Goal: Task Accomplishment & Management: Use online tool/utility

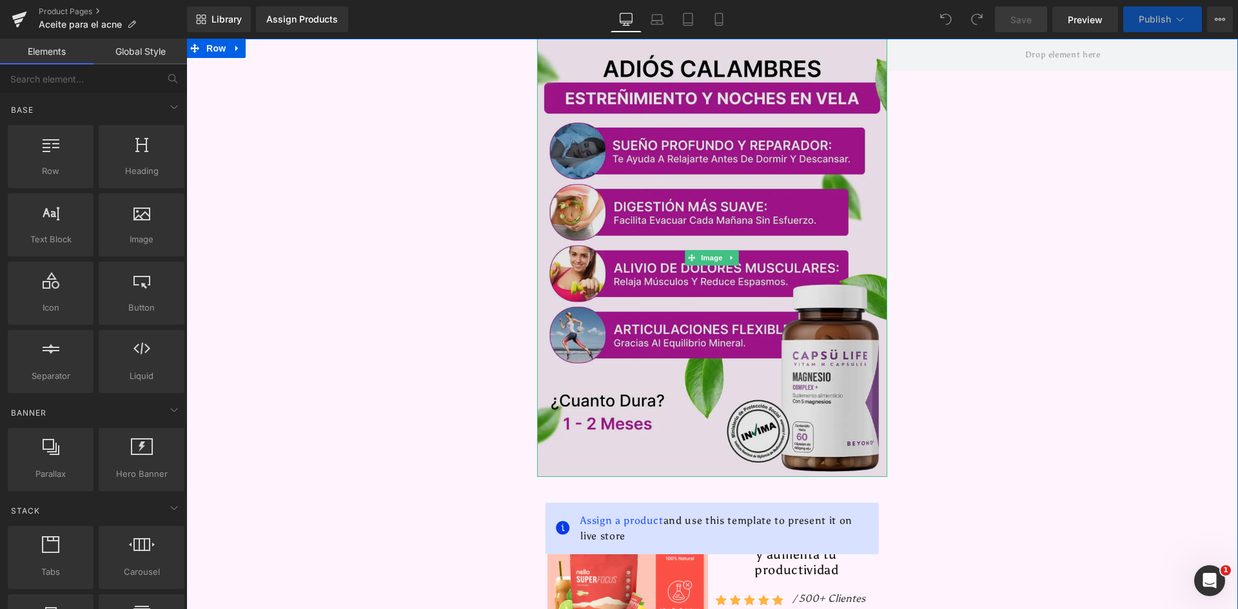
click at [625, 249] on img at bounding box center [712, 258] width 351 height 438
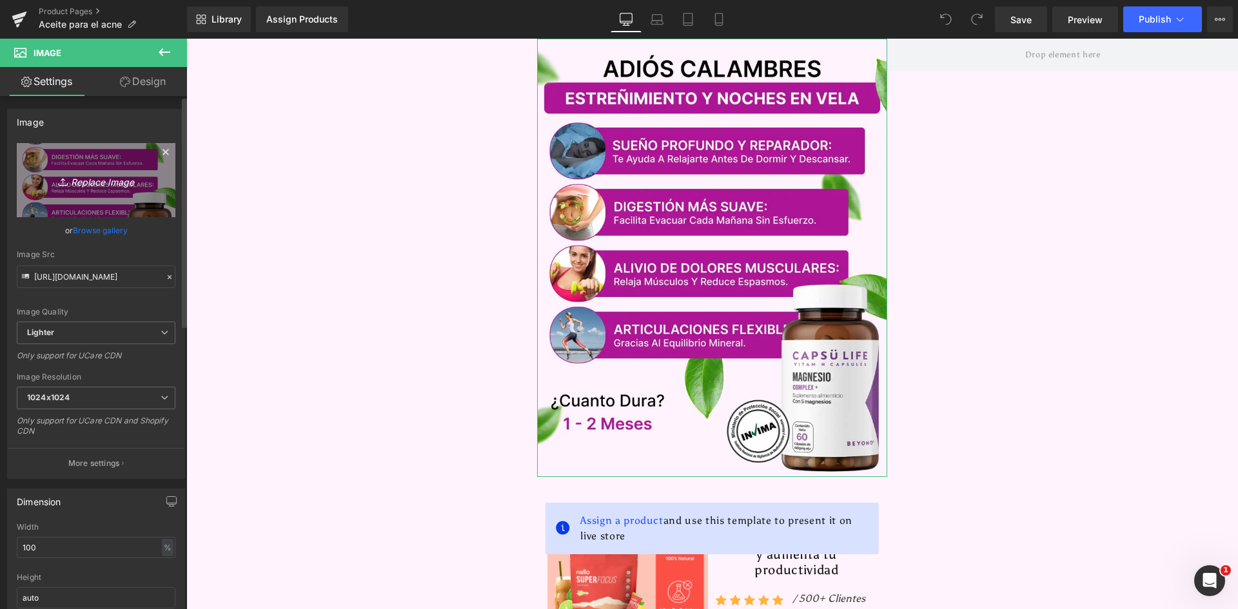
click at [88, 184] on icon "Replace Image" at bounding box center [95, 180] width 103 height 16
type input "C:\fakepath\Banner Principal.webp"
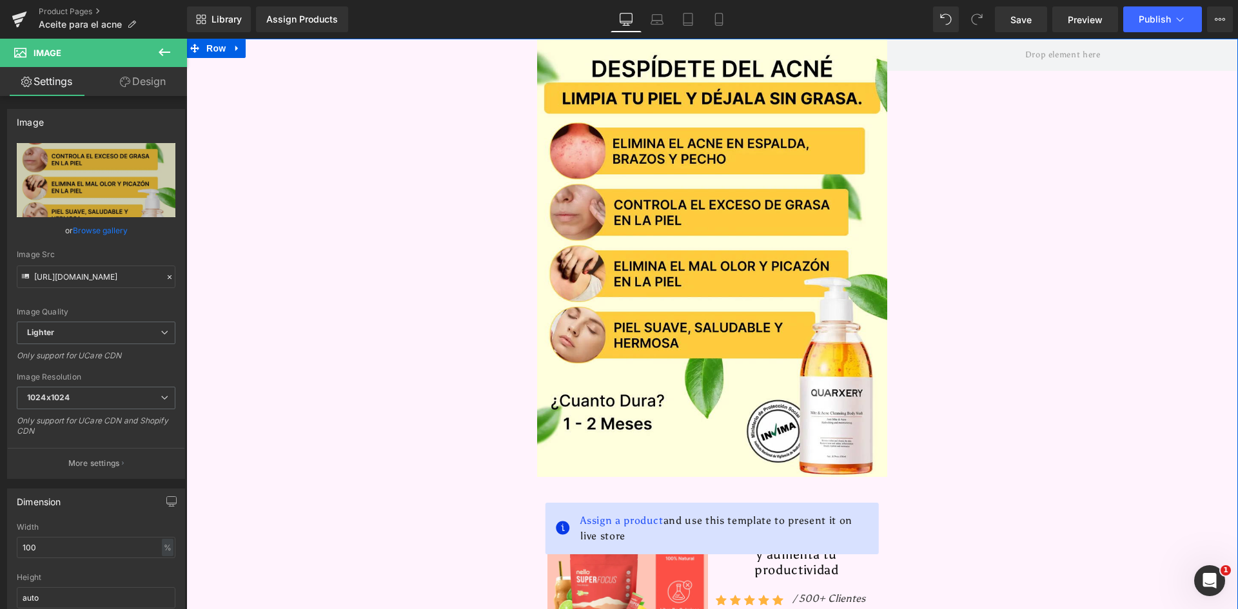
type input "[URL][DOMAIN_NAME]"
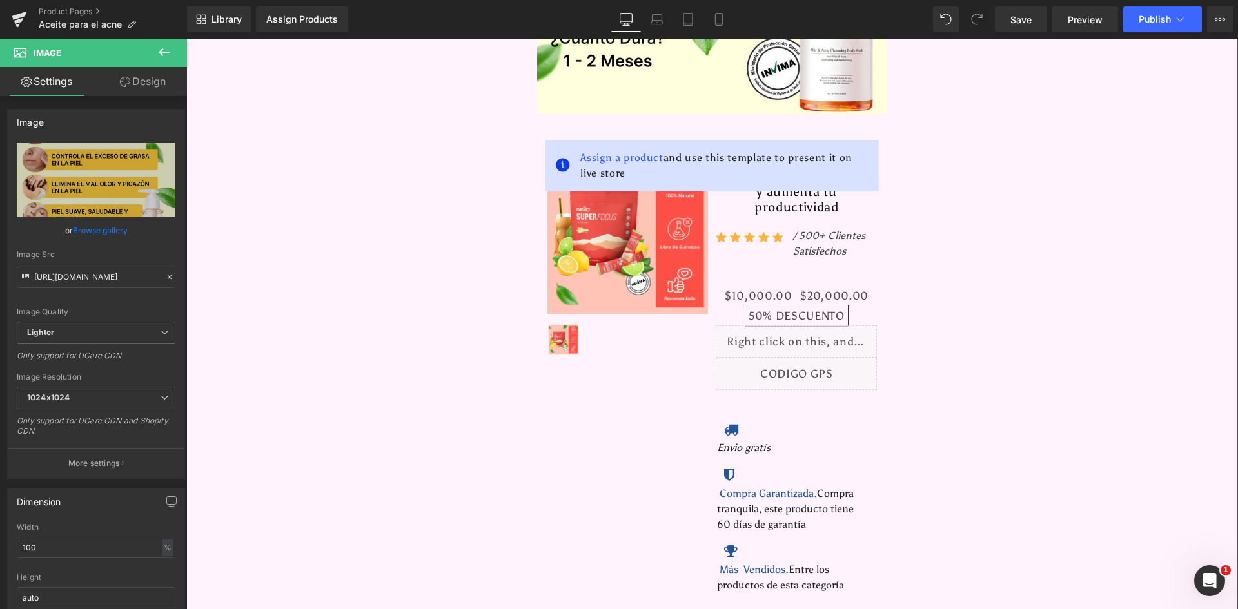
scroll to position [387, 0]
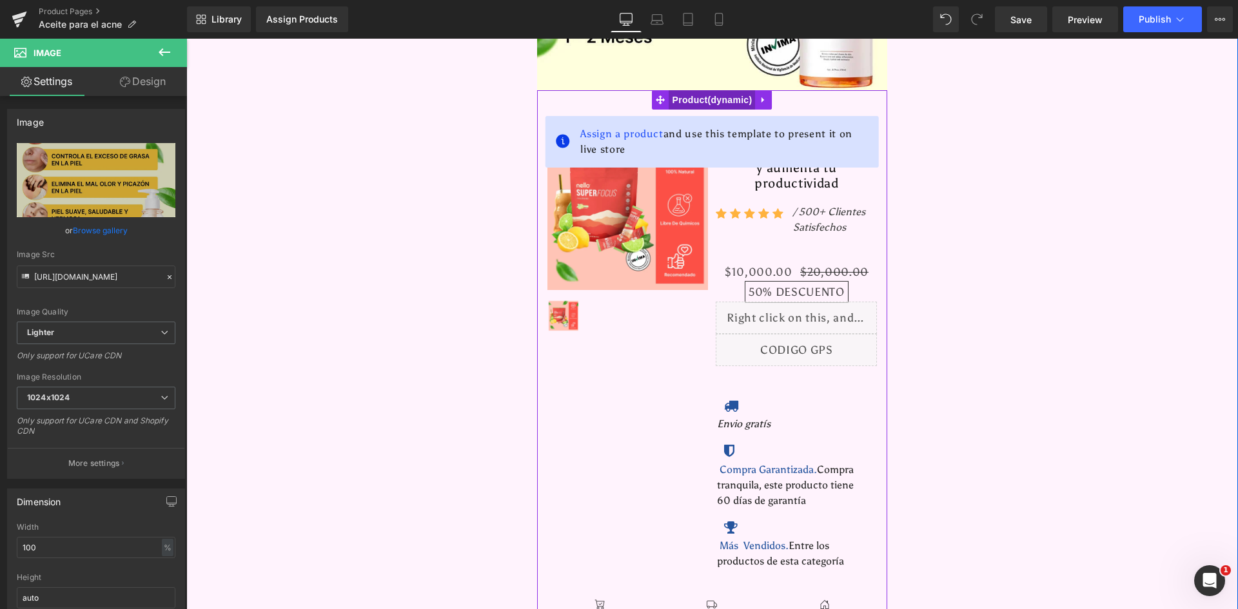
click at [700, 105] on span "Product" at bounding box center [712, 99] width 86 height 19
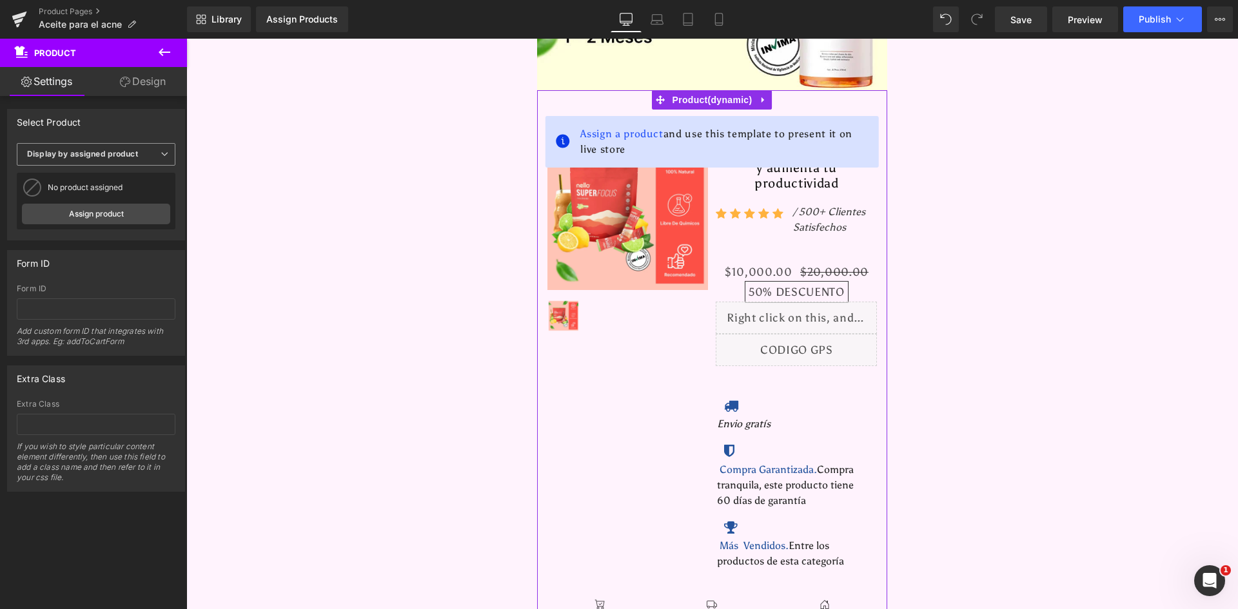
click at [103, 164] on span "Display by assigned product" at bounding box center [96, 154] width 159 height 23
click at [103, 164] on ul "Display by assigned product Select manually" at bounding box center [93, 184] width 153 height 40
click at [107, 213] on link "Assign product" at bounding box center [93, 214] width 143 height 21
click at [95, 216] on link "Assign product" at bounding box center [96, 214] width 148 height 21
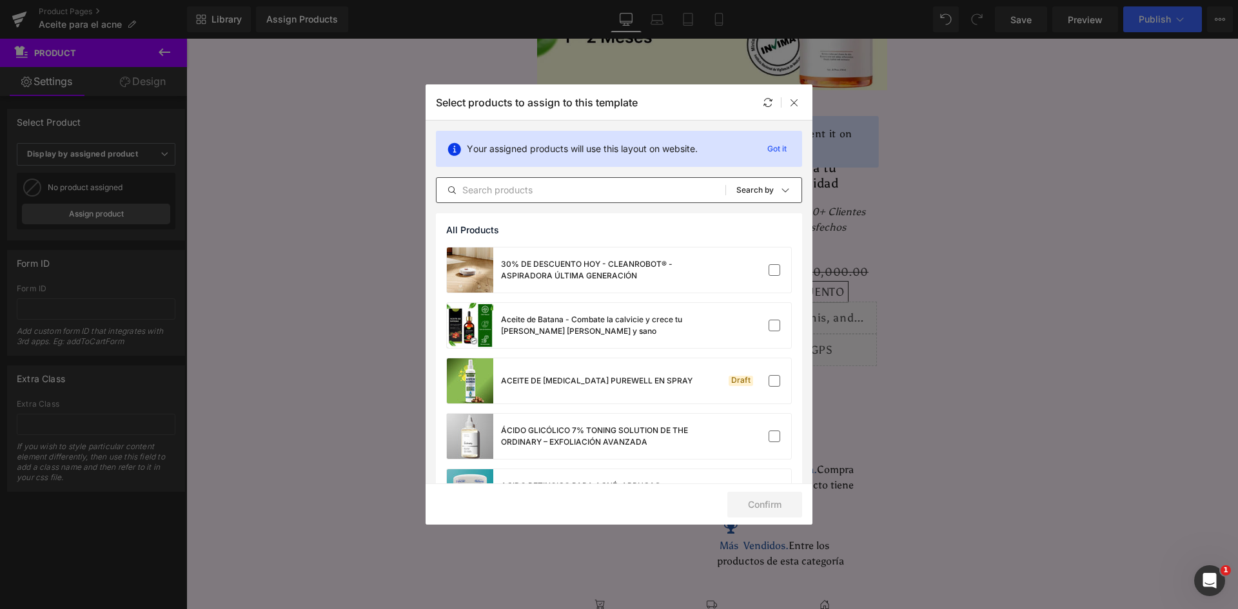
click at [589, 184] on input "text" at bounding box center [581, 189] width 289 height 15
drag, startPoint x: 795, startPoint y: 102, endPoint x: 641, endPoint y: 110, distance: 154.3
click at [795, 102] on icon at bounding box center [794, 102] width 10 height 10
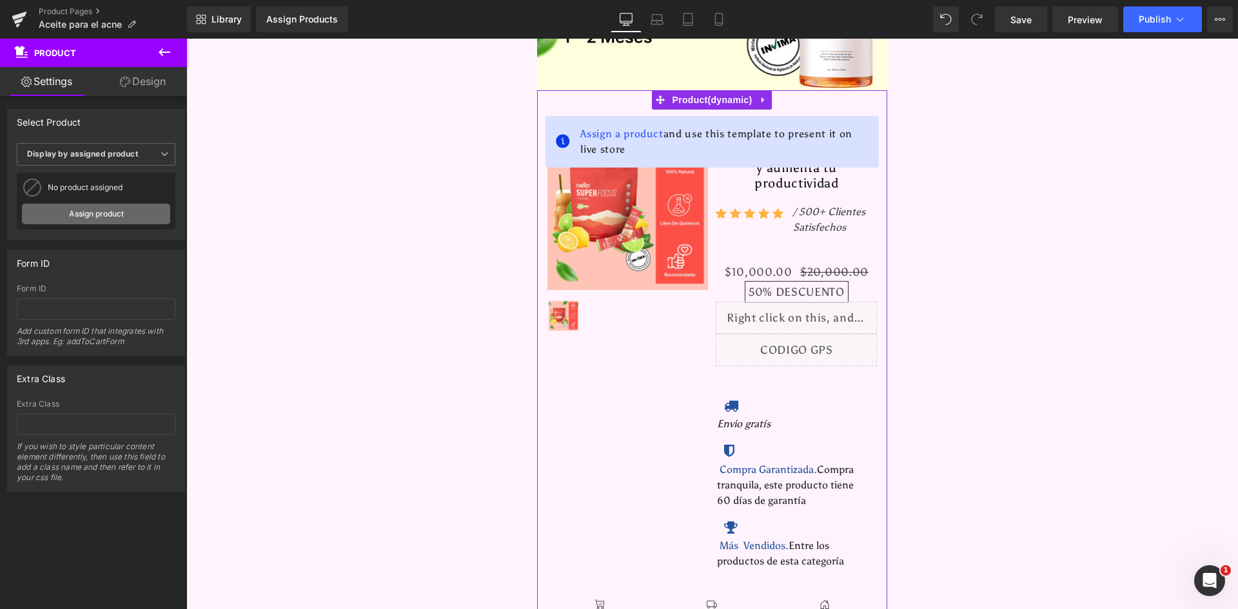
click at [106, 216] on link "Assign product" at bounding box center [96, 214] width 148 height 21
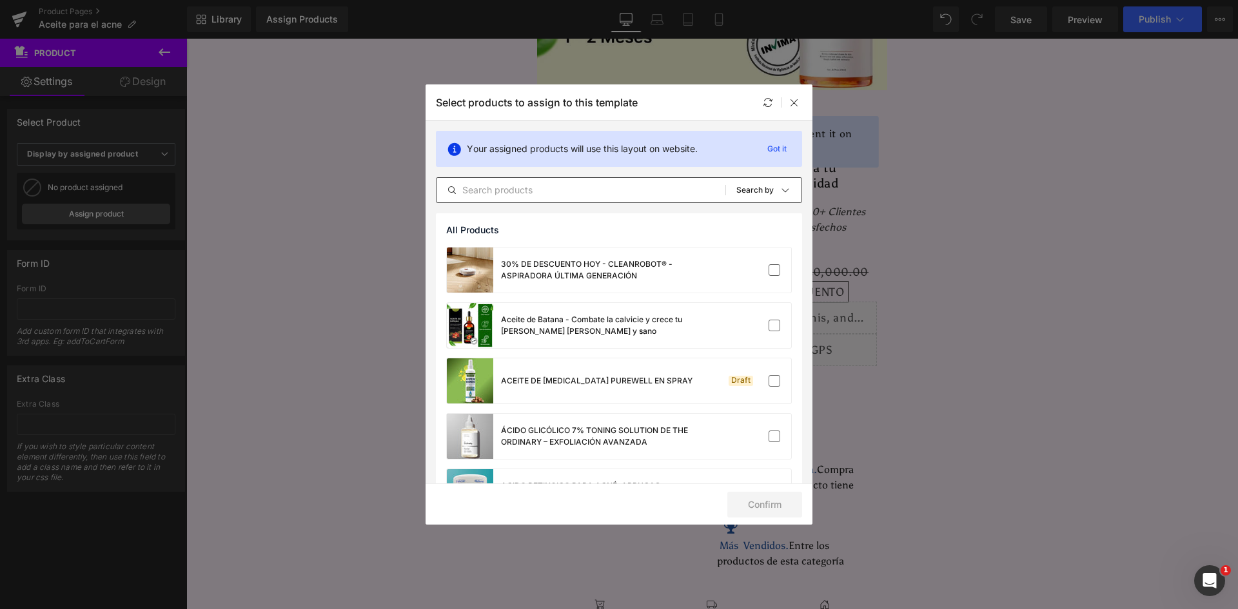
click at [516, 190] on input "text" at bounding box center [581, 189] width 289 height 15
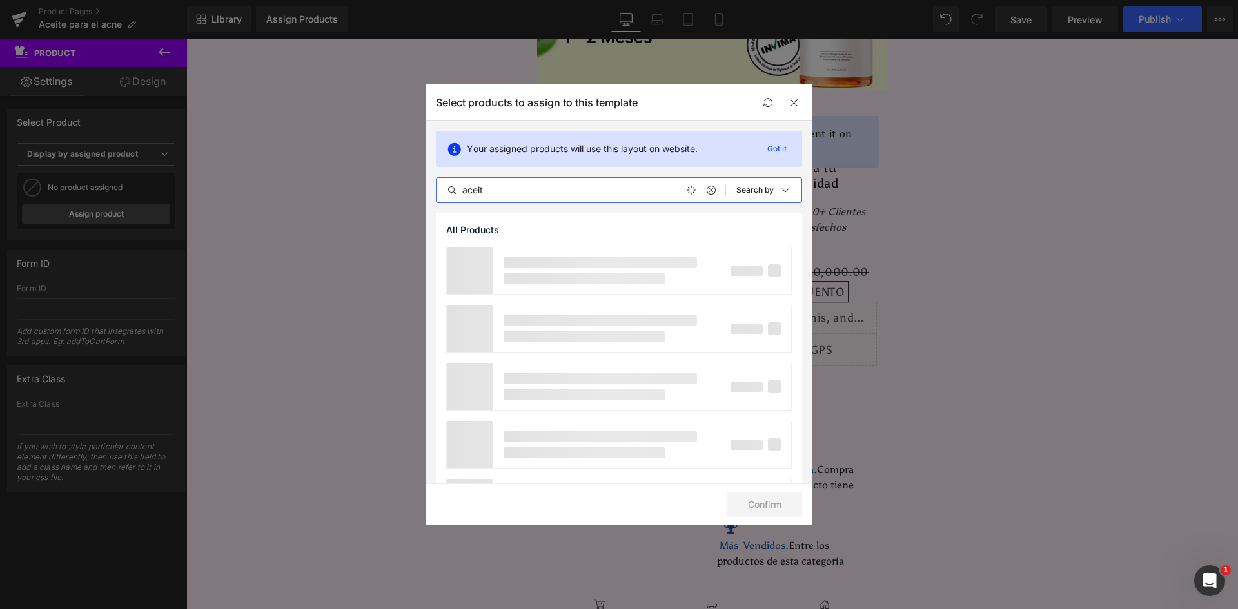
type input "aceite"
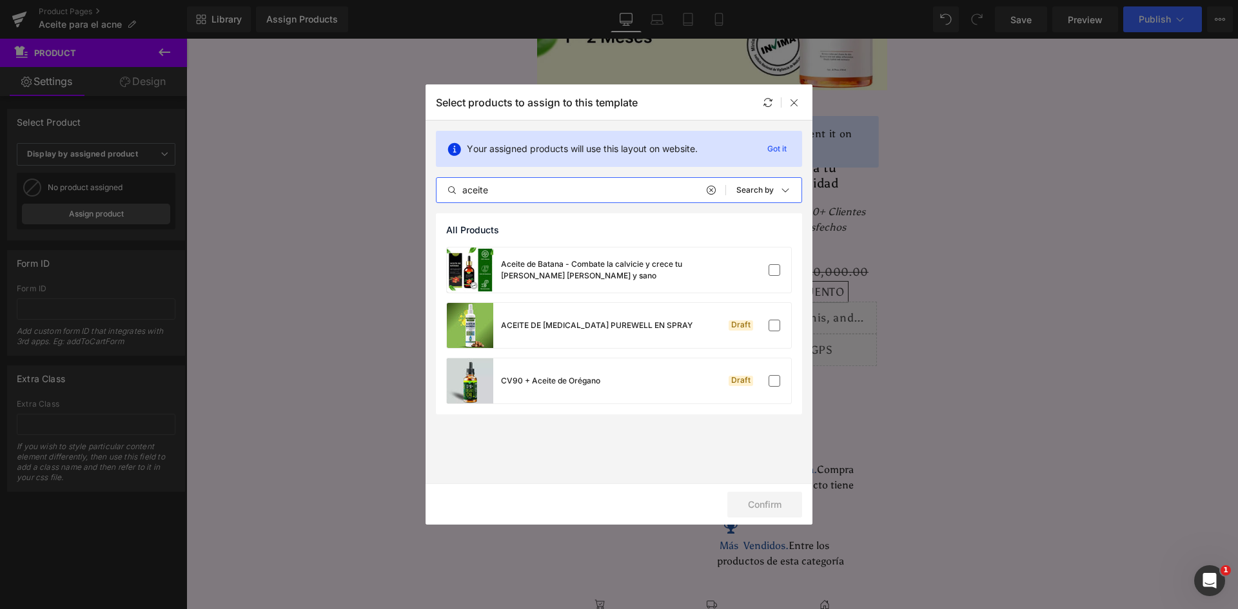
click at [470, 190] on input "aceite" at bounding box center [581, 189] width 289 height 15
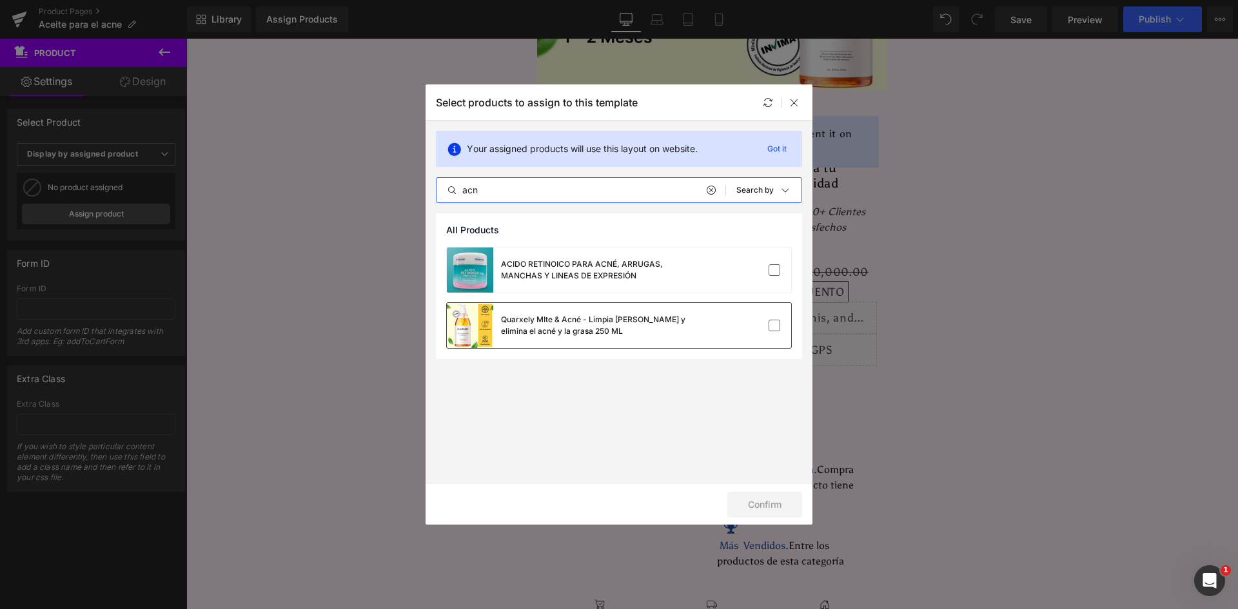
type input "acn"
click at [538, 329] on div "Quarxely MIte & Acné - Limpia la piel y elimina el acné y la grasa 250 ML" at bounding box center [597, 325] width 193 height 23
click at [751, 504] on button "Confirm" at bounding box center [764, 505] width 75 height 26
click at [793, 92] on div "Select products to assign to this template" at bounding box center [619, 101] width 387 height 35
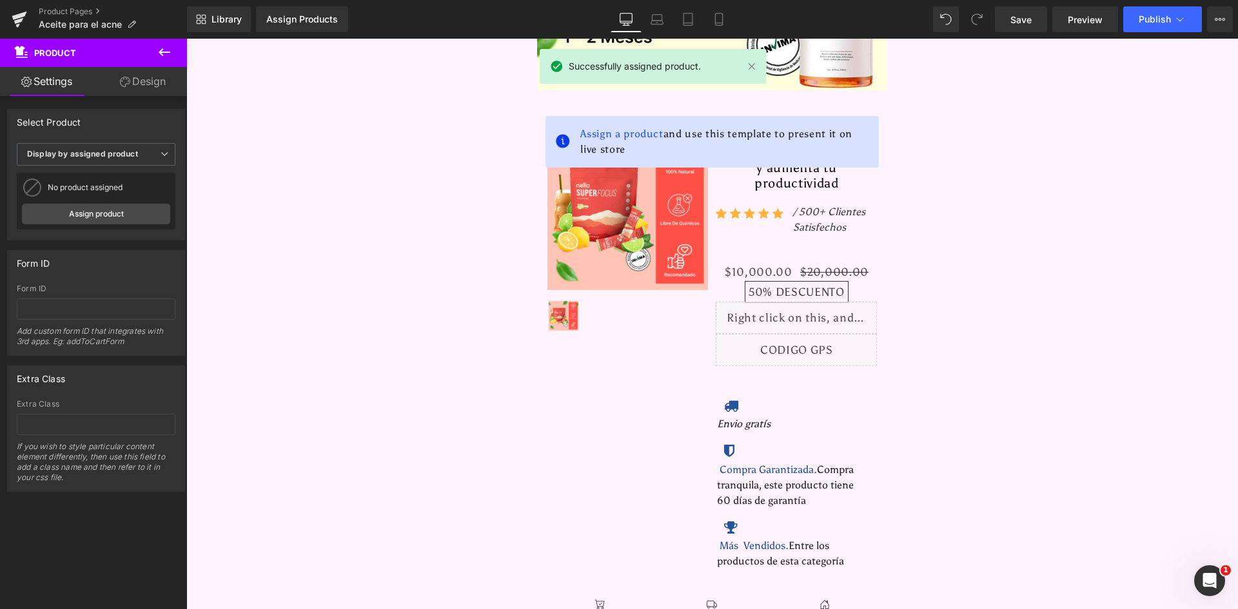
click at [792, 103] on div "Assign a product and use this template to present it on live store Sale Off (P)…" at bounding box center [712, 526] width 351 height 872
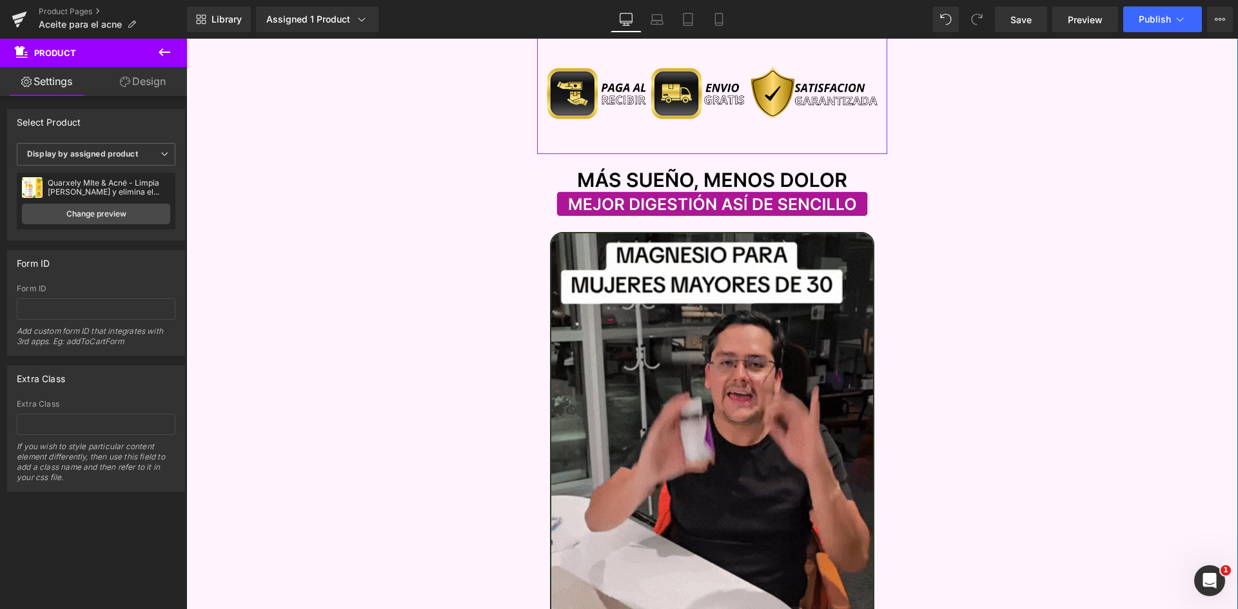
scroll to position [1225, 0]
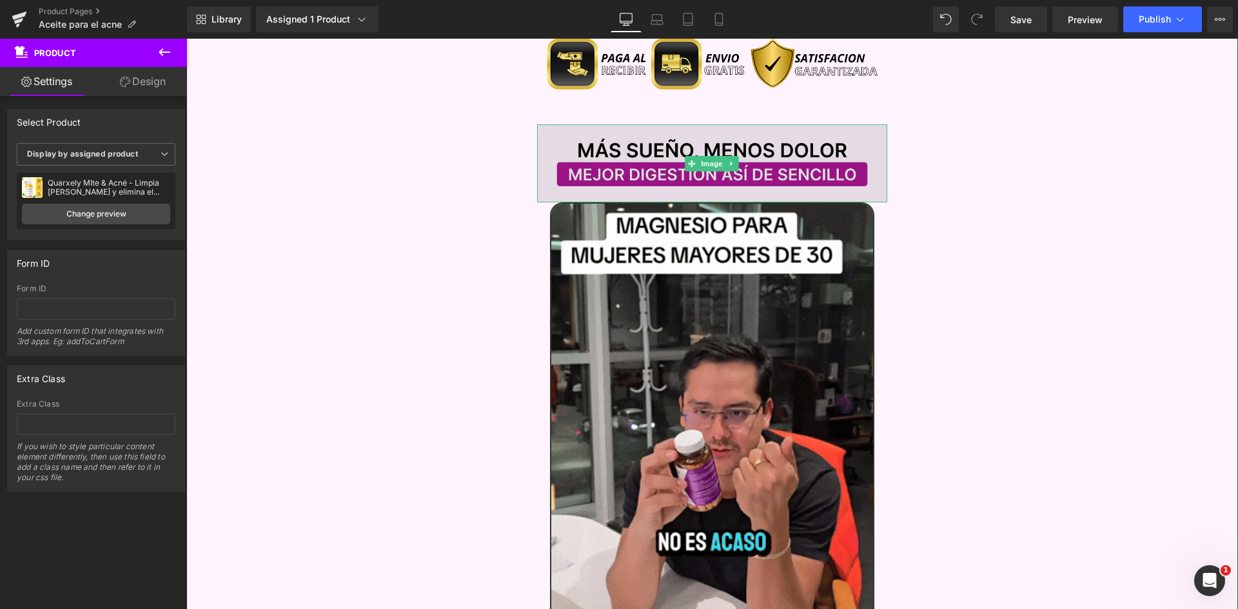
click at [600, 132] on img at bounding box center [712, 163] width 351 height 79
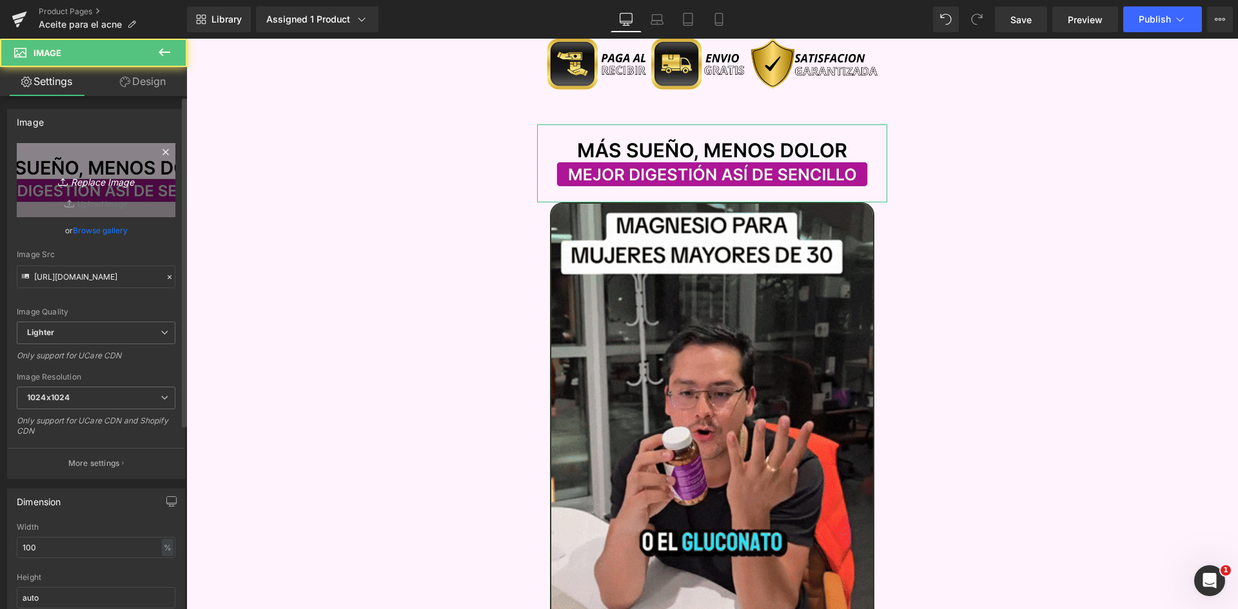
click at [120, 179] on icon "Replace Image" at bounding box center [95, 180] width 103 height 16
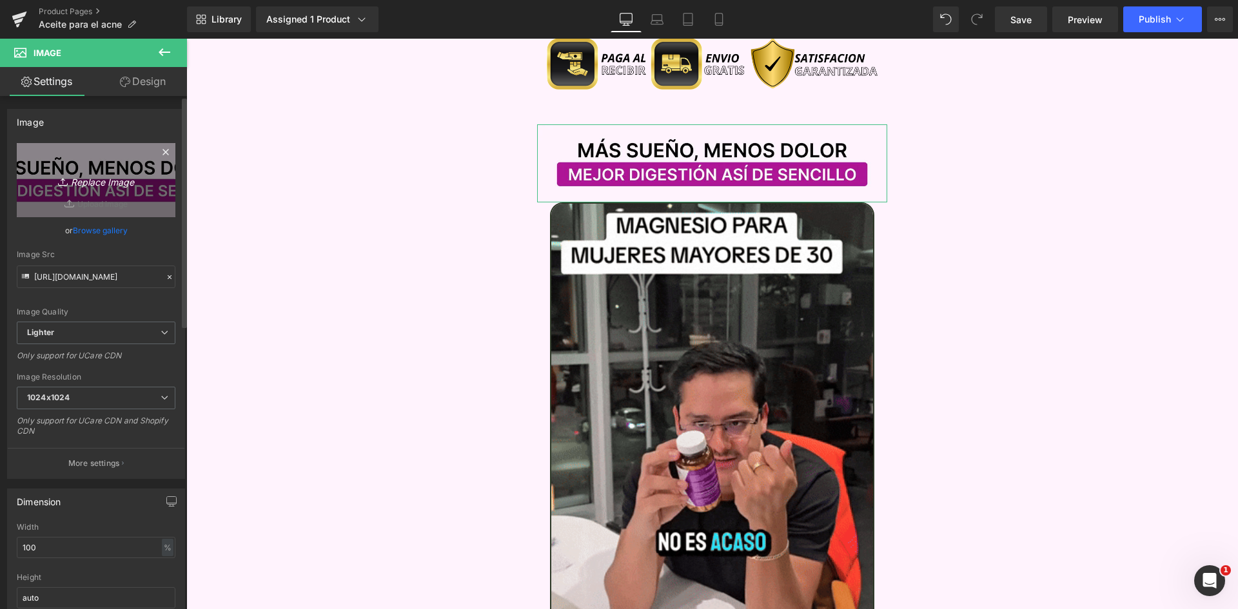
type input "C:\fakepath\Titulo Irresisitble.webp"
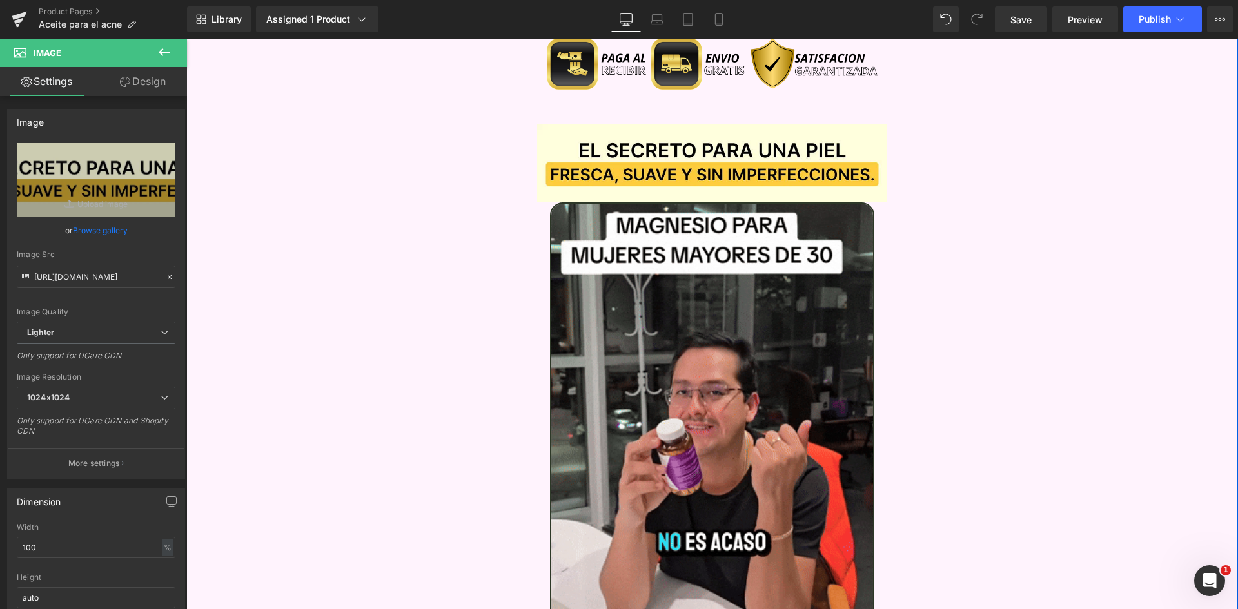
type input "https://ucarecdn.com/4cb74133-dd5d-4f71-83ba-a81388102b80/-/format/auto/-/previ…"
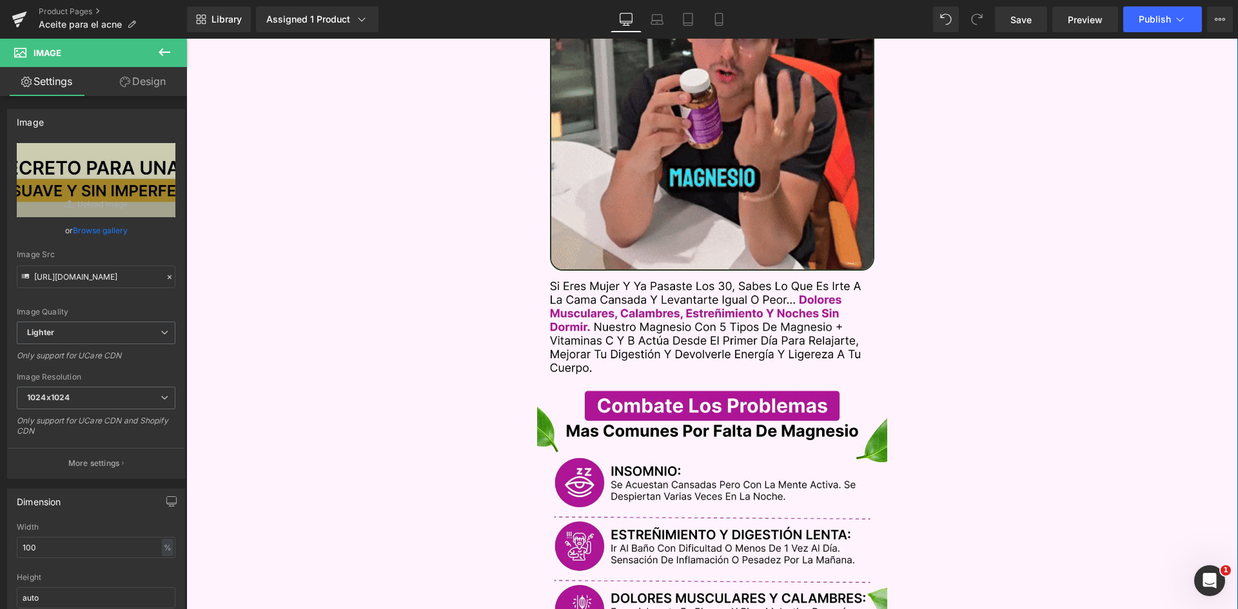
scroll to position [1612, 0]
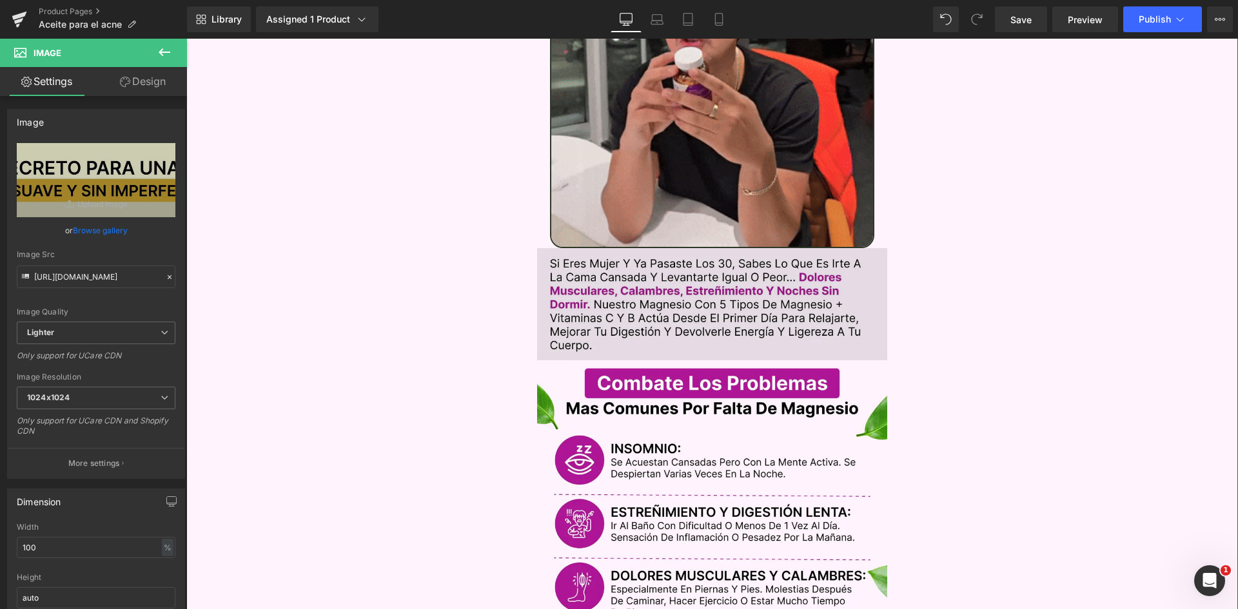
click at [732, 250] on img at bounding box center [712, 304] width 351 height 112
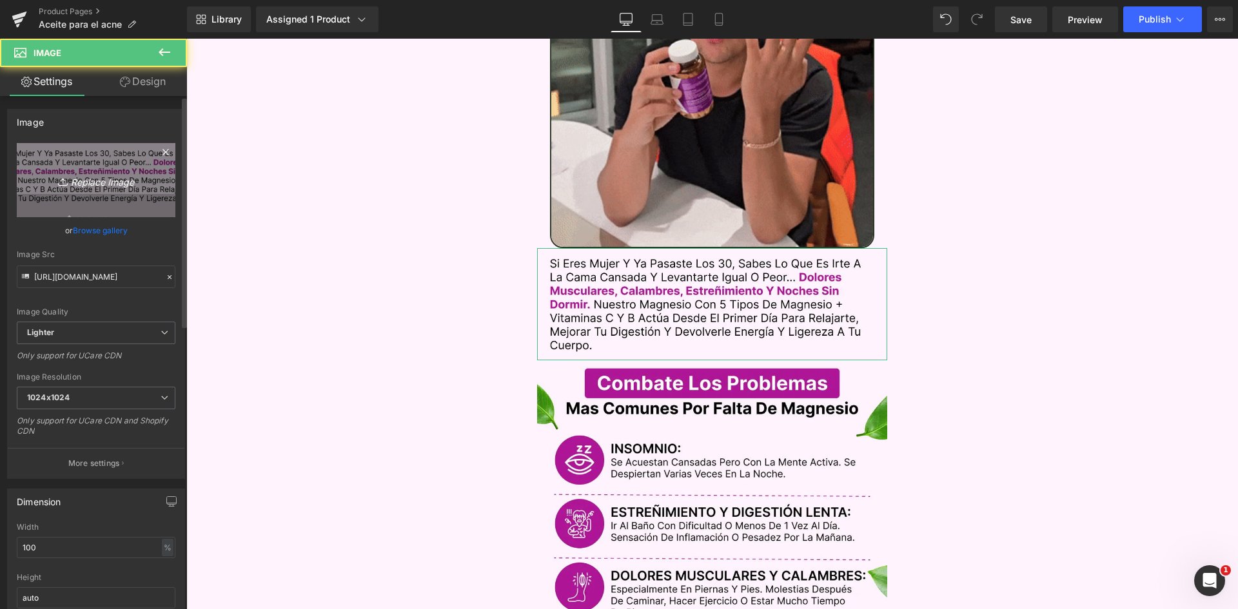
click at [64, 183] on icon at bounding box center [64, 181] width 13 height 13
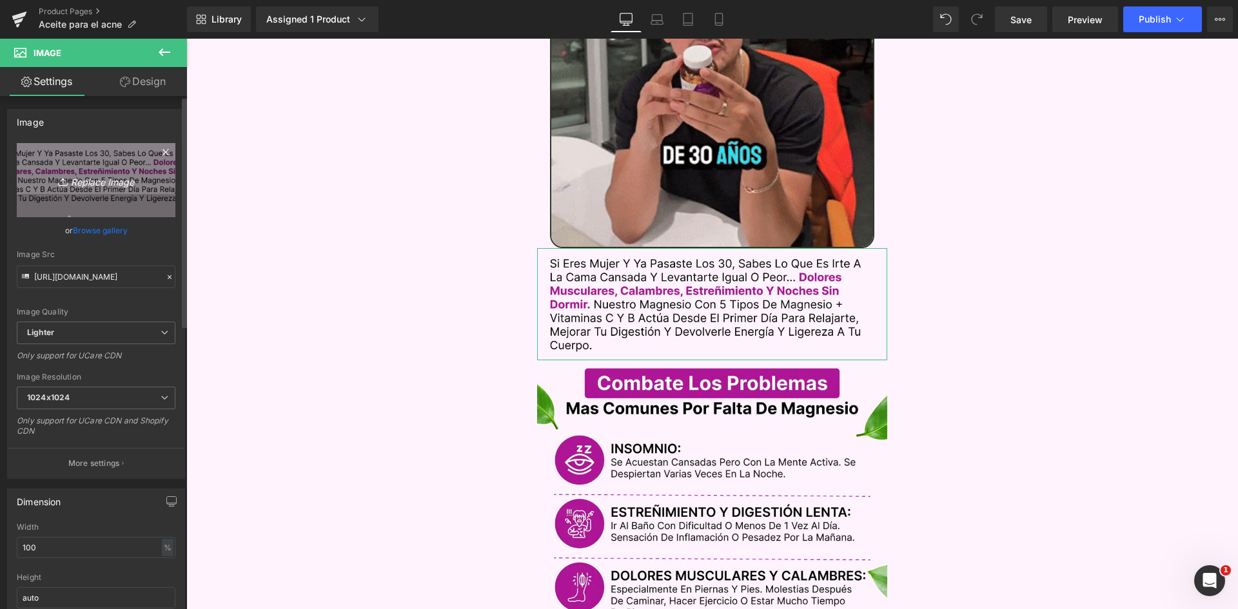
type input "C:\fakepath\Texto.webp"
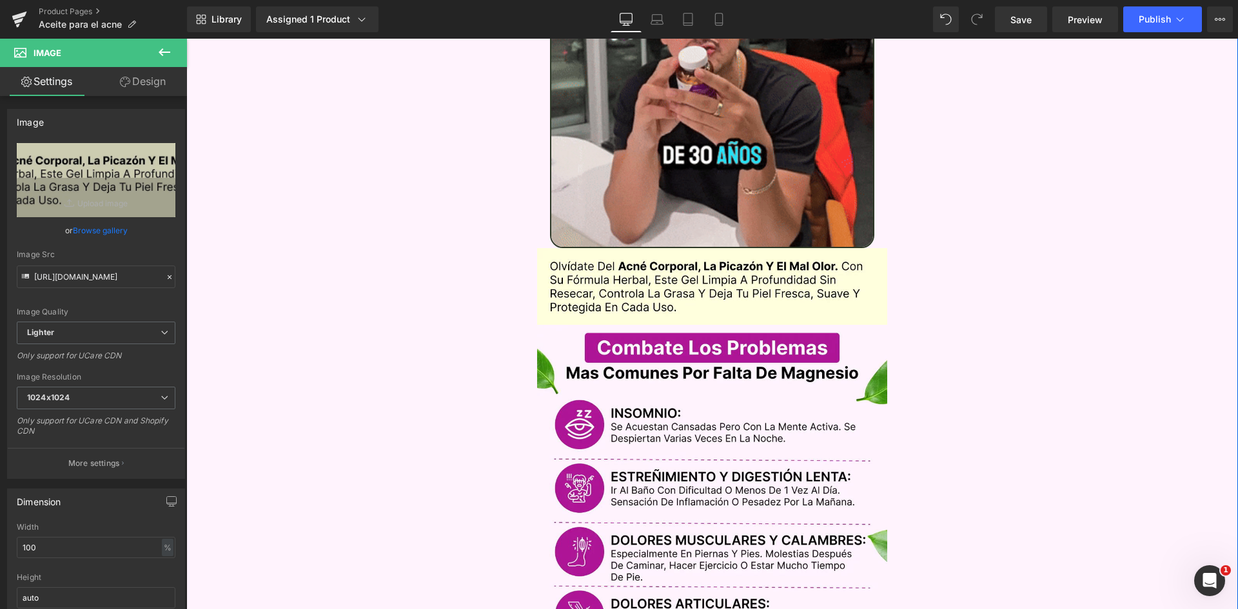
type input "https://ucarecdn.com/c074fd8b-b3f3-43bf-8088-376c4735383e/-/format/auto/-/previ…"
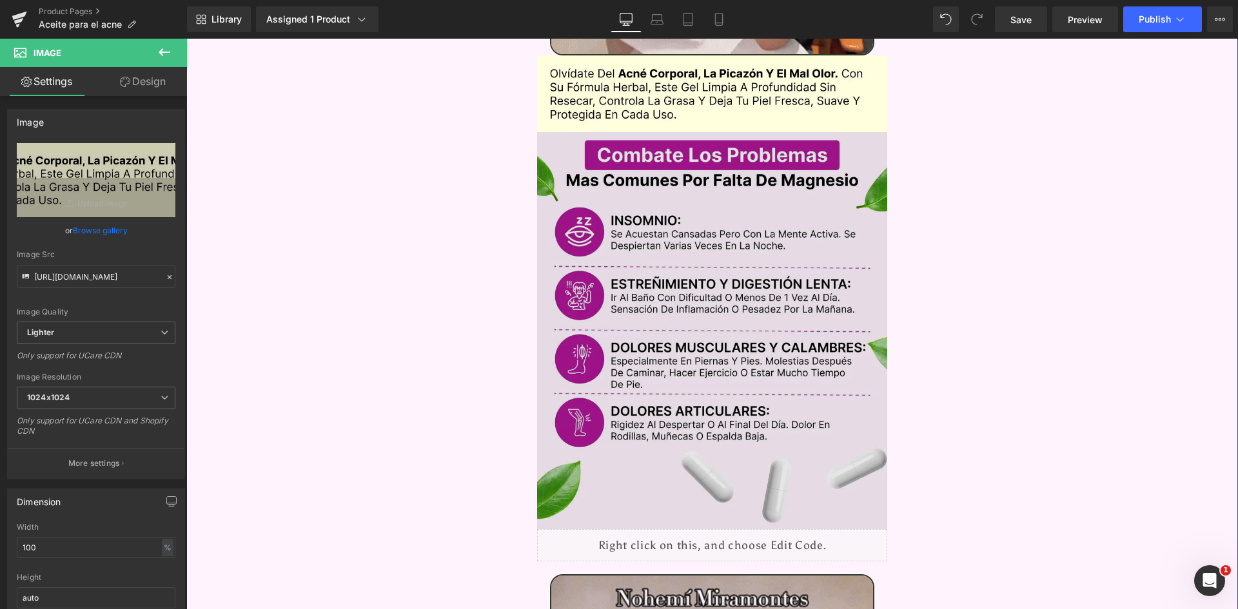
scroll to position [1805, 0]
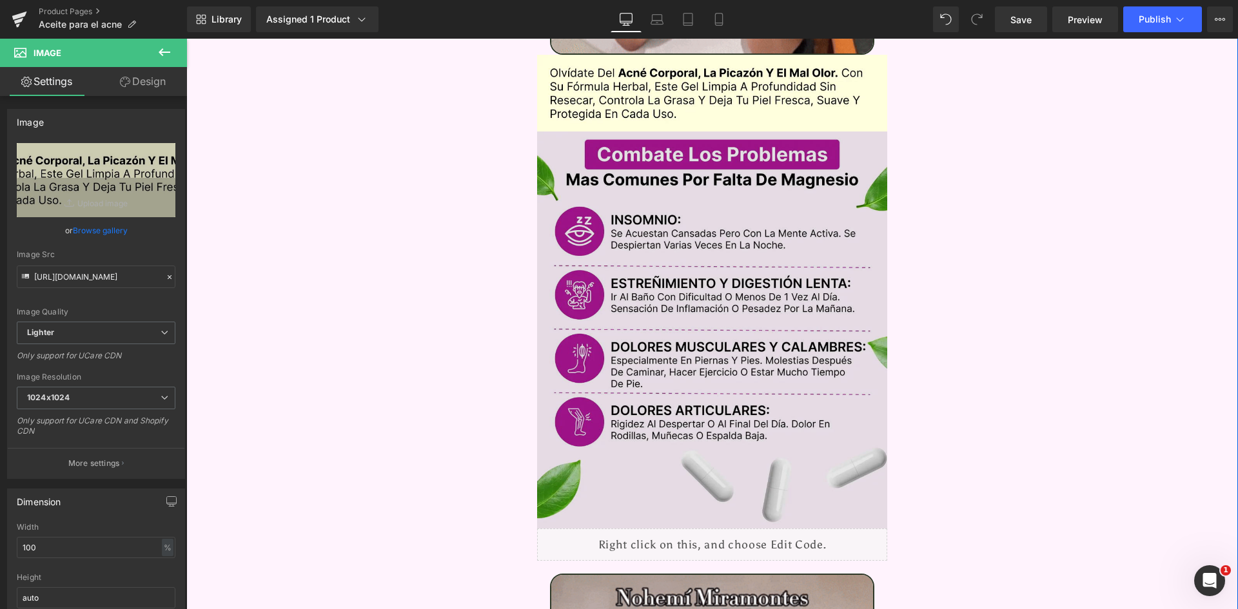
click at [678, 241] on img at bounding box center [712, 331] width 351 height 398
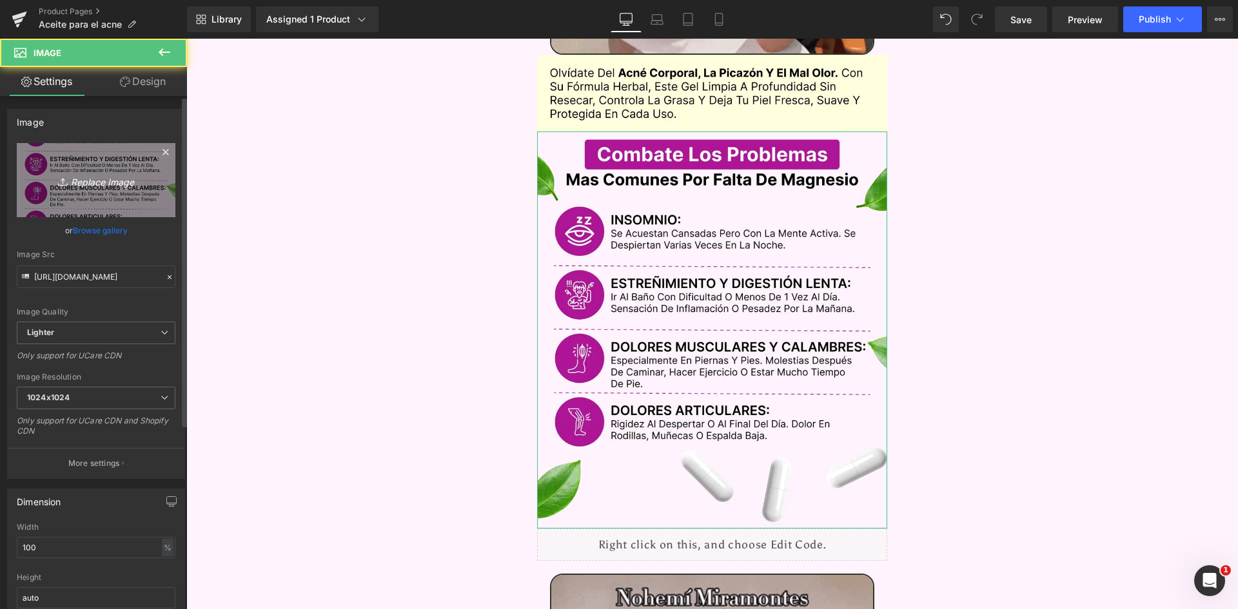
click at [99, 182] on icon "Replace Image" at bounding box center [95, 180] width 103 height 16
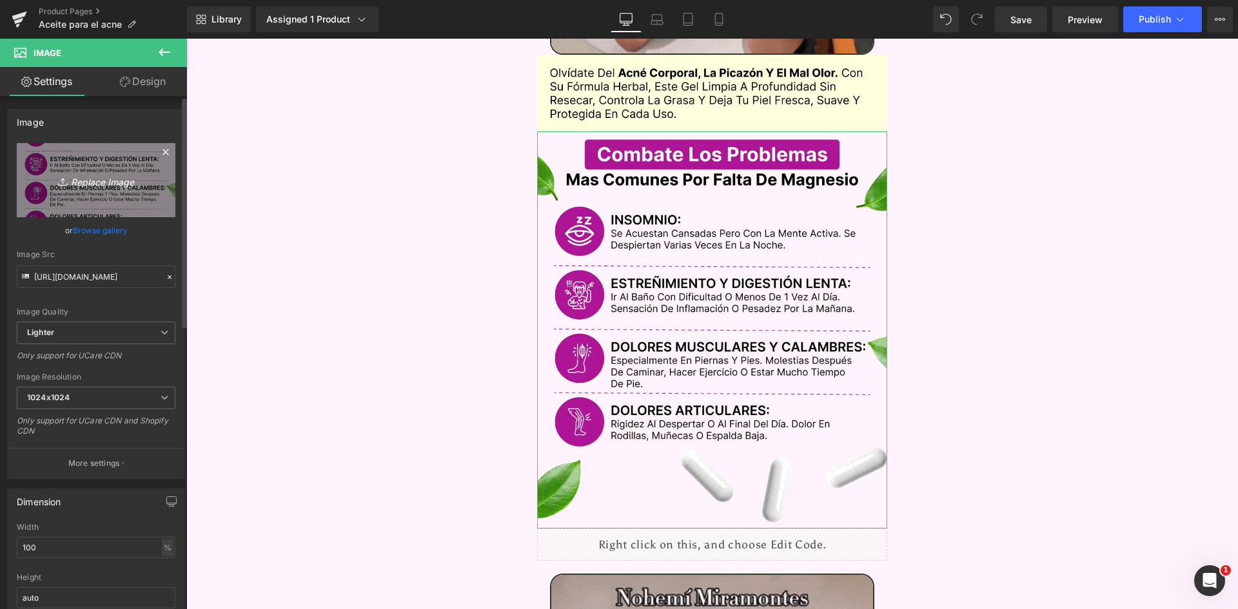
type input "C:\fakepath\Problemas.webp"
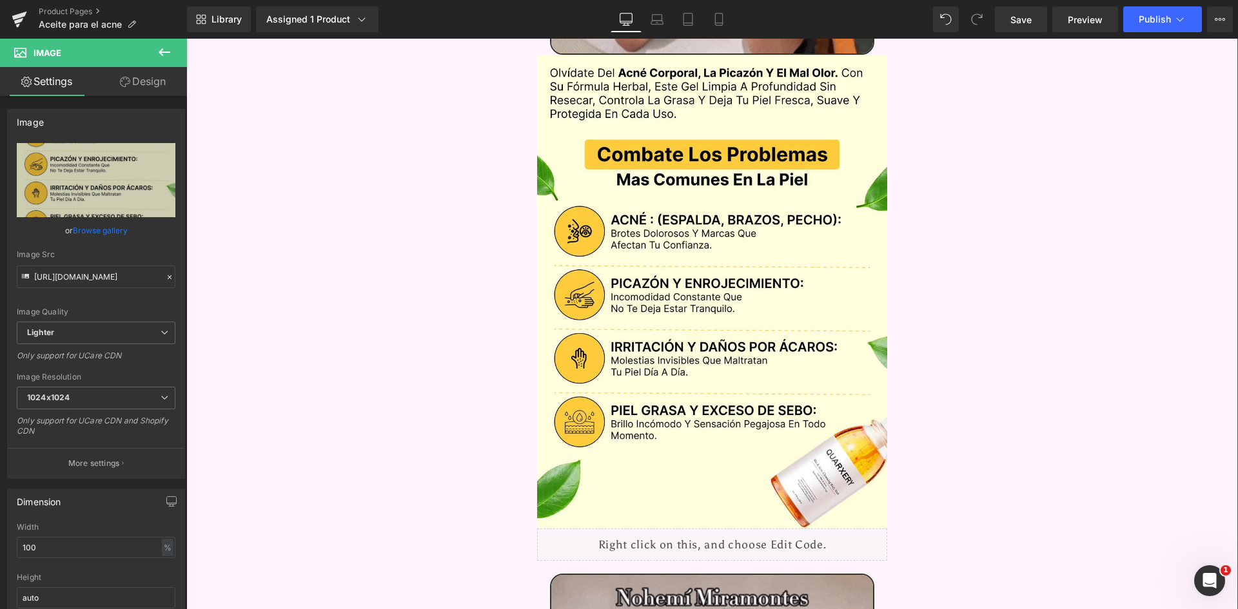
type input "https://ucarecdn.com/9843f778-e249-4bd4-ae5b-d94cf04a7dcf/-/format/auto/-/previ…"
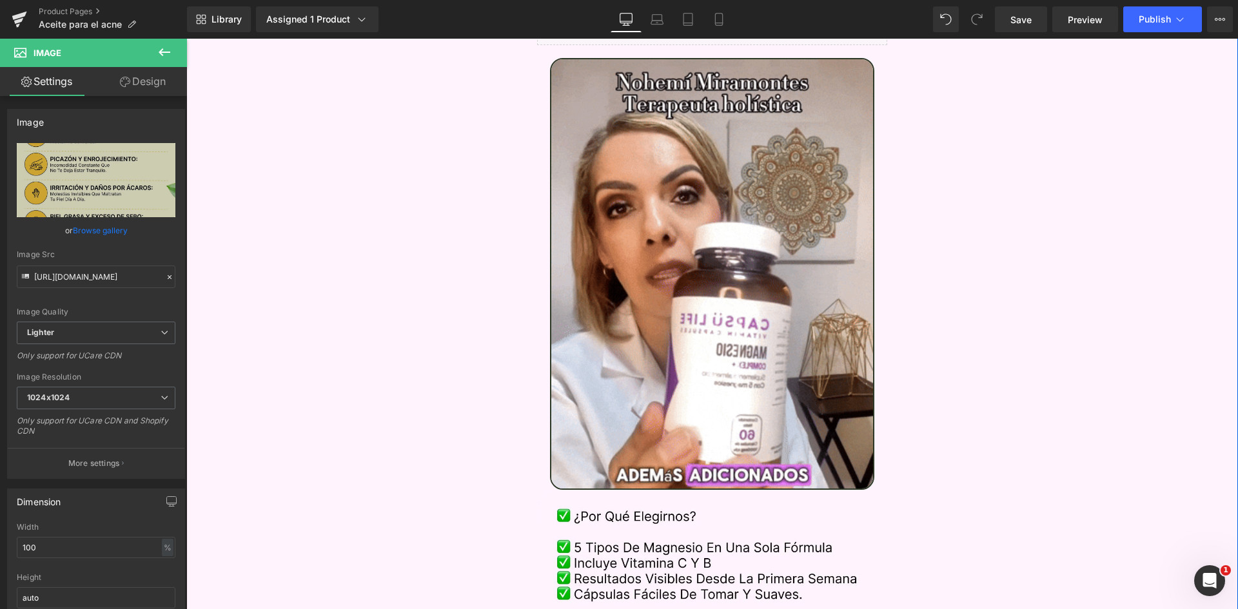
scroll to position [2579, 0]
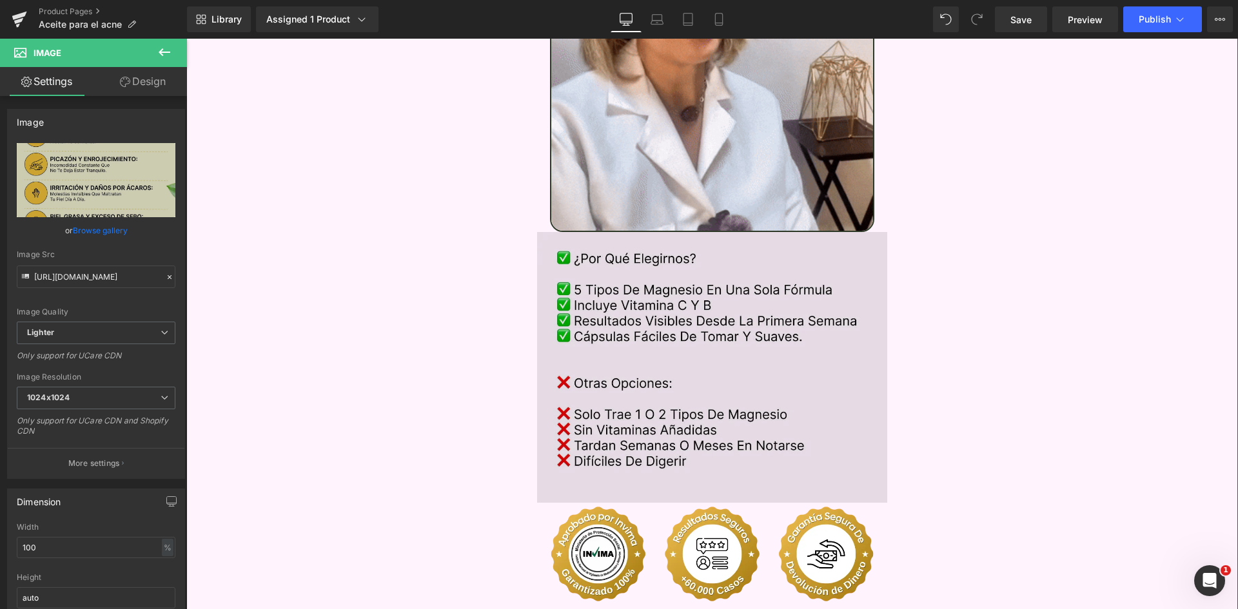
click at [698, 301] on img at bounding box center [712, 367] width 351 height 271
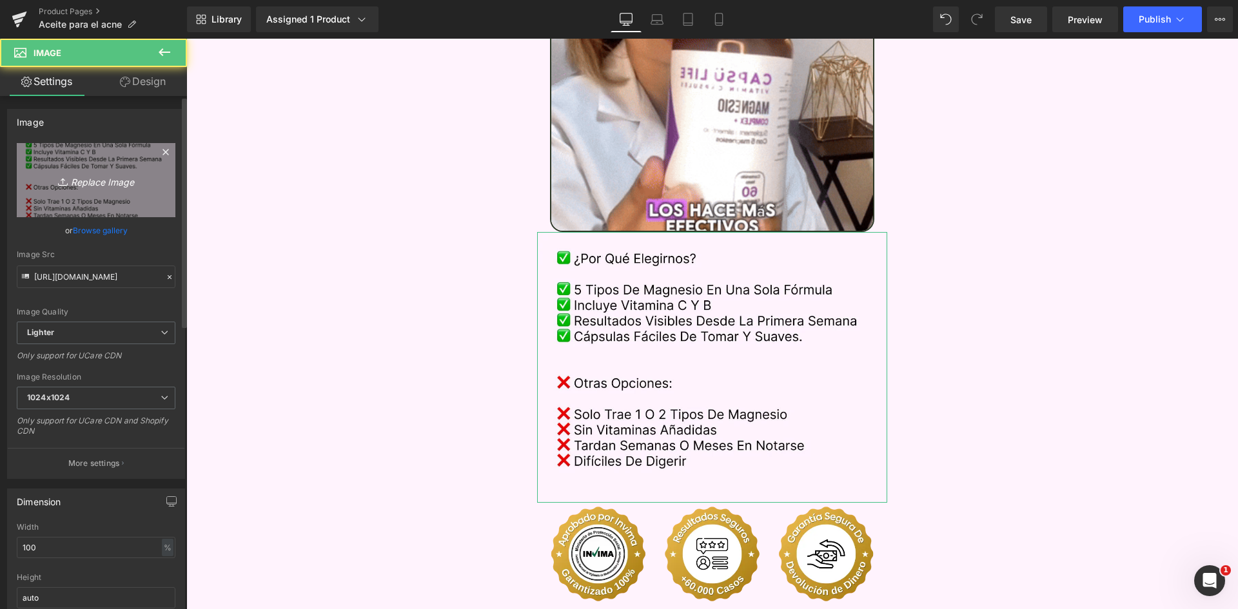
click at [105, 182] on icon "Replace Image" at bounding box center [95, 180] width 103 height 16
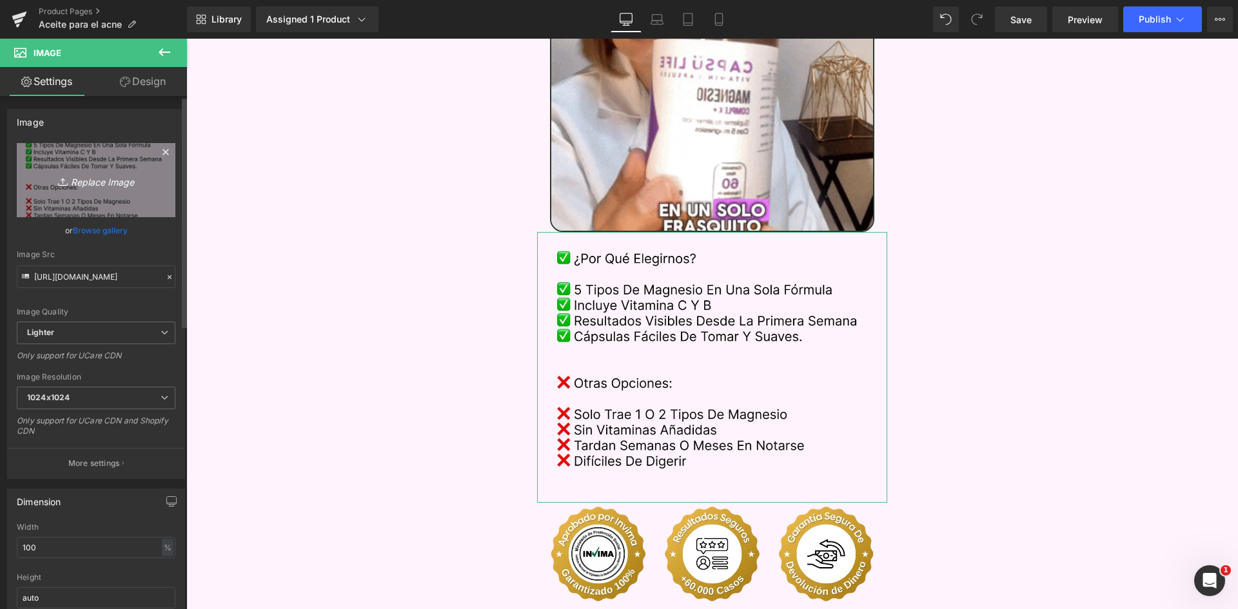
type input "C:\fakepath\Comparativa.webp"
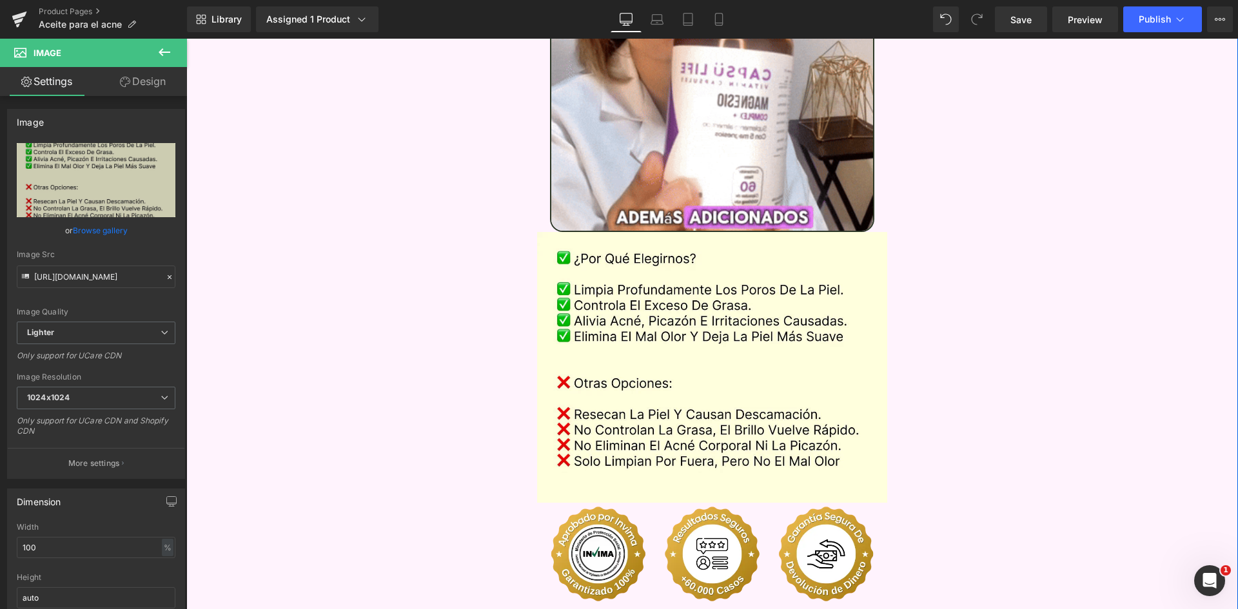
type input "https://ucarecdn.com/c056436c-2cba-4787-a1d8-65409055a535/-/format/auto/-/previ…"
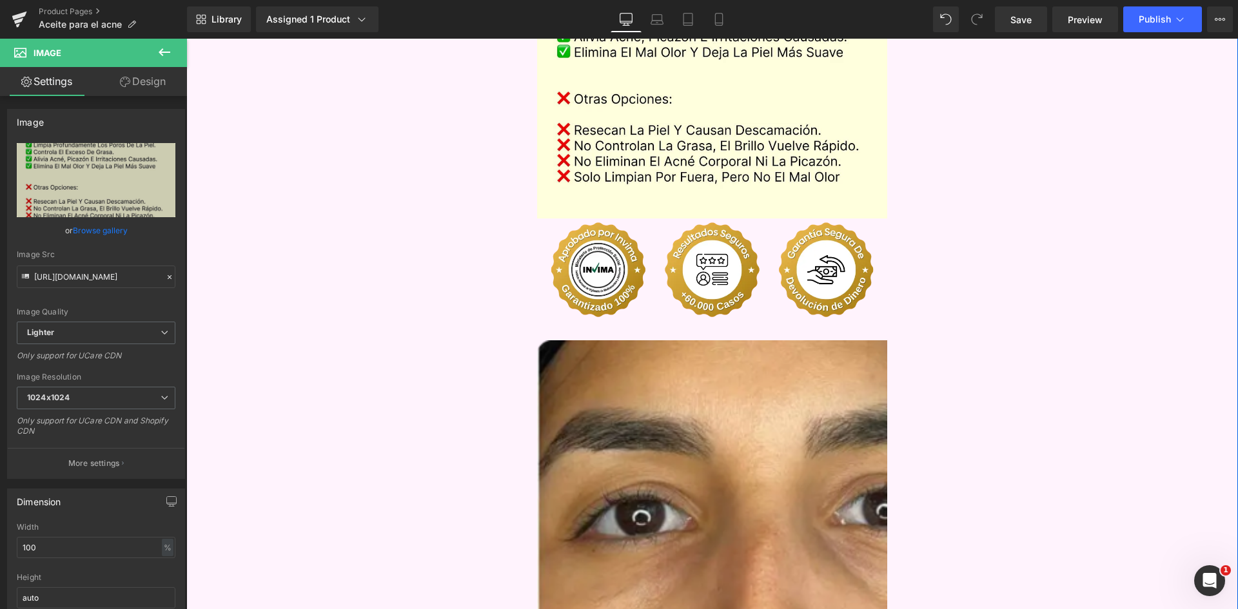
scroll to position [2901, 0]
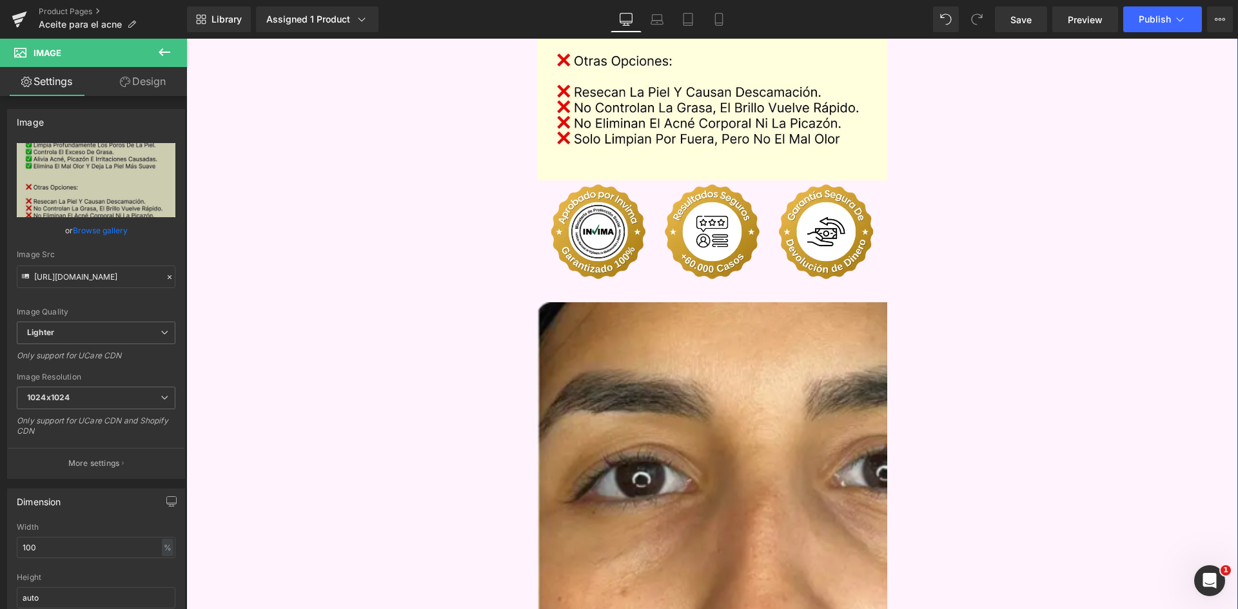
click at [966, 161] on div "Separator Image Sale Off (P) Image" at bounding box center [712, 413] width 1052 height 6553
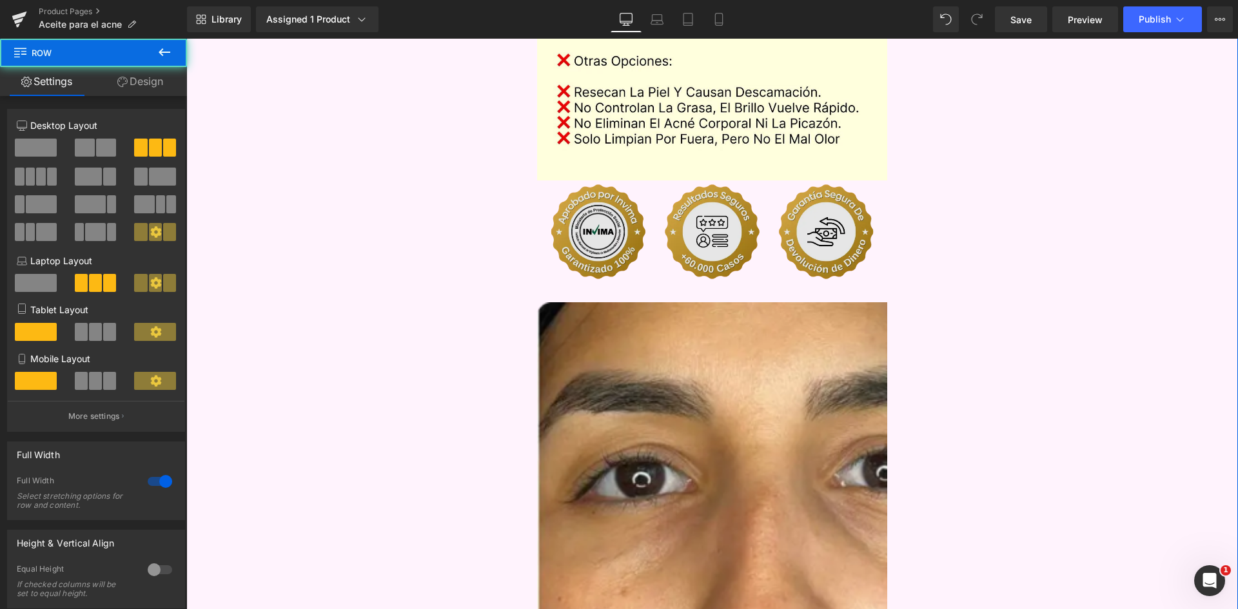
click at [735, 188] on img at bounding box center [712, 232] width 351 height 103
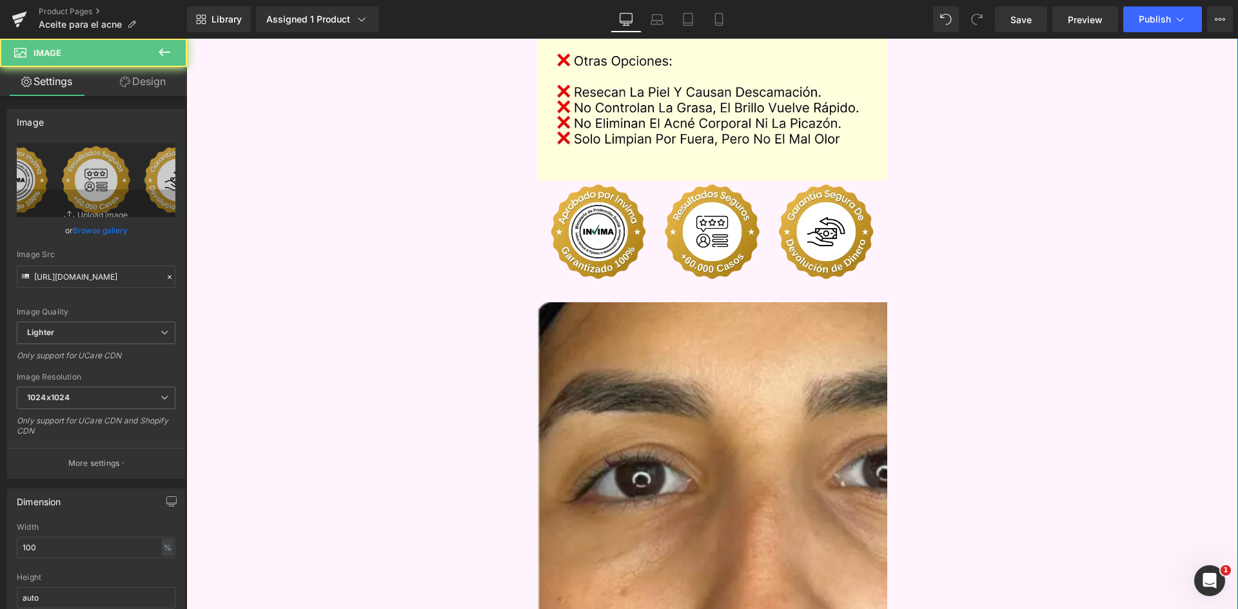
click at [923, 141] on div "Separator Image Sale Off (P) Image" at bounding box center [712, 413] width 1052 height 6553
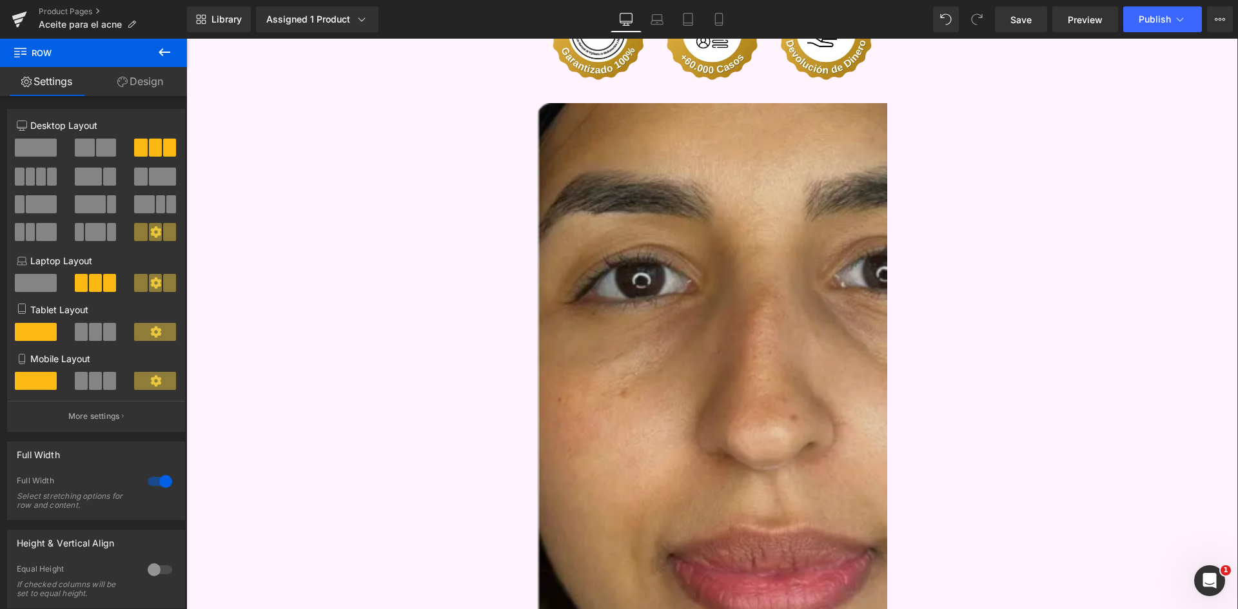
scroll to position [3095, 0]
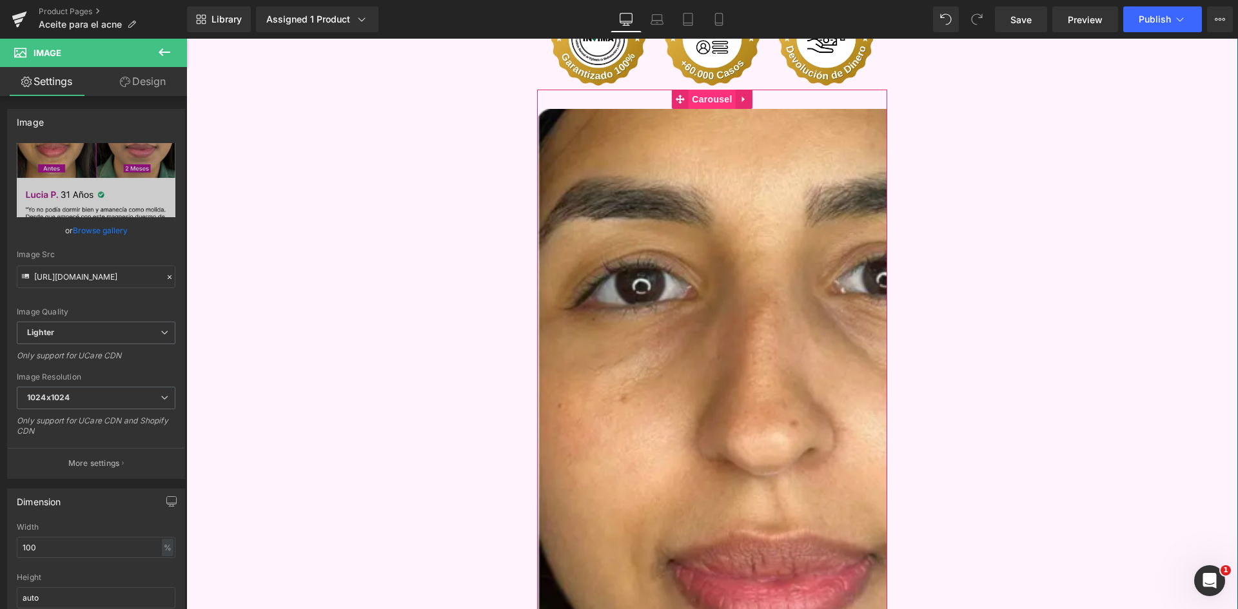
click at [715, 90] on span "Carousel" at bounding box center [712, 99] width 46 height 19
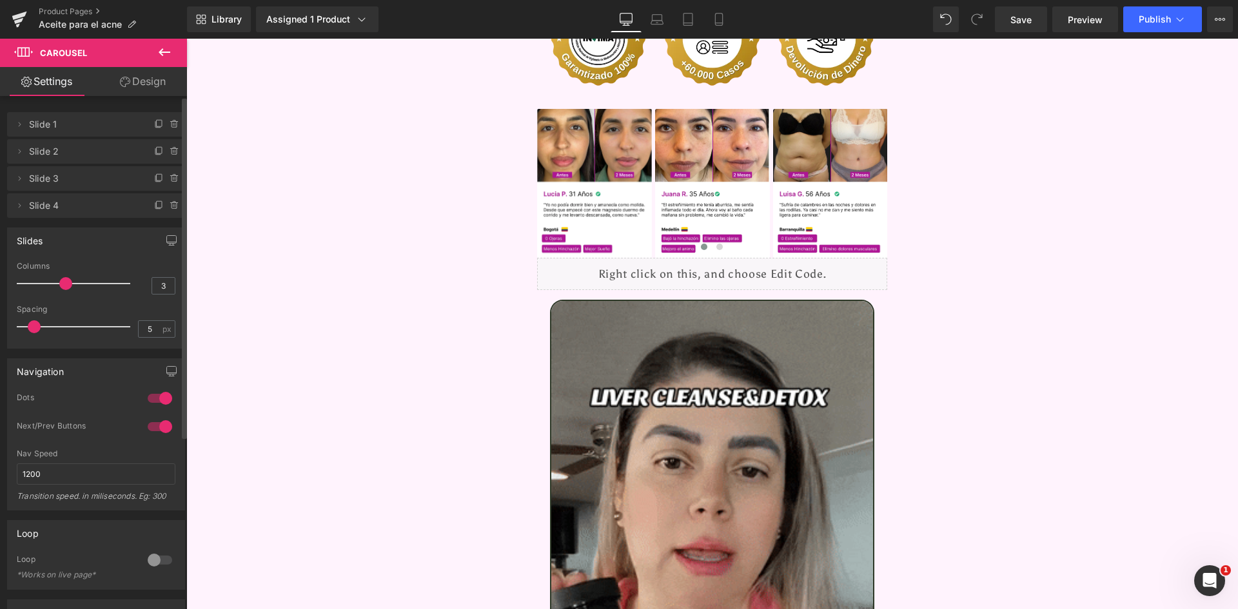
type input "4"
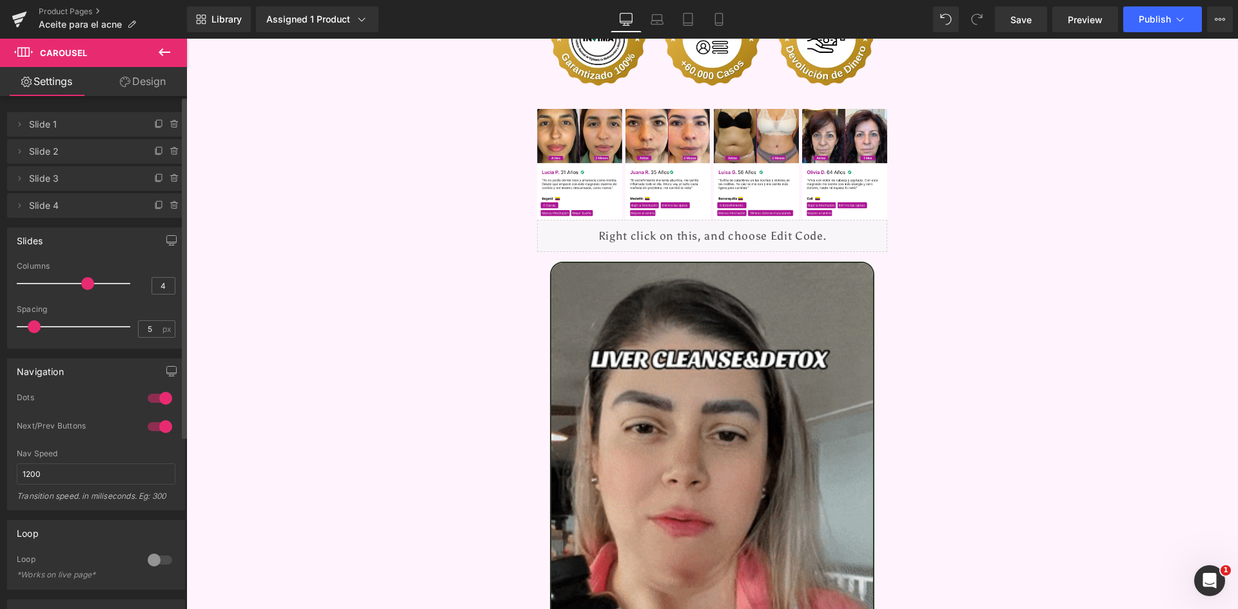
drag, startPoint x: 23, startPoint y: 282, endPoint x: 74, endPoint y: 286, distance: 51.1
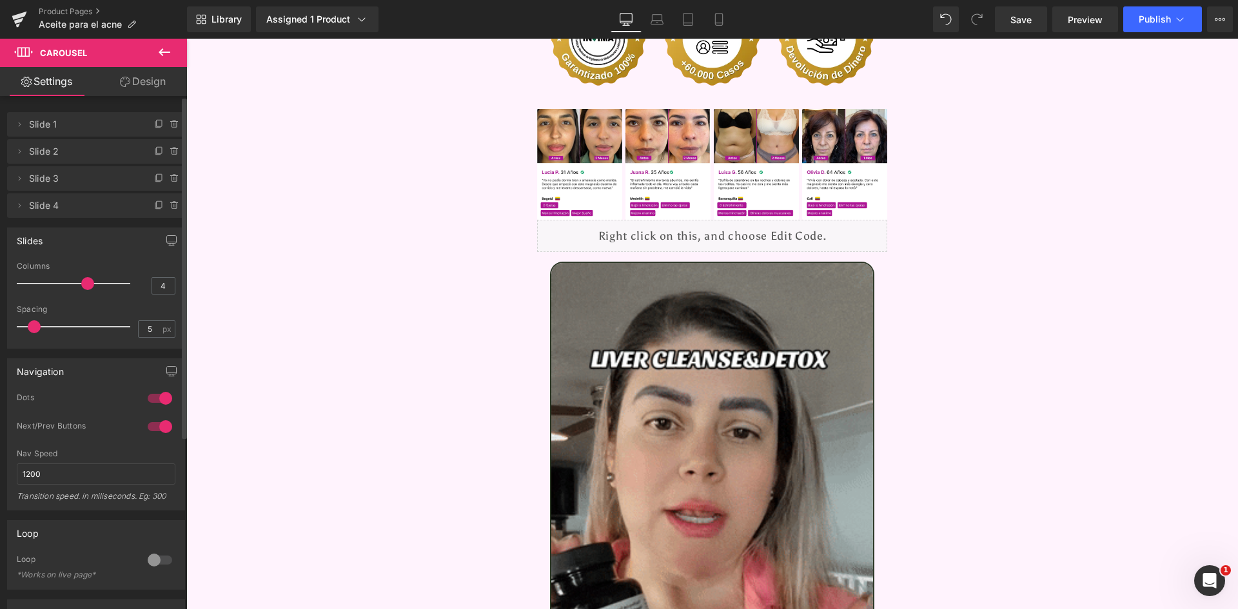
click at [74, 286] on div at bounding box center [76, 284] width 107 height 26
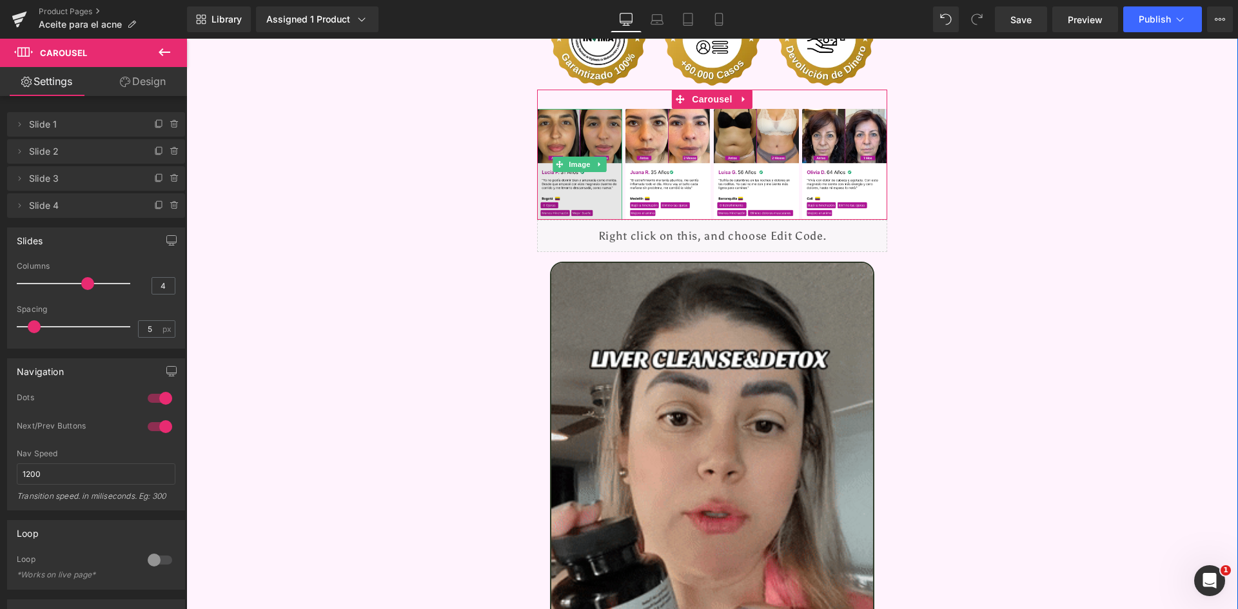
click at [574, 109] on img at bounding box center [579, 164] width 85 height 110
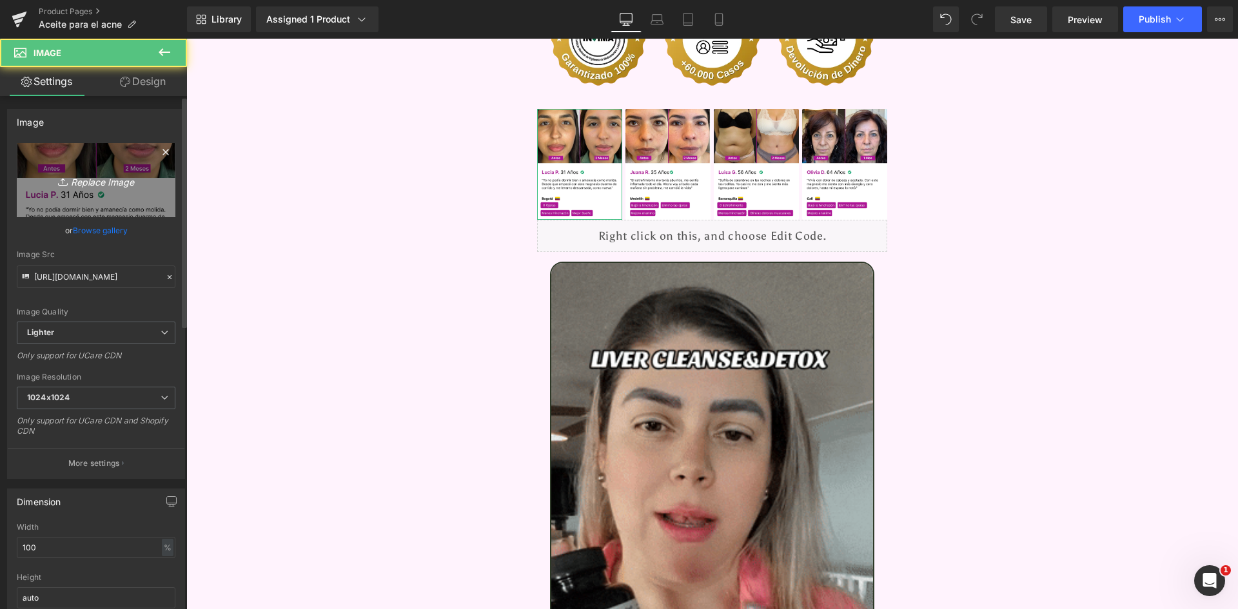
click at [108, 187] on icon "Replace Image" at bounding box center [95, 180] width 103 height 16
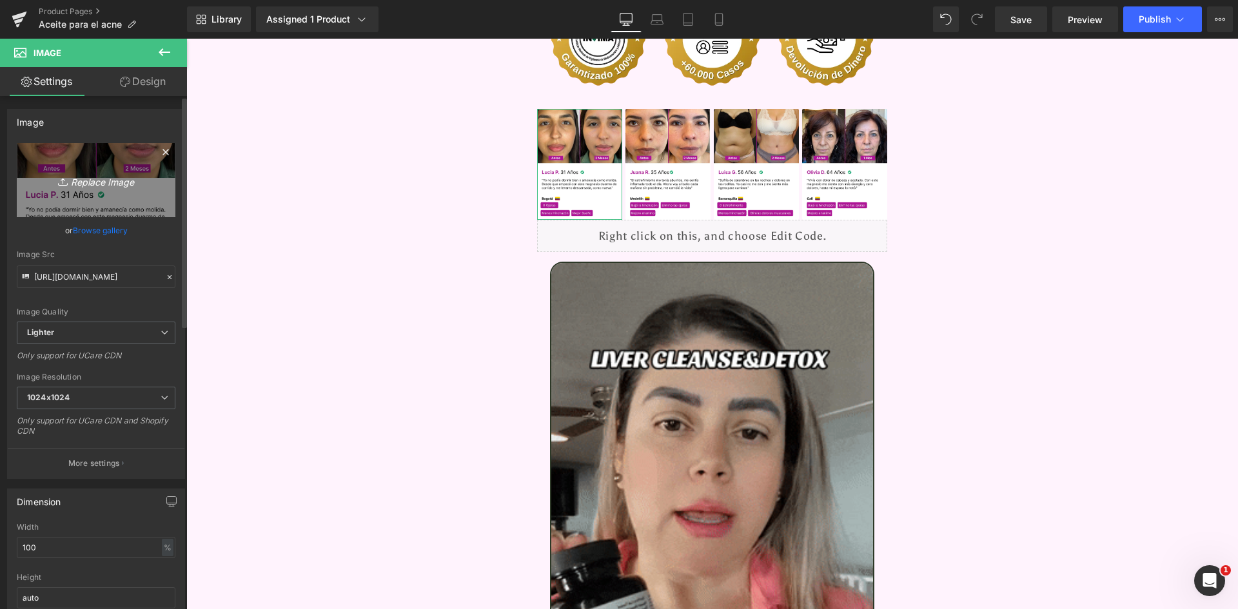
type input "C:\fakepath\Reseña 1.webp"
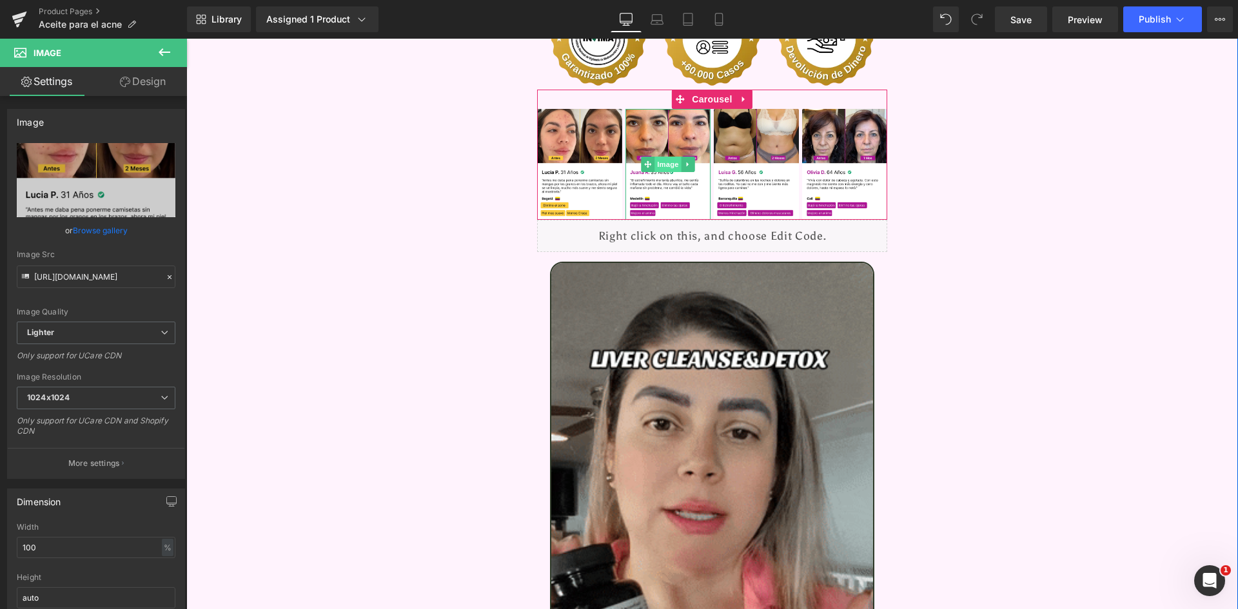
type input "https://ucarecdn.com/1f321bde-49df-4457-ada9-828d4c48dec5/-/format/auto/-/previ…"
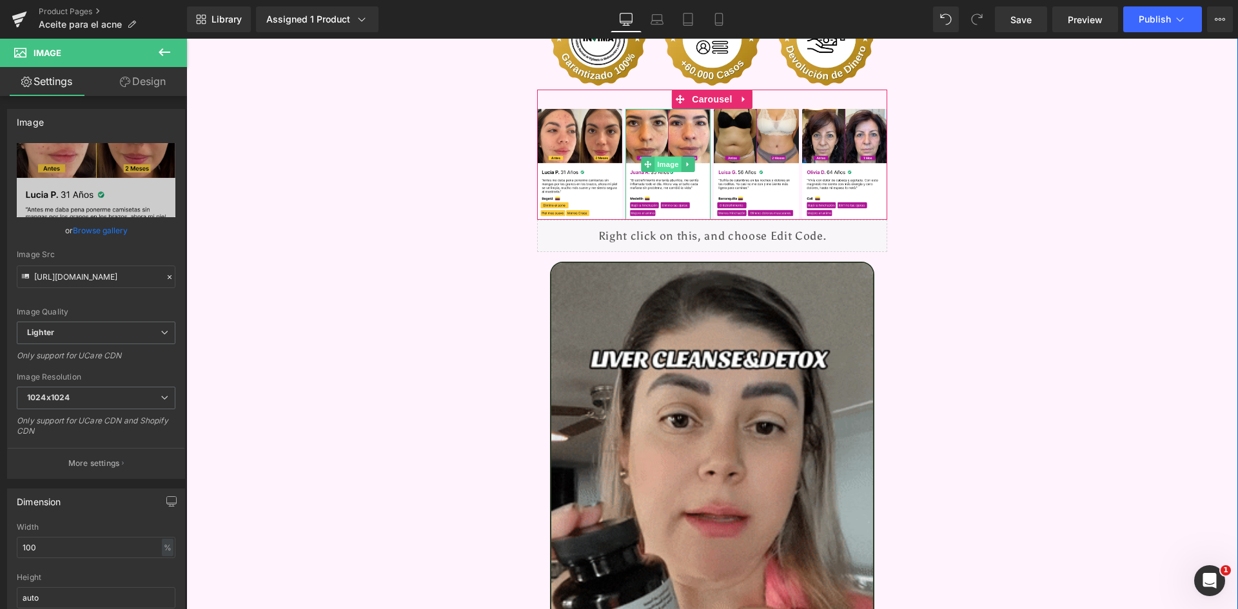
click at [656, 157] on span "Image" at bounding box center [667, 164] width 27 height 15
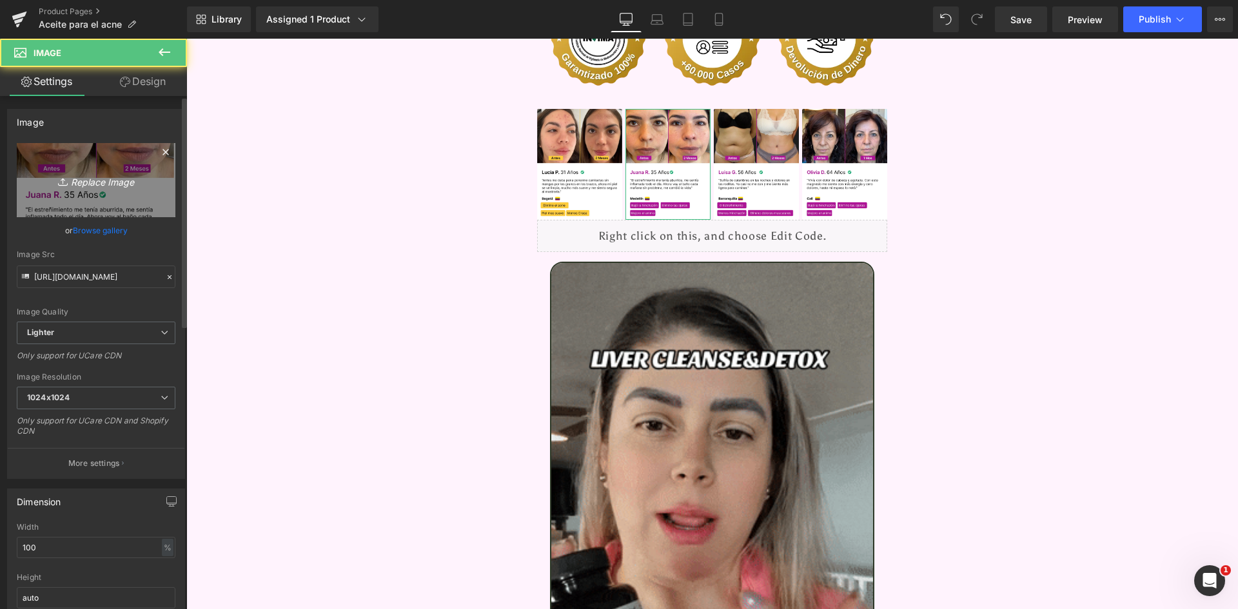
click at [96, 184] on icon "Replace Image" at bounding box center [95, 180] width 103 height 16
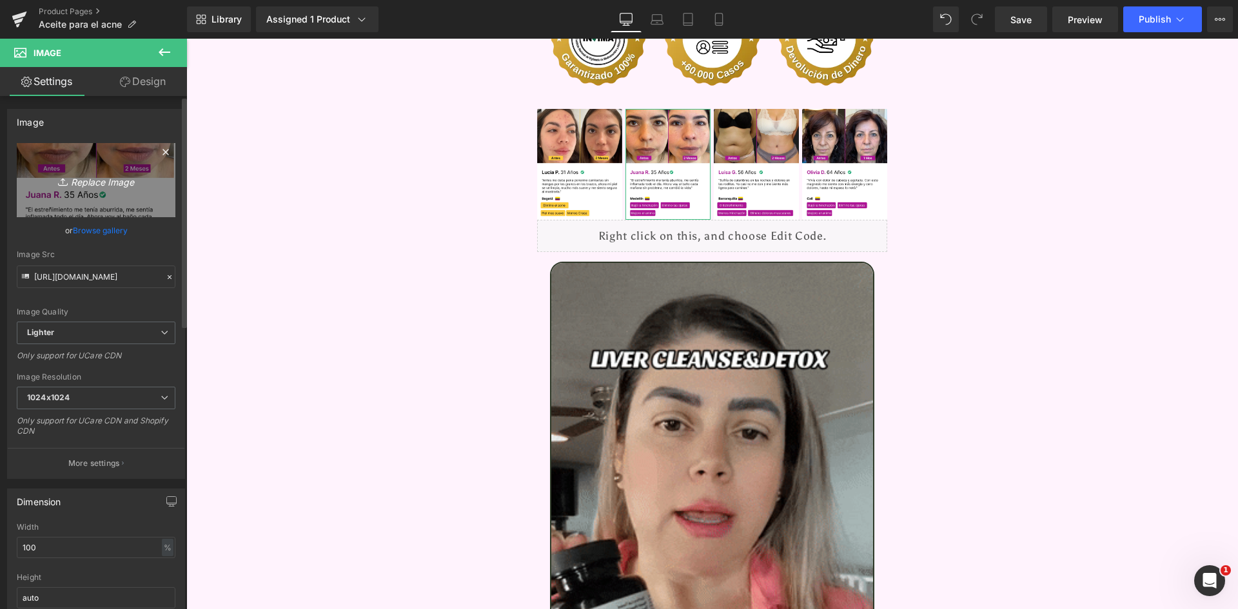
type input "C:\fakepath\Reseñas 2.webp"
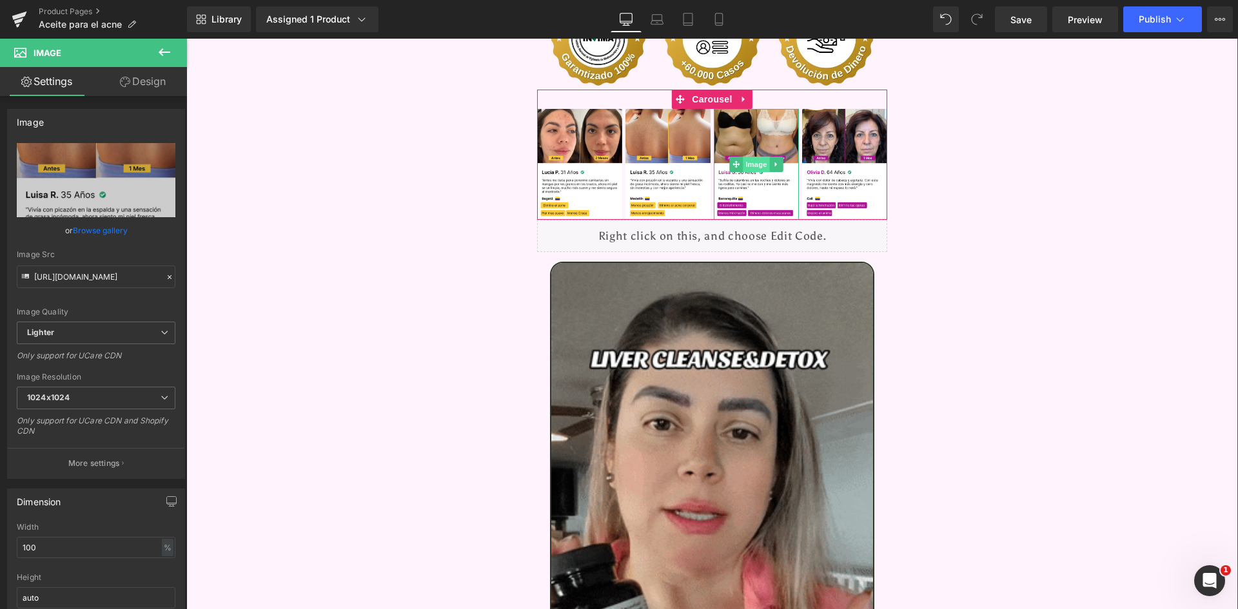
type input "https://ucarecdn.com/2385e788-343c-412a-bf62-3ad89abec308/-/format/auto/-/previ…"
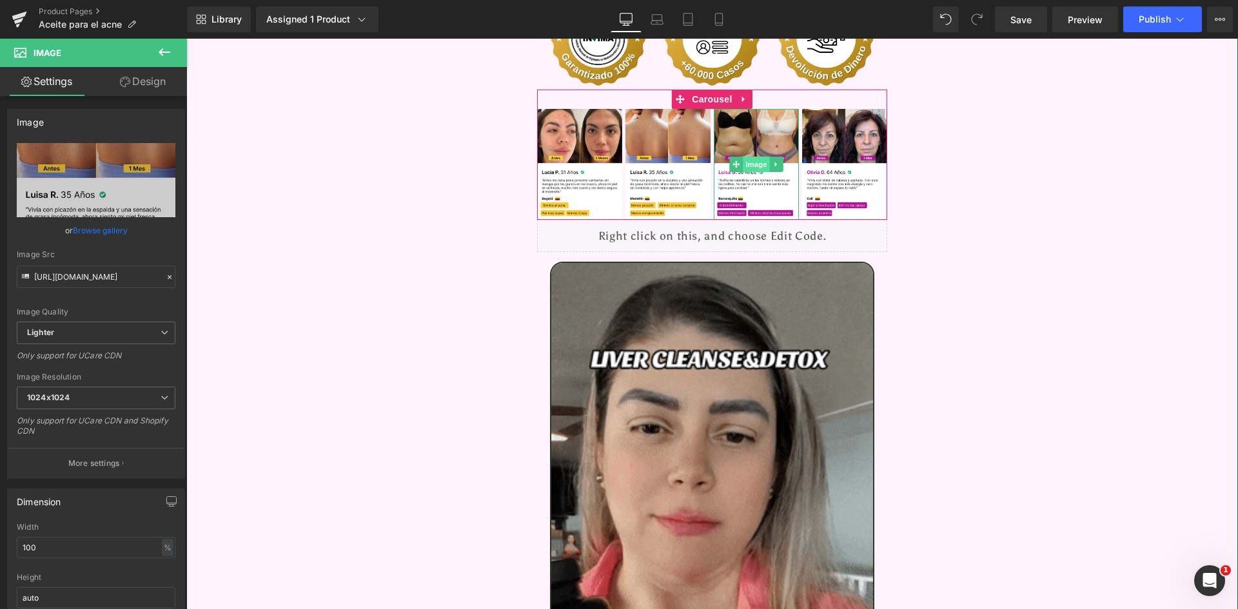
click at [751, 157] on span "Image" at bounding box center [756, 164] width 27 height 15
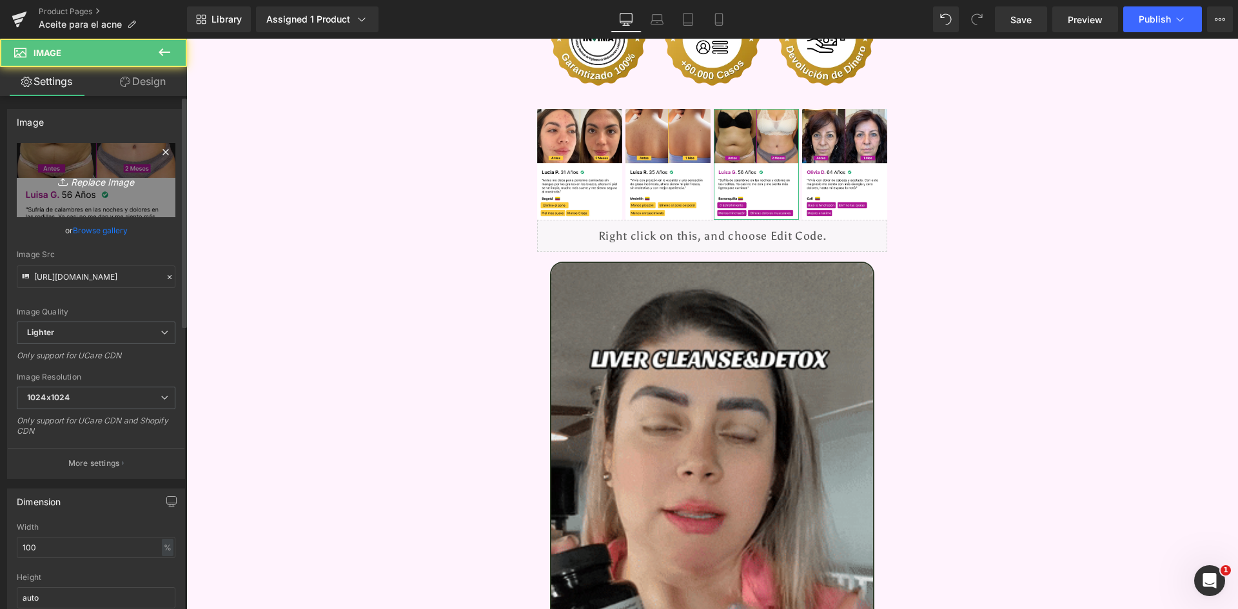
click at [77, 188] on icon "Replace Image" at bounding box center [95, 180] width 103 height 16
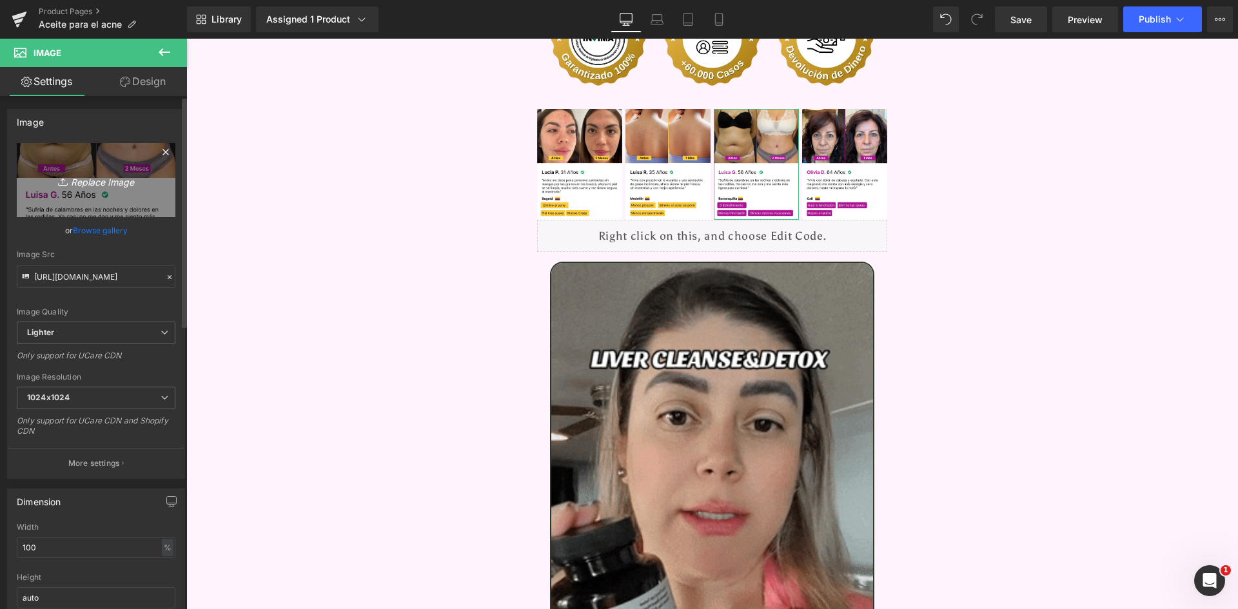
type input "C:\fakepath\Reseñas 3.webp"
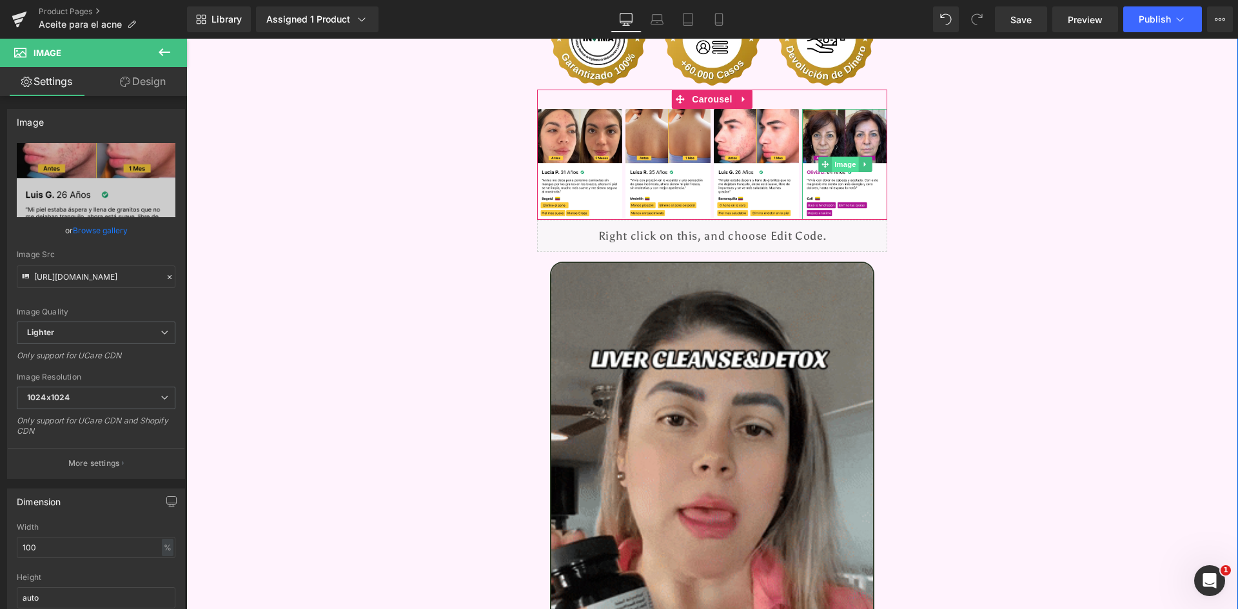
type input "https://ucarecdn.com/fb367ff8-dcdc-4c25-8135-b37ff526eb83/-/format/auto/-/previ…"
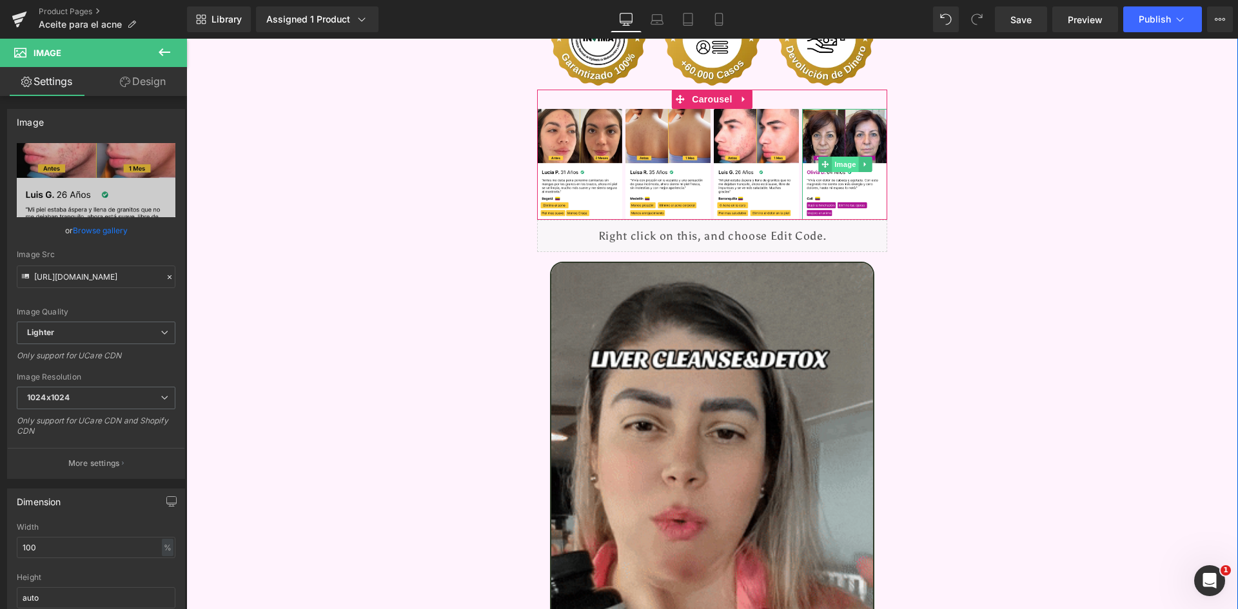
click at [837, 157] on span "Image" at bounding box center [845, 164] width 27 height 15
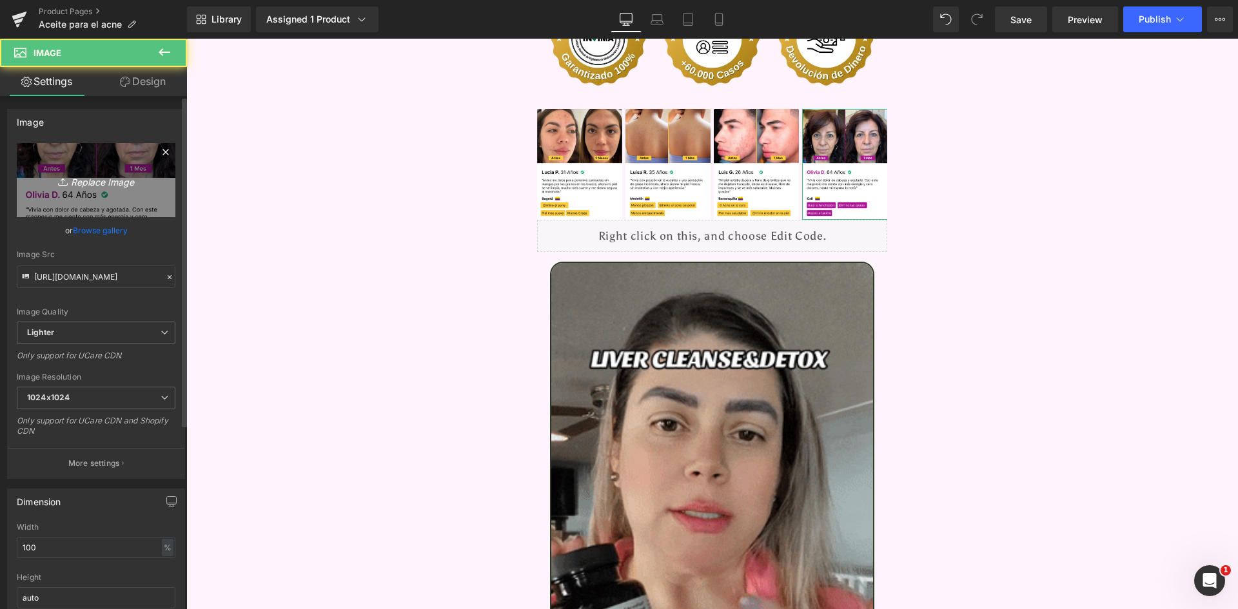
click at [162, 190] on link "Replace Image" at bounding box center [96, 180] width 159 height 74
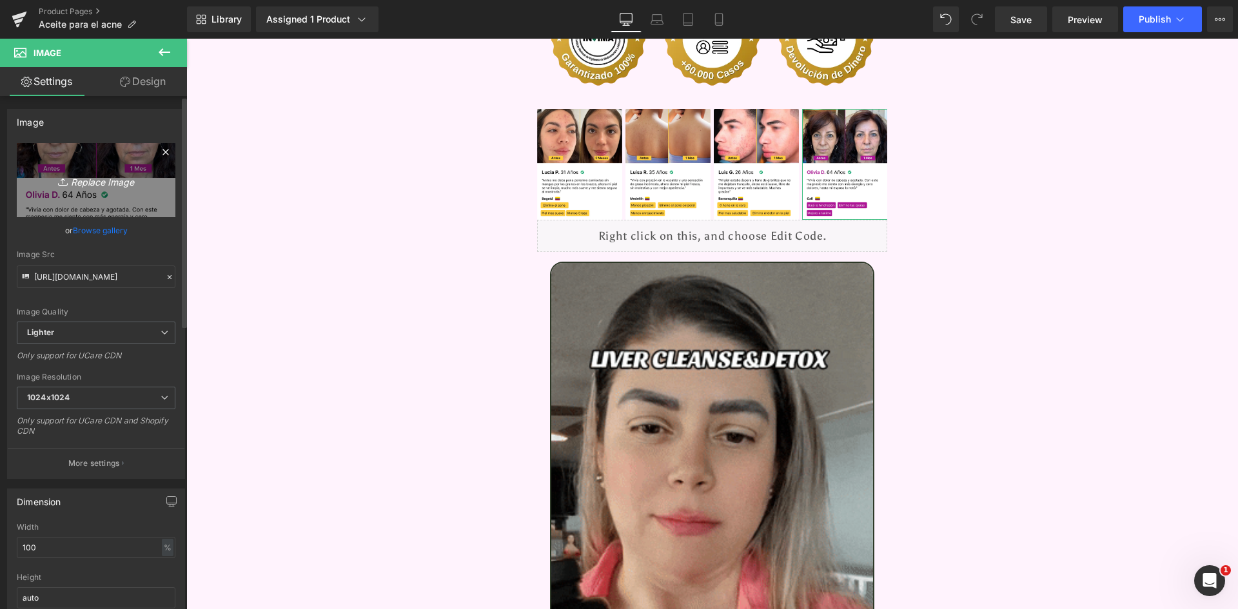
type input "C:\fakepath\Reseñas 4.webp"
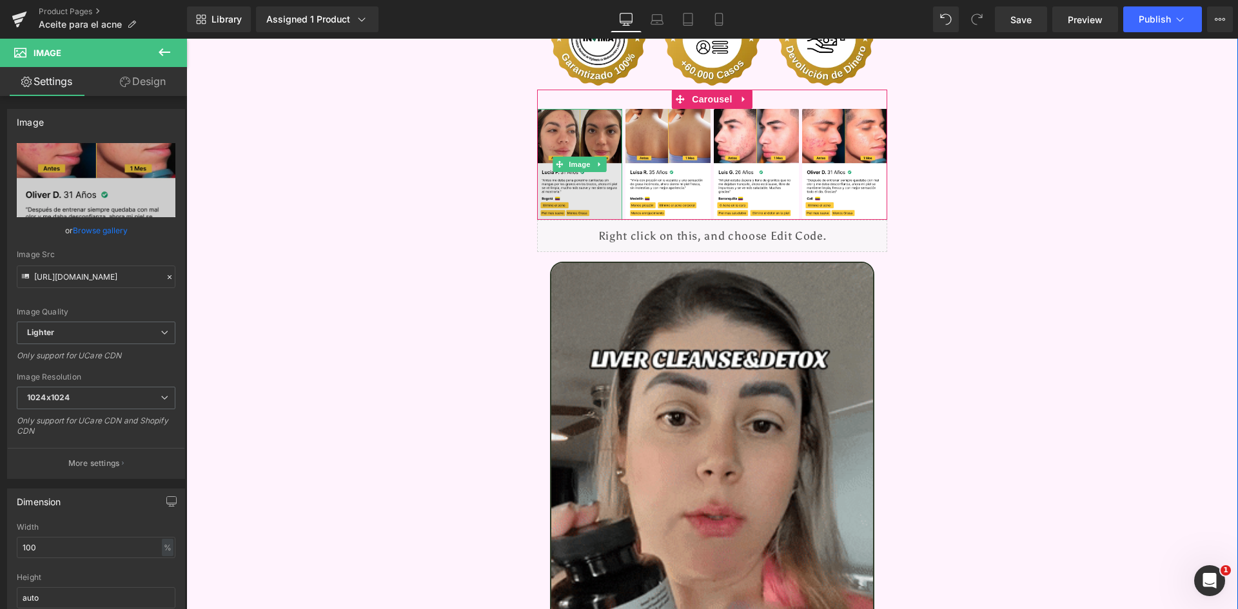
type input "https://ucarecdn.com/c52bd704-b99a-444b-bd9d-397870b347b4/-/format/auto/-/previ…"
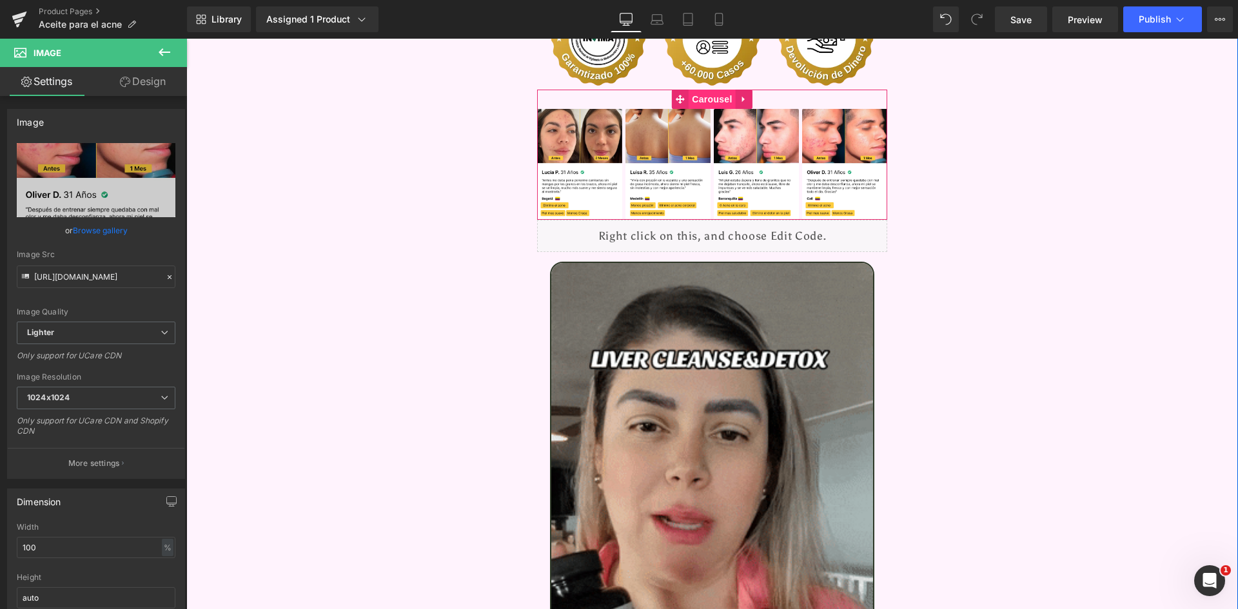
click at [692, 90] on span "Carousel" at bounding box center [712, 99] width 46 height 19
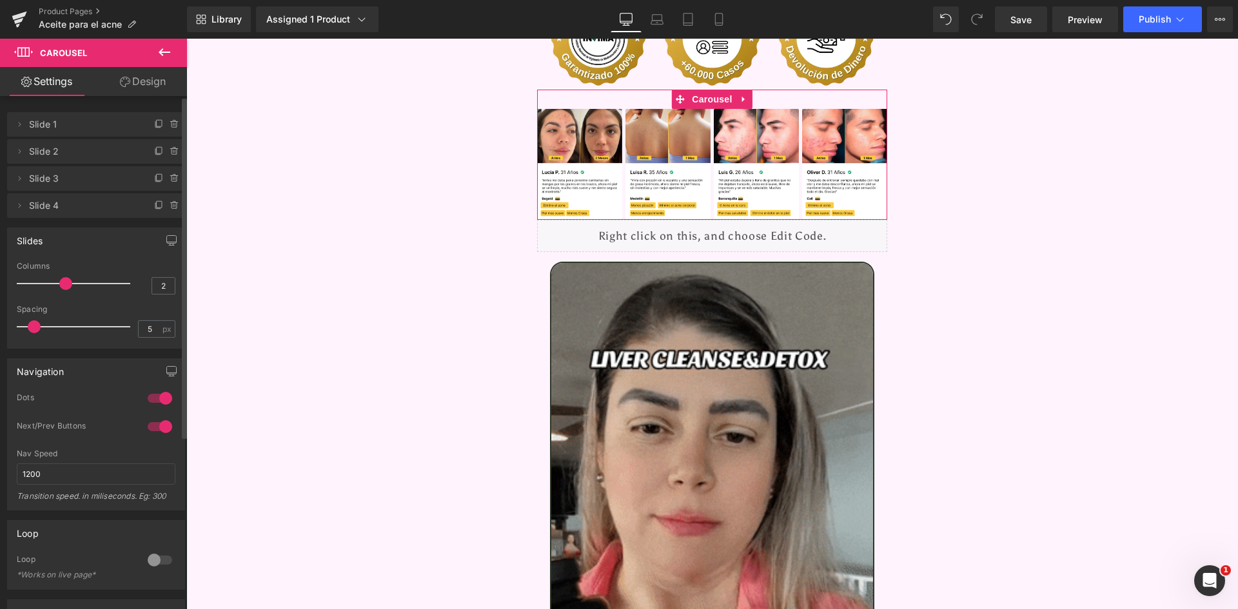
type input "1"
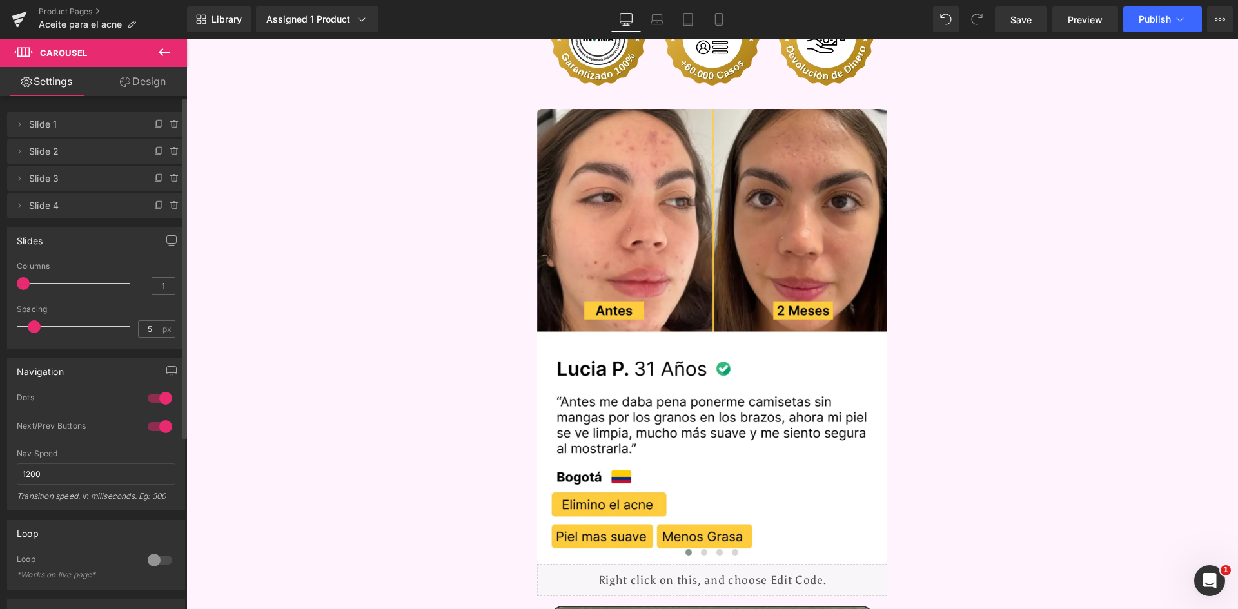
drag, startPoint x: 83, startPoint y: 280, endPoint x: 15, endPoint y: 291, distance: 69.1
click at [15, 291] on div "1 Columns 1 3 Columns 3 3 Columns 3 1 Columns 1 5px Spacing 5 px 5px Spacing 5 …" at bounding box center [96, 305] width 177 height 86
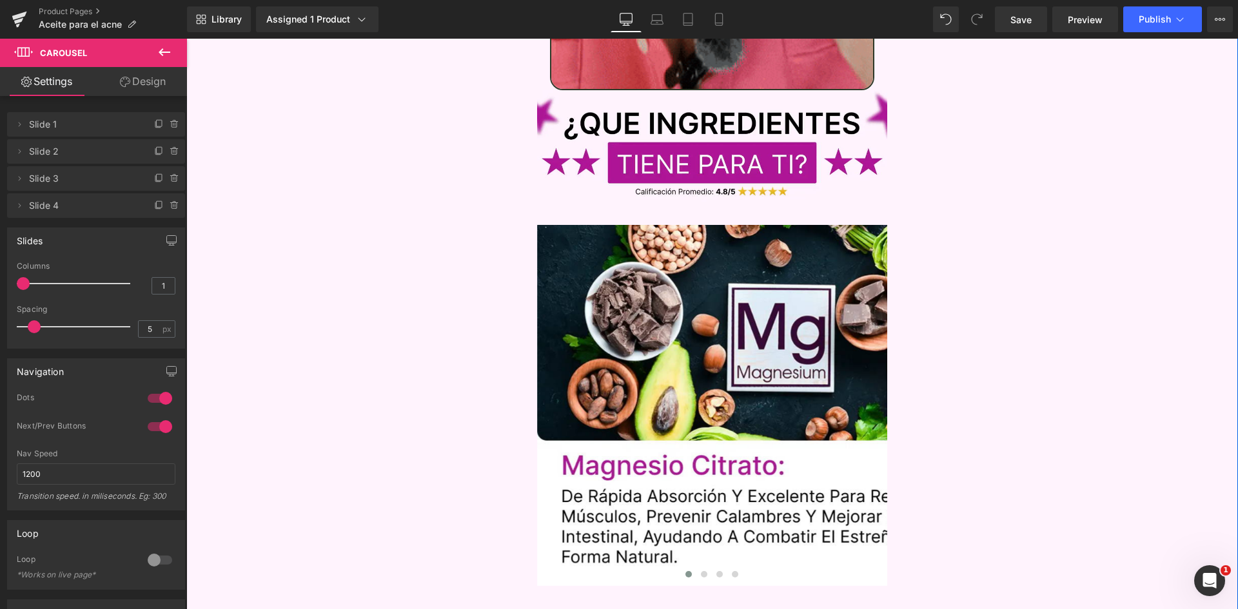
scroll to position [4191, 0]
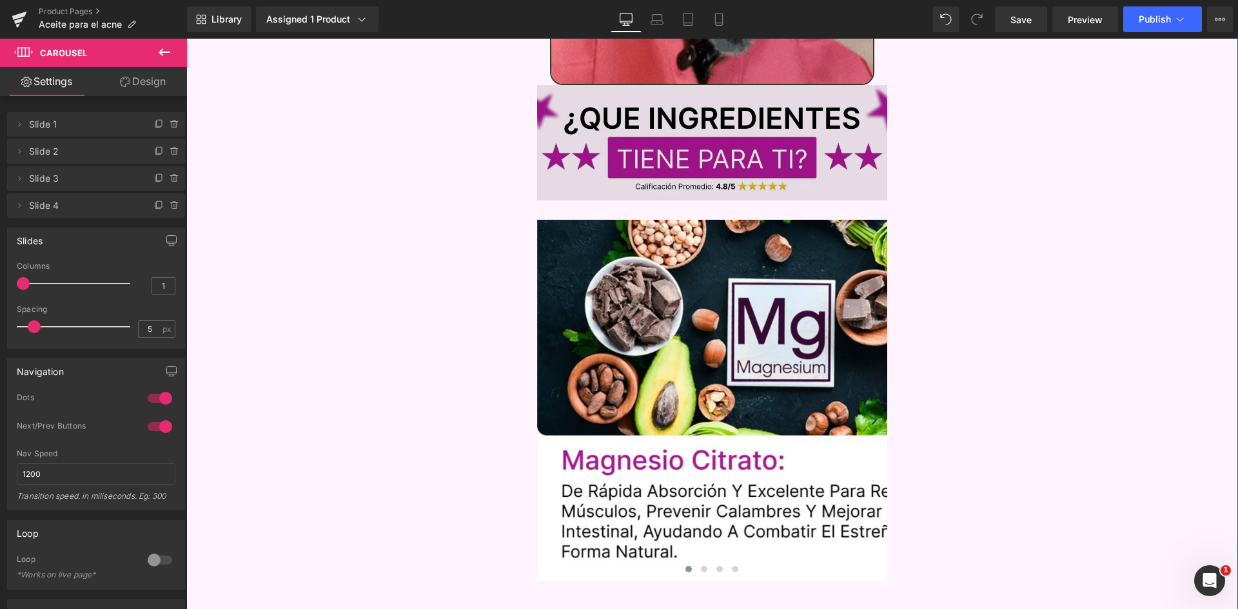
click at [689, 123] on img at bounding box center [712, 142] width 351 height 115
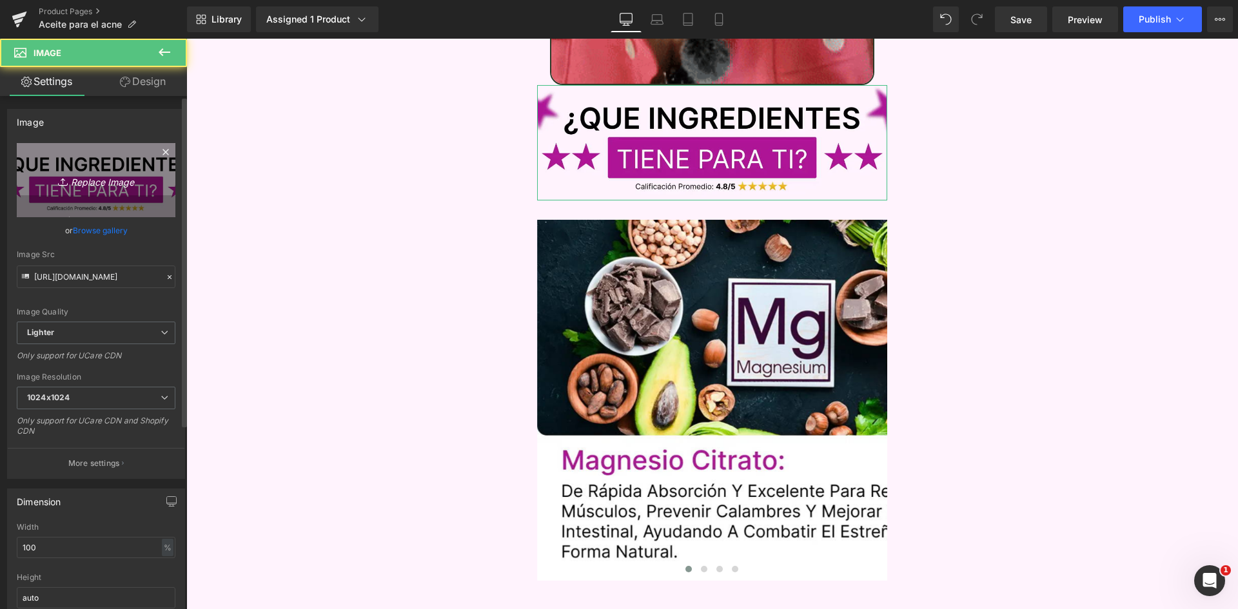
click at [67, 174] on icon "Replace Image" at bounding box center [95, 180] width 103 height 16
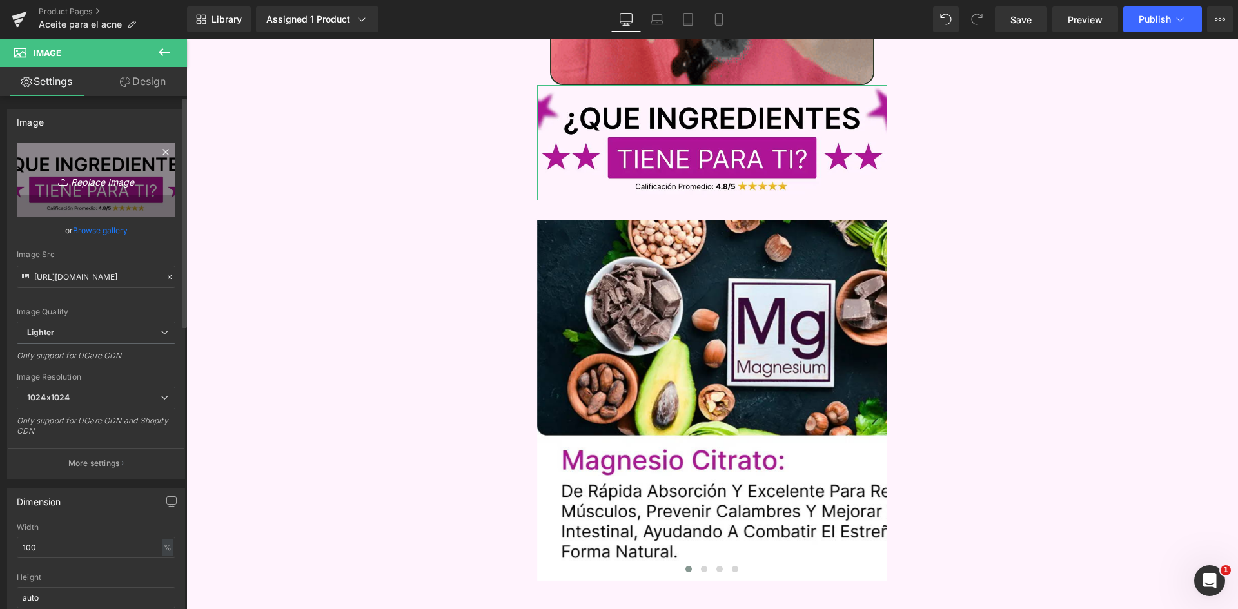
type input "C:\fakepath\Titulo reseñas.webp"
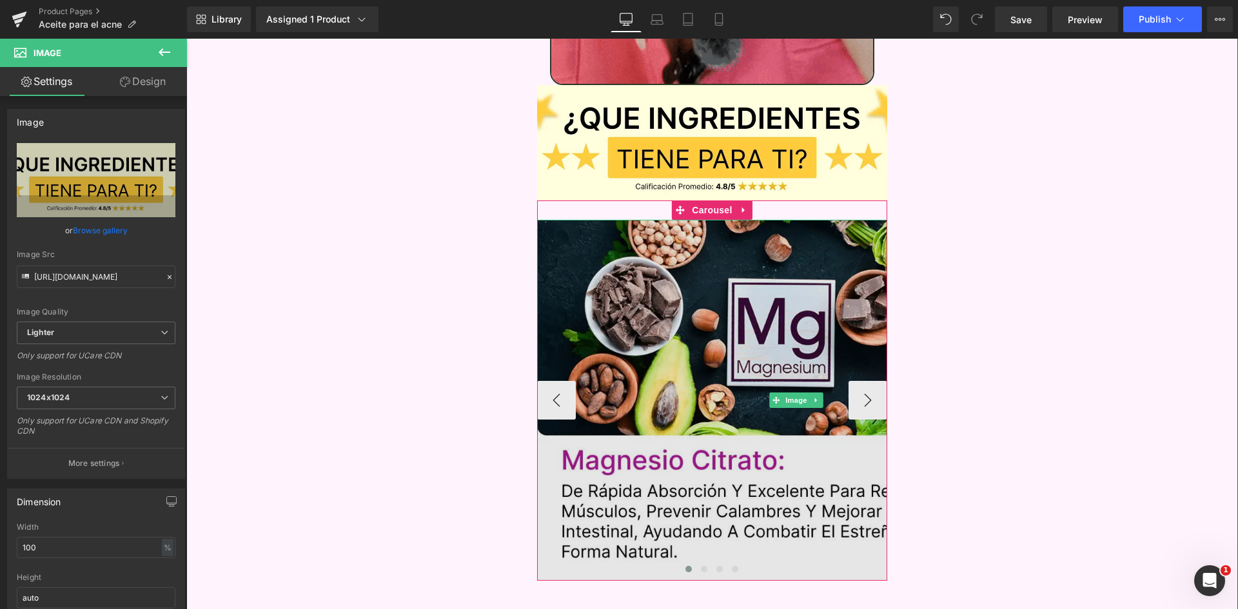
type input "https://ucarecdn.com/eb325988-cddc-43ff-8589-c019f253beb0/-/format/auto/-/previ…"
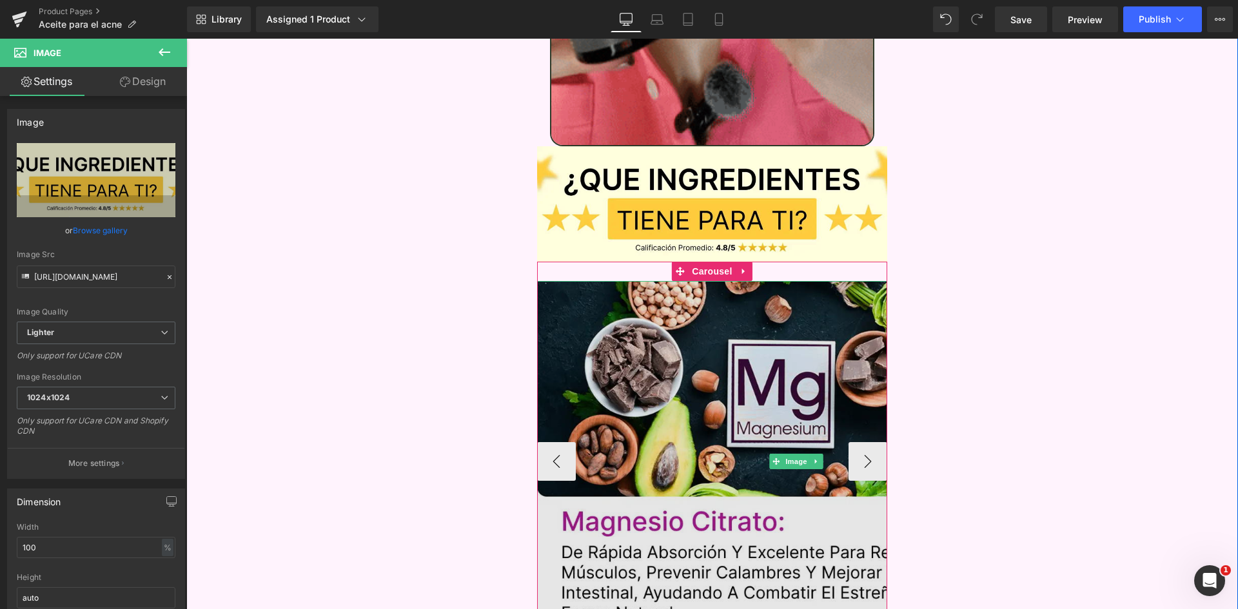
scroll to position [4127, 0]
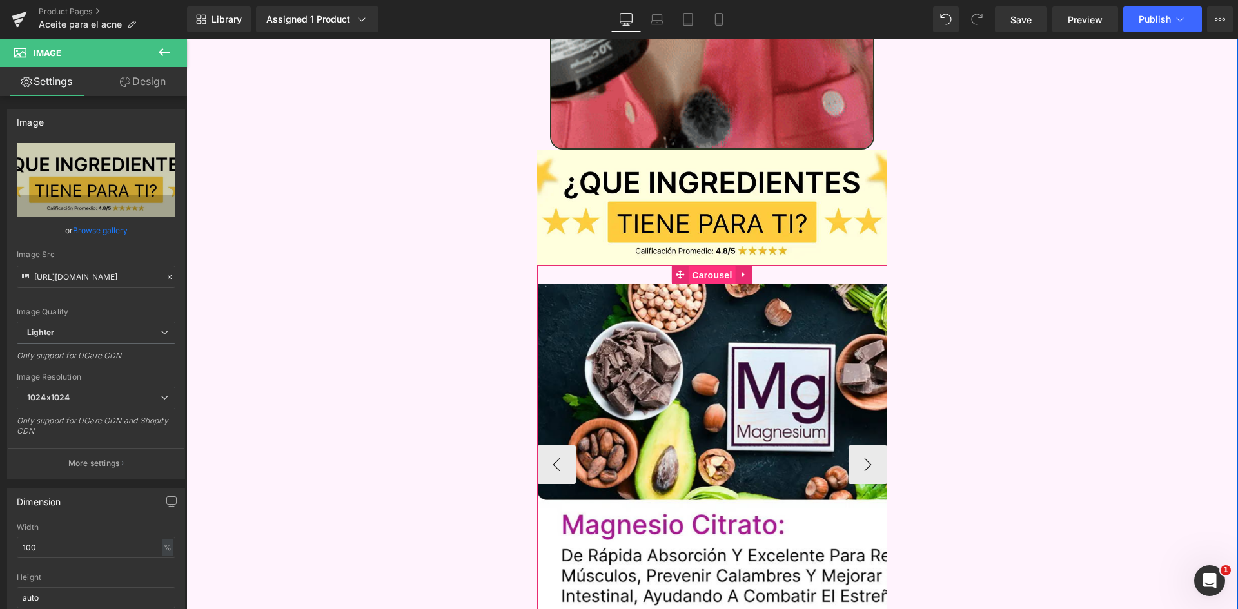
click at [700, 266] on span "Carousel" at bounding box center [712, 275] width 46 height 19
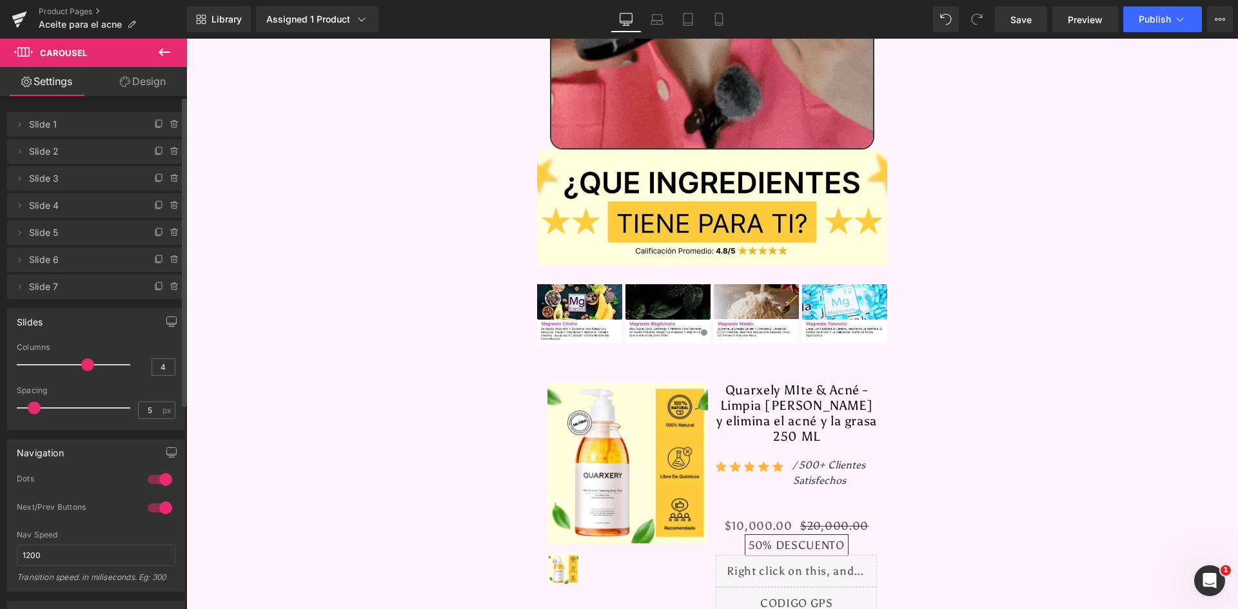
type input "5"
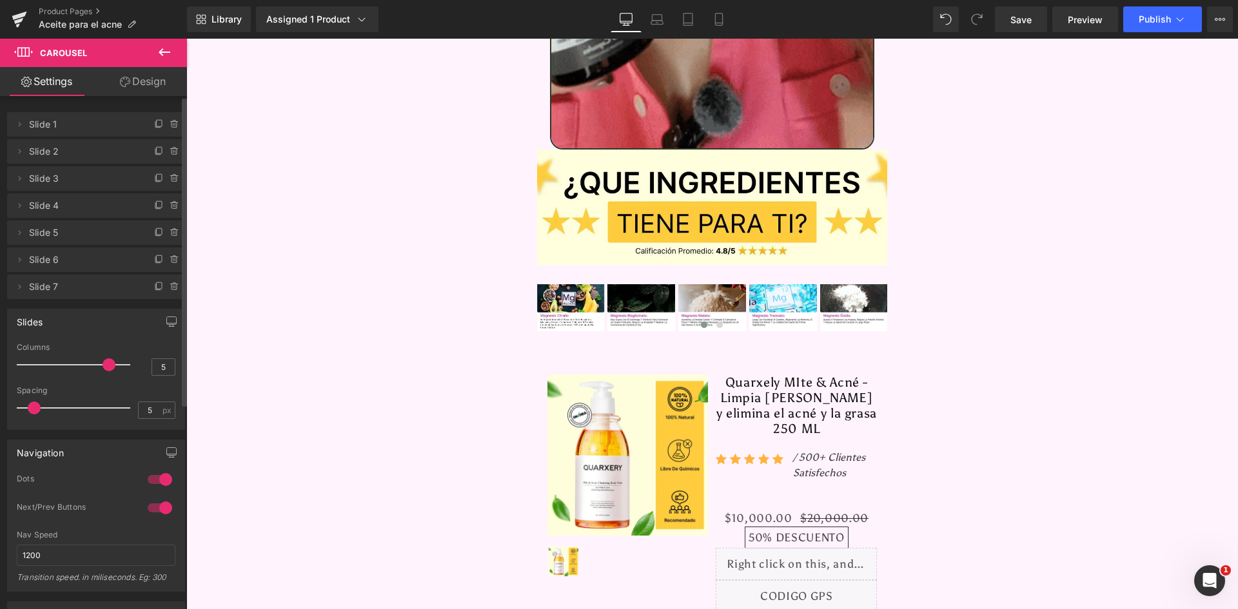
drag, startPoint x: 40, startPoint y: 361, endPoint x: 92, endPoint y: 363, distance: 51.6
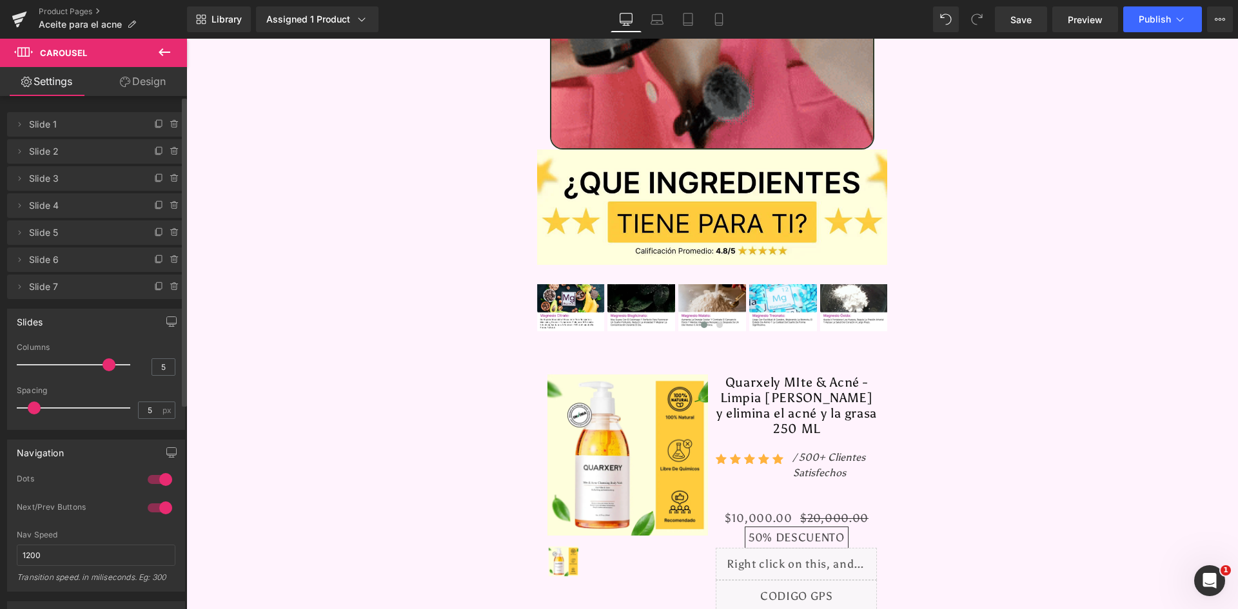
click at [92, 363] on div at bounding box center [76, 365] width 107 height 26
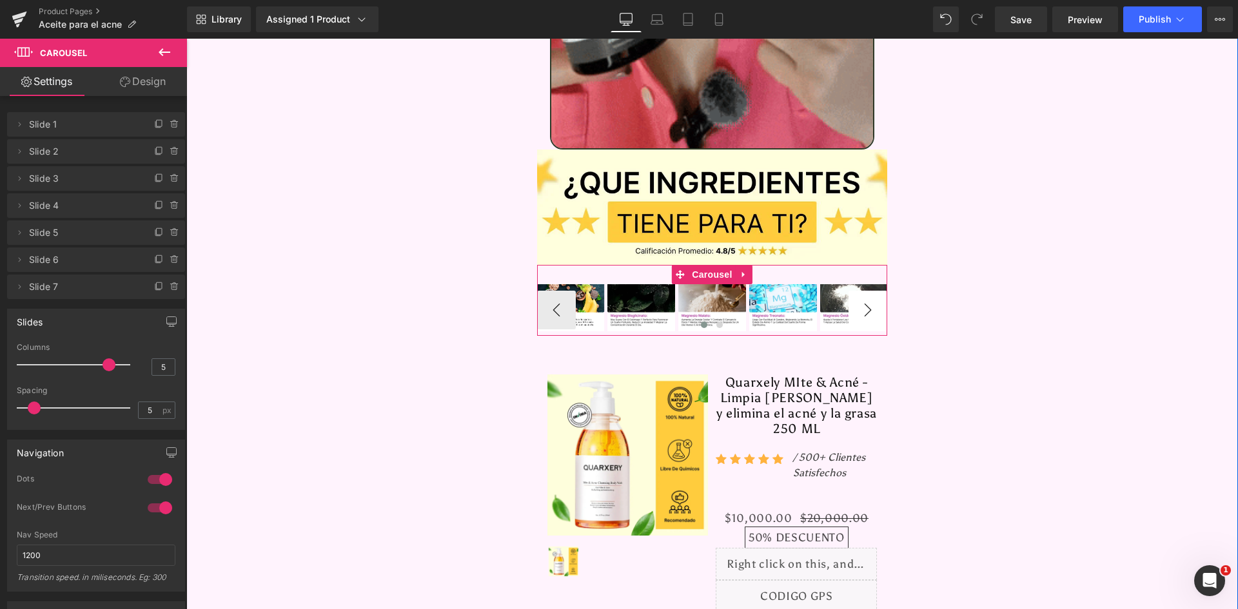
click at [866, 291] on button "›" at bounding box center [868, 310] width 39 height 39
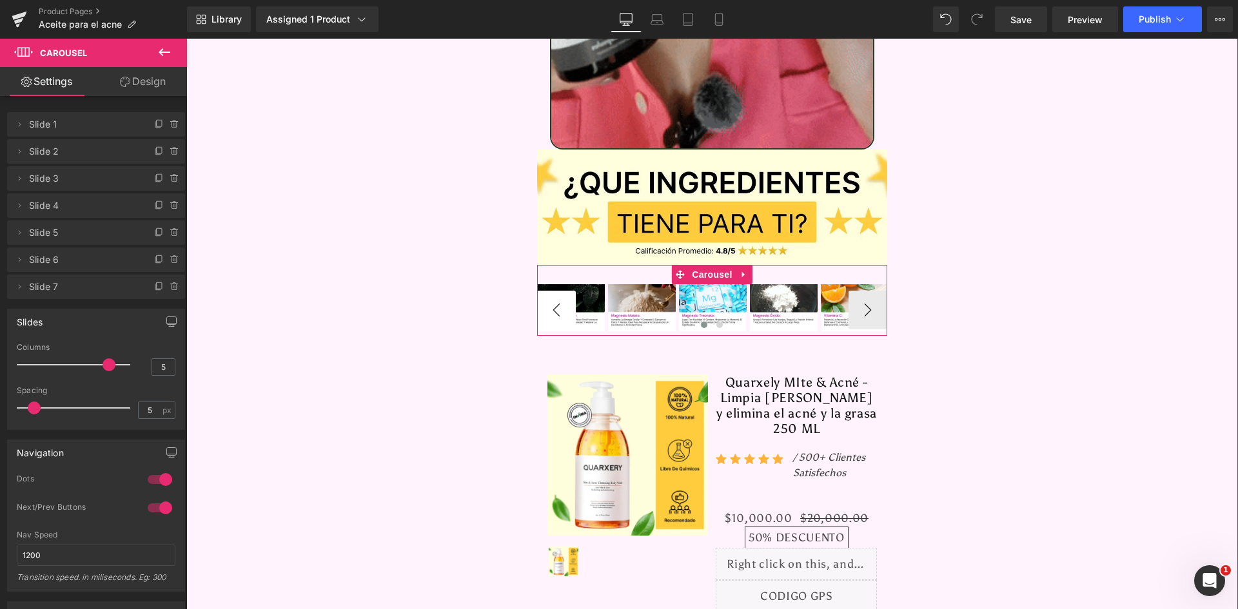
click at [547, 291] on button "‹" at bounding box center [556, 310] width 39 height 39
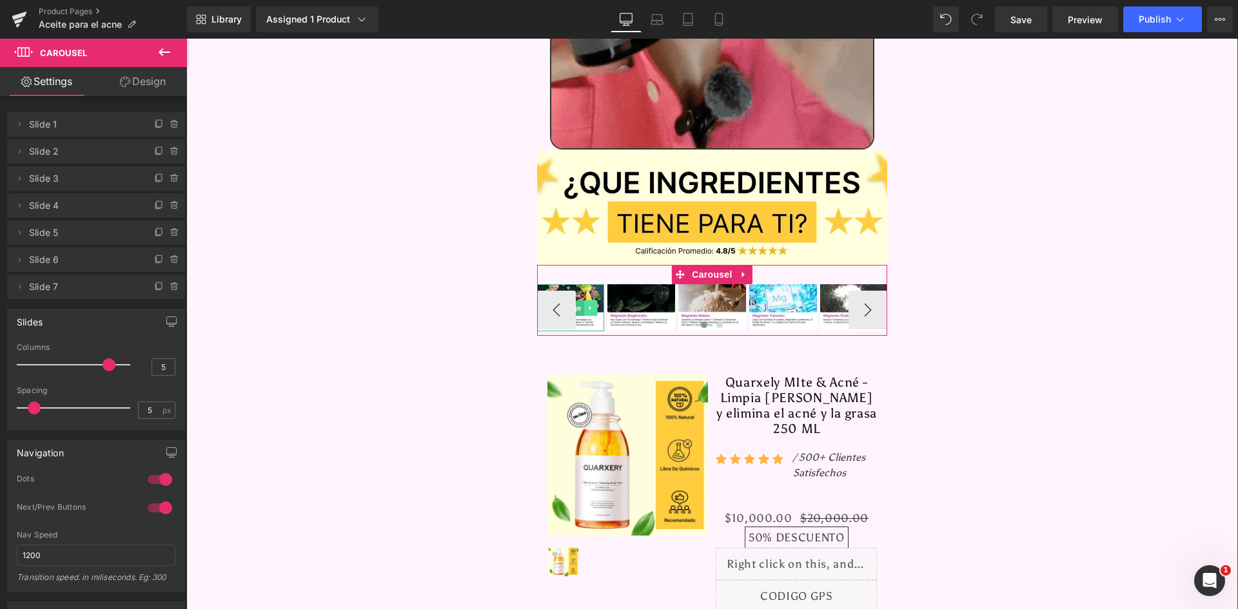
click at [587, 300] on link at bounding box center [591, 307] width 14 height 15
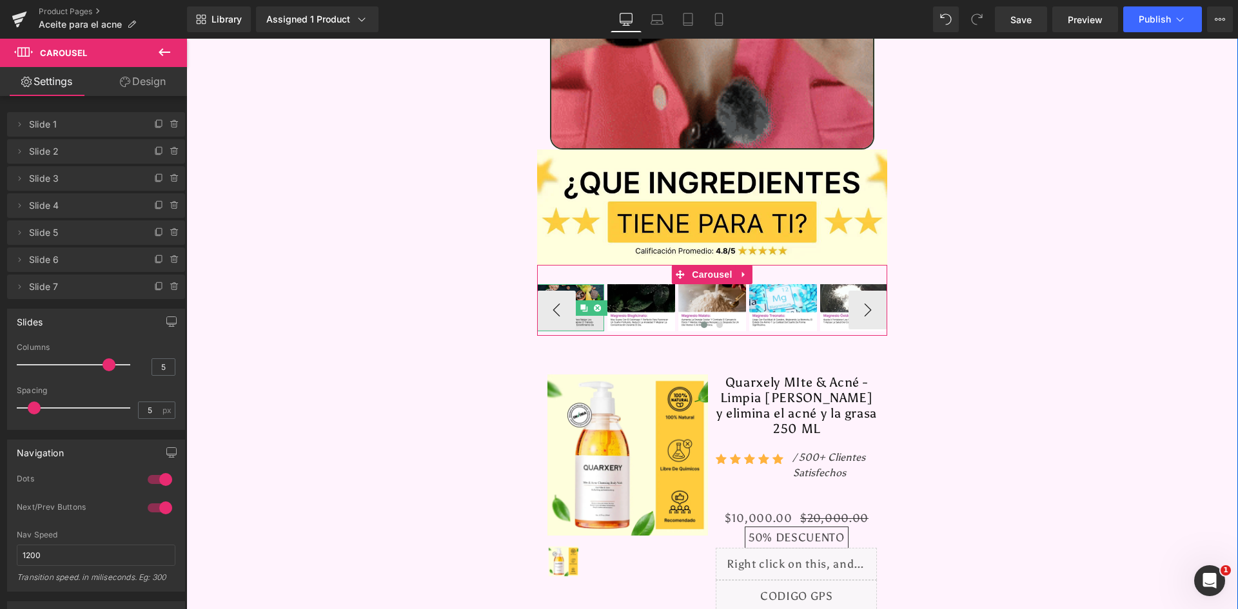
click at [583, 284] on img at bounding box center [571, 307] width 68 height 47
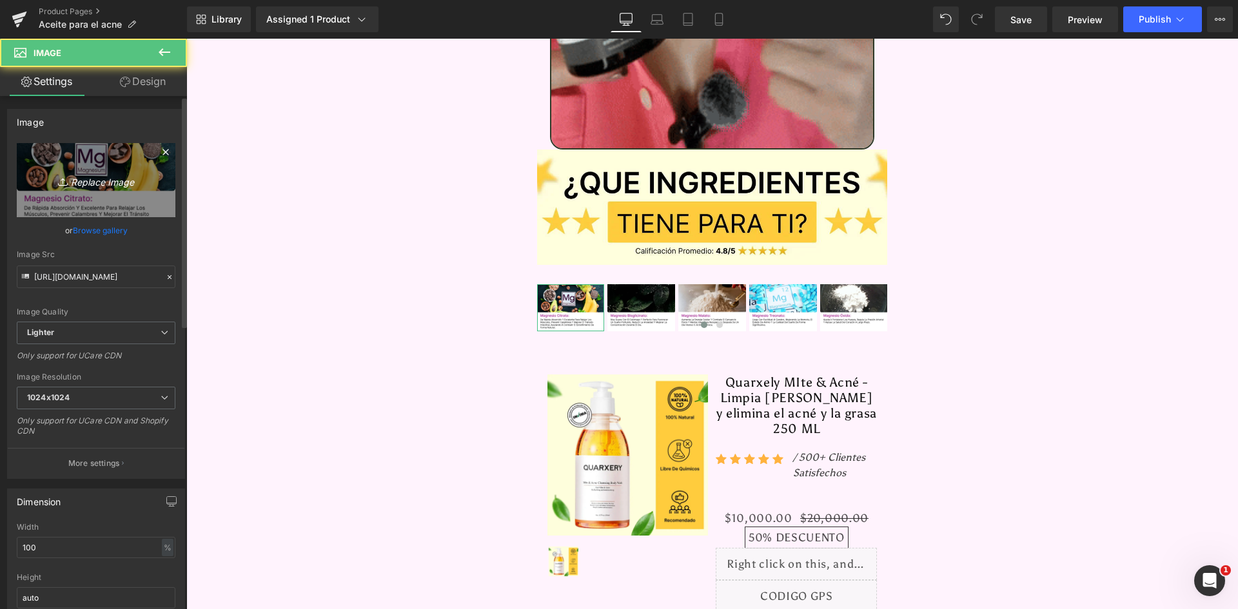
click at [77, 186] on icon "Replace Image" at bounding box center [95, 180] width 103 height 16
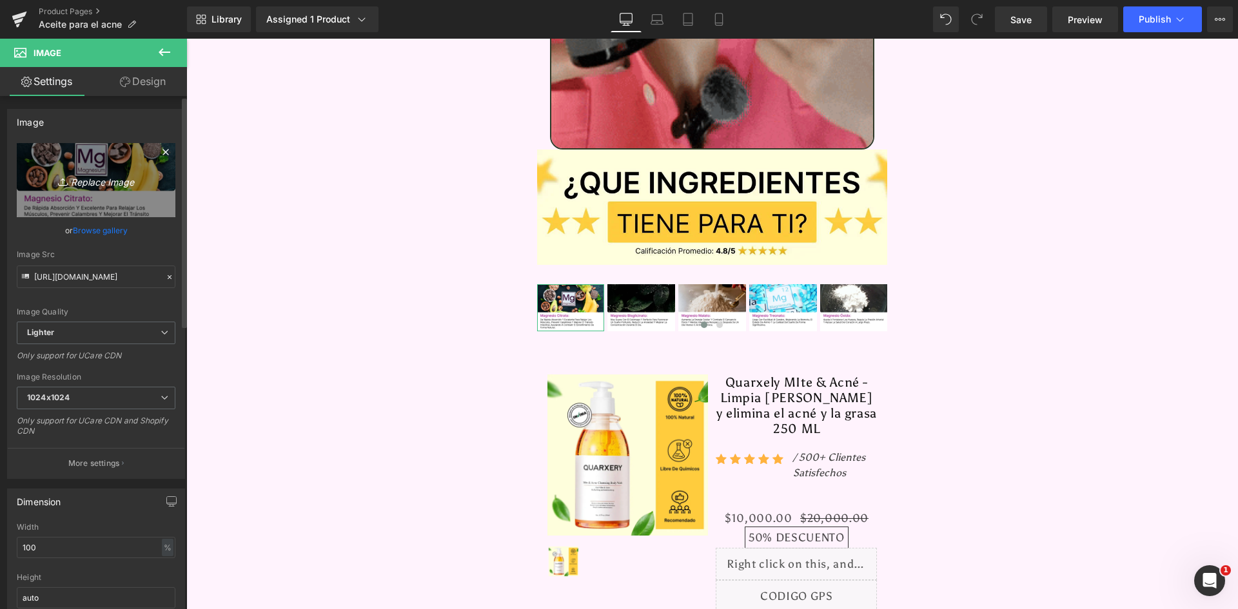
type input "C:\fakepath\Ingrediente 1.webp"
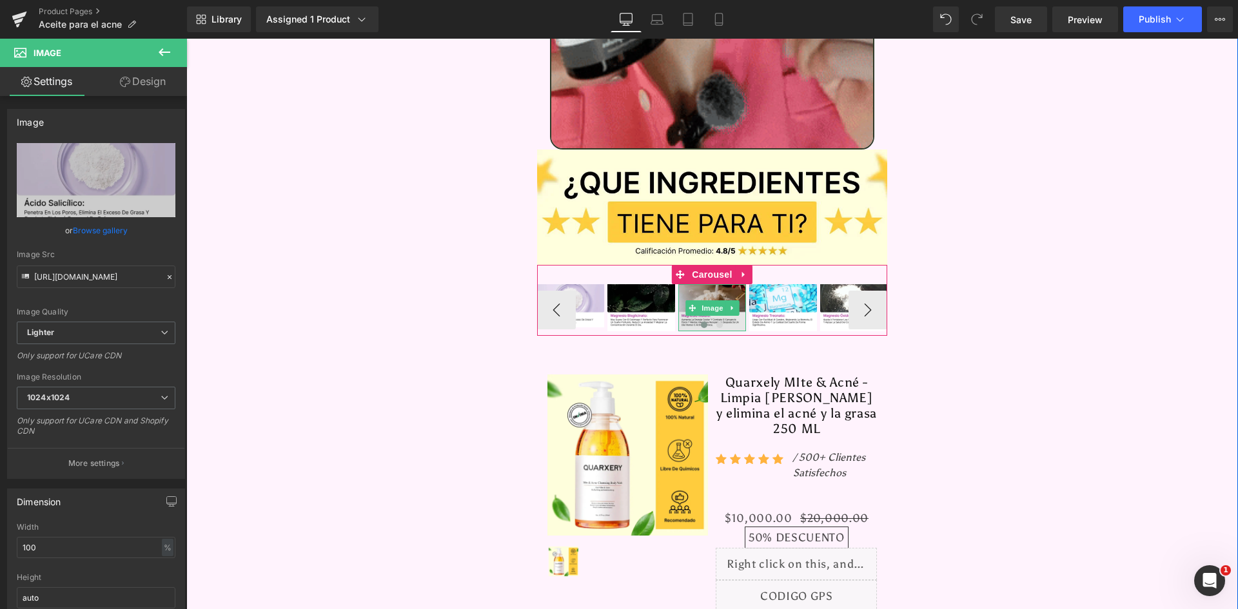
type input "https://ucarecdn.com/1e596040-4348-4a72-8e2b-d50bb7eddc74/-/format/auto/-/previ…"
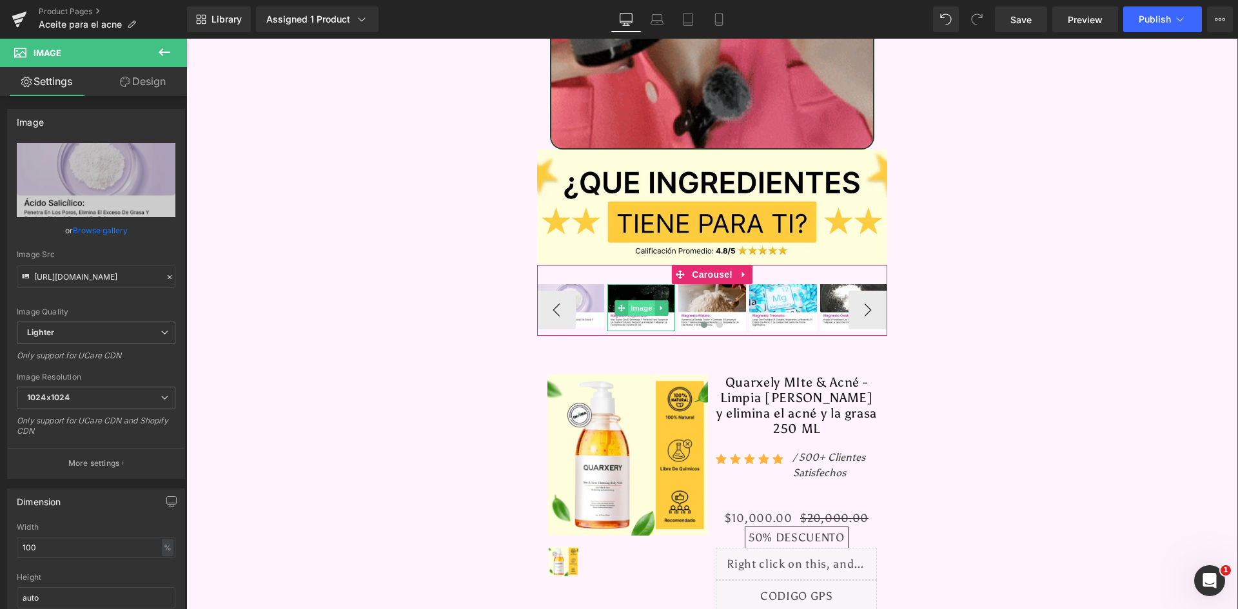
click at [634, 300] on span "Image" at bounding box center [641, 307] width 27 height 15
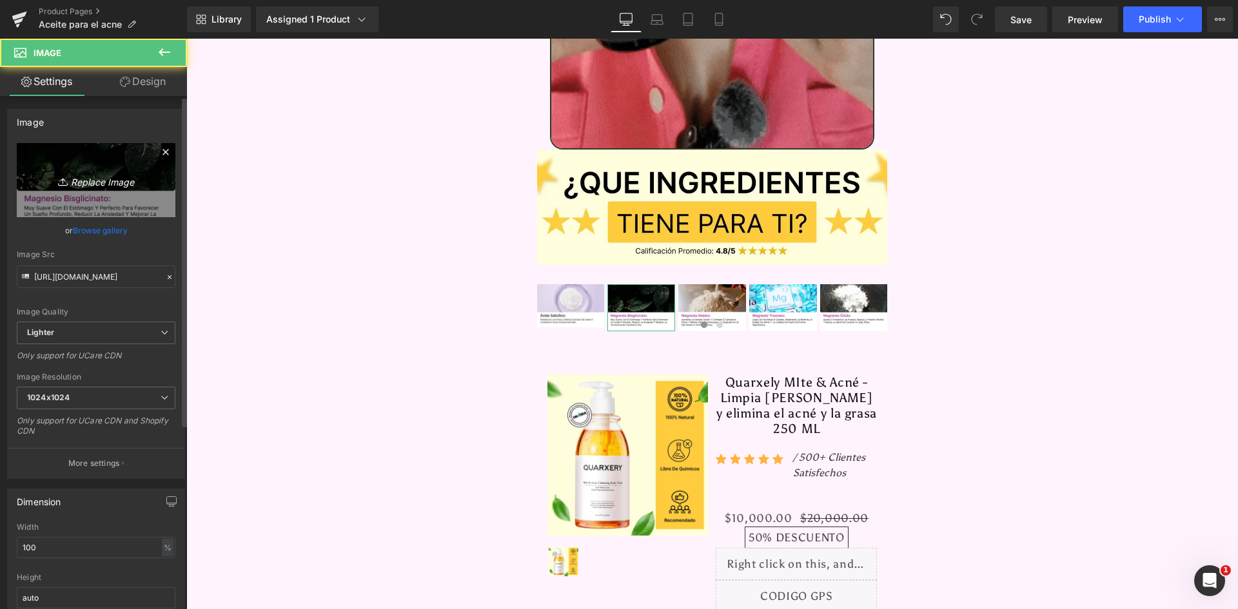
click at [104, 164] on link "Replace Image" at bounding box center [96, 180] width 159 height 74
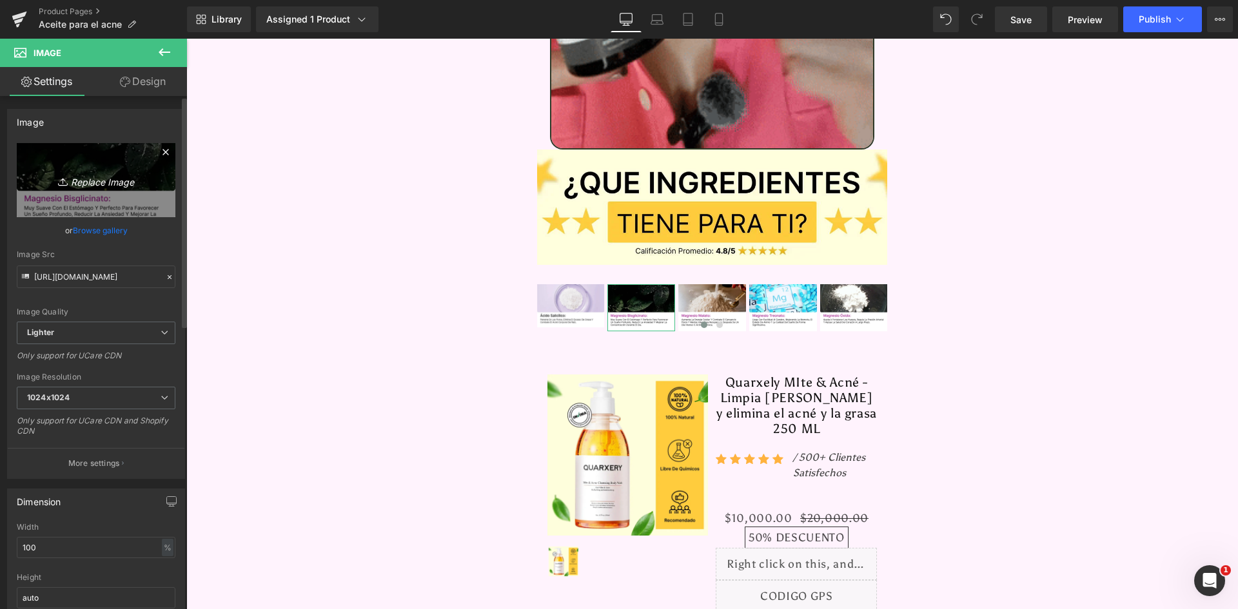
type input "C:\fakepath\Ingrediente 2.webp"
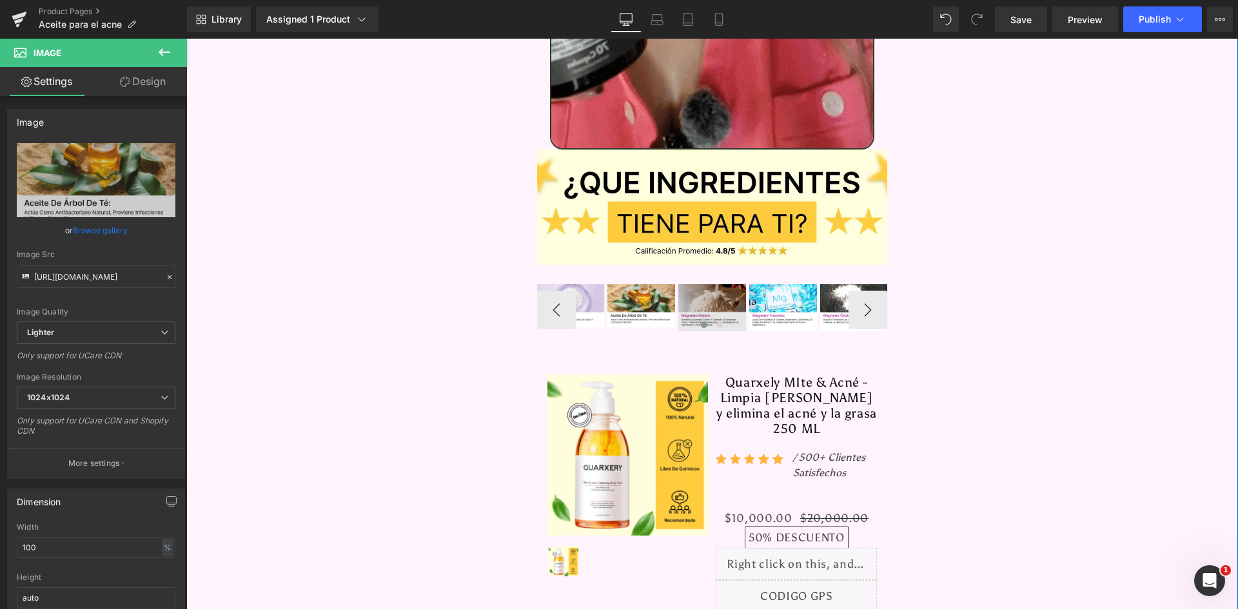
type input "https://ucarecdn.com/c23291f1-1277-48f9-98df-d8b5d61abb17/-/format/auto/-/previ…"
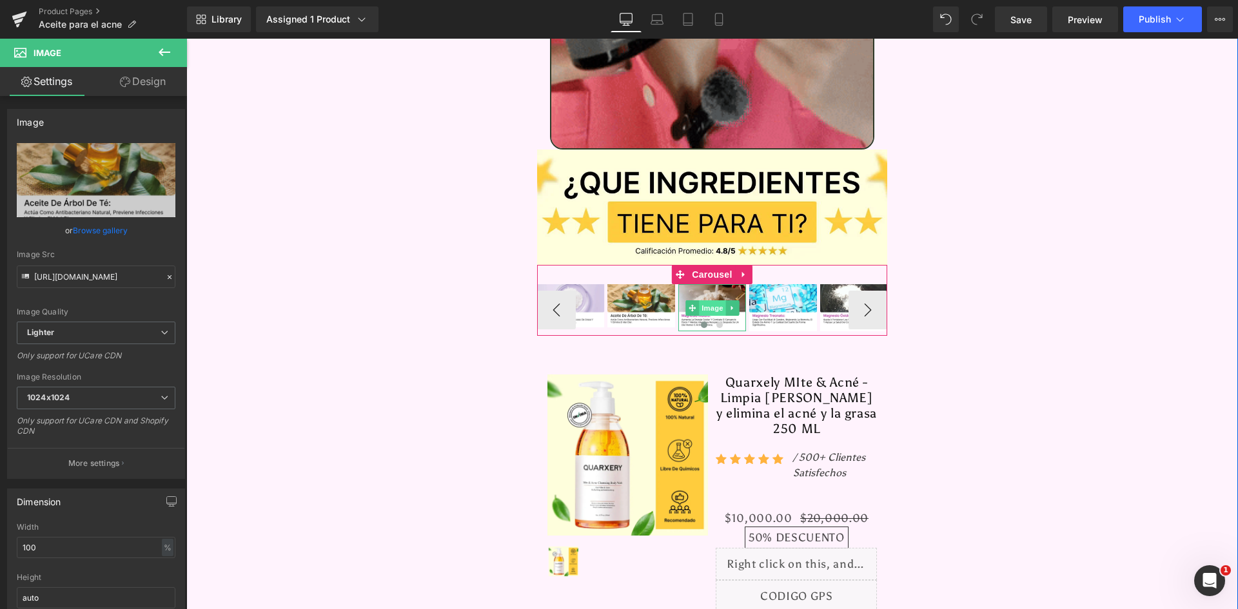
click at [702, 300] on span "Image" at bounding box center [712, 307] width 27 height 15
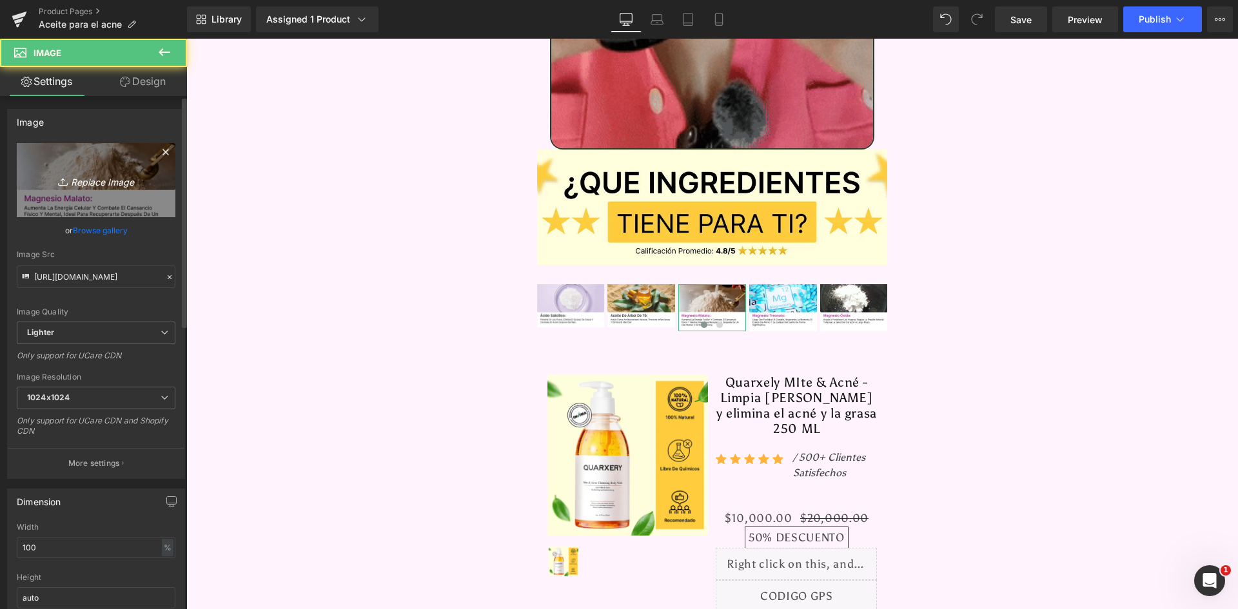
click at [88, 173] on icon "Replace Image" at bounding box center [95, 180] width 103 height 16
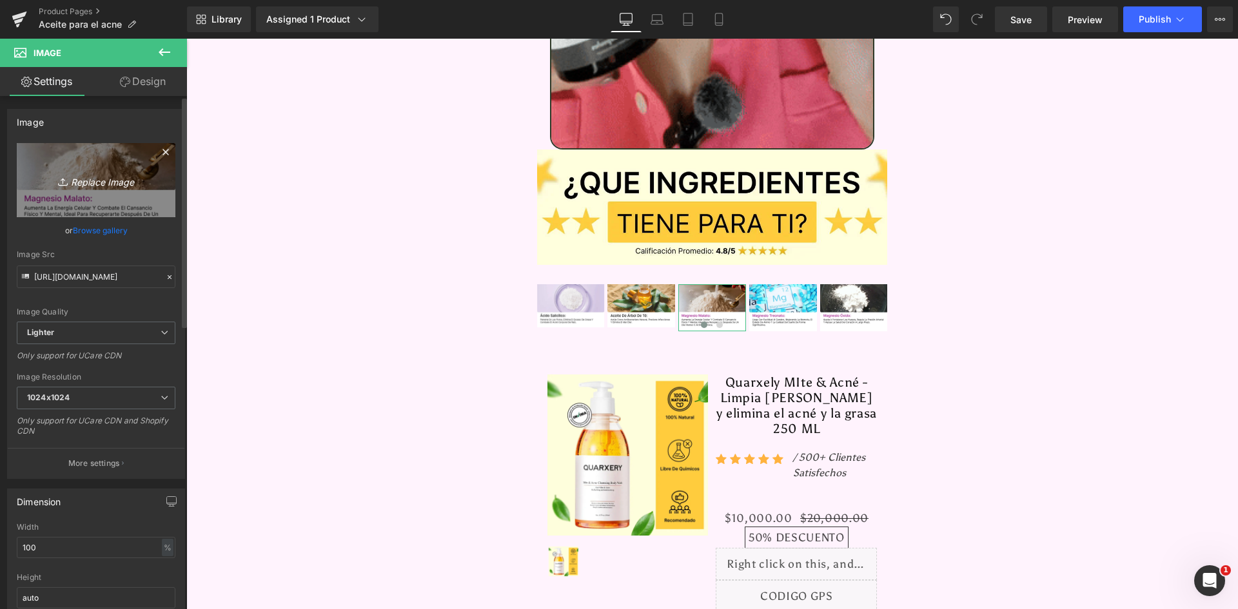
type input "C:\fakepath\Ingrediente 3.webp"
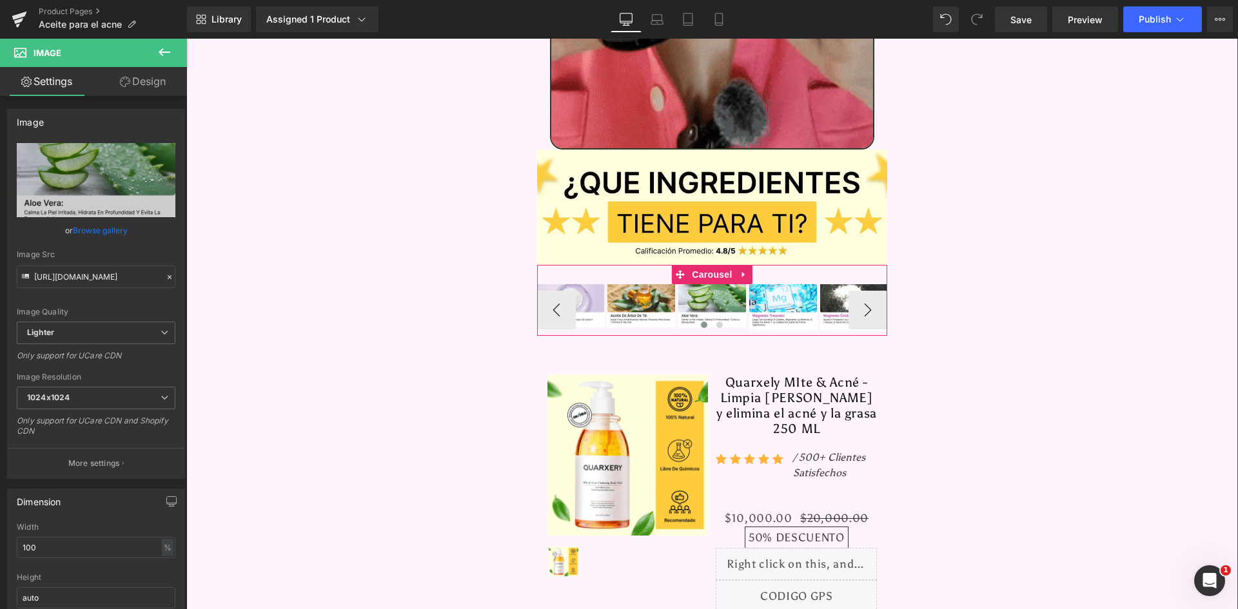
type input "https://ucarecdn.com/9b44d667-f300-42c4-ab26-039d0eecf583/-/format/auto/-/previ…"
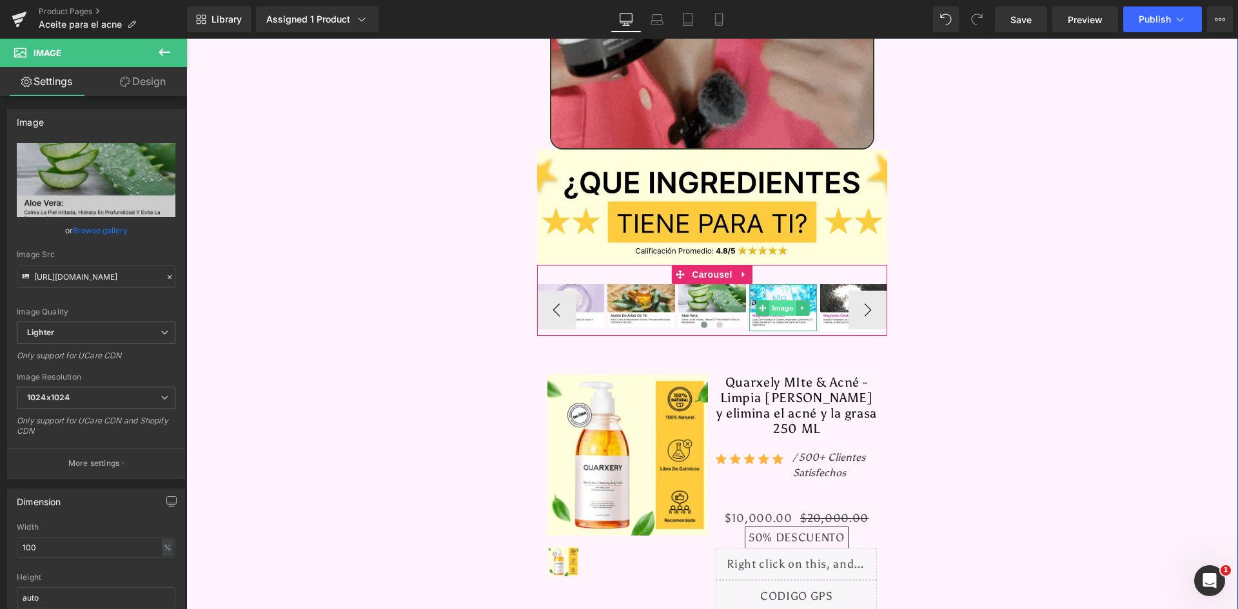
click at [778, 300] on span "Image" at bounding box center [783, 307] width 27 height 15
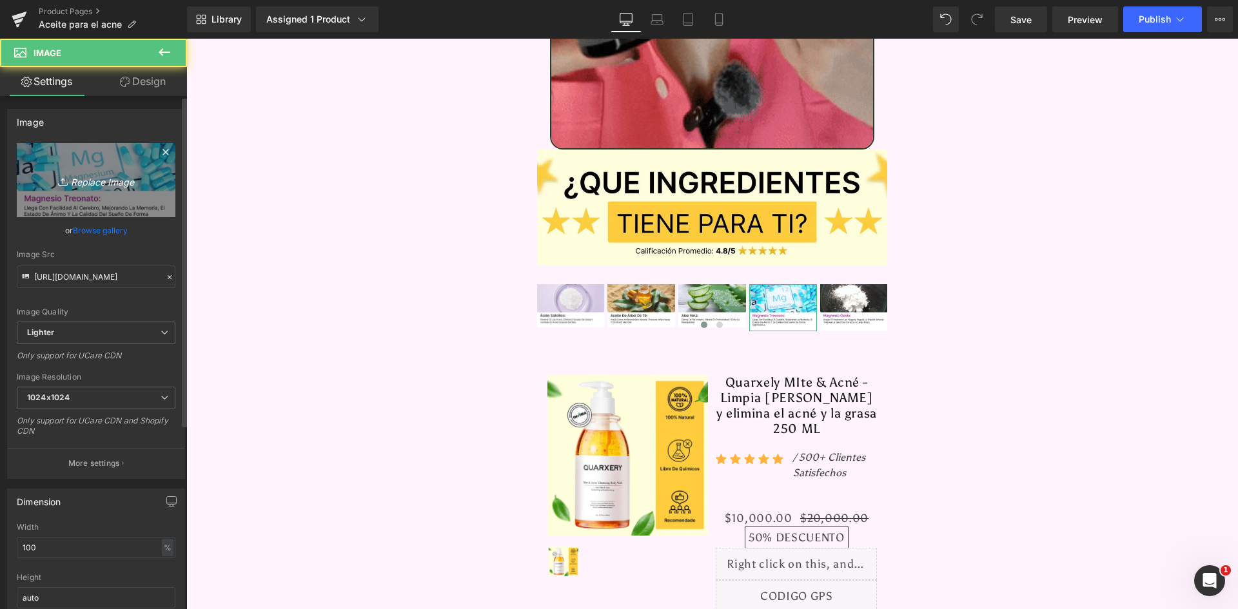
click at [93, 168] on link "Replace Image" at bounding box center [96, 180] width 159 height 74
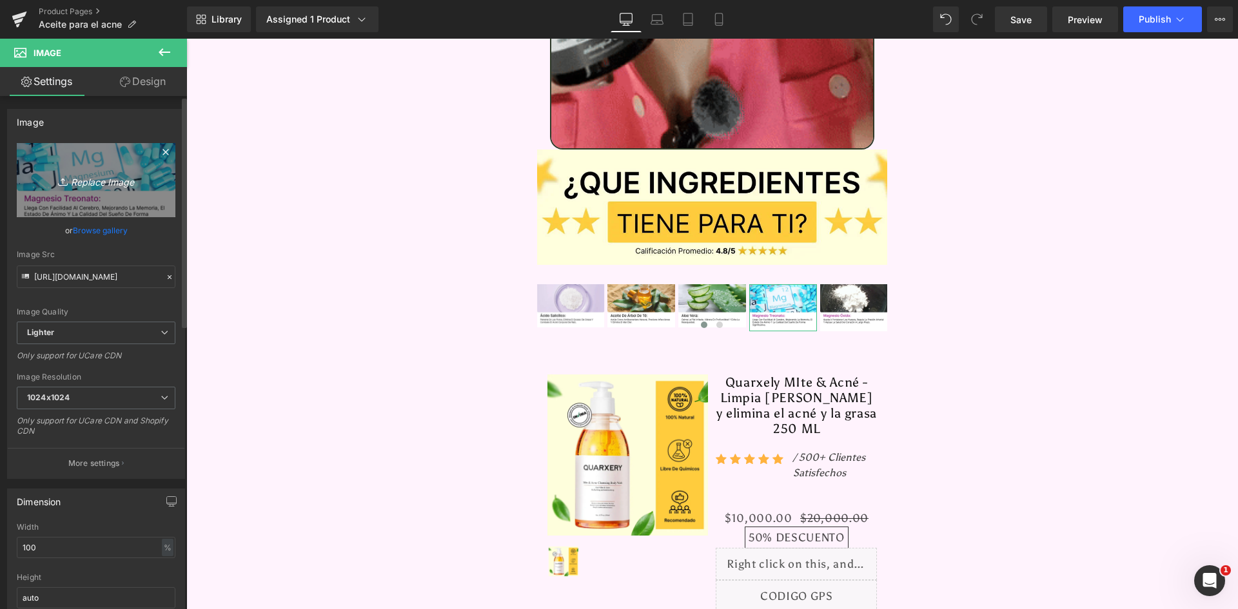
type input "C:\fakepath\Ingrediente 4.webp"
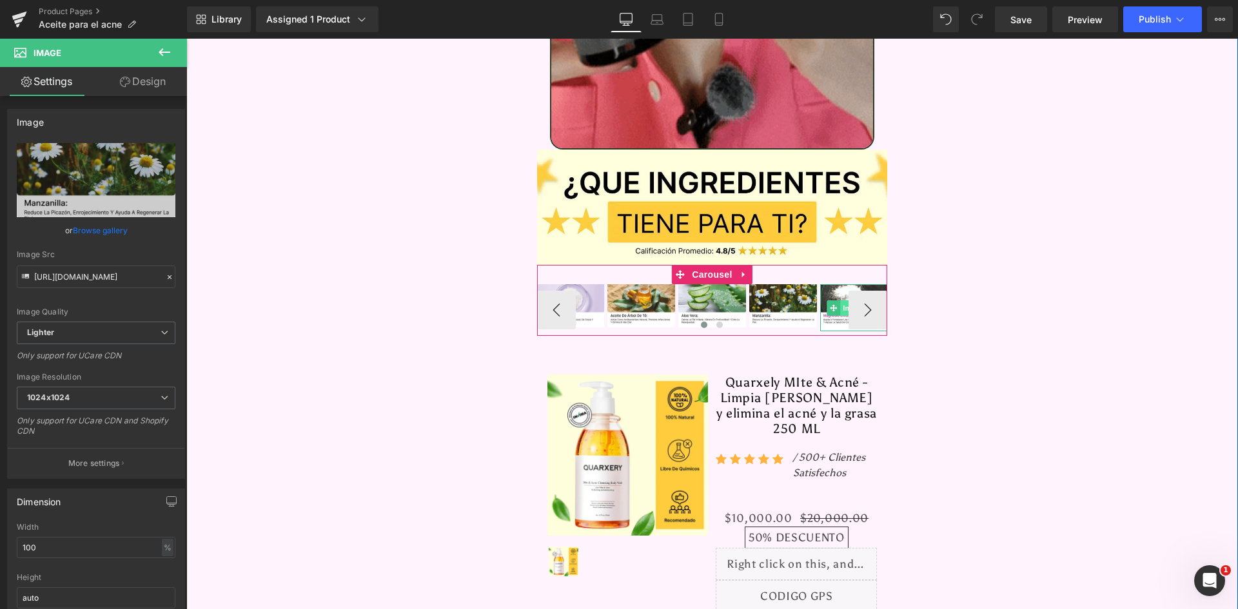
type input "https://ucarecdn.com/7963d365-436f-4db7-a59a-6f872ec1c81b/-/format/auto/-/previ…"
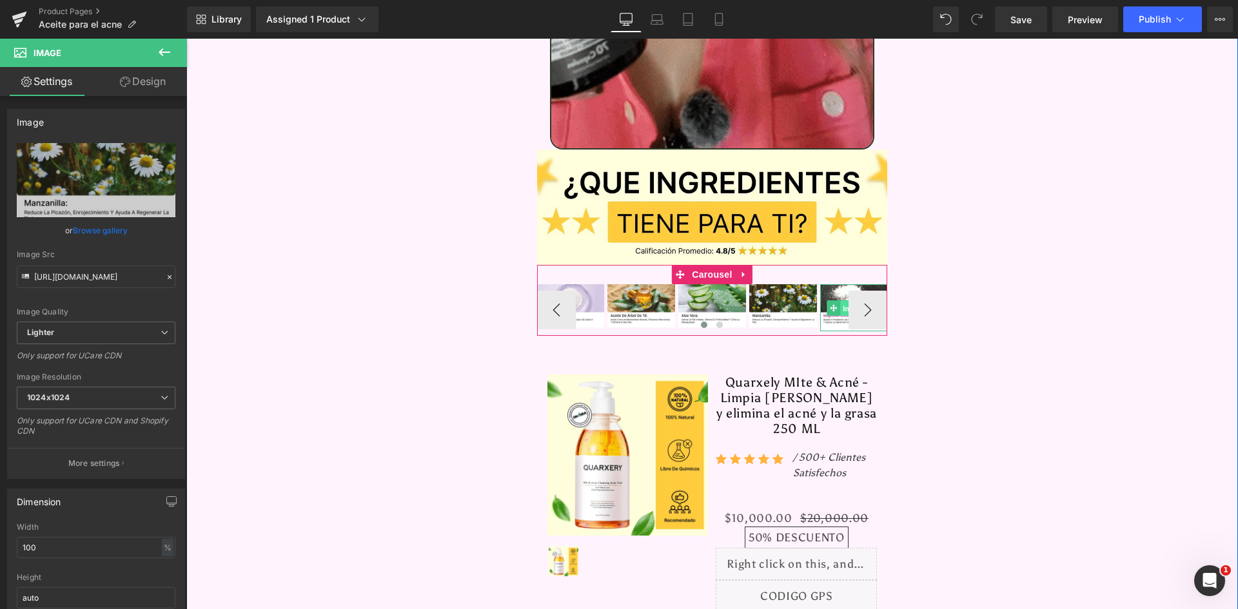
click at [840, 300] on span "Image" at bounding box center [853, 307] width 27 height 15
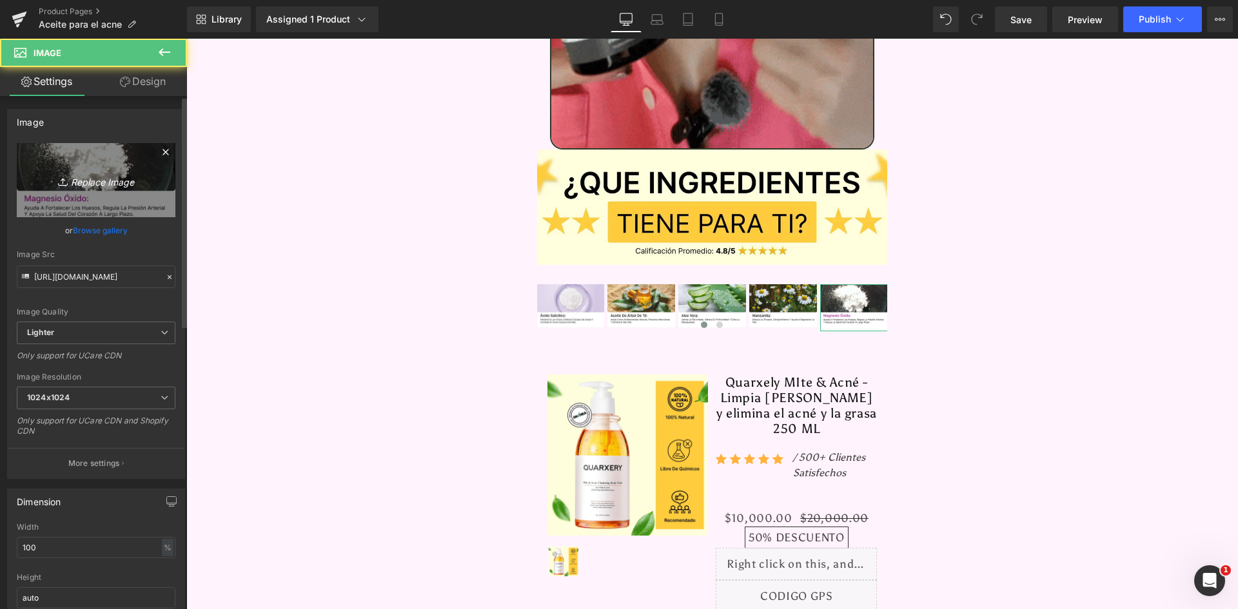
click at [68, 177] on icon "Replace Image" at bounding box center [95, 180] width 103 height 16
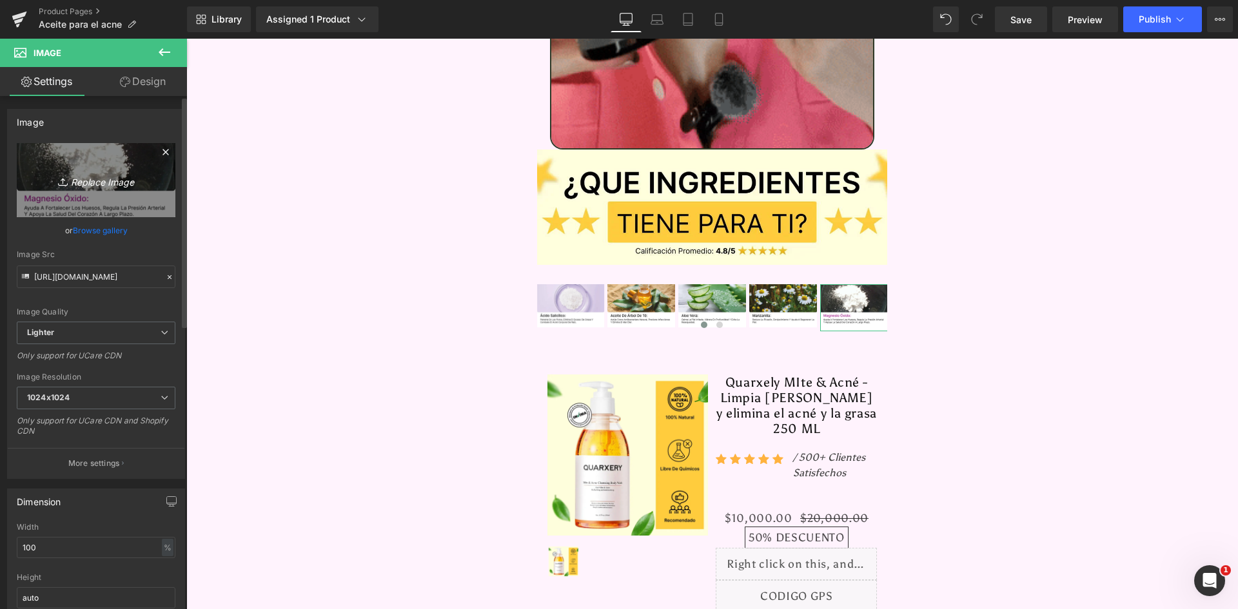
type input "C:\fakepath\Ingrediente 5.webp"
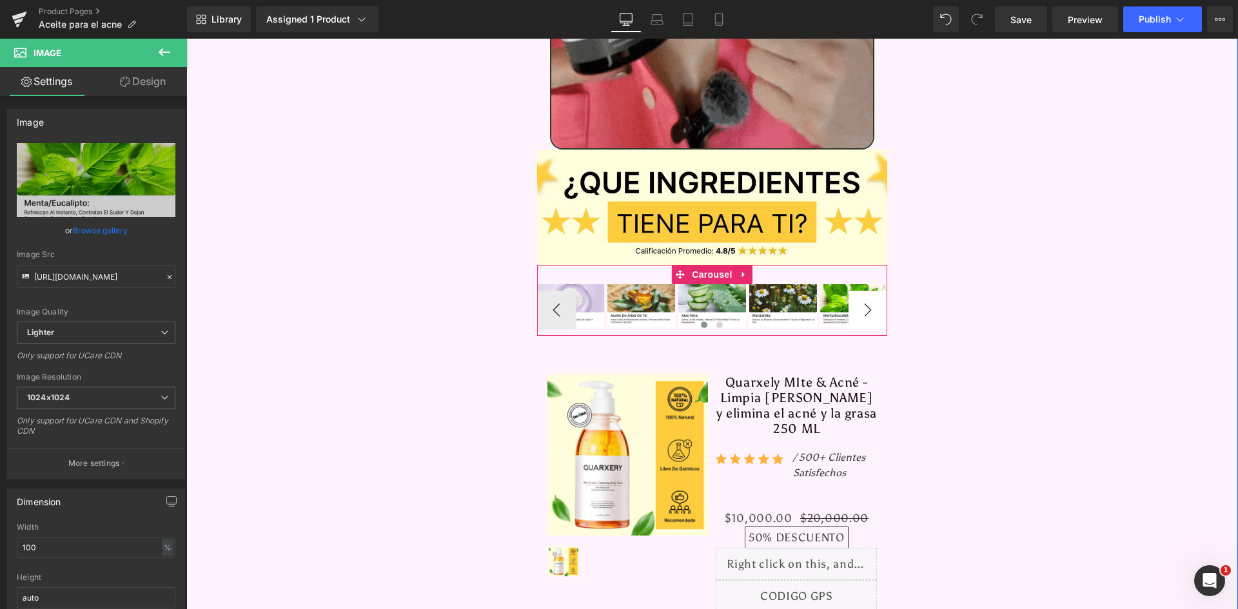
type input "https://ucarecdn.com/c8d36703-6a8f-440c-87a0-4196ffbc6dbb/-/format/auto/-/previ…"
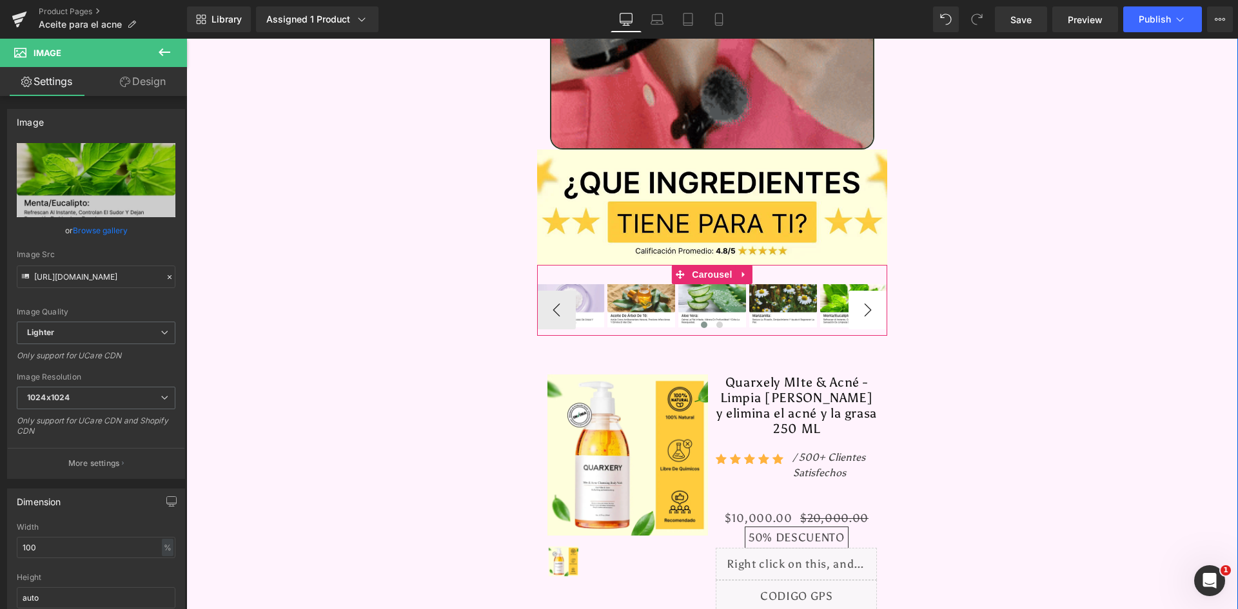
click at [869, 291] on button "›" at bounding box center [868, 310] width 39 height 39
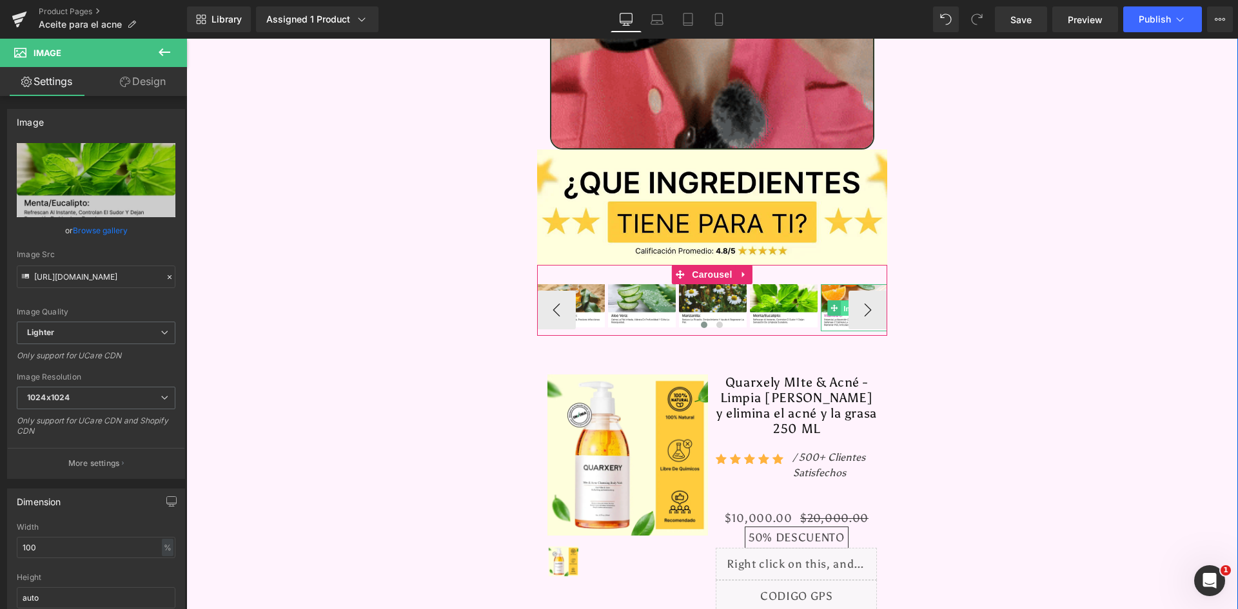
click at [841, 300] on span "Image" at bounding box center [854, 307] width 27 height 15
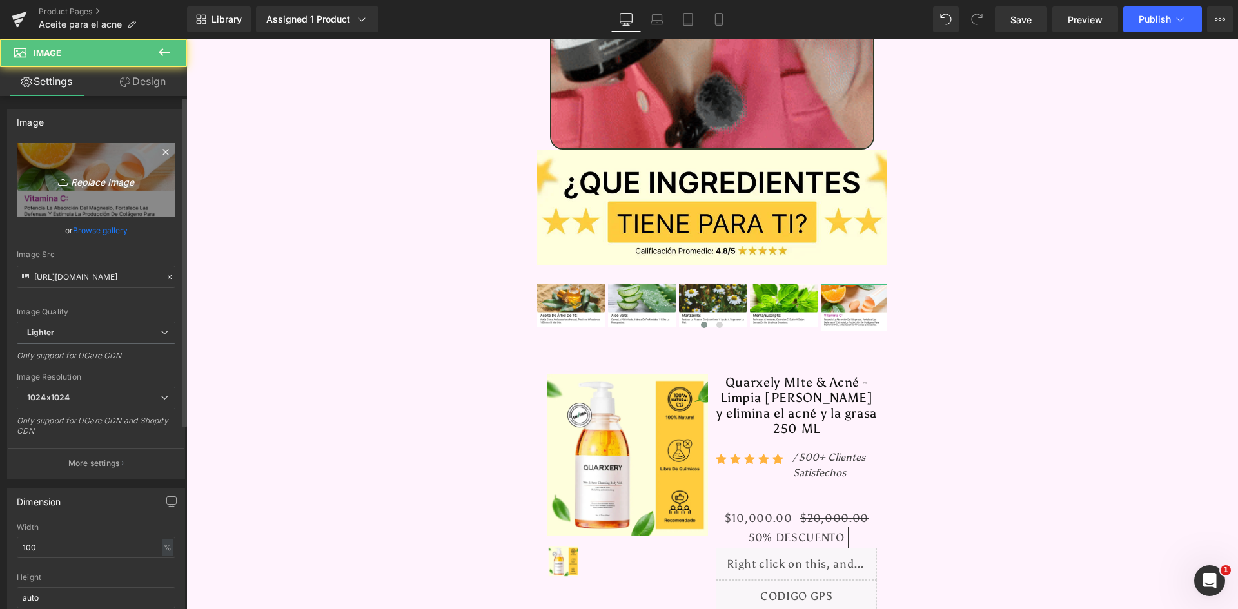
click at [41, 168] on link "Replace Image" at bounding box center [96, 180] width 159 height 74
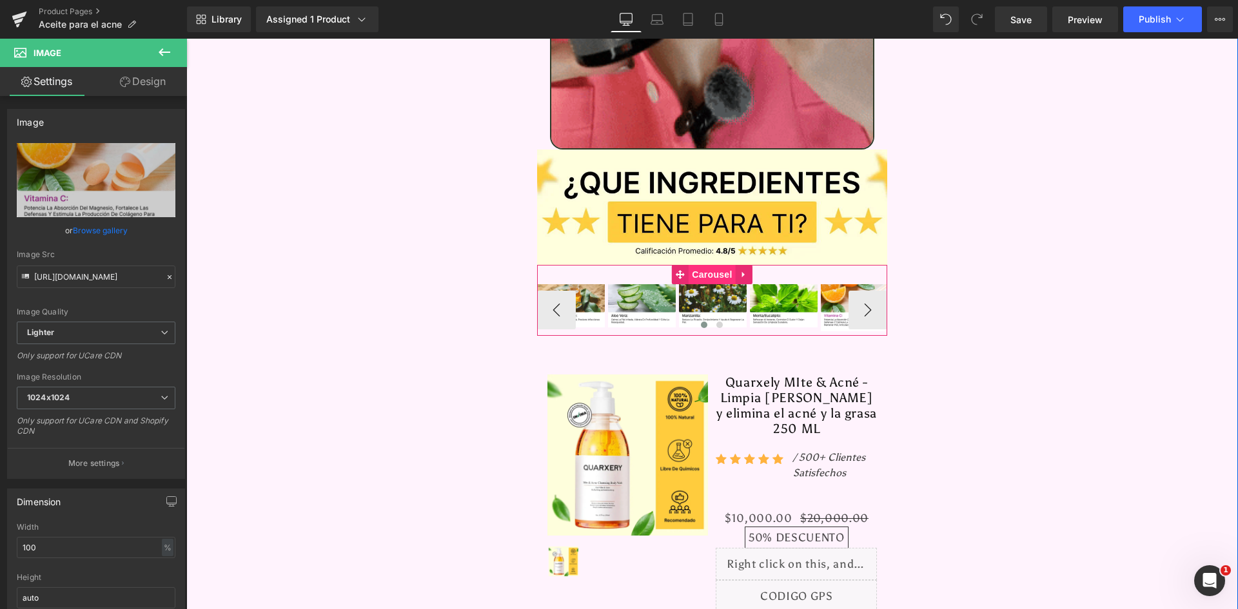
click at [704, 265] on span "Carousel" at bounding box center [712, 274] width 46 height 19
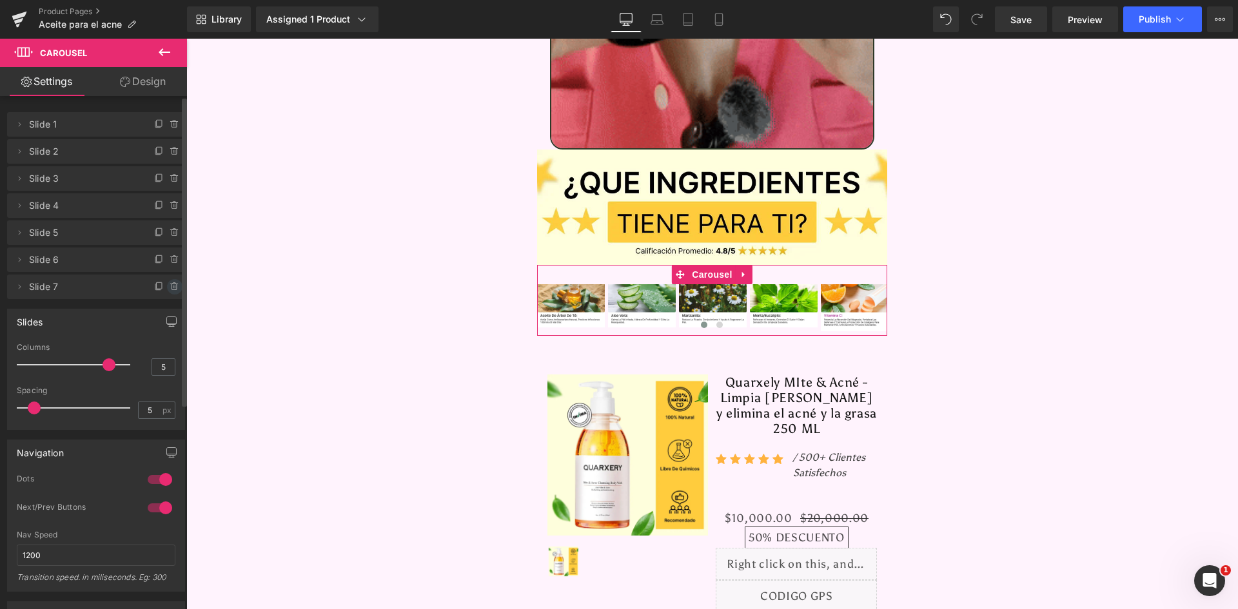
click at [167, 286] on span at bounding box center [174, 286] width 15 height 15
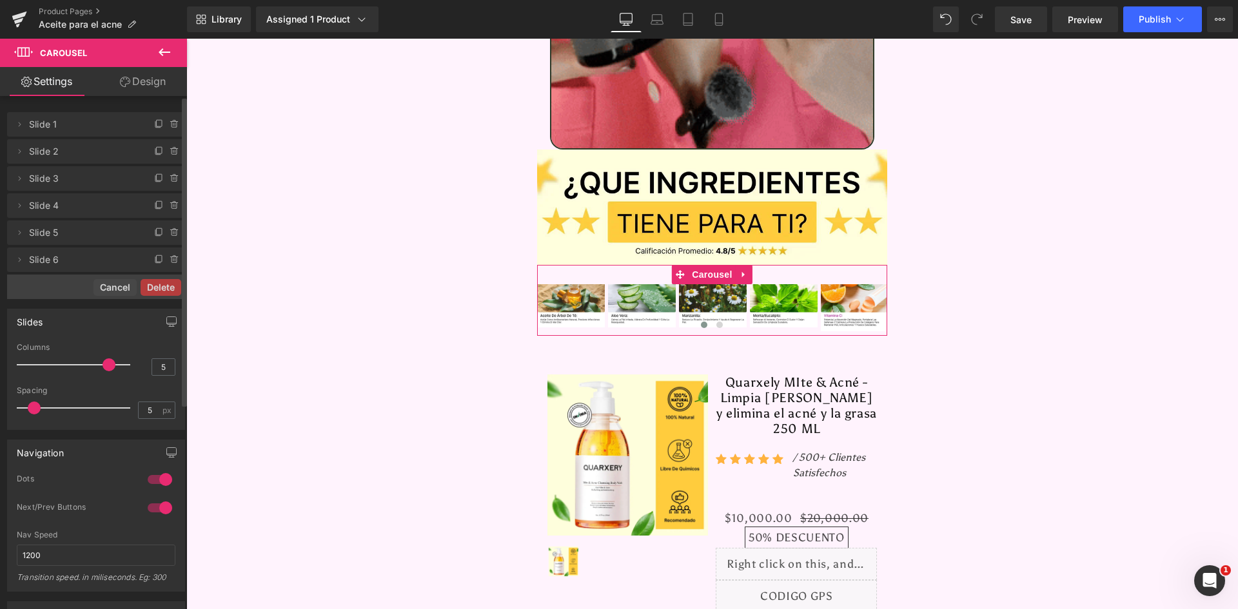
click at [163, 286] on button "Delete" at bounding box center [161, 287] width 41 height 17
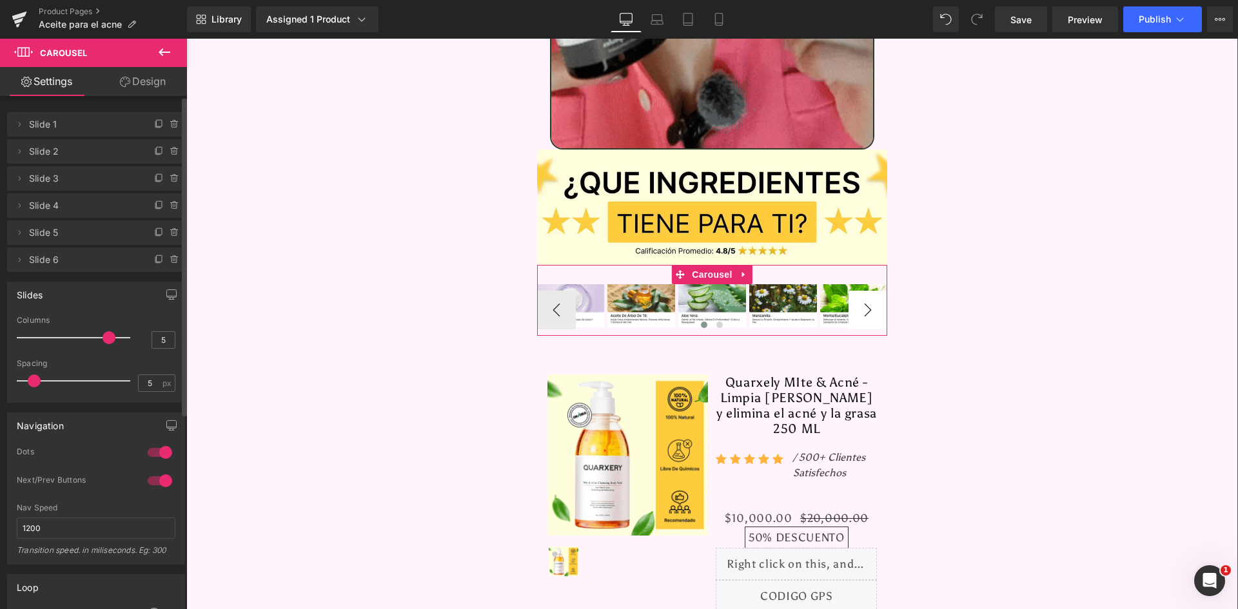
click at [862, 291] on button "›" at bounding box center [868, 310] width 39 height 39
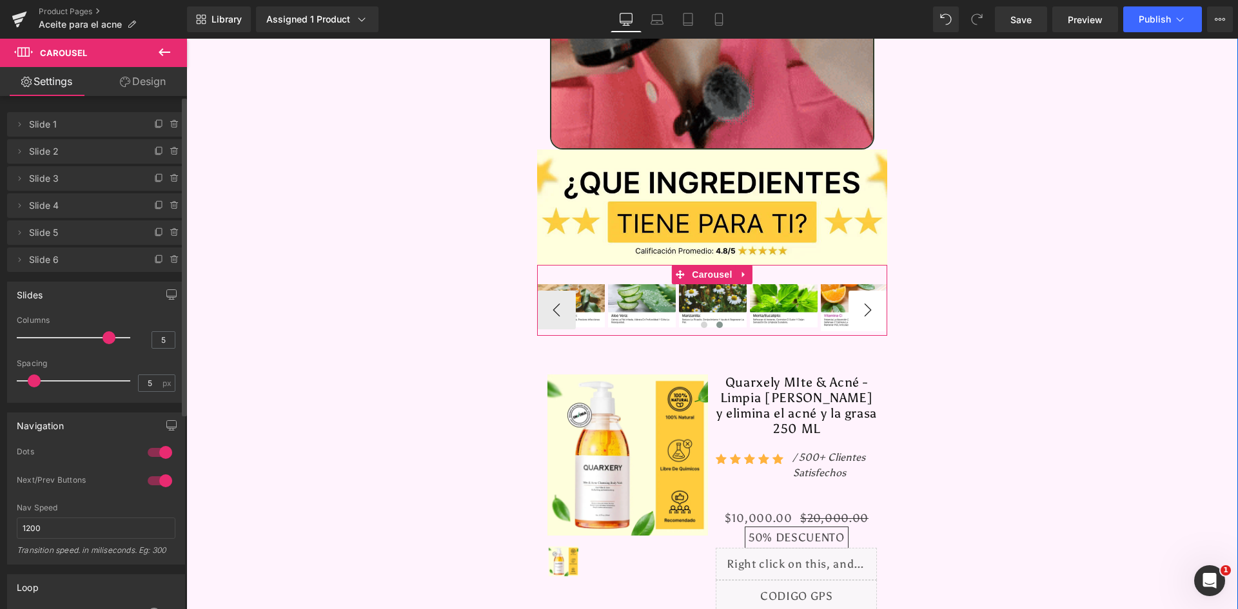
click at [862, 291] on button "›" at bounding box center [868, 310] width 39 height 39
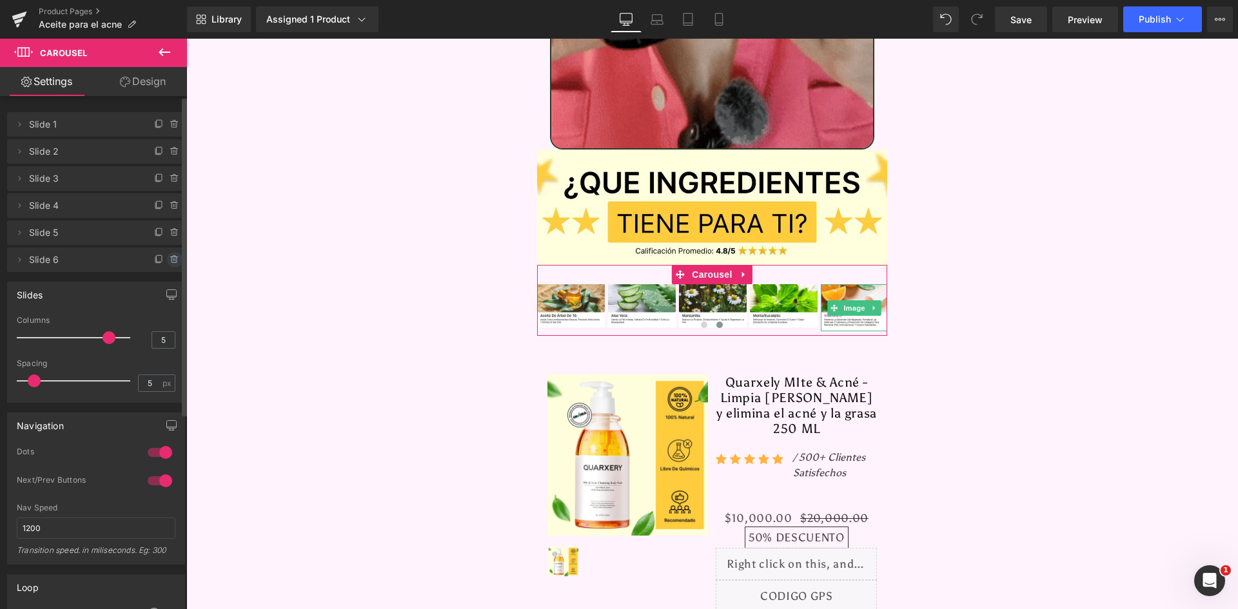
click at [170, 259] on icon at bounding box center [175, 260] width 10 height 10
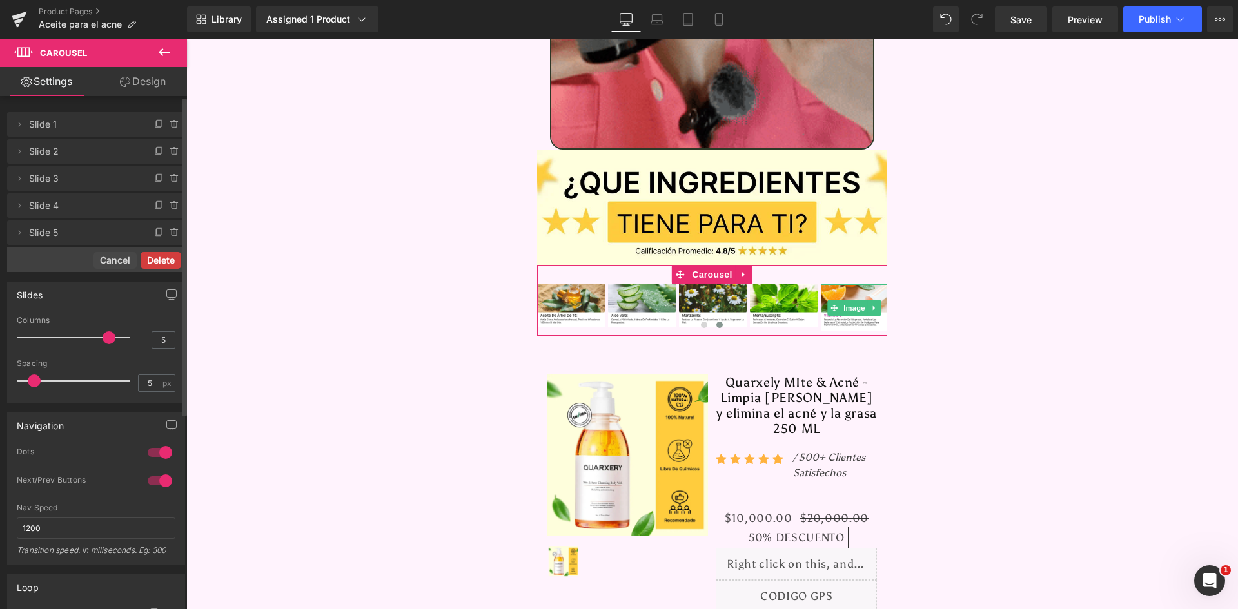
click at [169, 262] on button "Delete" at bounding box center [161, 260] width 41 height 17
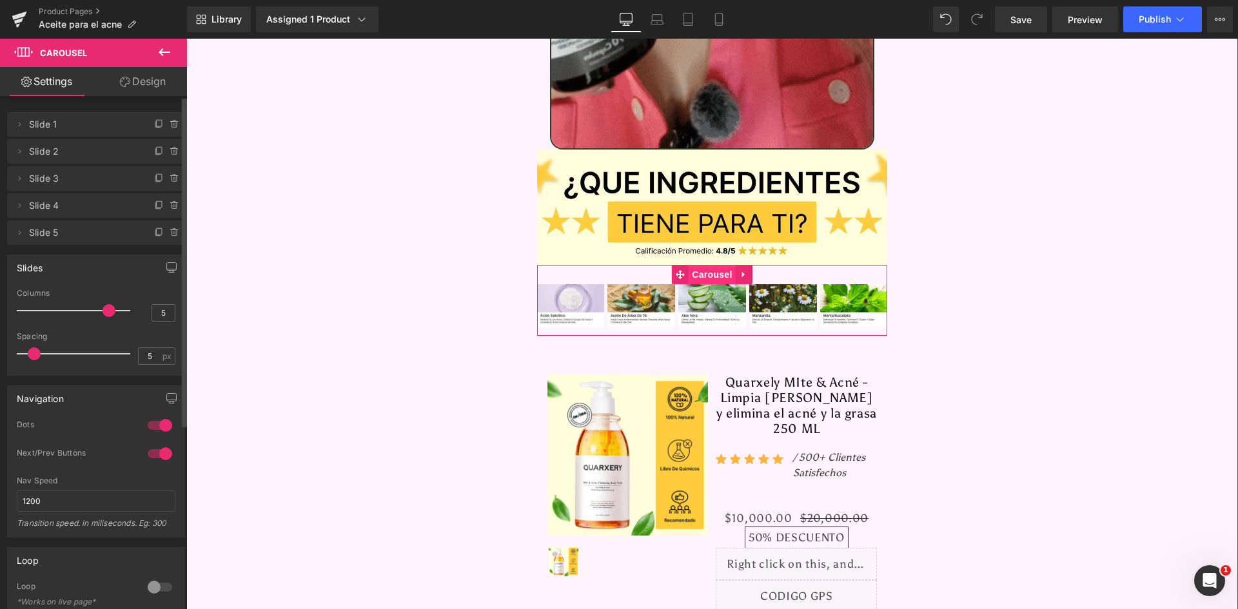
click at [694, 265] on span "Carousel" at bounding box center [712, 274] width 46 height 19
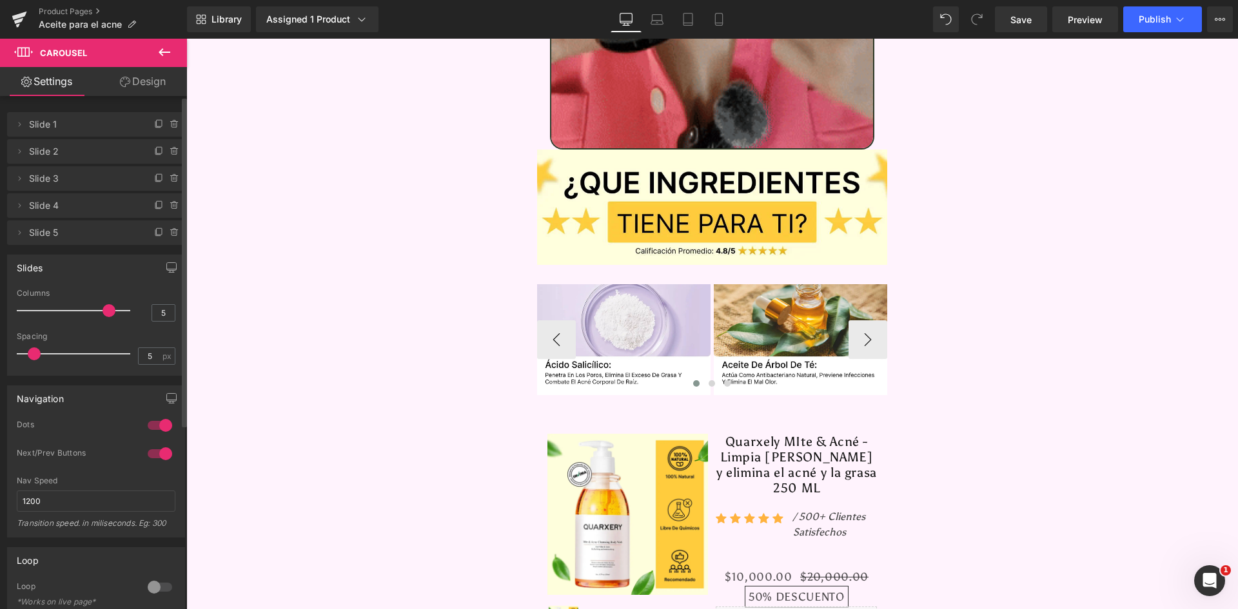
type input "2"
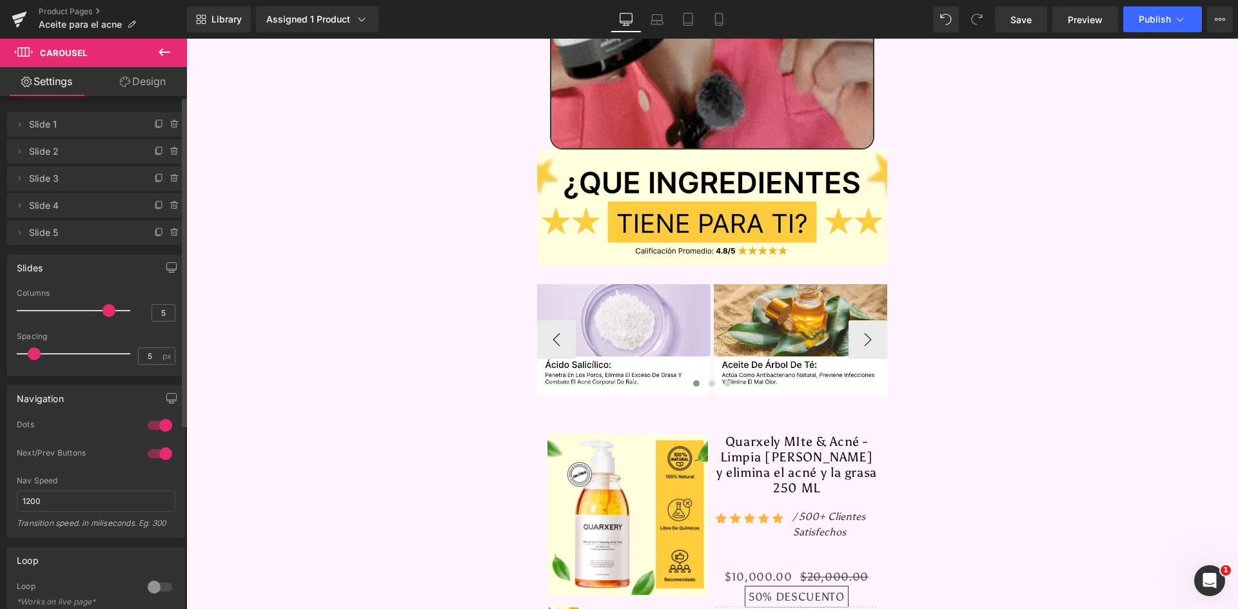
drag, startPoint x: 101, startPoint y: 309, endPoint x: 44, endPoint y: 313, distance: 56.9
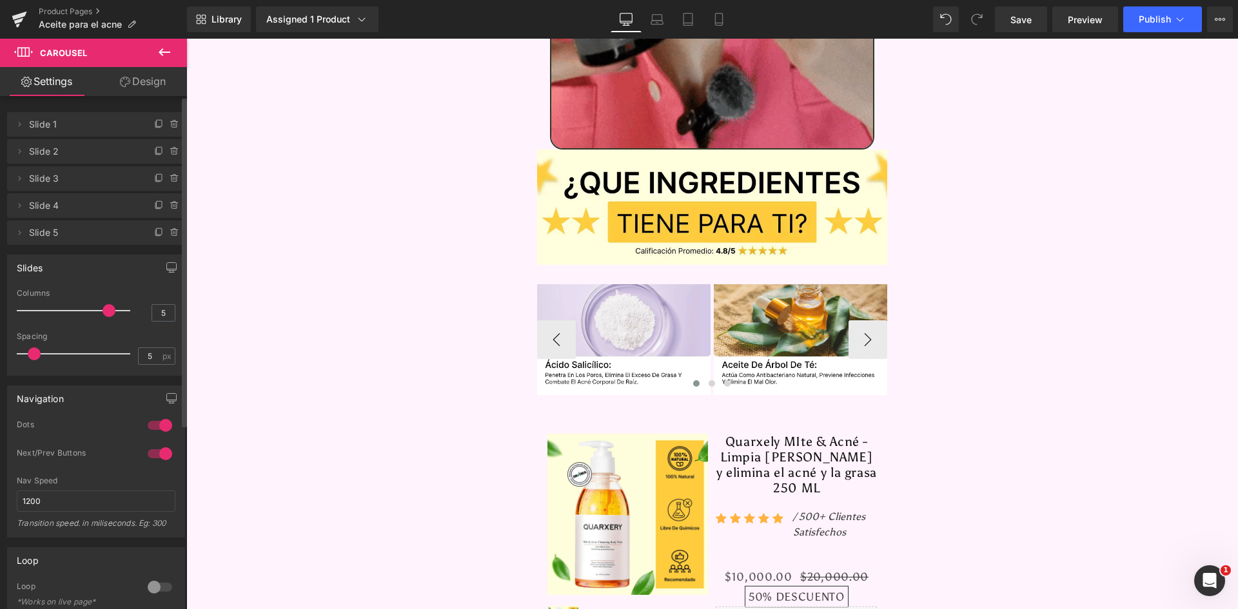
click at [103, 313] on span at bounding box center [109, 310] width 13 height 13
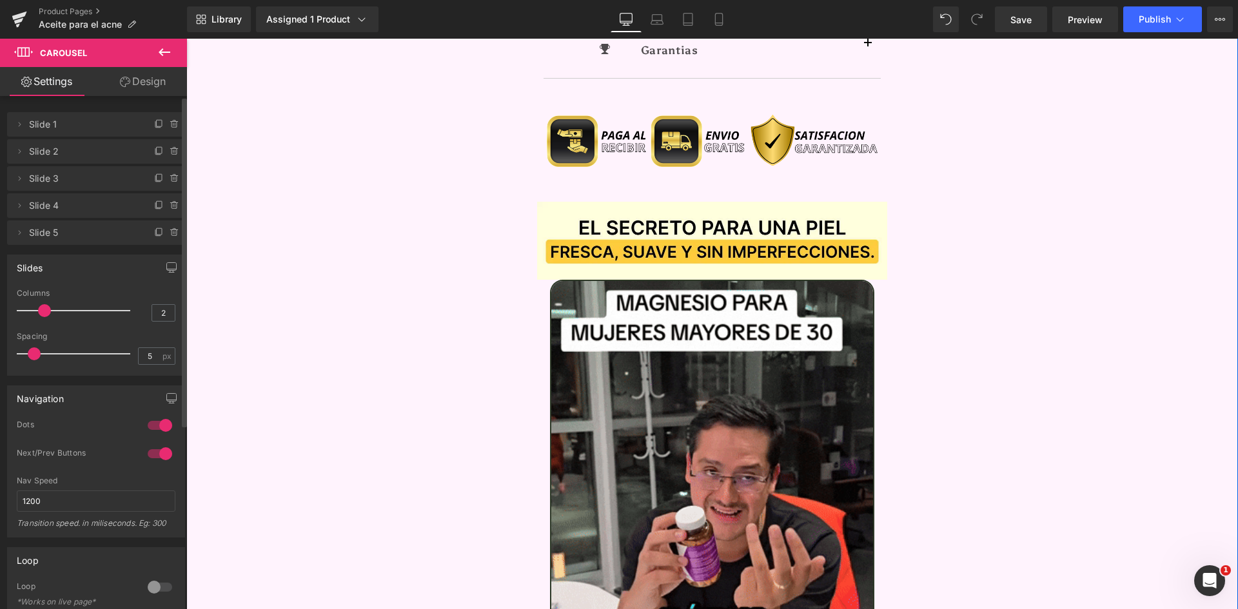
scroll to position [1290, 0]
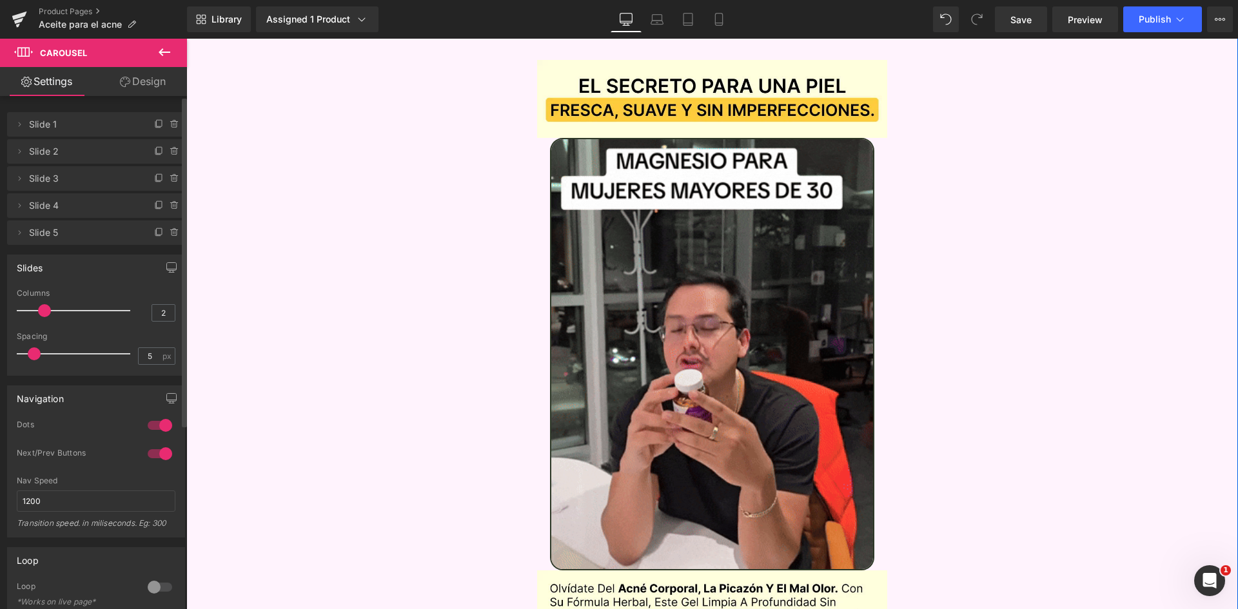
click at [770, 289] on img at bounding box center [712, 354] width 325 height 432
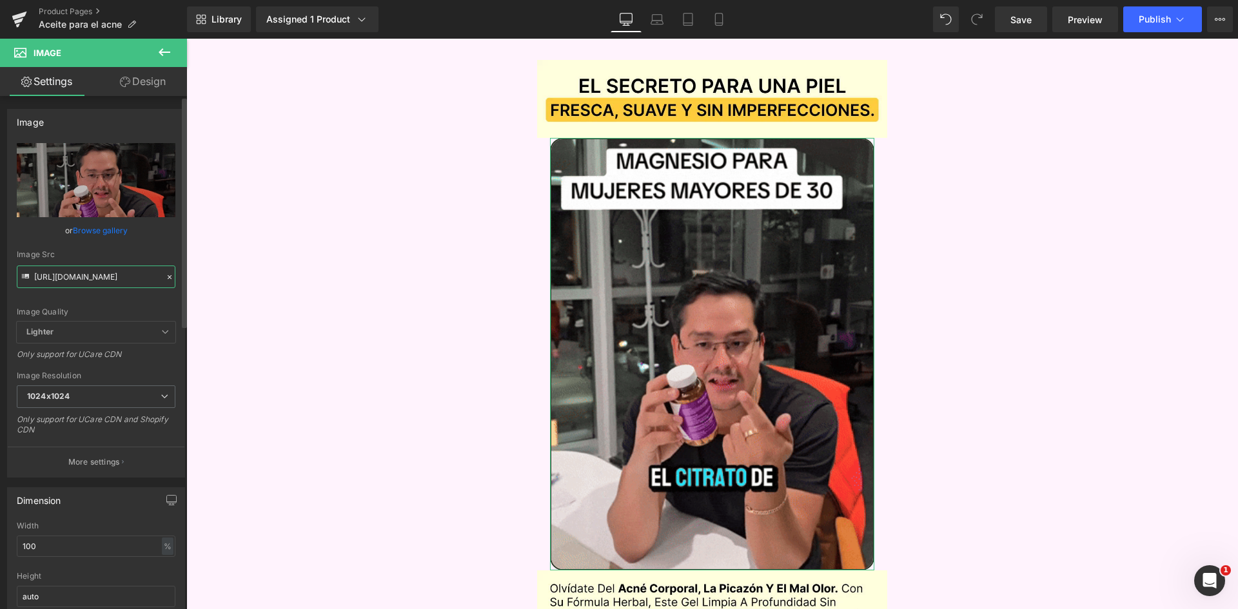
click at [98, 279] on input "https://media1.giphy.com/media/v1.Y2lkPTc5MGI3NjExNjZjNGo4cDI4b2FnZnBkYnlscThqM…" at bounding box center [96, 277] width 159 height 23
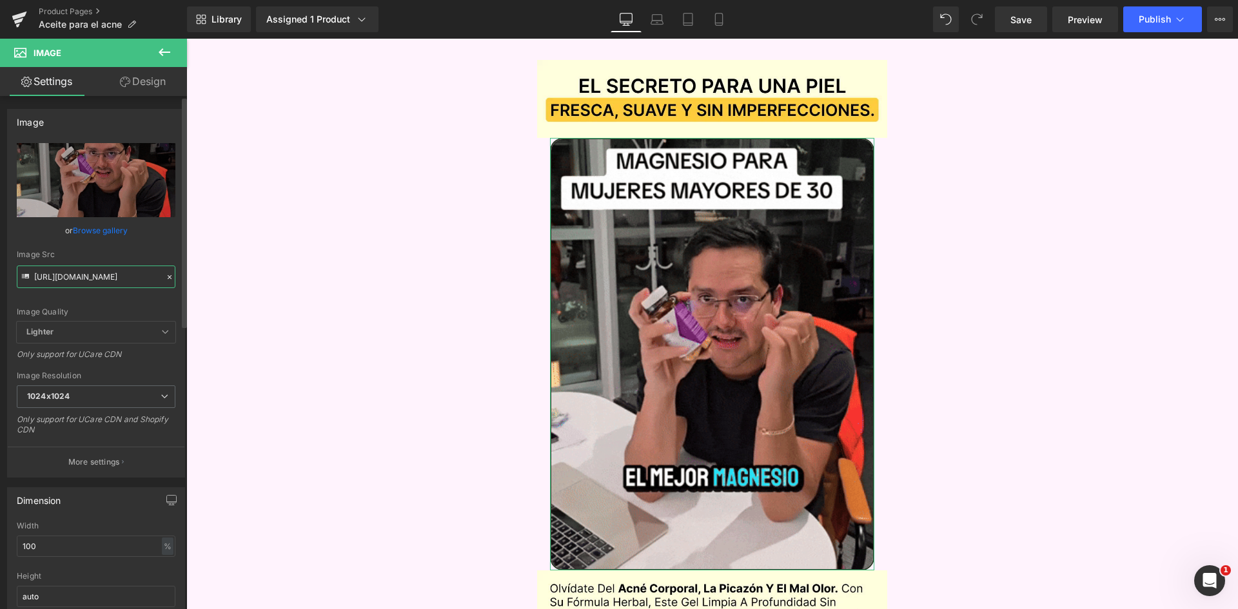
click at [98, 279] on input "https://media1.giphy.com/media/v1.Y2lkPTc5MGI3NjExNjZjNGo4cDI4b2FnZnBkYnlscThqM…" at bounding box center [96, 277] width 159 height 23
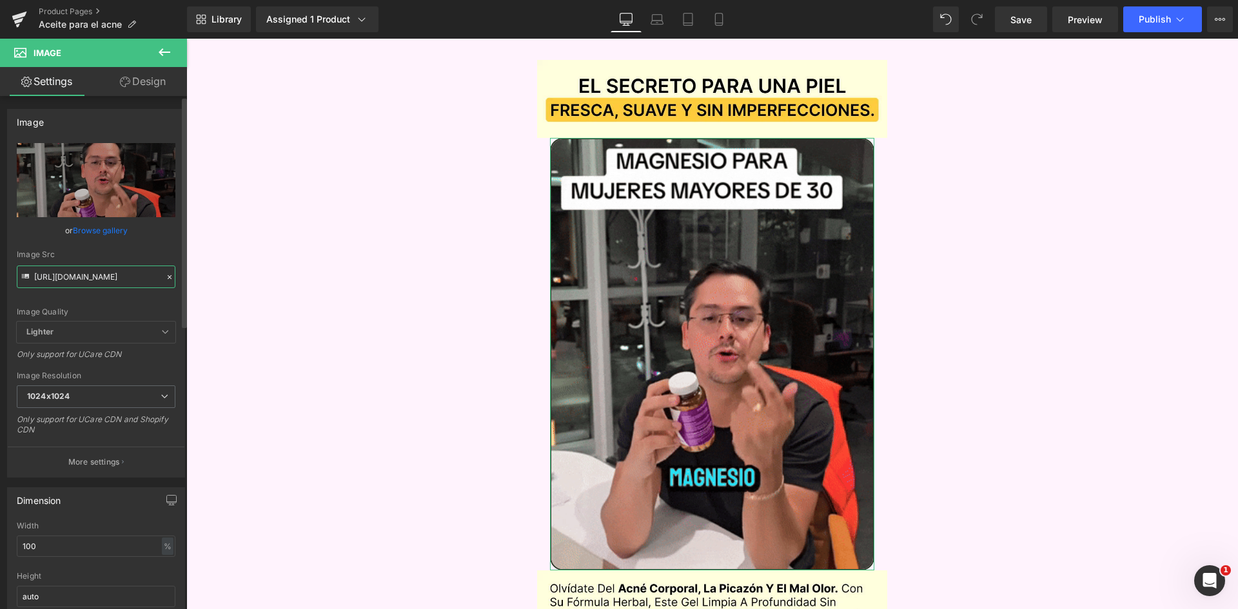
click at [98, 279] on input "https://media1.giphy.com/media/v1.Y2lkPTc5MGI3NjExNjZjNGo4cDI4b2FnZnBkYnlscThqM…" at bounding box center [96, 277] width 159 height 23
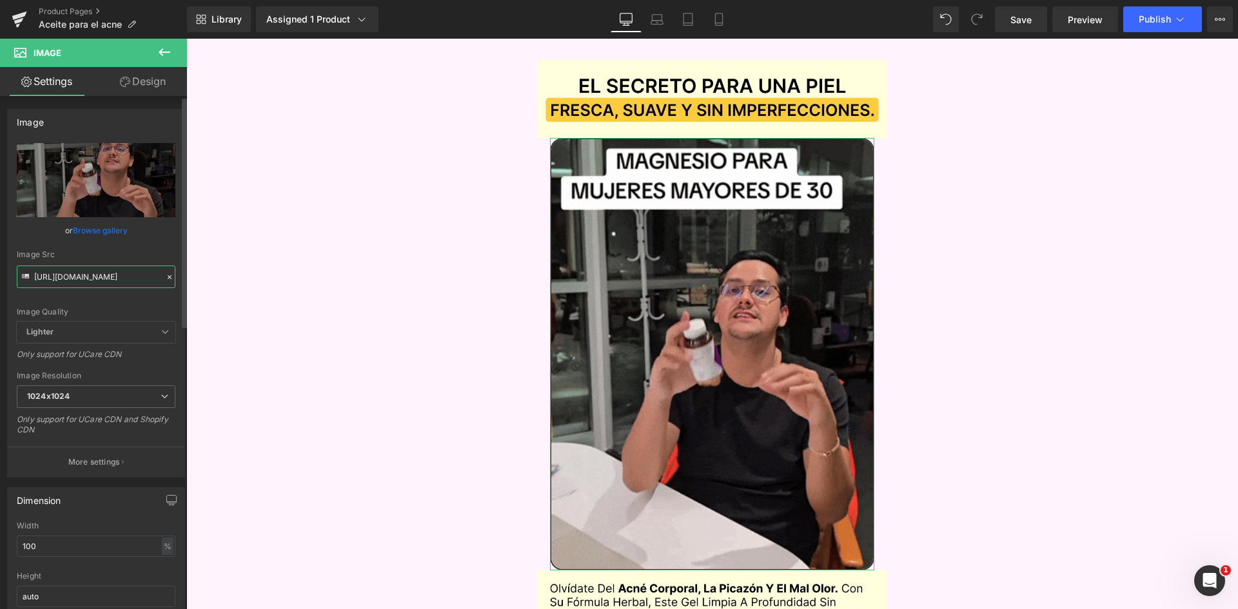
paste input ".giphy.com/media/QtNPzJg0n9sgJPWW0H"
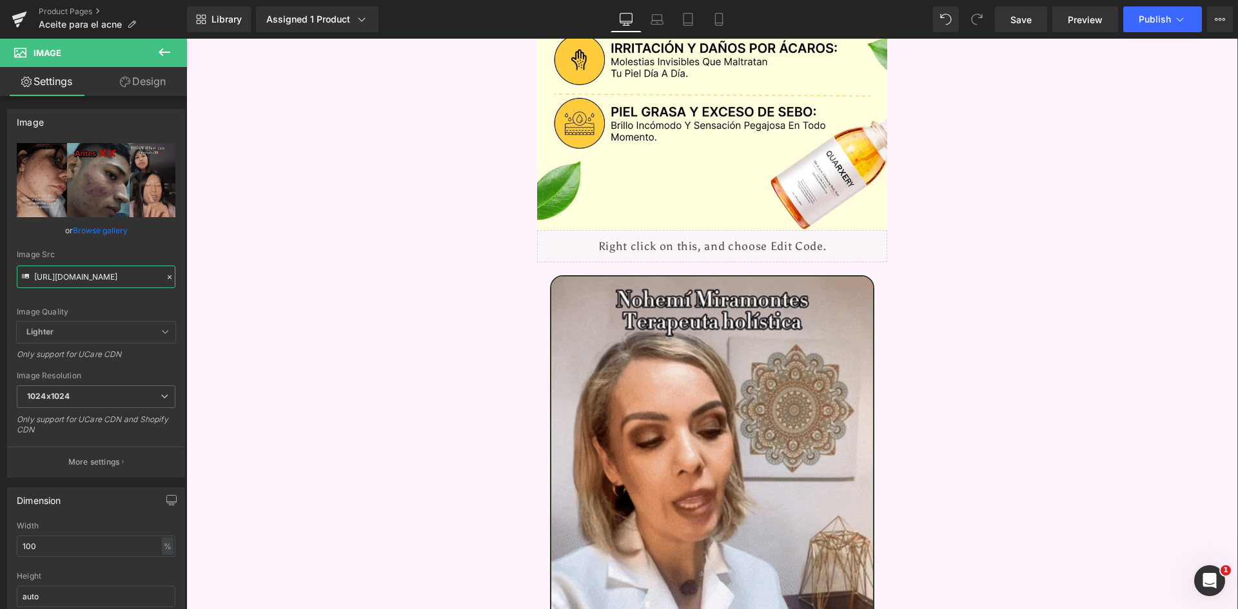
scroll to position [1999, 0]
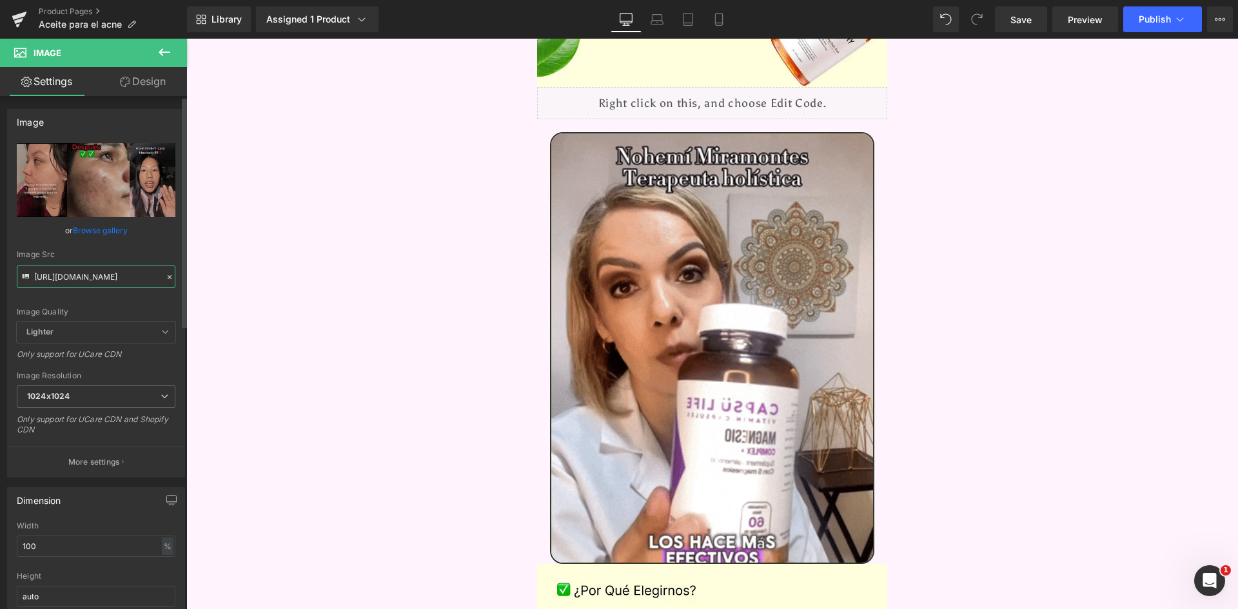
type input "https://media.giphy.com/media/QtNPzJg0n9sgJPWW0H/giphy.gif"
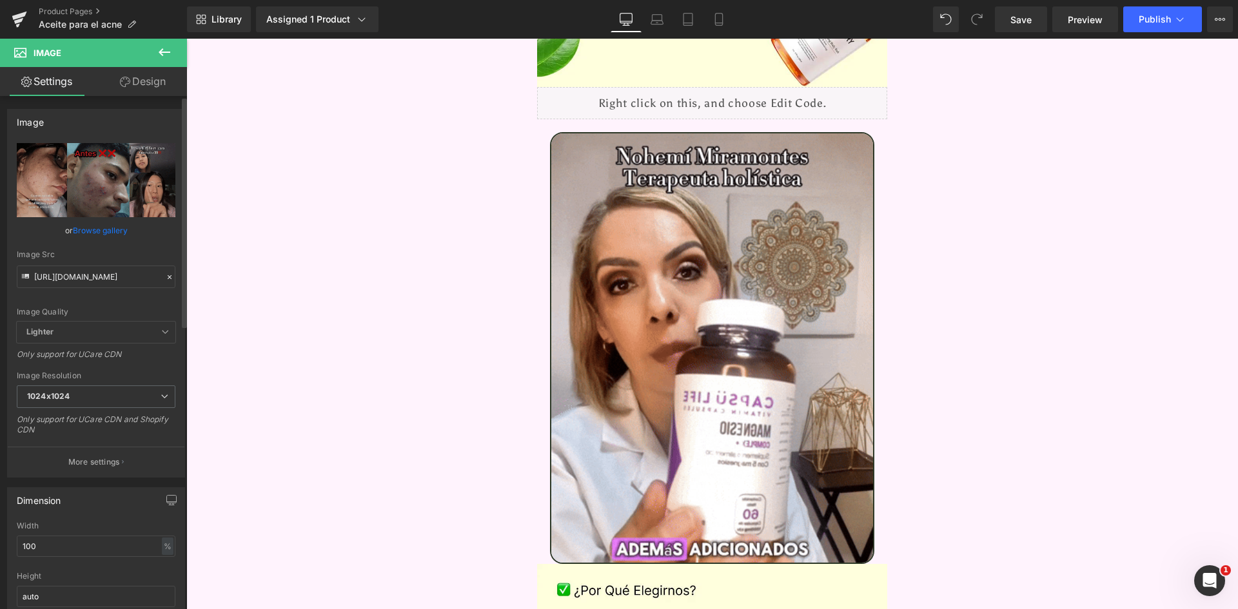
scroll to position [0, 0]
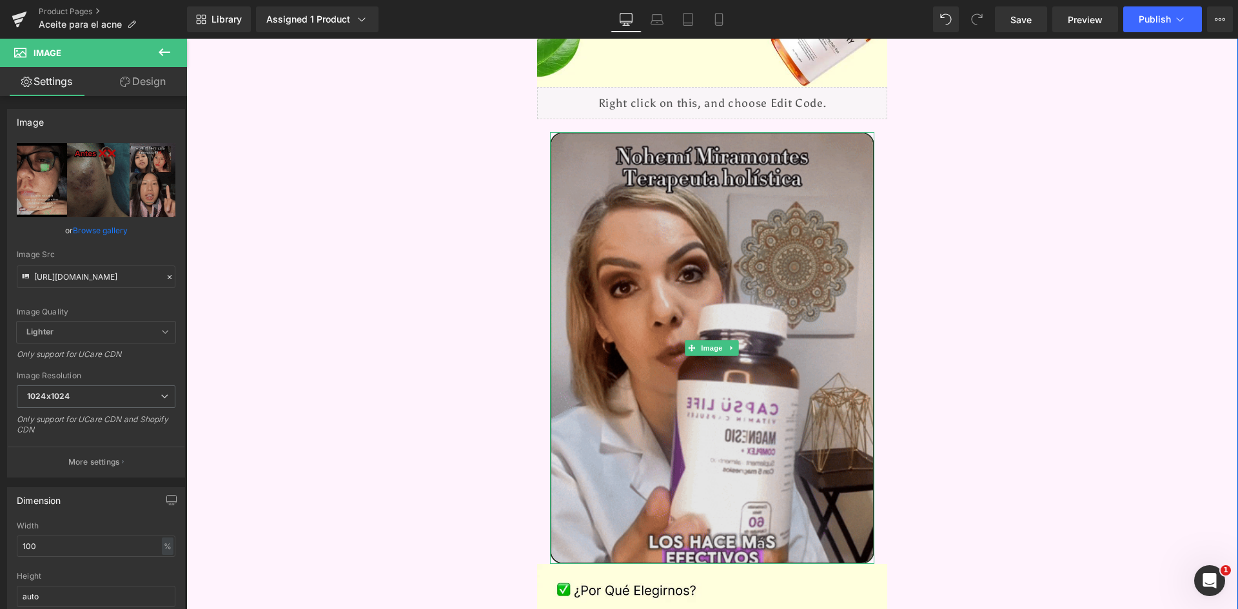
drag, startPoint x: 692, startPoint y: 257, endPoint x: 324, endPoint y: 266, distance: 367.6
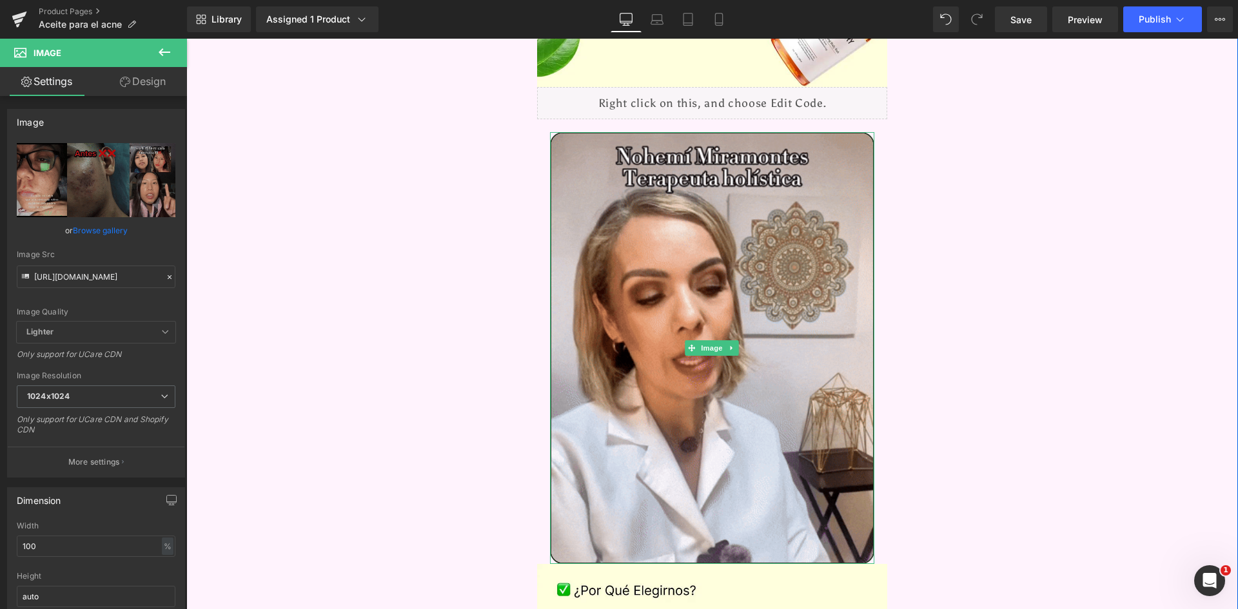
click at [692, 257] on img at bounding box center [712, 348] width 325 height 432
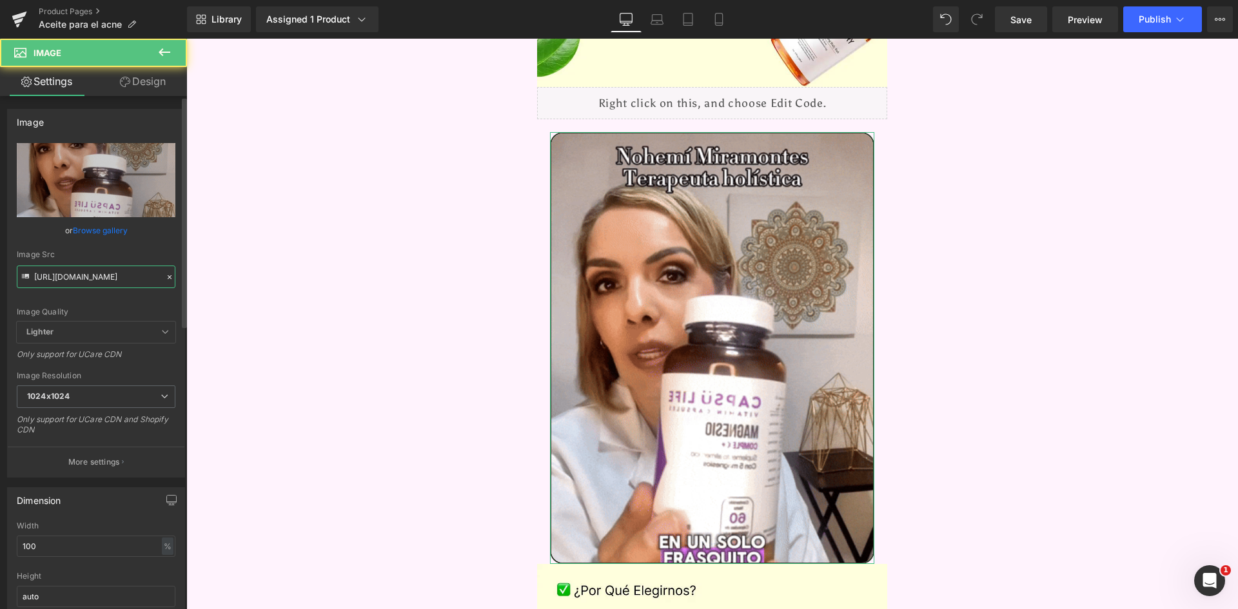
click at [93, 283] on input "https://media2.giphy.com/media/v1.Y2lkPTc5MGI3NjExeWdubmZlcTI4eGd0ZTF3NXJzZGt6b…" at bounding box center [96, 277] width 159 height 23
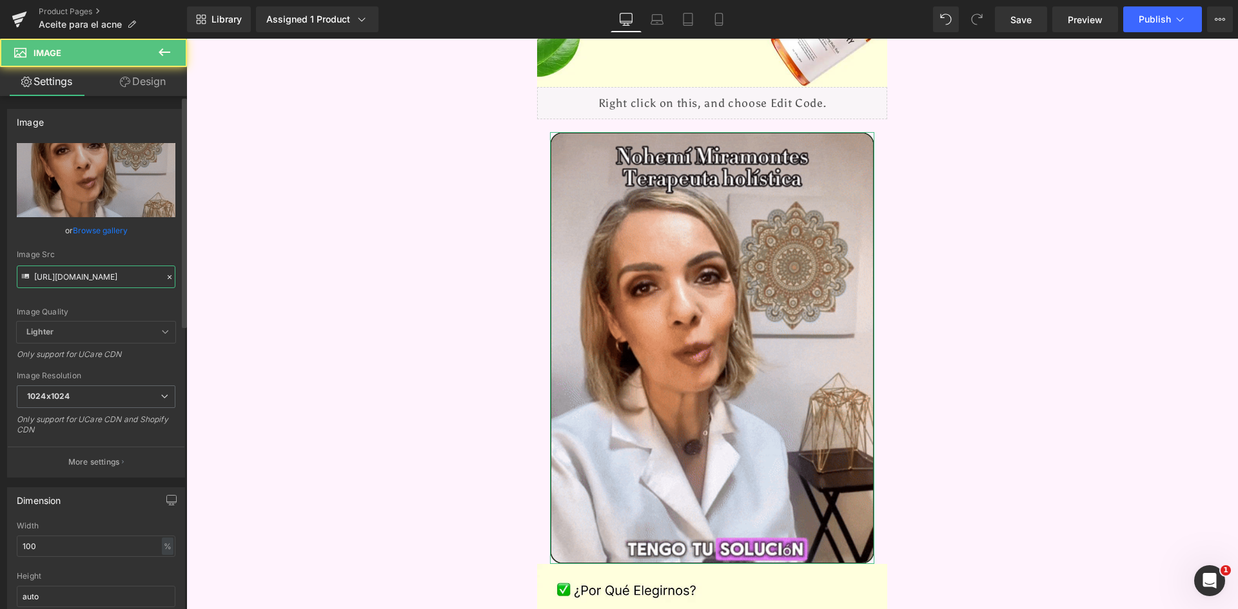
click at [93, 283] on input "https://media2.giphy.com/media/v1.Y2lkPTc5MGI3NjExeWdubmZlcTI4eGd0ZTF3NXJzZGt6b…" at bounding box center [96, 277] width 159 height 23
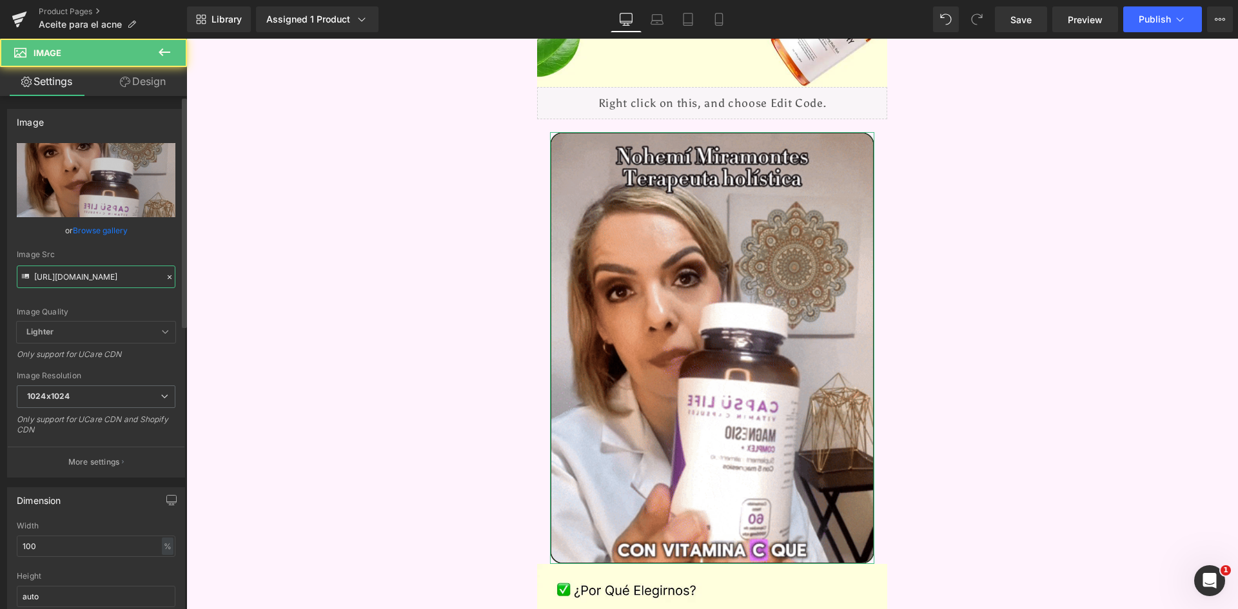
click at [93, 283] on input "https://media2.giphy.com/media/v1.Y2lkPTc5MGI3NjExeWdubmZlcTI4eGd0ZTF3NXJzZGt6b…" at bounding box center [96, 277] width 159 height 23
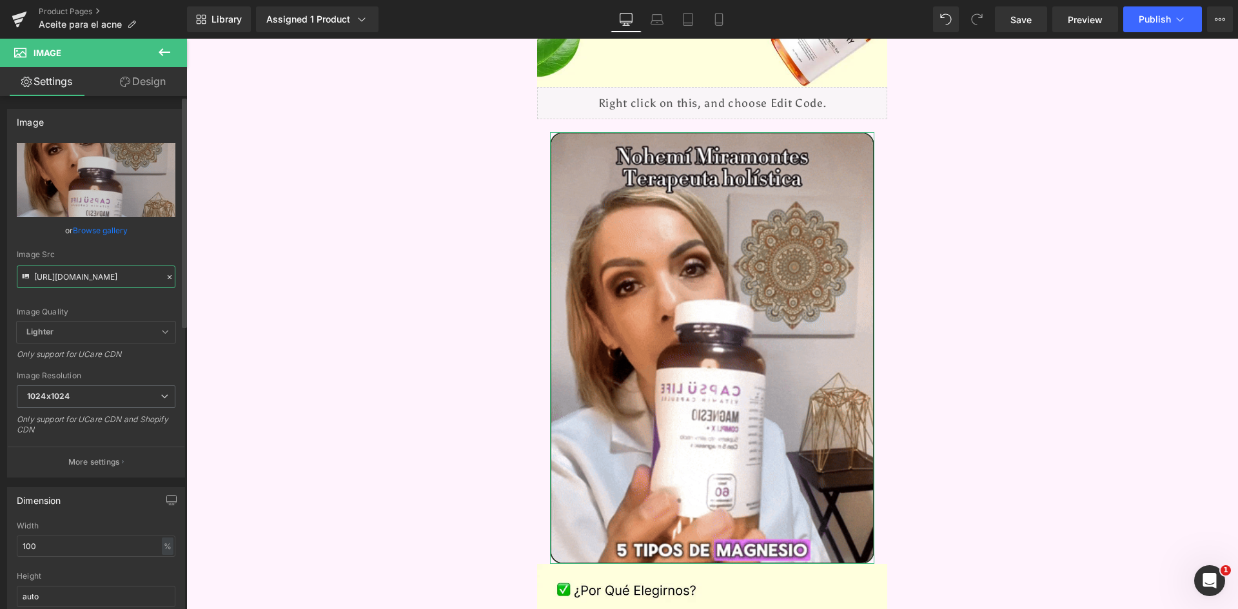
paste input "YnBhNWJvaHMwdHdvb2UzOHhlMXhyenZvYWVjdGs4eXVocTZienlscyZlcD12MV9pbnRlcm5hbF9naWZ…"
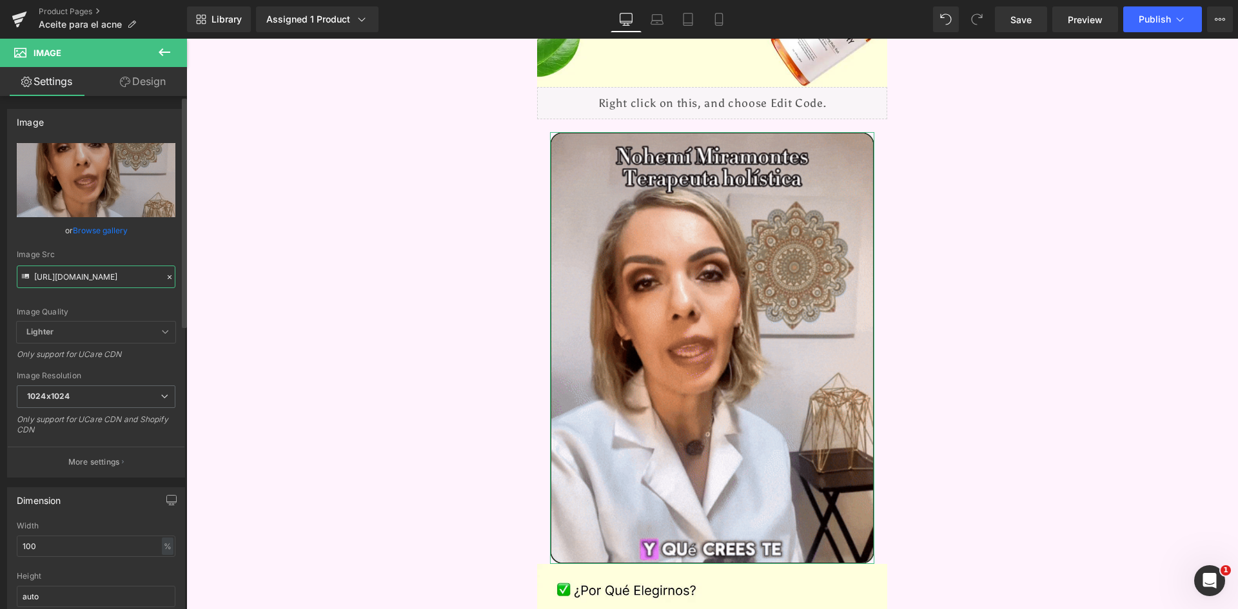
type input "https://media2.giphy.com/media/v1.Y2lkPTc5MGI3NjExYnBhNWJvaHMwdHdvb2UzOHhlMXhye…"
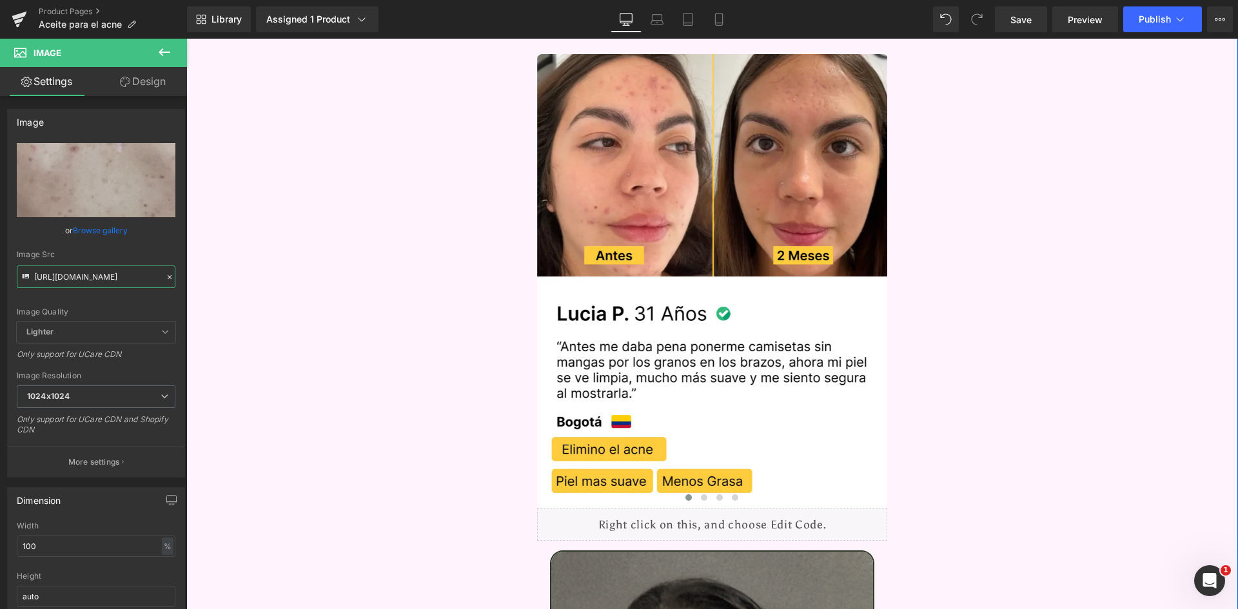
scroll to position [3353, 0]
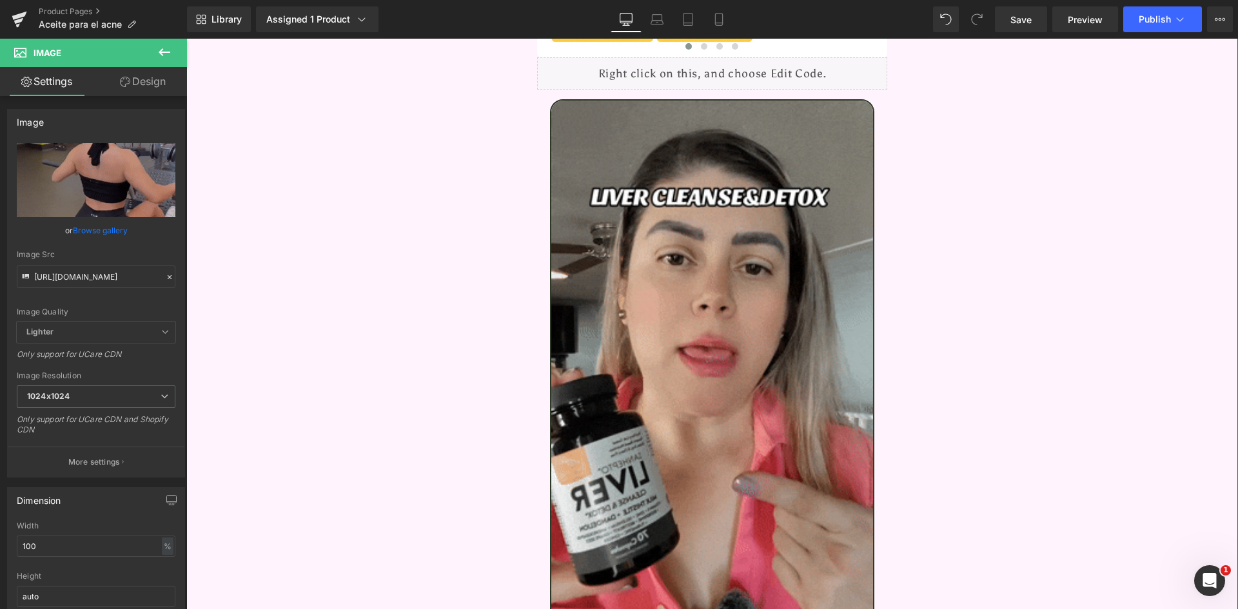
click at [694, 276] on img at bounding box center [712, 386] width 325 height 575
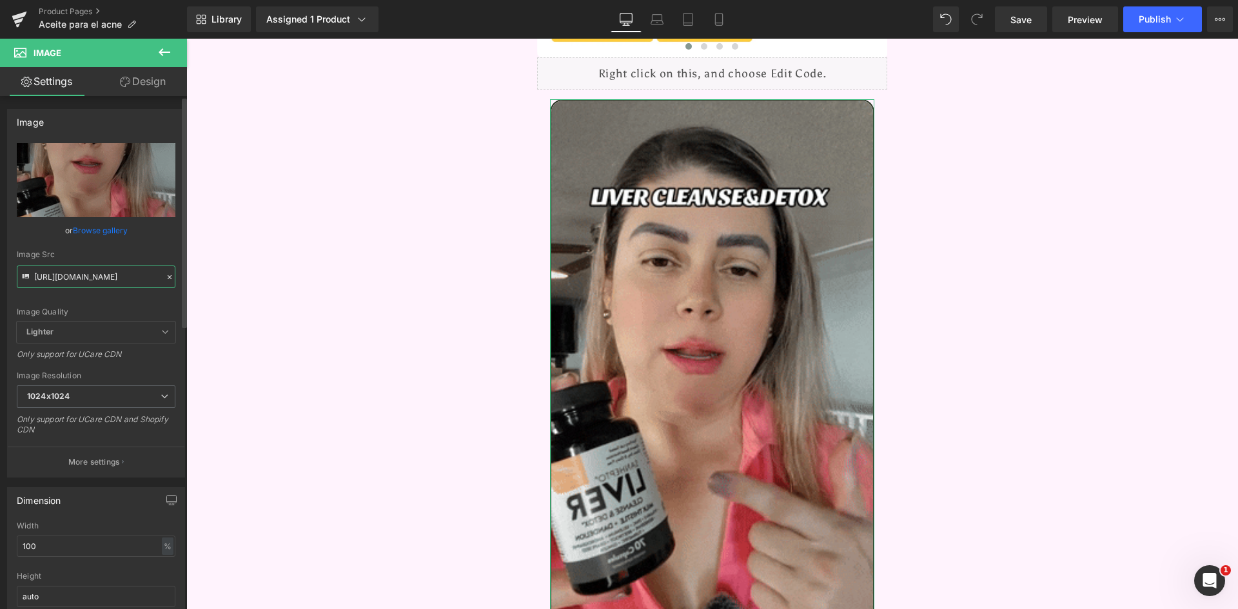
click at [102, 276] on input "https://media3.giphy.com/media/v1.Y2lkPTc5MGI3NjExdnBleDZiejQwbWFqdmxlaGpxbXF6b…" at bounding box center [96, 277] width 159 height 23
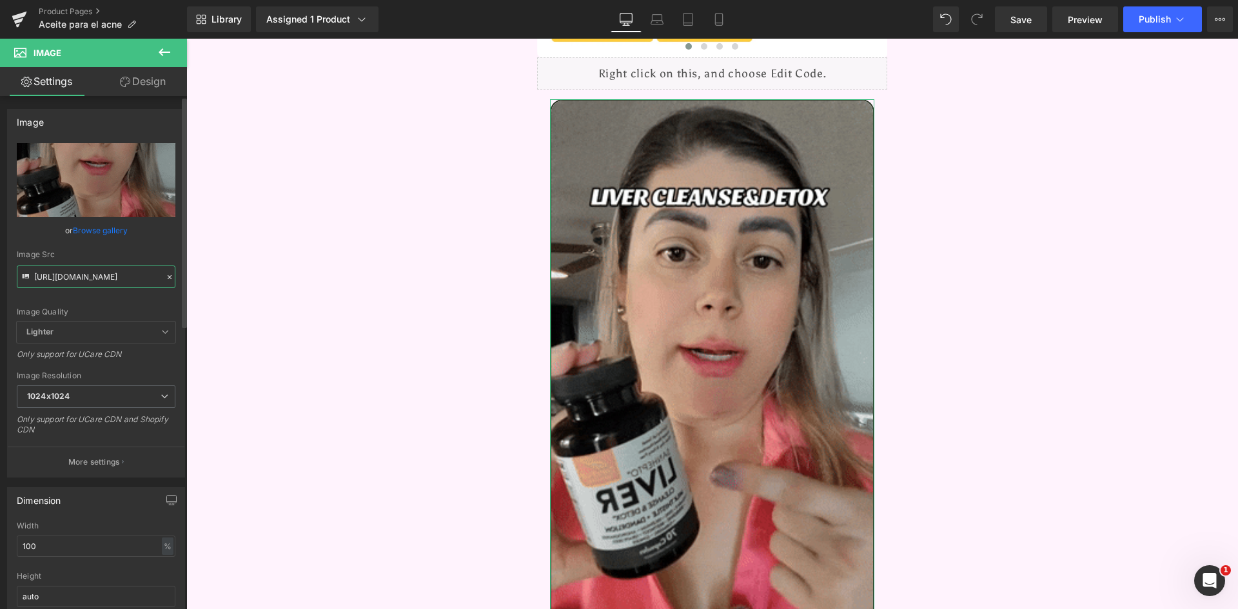
click at [102, 276] on input "https://media3.giphy.com/media/v1.Y2lkPTc5MGI3NjExdnBleDZiejQwbWFqdmxlaGpxbXF6b…" at bounding box center [96, 277] width 159 height 23
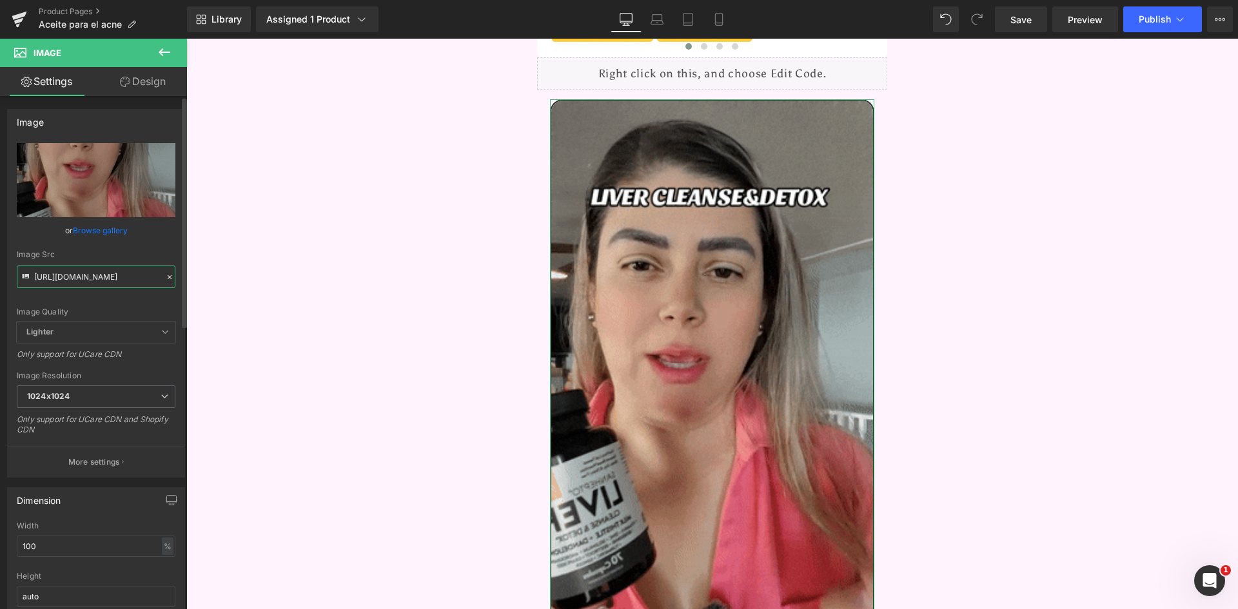
click at [102, 276] on input "https://media3.giphy.com/media/v1.Y2lkPTc5MGI3NjExdnBleDZiejQwbWFqdmxlaGpxbXF6b…" at bounding box center [96, 277] width 159 height 23
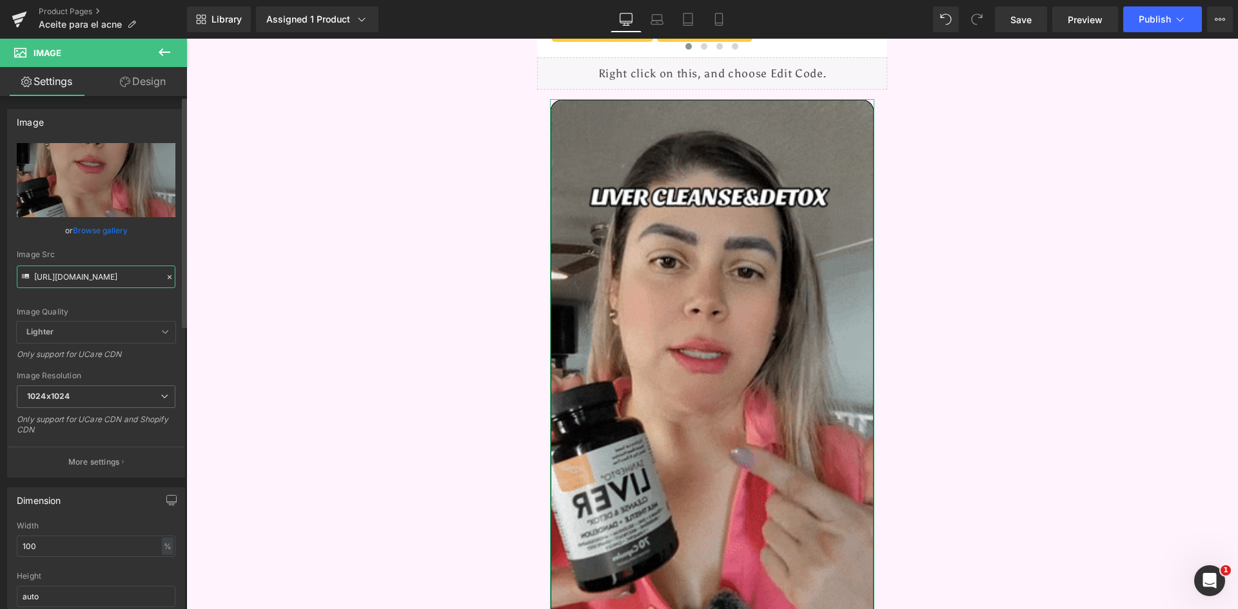
paste input "4.giphy.com/media/v1.Y2lkPTc5MGI3NjExZmZiNjh1MXgwOG54NWIxM21pd3I4eGkwcGoxczJ4an…"
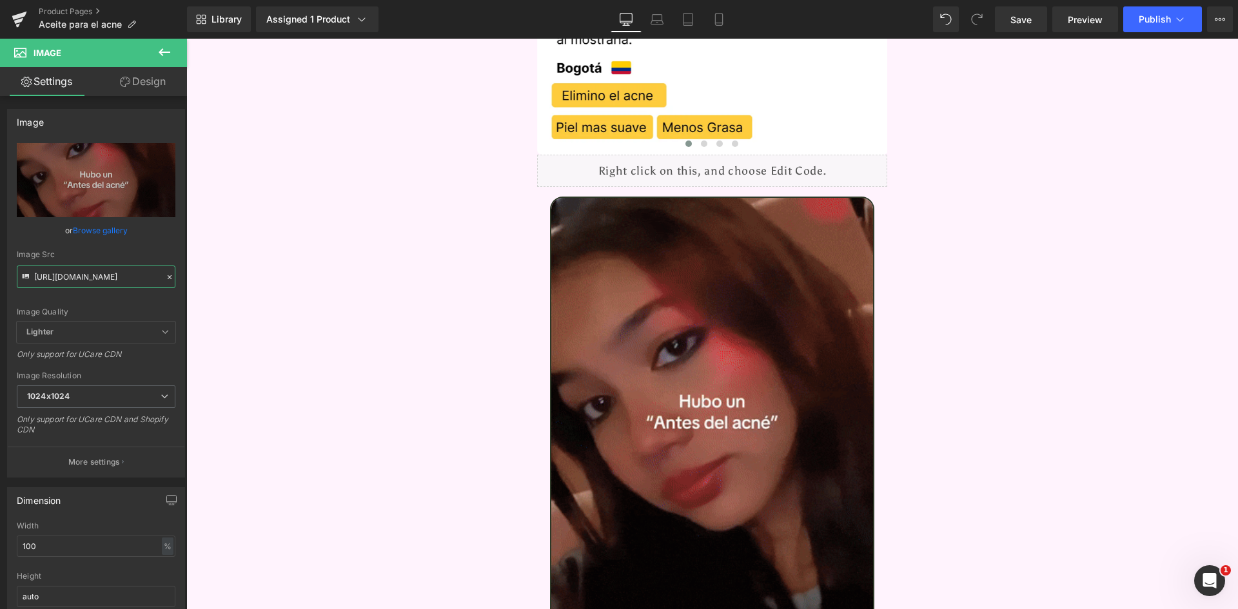
scroll to position [3224, 0]
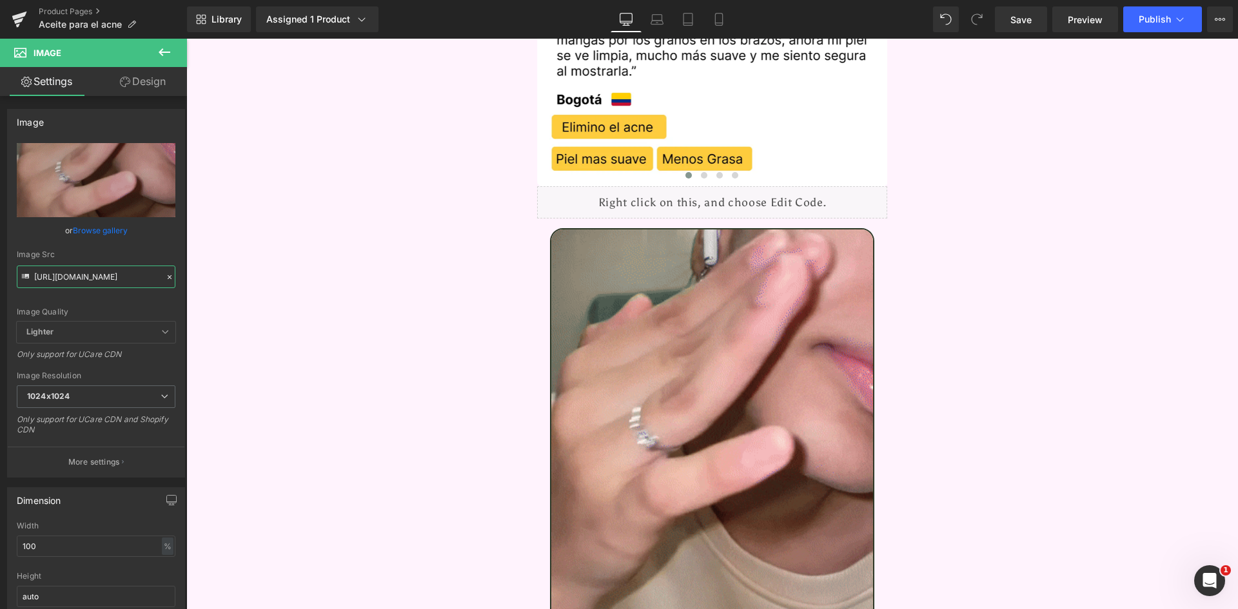
type input "https://media4.giphy.com/media/v1.Y2lkPTc5MGI3NjExZmZiNjh1MXgwOG54NWIxM21pd3I4e…"
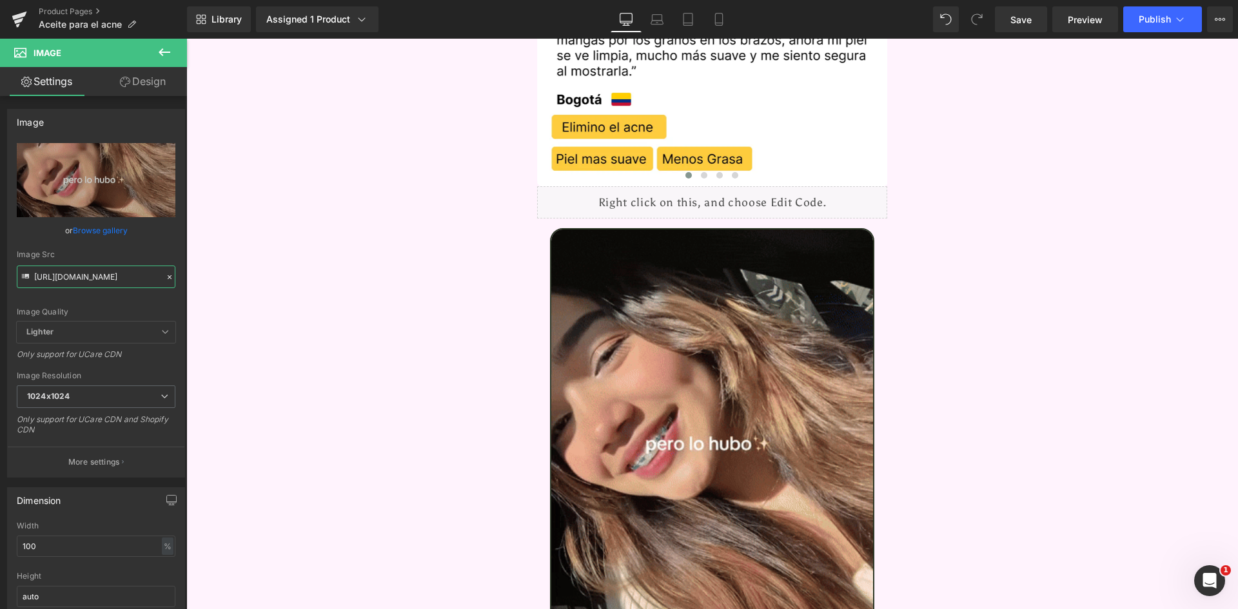
scroll to position [0, 0]
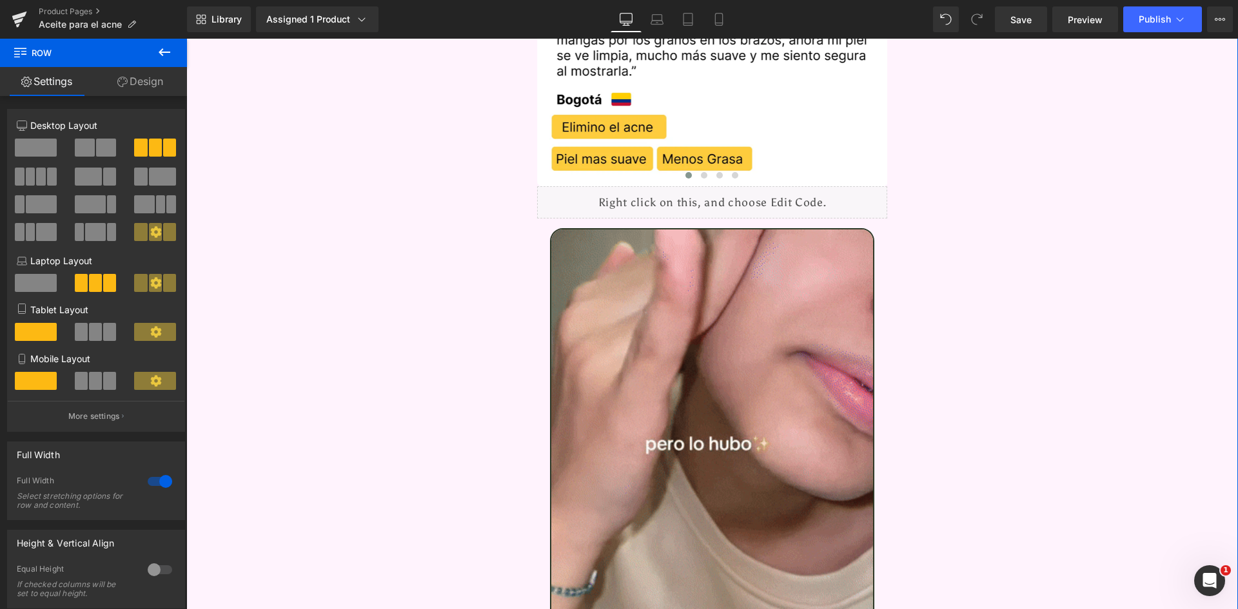
click at [166, 78] on link "Design" at bounding box center [139, 81] width 93 height 29
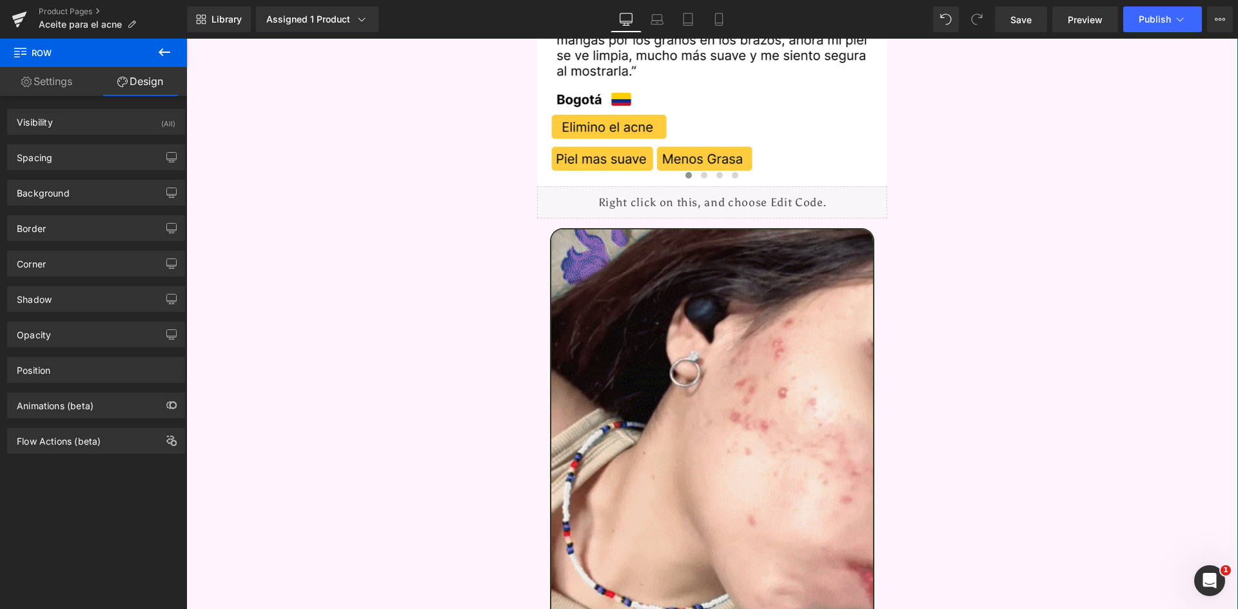
click at [52, 208] on div "Border Border Style Custom Custom Setup Global Style Custom Setup Global Style …" at bounding box center [96, 223] width 193 height 35
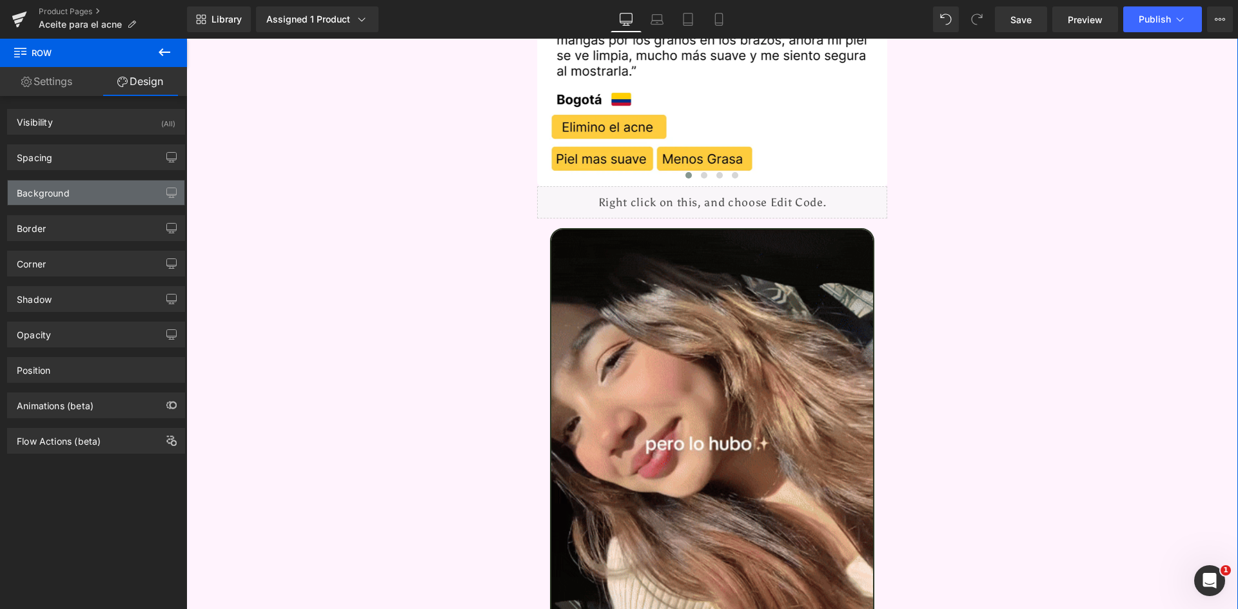
click at [51, 197] on div "Background" at bounding box center [43, 190] width 53 height 18
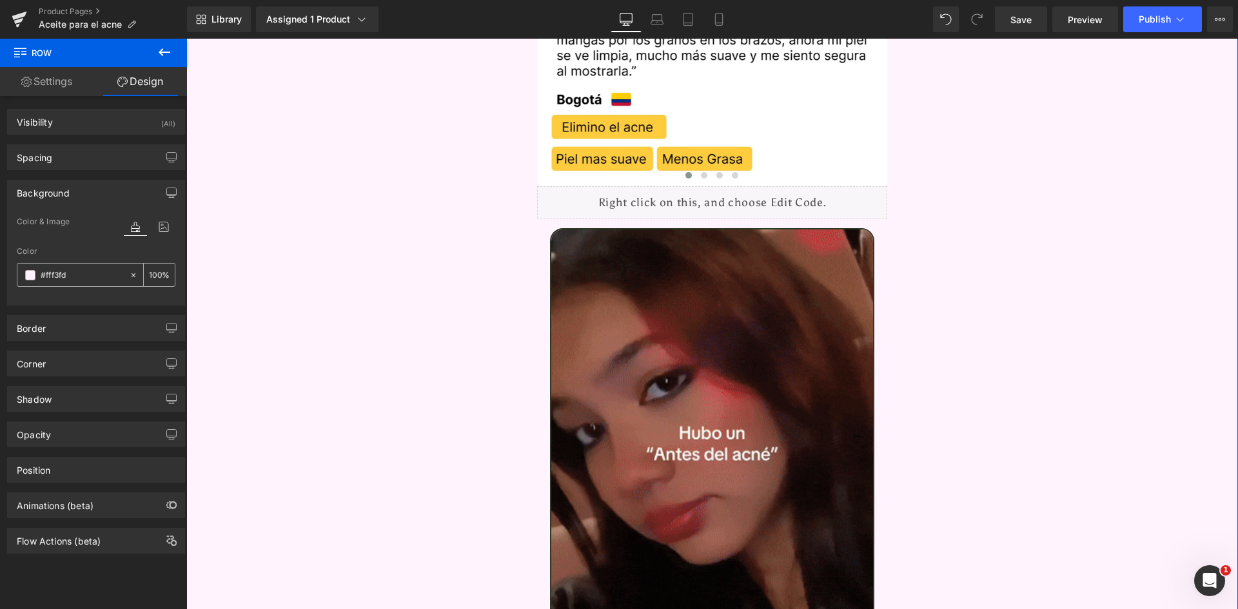
click at [87, 279] on input "#fff3fd" at bounding box center [82, 275] width 83 height 14
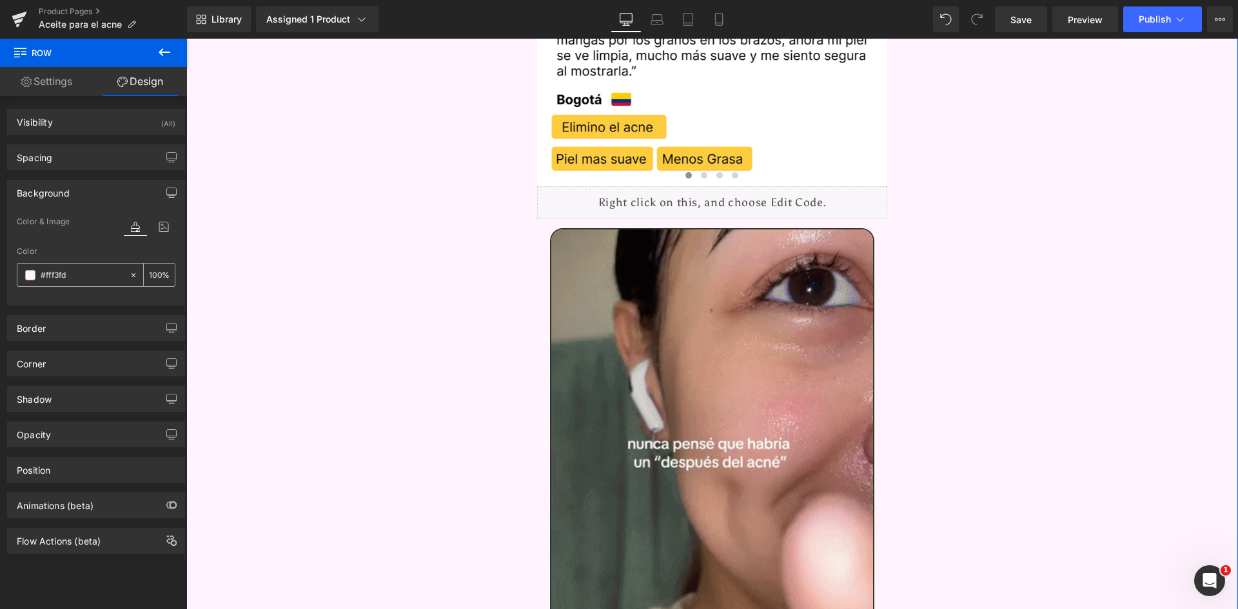
click at [87, 279] on input "#fff3fd" at bounding box center [82, 275] width 83 height 14
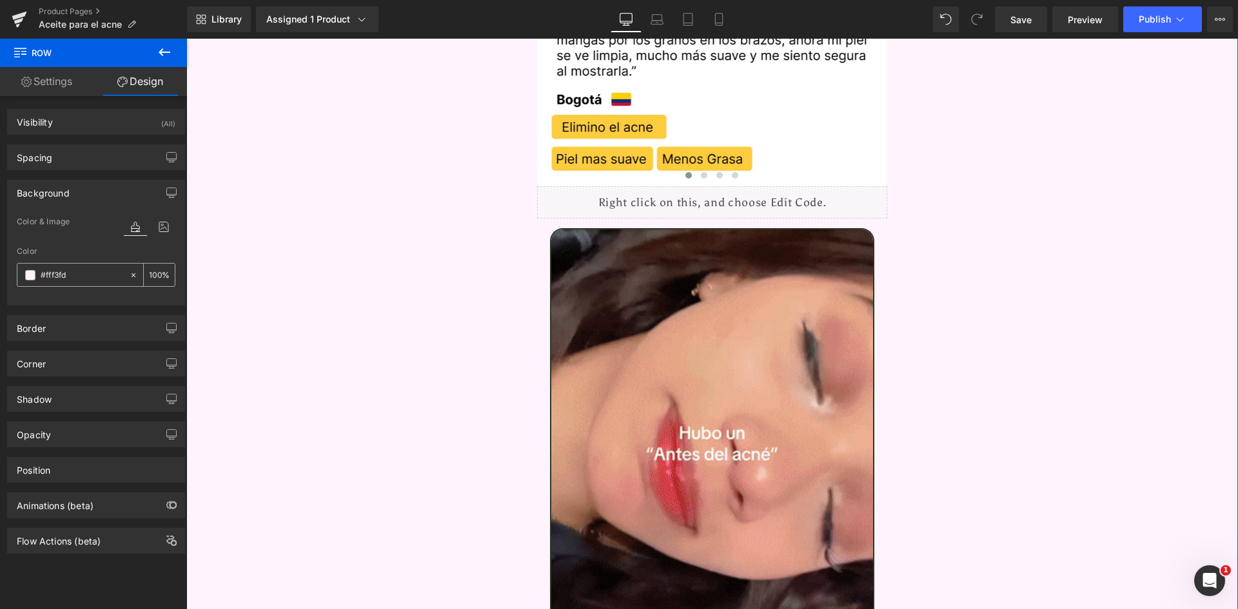
click at [87, 279] on input "#fff3fd" at bounding box center [82, 275] width 83 height 14
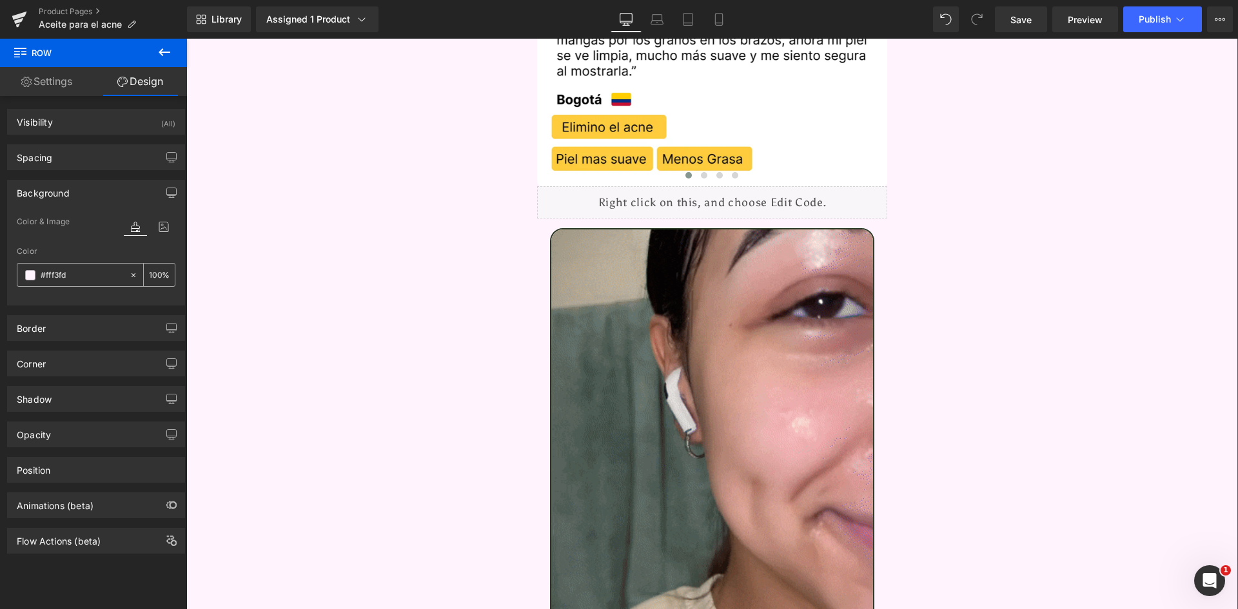
paste input "FFFEDD"
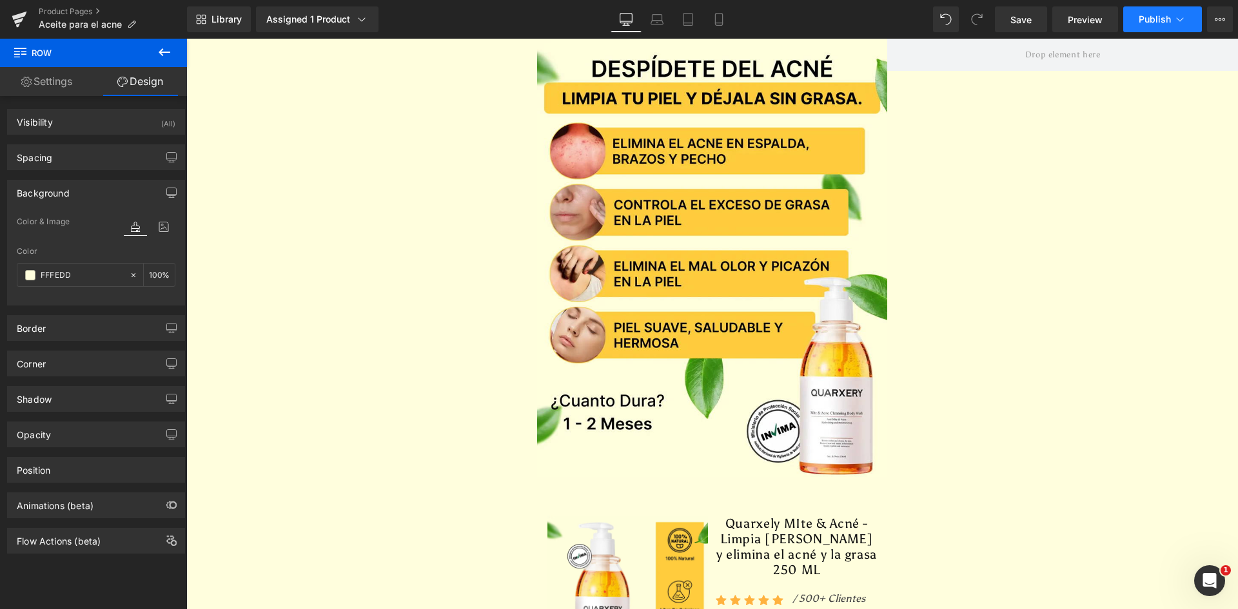
click at [1142, 21] on span "Publish" at bounding box center [1155, 19] width 32 height 10
type input "#fffedd"
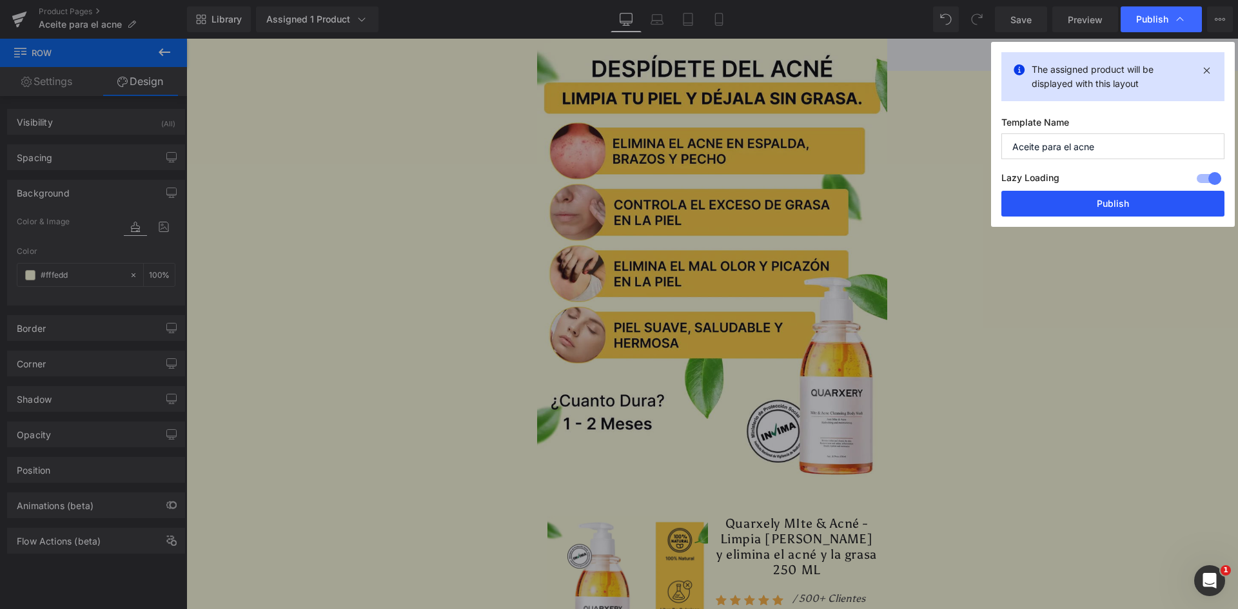
click at [1115, 202] on button "Publish" at bounding box center [1112, 204] width 223 height 26
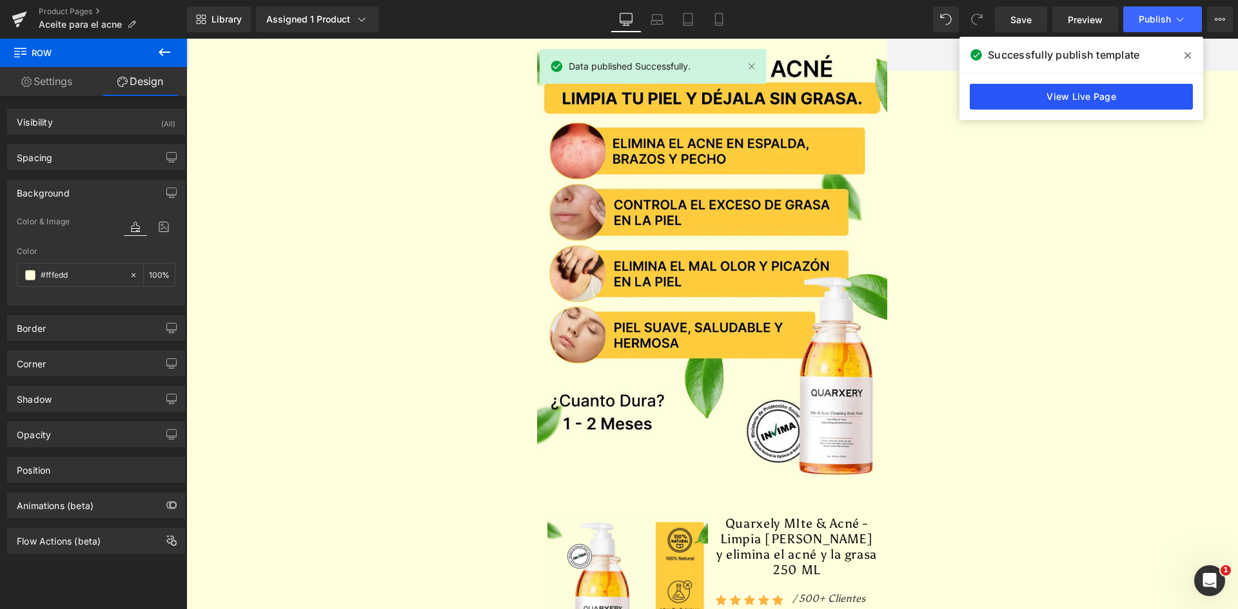
click at [1125, 100] on link "View Live Page" at bounding box center [1081, 97] width 223 height 26
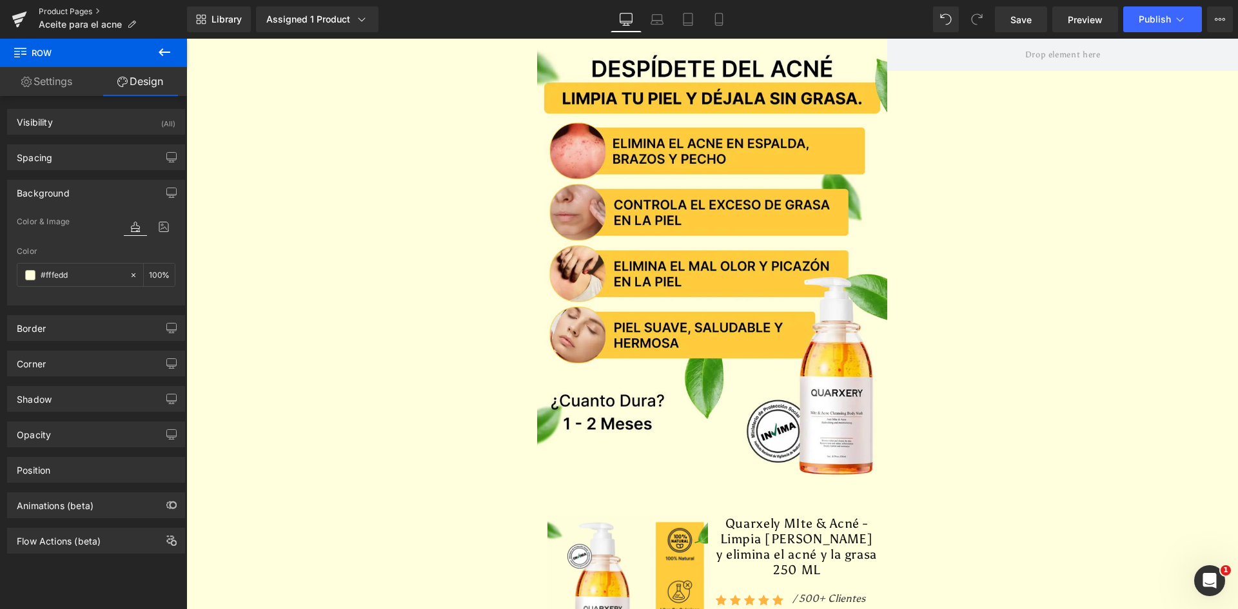
drag, startPoint x: 77, startPoint y: 12, endPoint x: 84, endPoint y: 10, distance: 6.7
click at [77, 12] on link "Product Pages" at bounding box center [113, 11] width 148 height 10
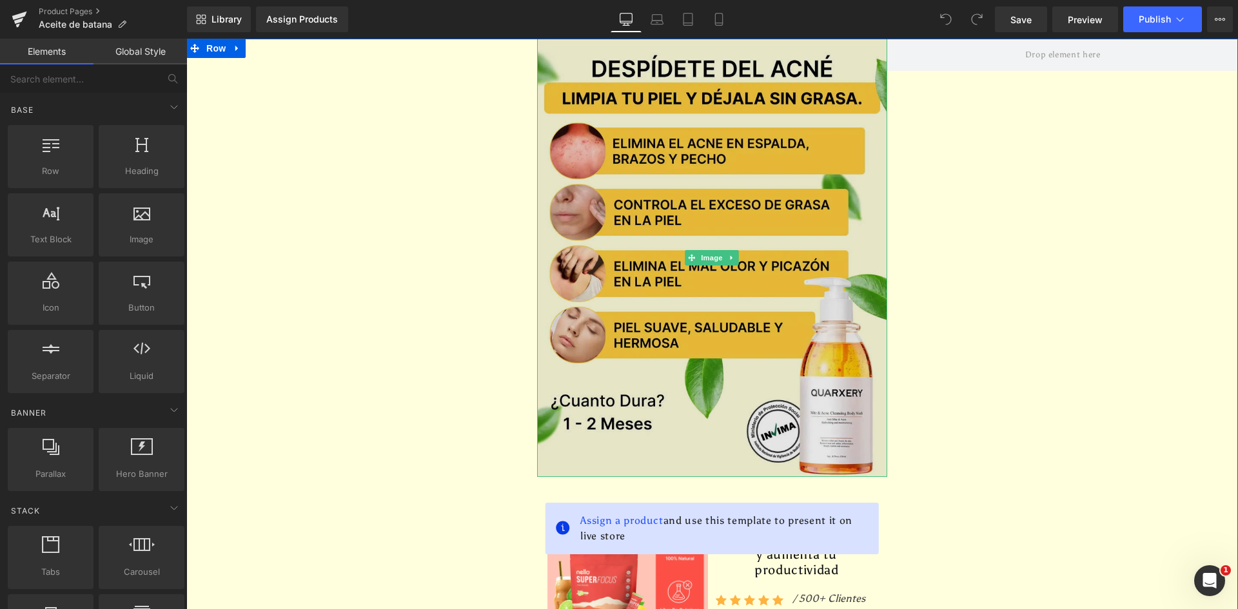
click at [665, 139] on img at bounding box center [712, 258] width 351 height 438
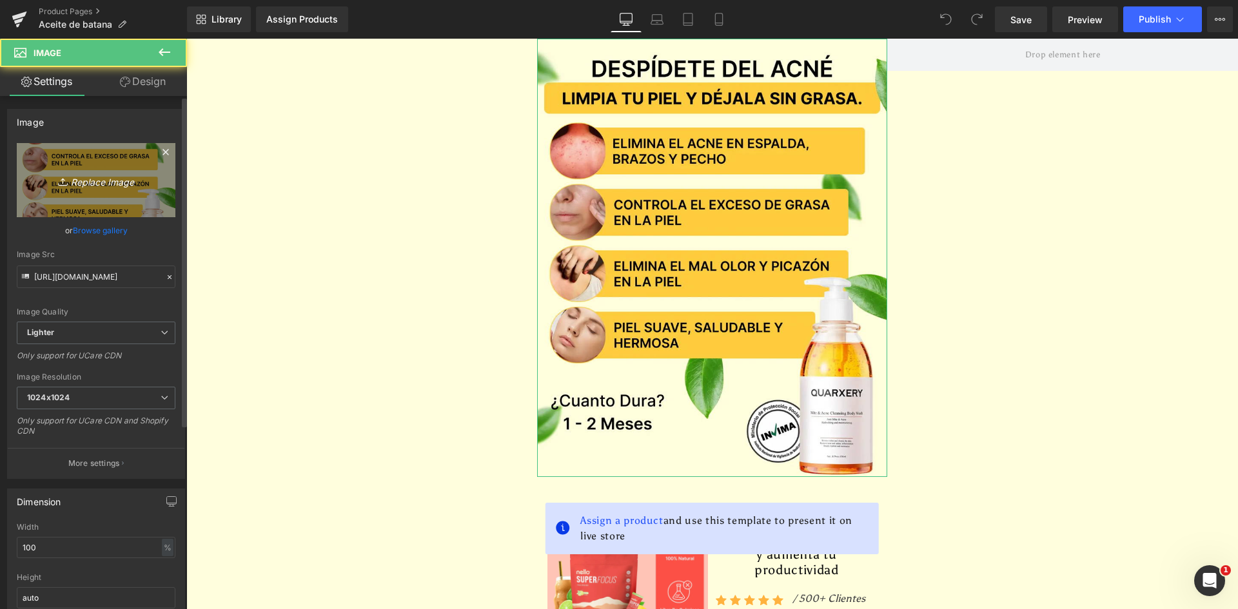
click at [61, 154] on link "Replace Image" at bounding box center [96, 180] width 159 height 74
type input "C:\fakepath\Banner Principal.webp"
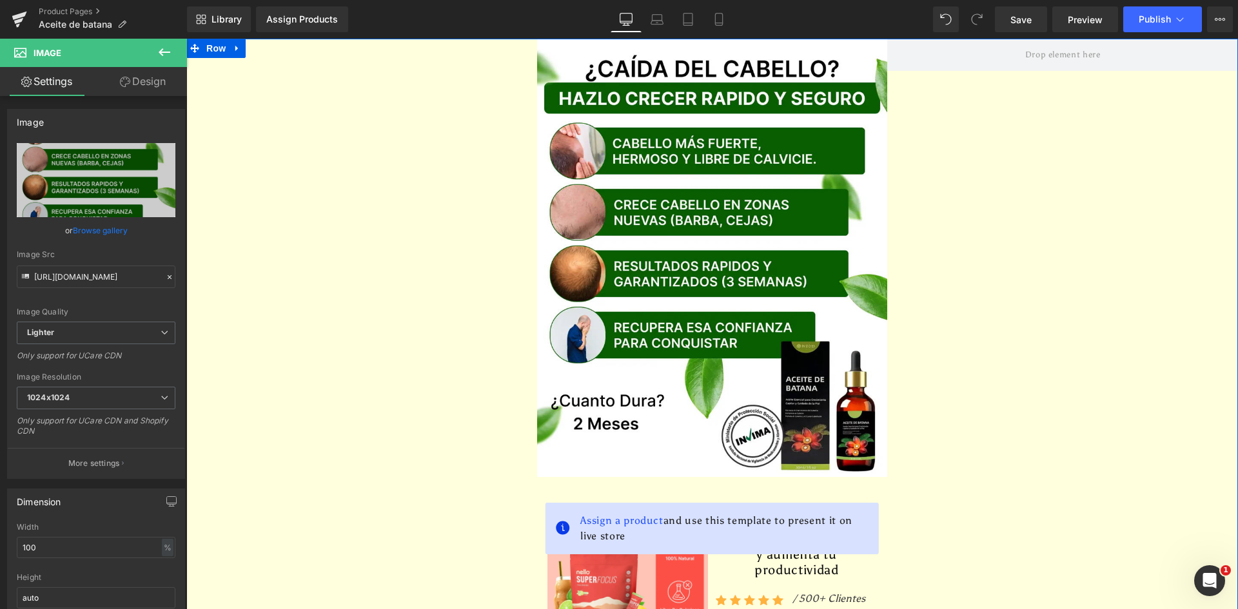
type input "https://ucarecdn.com/c735d19a-428e-49a9-81ab-4c42aaa80bdc/-/format/auto/-/previ…"
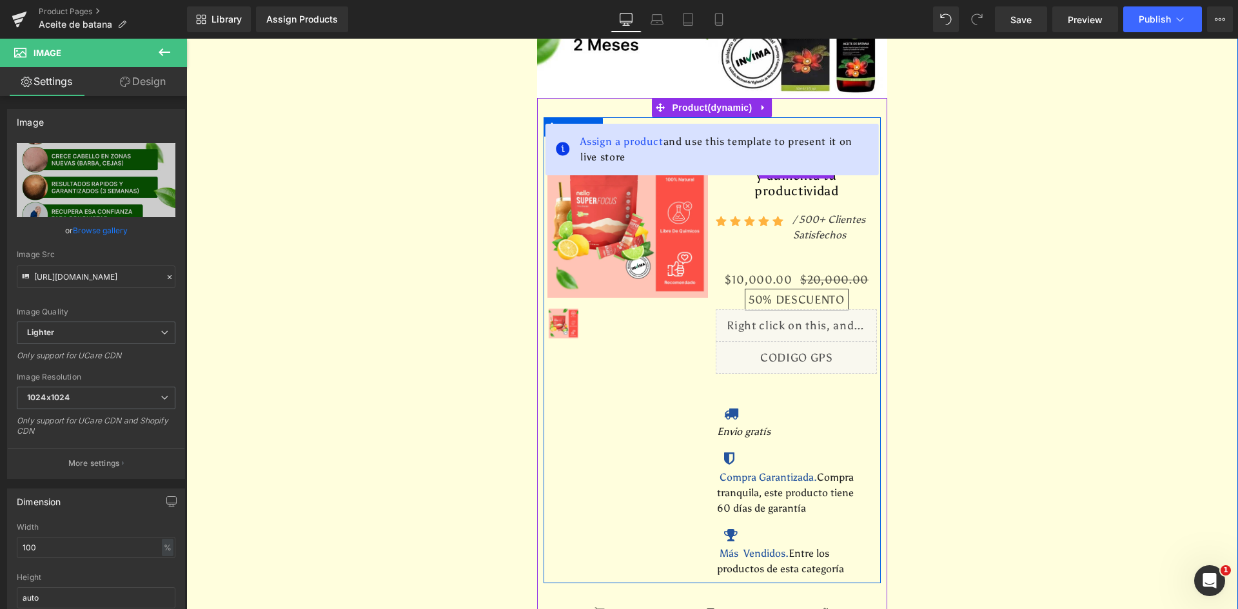
scroll to position [387, 0]
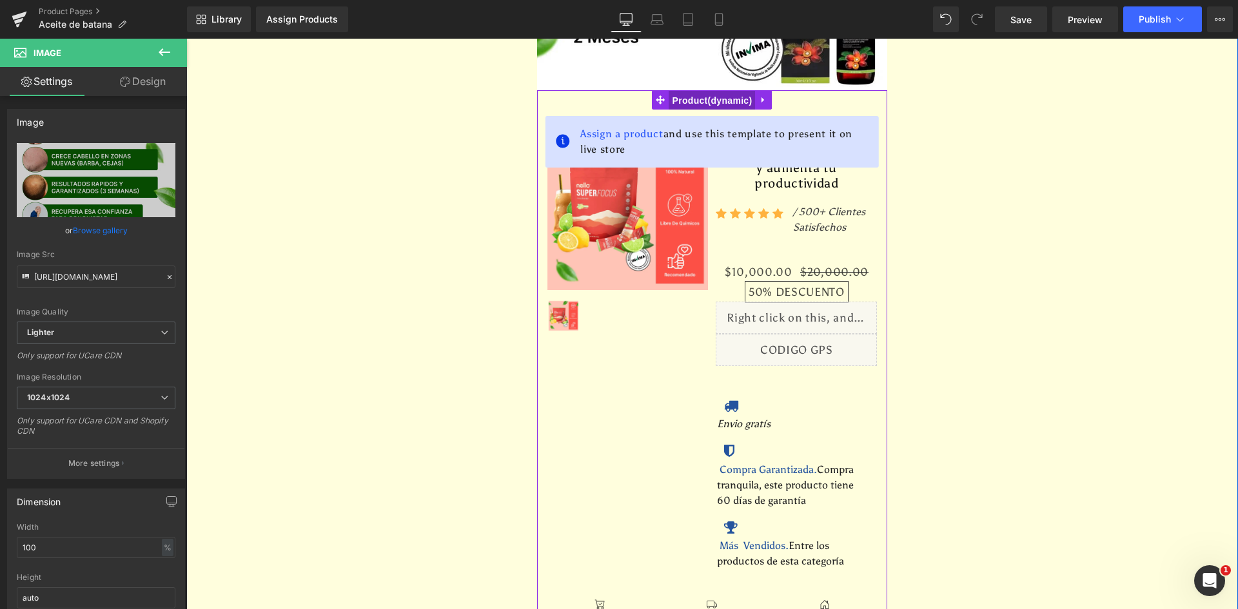
click at [700, 94] on span "Product" at bounding box center [712, 100] width 86 height 19
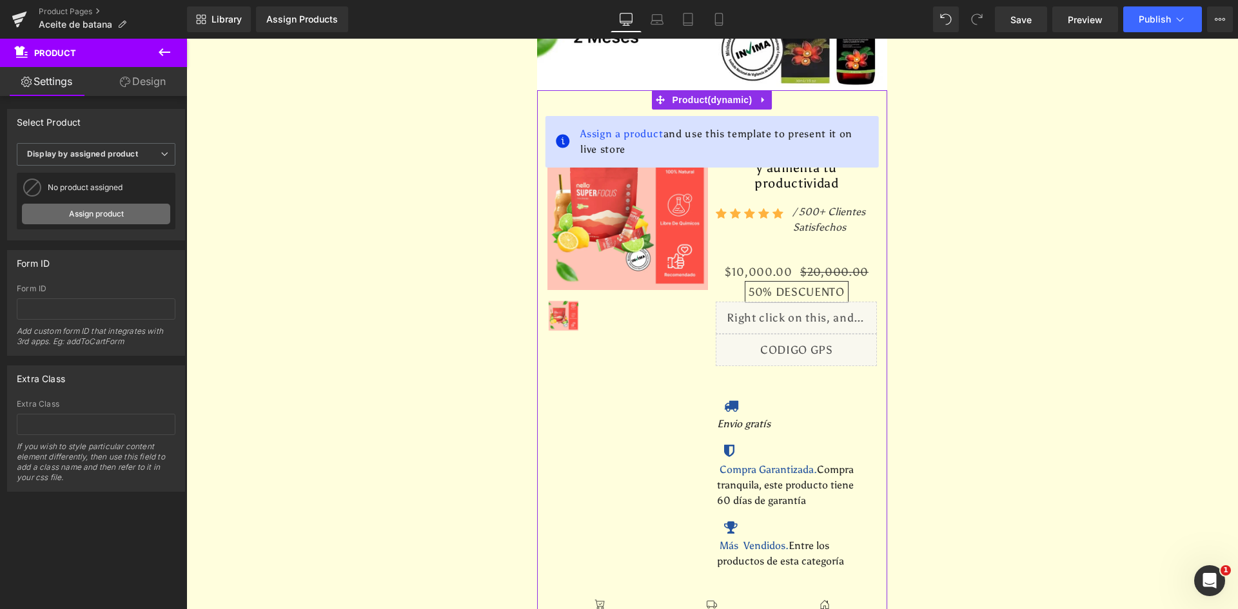
click at [89, 215] on link "Assign product" at bounding box center [96, 214] width 148 height 21
click at [90, 212] on link "Assign product" at bounding box center [96, 214] width 148 height 21
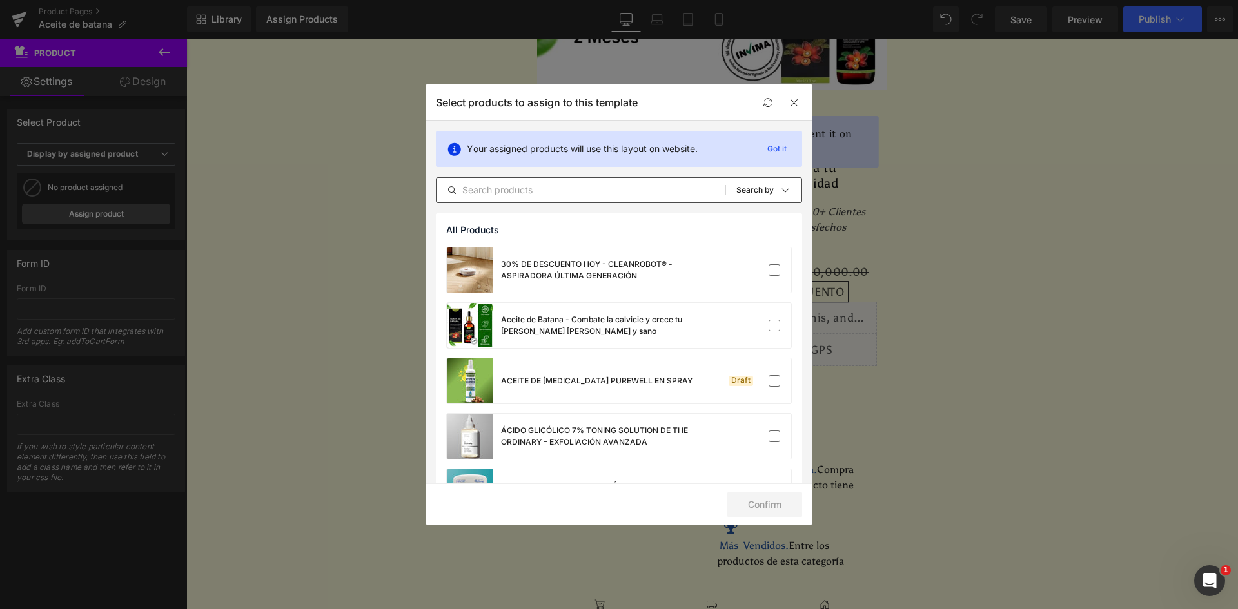
click at [522, 188] on input "text" at bounding box center [581, 189] width 289 height 15
click at [712, 324] on div "Aceite de Batana - Combate la calvicie y crece tu [PERSON_NAME] [PERSON_NAME] y…" at bounding box center [619, 325] width 344 height 45
click at [754, 506] on button "Confirm" at bounding box center [764, 505] width 75 height 26
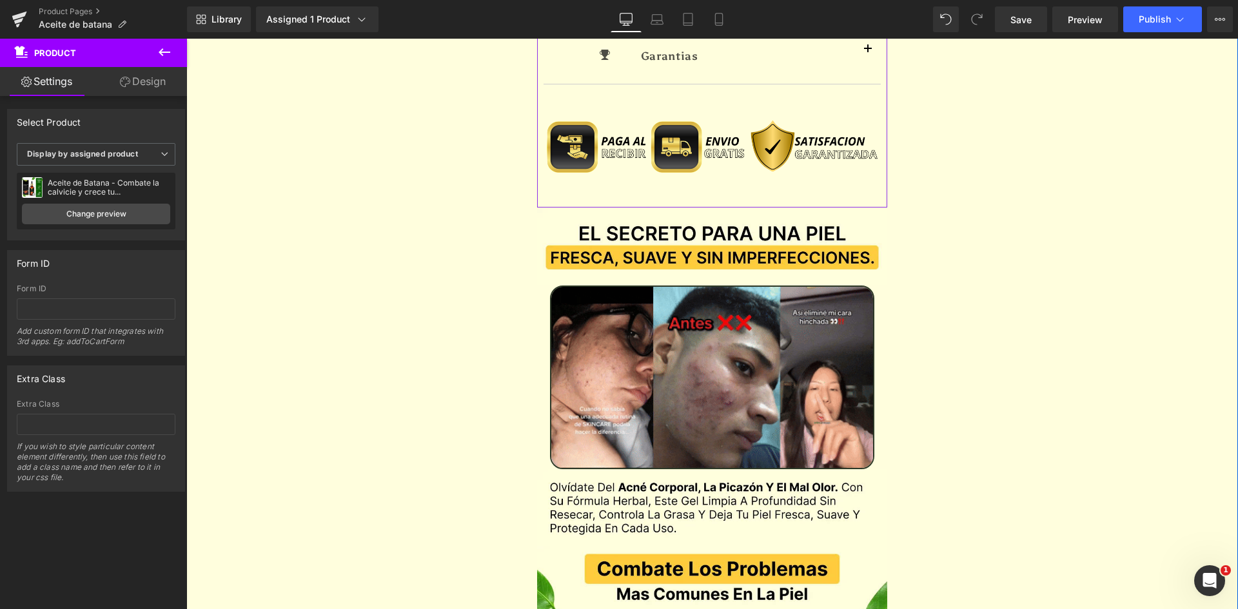
scroll to position [1161, 0]
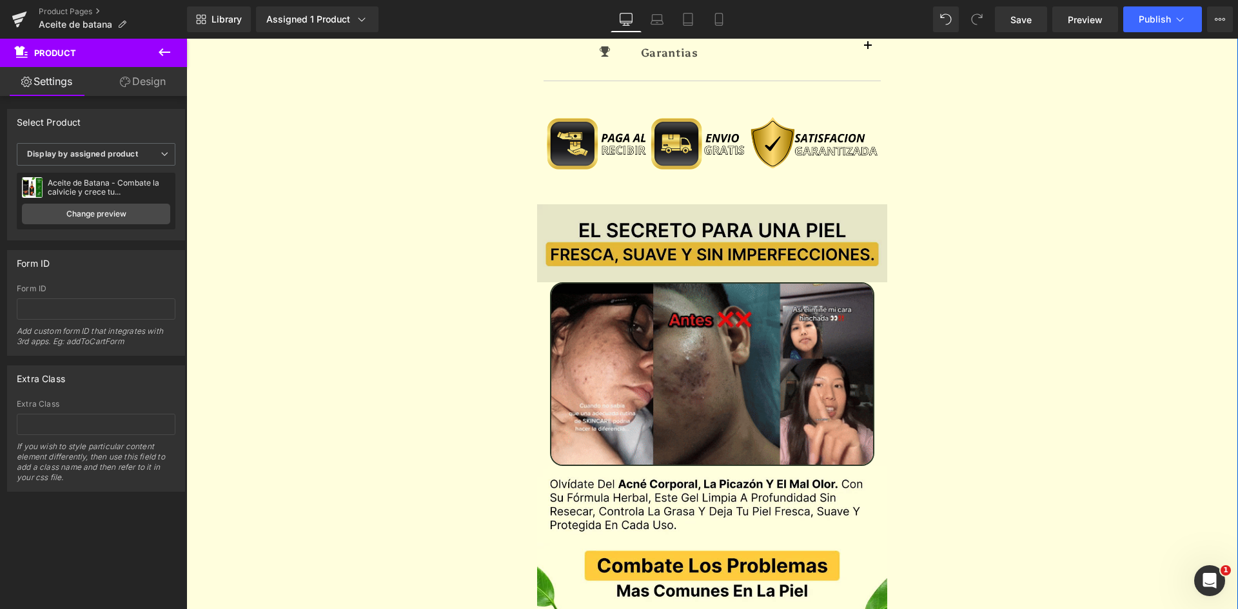
click at [760, 204] on img at bounding box center [712, 243] width 351 height 79
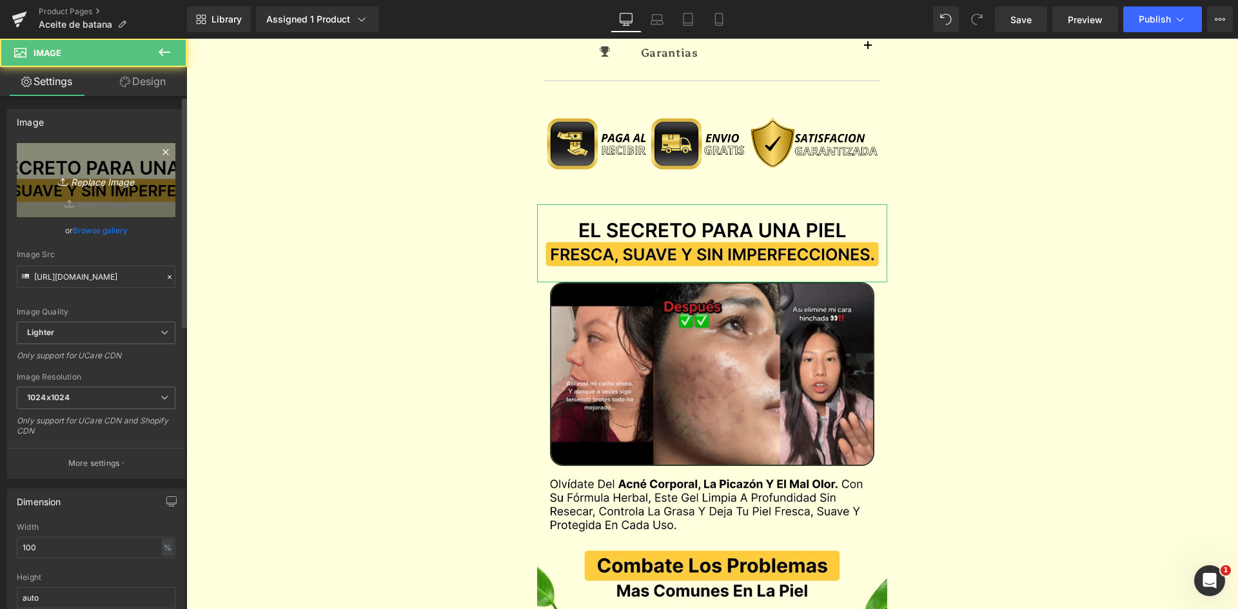
click at [96, 181] on icon "Replace Image" at bounding box center [95, 180] width 103 height 16
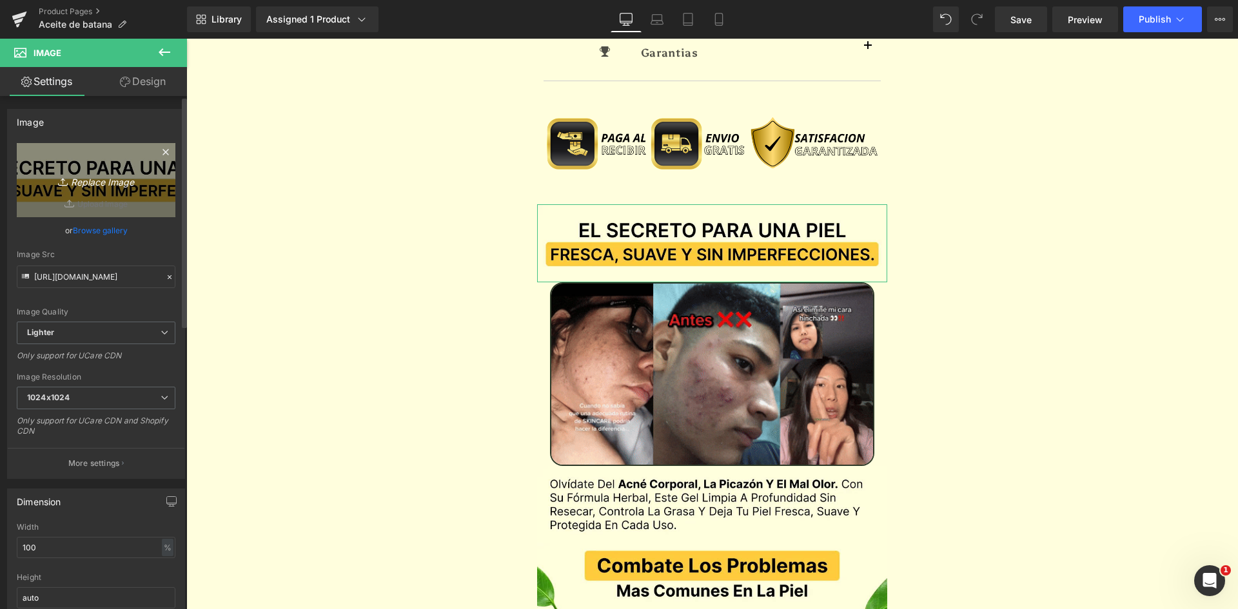
type input "C:\fakepath\Titulo Irresisitble.webp"
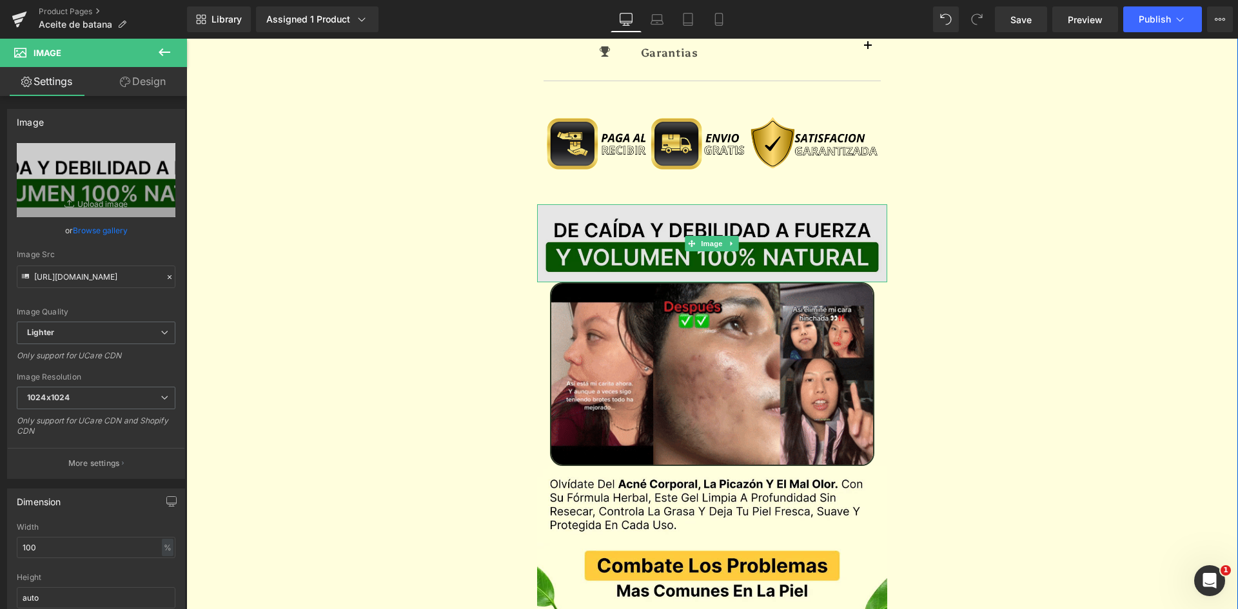
type input "https://ucarecdn.com/b8f37125-e2d9-4019-bdb3-24a122181918/-/format/auto/-/previ…"
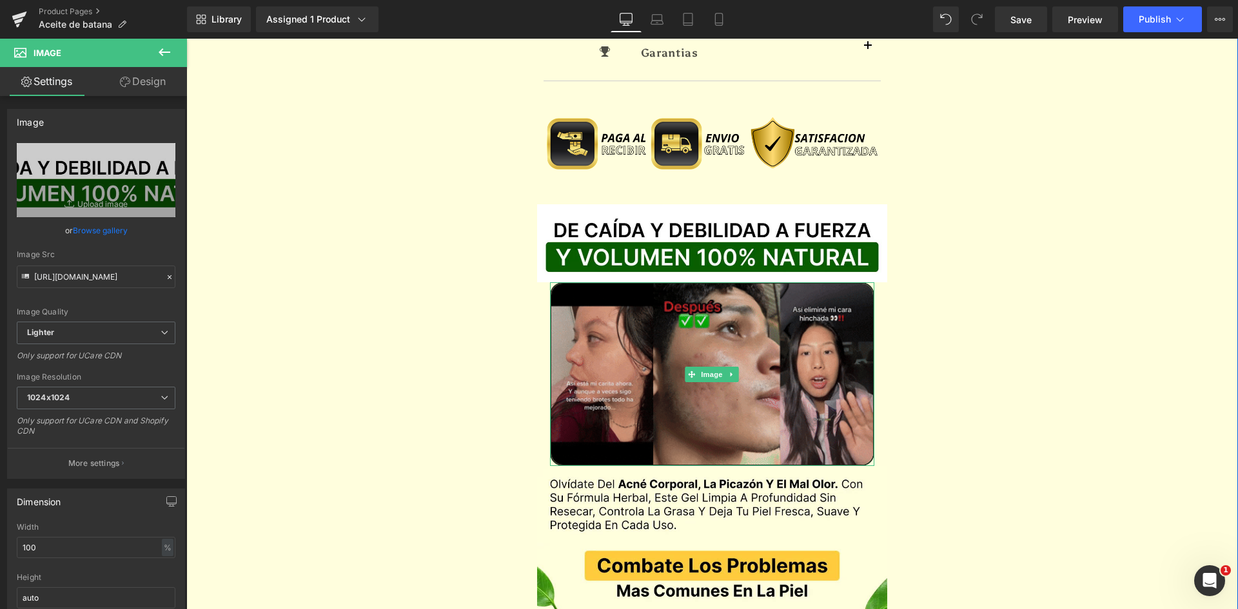
click at [765, 282] on img at bounding box center [712, 374] width 325 height 184
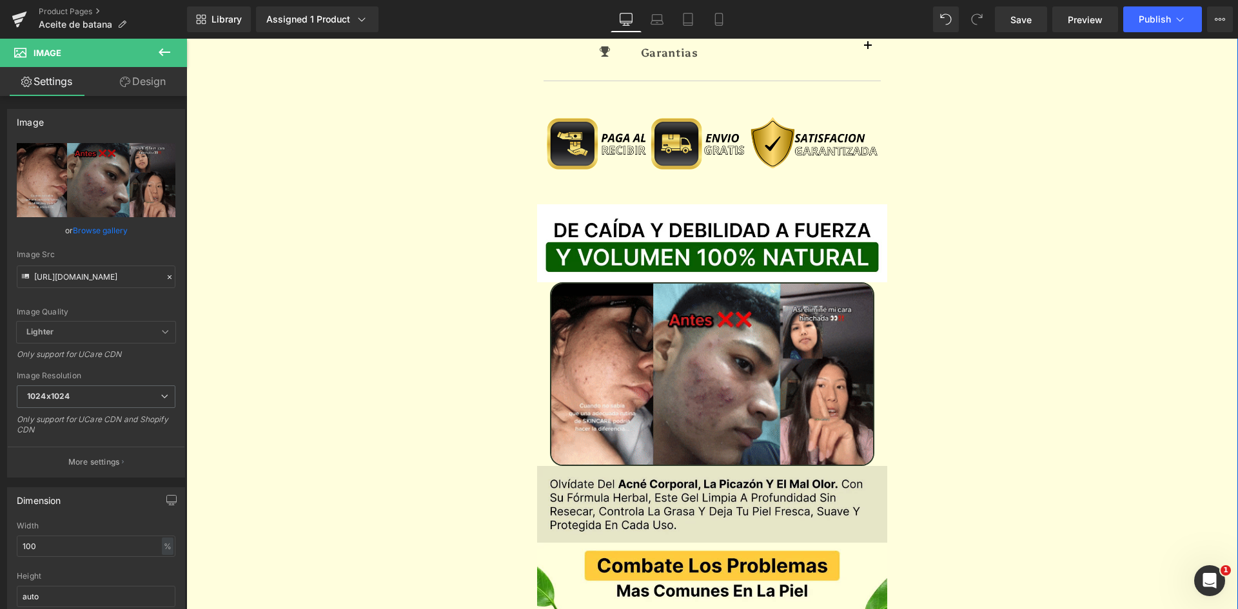
click at [603, 466] on img at bounding box center [712, 504] width 351 height 77
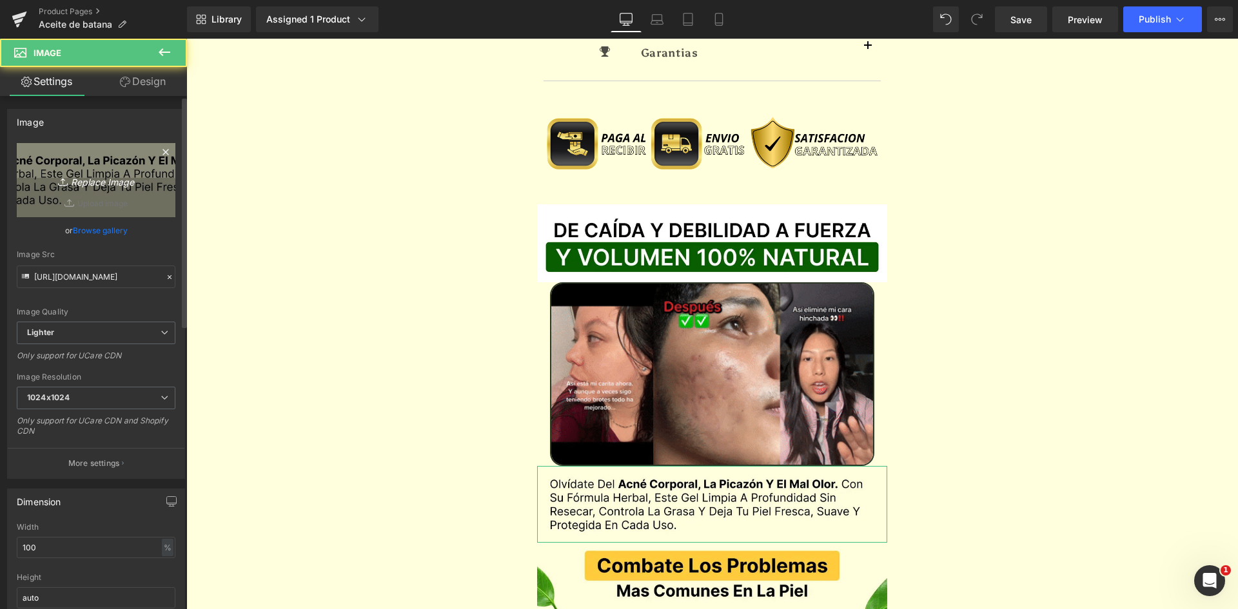
click at [128, 202] on link "Replace Image" at bounding box center [96, 180] width 159 height 74
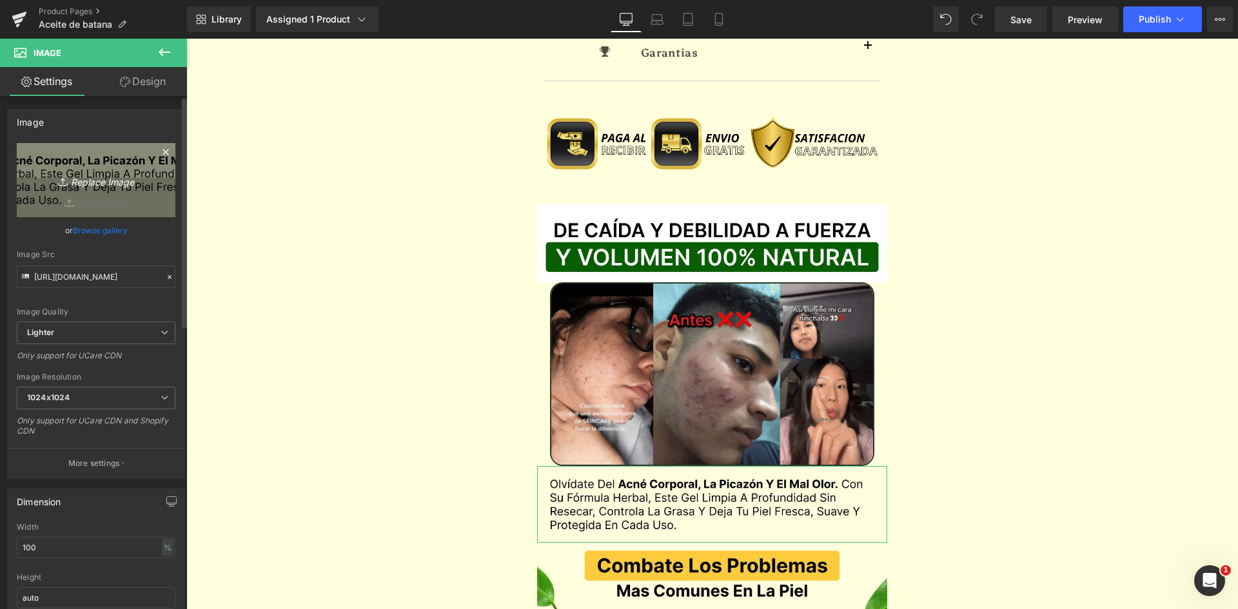
type input "C:\fakepath\Texto.webp"
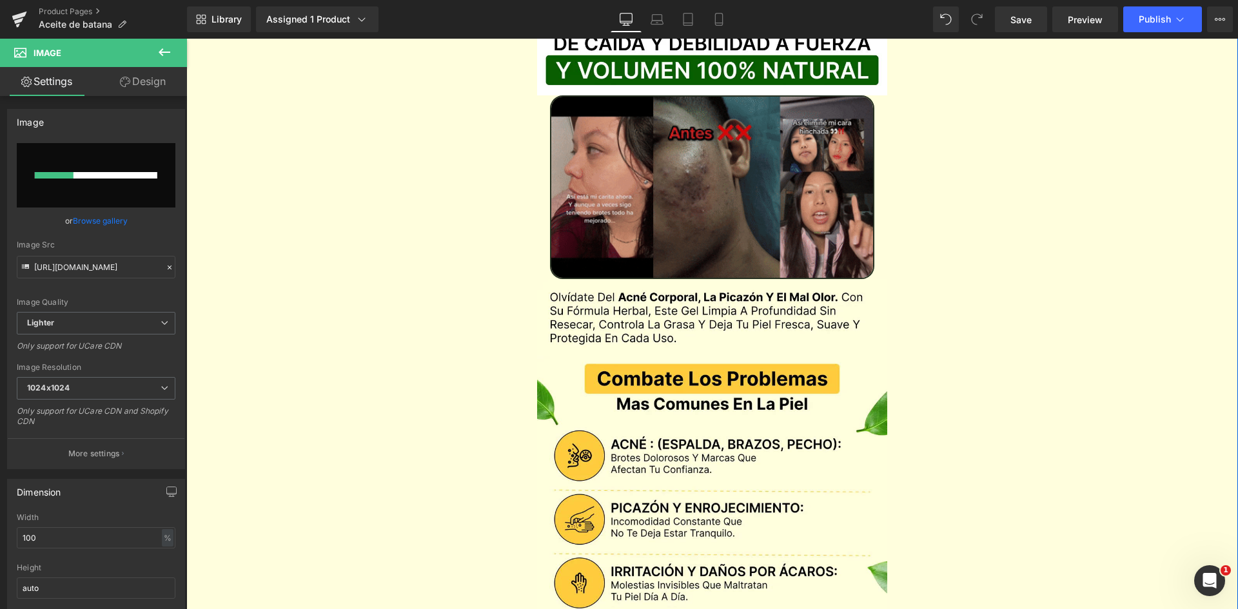
scroll to position [1354, 0]
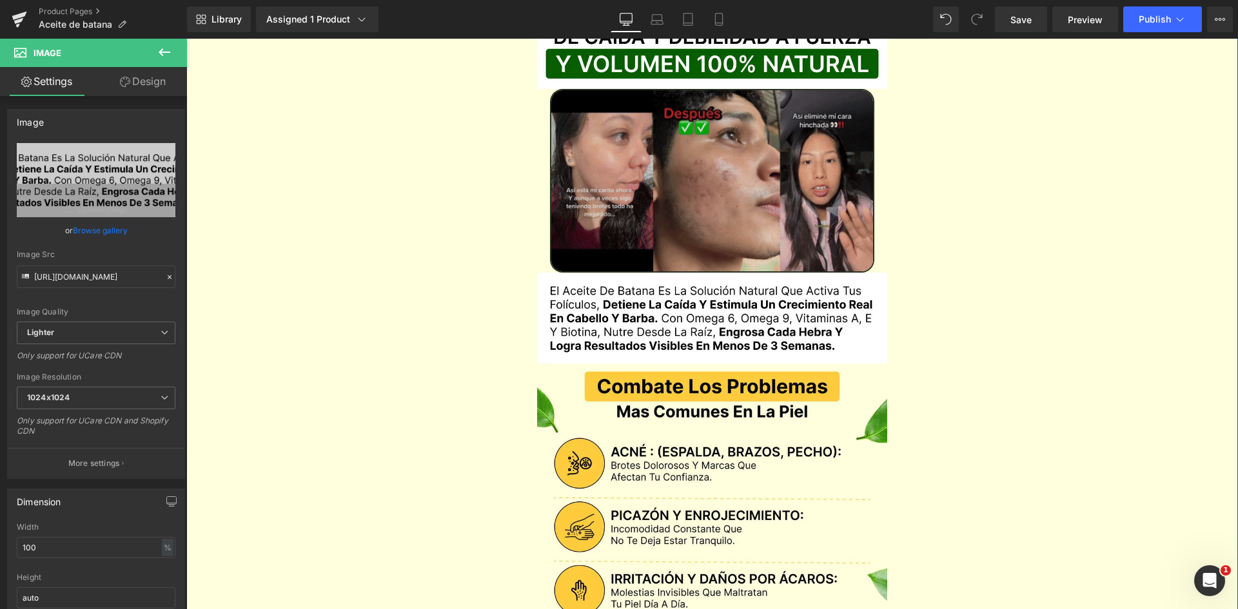
type input "https://ucarecdn.com/e64bcb6a-521f-486d-8be8-8875507f0590/-/format/auto/-/previ…"
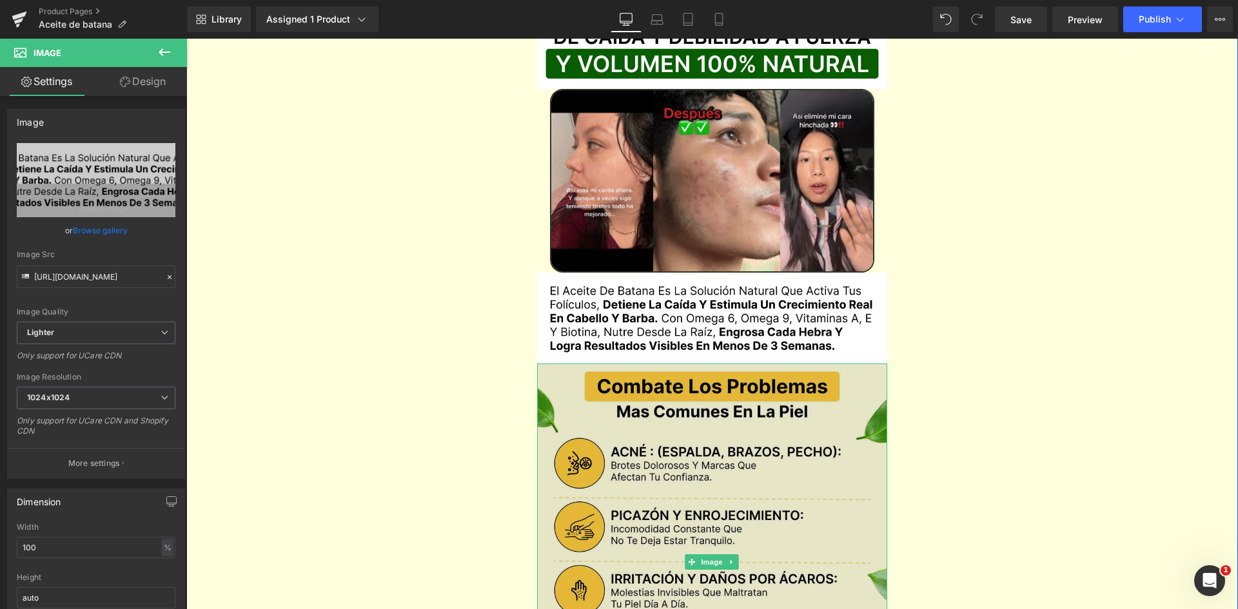
click at [607, 364] on img at bounding box center [712, 563] width 351 height 398
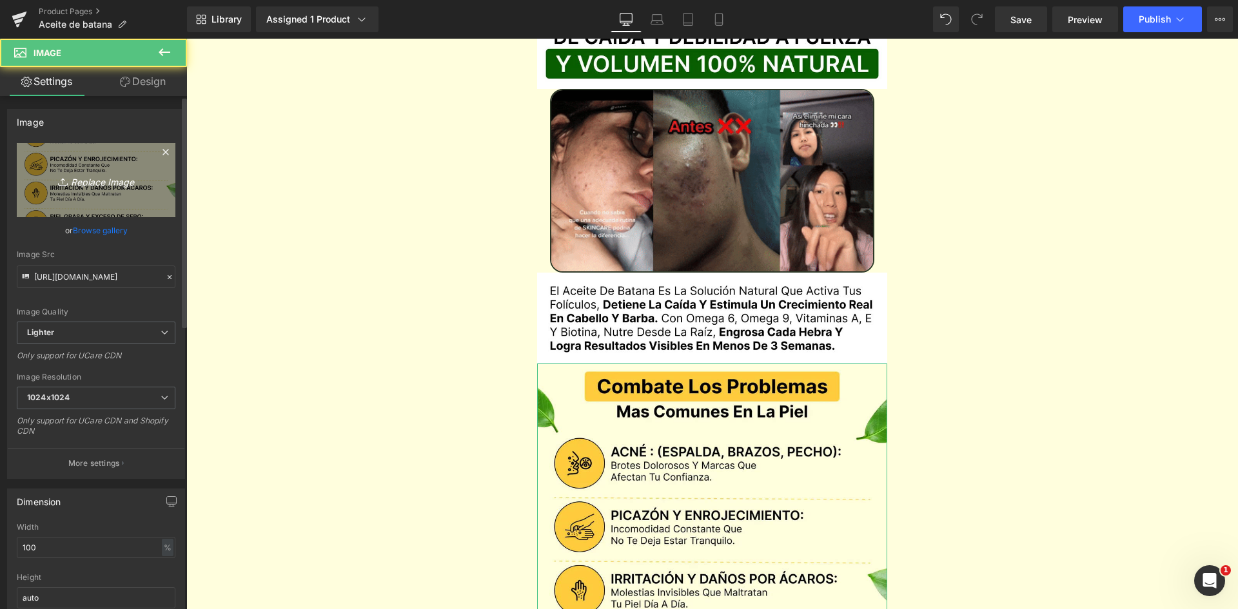
click at [54, 157] on link "Replace Image" at bounding box center [96, 180] width 159 height 74
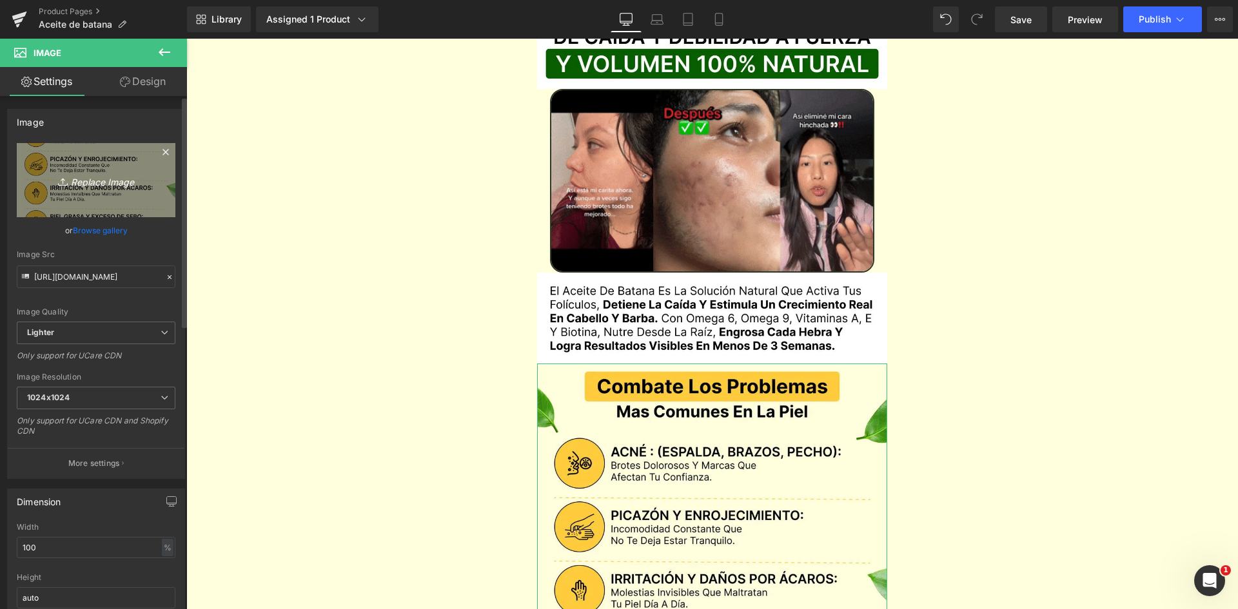
type input "C:\fakepath\Problemas.webp"
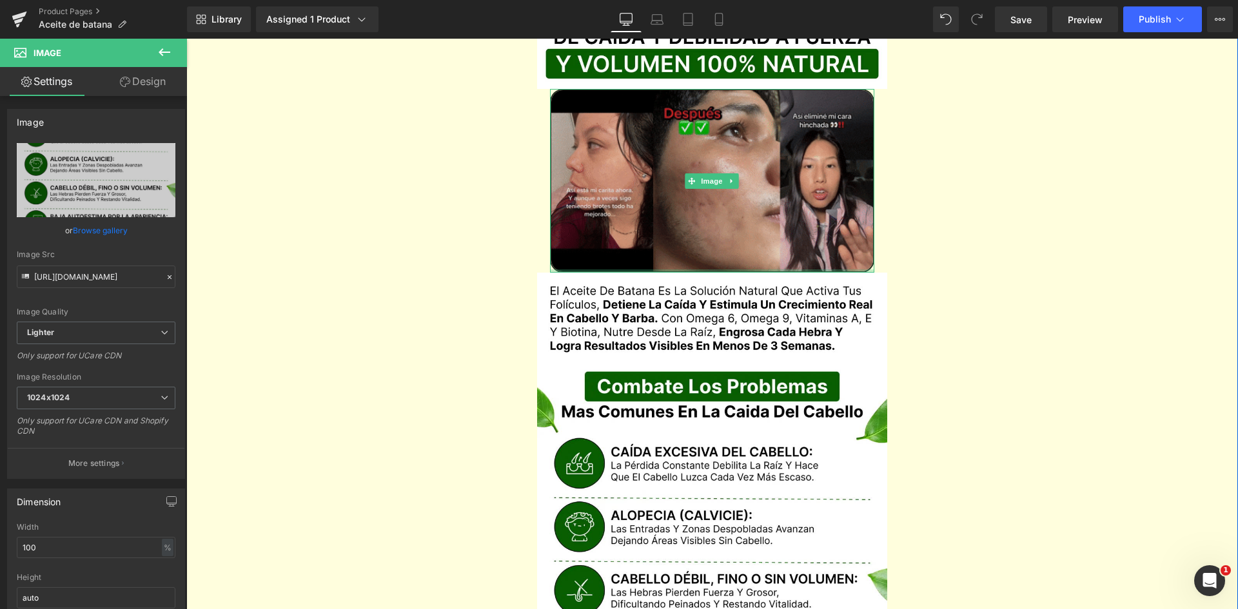
type input "https://ucarecdn.com/b1169db0-b6c9-4acf-adfa-05c4900ba79c/-/format/auto/-/previ…"
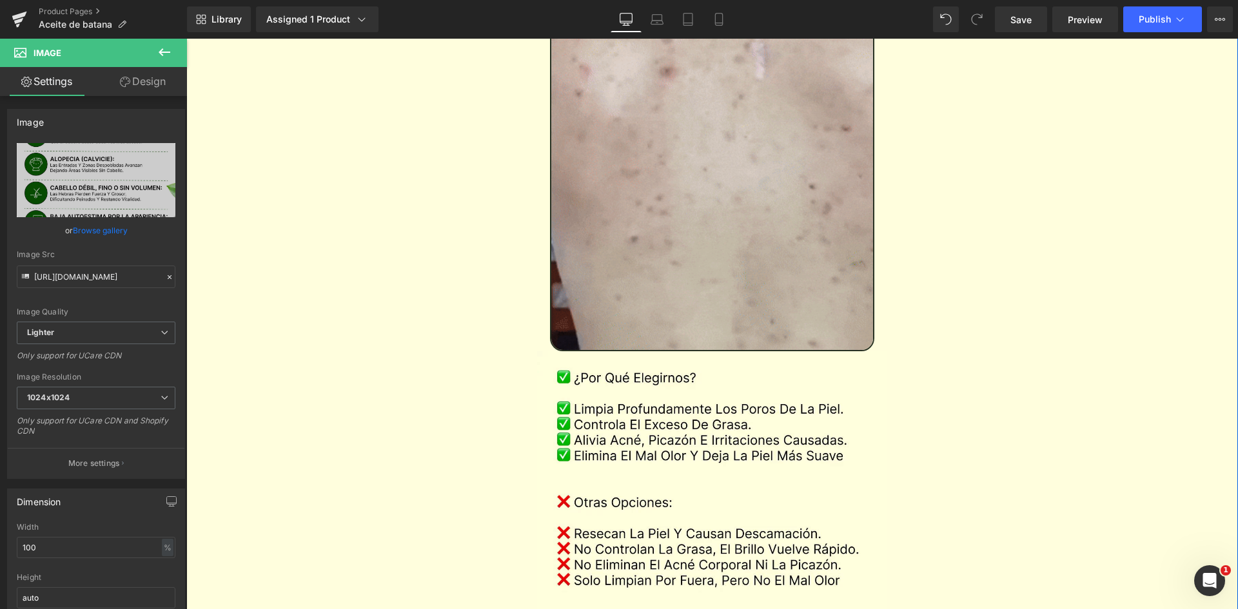
scroll to position [2386, 0]
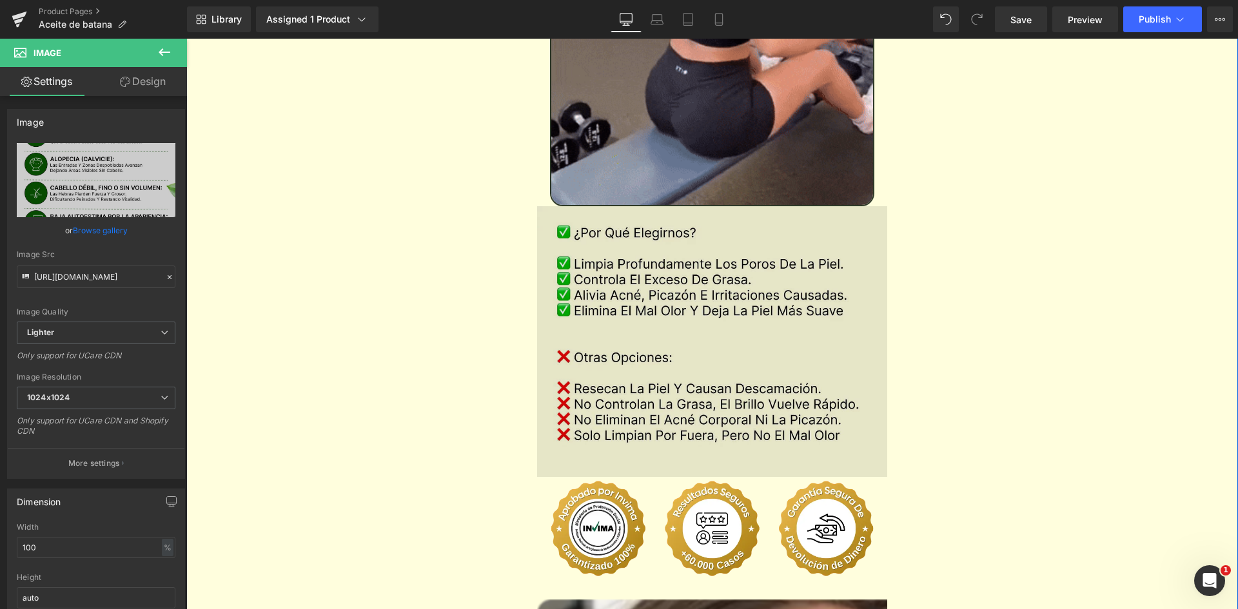
click at [722, 234] on img at bounding box center [712, 341] width 351 height 271
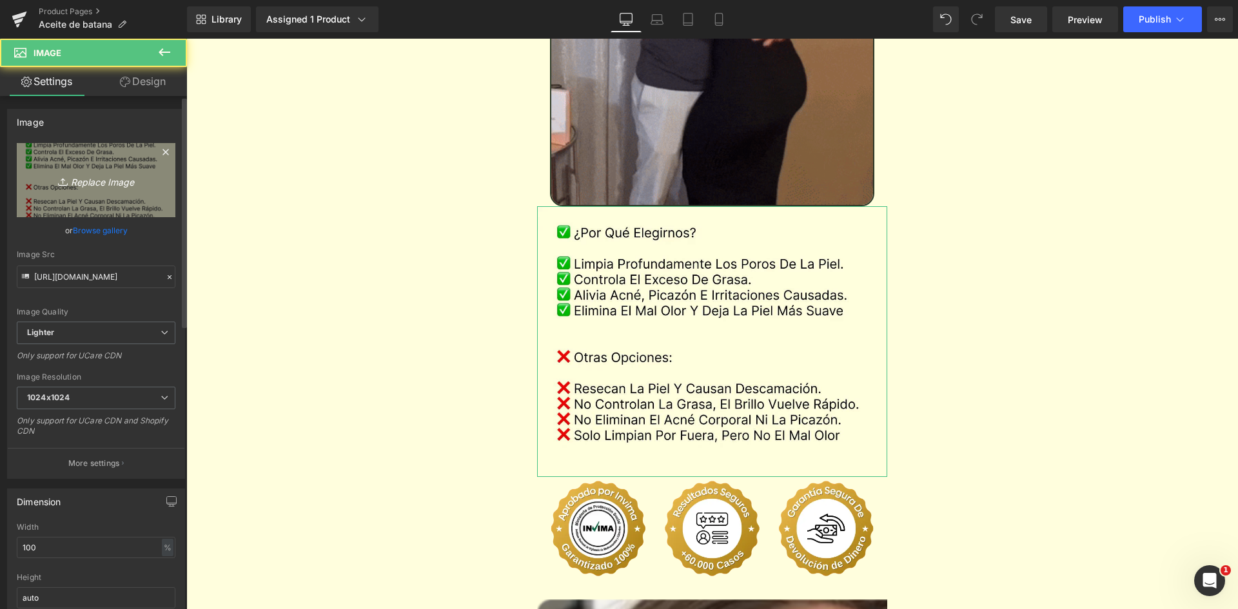
click at [90, 193] on link "Replace Image" at bounding box center [96, 180] width 159 height 74
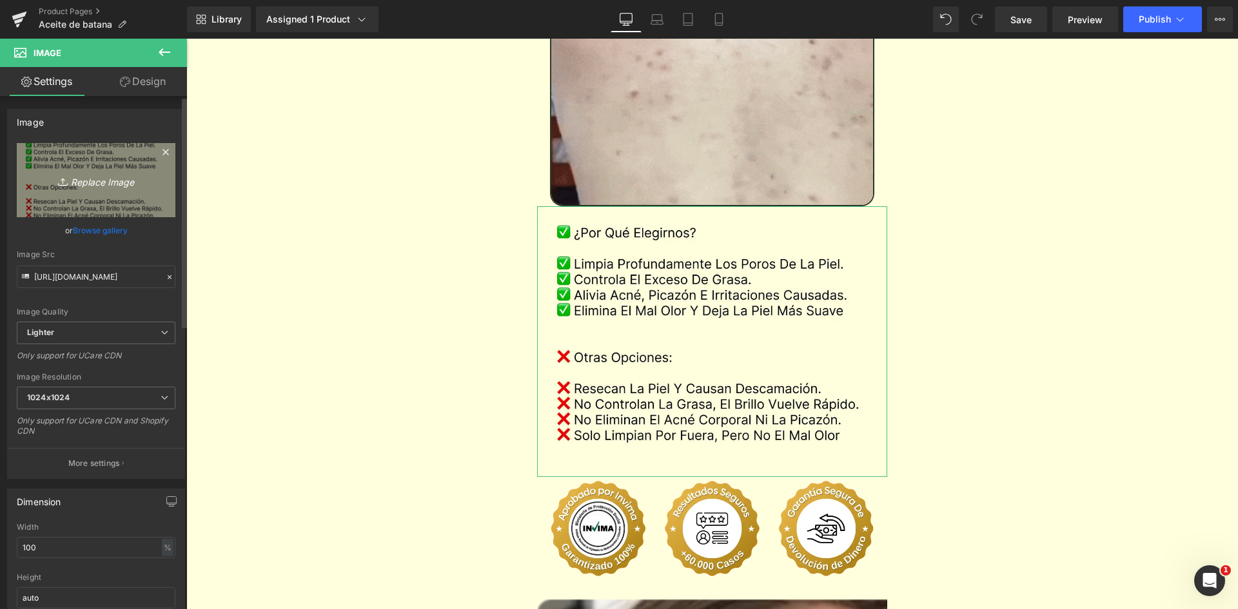
type input "C:\fakepath\Comparativa.webp"
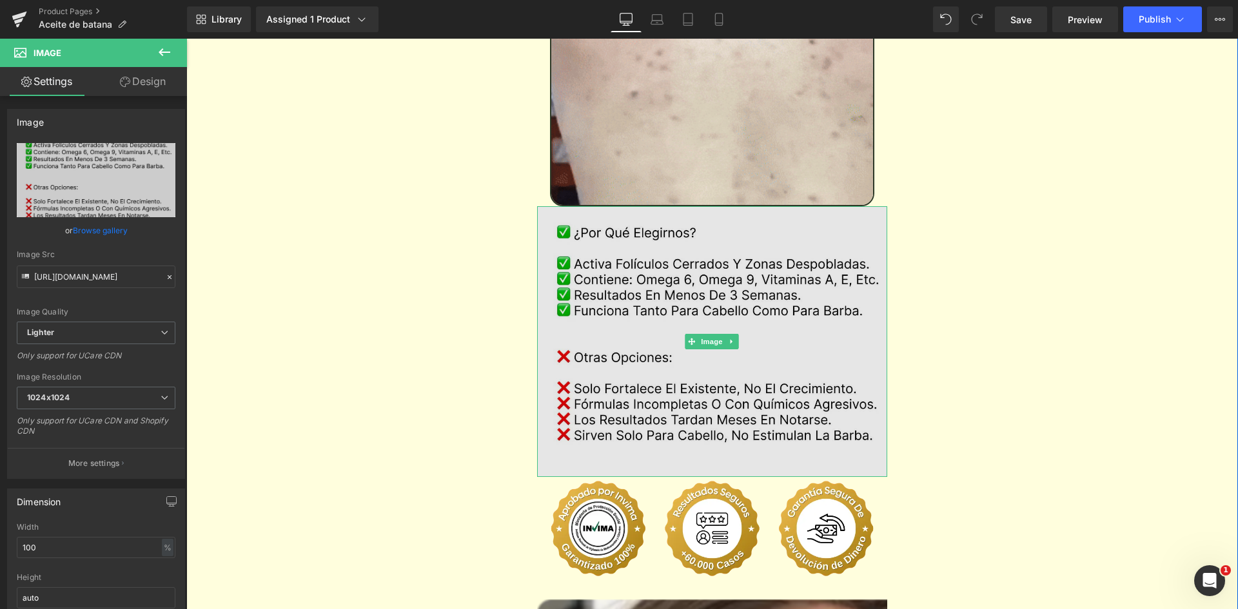
type input "https://ucarecdn.com/dd94b715-97df-4dd0-9615-93adc3cfb000/-/format/auto/-/previ…"
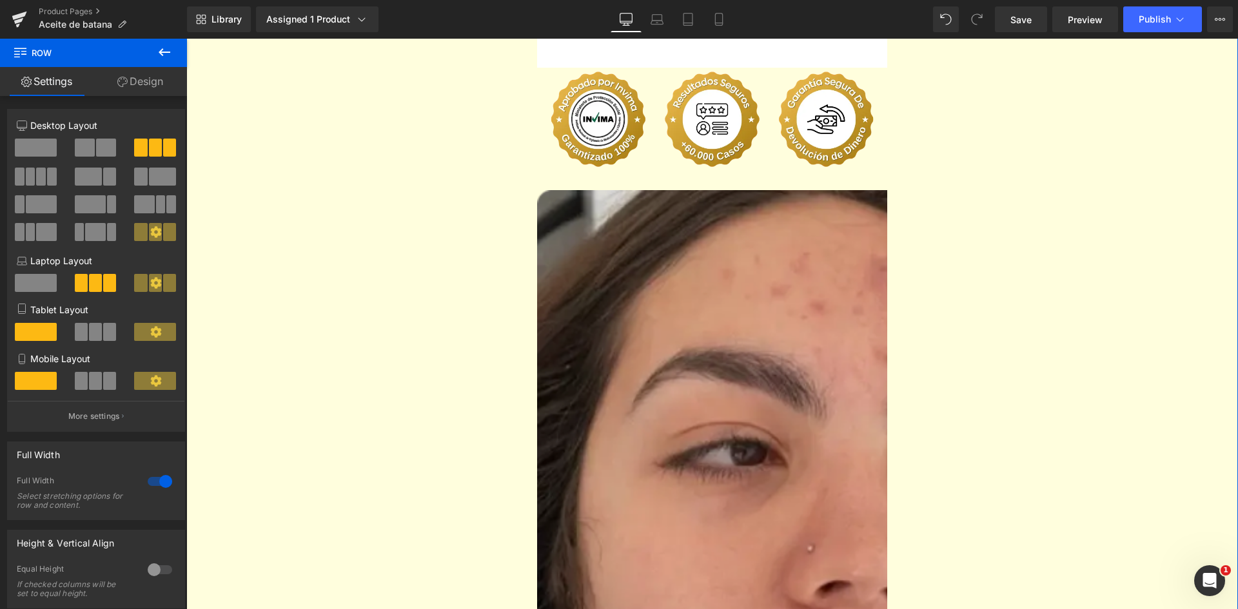
scroll to position [2644, 0]
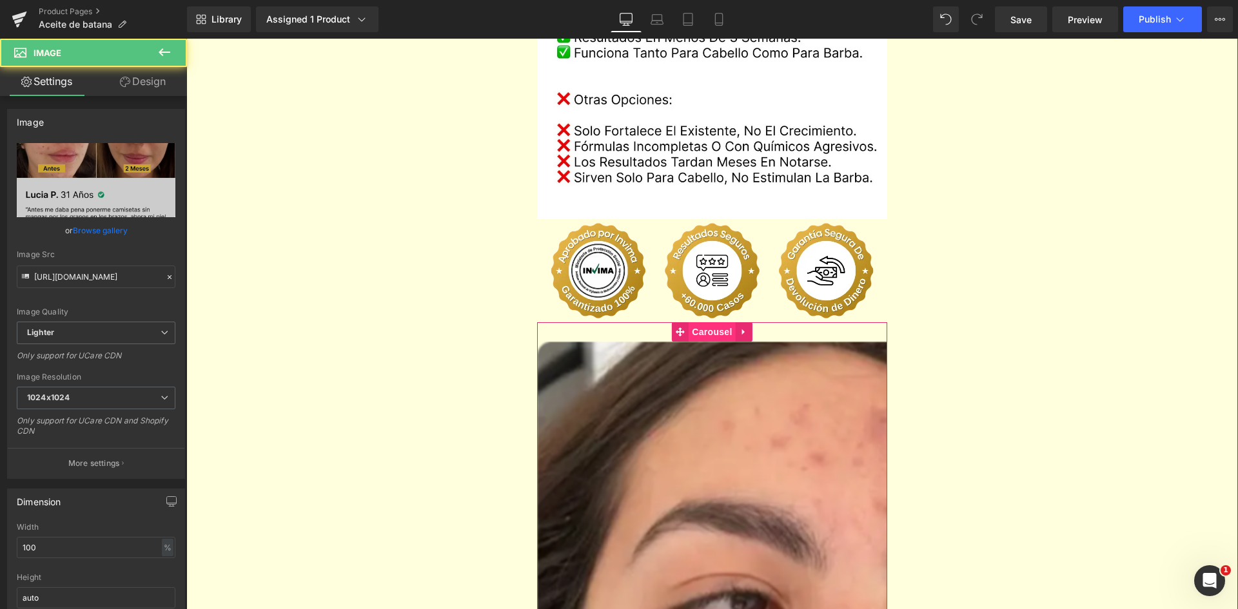
click at [693, 322] on span "Carousel" at bounding box center [712, 331] width 46 height 19
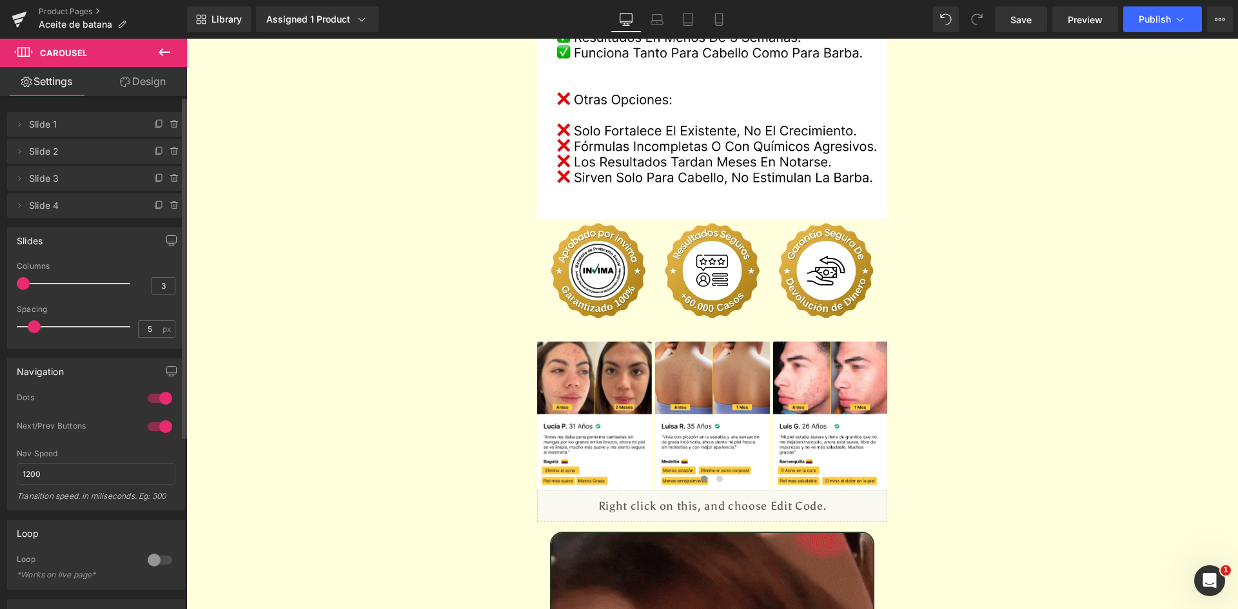
type input "4"
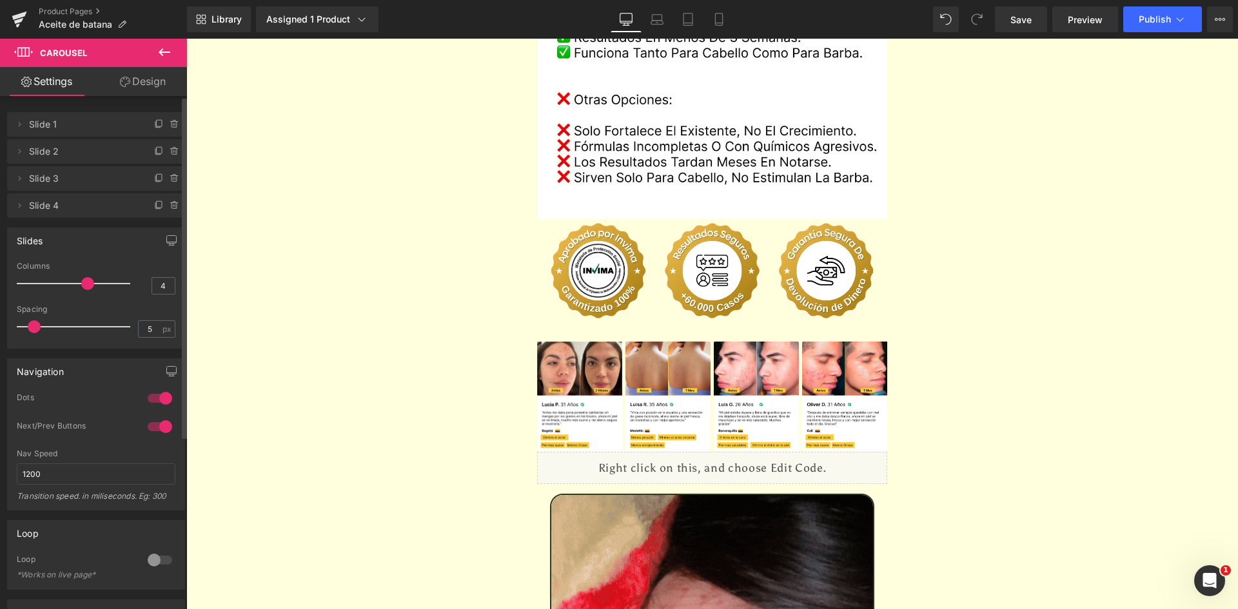
drag, startPoint x: 20, startPoint y: 284, endPoint x: 87, endPoint y: 286, distance: 67.1
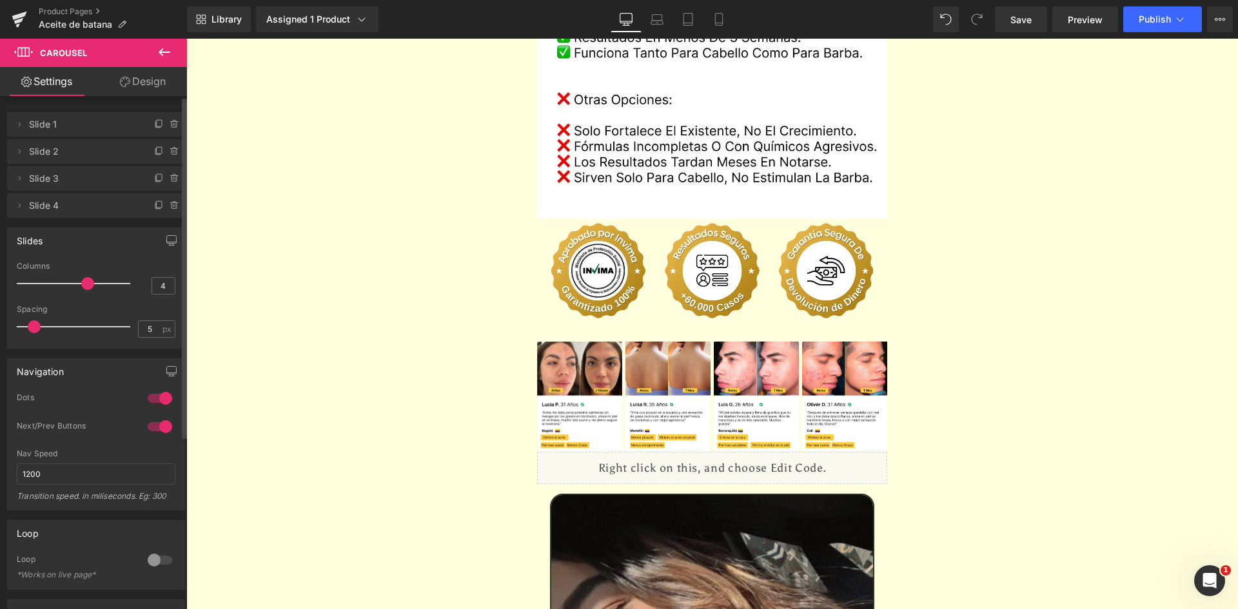
click at [87, 286] on span at bounding box center [87, 283] width 13 height 13
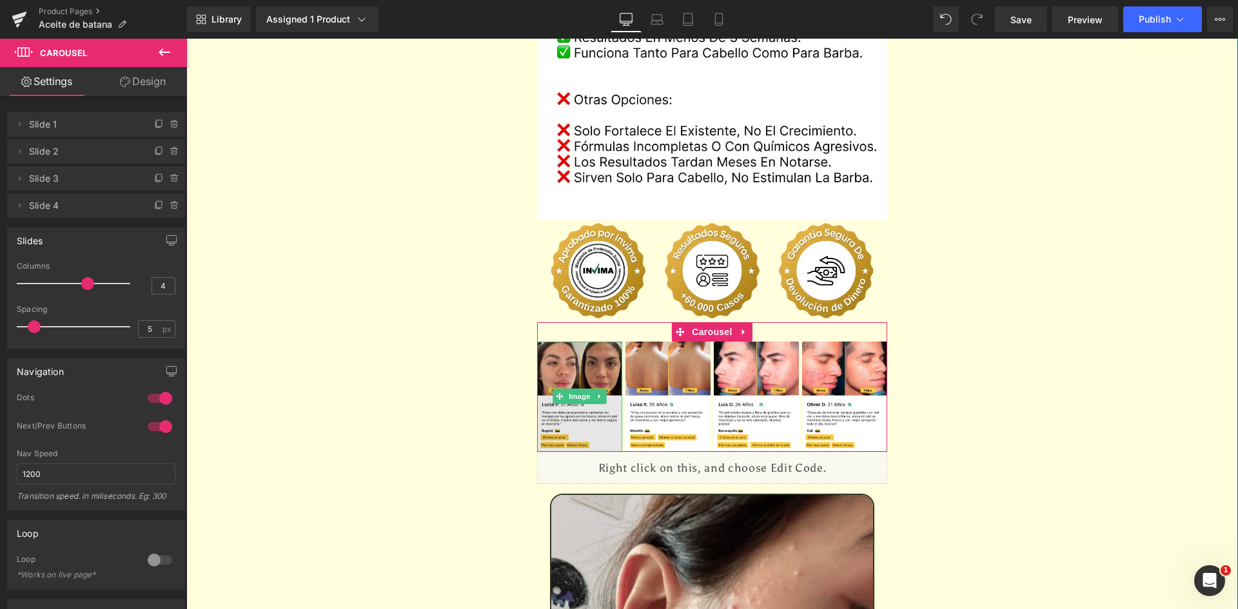
click at [600, 389] on link at bounding box center [600, 396] width 14 height 15
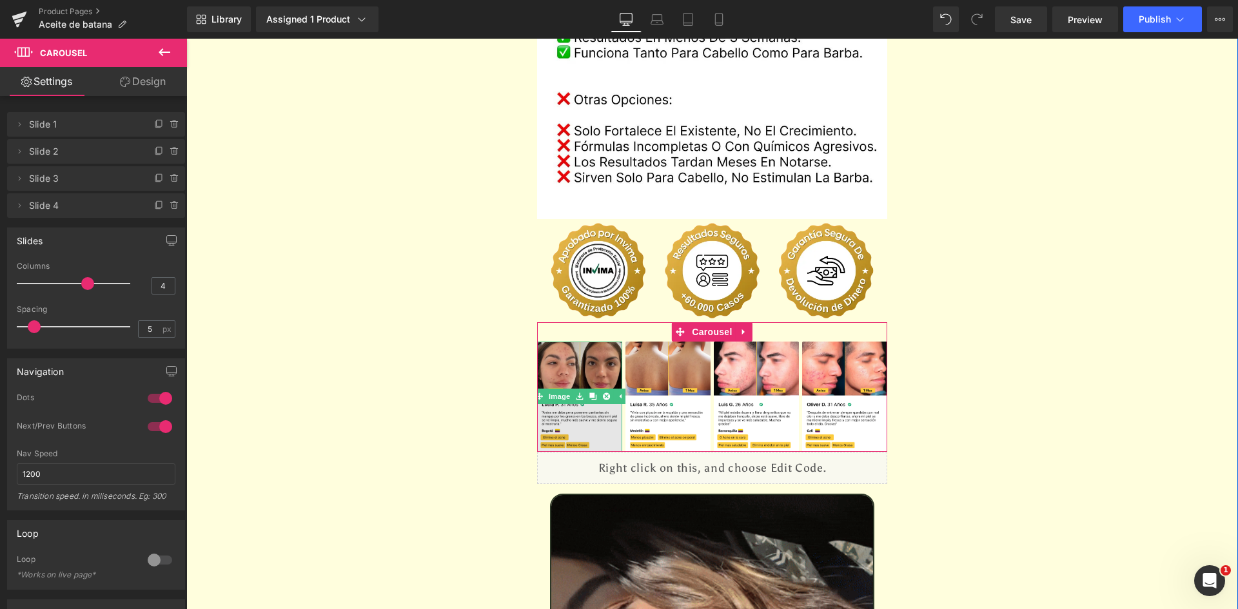
click at [566, 342] on img at bounding box center [579, 397] width 85 height 110
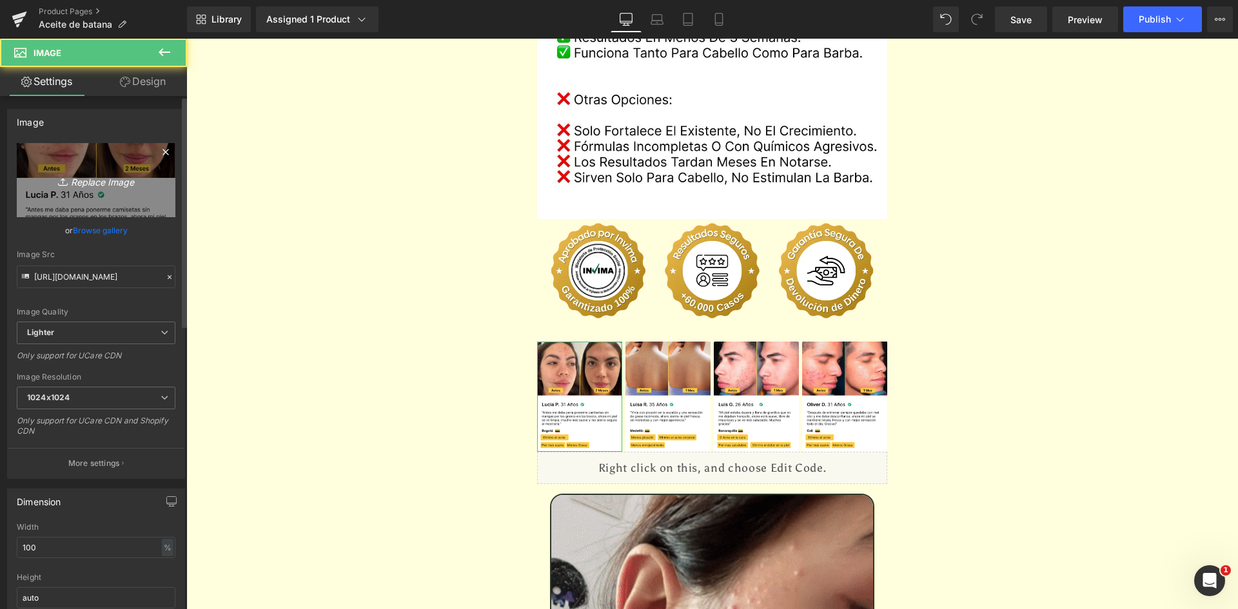
click at [106, 188] on icon "Replace Image" at bounding box center [95, 180] width 103 height 16
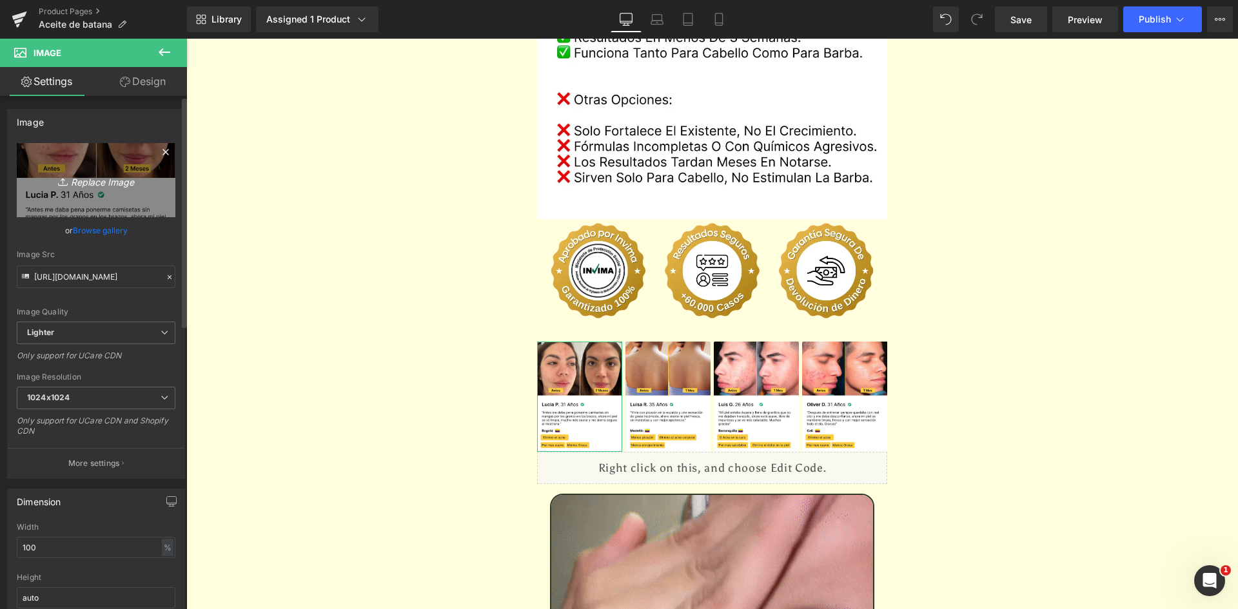
type input "C:\fakepath\Reseña 1.webp"
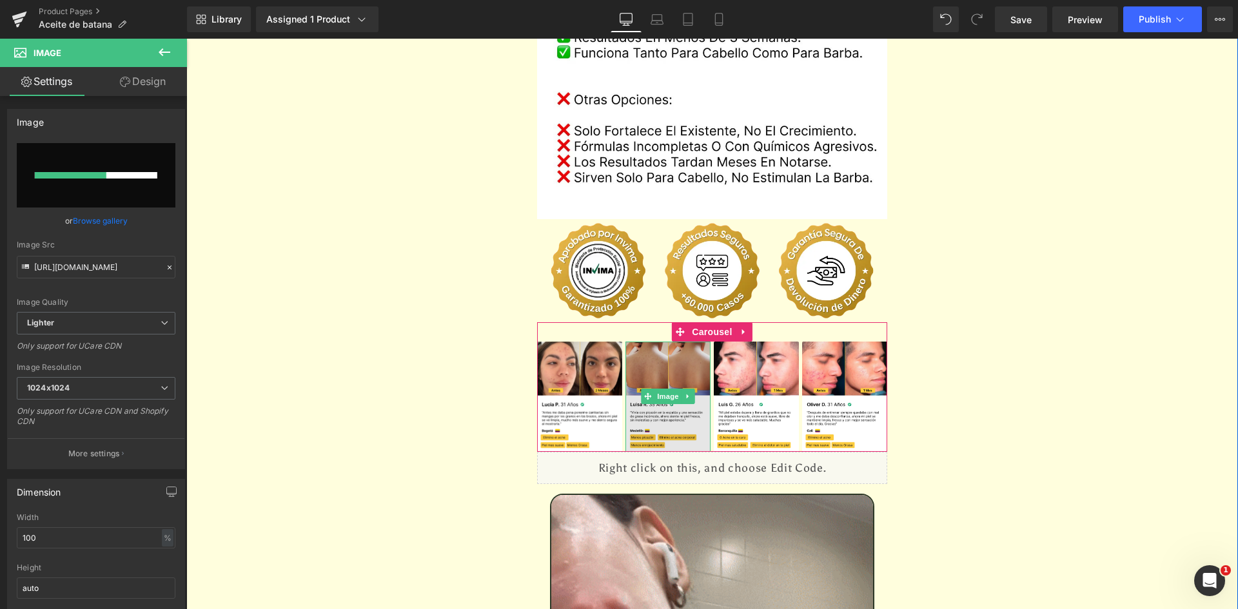
click at [678, 342] on img at bounding box center [667, 397] width 85 height 110
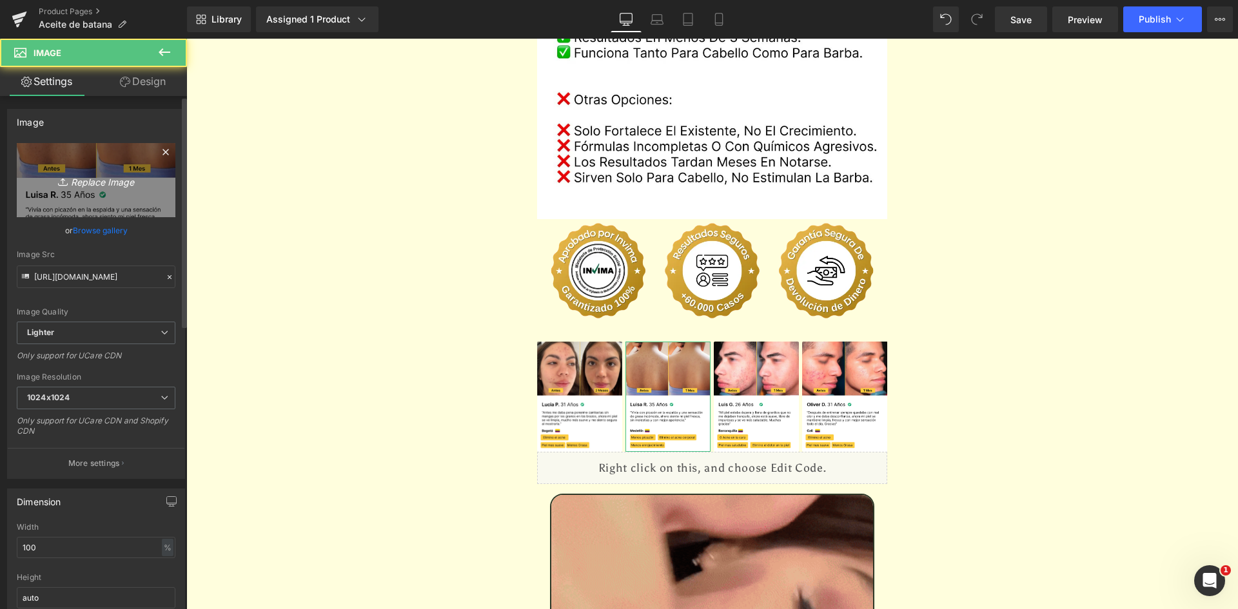
click at [88, 175] on icon "Replace Image" at bounding box center [95, 180] width 103 height 16
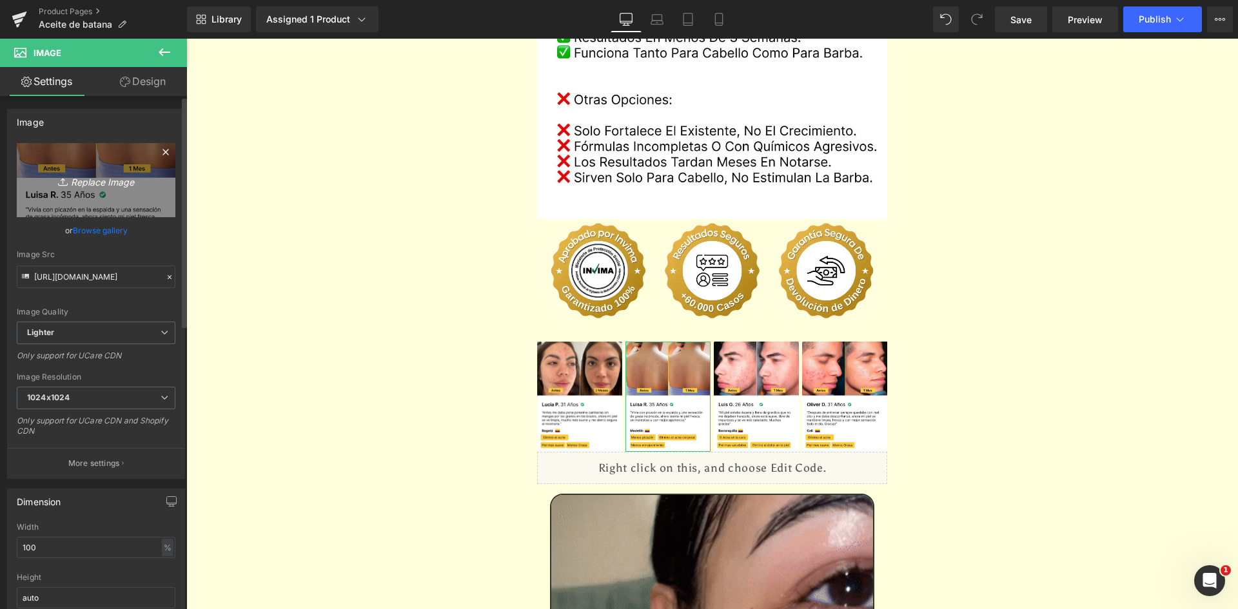
type input "C:\fakepath\Reseñas 2.webp"
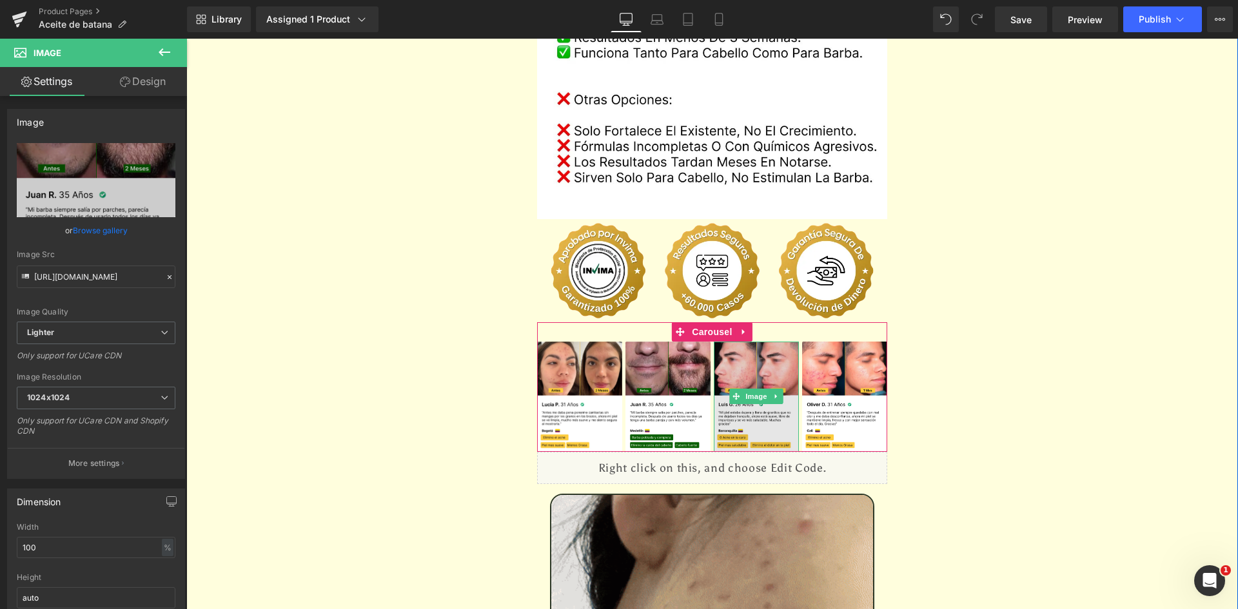
type input "https://ucarecdn.com/9347f29d-d42c-4642-8182-18d04de572af/-/format/auto/-/previ…"
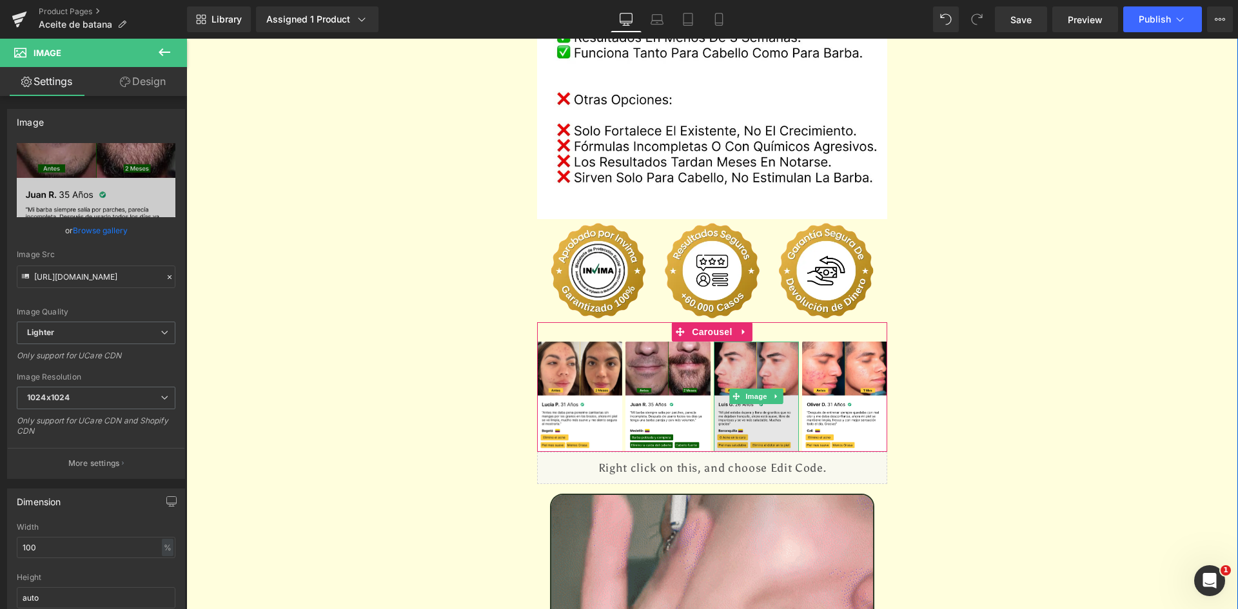
click at [747, 342] on img at bounding box center [756, 397] width 85 height 110
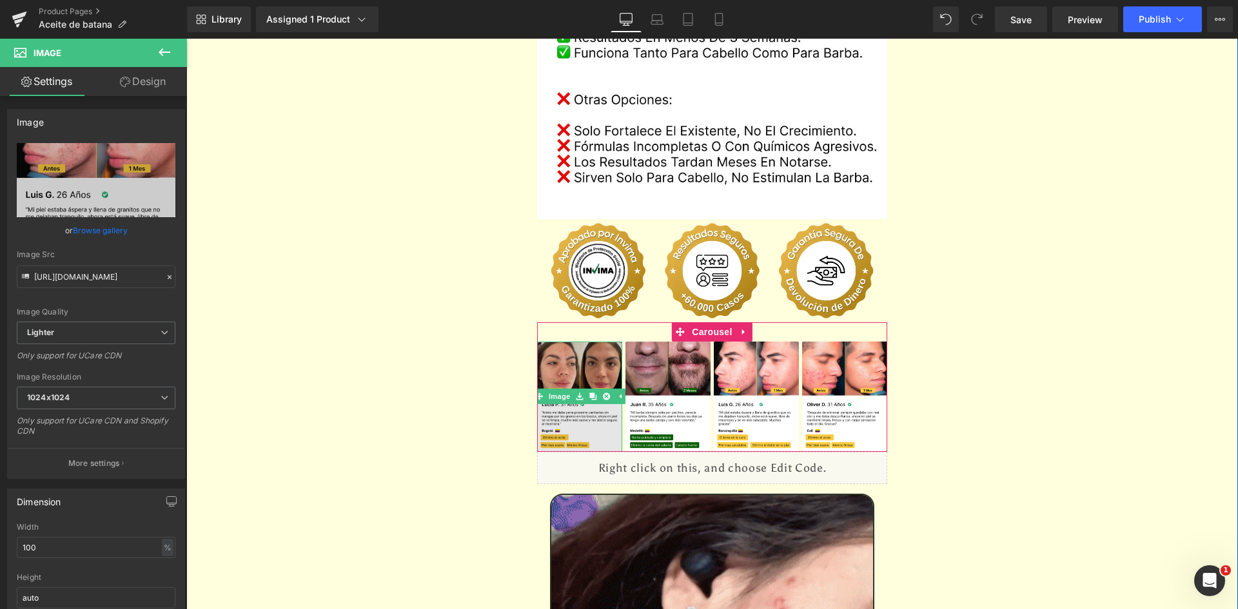
click at [582, 342] on img at bounding box center [579, 397] width 85 height 110
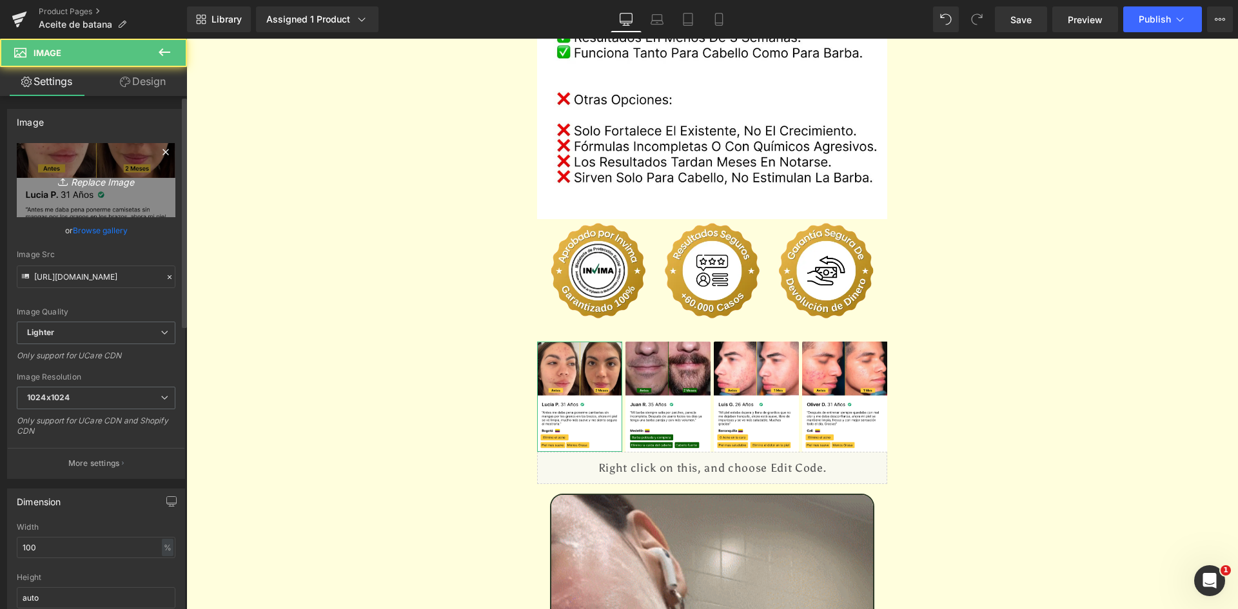
click at [108, 182] on icon "Replace Image" at bounding box center [95, 180] width 103 height 16
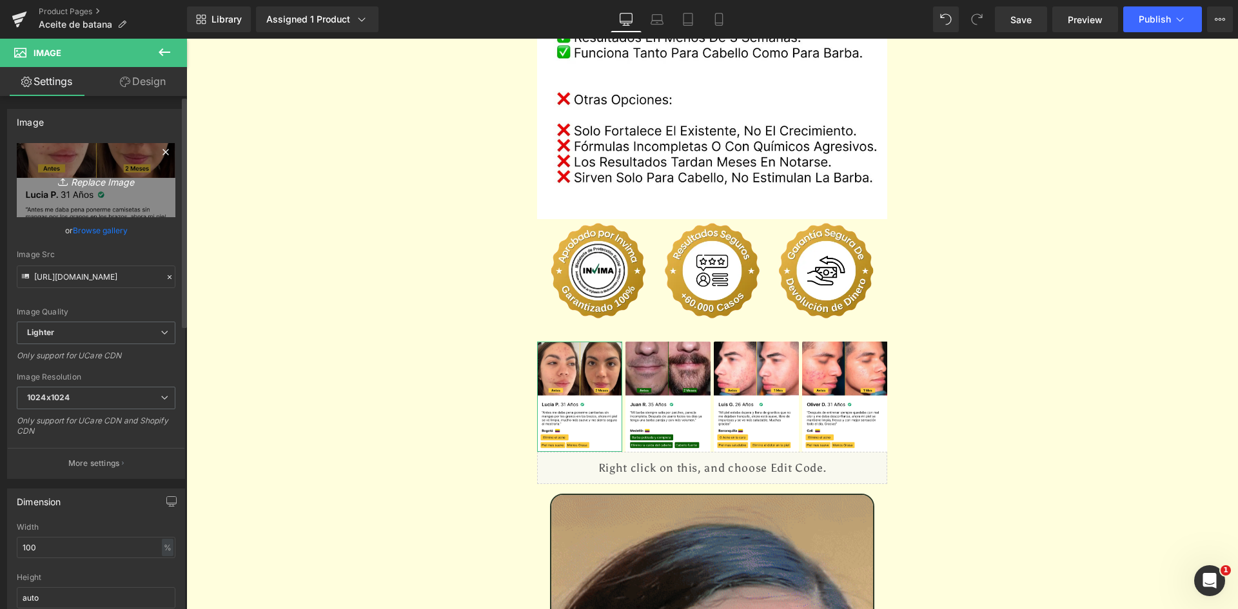
type input "C:\fakepath\Reseña 1.webp"
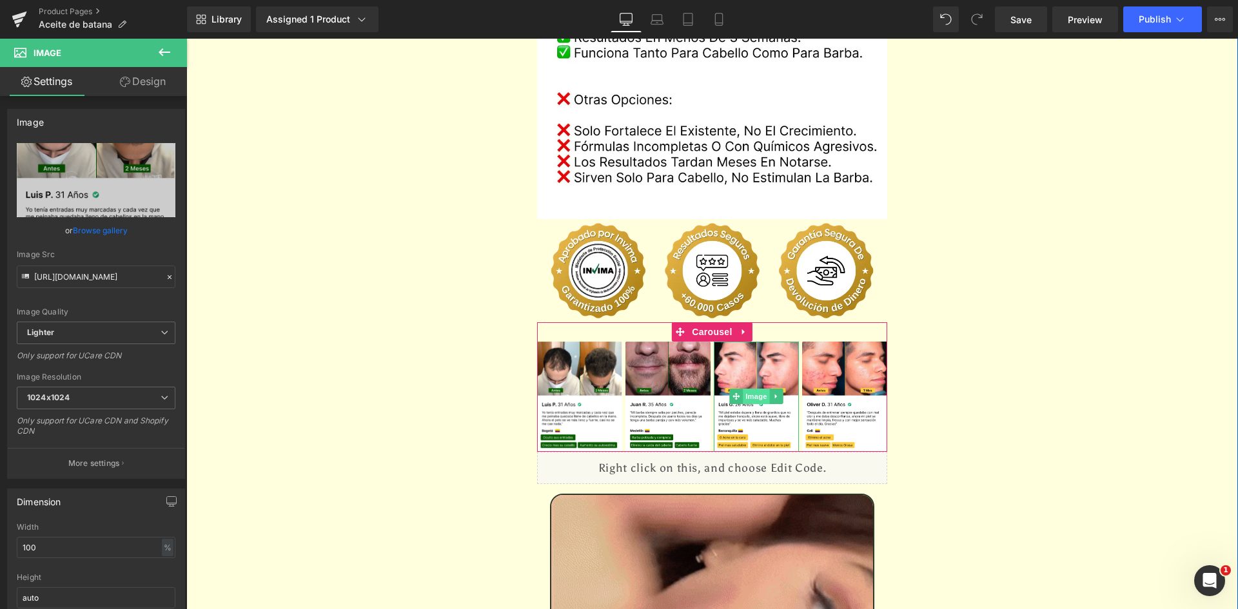
type input "https://ucarecdn.com/43c81ced-bc12-4d69-811b-2483f2606fb6/-/format/auto/-/previ…"
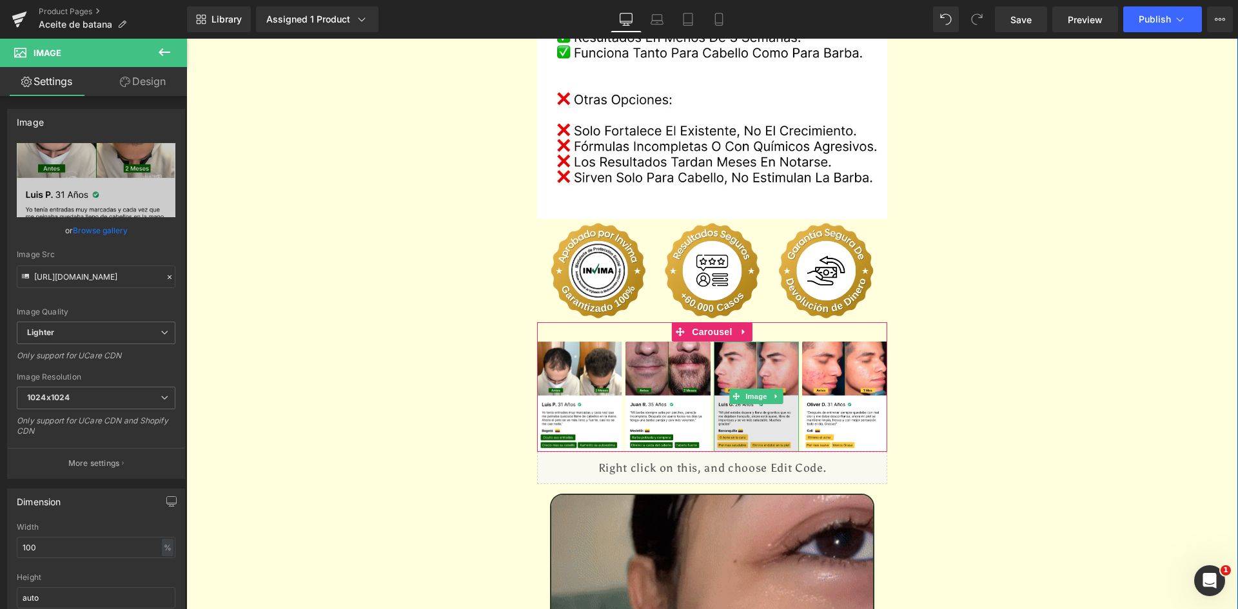
click at [757, 342] on img at bounding box center [756, 397] width 85 height 110
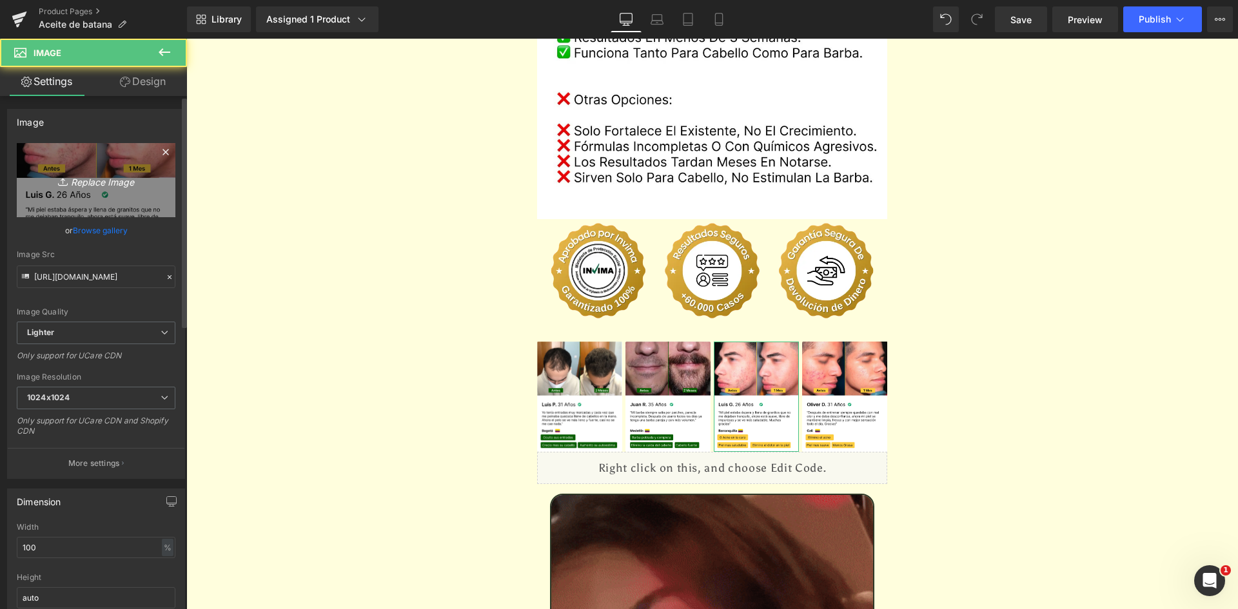
click at [58, 174] on icon "Replace Image" at bounding box center [95, 180] width 103 height 16
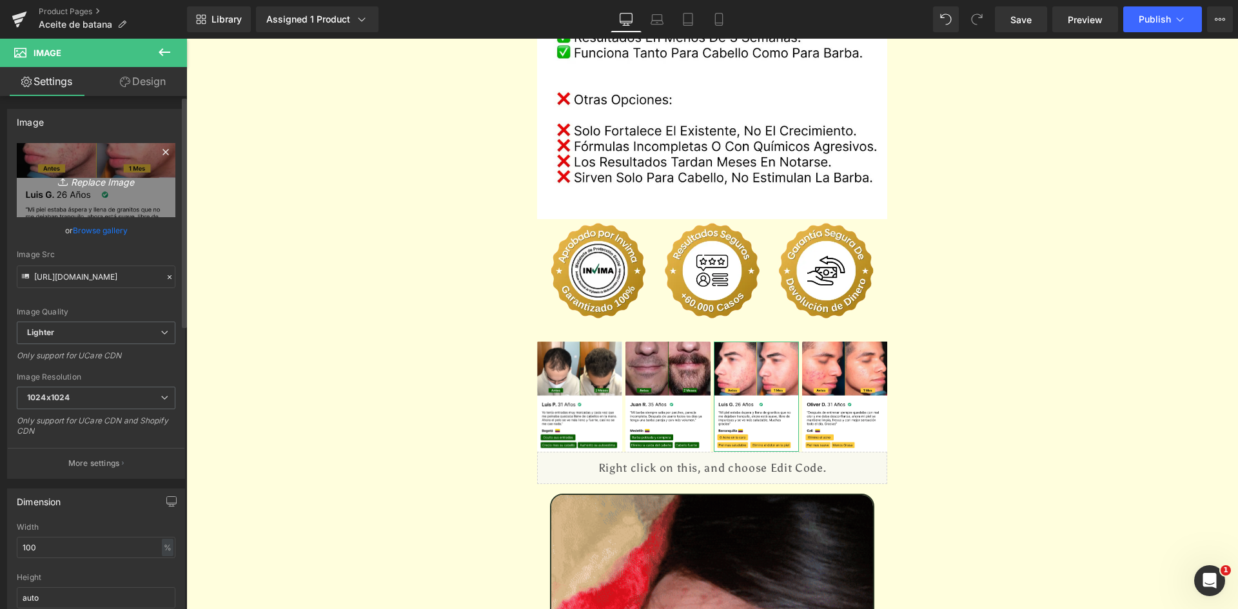
type input "C:\fakepath\Reseñas 3.webp"
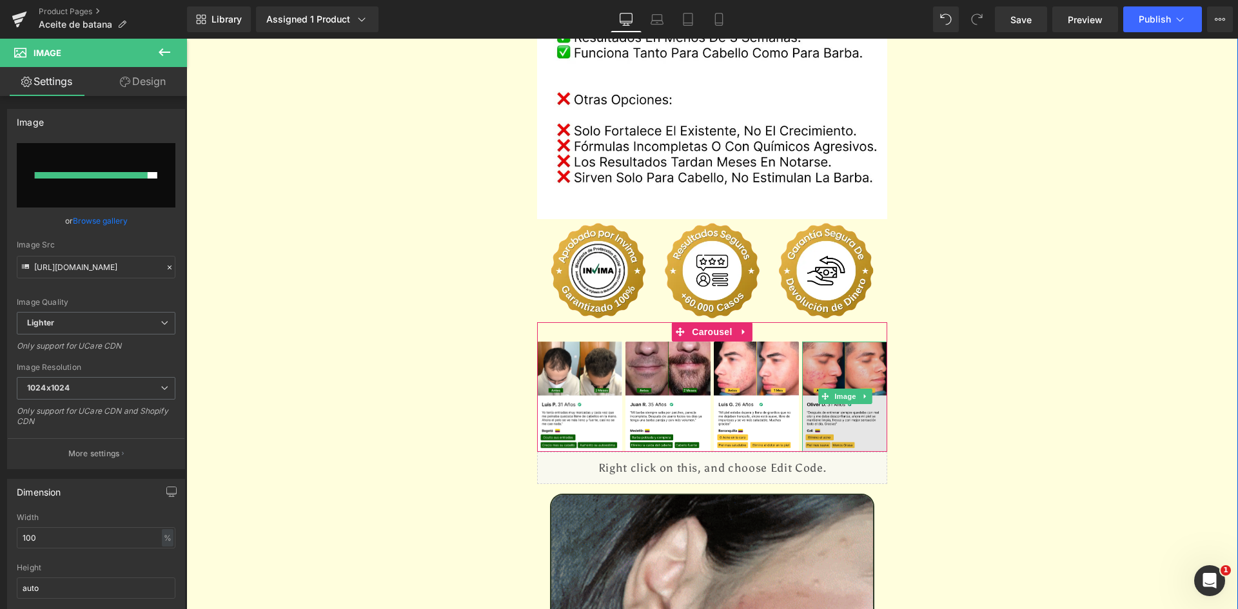
type input "https://ucarecdn.com/7d92a0ef-e7a2-4af5-8938-407cab530944/-/format/auto/-/previ…"
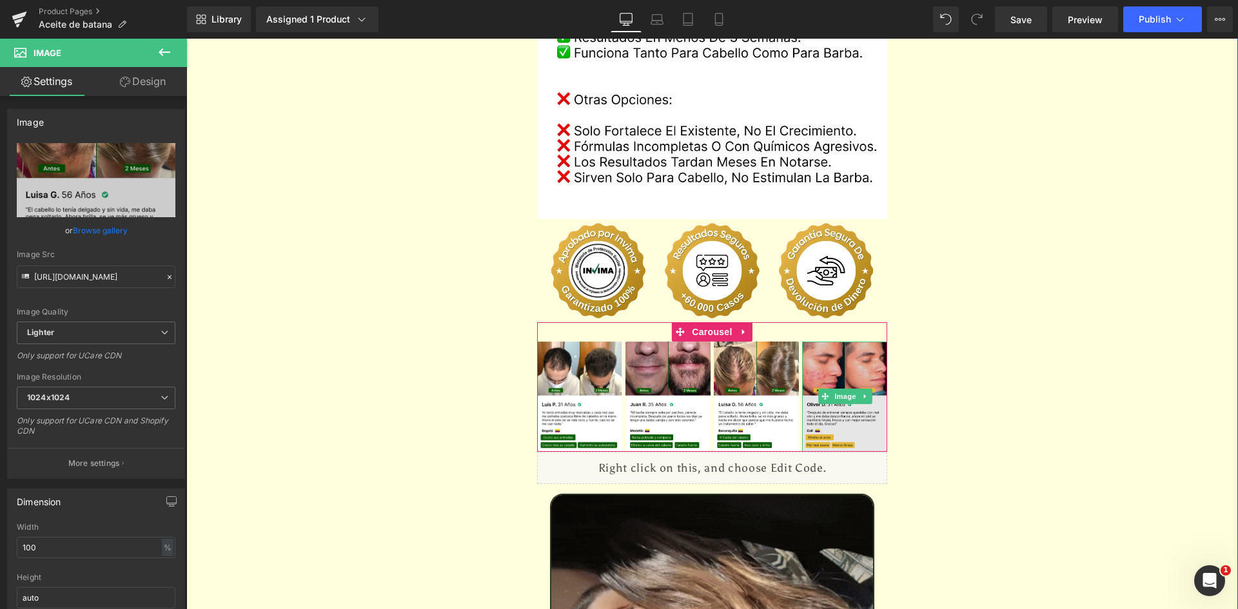
click at [825, 342] on img at bounding box center [844, 397] width 85 height 110
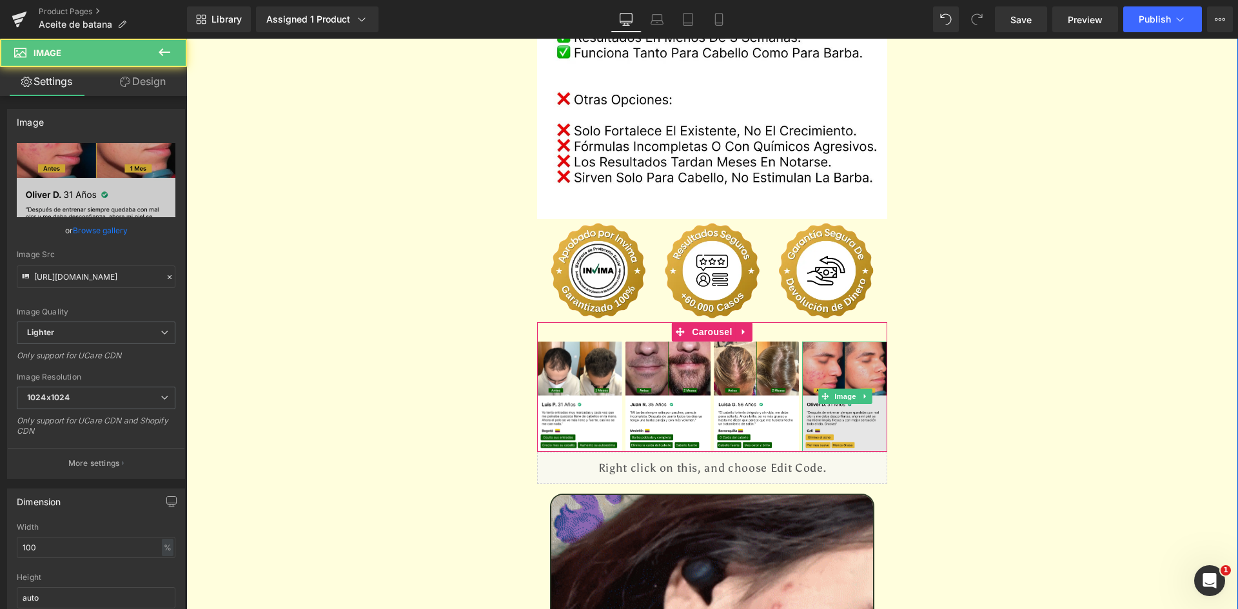
click at [836, 342] on img at bounding box center [844, 397] width 85 height 110
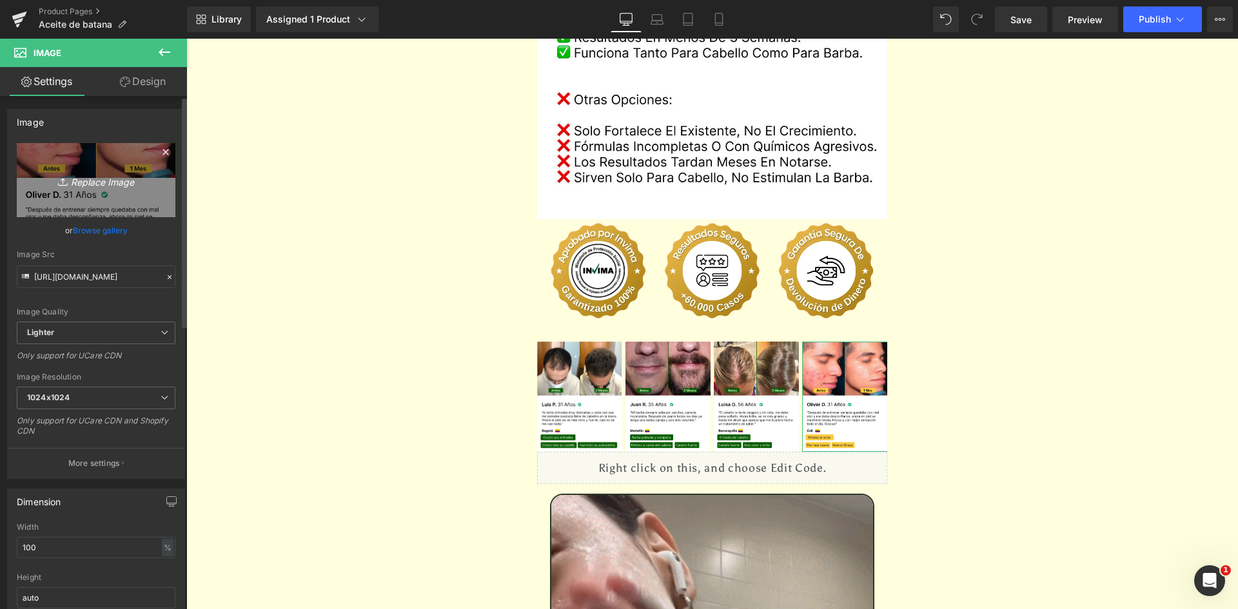
click at [144, 186] on icon "Replace Image" at bounding box center [95, 180] width 103 height 16
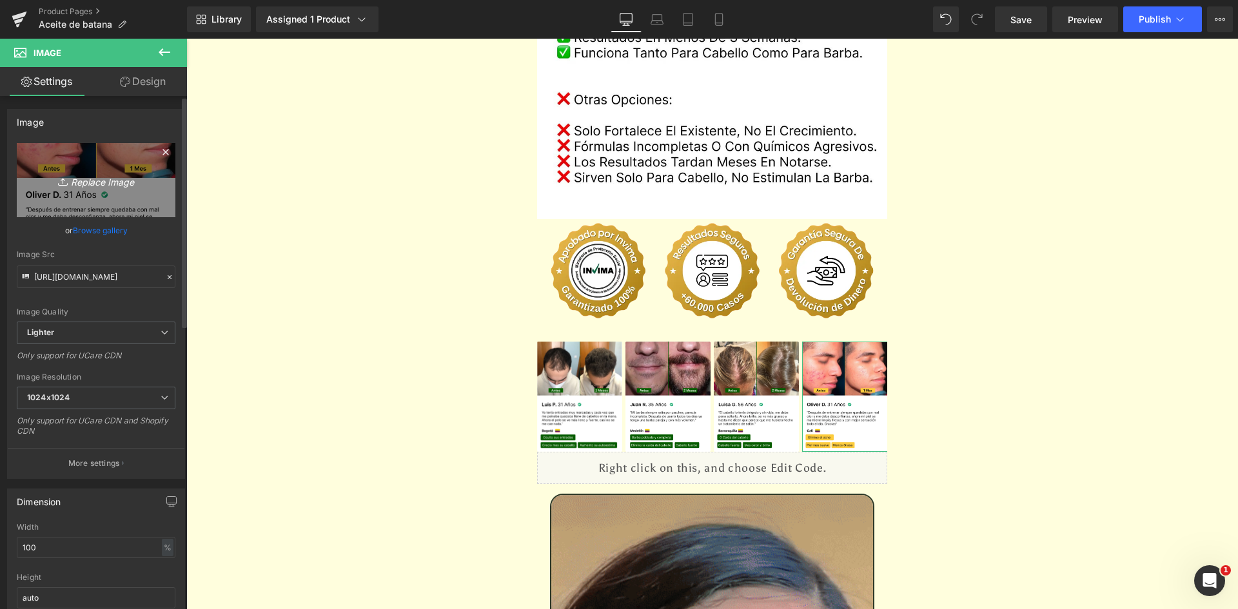
type input "C:\fakepath\Reseñas 4.webp"
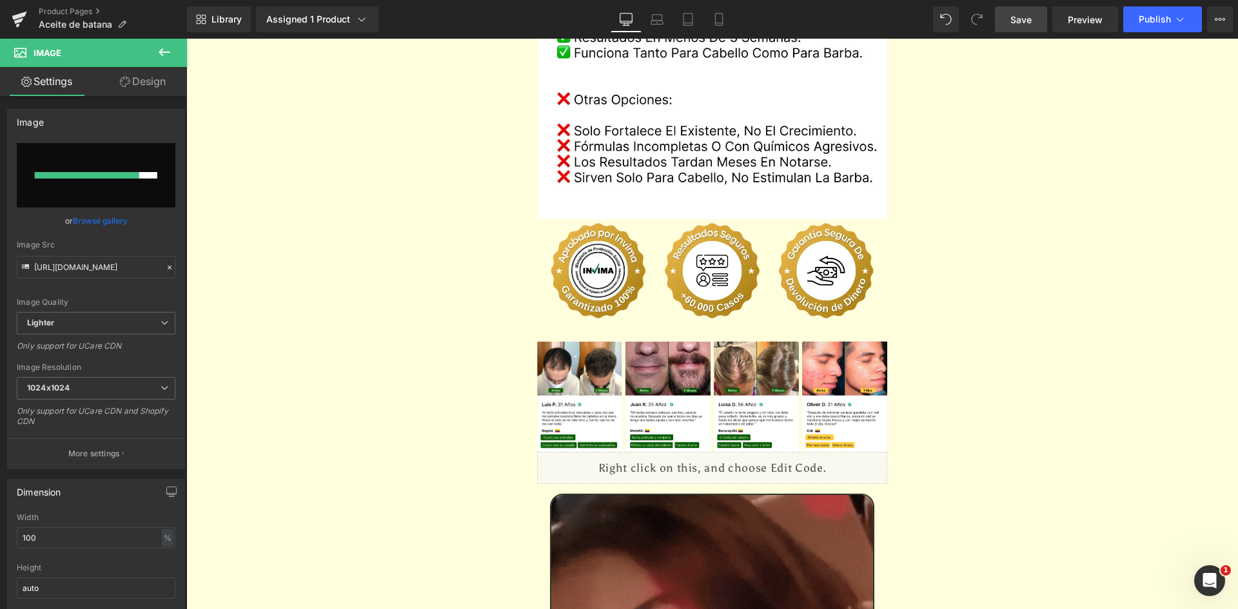
click at [1028, 19] on span "Save" at bounding box center [1020, 20] width 21 height 14
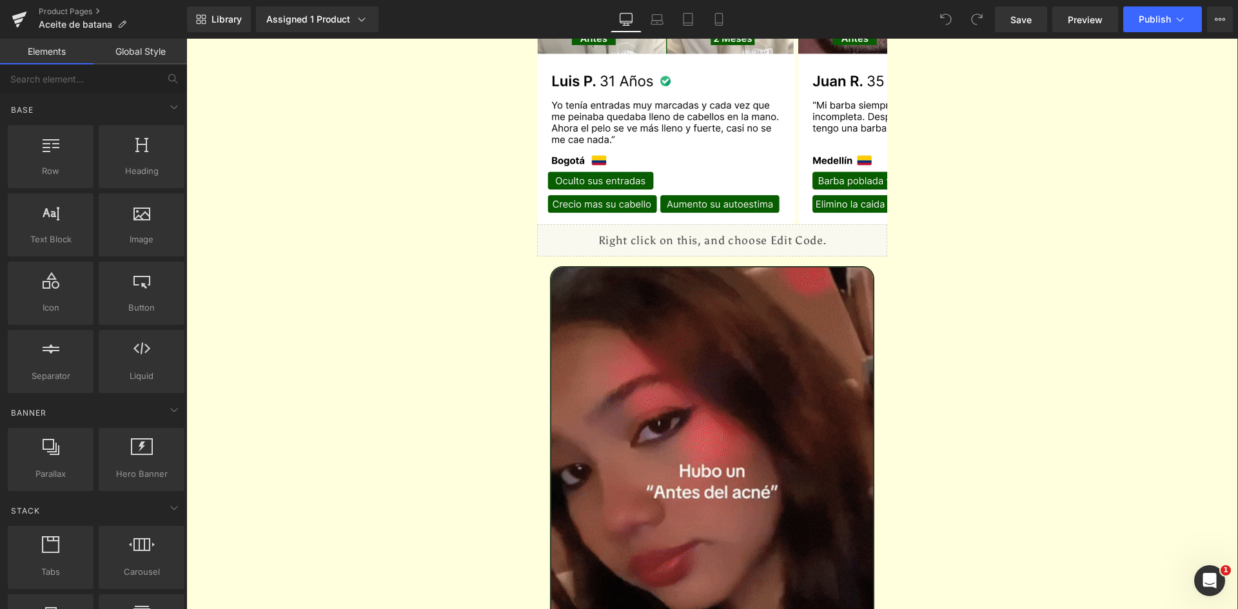
scroll to position [2773, 0]
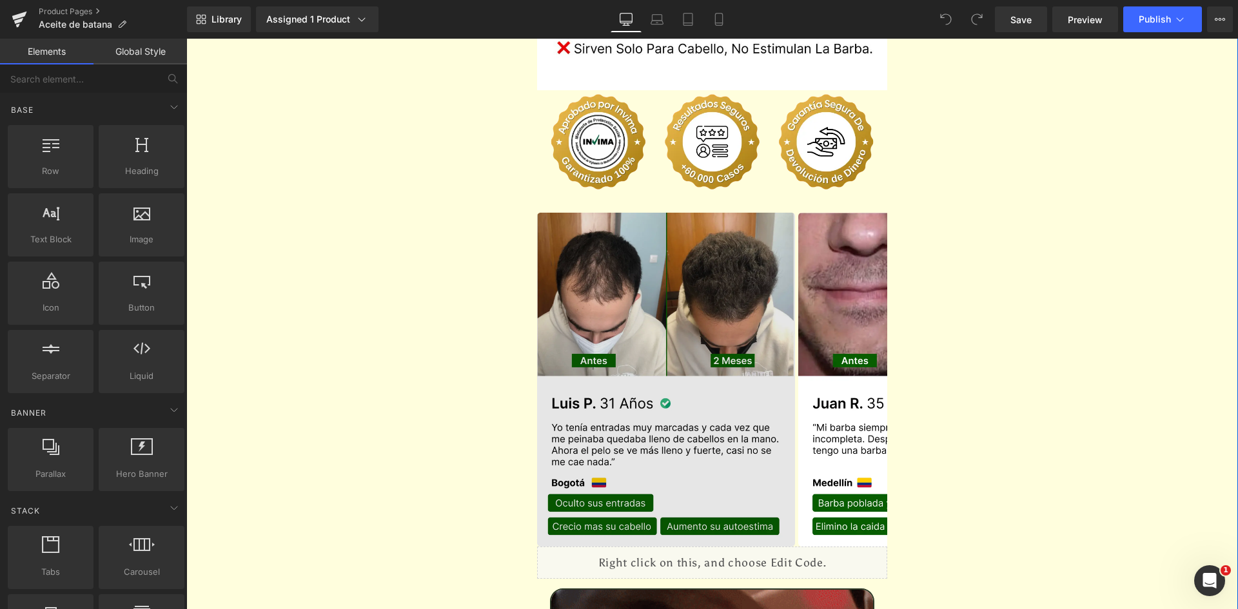
click at [661, 213] on img at bounding box center [666, 380] width 258 height 335
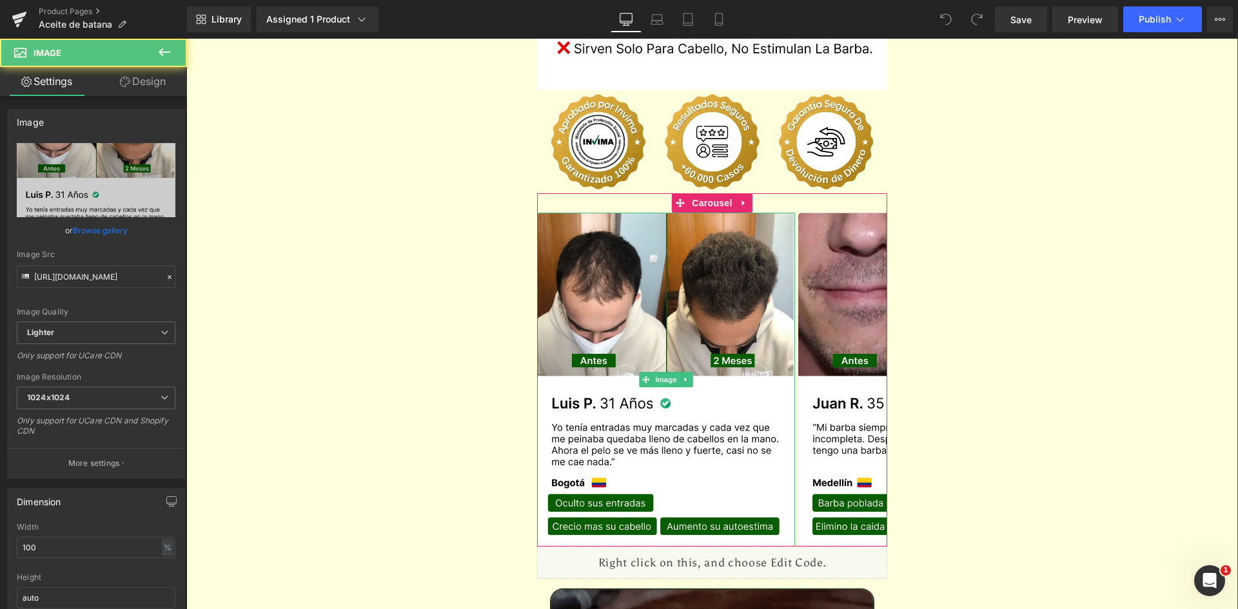
click at [703, 141] on div "Image" at bounding box center [712, 141] width 351 height 103
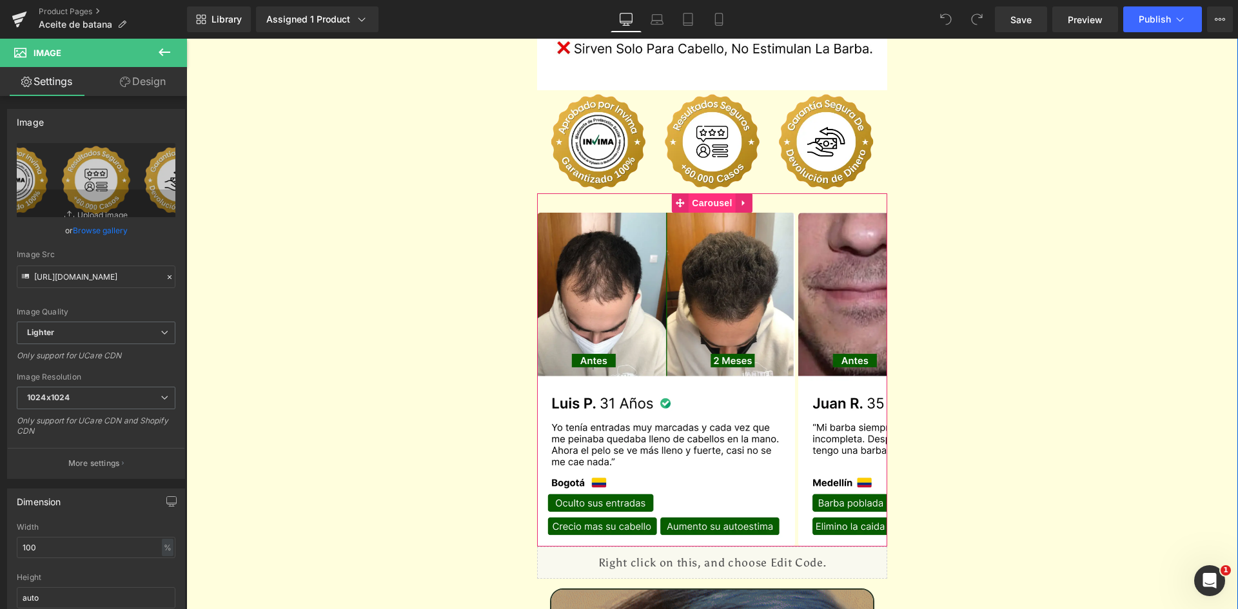
click at [699, 193] on span "Carousel" at bounding box center [712, 202] width 46 height 19
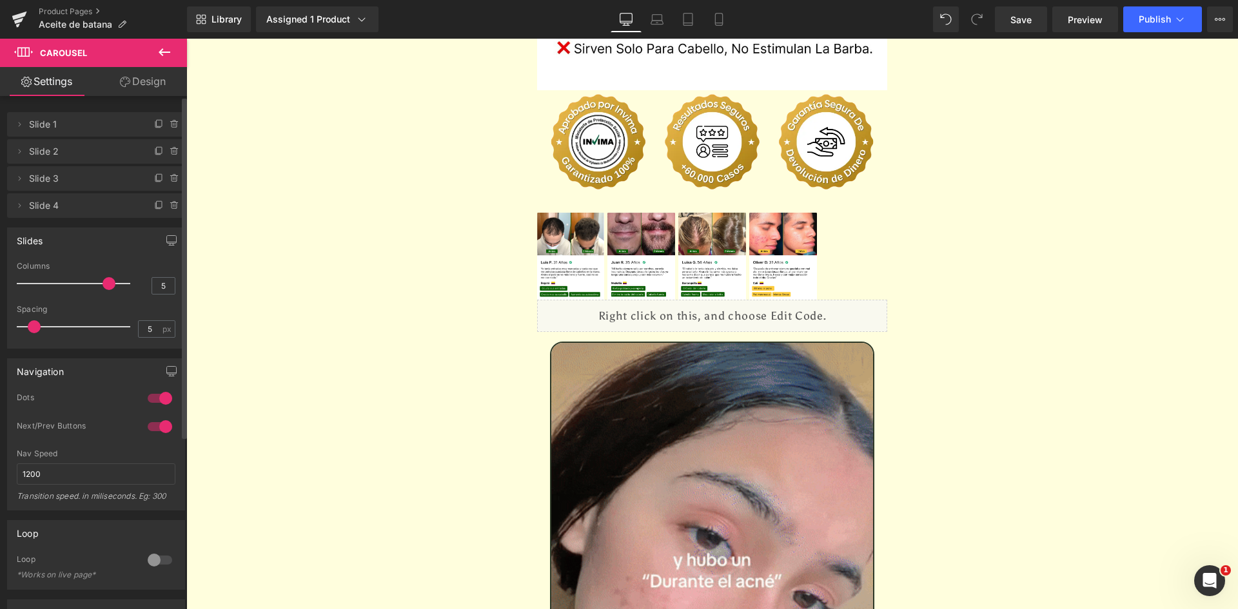
type input "4"
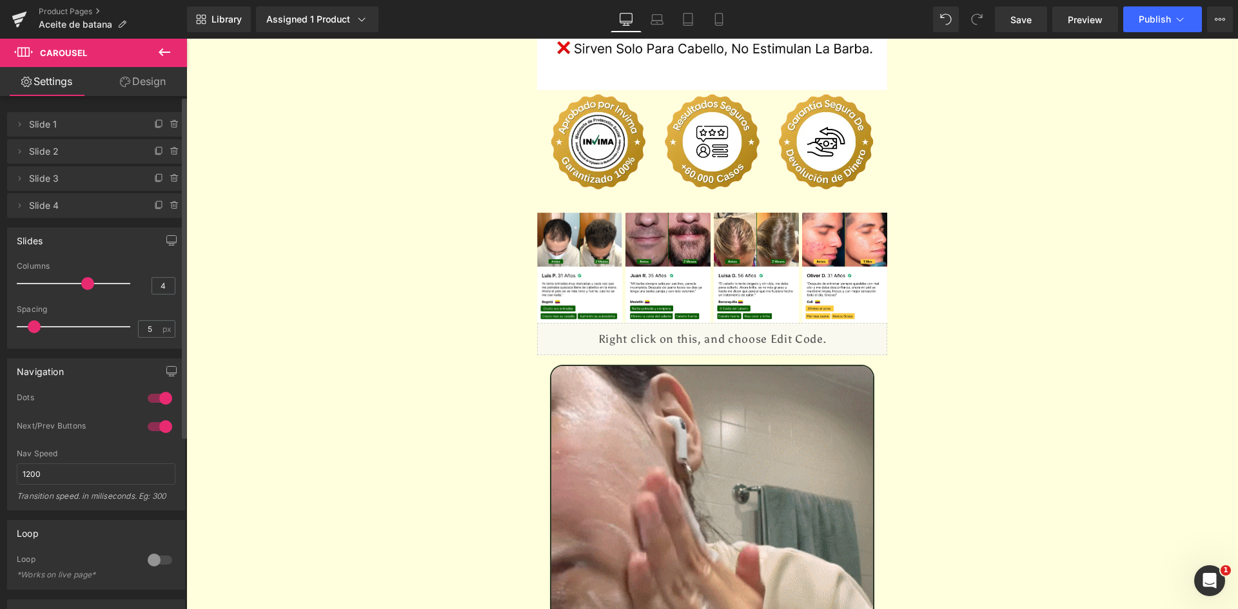
drag, startPoint x: 84, startPoint y: 286, endPoint x: 75, endPoint y: 291, distance: 10.4
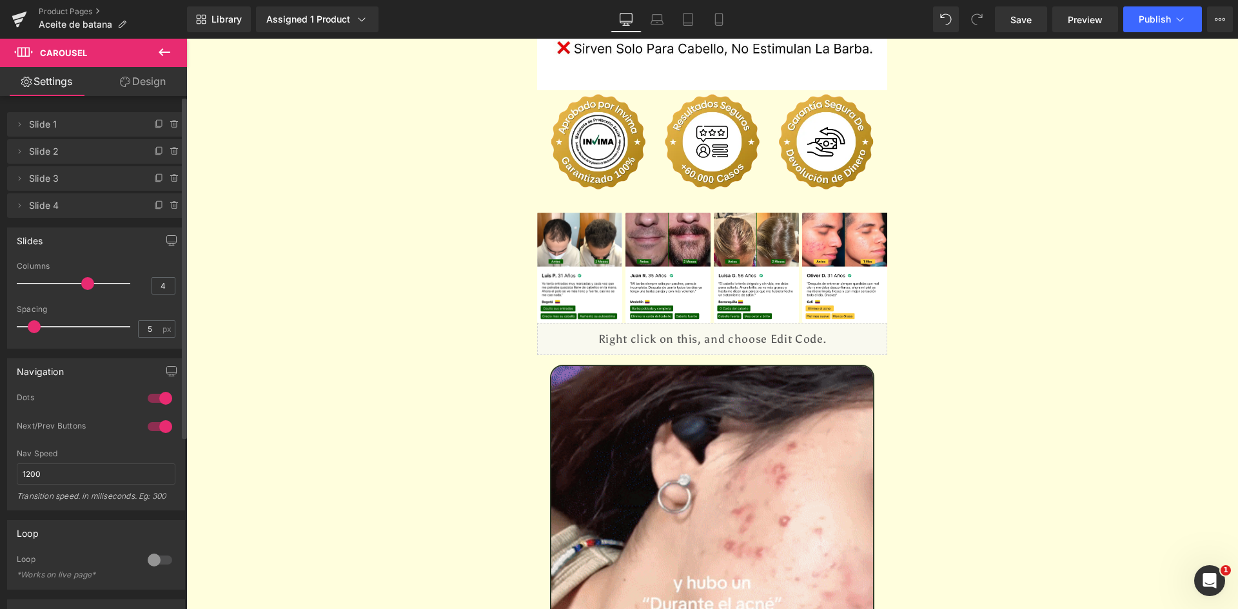
click at [75, 291] on div at bounding box center [76, 284] width 107 height 26
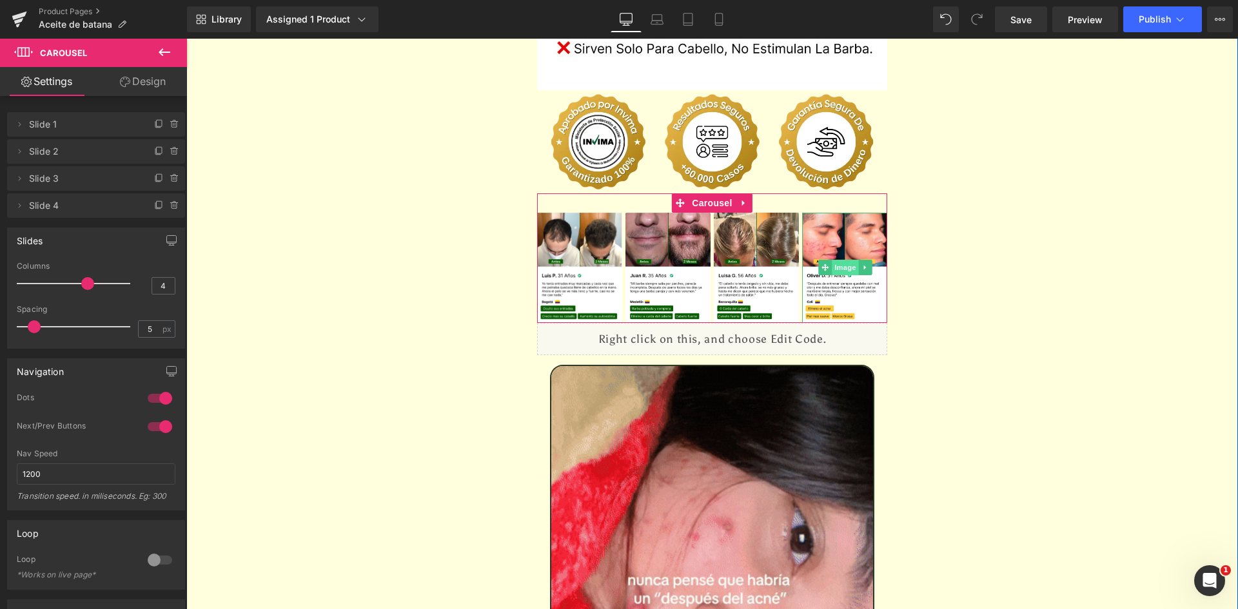
click at [847, 260] on span "Image" at bounding box center [845, 267] width 27 height 15
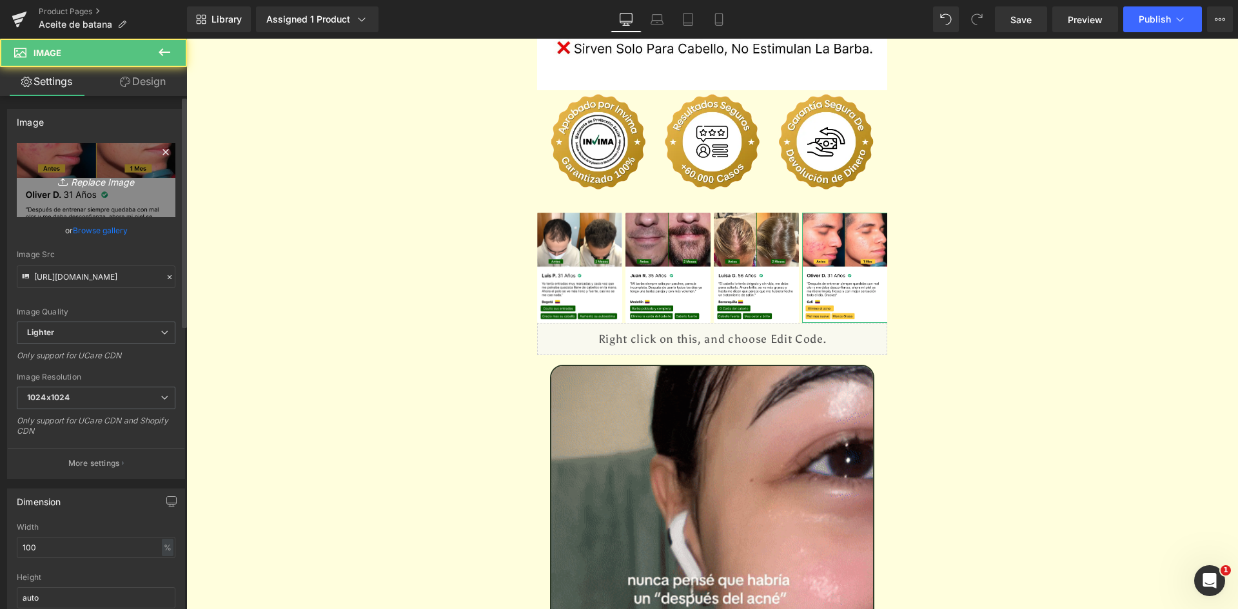
click at [101, 181] on icon "Replace Image" at bounding box center [95, 180] width 103 height 16
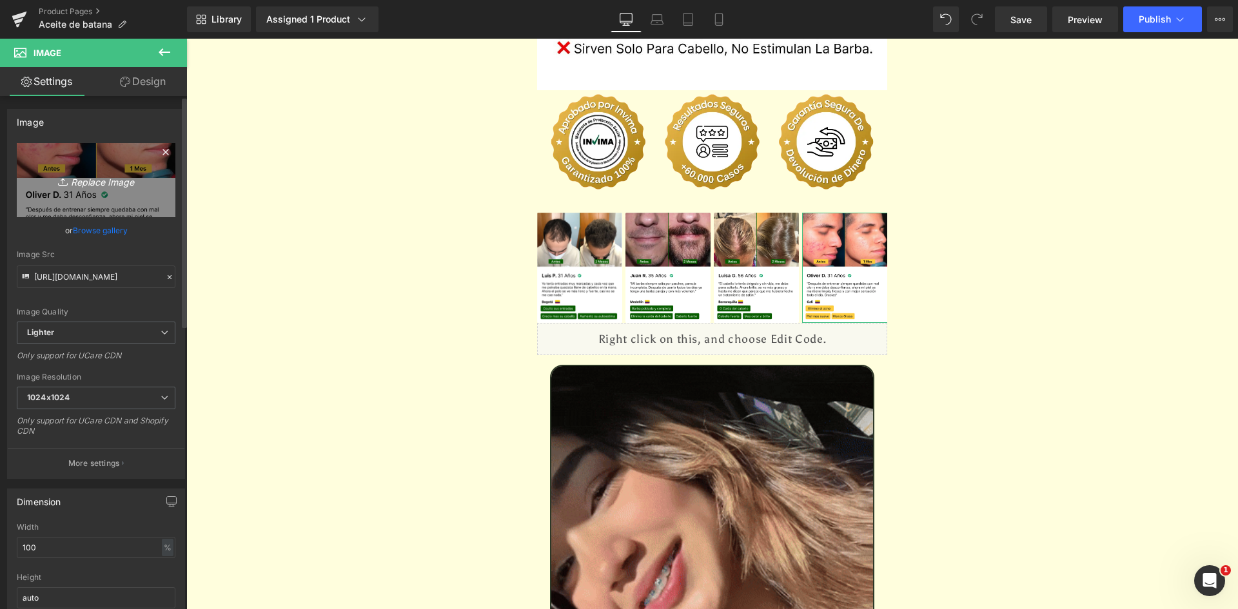
type input "C:\fakepath\Reseñas 4.webp"
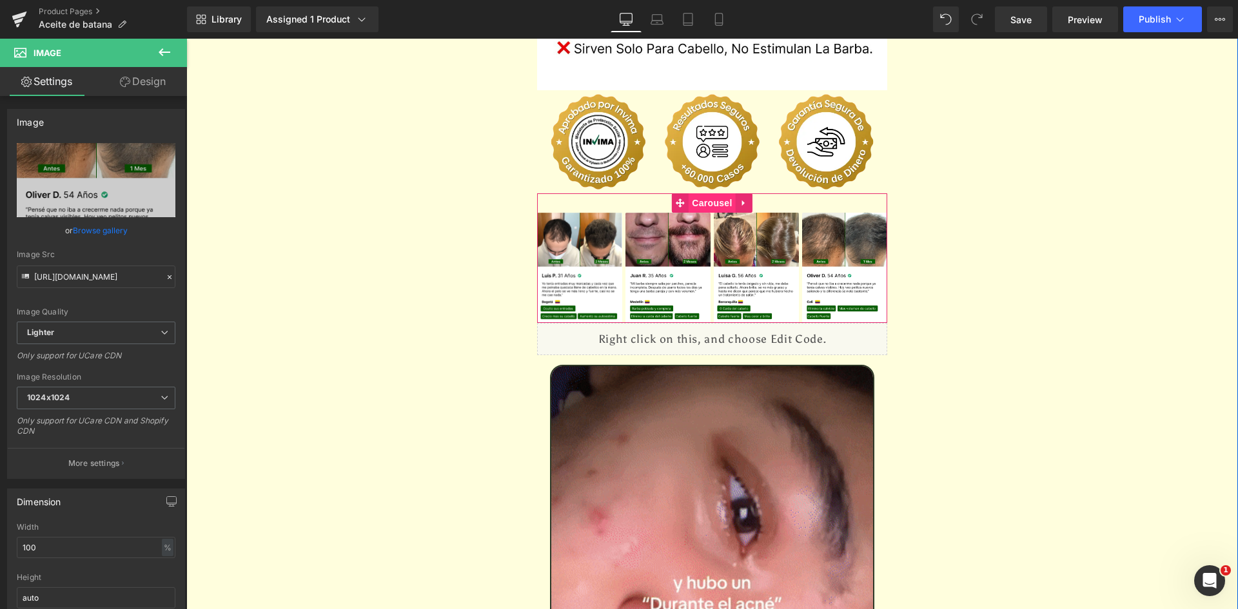
type input "https://ucarecdn.com/7af40dbc-8160-4b4e-9aa2-01560f8c5723/-/format/auto/-/previ…"
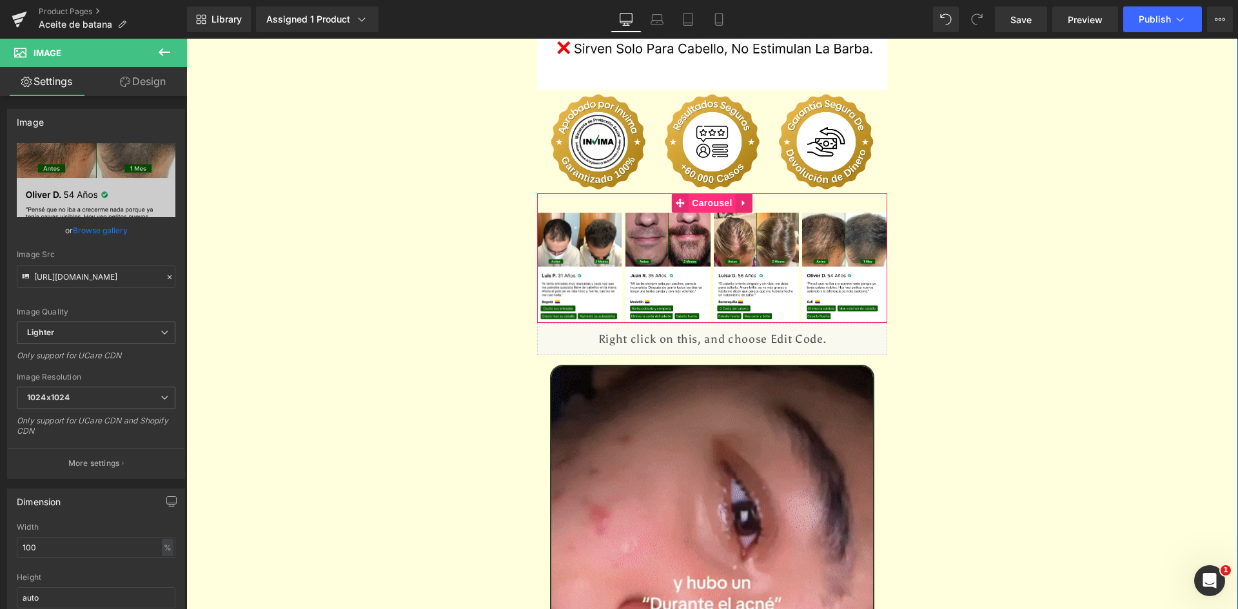
click at [709, 193] on span "Carousel" at bounding box center [712, 202] width 46 height 19
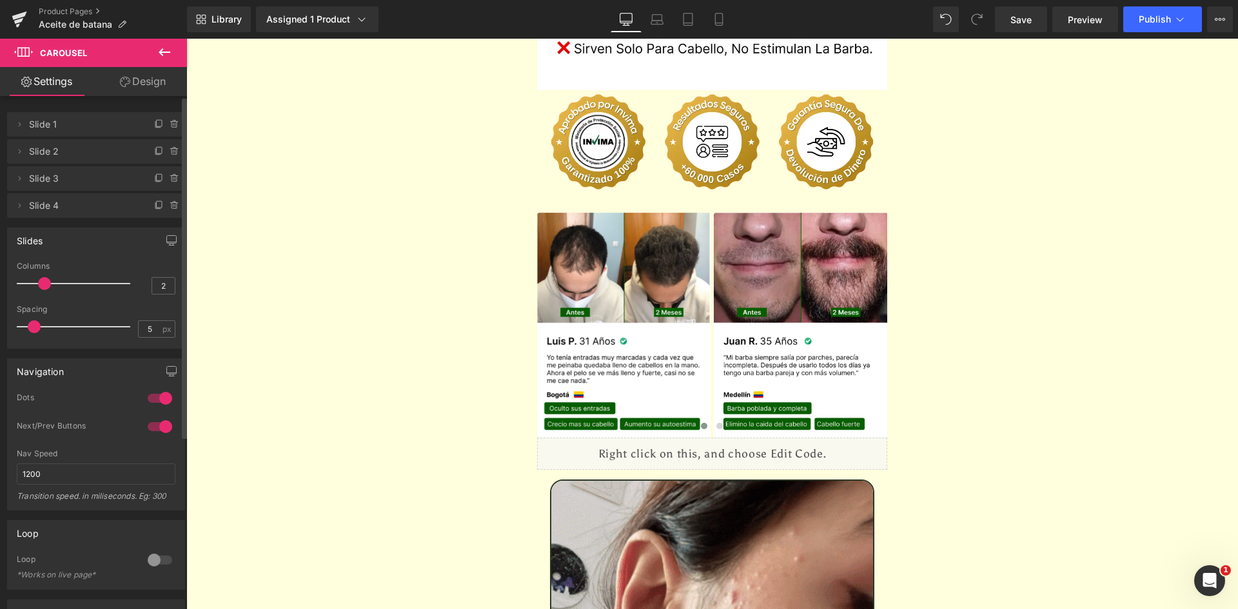
type input "1"
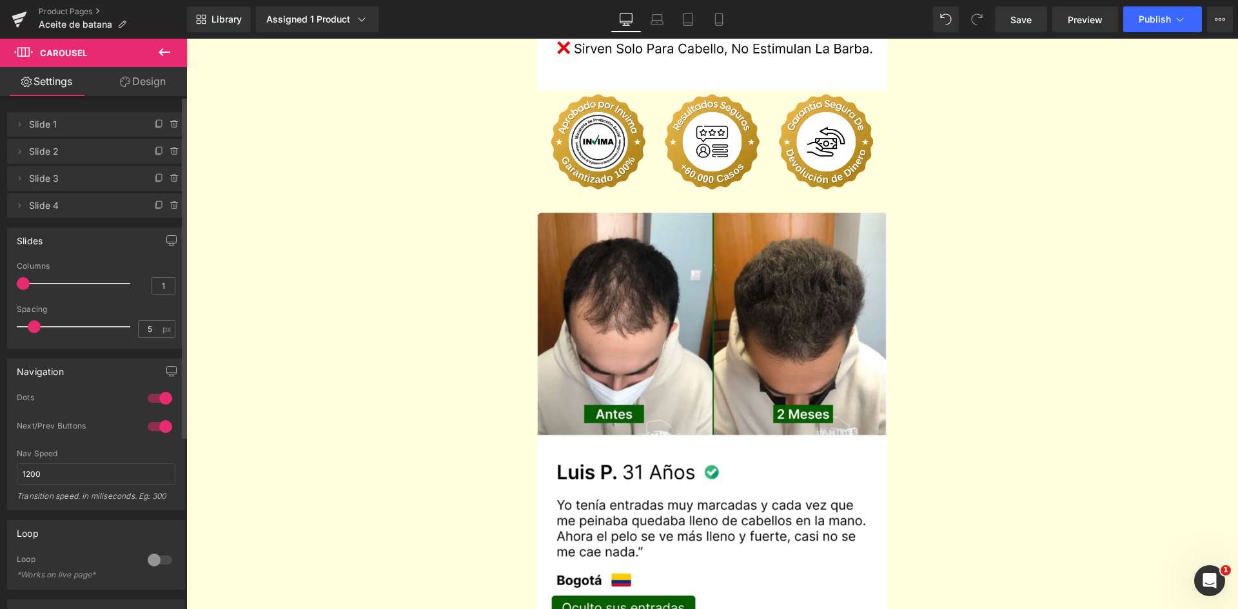
drag, startPoint x: 86, startPoint y: 287, endPoint x: 19, endPoint y: 296, distance: 67.7
click at [19, 296] on div "Columns 1" at bounding box center [96, 283] width 159 height 43
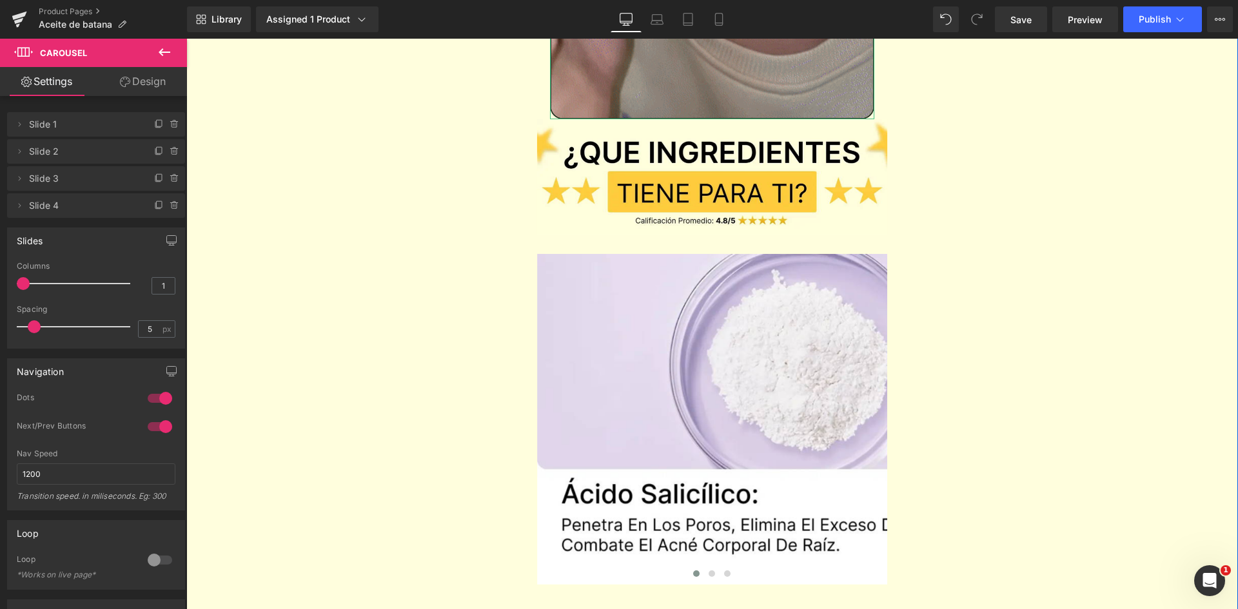
scroll to position [3804, 0]
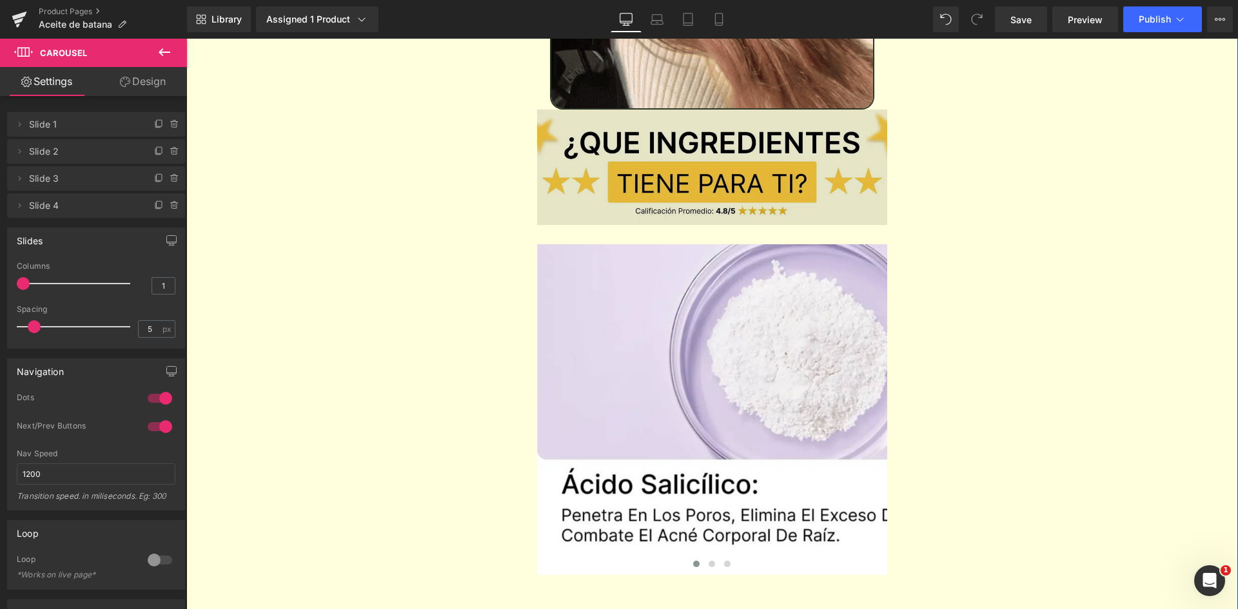
click at [653, 110] on img at bounding box center [712, 167] width 351 height 115
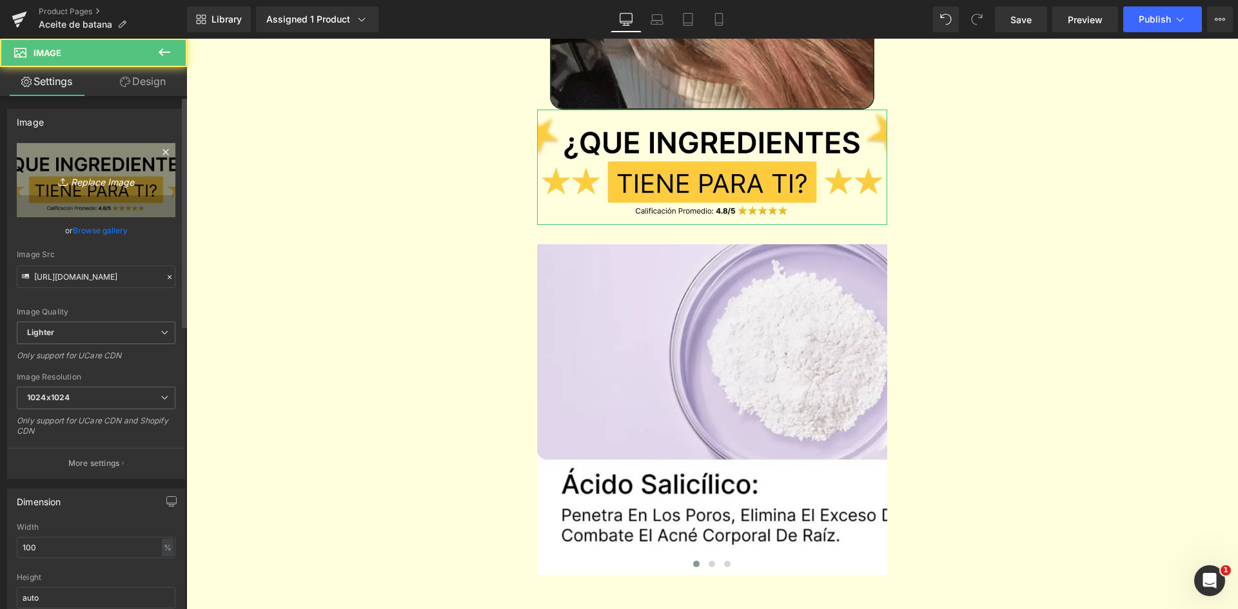
click at [100, 198] on link "Replace Image" at bounding box center [96, 180] width 159 height 74
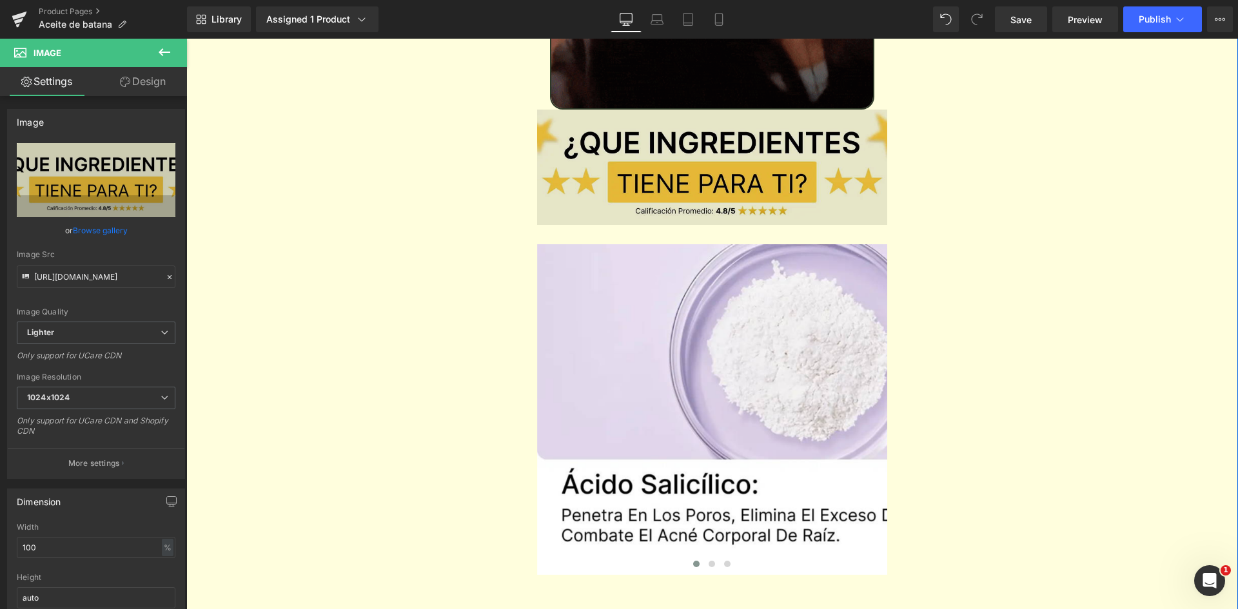
drag, startPoint x: 582, startPoint y: 122, endPoint x: 553, endPoint y: 135, distance: 32.6
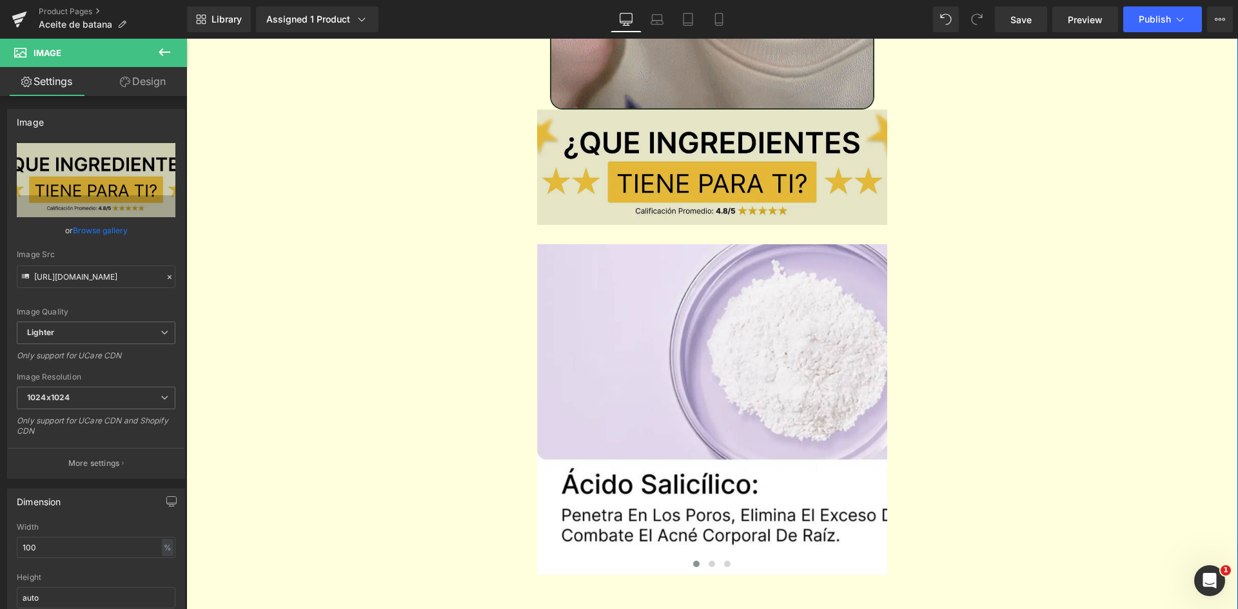
click at [582, 122] on img at bounding box center [712, 167] width 351 height 115
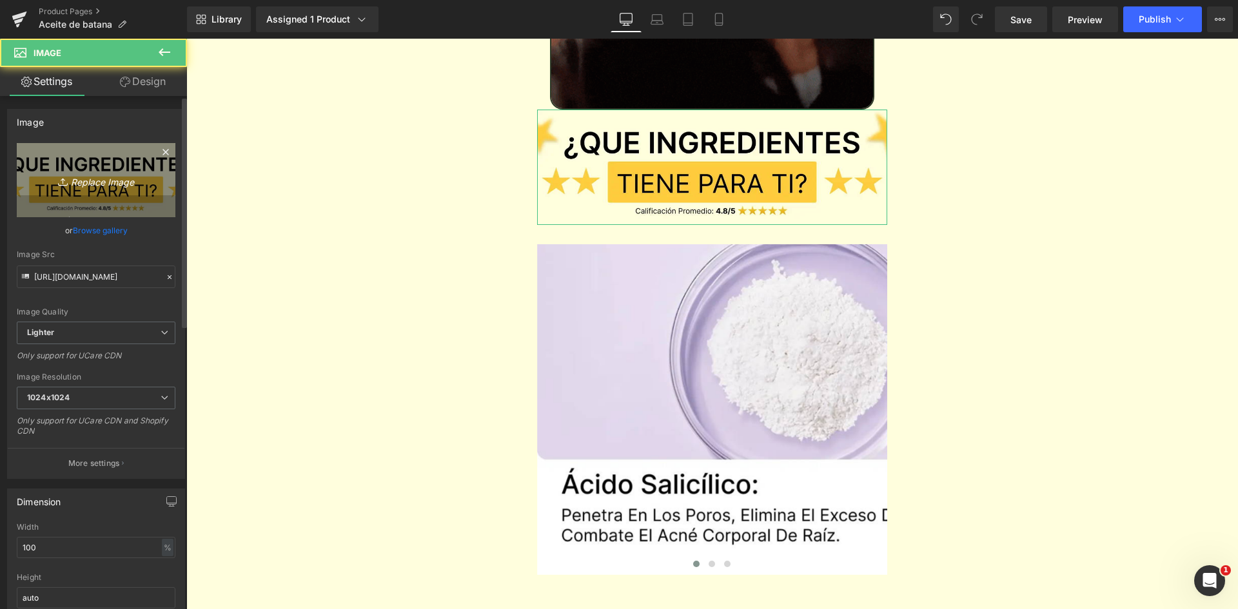
click at [99, 201] on link "Replace Image" at bounding box center [96, 180] width 159 height 74
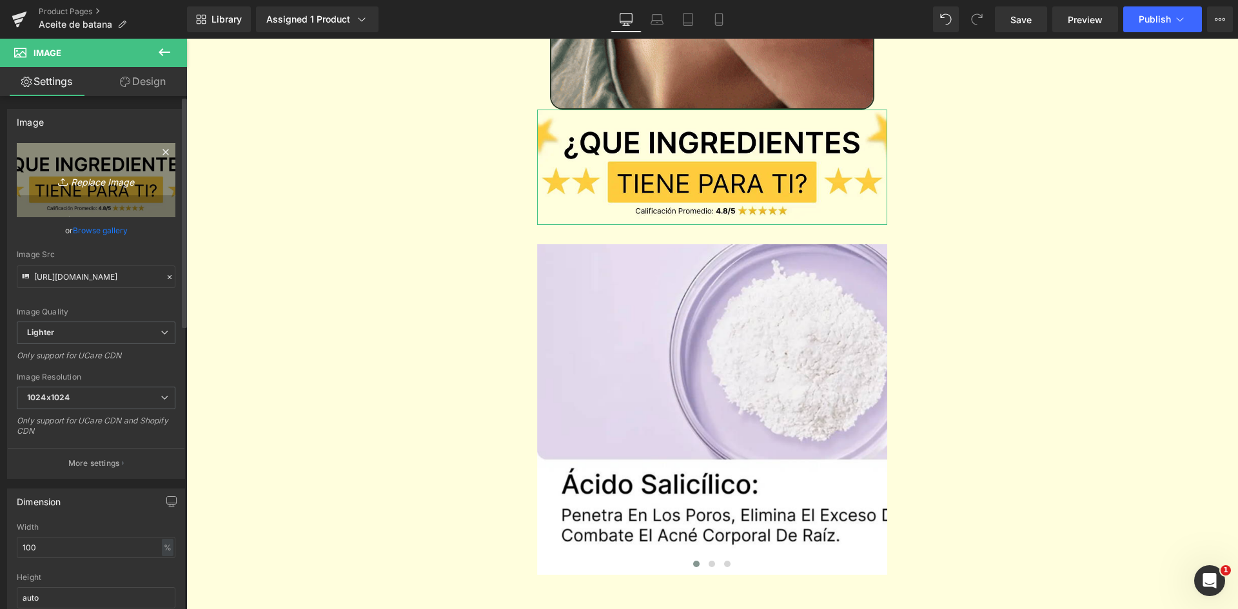
type input "C:\fakepath\Titulo reseñas.webp"
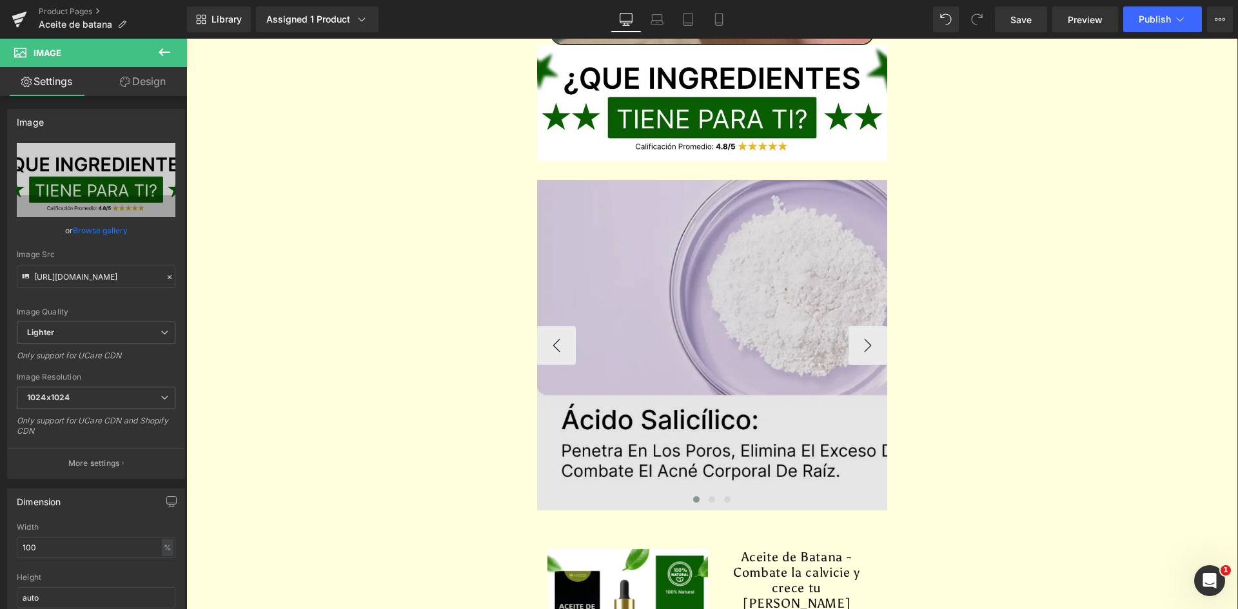
type input "https://ucarecdn.com/65068598-06ce-4d37-bbcb-2a9407f1517e/-/format/auto/-/previ…"
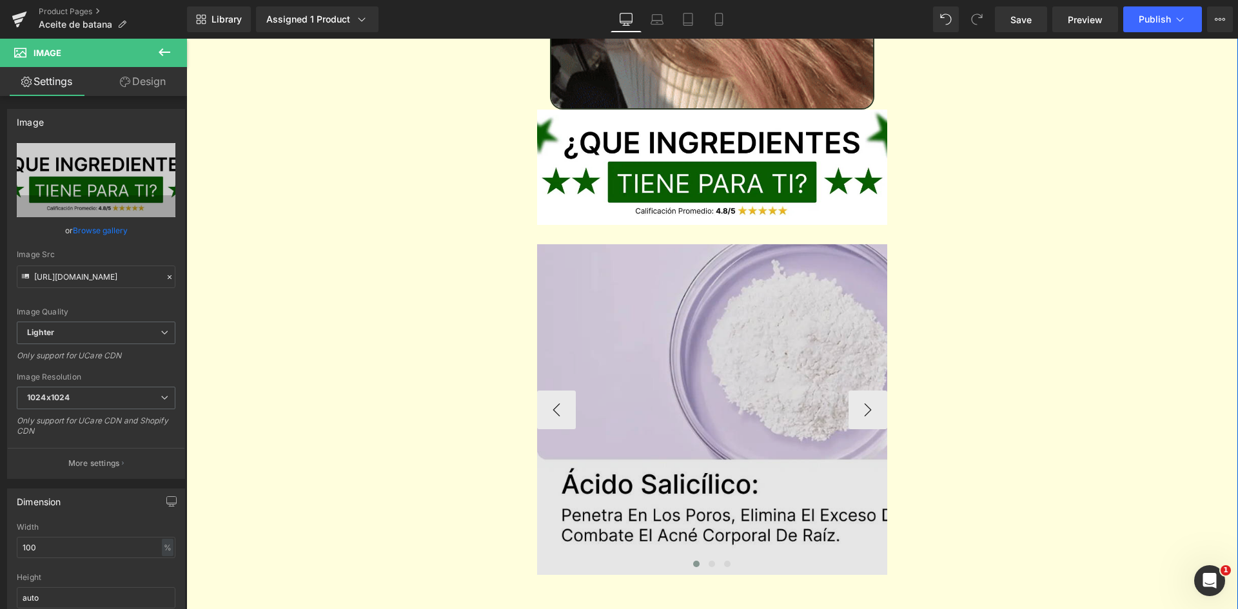
click at [692, 251] on img at bounding box center [797, 409] width 520 height 331
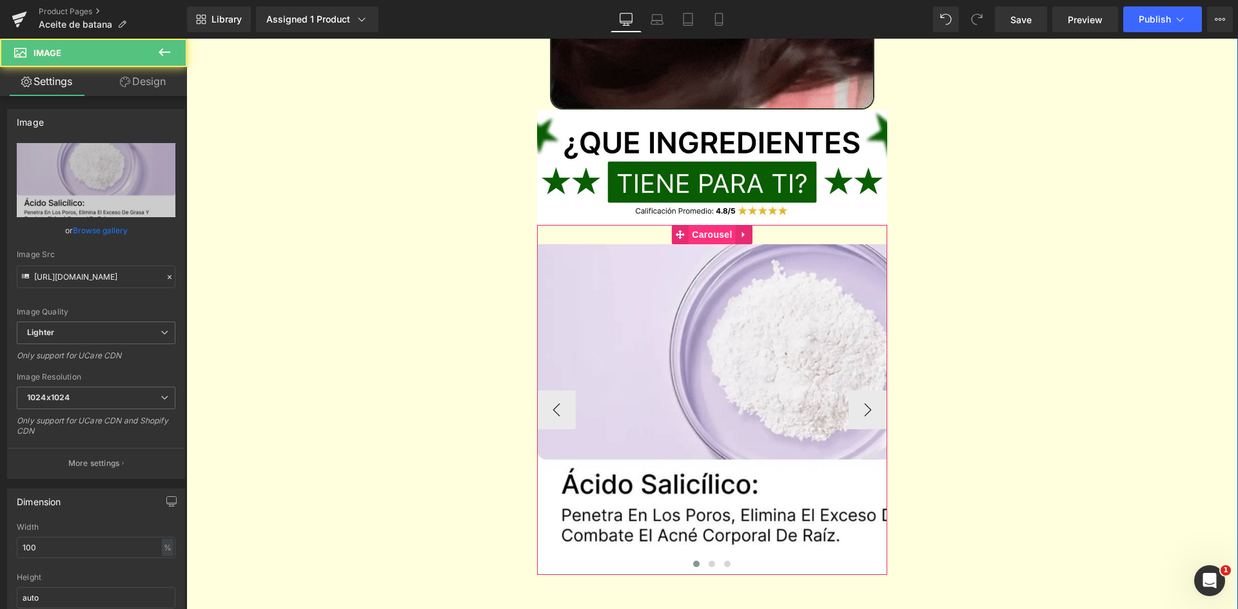
click at [702, 225] on span "Carousel" at bounding box center [712, 234] width 46 height 19
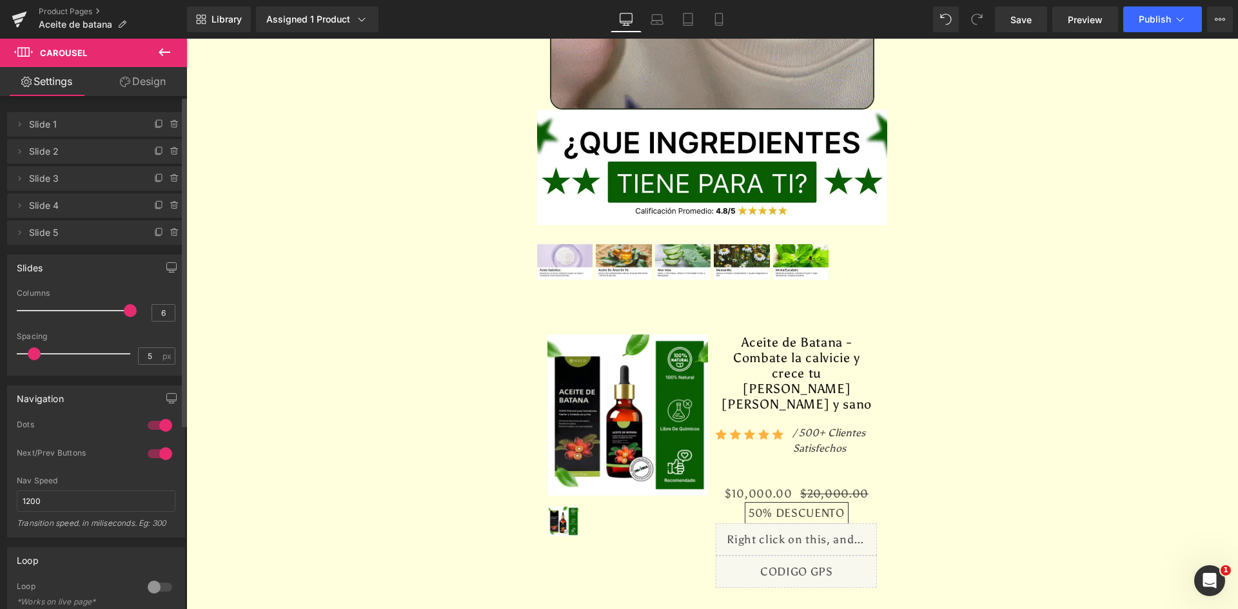
type input "5"
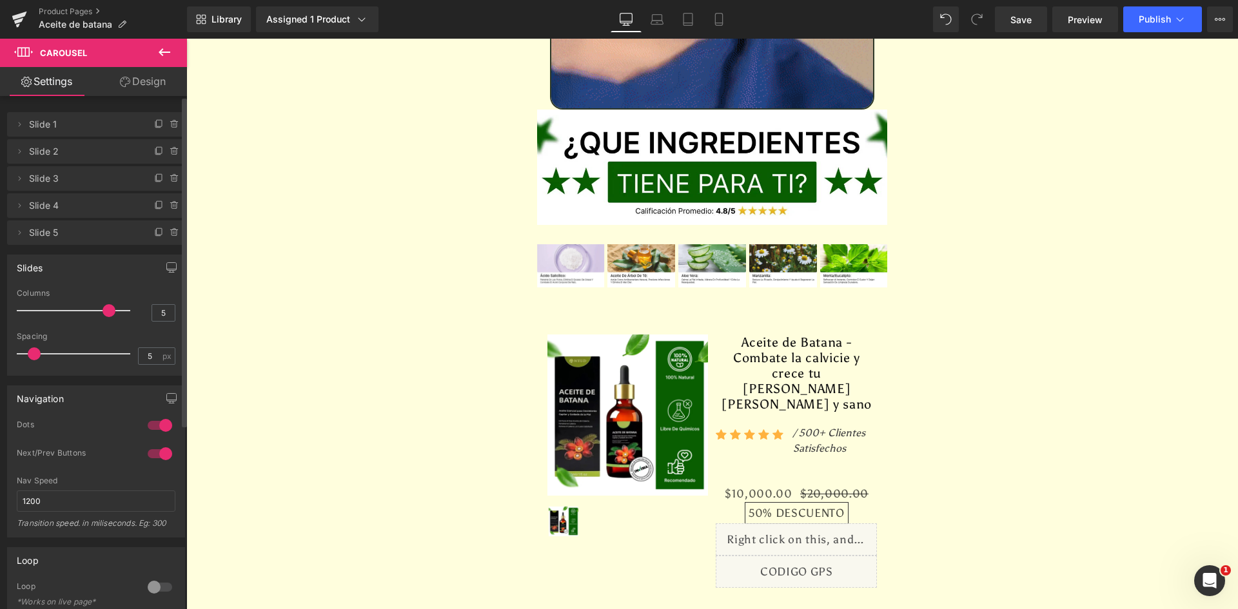
drag, startPoint x: 49, startPoint y: 311, endPoint x: 115, endPoint y: 309, distance: 65.8
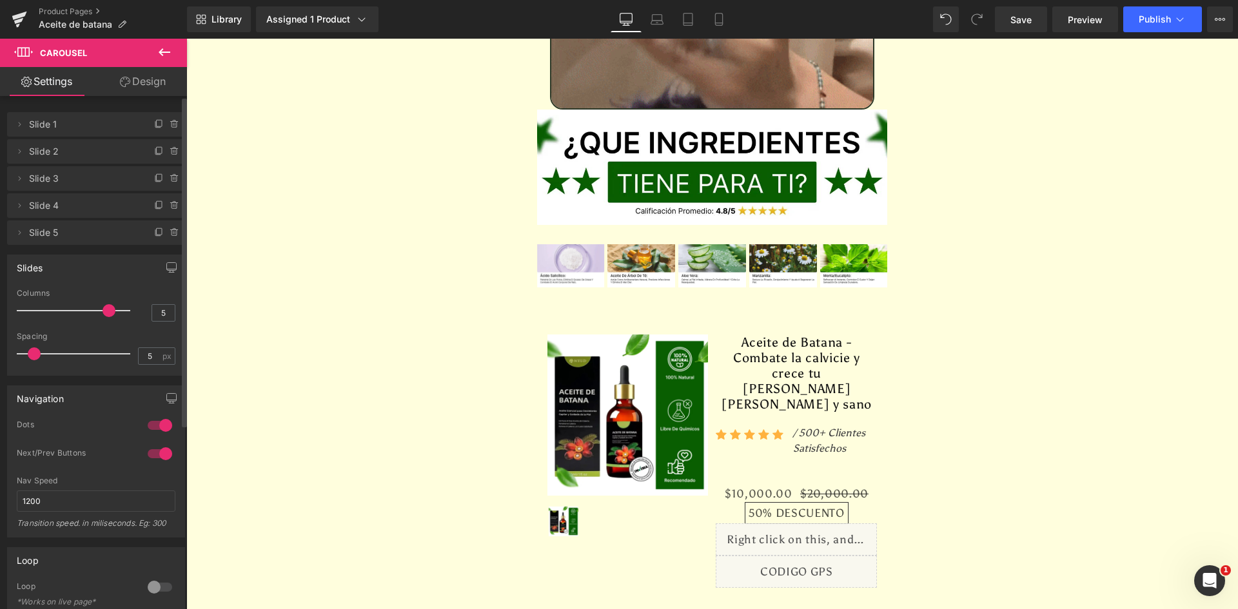
click at [115, 309] on div at bounding box center [76, 311] width 107 height 26
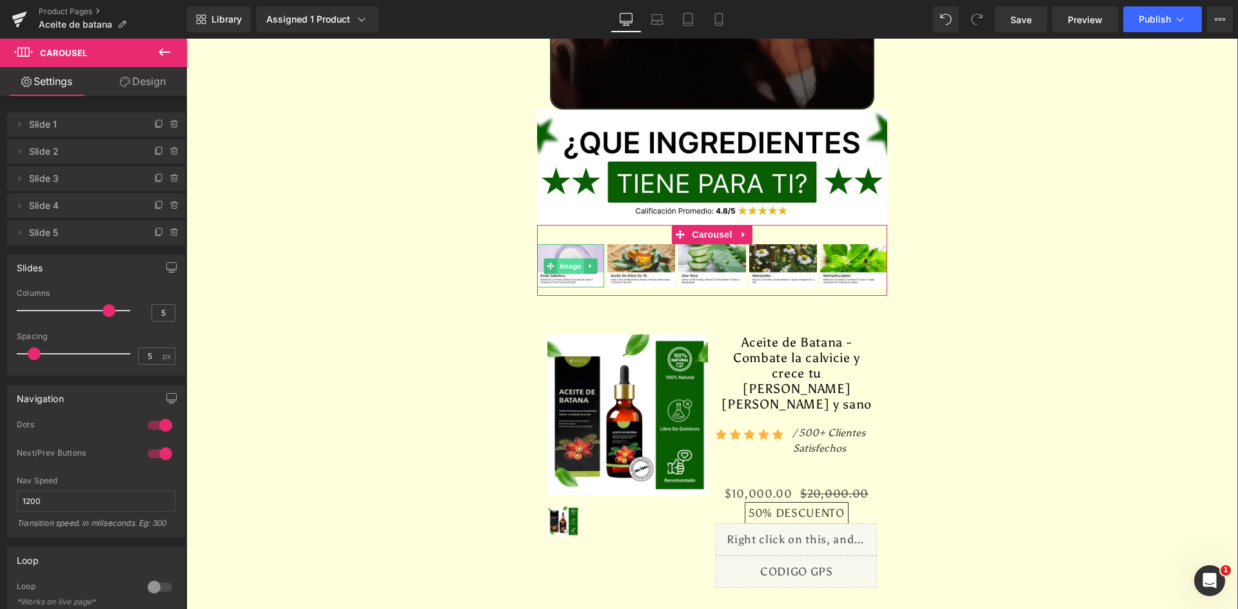
click at [565, 259] on span "Image" at bounding box center [570, 266] width 27 height 15
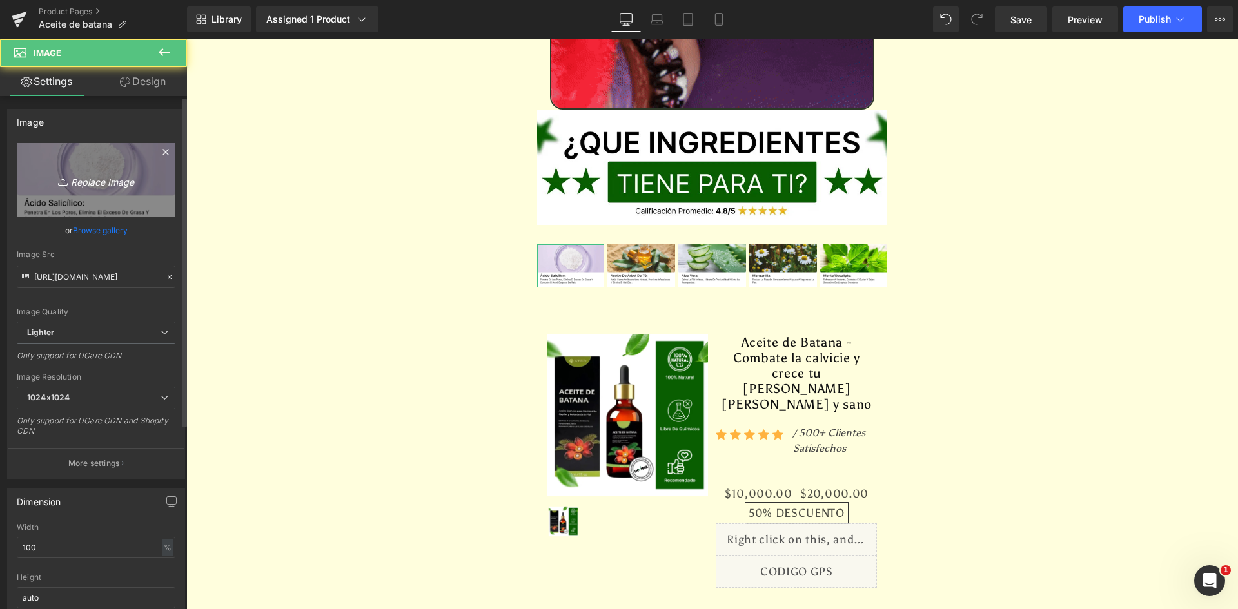
click at [115, 164] on link "Replace Image" at bounding box center [96, 180] width 159 height 74
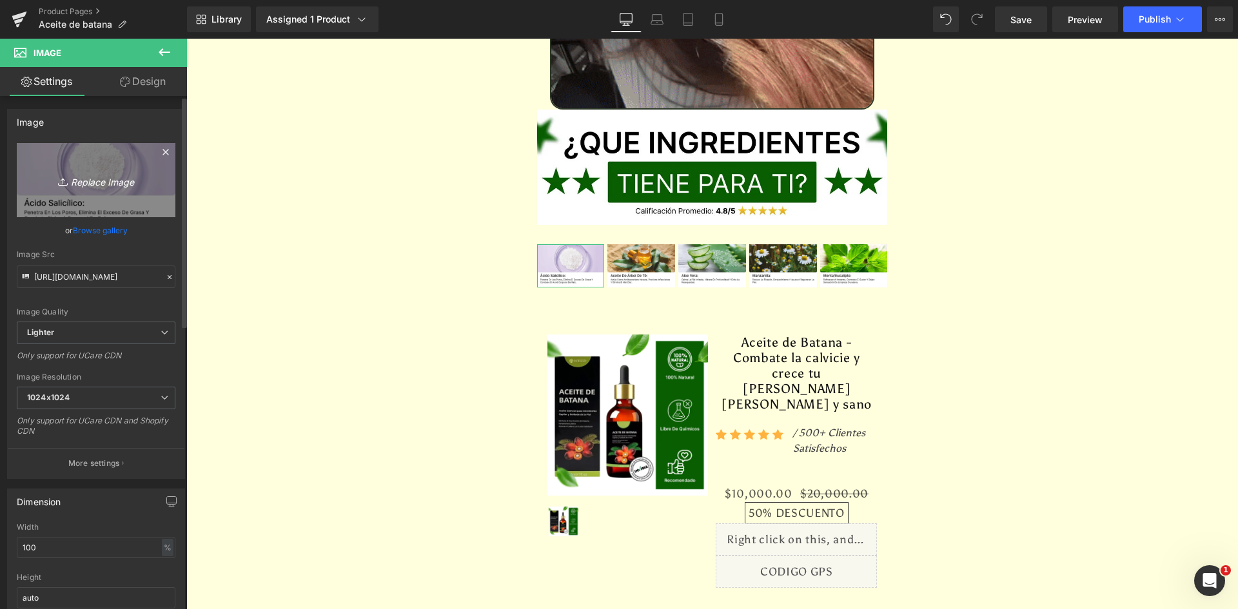
type input "C:\fakepath\Ingrediente 1.webp"
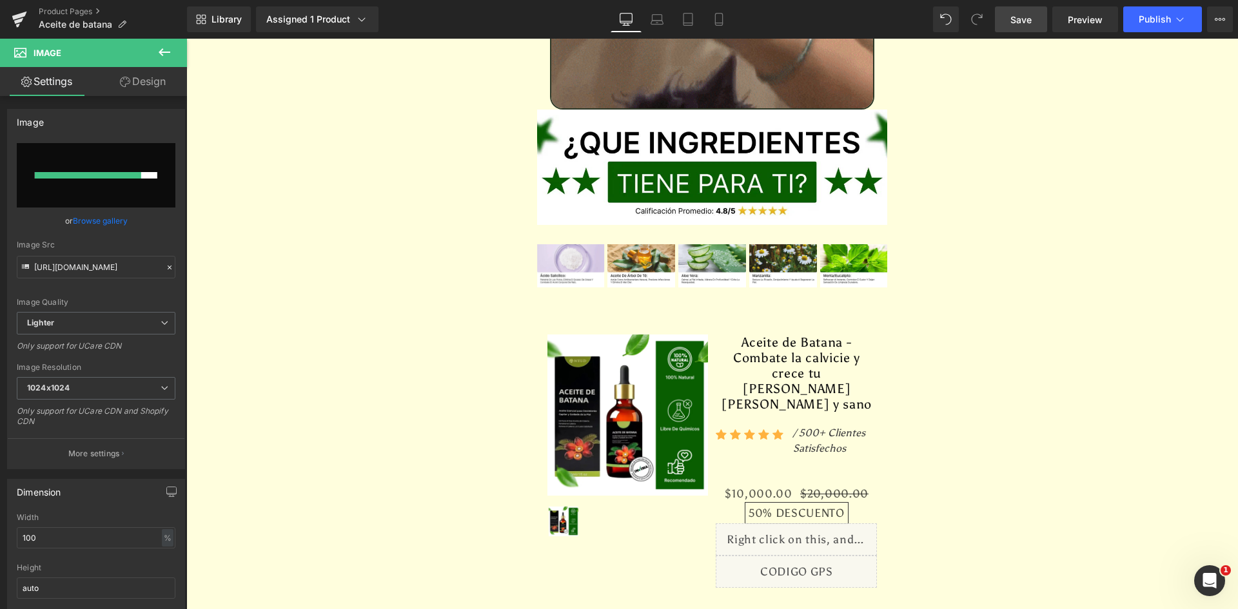
click at [1030, 18] on span "Save" at bounding box center [1020, 20] width 21 height 14
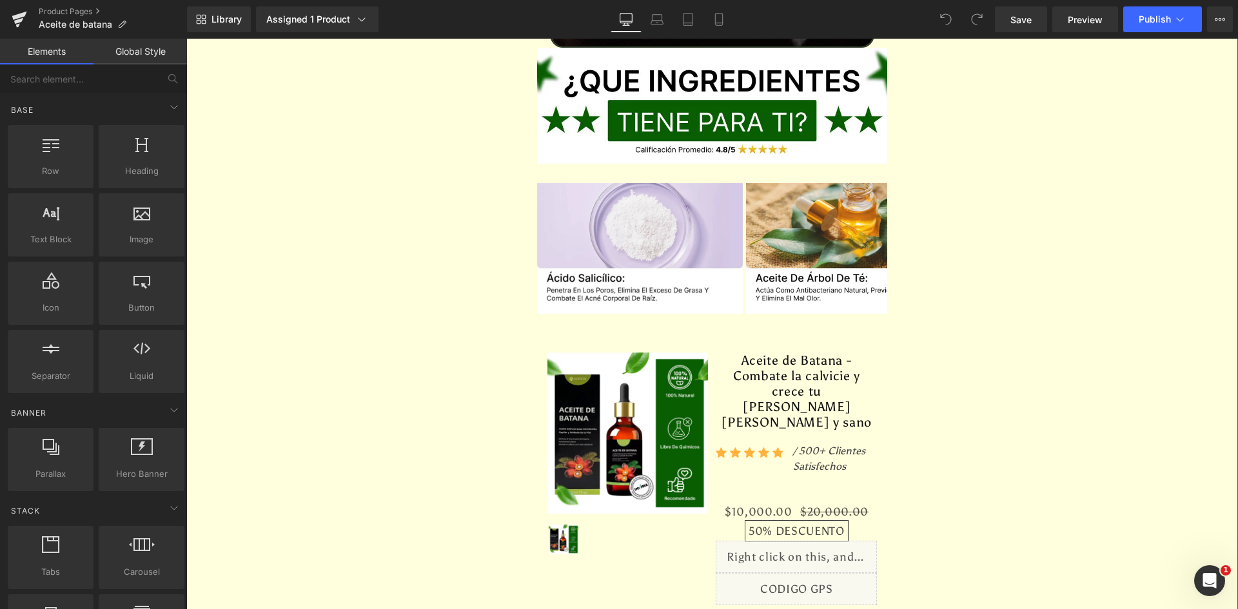
scroll to position [4642, 0]
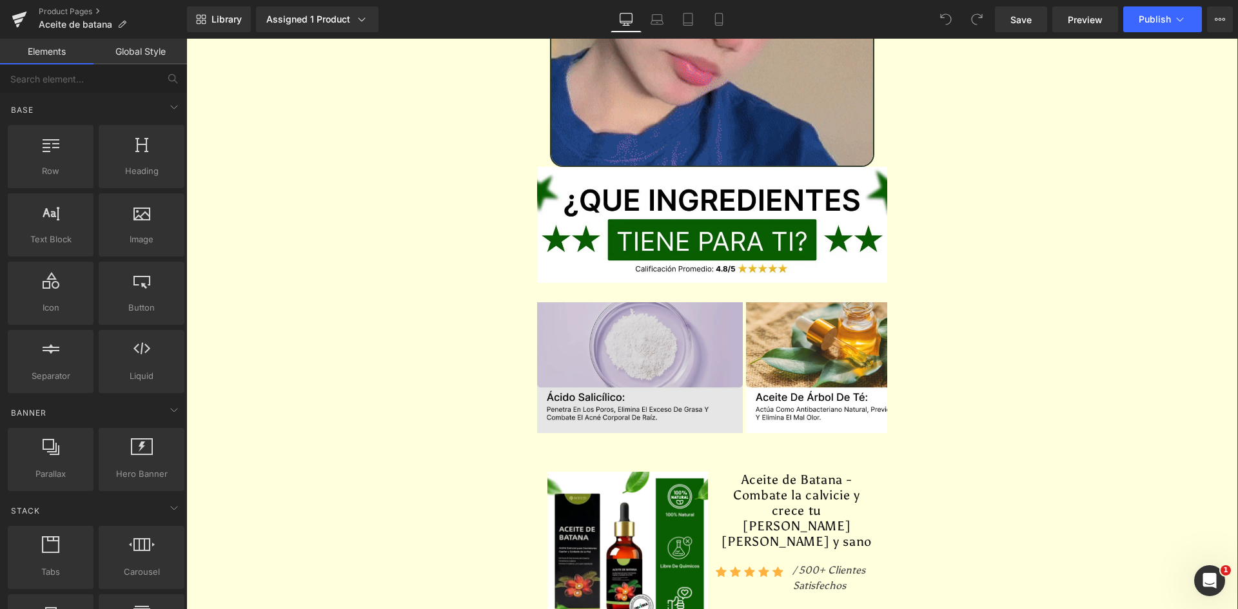
click at [572, 302] on img at bounding box center [640, 367] width 206 height 131
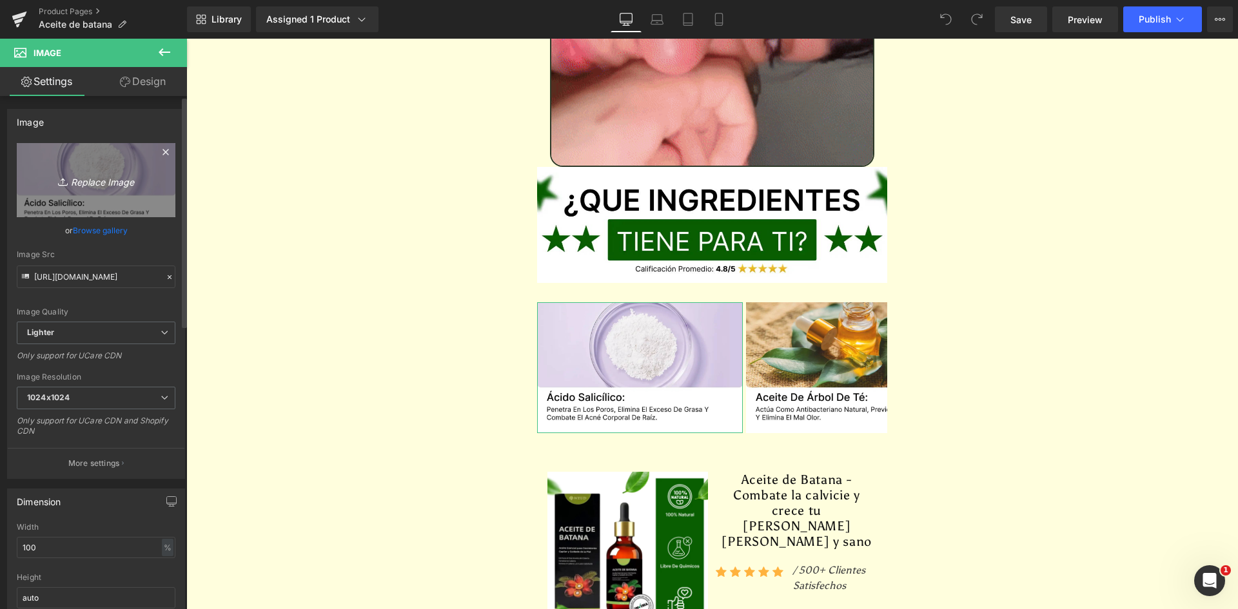
click at [76, 181] on icon "Replace Image" at bounding box center [95, 180] width 103 height 16
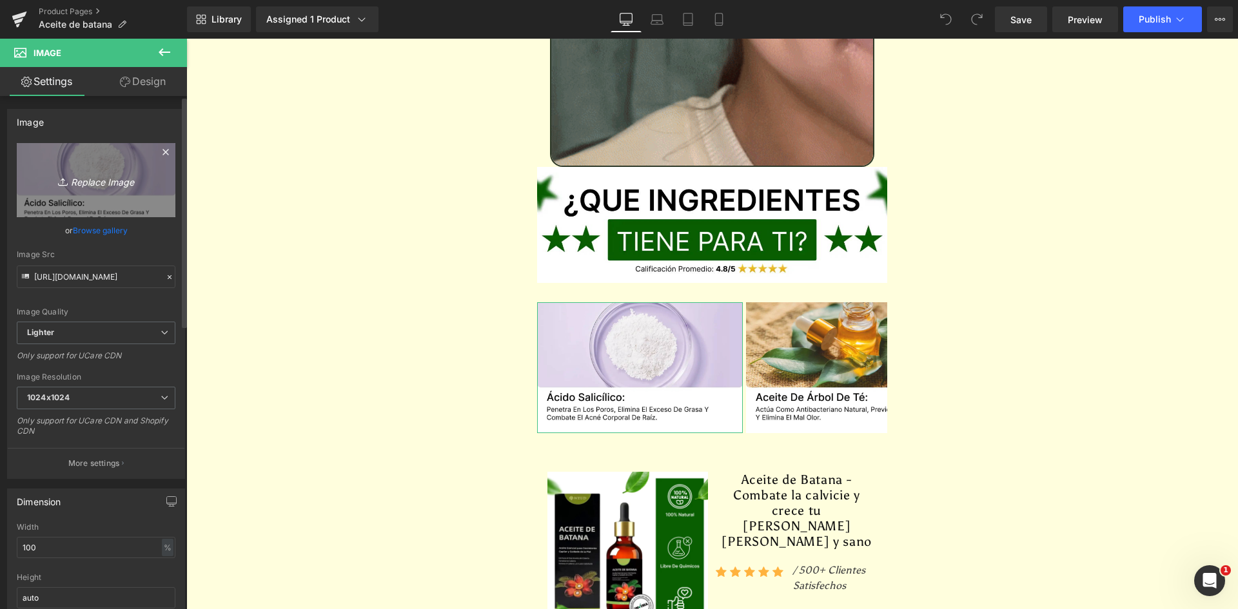
type input "C:\fakepath\Ingrediente 1.webp"
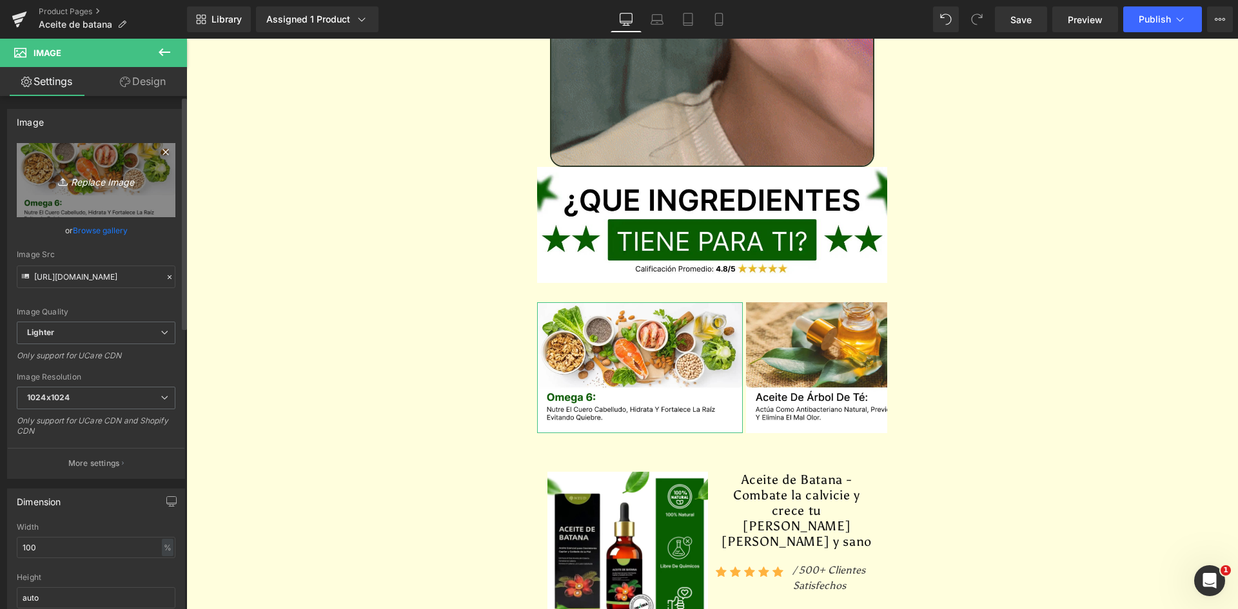
type input "https://ucarecdn.com/907800f7-da4f-436a-9bb3-2ac6d44cb04b/-/format/auto/-/previ…"
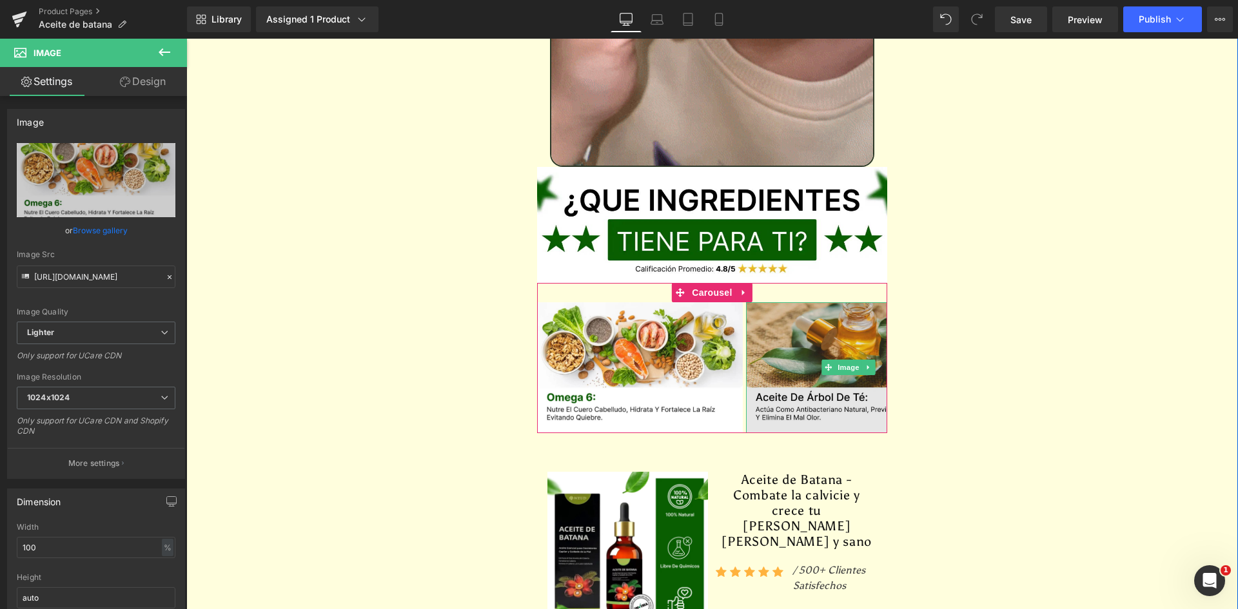
click at [801, 302] on img at bounding box center [849, 367] width 206 height 131
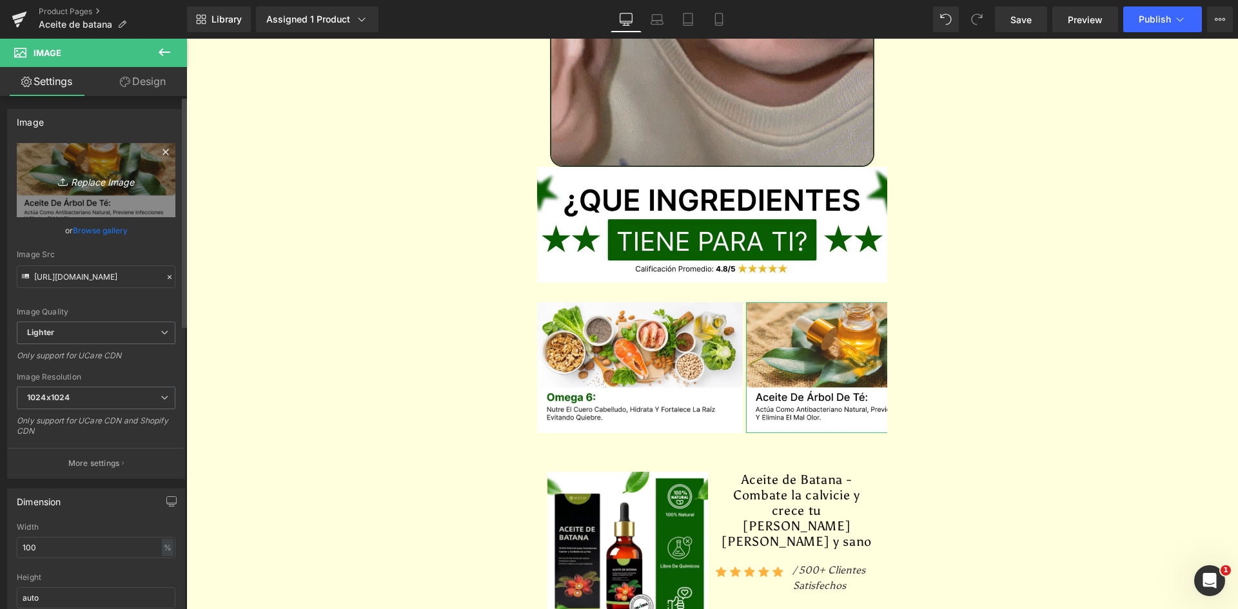
click at [121, 198] on link "Replace Image" at bounding box center [96, 180] width 159 height 74
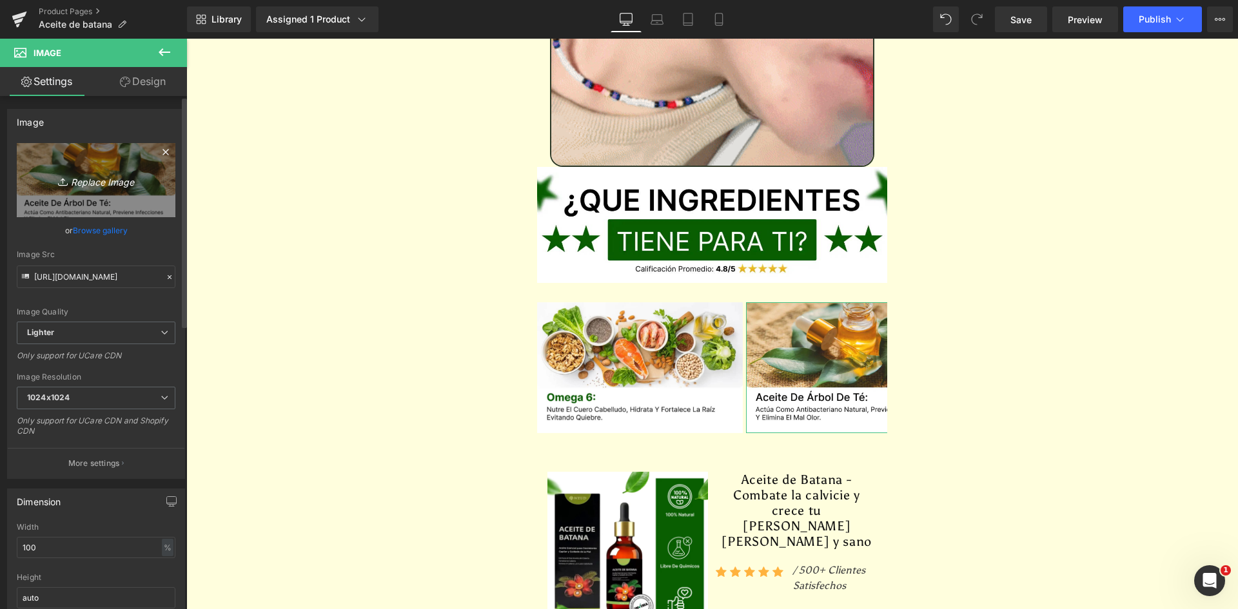
type input "C:\fakepath\Ingrediente 2.webp"
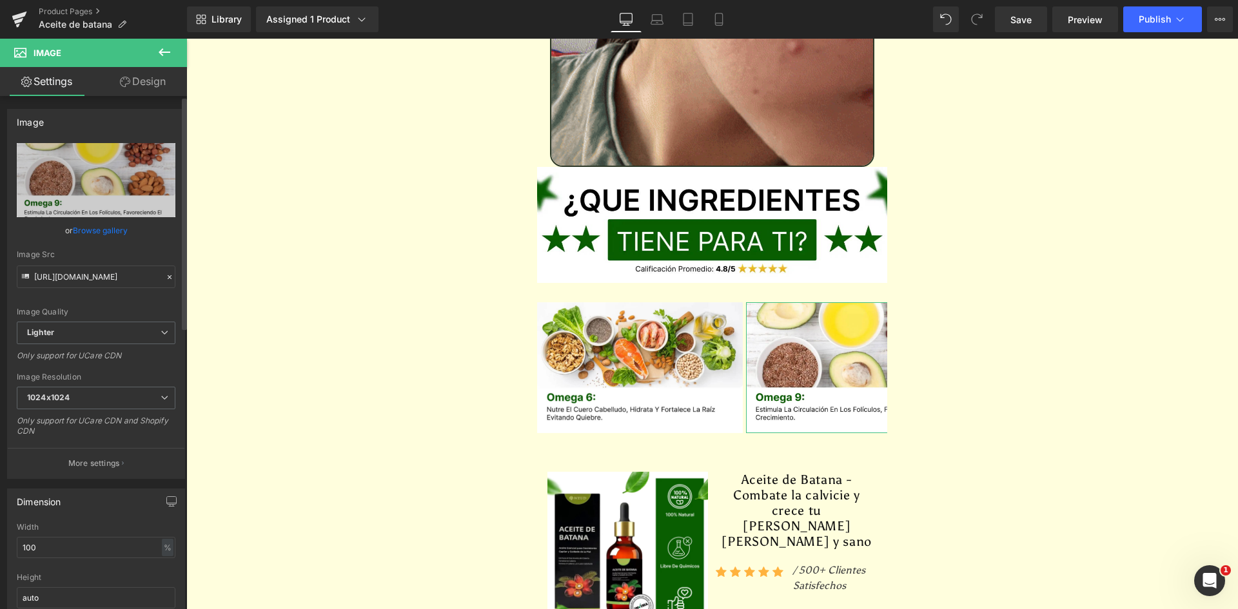
type input "https://ucarecdn.com/bf76ca68-c202-476e-bead-a7aacb7dc749/-/format/auto/-/previ…"
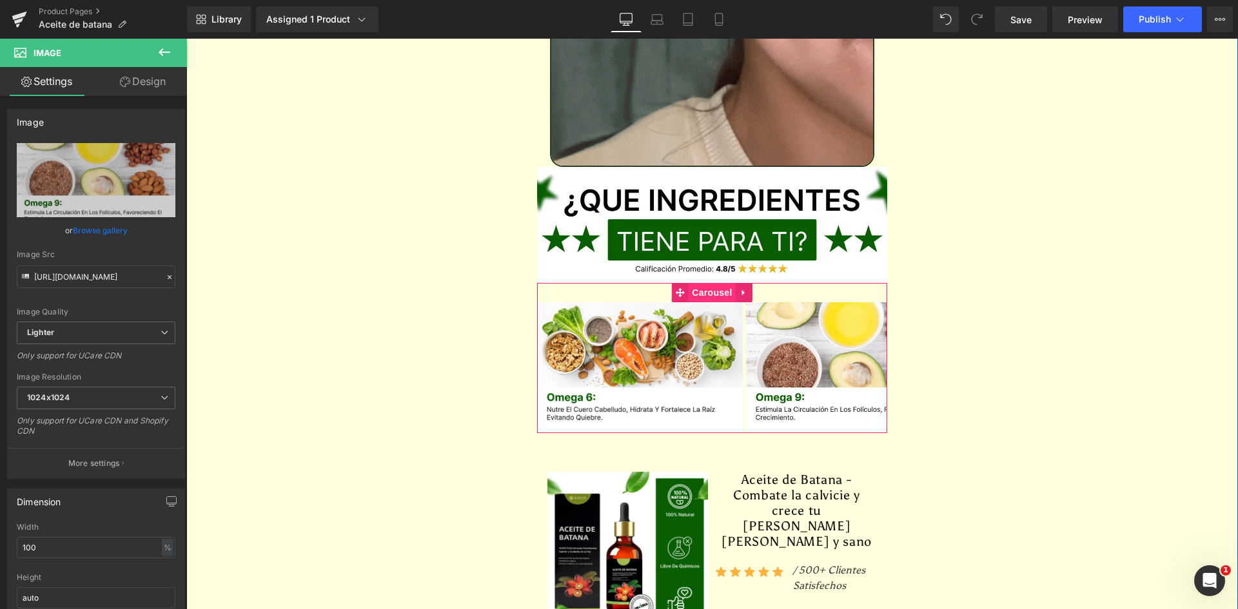
click at [720, 283] on span "Carousel" at bounding box center [712, 292] width 46 height 19
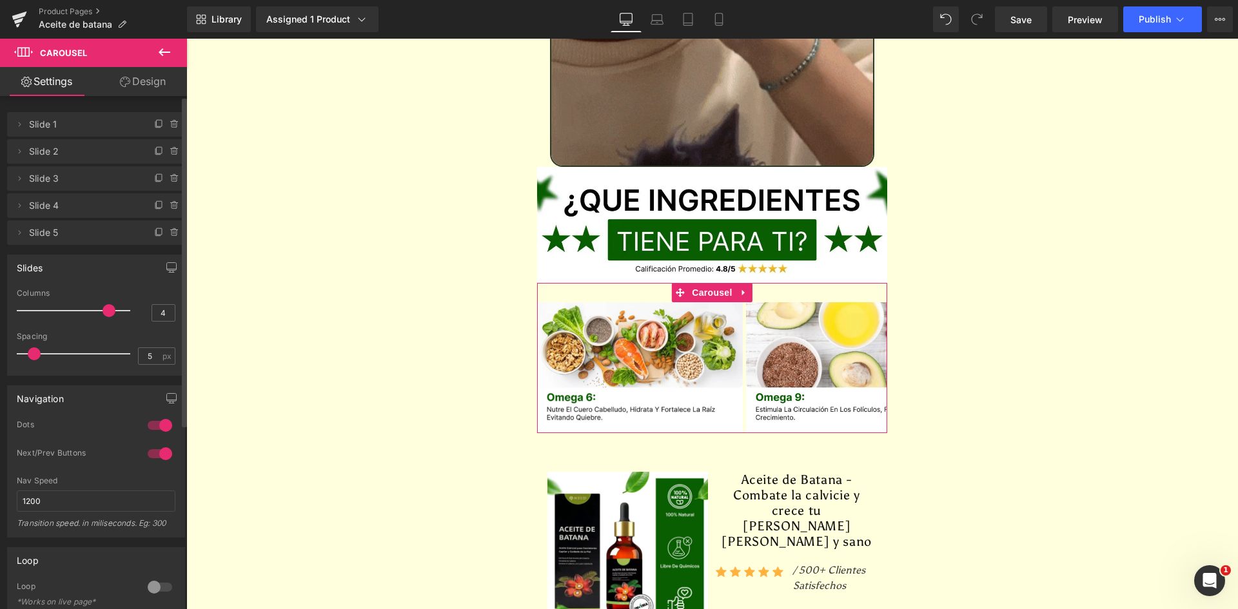
type input "5"
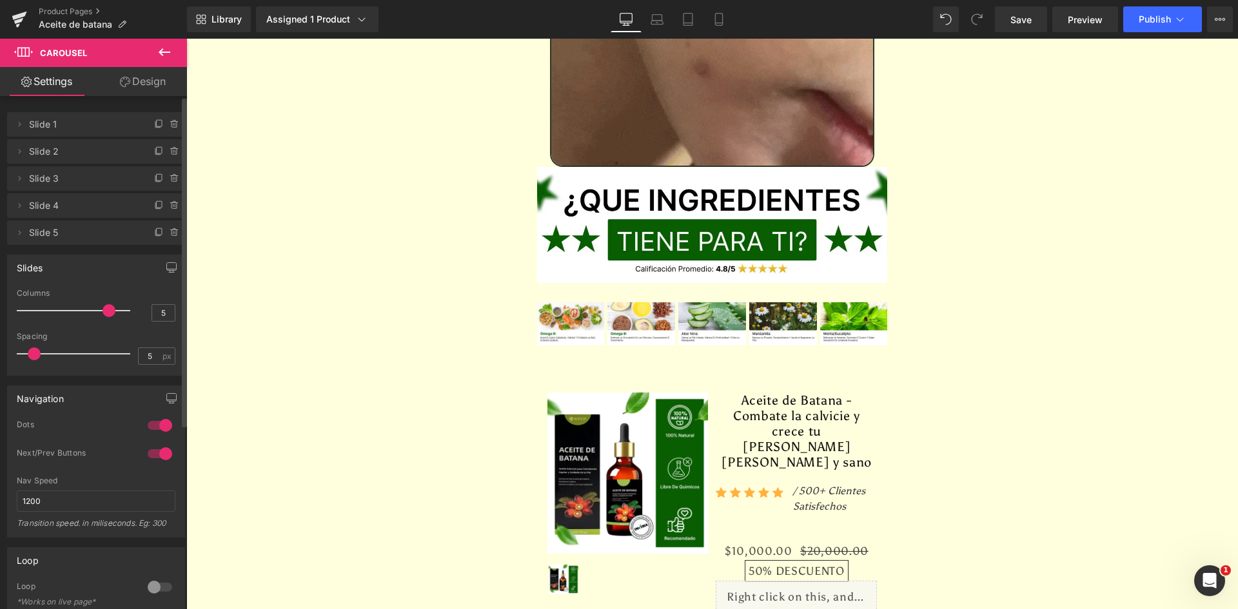
click at [103, 314] on span at bounding box center [109, 310] width 13 height 13
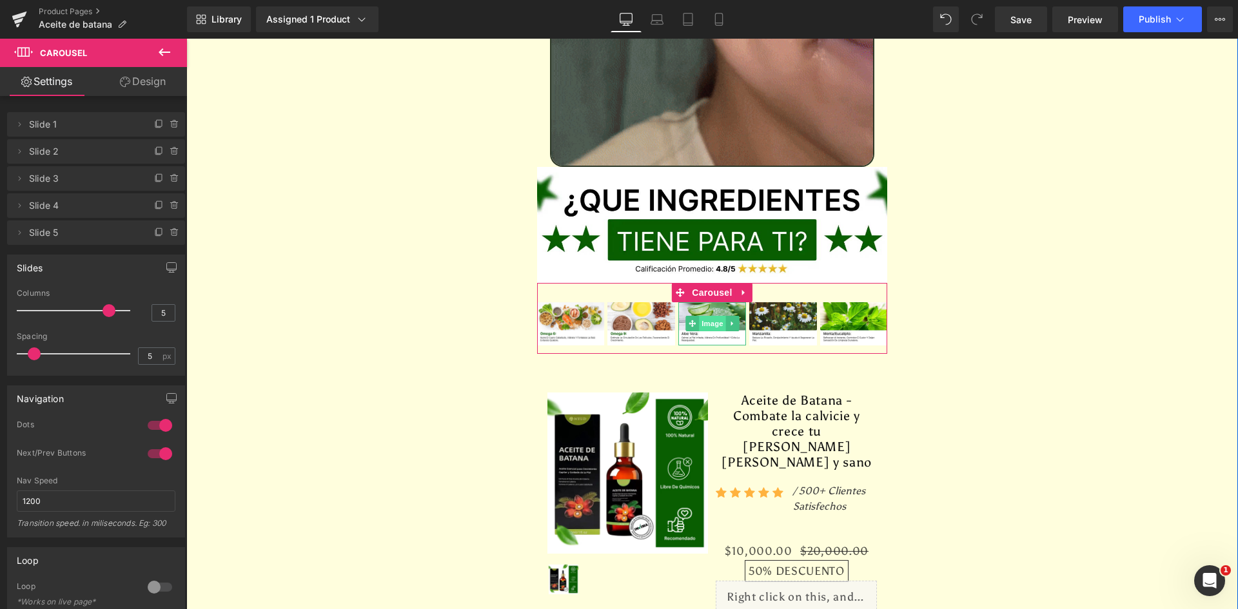
click at [713, 316] on span "Image" at bounding box center [712, 323] width 27 height 15
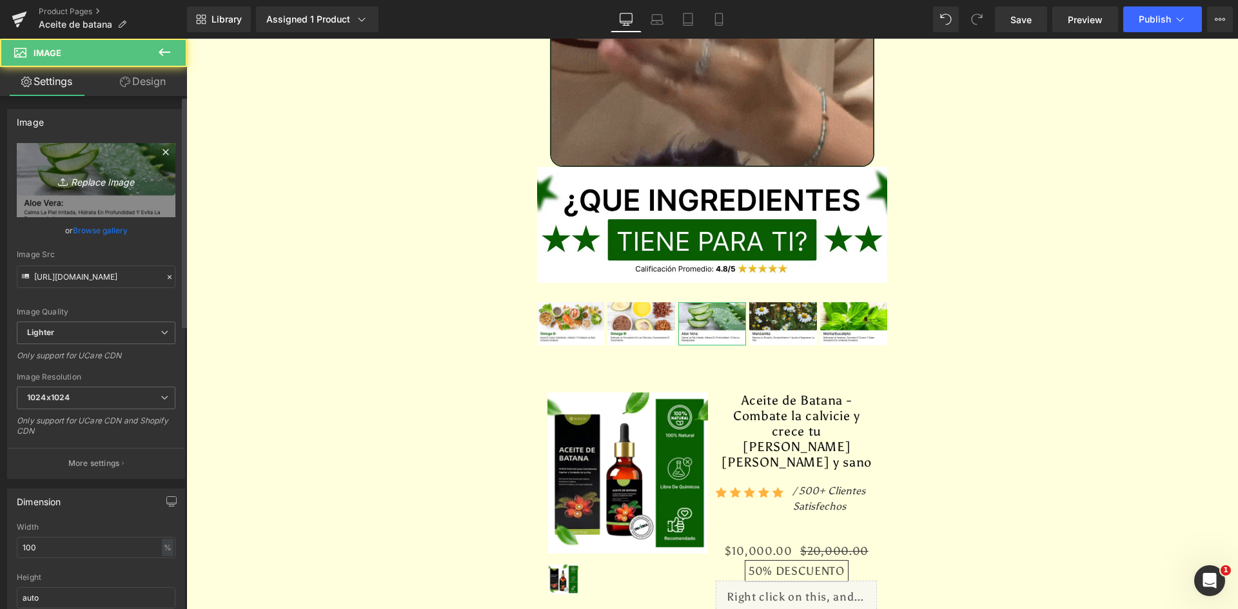
click at [110, 175] on icon "Replace Image" at bounding box center [95, 180] width 103 height 16
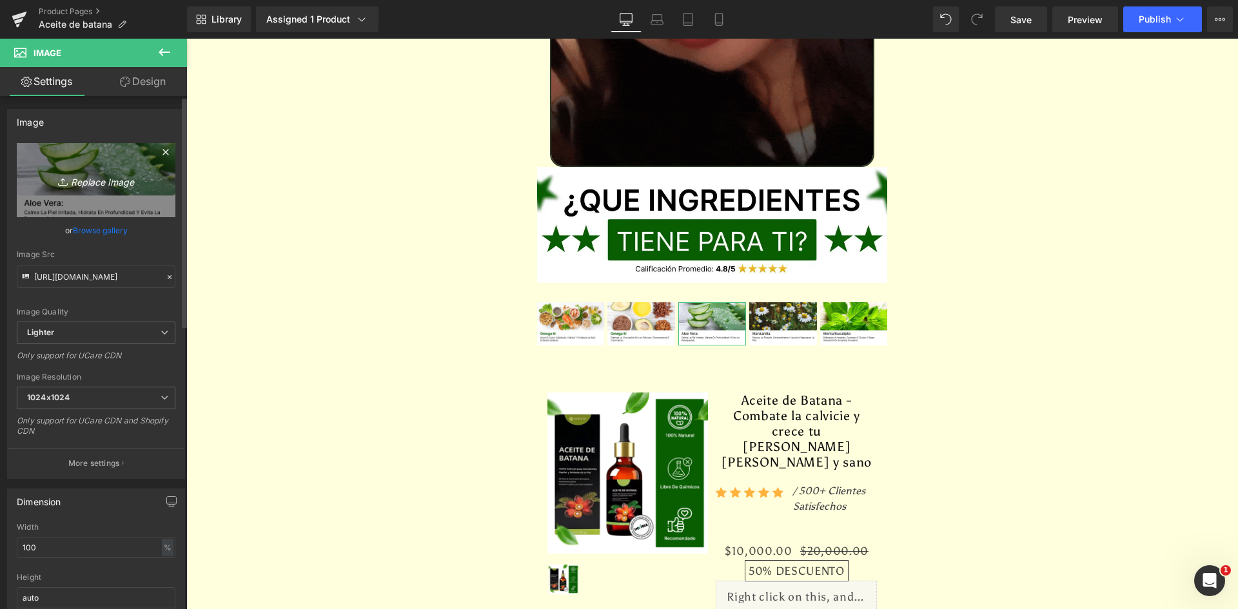
type input "C:\fakepath\Ingrediente 3.webp"
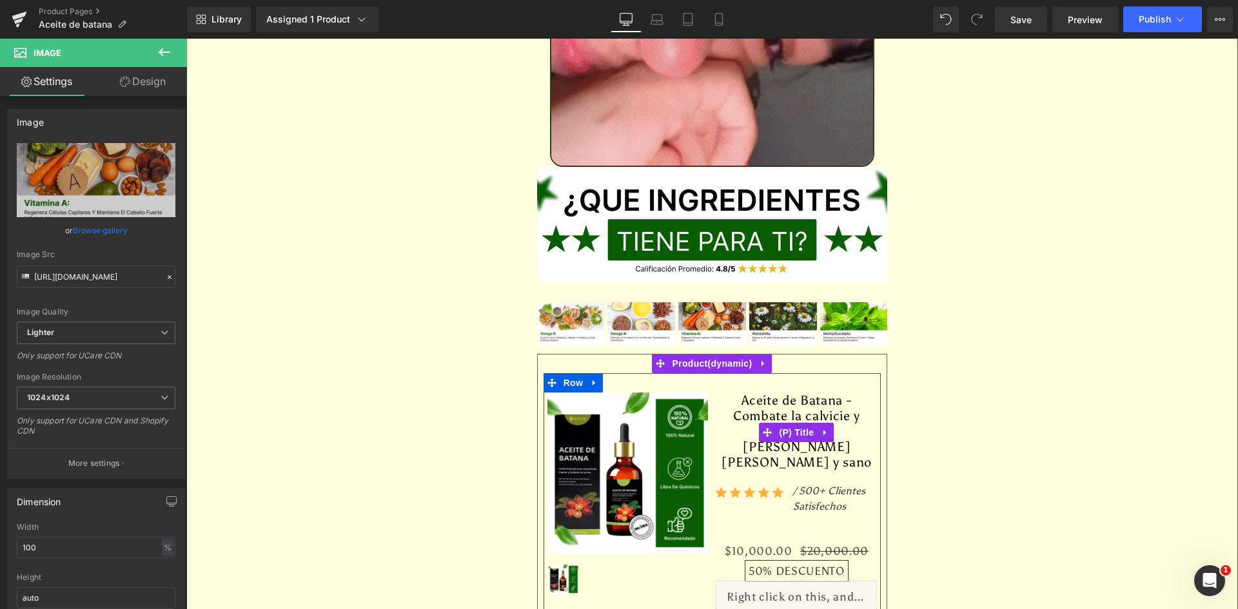
type input "https://ucarecdn.com/7b4ffbff-9fee-476d-985a-4896e0cf9219/-/format/auto/-/previ…"
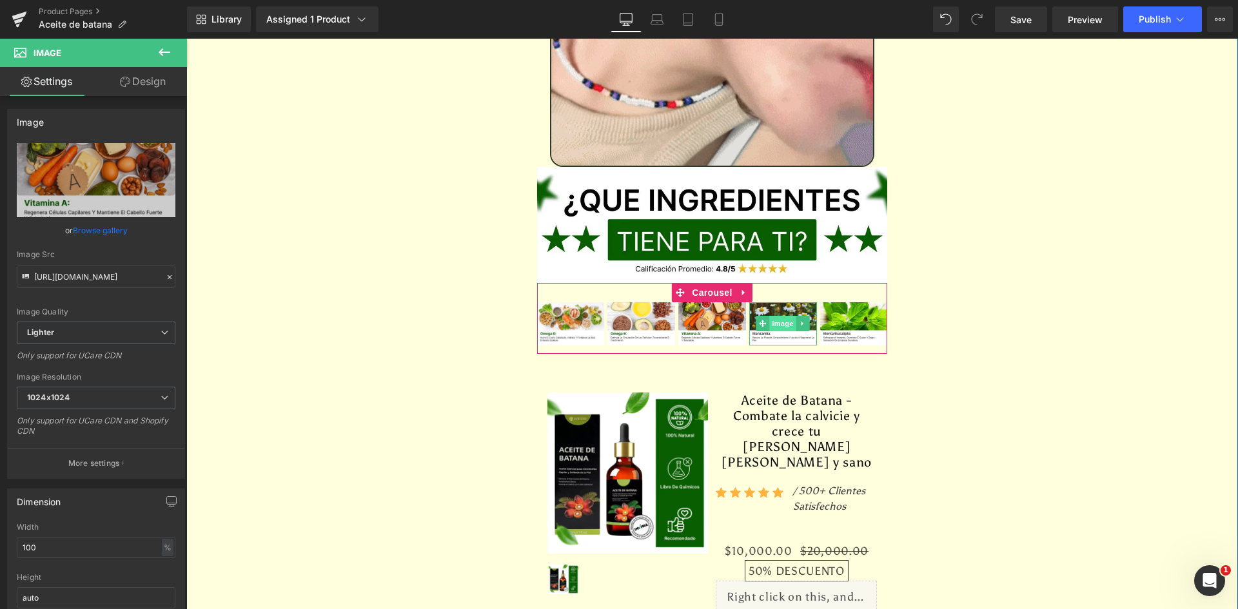
click at [777, 316] on span "Image" at bounding box center [783, 323] width 27 height 15
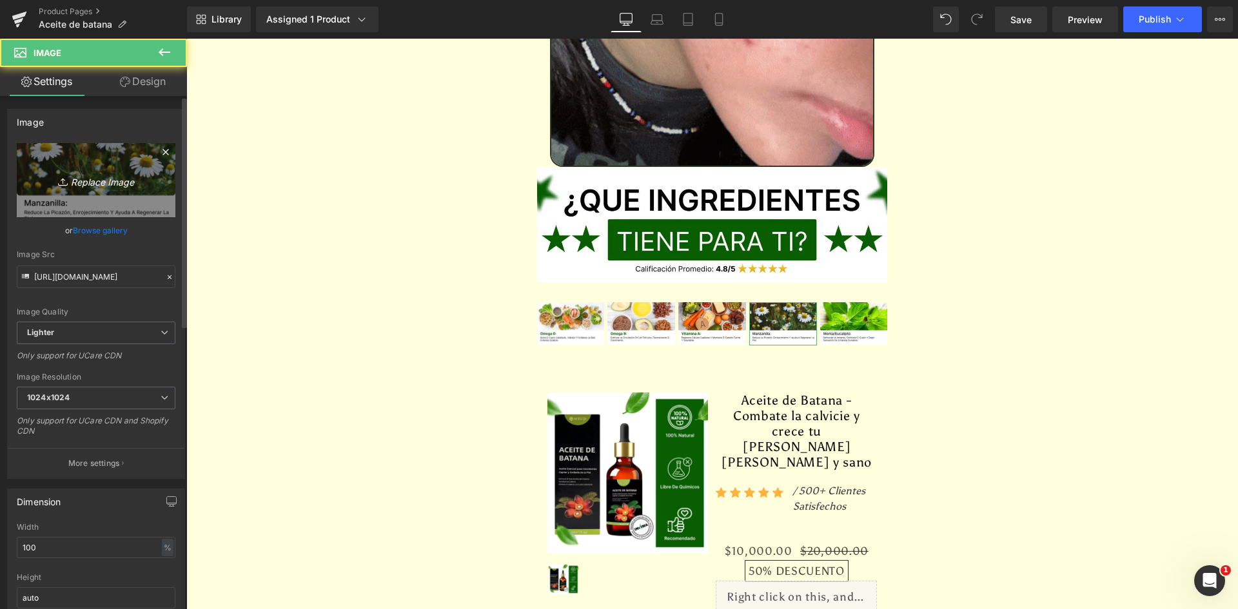
click at [124, 186] on icon "Replace Image" at bounding box center [95, 180] width 103 height 16
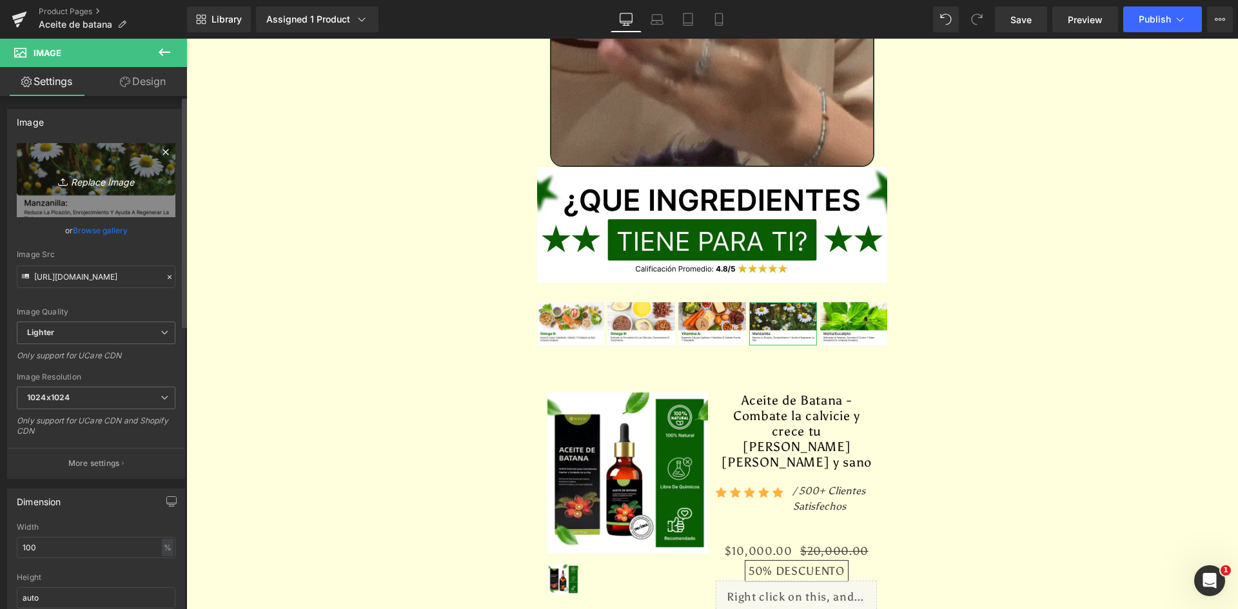
type input "C:\fakepath\Ingrediente 4.webp"
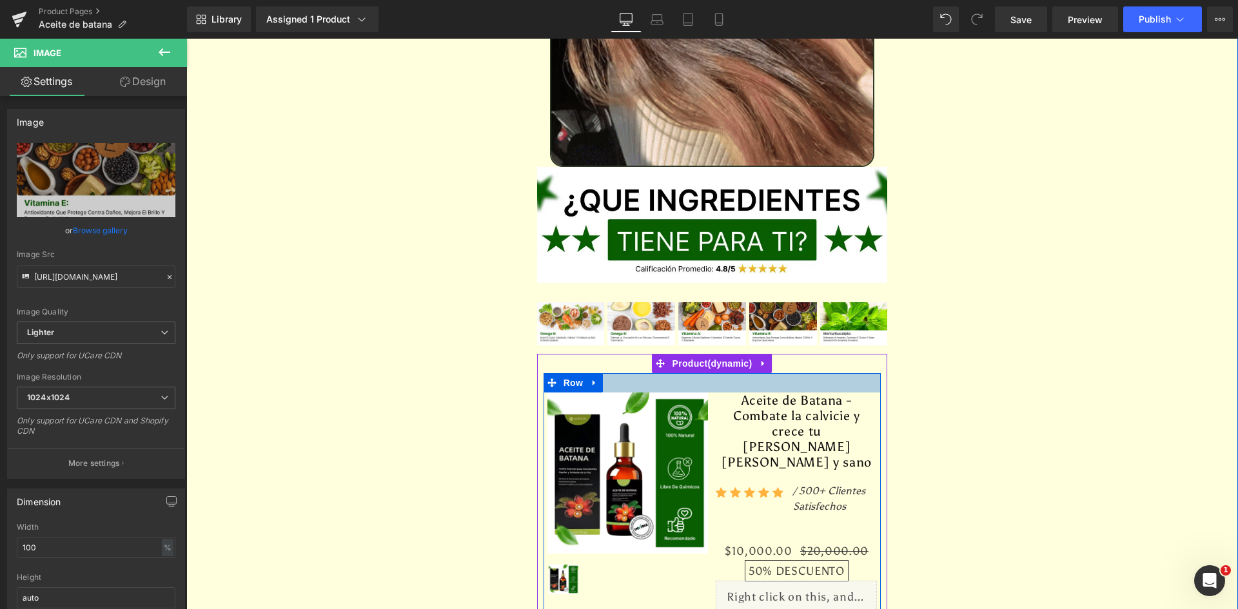
type input "https://ucarecdn.com/1034450a-d521-4635-8521-6d67859abe3b/-/format/auto/-/previ…"
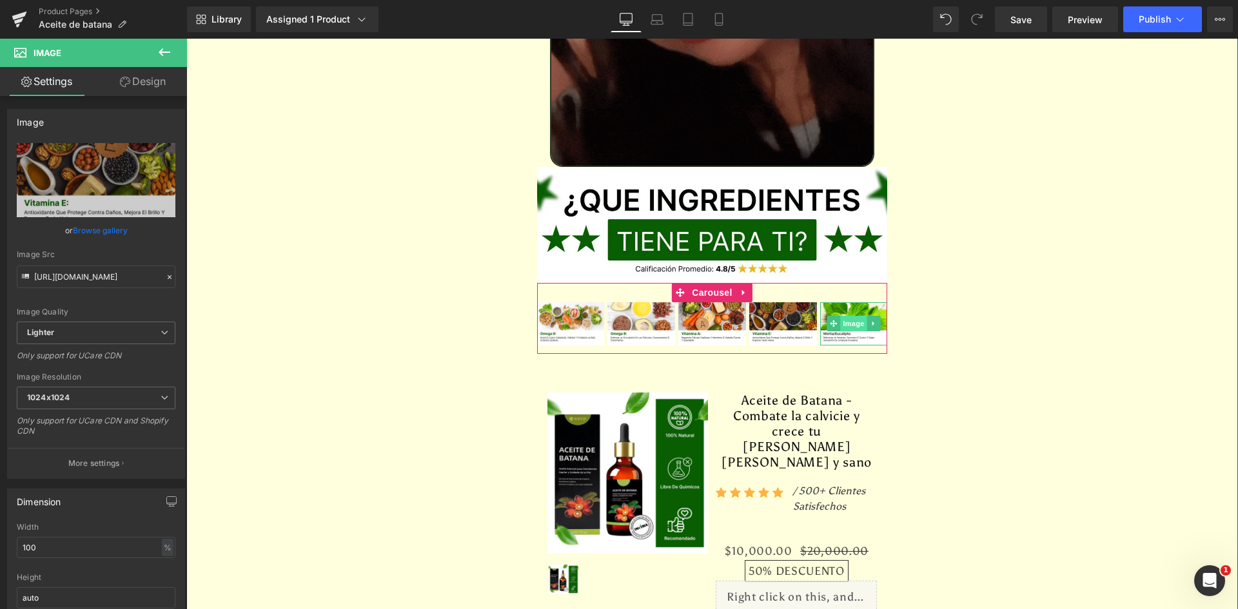
click at [848, 316] on span "Image" at bounding box center [853, 323] width 27 height 15
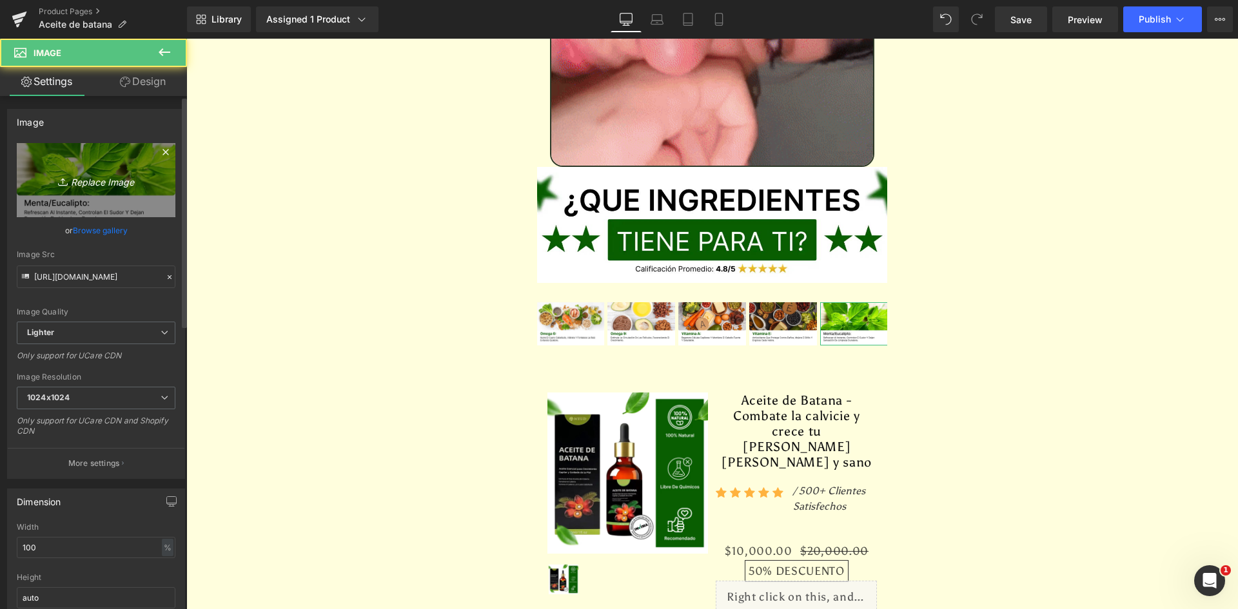
click at [77, 181] on icon "Replace Image" at bounding box center [95, 180] width 103 height 16
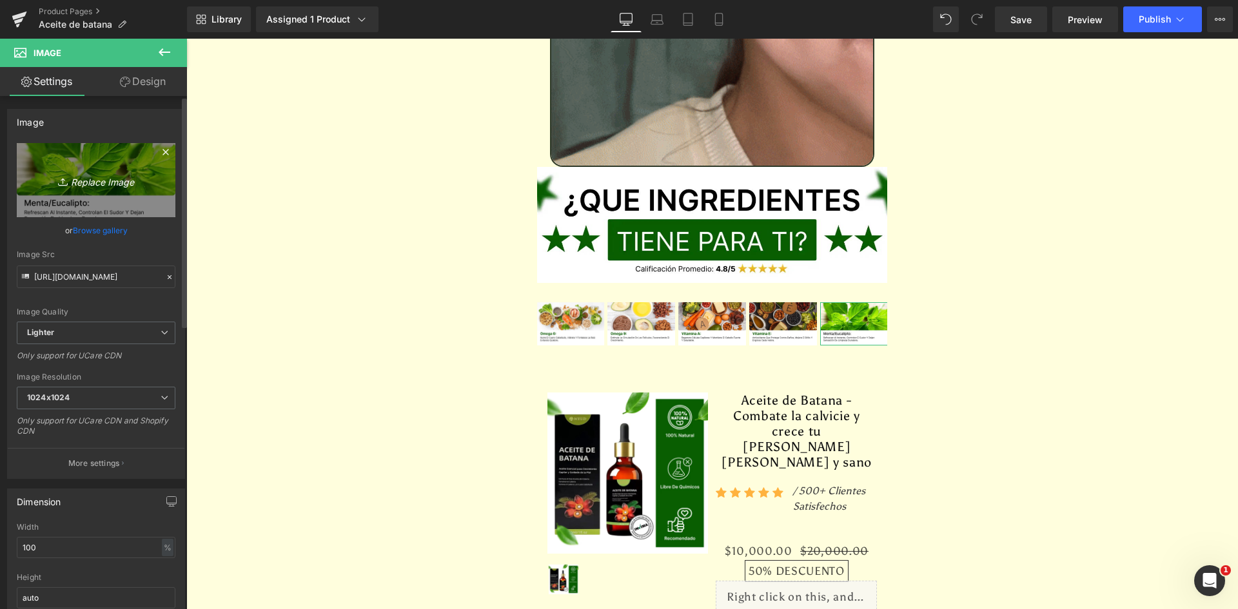
type input "C:\fakepath\Ingrediente 5.webp"
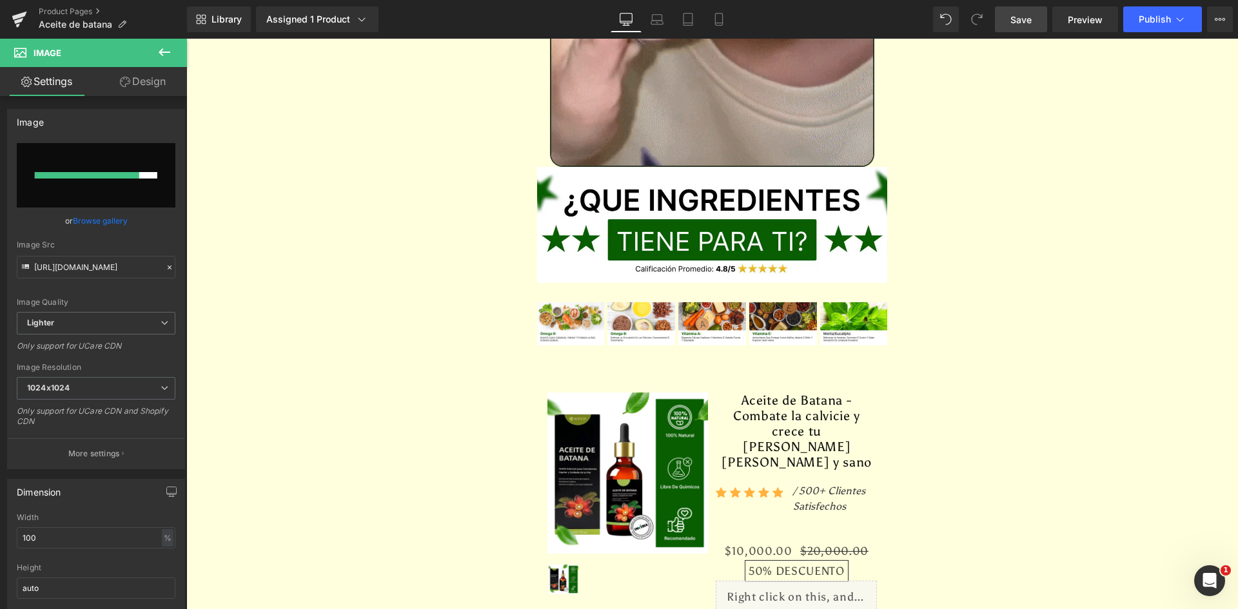
drag, startPoint x: 1041, startPoint y: 25, endPoint x: 1031, endPoint y: 32, distance: 12.2
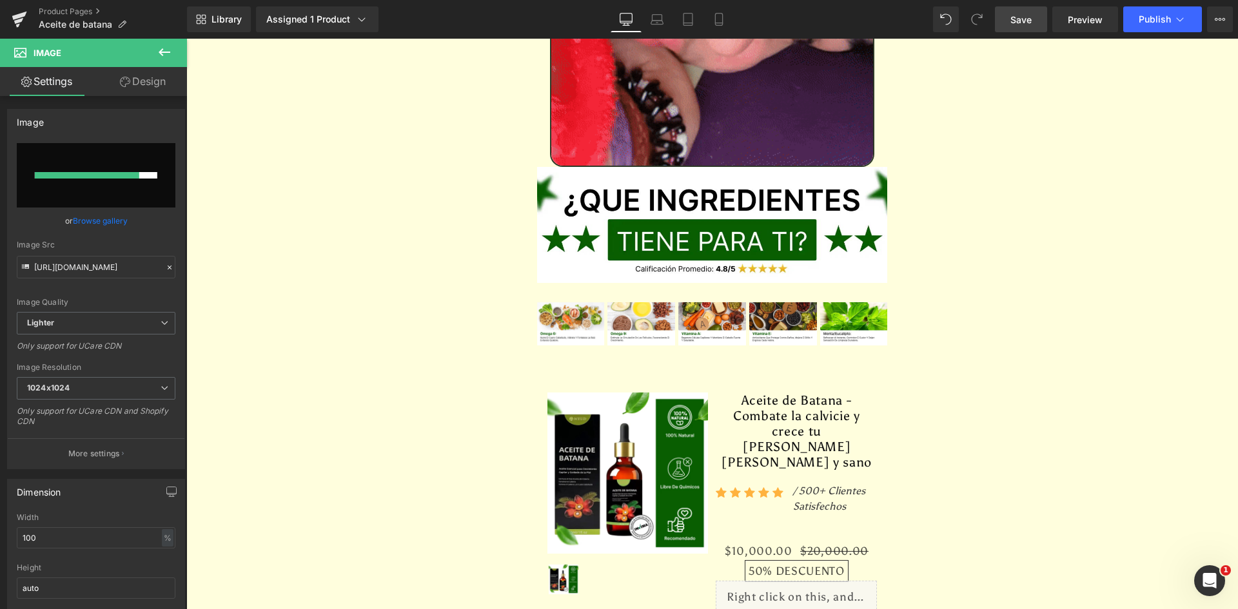
click at [1041, 25] on link "Save" at bounding box center [1021, 19] width 52 height 26
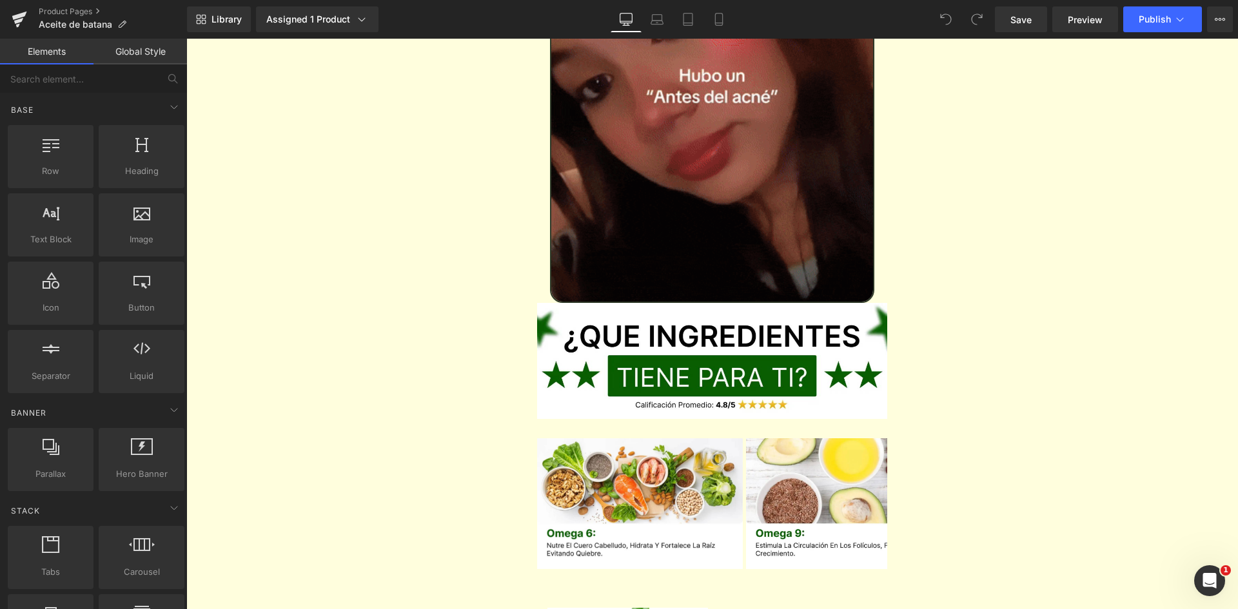
scroll to position [4656, 0]
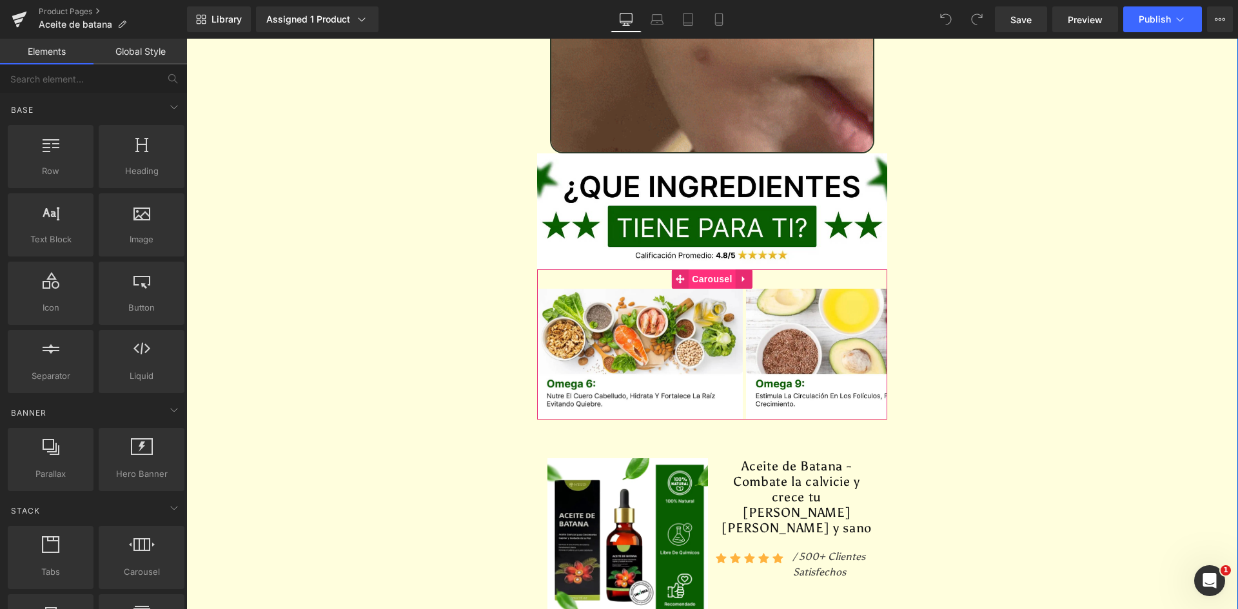
click at [711, 270] on span "Carousel" at bounding box center [712, 279] width 46 height 19
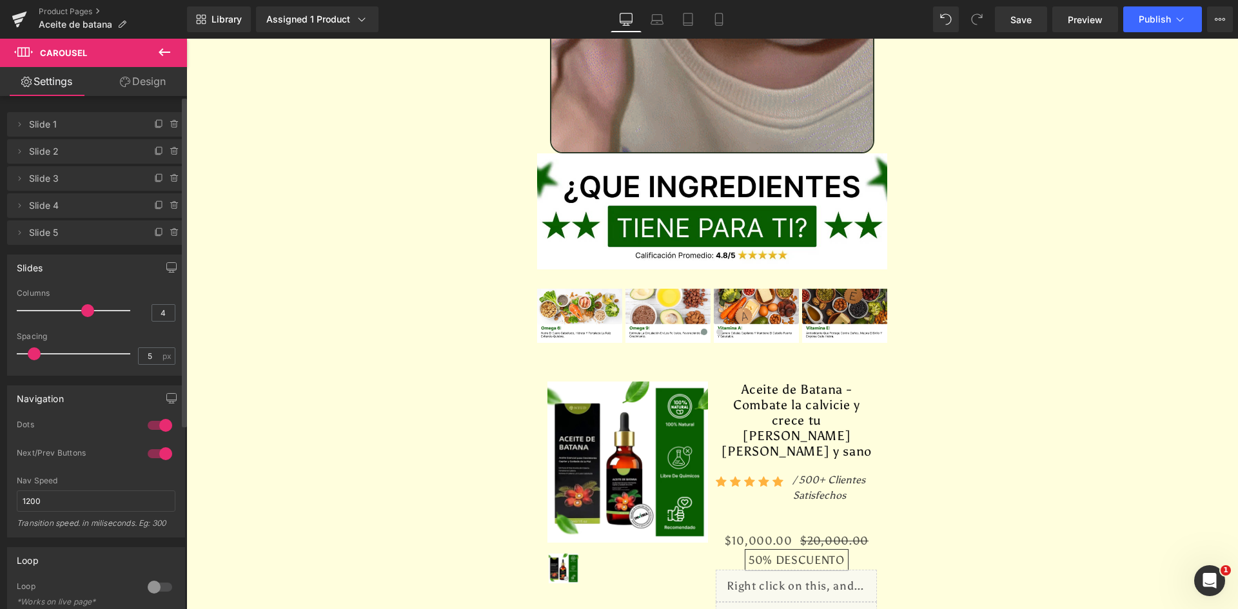
type input "5"
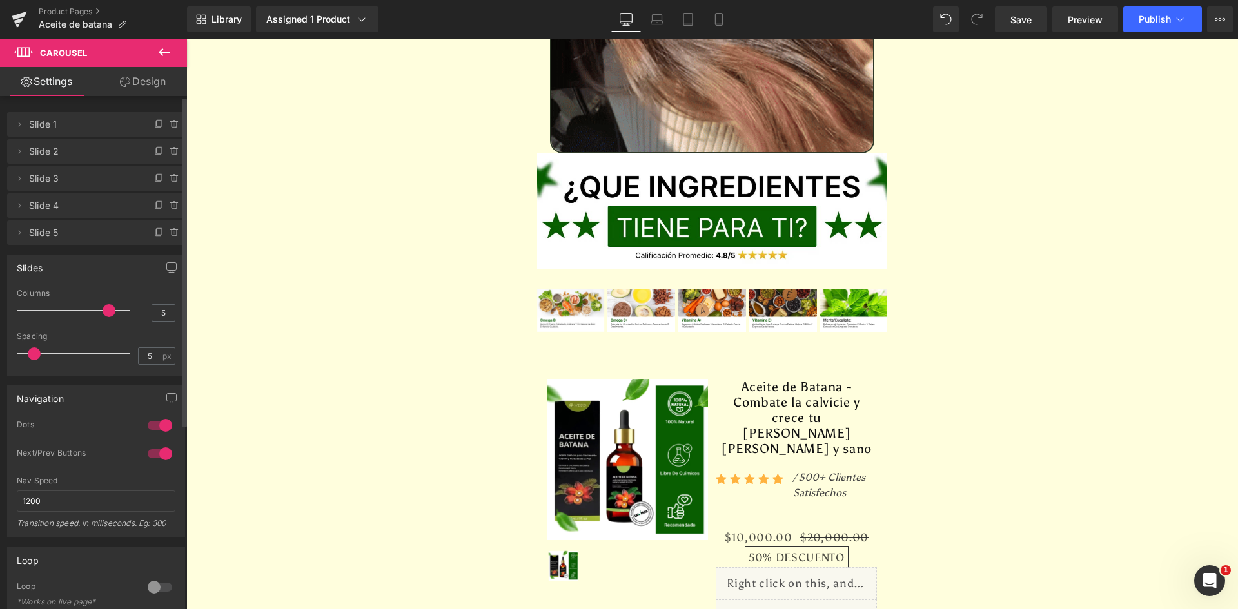
click at [95, 311] on div at bounding box center [76, 311] width 107 height 26
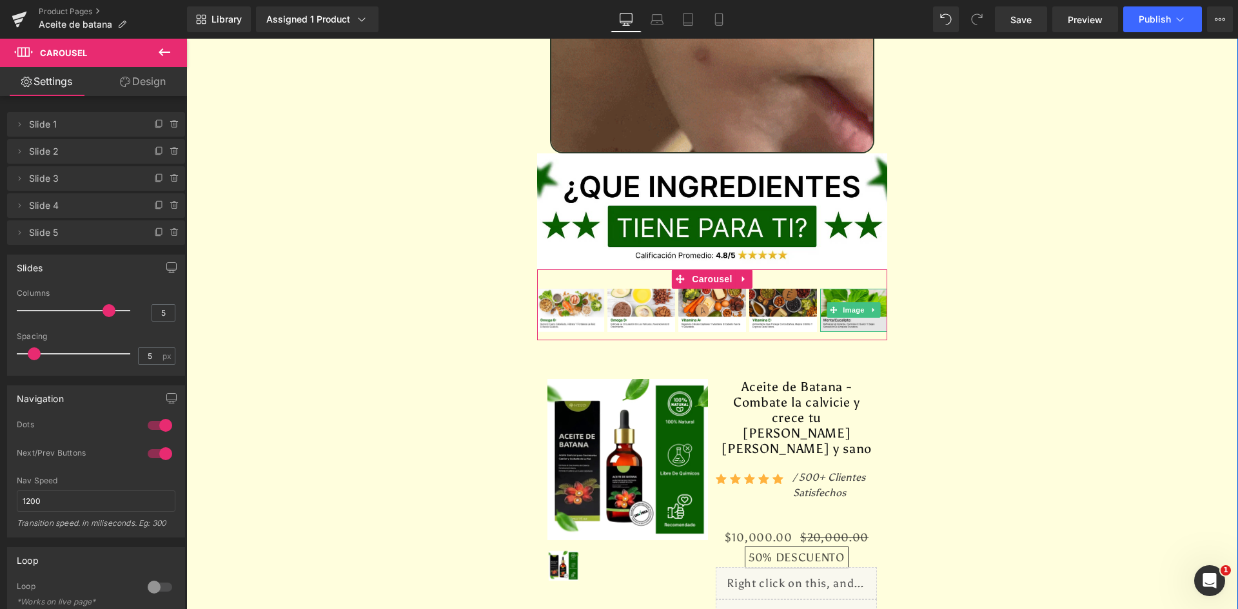
click at [841, 289] on img at bounding box center [854, 310] width 68 height 43
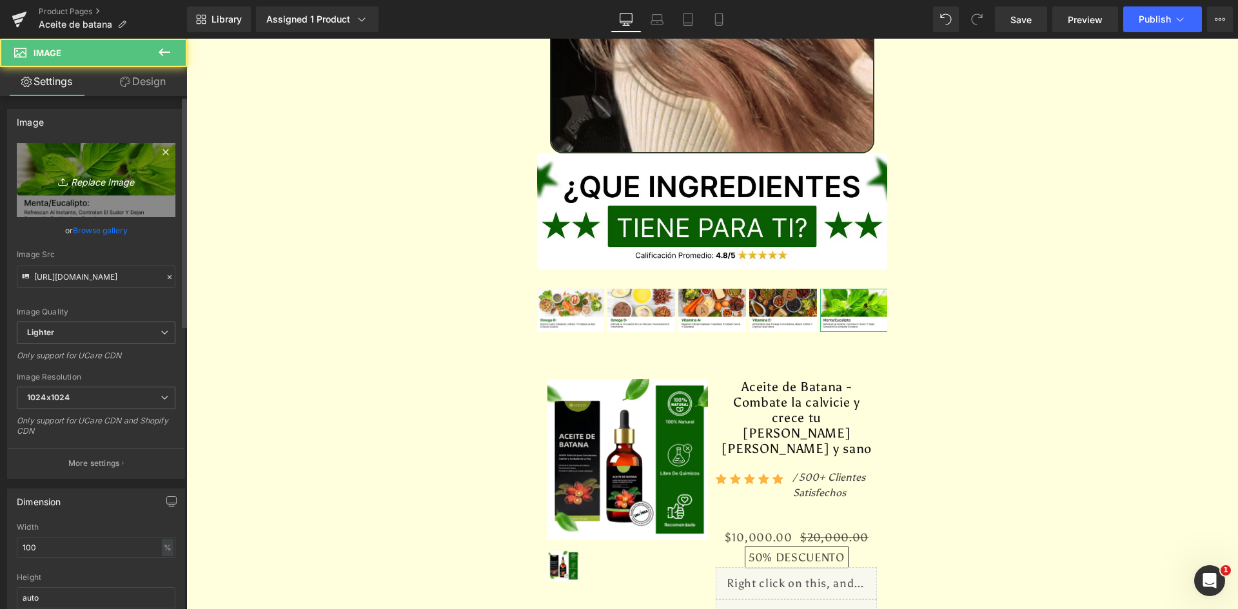
click at [94, 201] on link "Replace Image" at bounding box center [96, 180] width 159 height 74
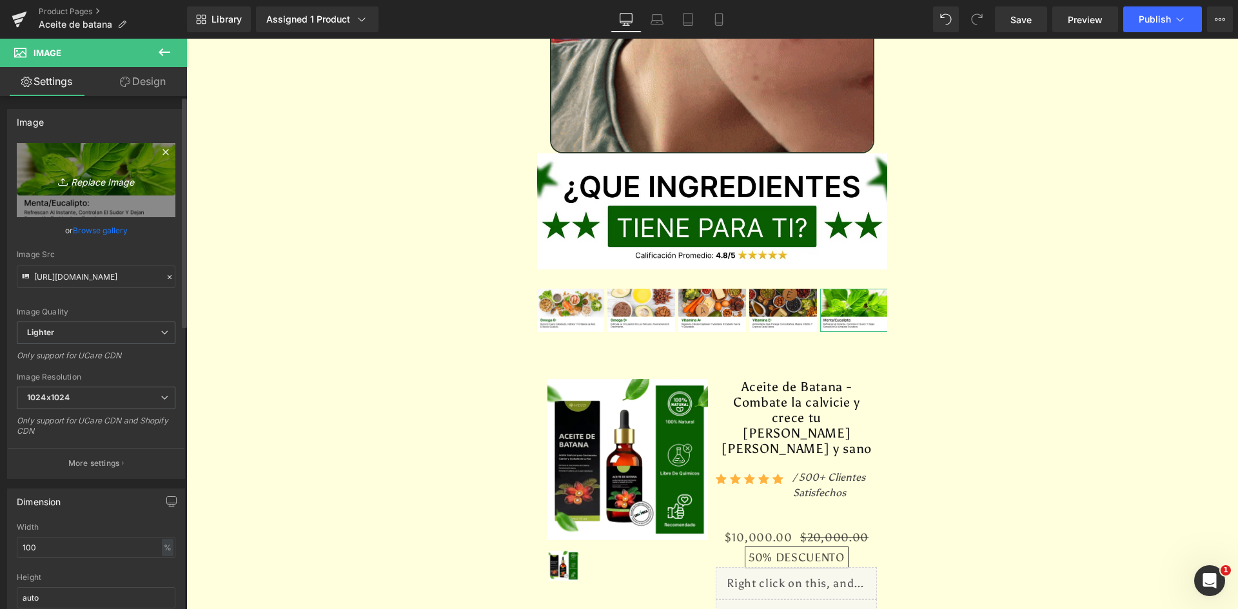
type input "C:\fakepath\Ingrediente 4.webp"
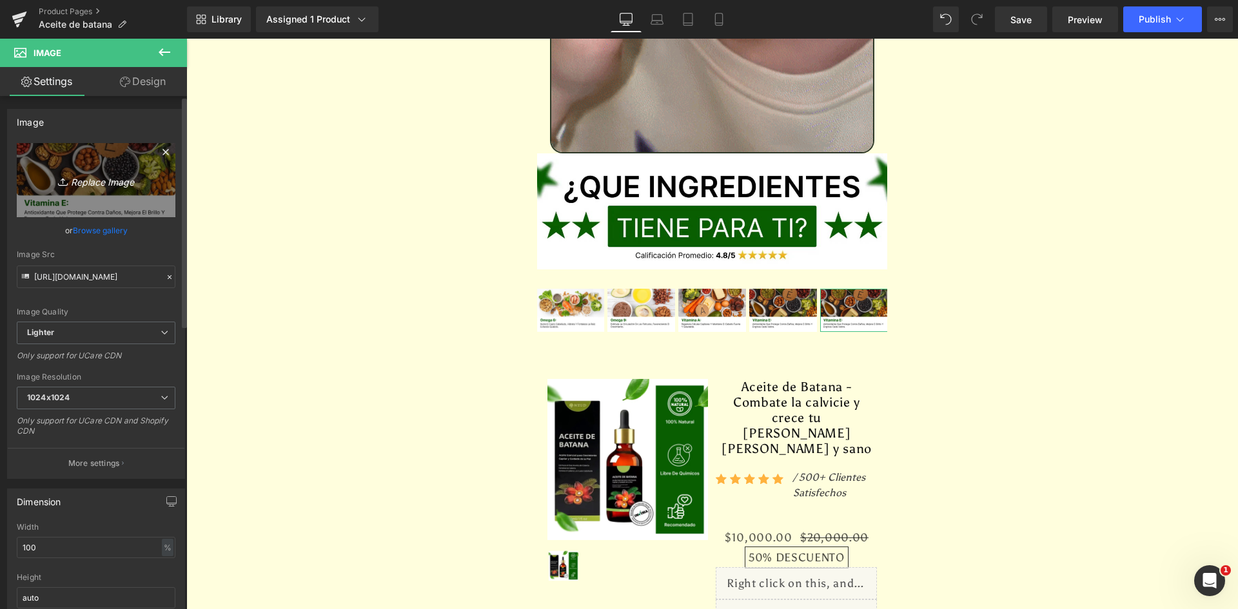
type input "https://ucarecdn.com/07f7f51d-6c78-4021-994c-474f407eb764/-/format/auto/-/previ…"
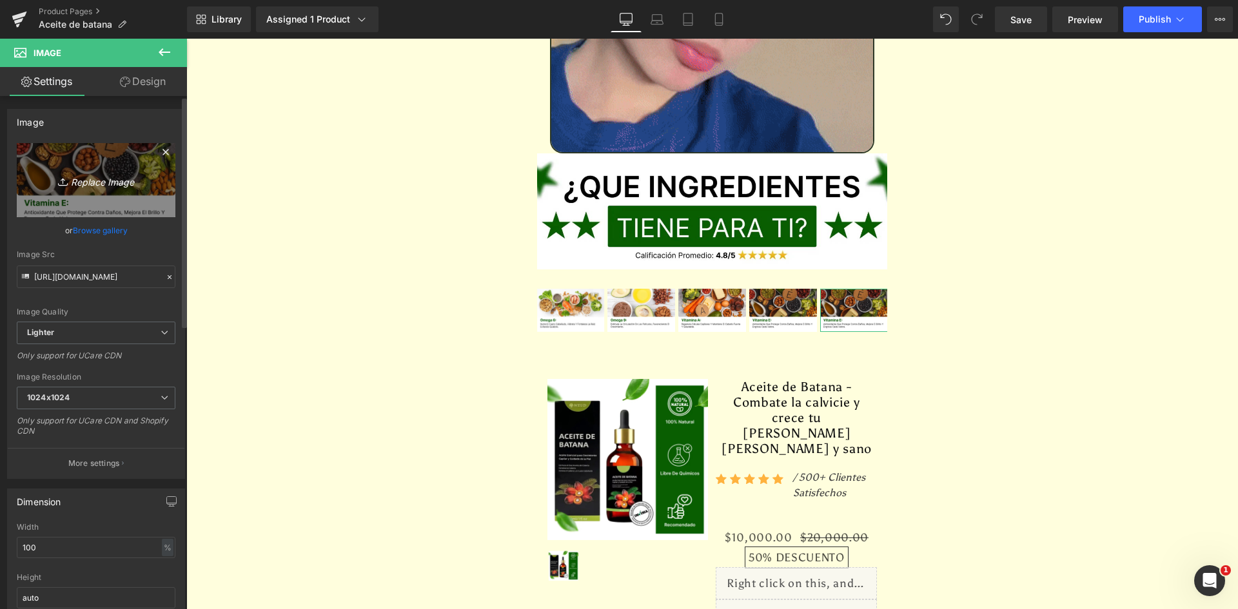
click at [98, 168] on link "Replace Image" at bounding box center [96, 180] width 159 height 74
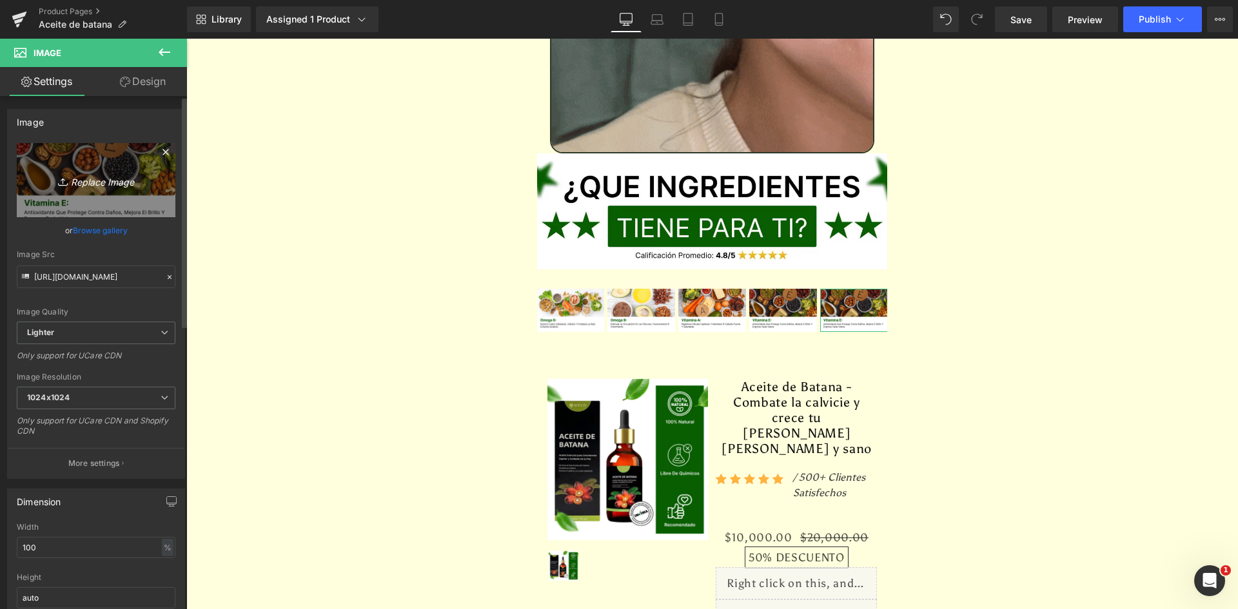
type input "C:\fakepath\Ingrediente 5.webp"
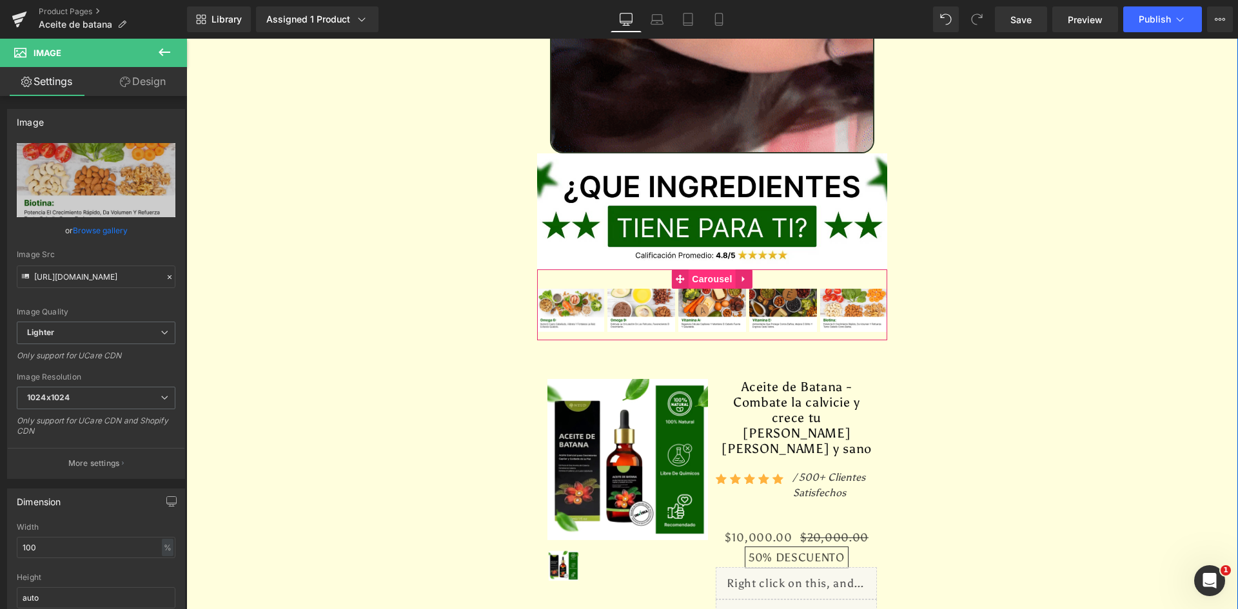
type input "https://ucarecdn.com/60b07b0b-9448-4ff9-9248-ee413305077a/-/format/auto/-/previ…"
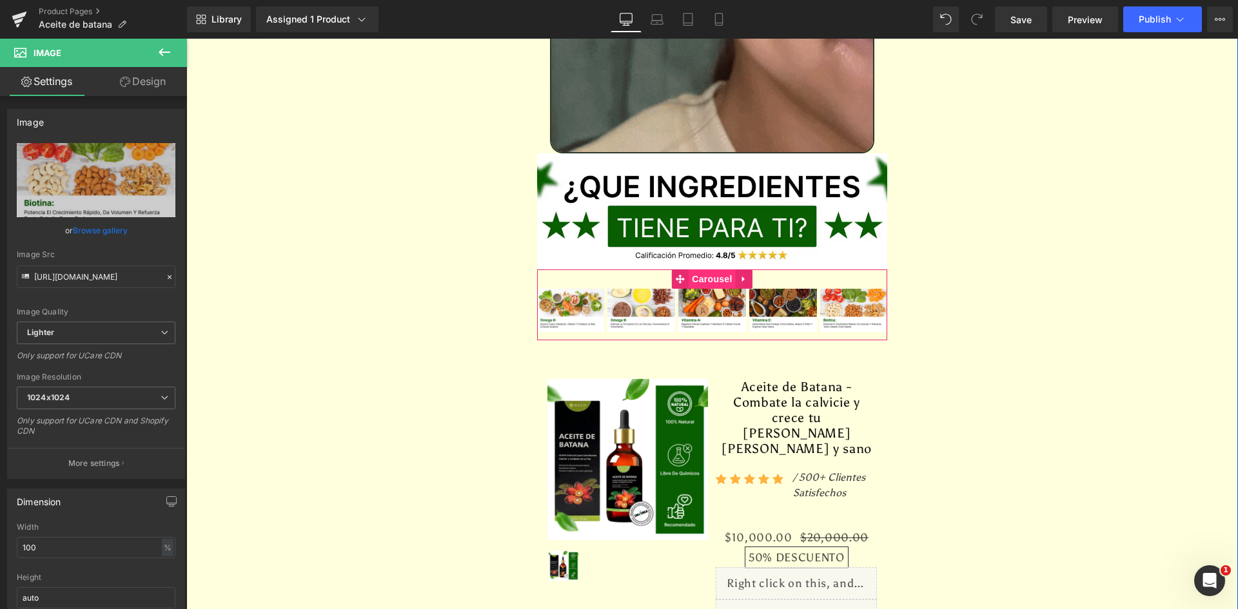
click at [703, 270] on span "Carousel" at bounding box center [712, 279] width 46 height 19
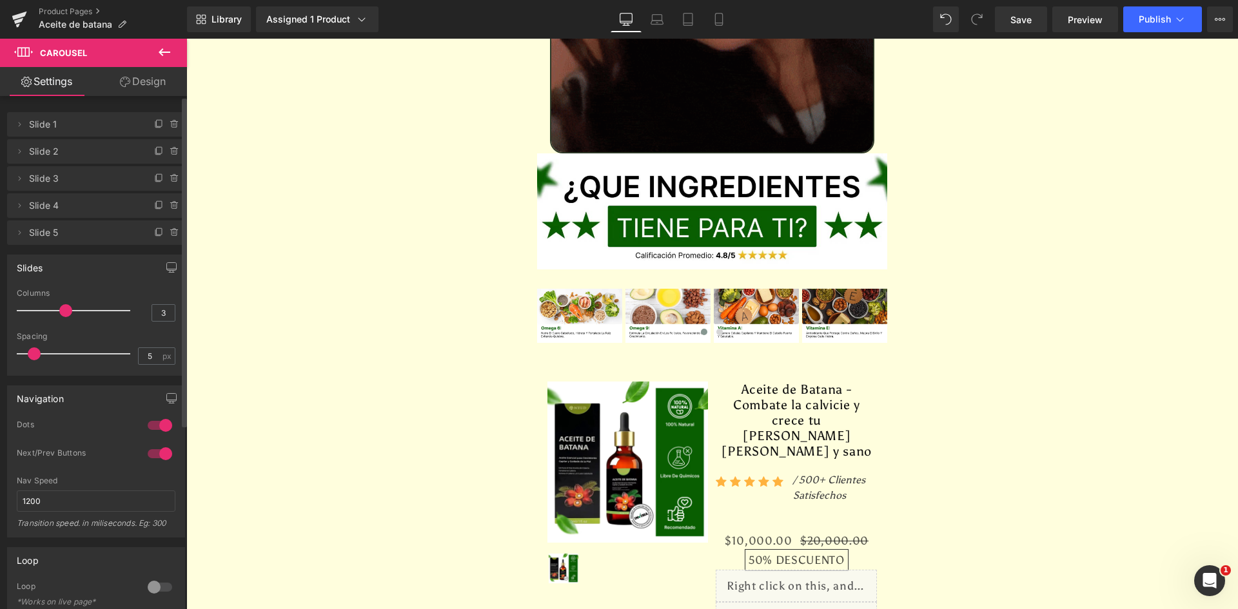
type input "2"
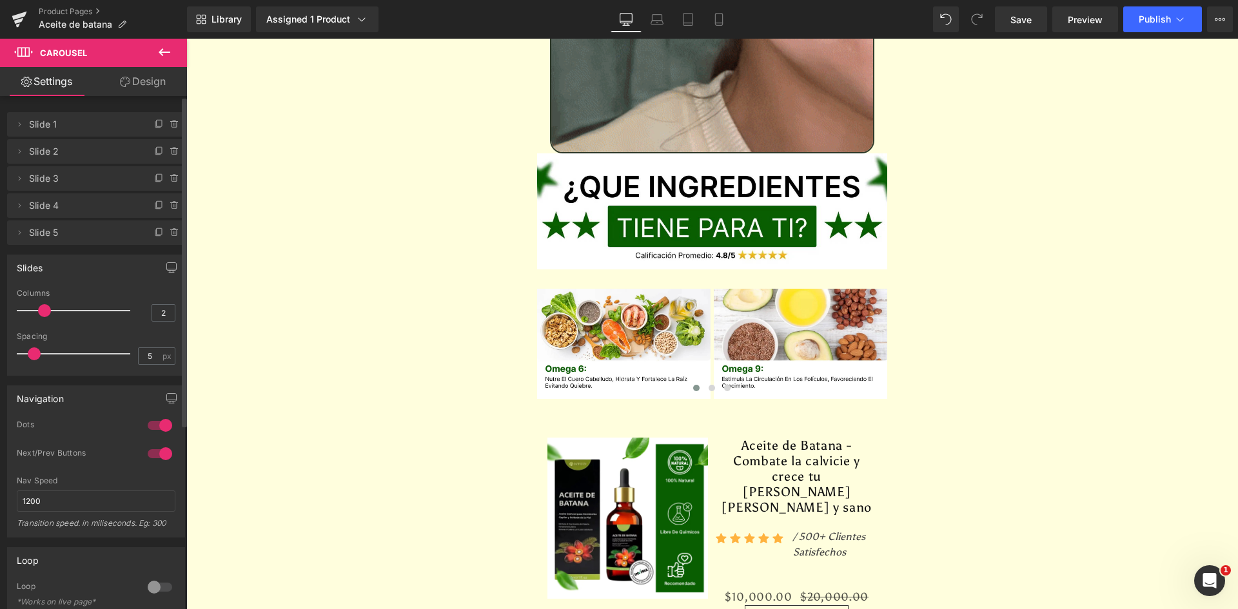
drag, startPoint x: 100, startPoint y: 309, endPoint x: 37, endPoint y: 318, distance: 63.2
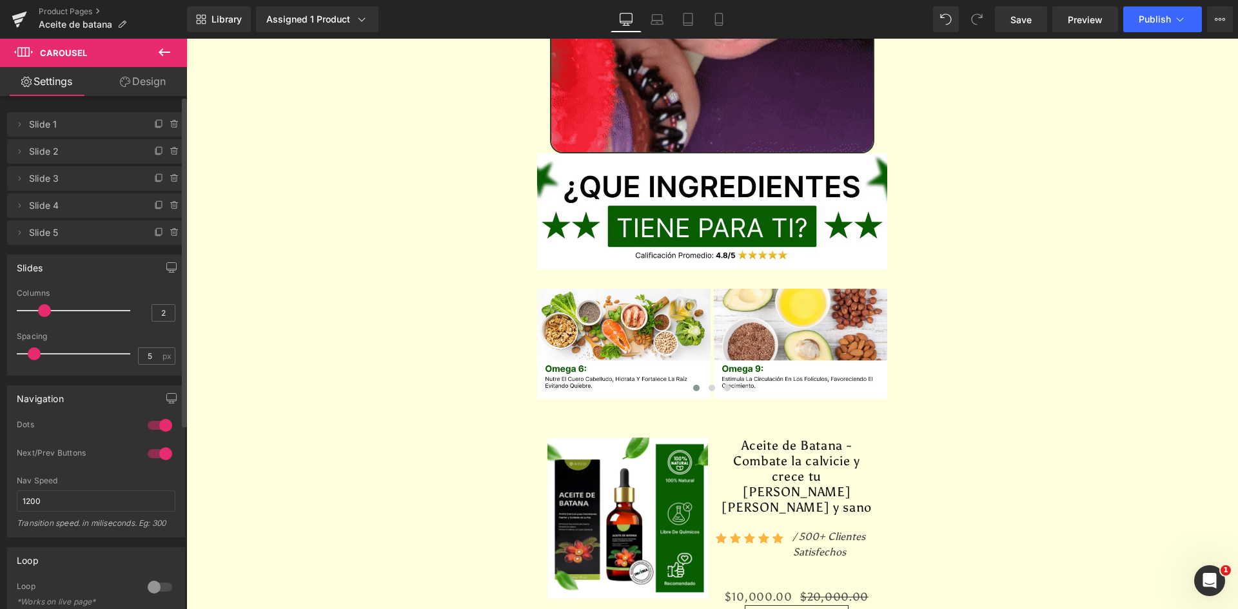
click at [37, 318] on div at bounding box center [76, 311] width 107 height 26
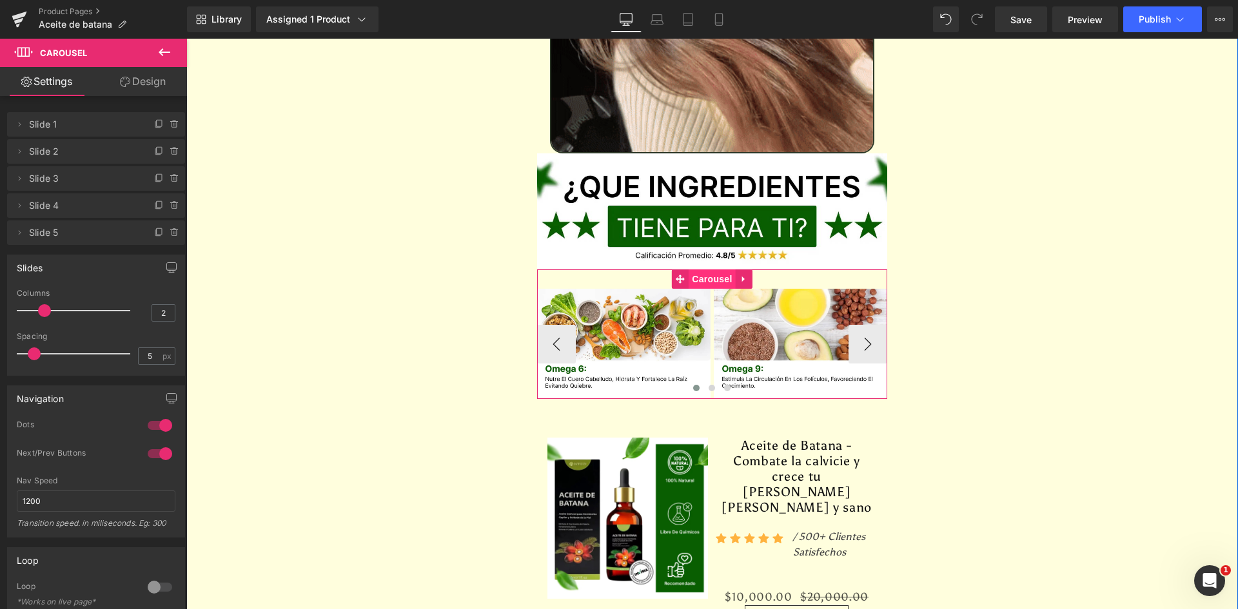
click at [702, 270] on span "Carousel" at bounding box center [712, 279] width 46 height 19
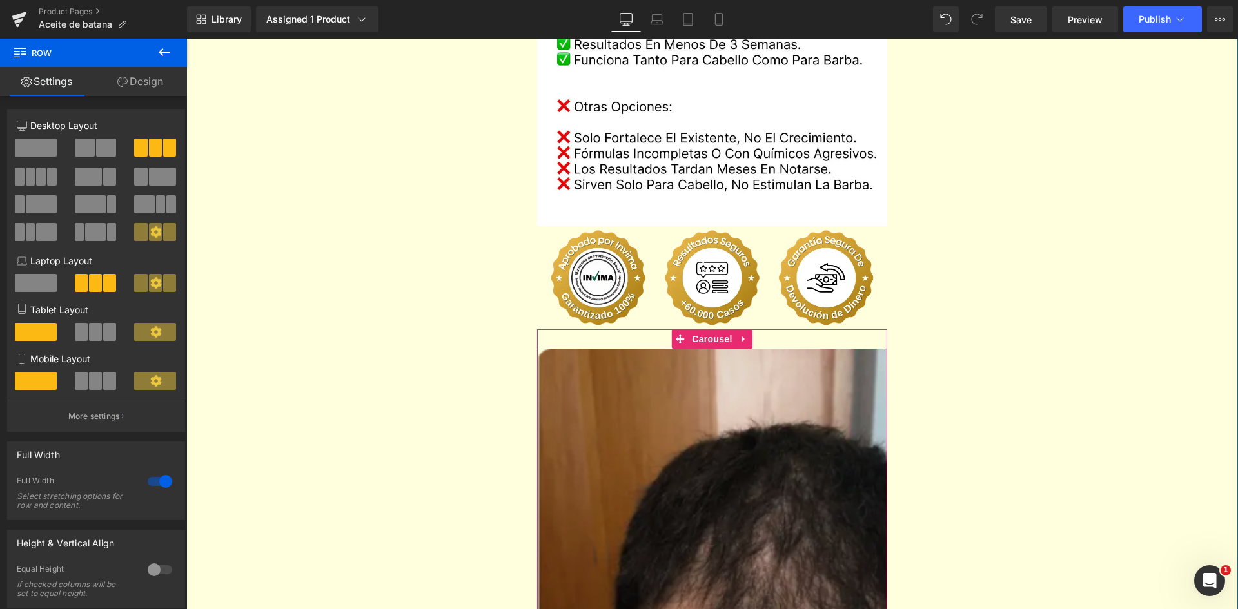
scroll to position [2630, 0]
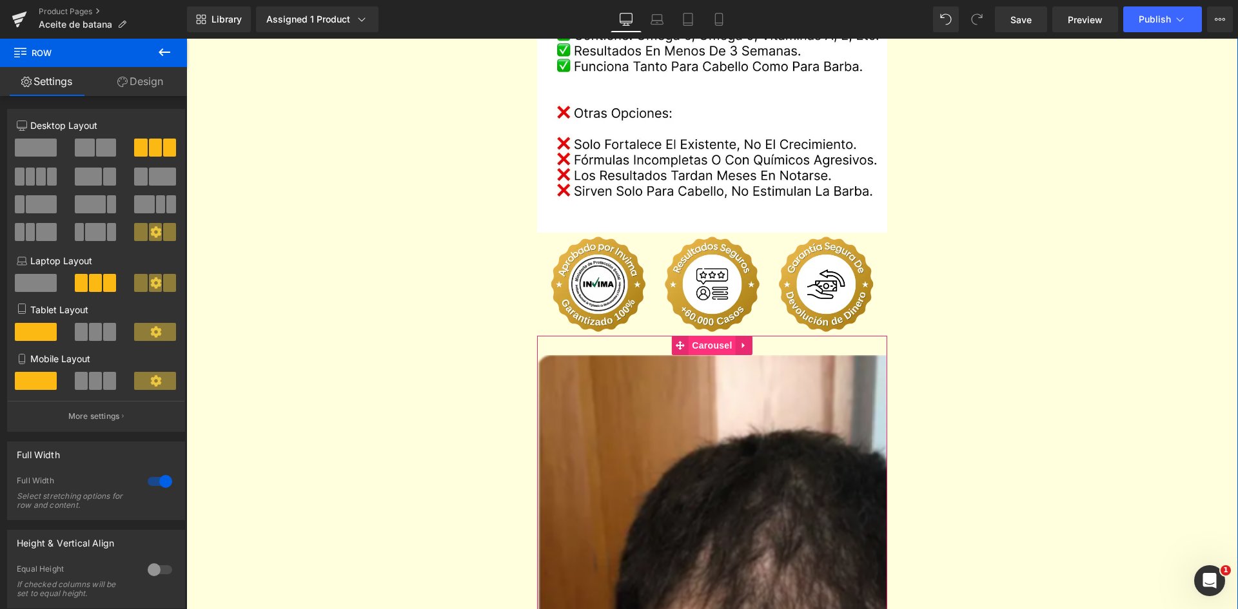
click at [714, 336] on span "Carousel" at bounding box center [712, 345] width 46 height 19
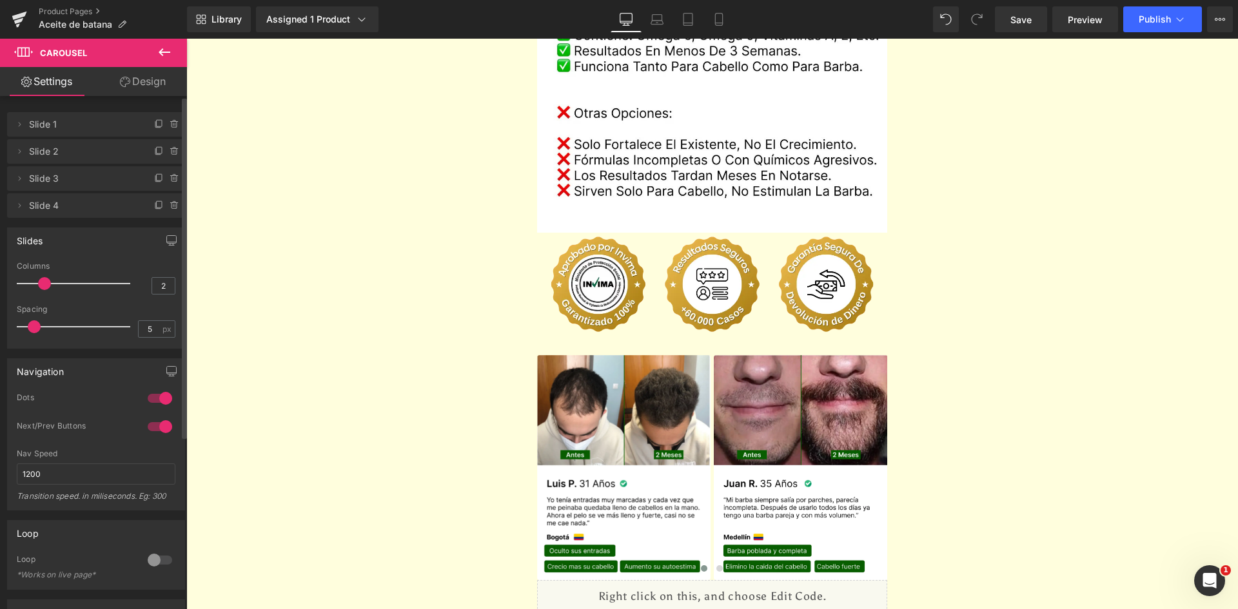
type input "1"
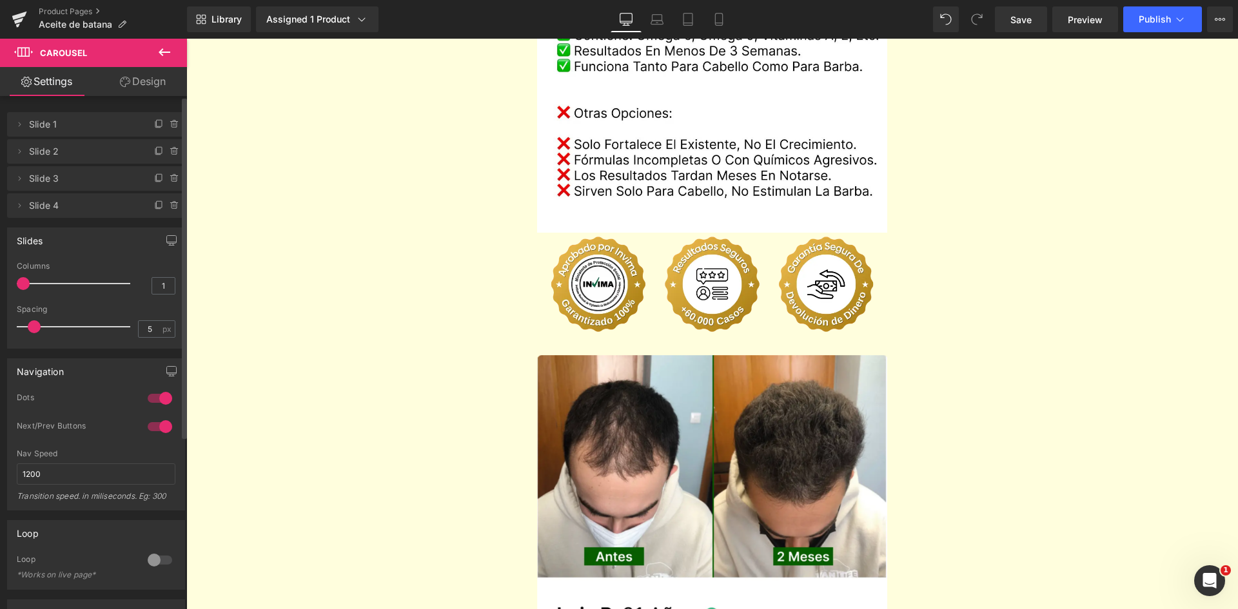
drag, startPoint x: 23, startPoint y: 284, endPoint x: 32, endPoint y: 284, distance: 9.0
click at [32, 284] on div at bounding box center [76, 284] width 107 height 26
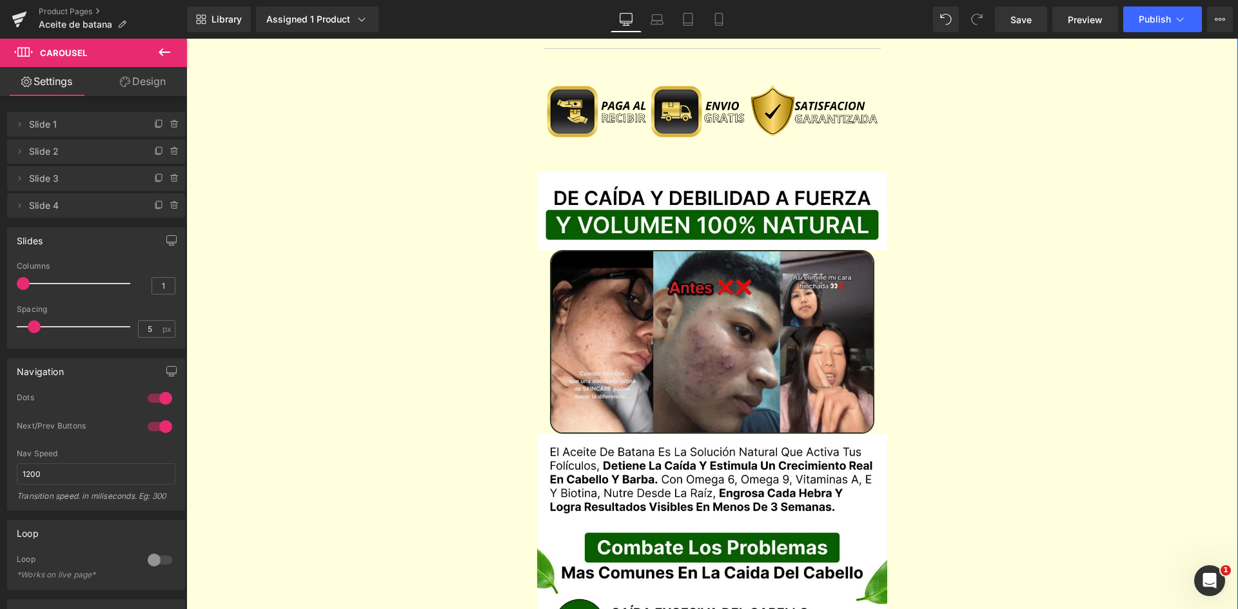
scroll to position [1161, 0]
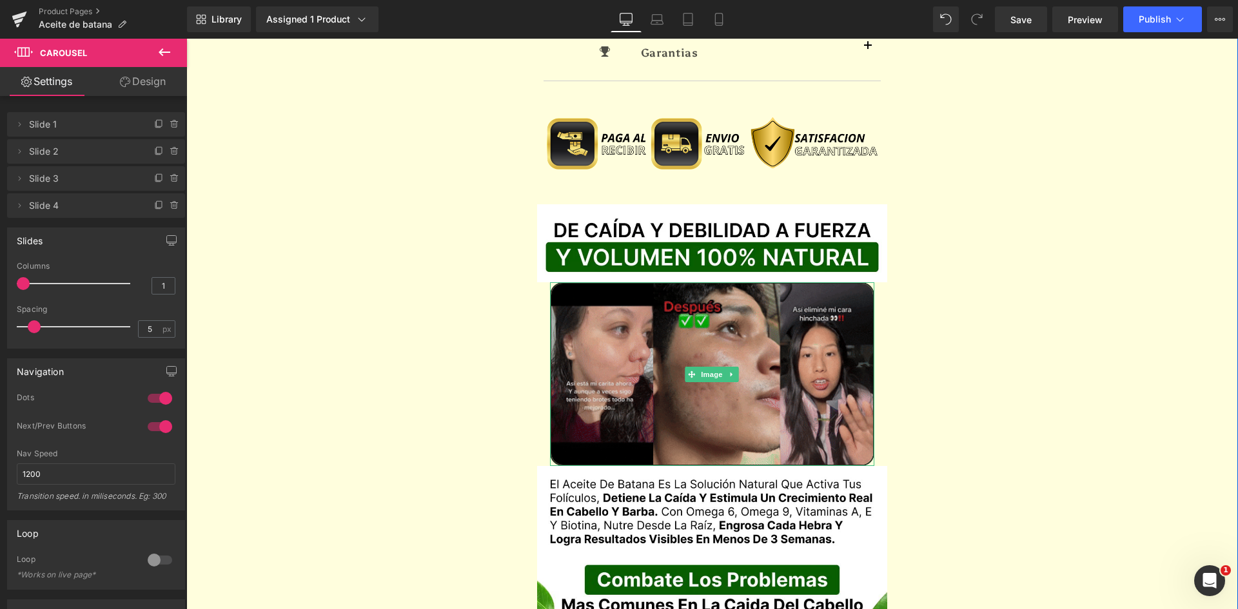
click at [604, 309] on img at bounding box center [712, 374] width 325 height 184
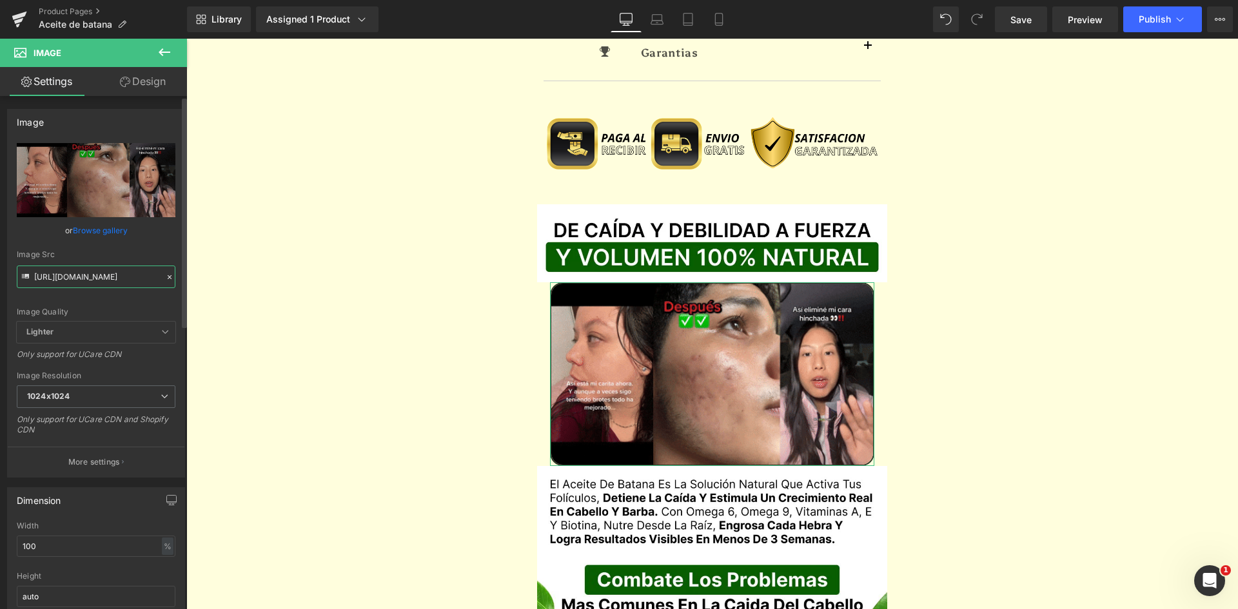
click at [67, 273] on input "https://media.giphy.com/media/QtNPzJg0n9sgJPWW0H/giphy.gif" at bounding box center [96, 277] width 159 height 23
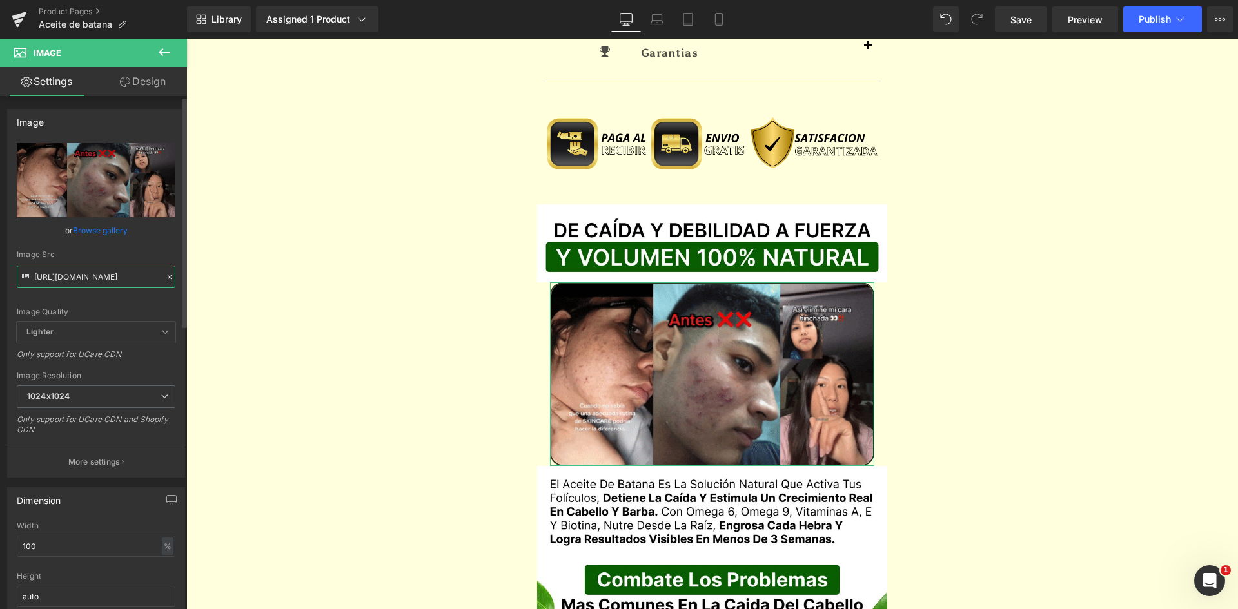
click at [67, 273] on input "https://media.giphy.com/media/QtNPzJg0n9sgJPWW0H/giphy.gif" at bounding box center [96, 277] width 159 height 23
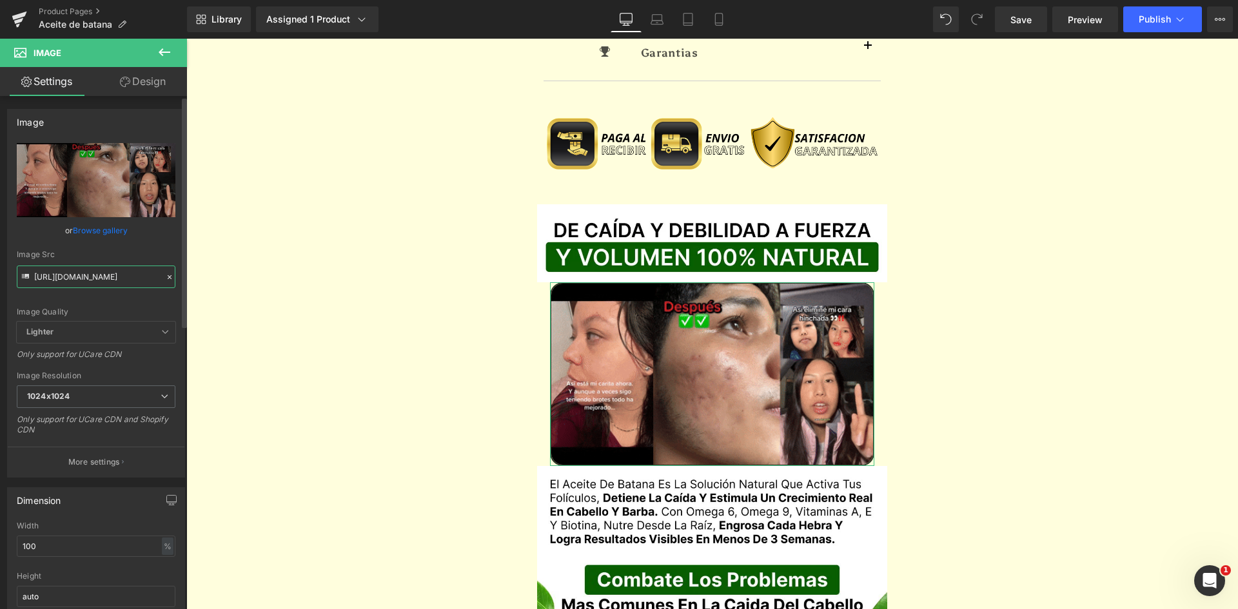
click at [67, 273] on input "https://media.giphy.com/media/QtNPzJg0n9sgJPWW0H/giphy.gif" at bounding box center [96, 277] width 159 height 23
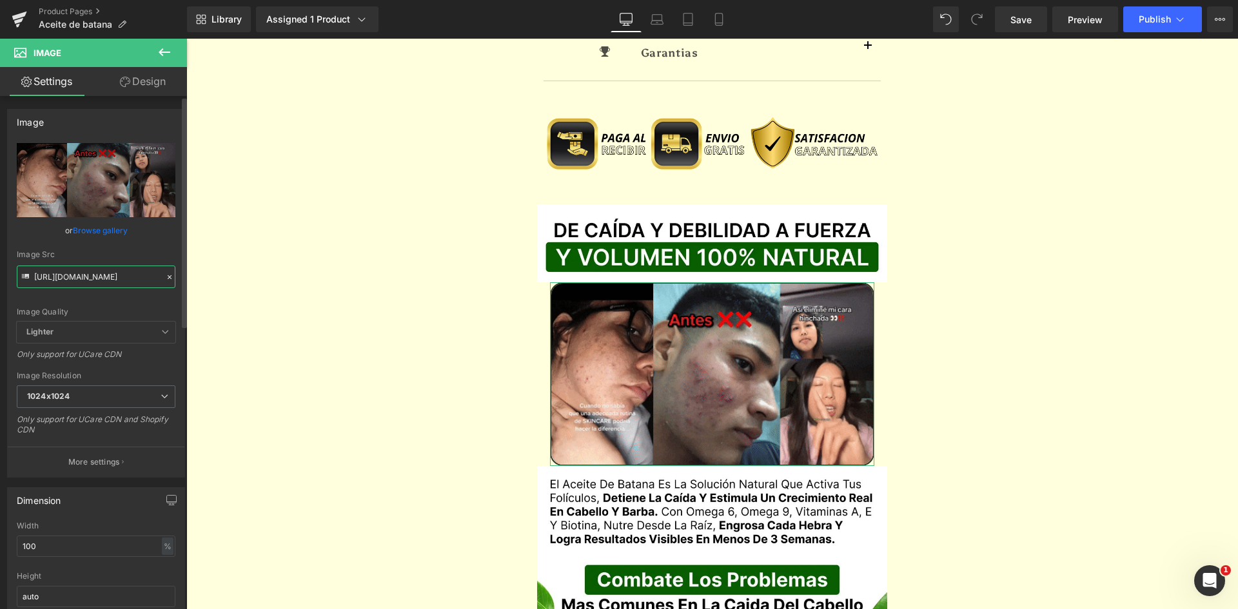
paste input "H9T3UOlLdVcnhVXSV2"
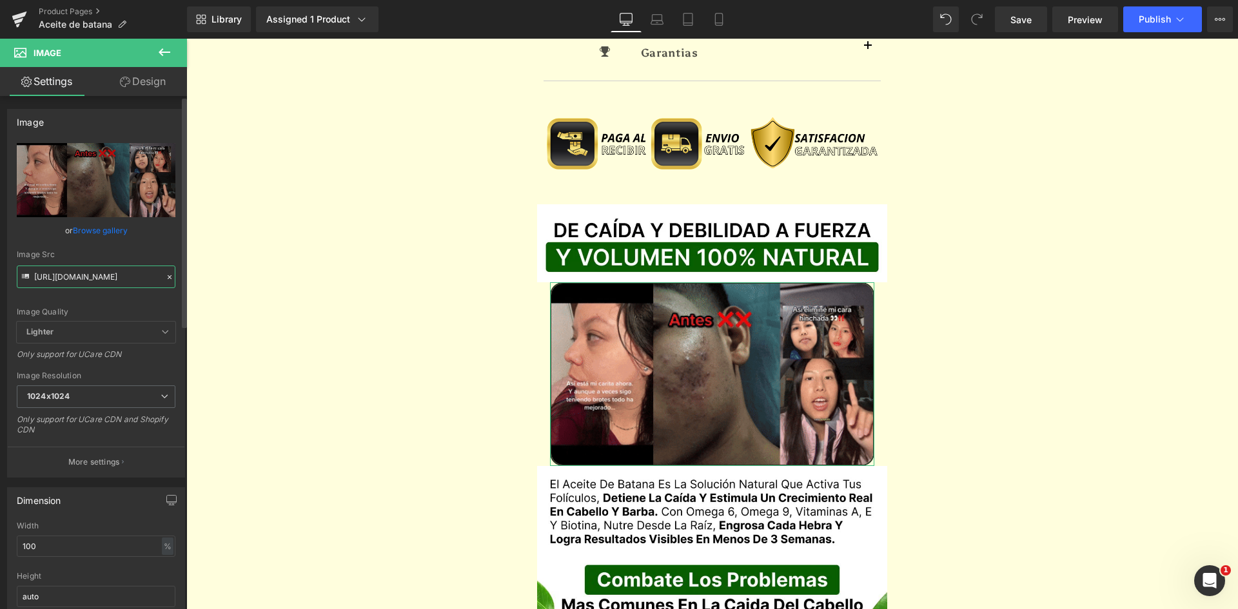
type input "https://media.giphy.com/media/H9T3UOlLdVcnhVXSV2/giphy.gif"
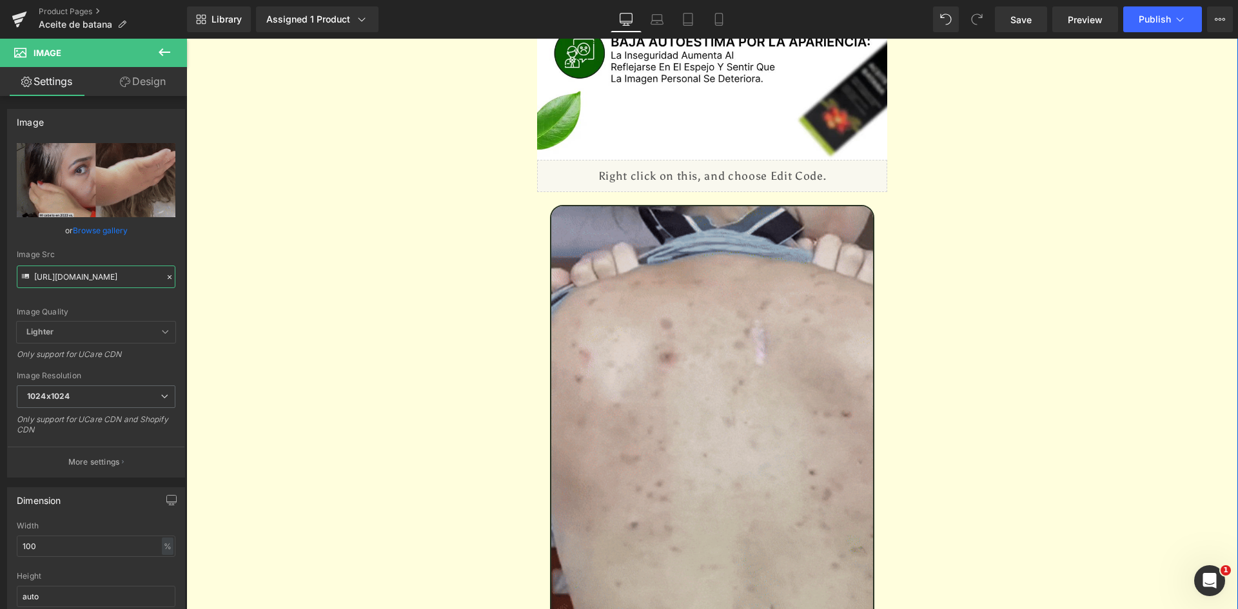
scroll to position [2063, 0]
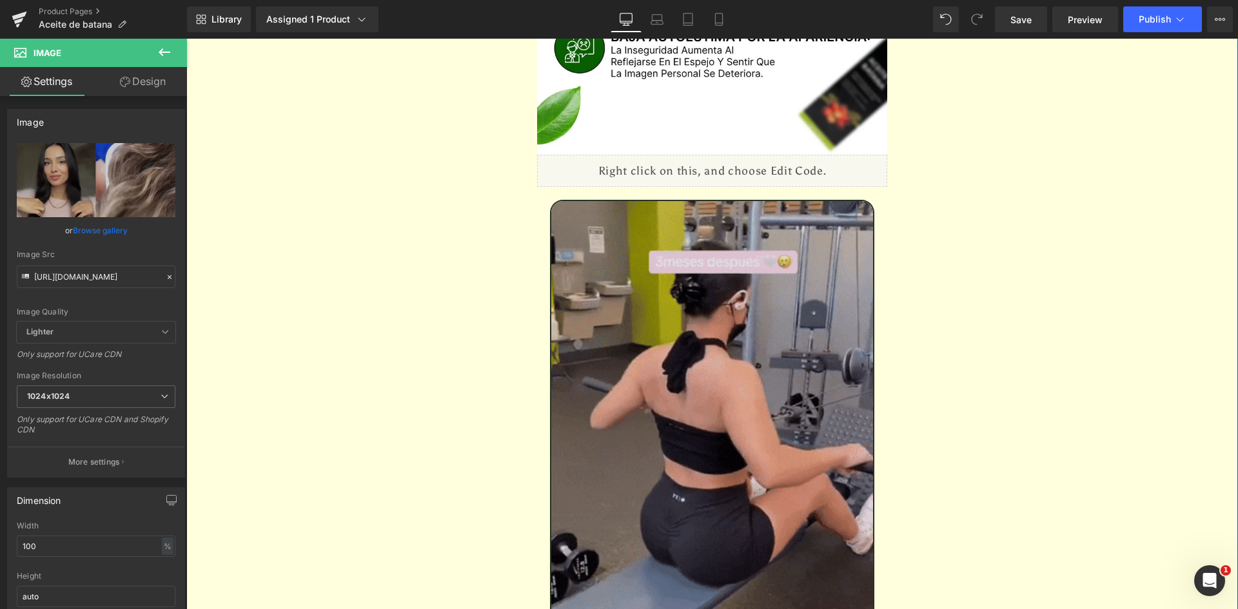
click at [690, 273] on img at bounding box center [712, 416] width 325 height 432
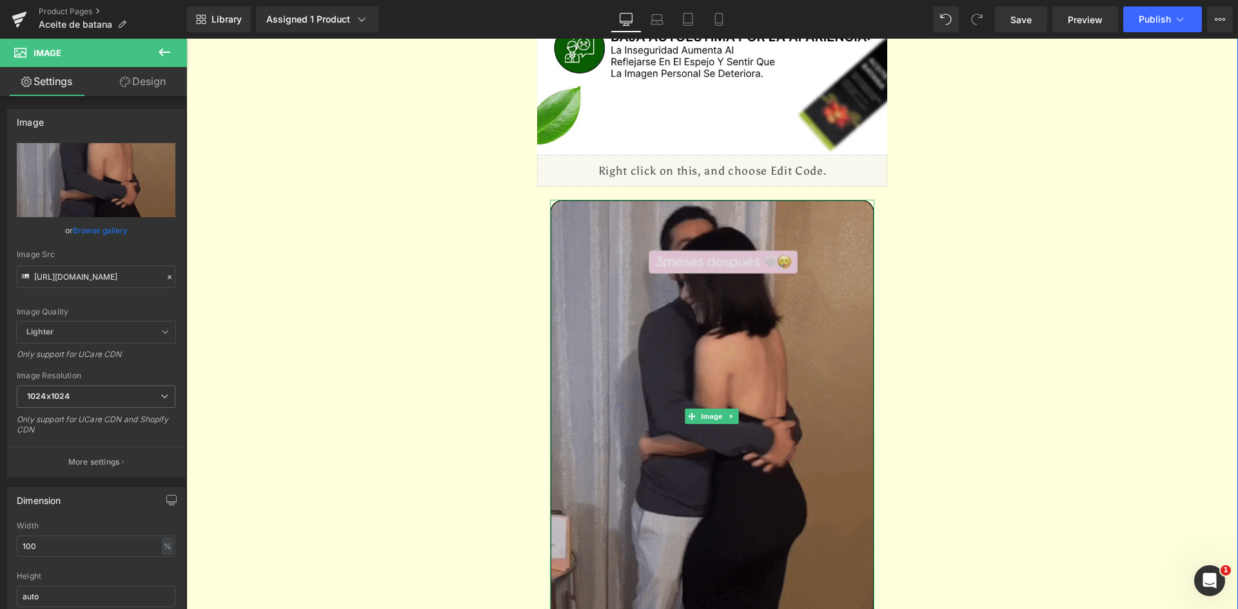
click at [663, 259] on img at bounding box center [712, 416] width 325 height 432
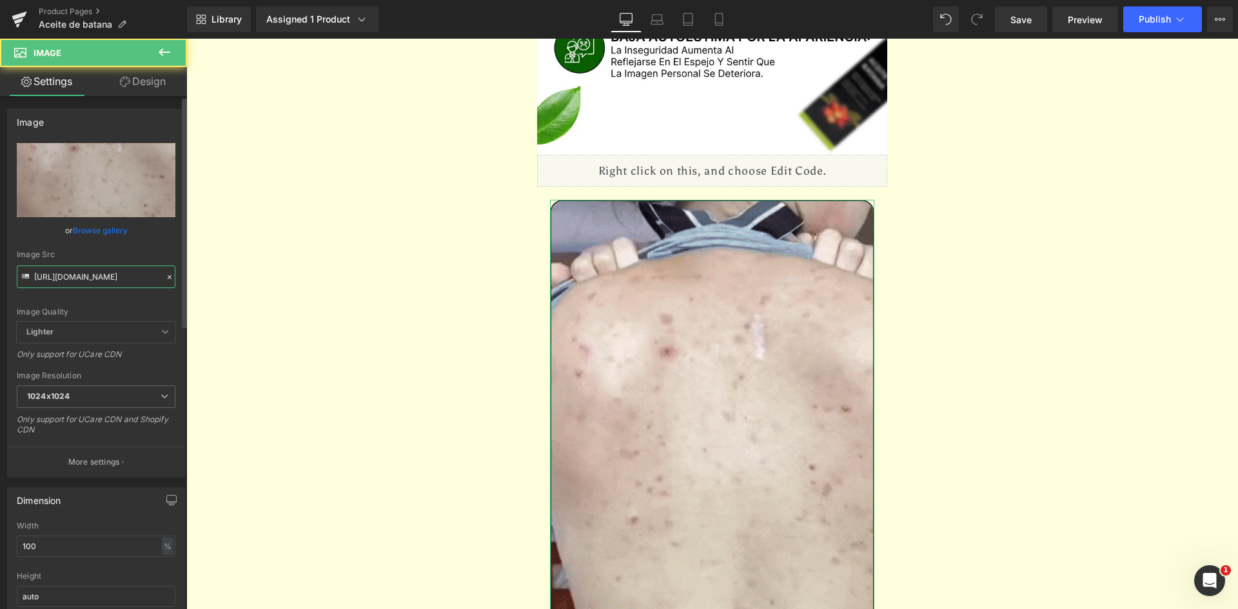
click at [88, 276] on input "https://media2.giphy.com/media/v1.Y2lkPTc5MGI3NjExYnBhNWJvaHMwdHdvb2UzOHhlMXhye…" at bounding box center [96, 277] width 159 height 23
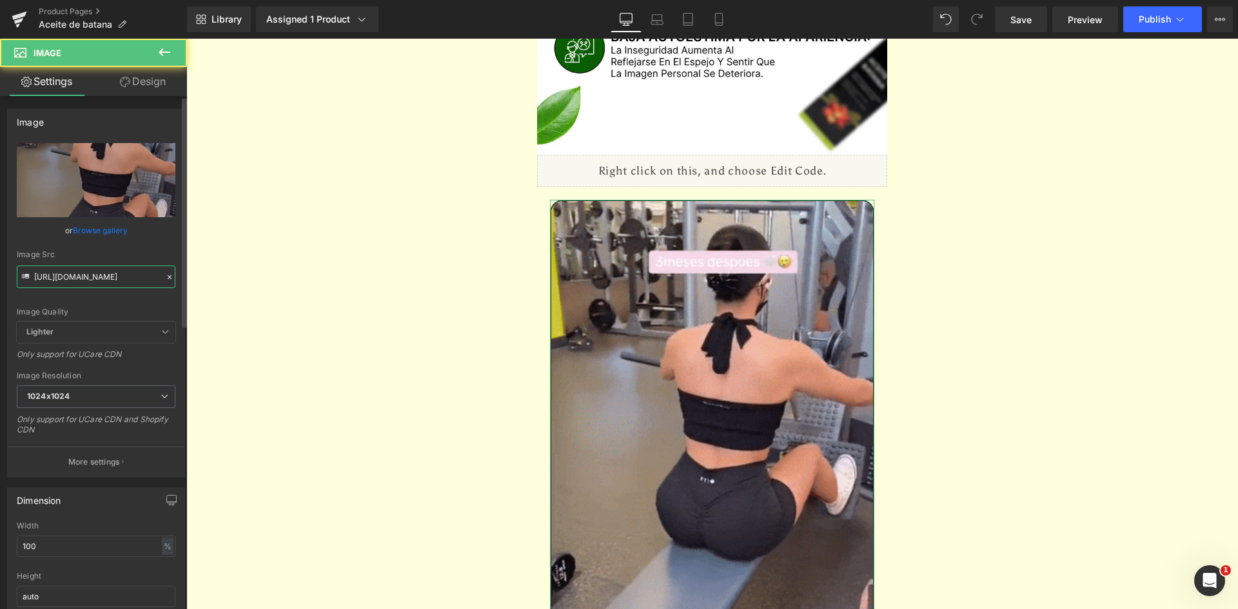
click at [88, 276] on input "https://media2.giphy.com/media/v1.Y2lkPTc5MGI3NjExYnBhNWJvaHMwdHdvb2UzOHhlMXhye…" at bounding box center [96, 277] width 159 height 23
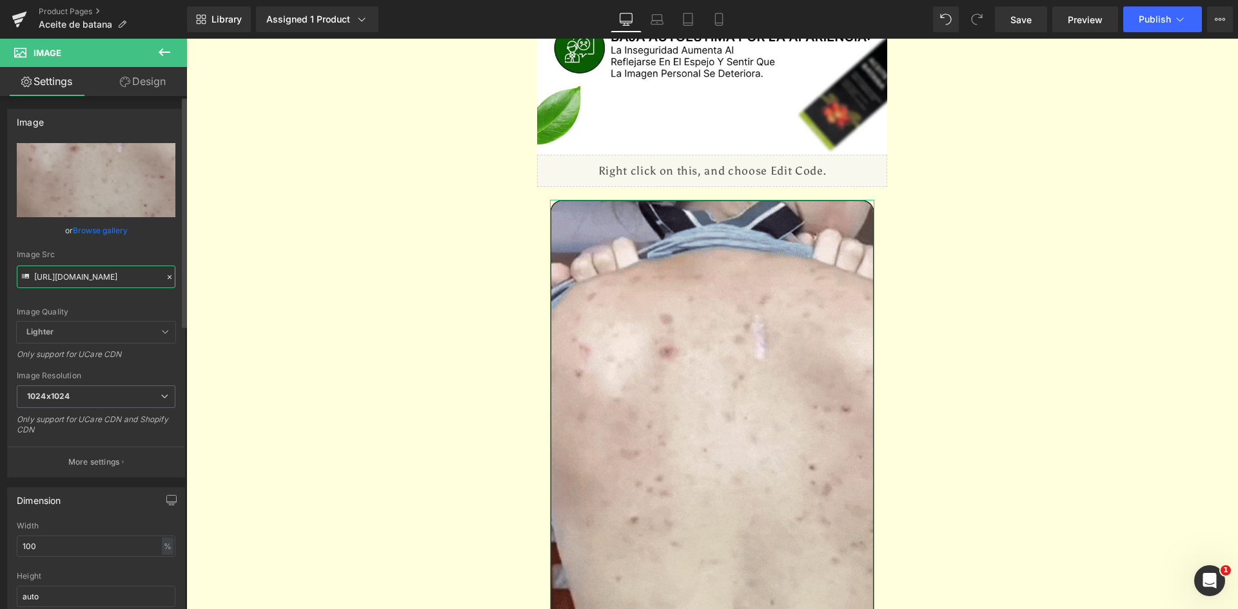
click at [88, 276] on input "https://media2.giphy.com/media/v1.Y2lkPTc5MGI3NjExYnBhNWJvaHMwdHdvb2UzOHhlMXhye…" at bounding box center [96, 277] width 159 height 23
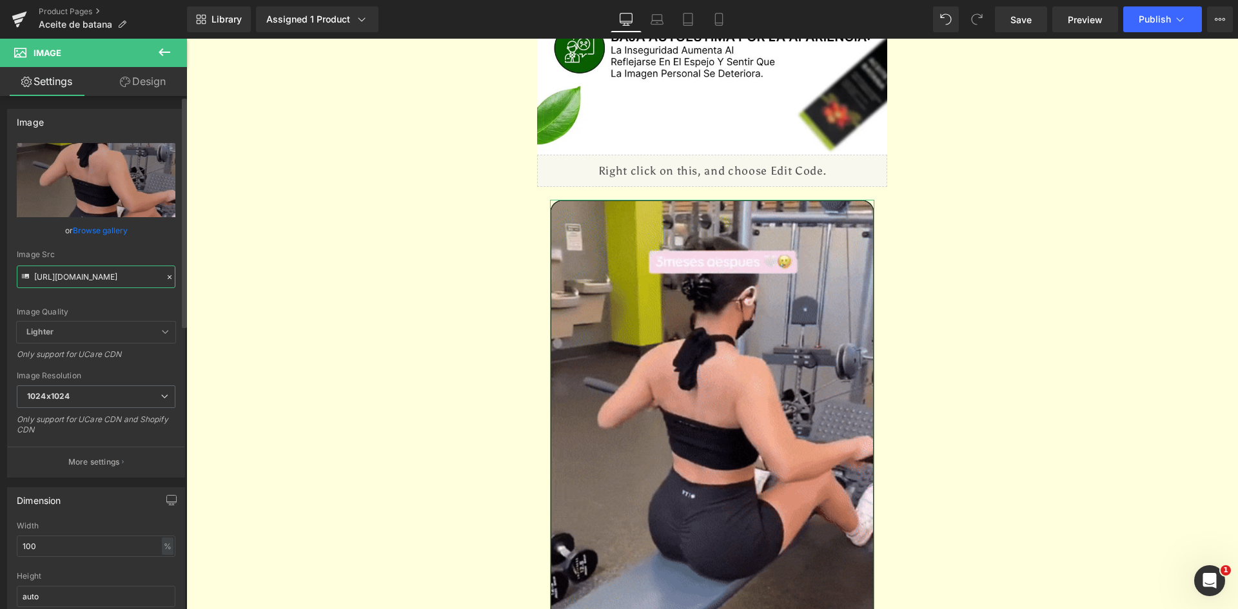
paste input "bWtoODRzcHN5Y2s4eHZjZWdva2UwcTR2bzBrZnlmNGZiM2lpajBhMyZlcD12MV9pbnRlcm5hbF9naWZ…"
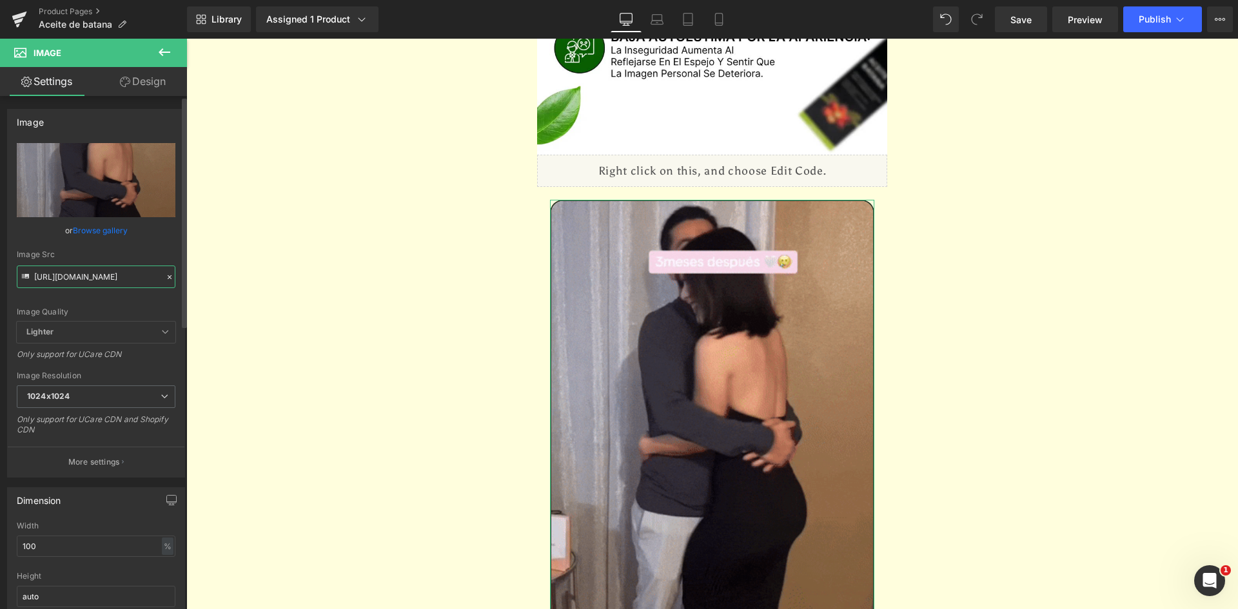
type input "https://media2.giphy.com/media/v1.Y2lkPTc5MGI3NjExbWtoODRzcHN5Y2s4eHZjZWdva2Uwc…"
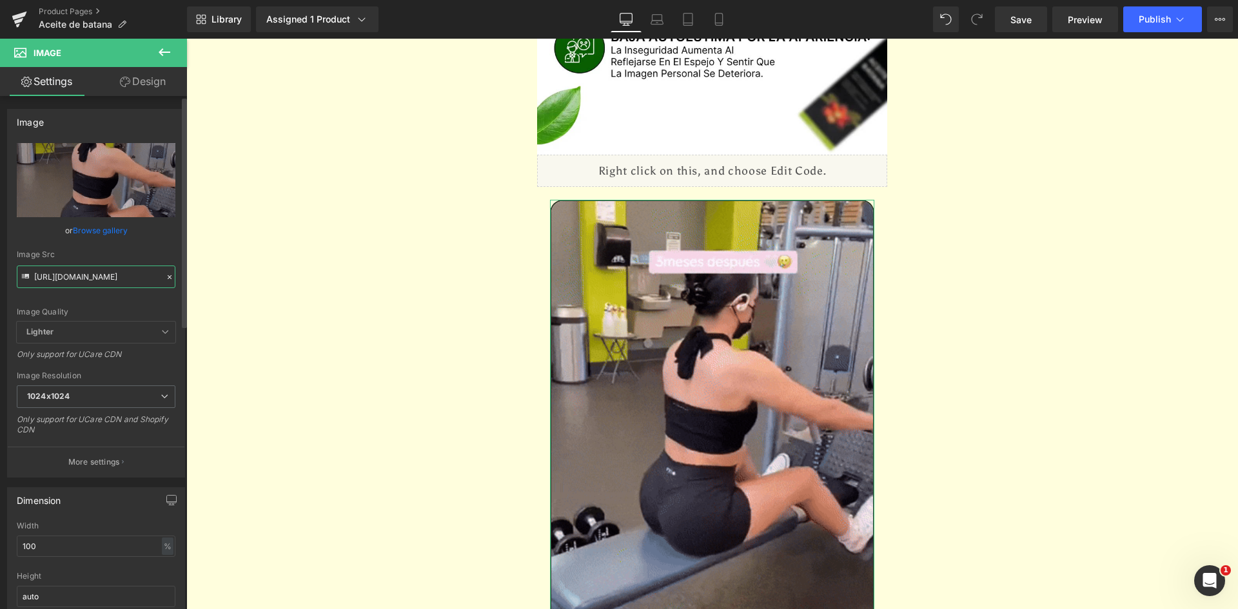
scroll to position [0, 651]
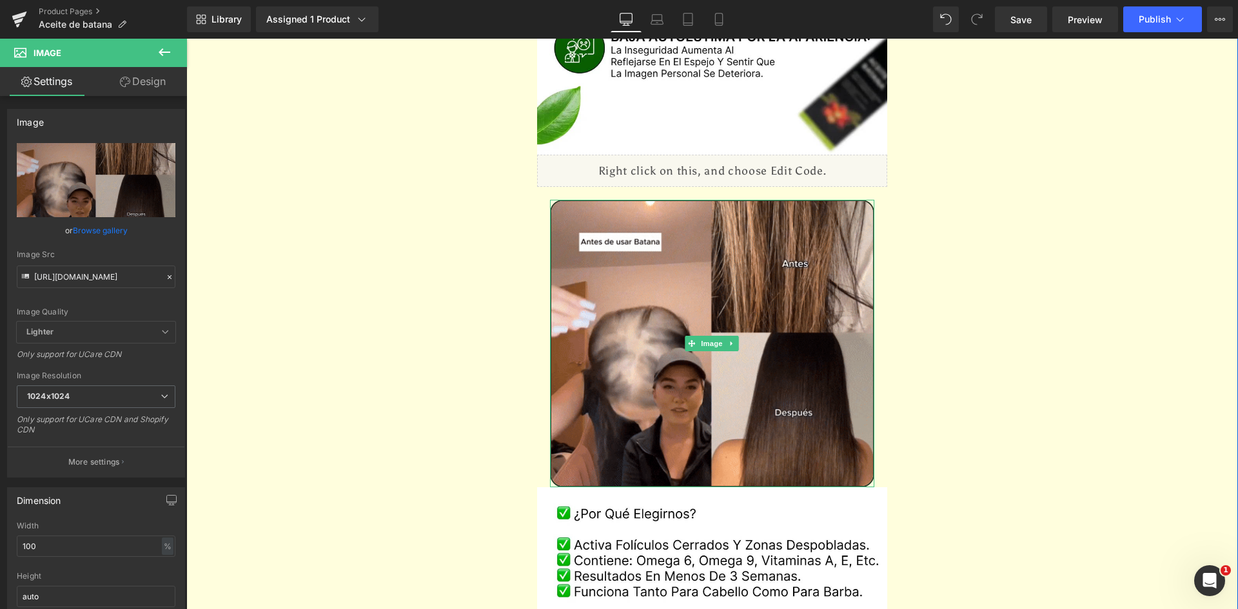
click at [928, 245] on div "Separator Image Sale Off (P) Image" at bounding box center [712, 484] width 1052 height 5018
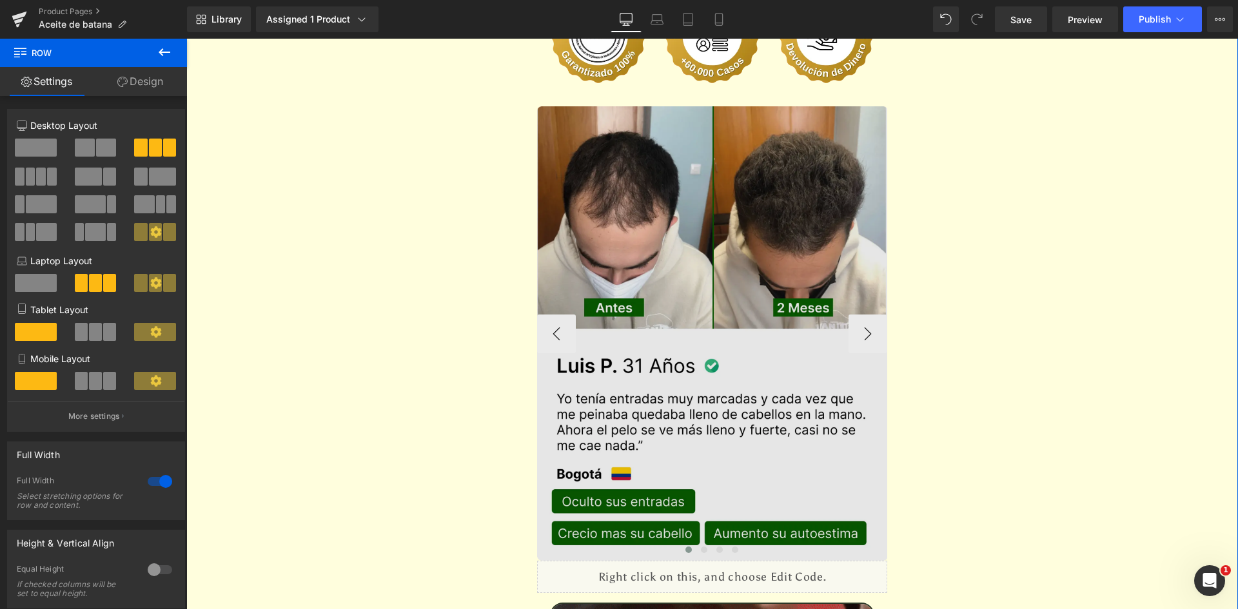
scroll to position [3159, 0]
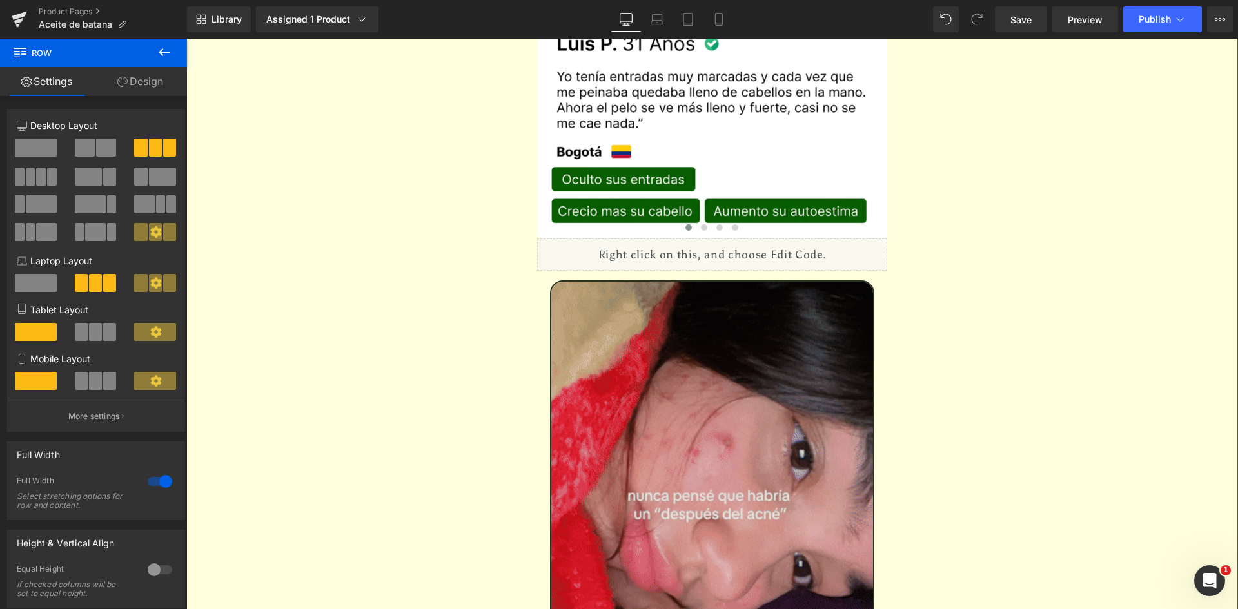
click at [662, 374] on img at bounding box center [712, 496] width 325 height 432
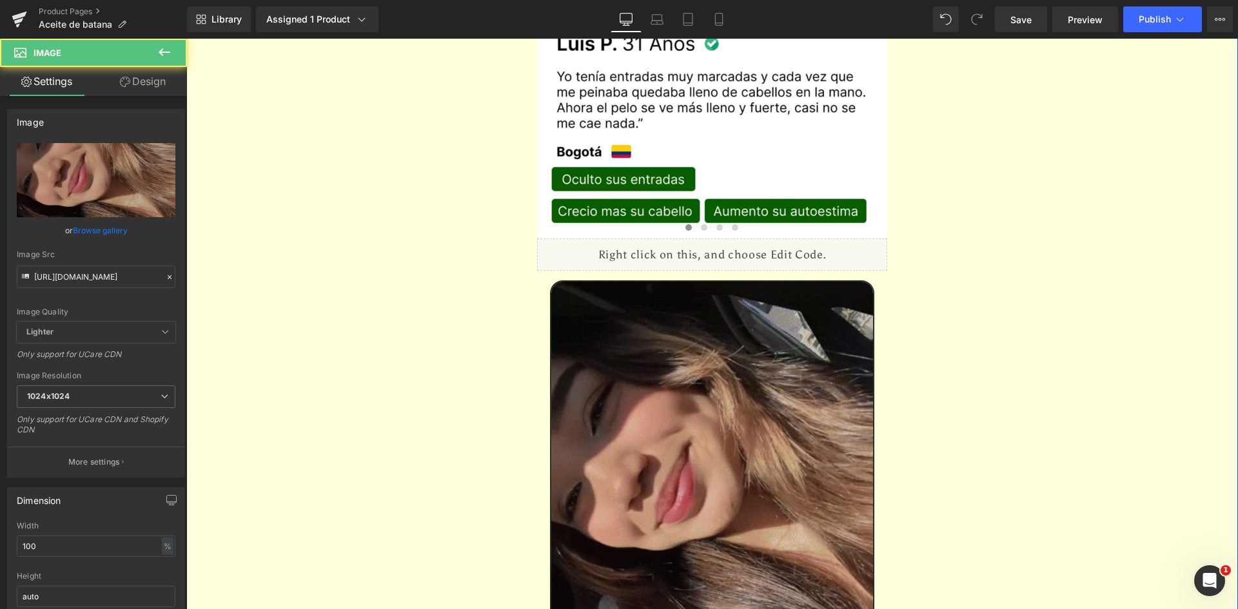
drag, startPoint x: 685, startPoint y: 306, endPoint x: 653, endPoint y: 317, distance: 34.5
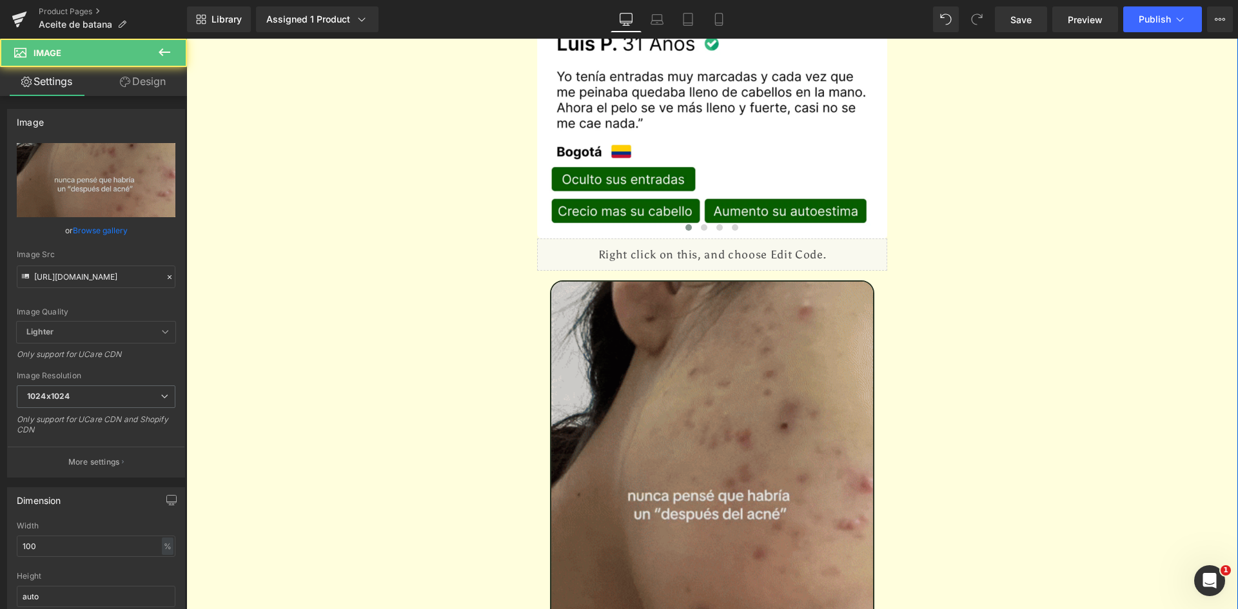
click at [685, 306] on img at bounding box center [712, 496] width 325 height 432
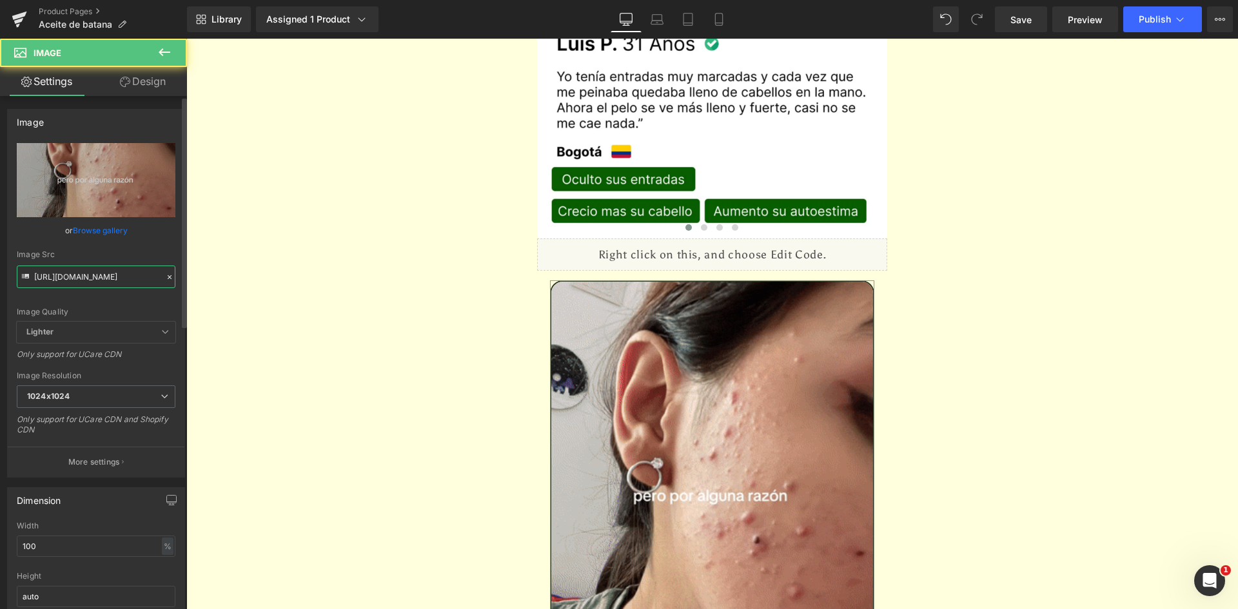
click at [86, 282] on input "https://media4.giphy.com/media/v1.Y2lkPTc5MGI3NjExZmZiNjh1MXgwOG54NWIxM21pd3I4e…" at bounding box center [96, 277] width 159 height 23
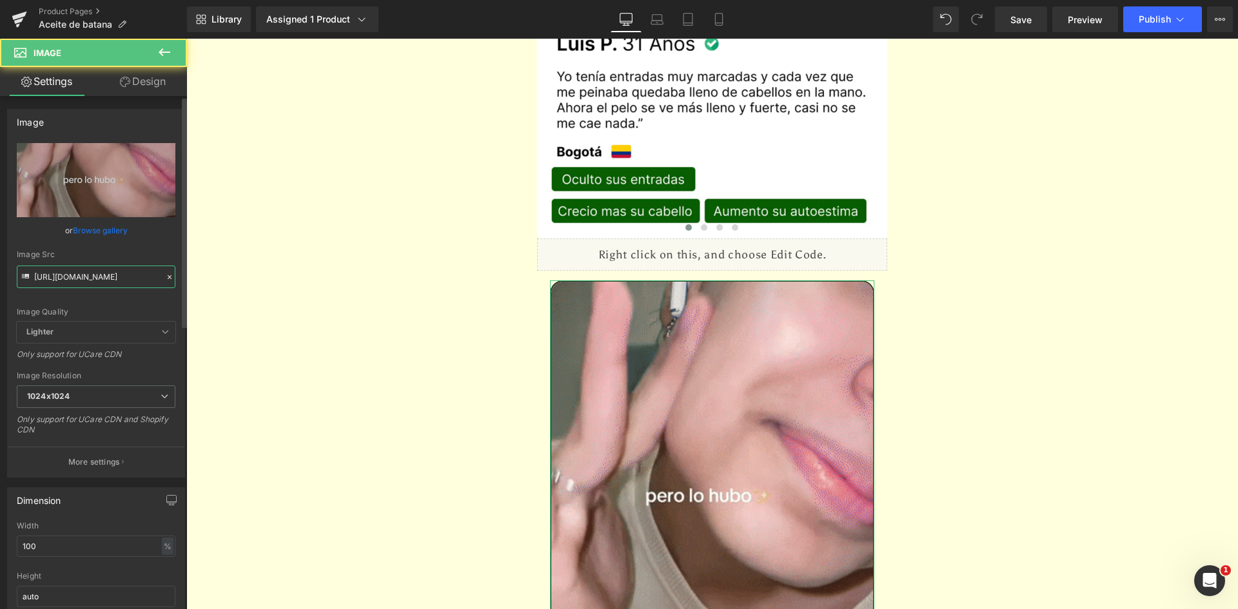
click at [86, 282] on input "https://media4.giphy.com/media/v1.Y2lkPTc5MGI3NjExZmZiNjh1MXgwOG54NWIxM21pd3I4e…" at bounding box center [96, 277] width 159 height 23
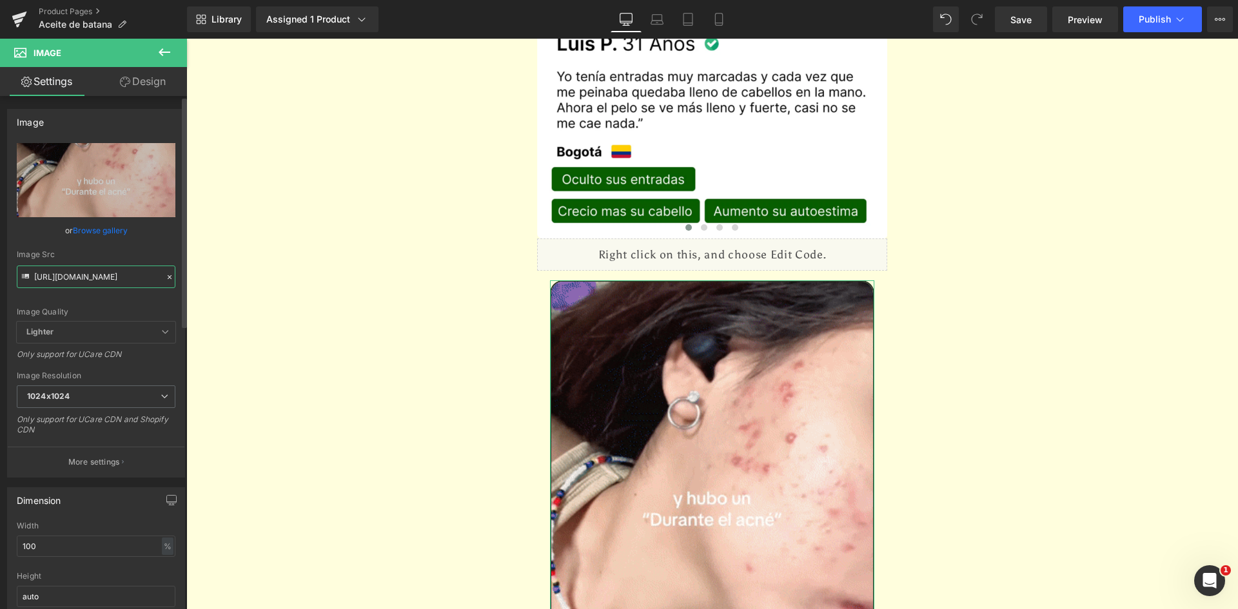
click at [86, 282] on input "https://media4.giphy.com/media/v1.Y2lkPTc5MGI3NjExZmZiNjh1MXgwOG54NWIxM21pd3I4e…" at bounding box center [96, 277] width 159 height 23
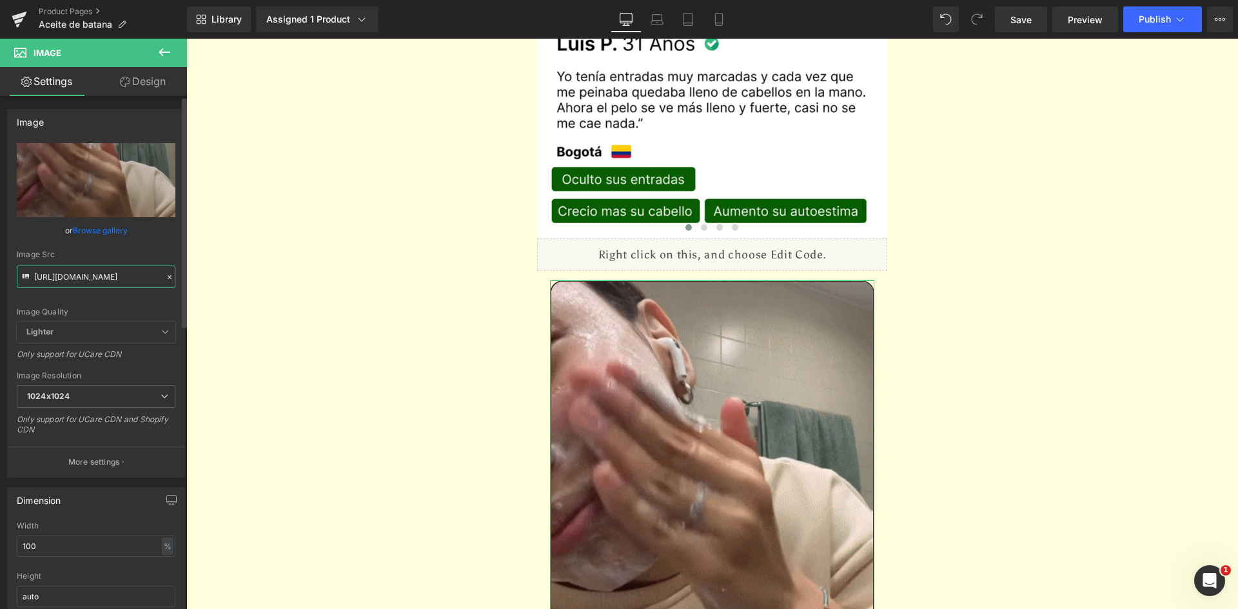
paste input ".giphy.com/media/zIMWeY2BWidk1kvmpA"
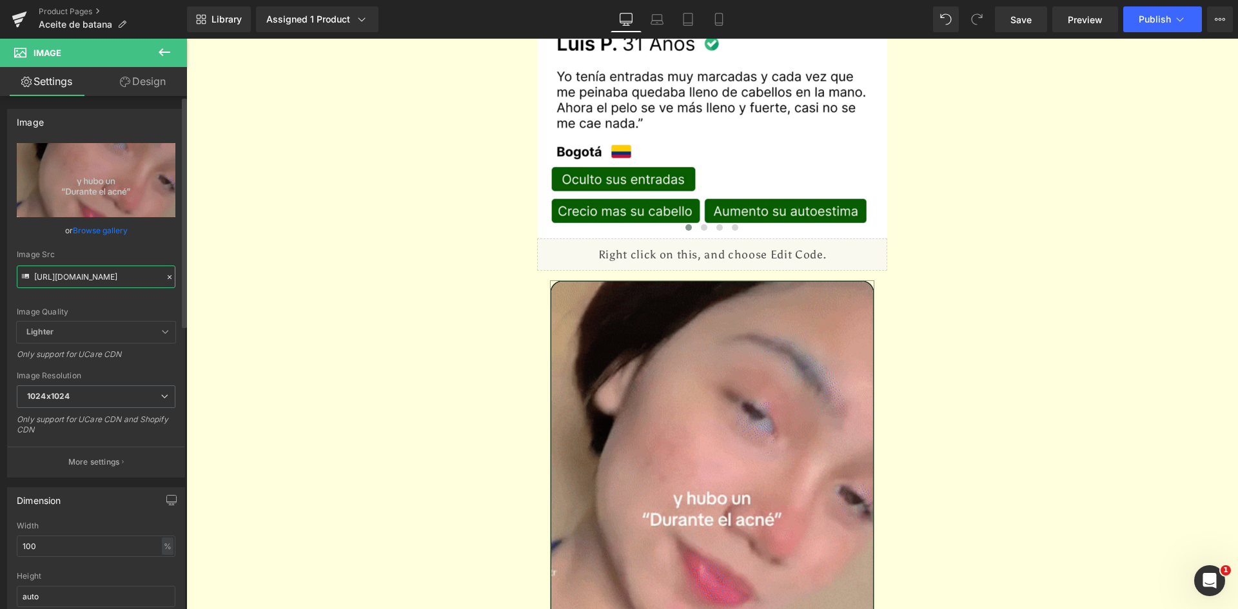
type input "https://media.giphy.com/media/zIMWeY2BWidk1kvmpA/giphy.gif"
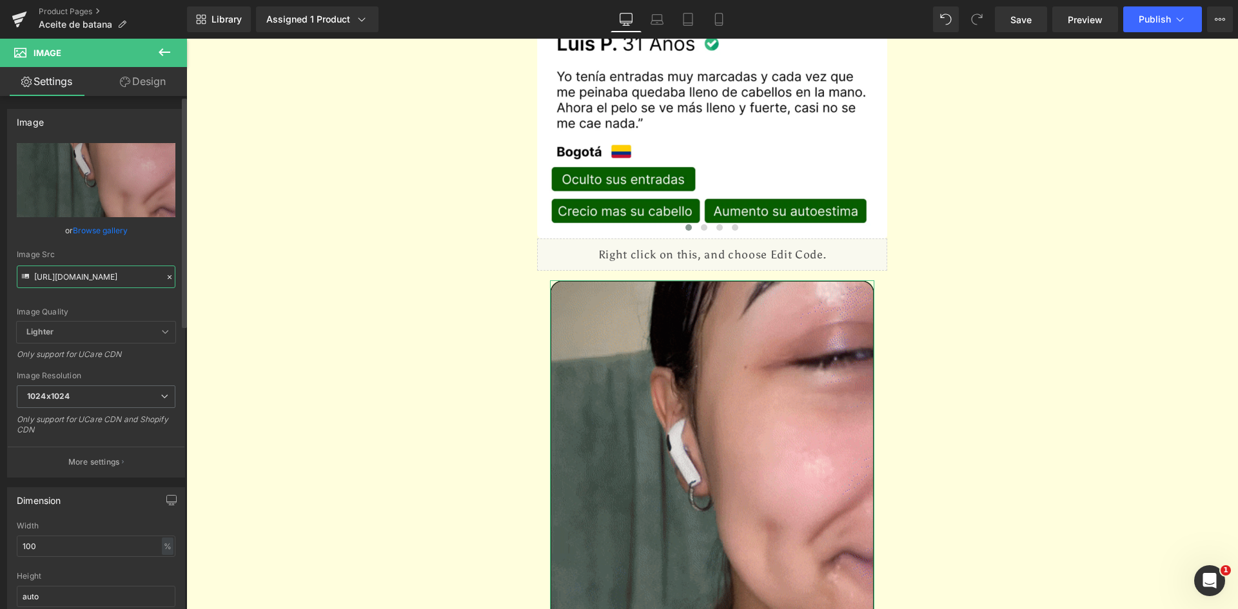
scroll to position [0, 119]
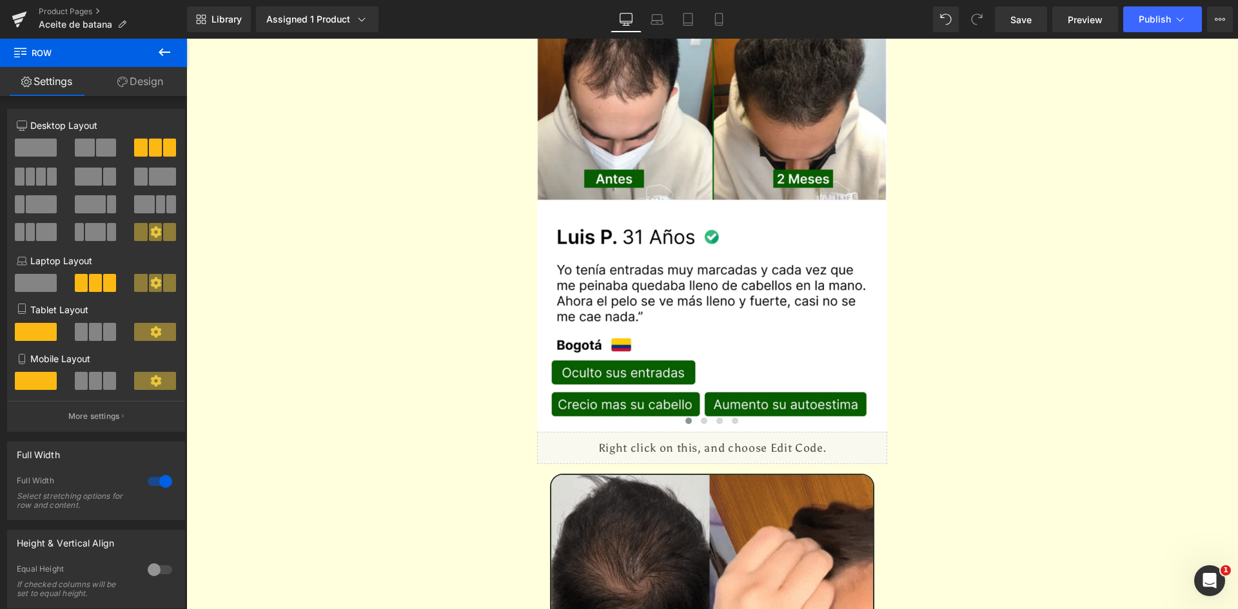
scroll to position [0, 0]
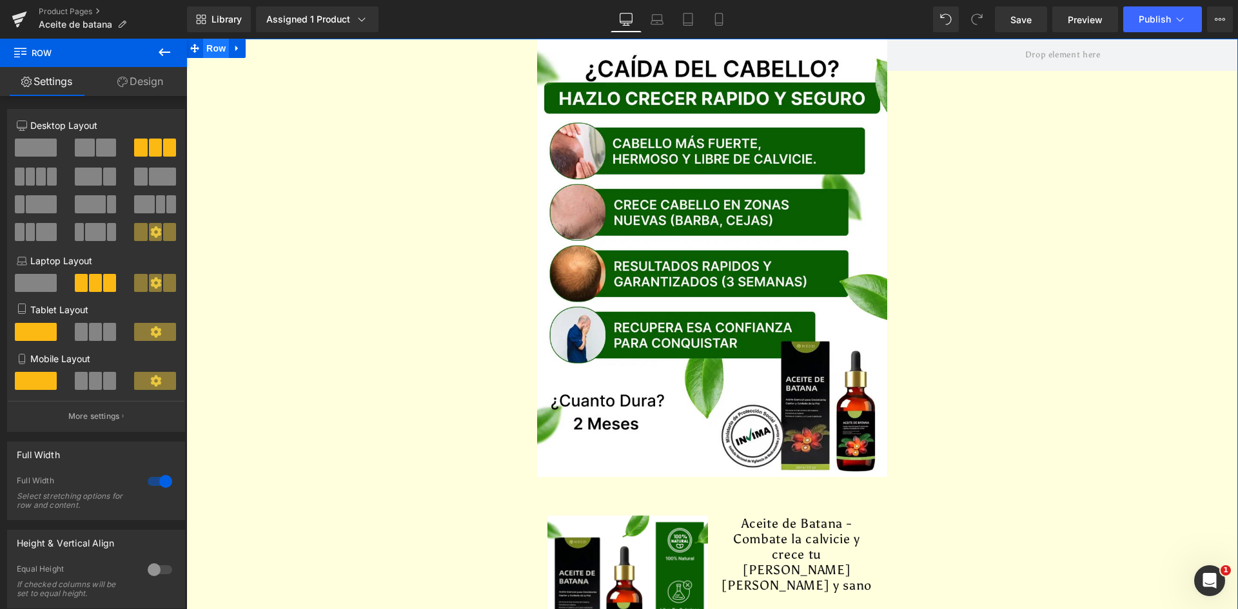
click at [209, 49] on span "Row" at bounding box center [216, 48] width 26 height 19
click at [128, 76] on link "Design" at bounding box center [139, 81] width 93 height 29
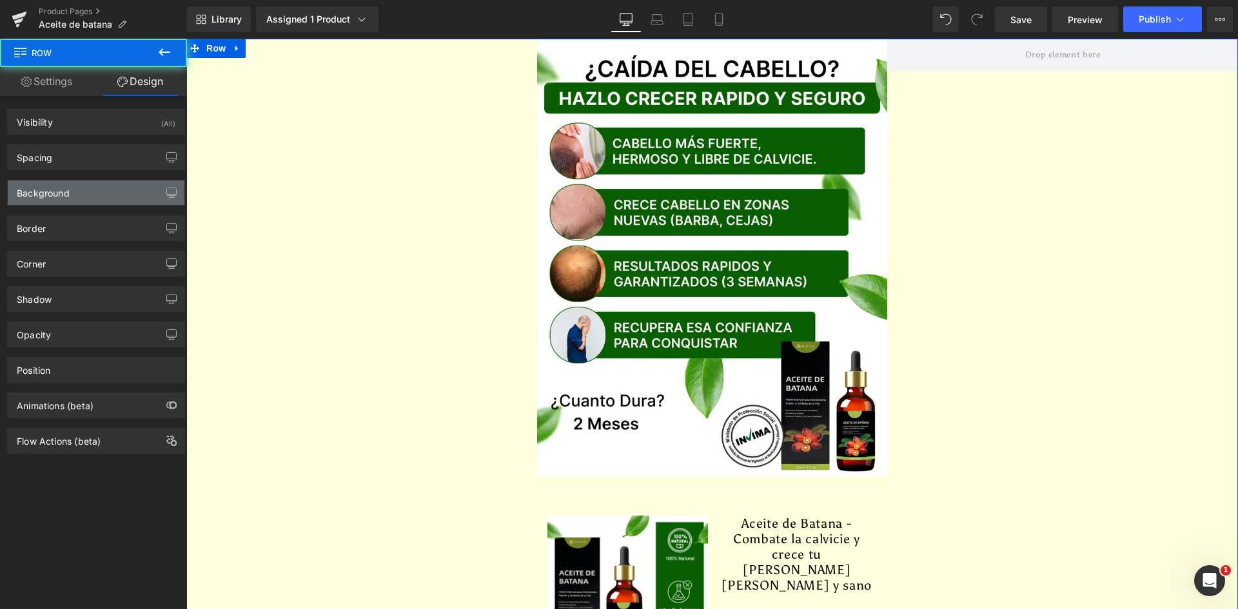
click at [63, 181] on div "Background" at bounding box center [43, 190] width 53 height 18
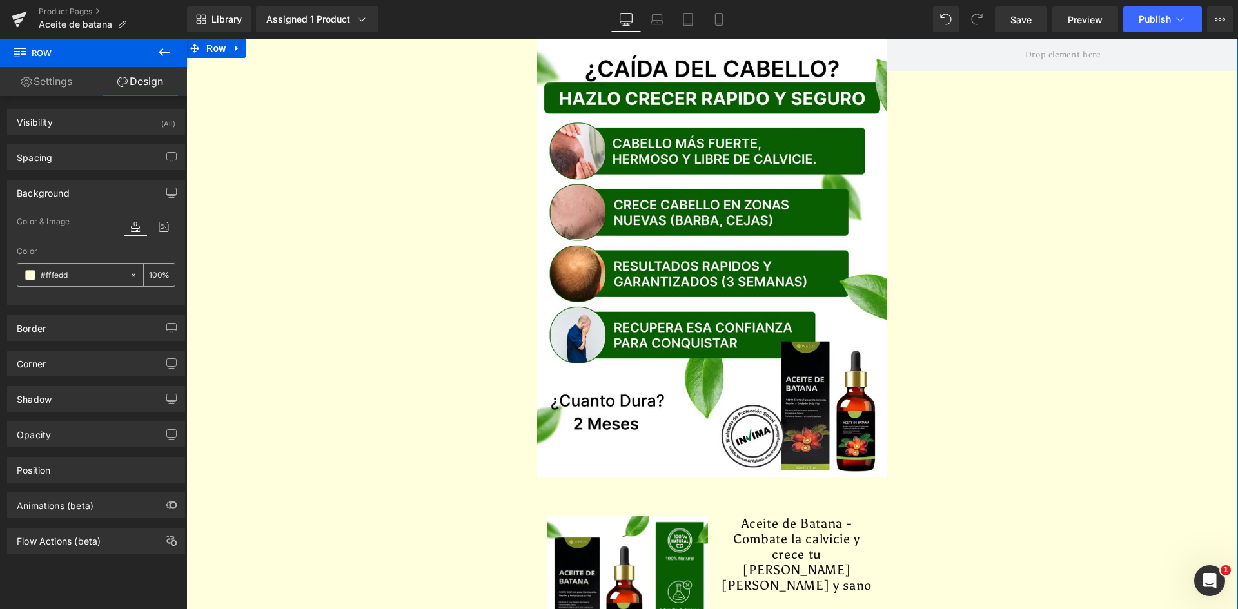
click at [68, 273] on input "#fffedd" at bounding box center [82, 275] width 83 height 14
paste input "FFFFFF"
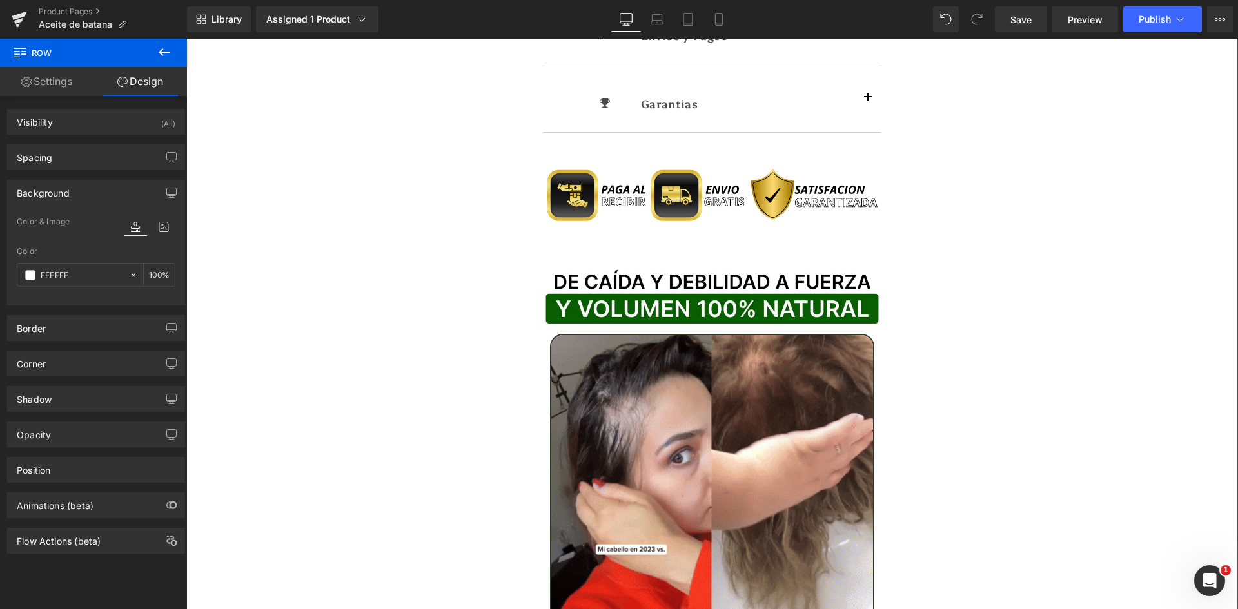
scroll to position [1290, 0]
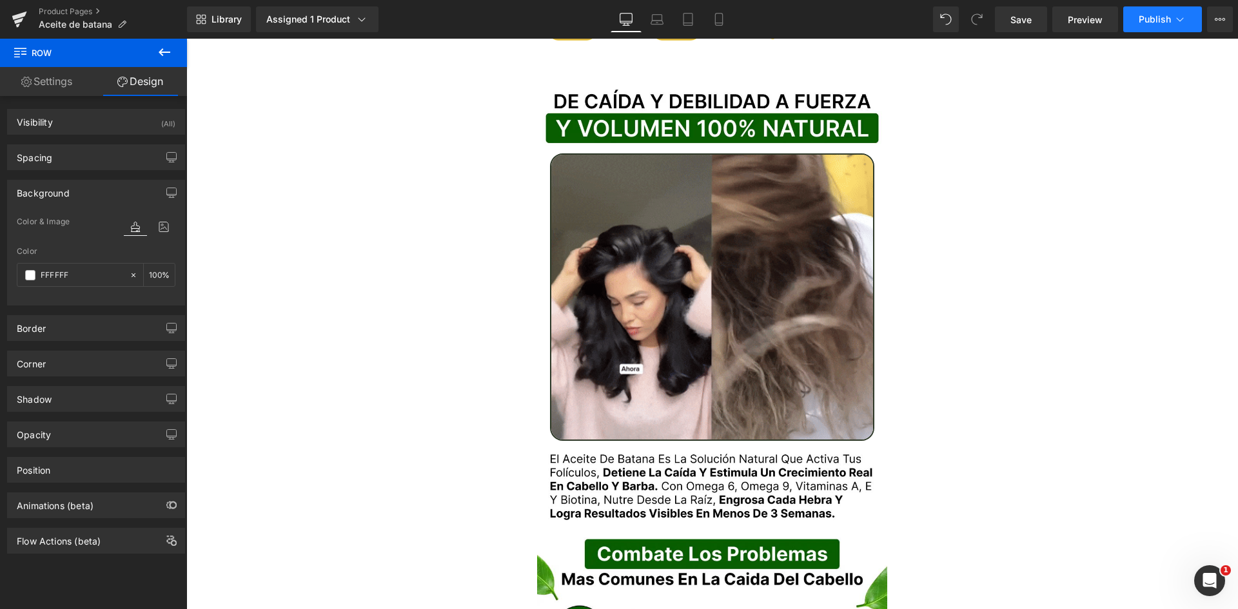
type input "#ffffff"
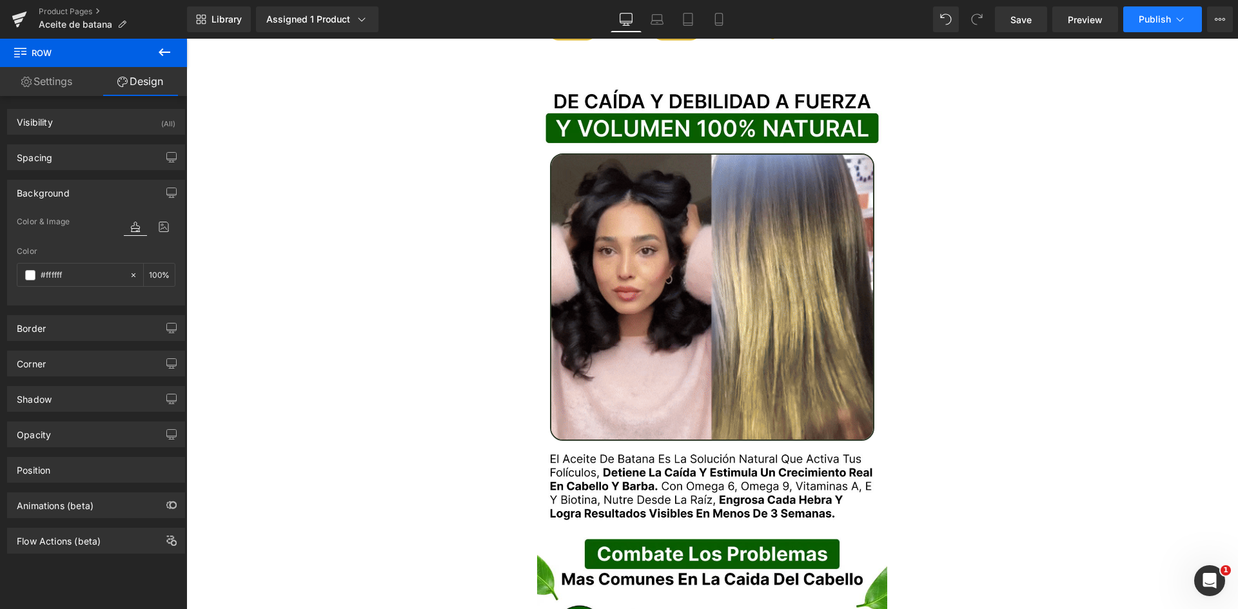
click at [1143, 21] on span "Publish" at bounding box center [1155, 19] width 32 height 10
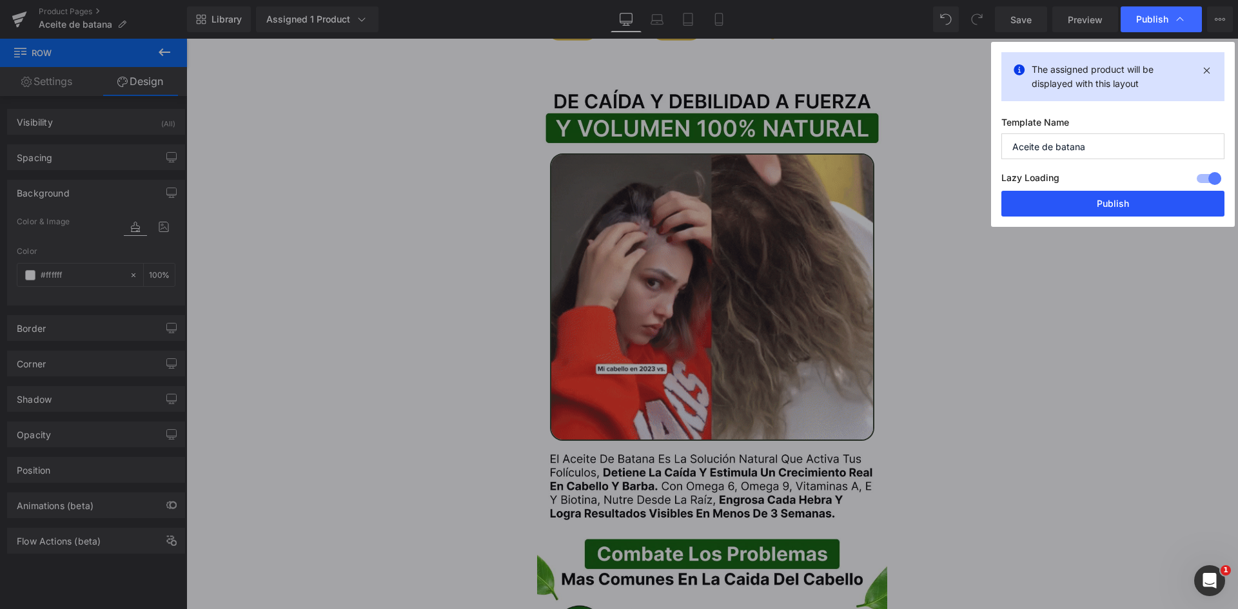
click at [1108, 213] on button "Publish" at bounding box center [1112, 204] width 223 height 26
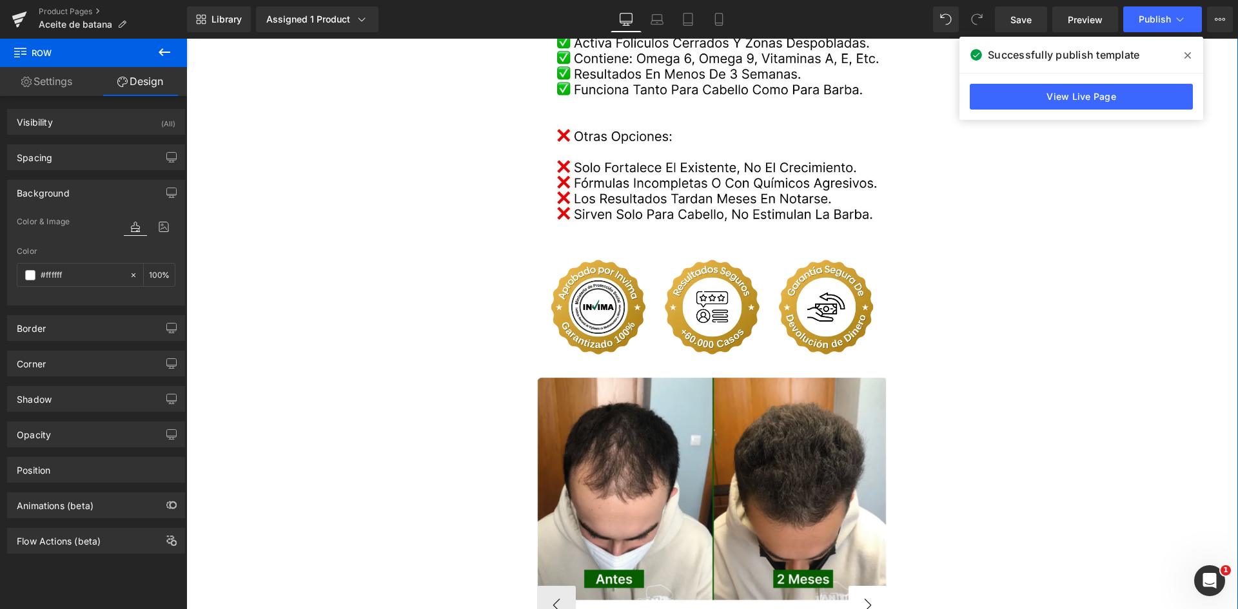
scroll to position [2515, 0]
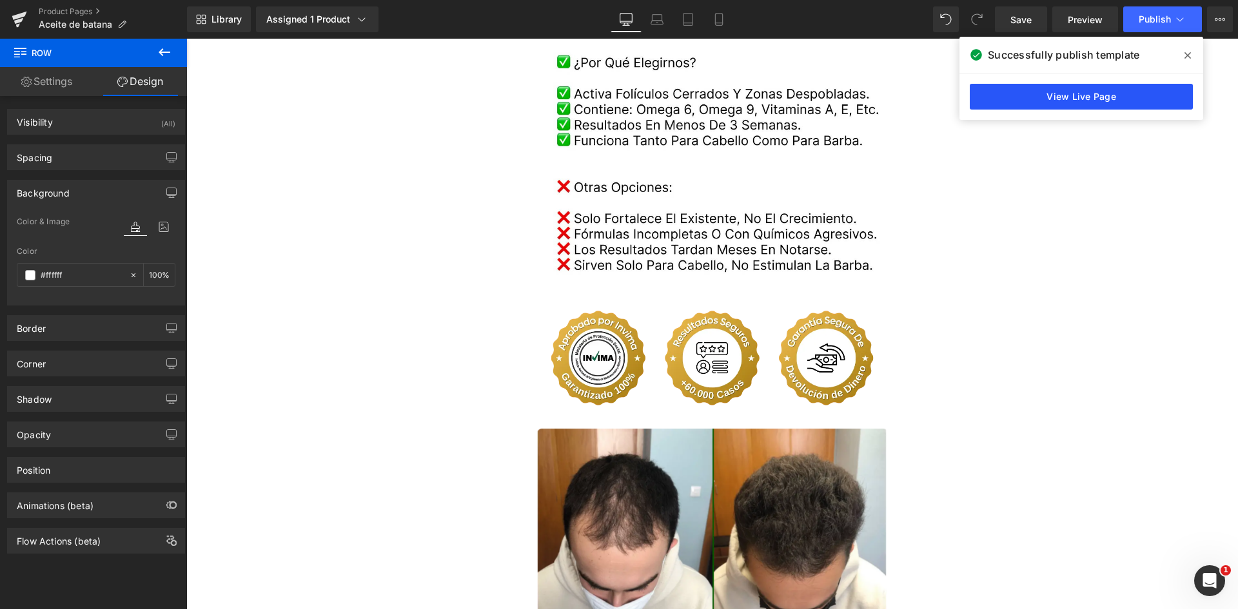
click at [1041, 102] on link "View Live Page" at bounding box center [1081, 97] width 223 height 26
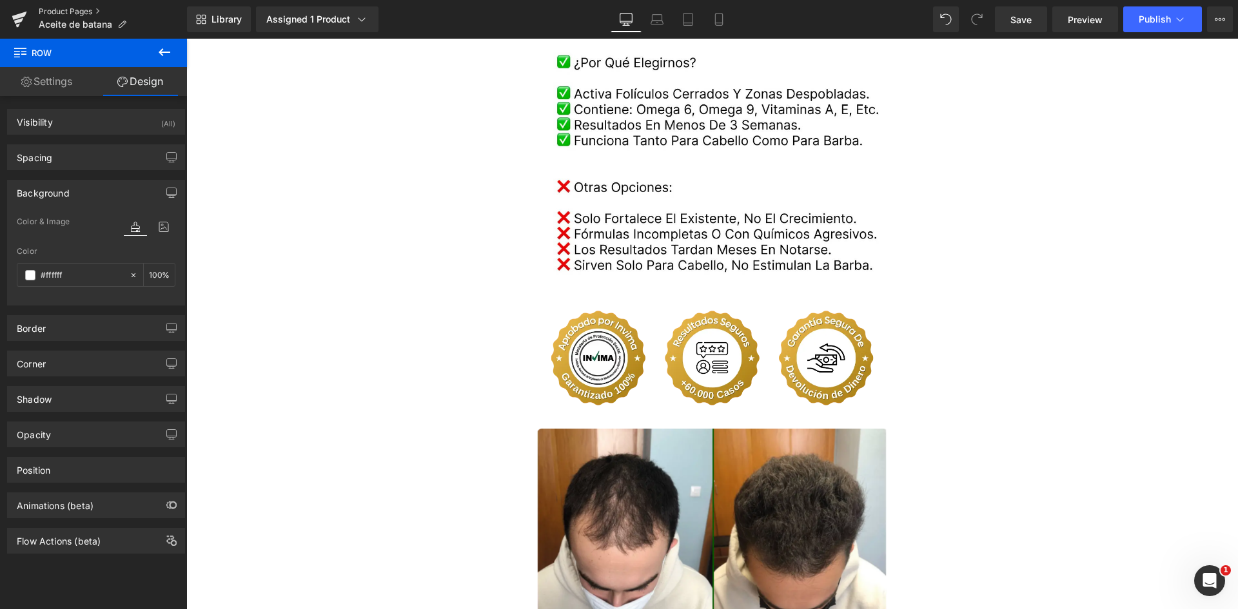
click at [93, 9] on link "Product Pages" at bounding box center [113, 11] width 148 height 10
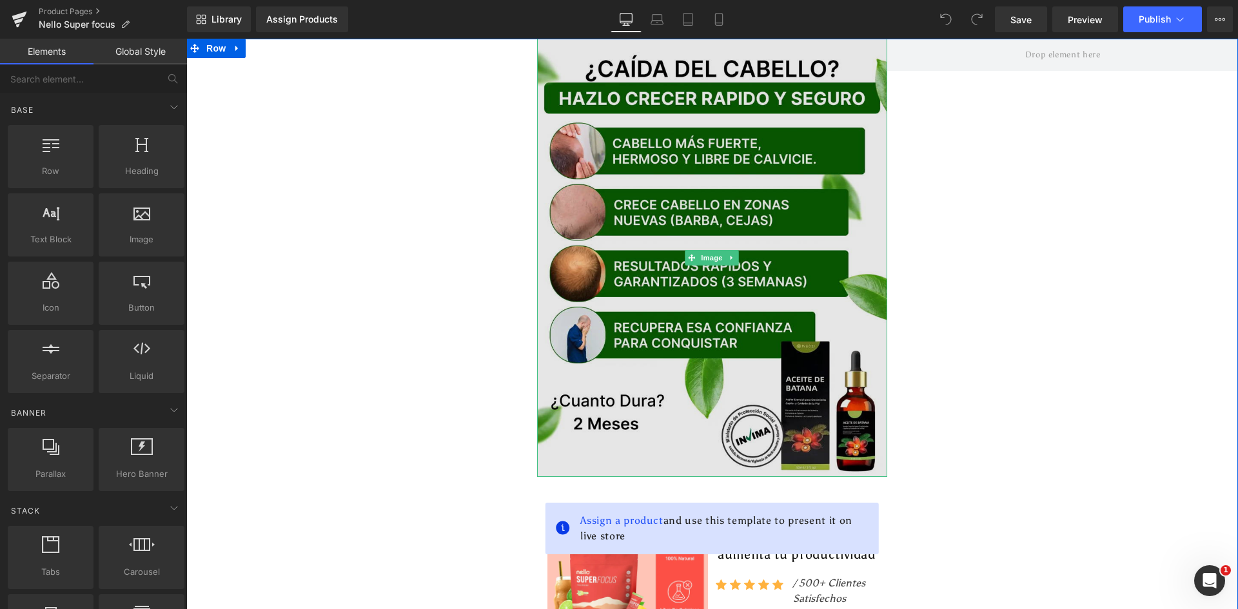
click at [597, 78] on img at bounding box center [712, 258] width 351 height 438
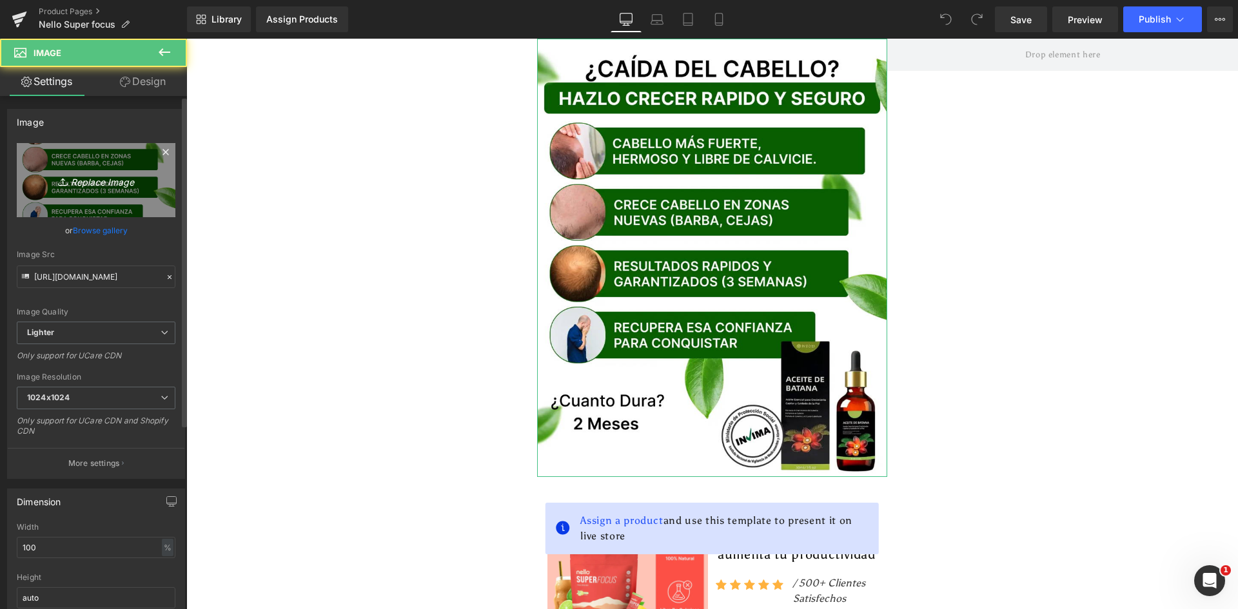
click at [123, 195] on link "Replace Image" at bounding box center [96, 180] width 159 height 74
type input "C:\fakepath\Banner Principal.webp"
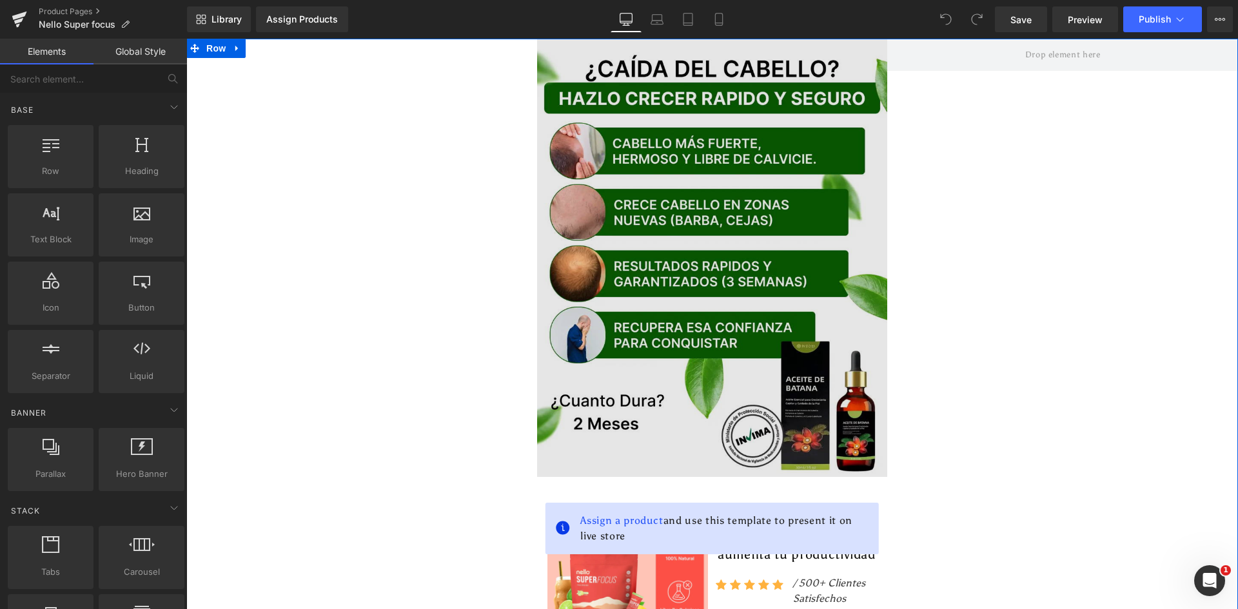
click at [678, 162] on img at bounding box center [712, 258] width 351 height 438
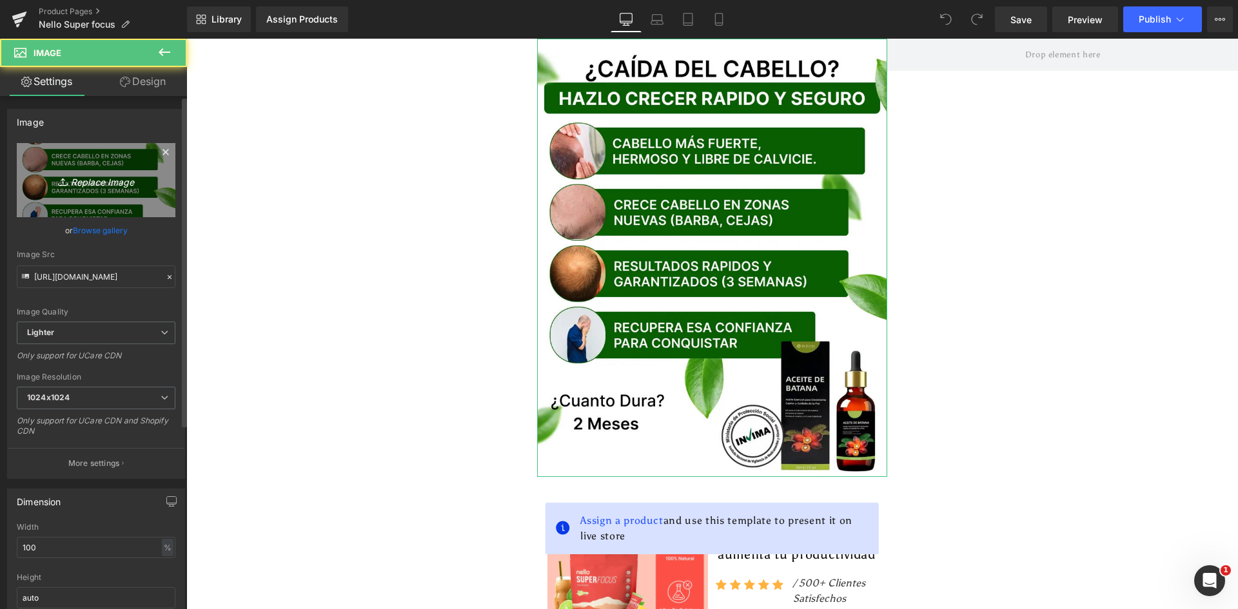
click at [76, 174] on icon "Replace Image" at bounding box center [95, 180] width 103 height 16
type input "C:\fakepath\Banner Principal.webp"
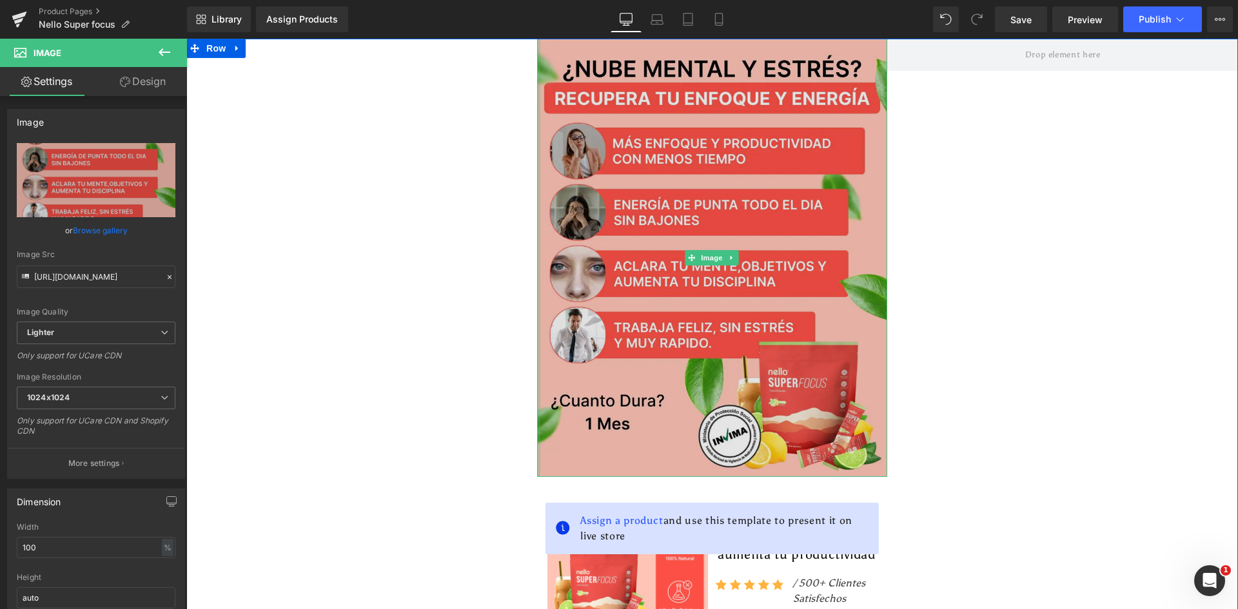
type input "https://ucarecdn.com/e14d6ac1-f5fe-47f9-a6a8-005a554c29d2/-/format/auto/-/previ…"
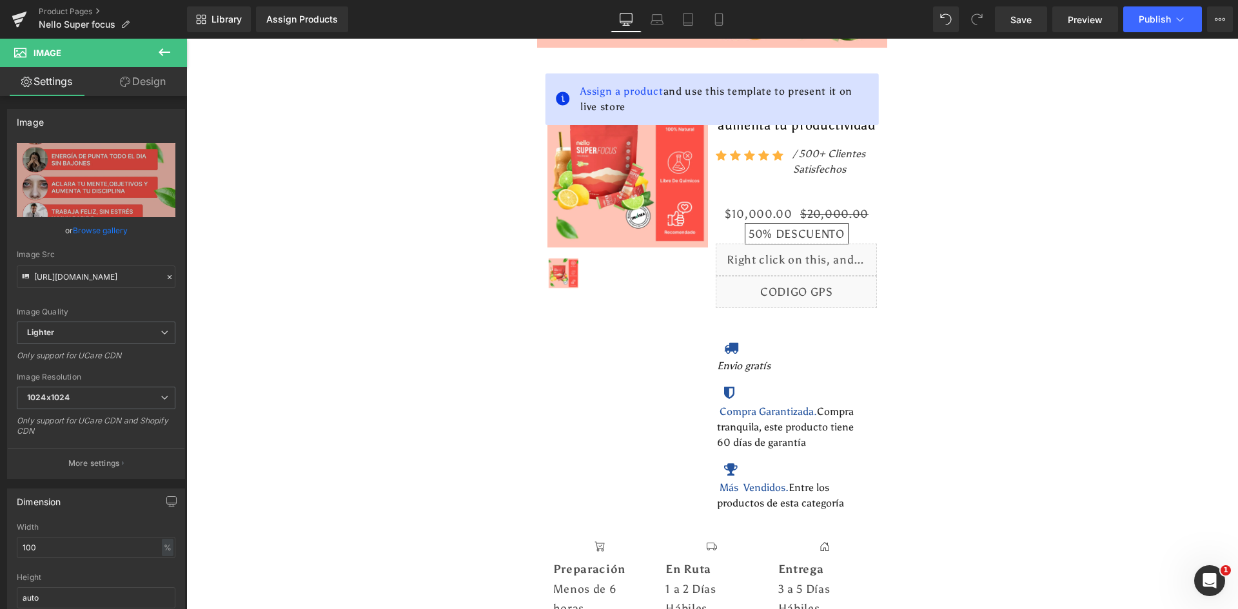
scroll to position [258, 0]
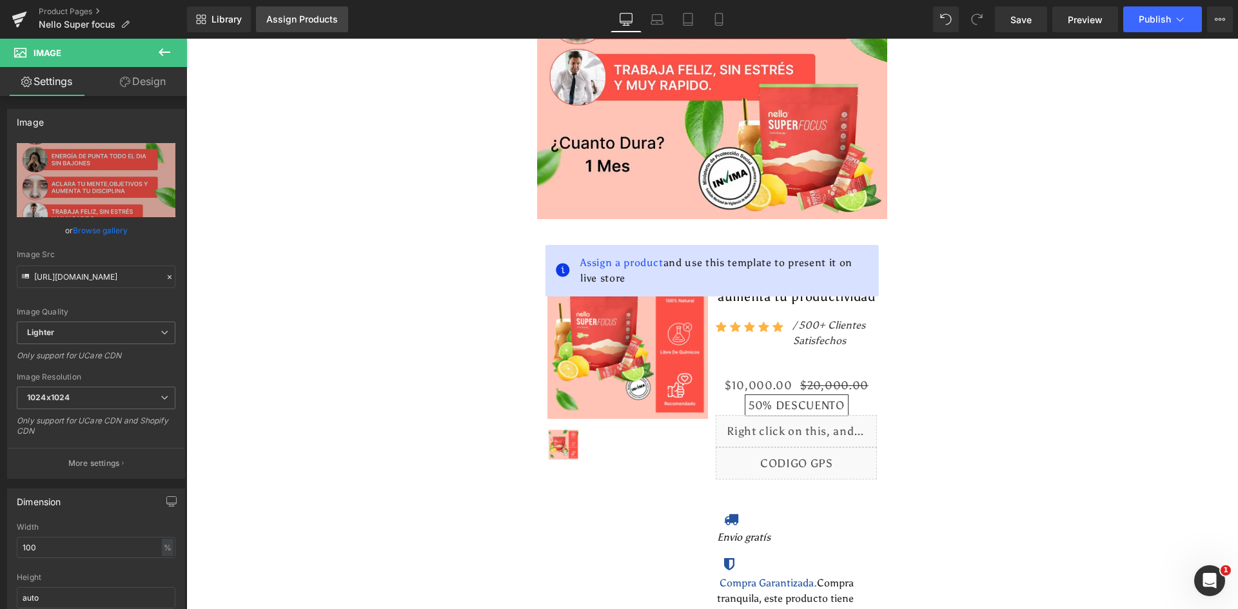
click at [300, 21] on div "Assign Products" at bounding box center [302, 19] width 72 height 10
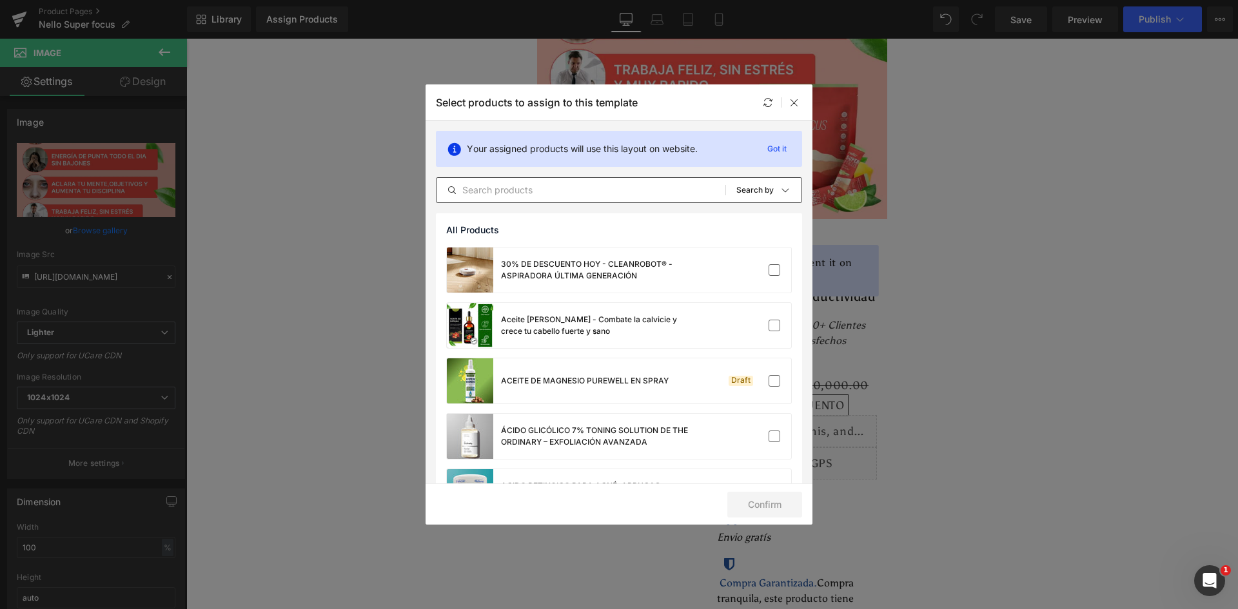
click at [495, 187] on input "text" at bounding box center [581, 189] width 289 height 15
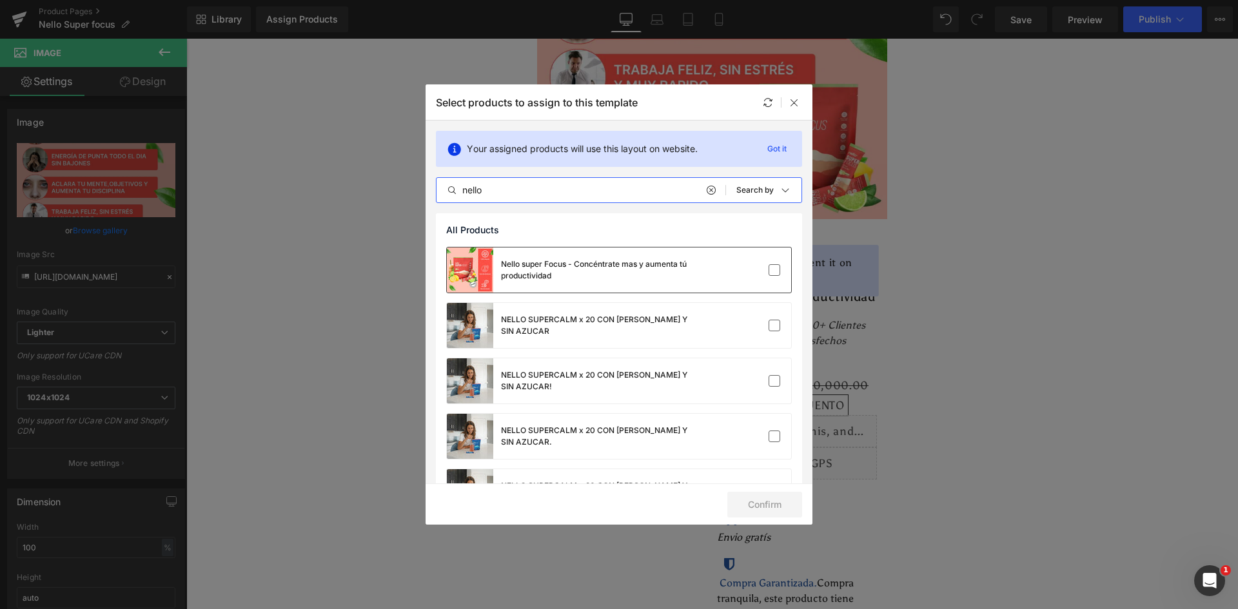
type input "nello"
click at [607, 270] on div "Nello super Focus - Concéntrate mas y aumenta tú productividad" at bounding box center [597, 270] width 193 height 23
click at [755, 501] on button "Confirm" at bounding box center [764, 505] width 75 height 26
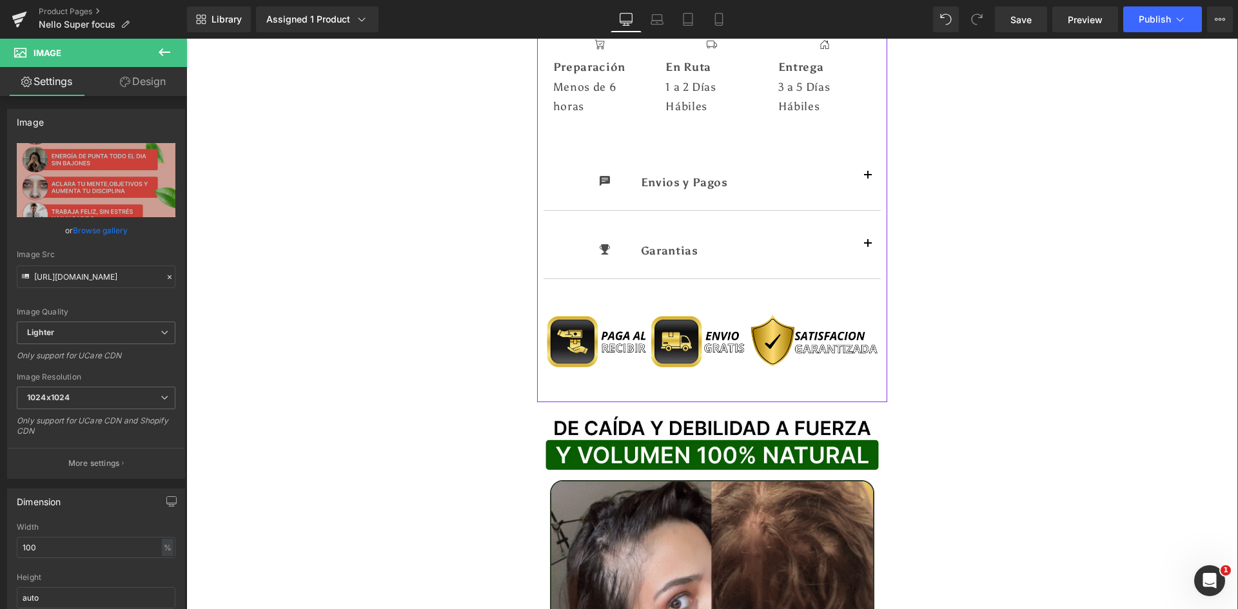
scroll to position [1096, 0]
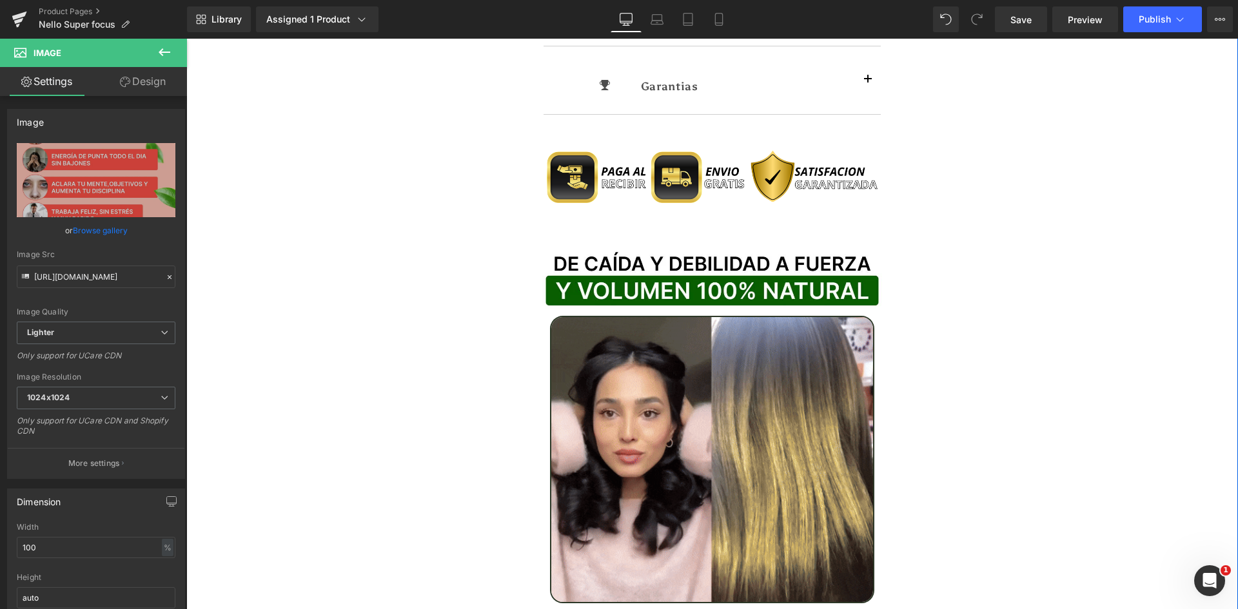
click at [698, 259] on div "Image" at bounding box center [712, 277] width 351 height 79
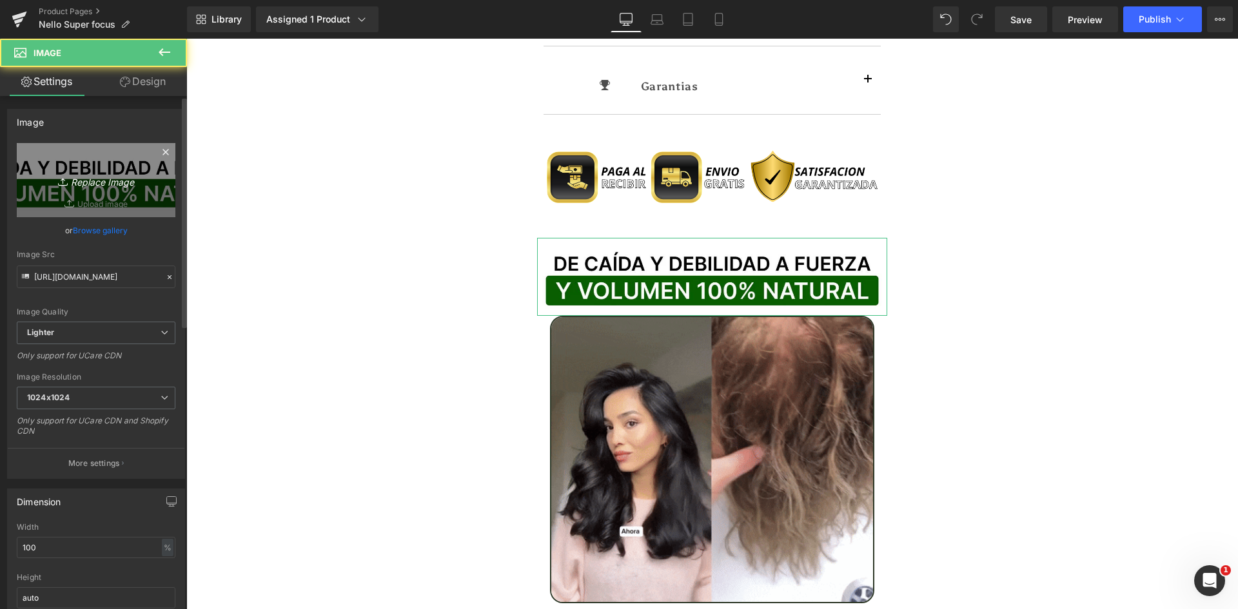
click at [81, 178] on icon "Replace Image" at bounding box center [95, 180] width 103 height 16
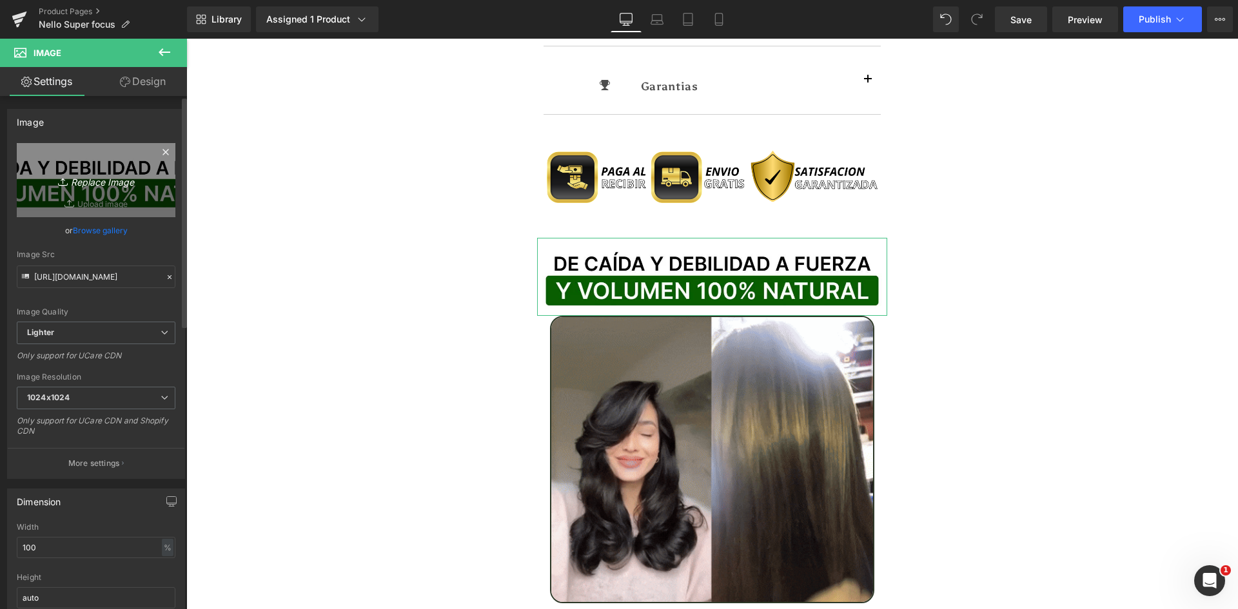
type input "C:\fakepath\Titulo Irresisitble.webp"
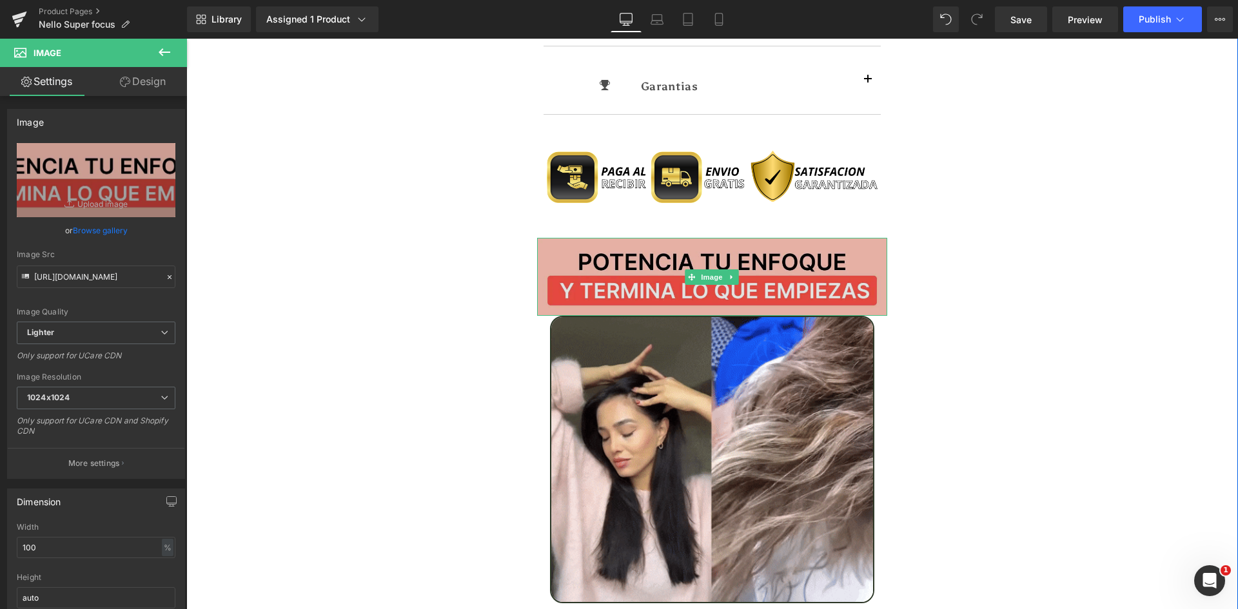
type input "https://ucarecdn.com/0fb297c9-1a9d-489f-a770-18d289e1bd73/-/format/auto/-/previ…"
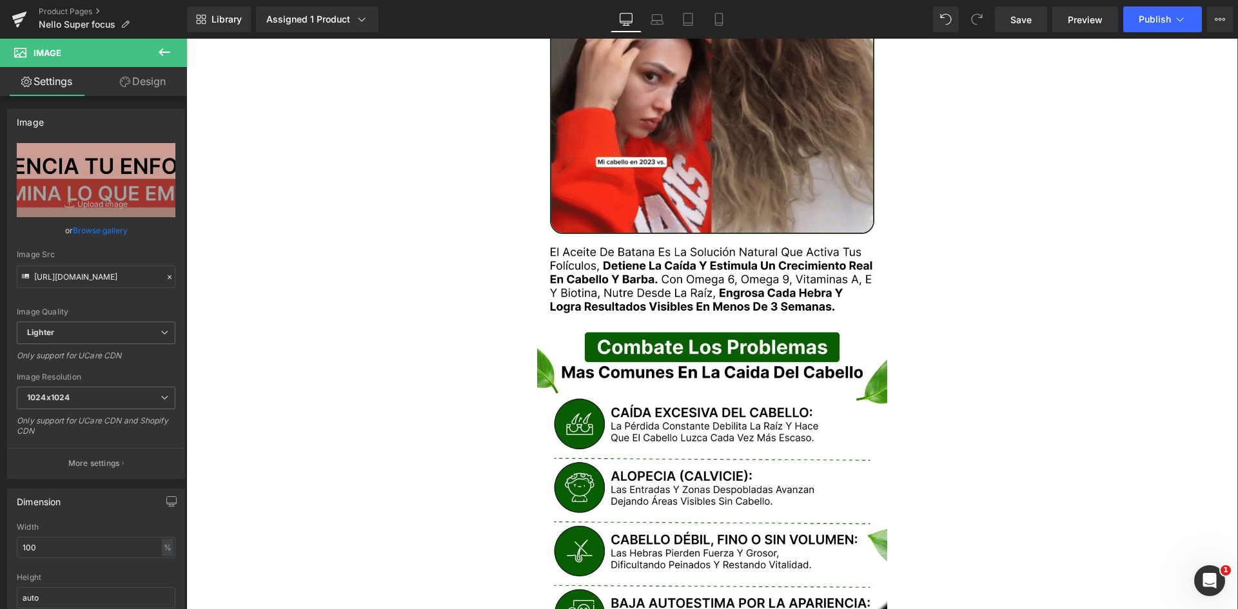
scroll to position [1483, 0]
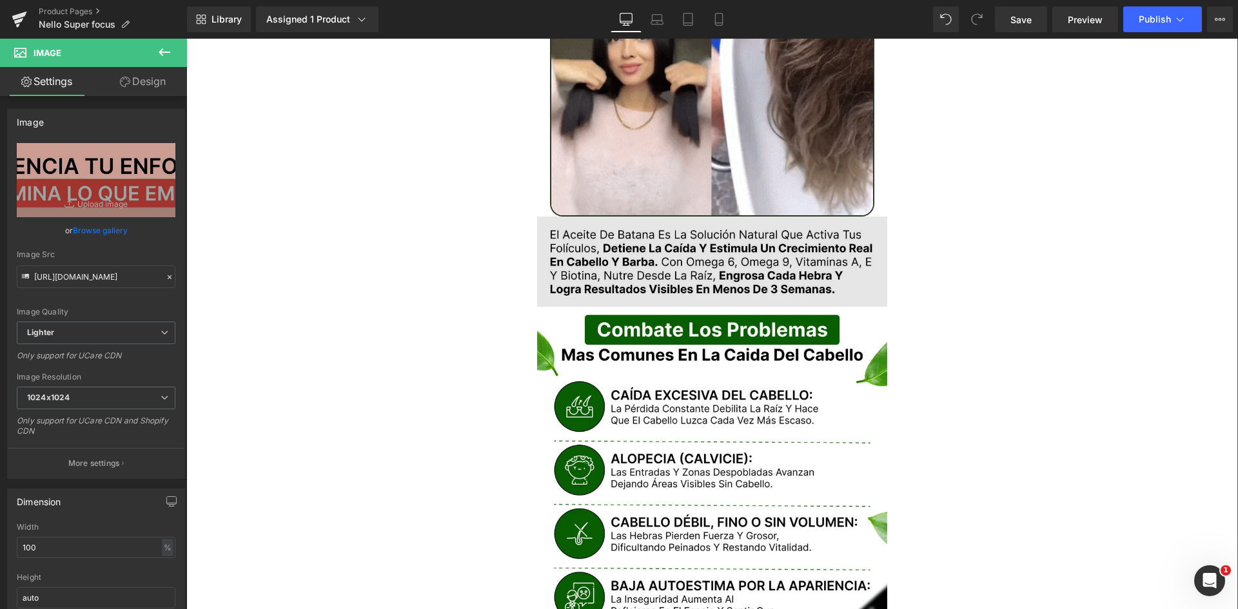
click at [653, 217] on img at bounding box center [712, 262] width 351 height 90
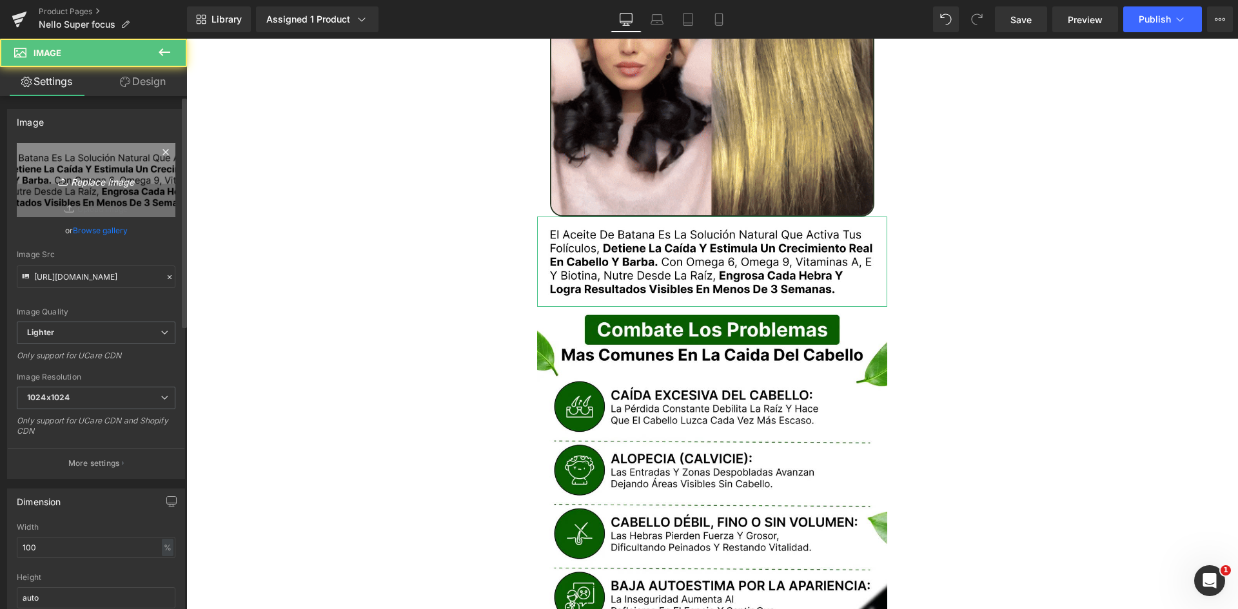
click at [120, 195] on link "Replace Image" at bounding box center [96, 180] width 159 height 74
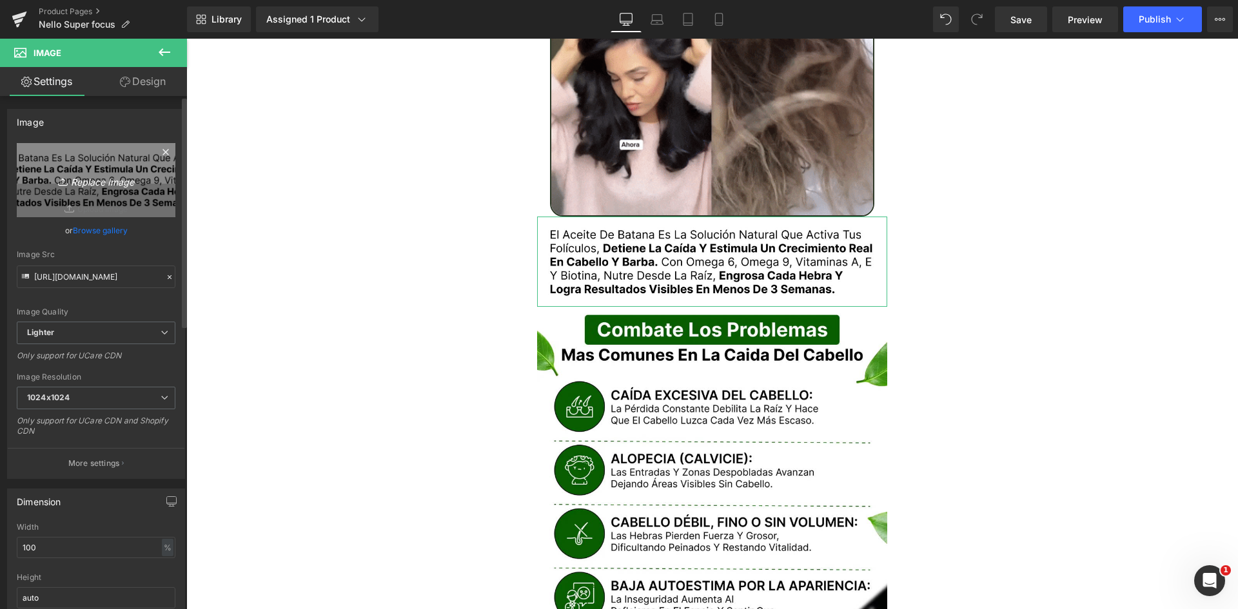
type input "C:\fakepath\Texto.webp"
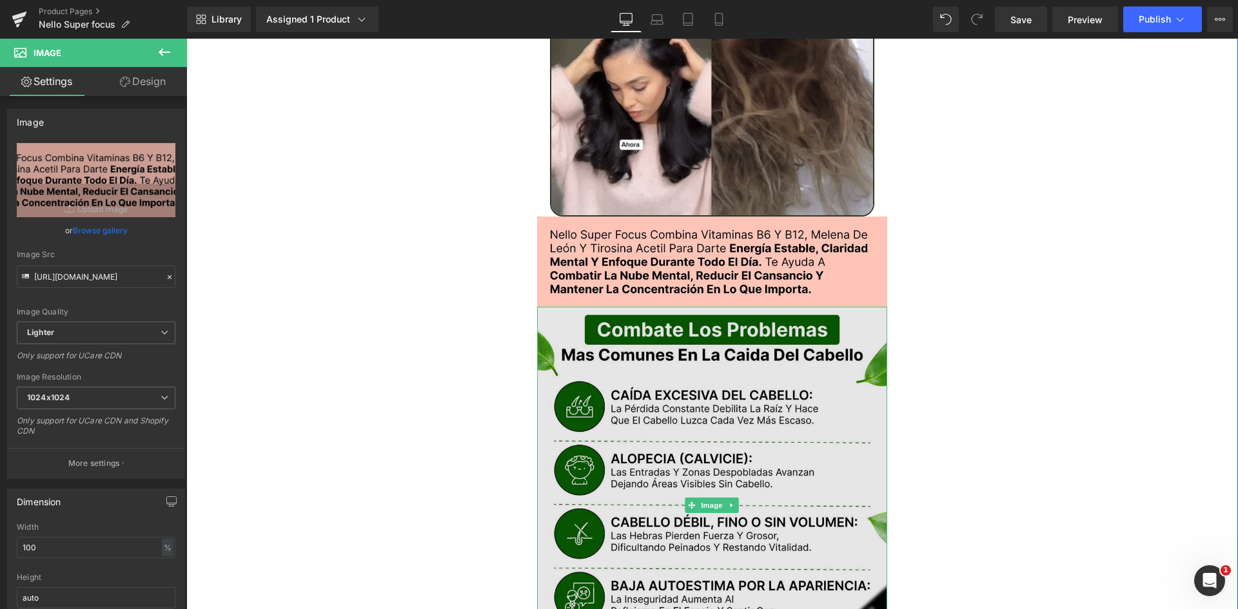
type input "https://ucarecdn.com/750d0f34-bd25-46f6-8182-22695f94bc35/-/format/auto/-/previ…"
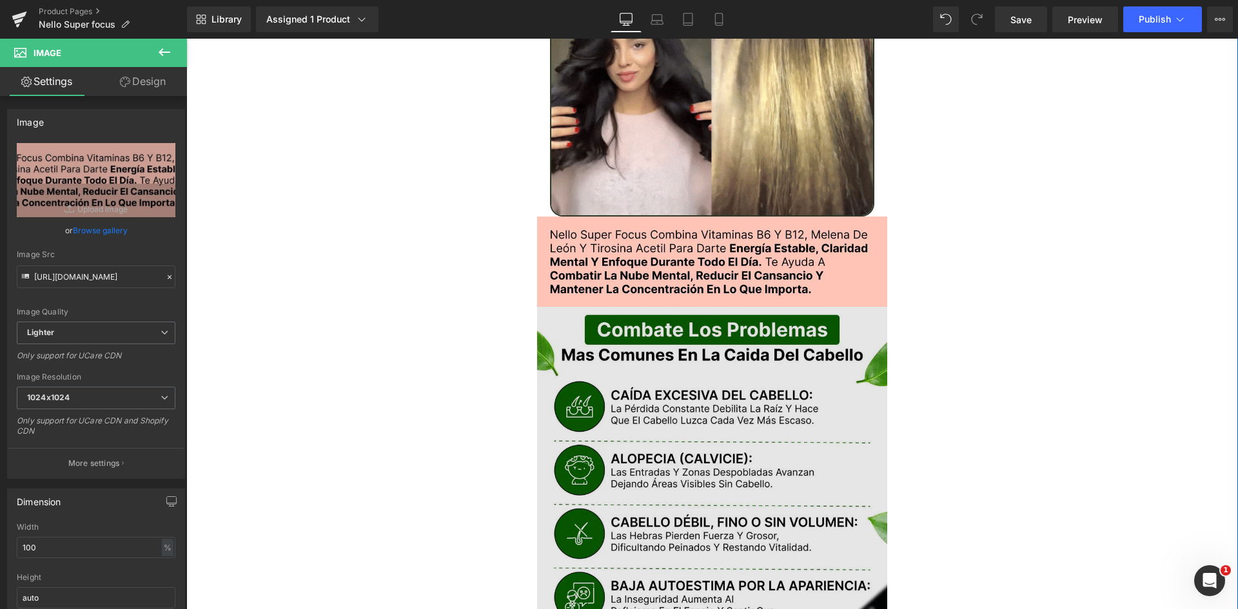
click at [763, 339] on img at bounding box center [712, 506] width 351 height 398
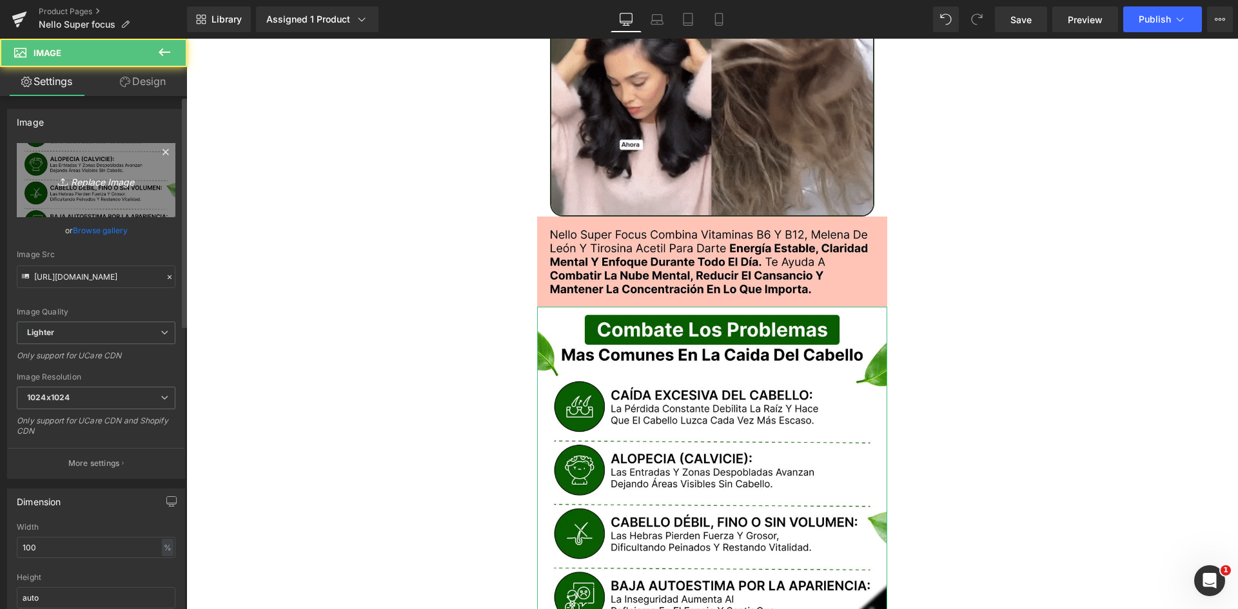
click at [117, 187] on icon "Replace Image" at bounding box center [95, 180] width 103 height 16
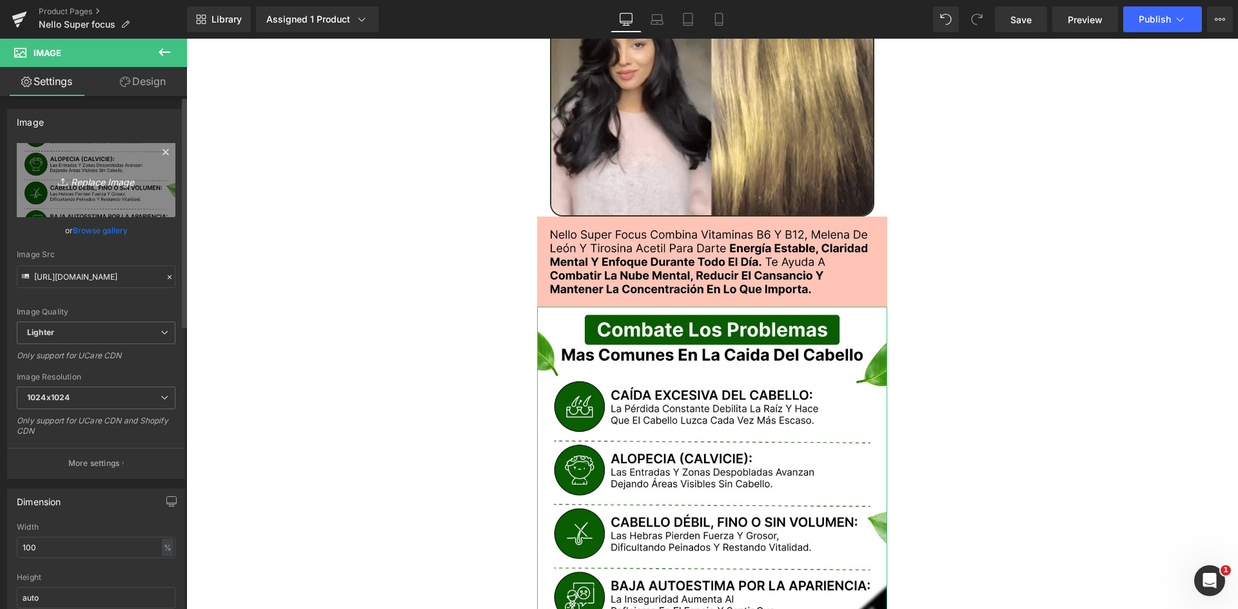
type input "C:\fakepath\Problemas.webp"
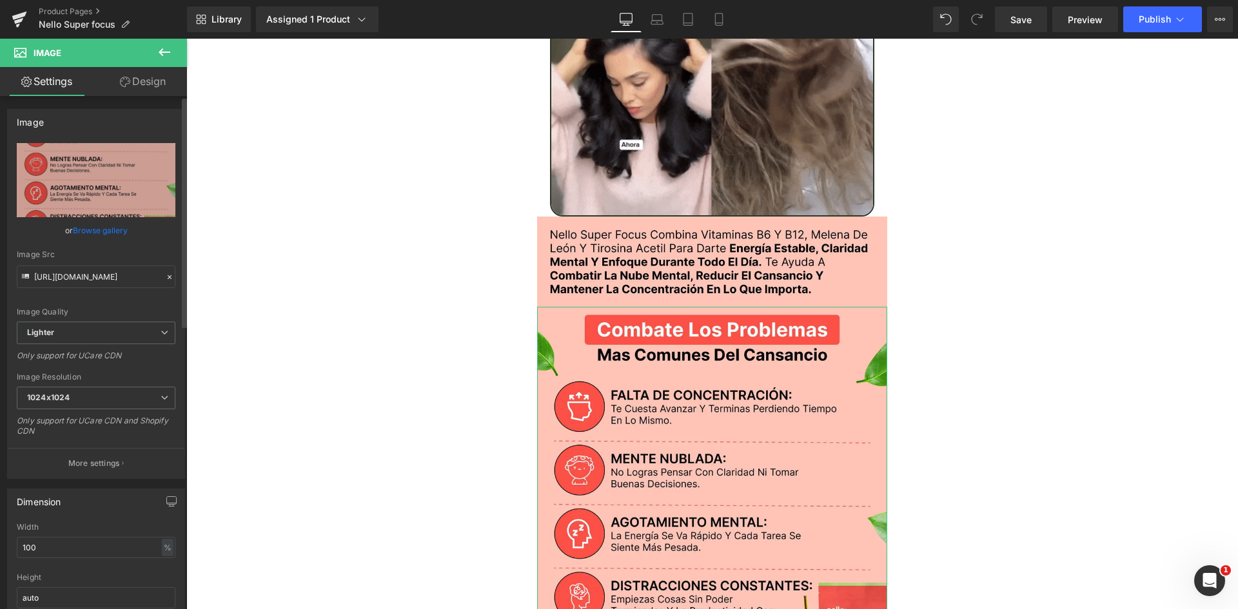
type input "https://ucarecdn.com/fa227512-f144-4e71-88d4-1708b09546a4/-/format/auto/-/previ…"
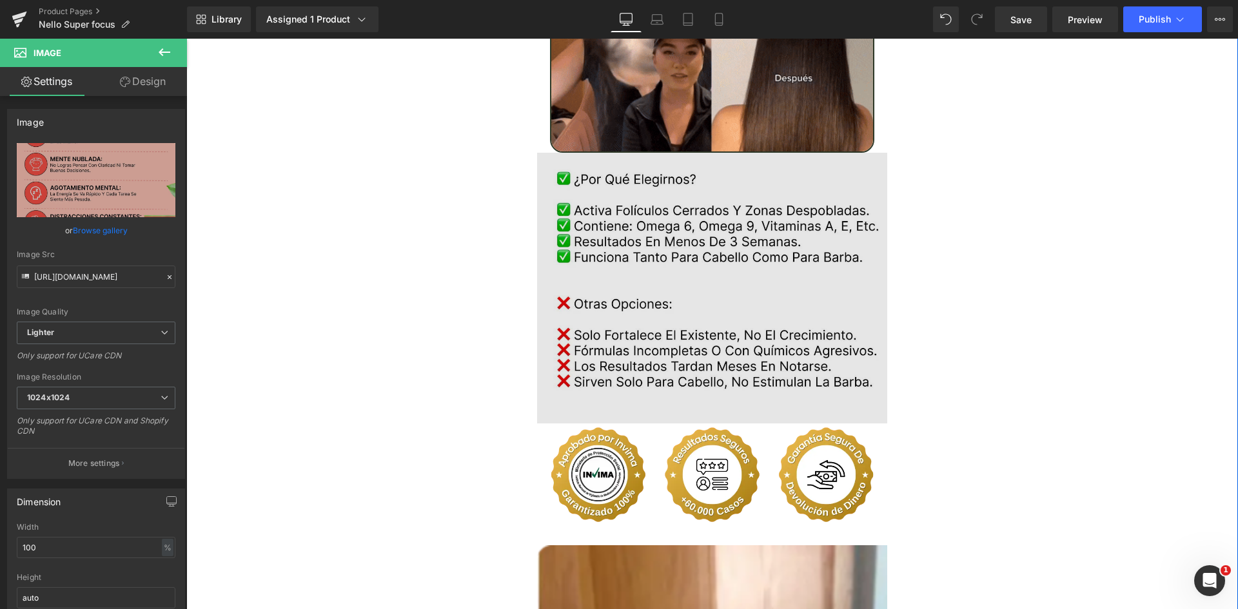
scroll to position [2386, 0]
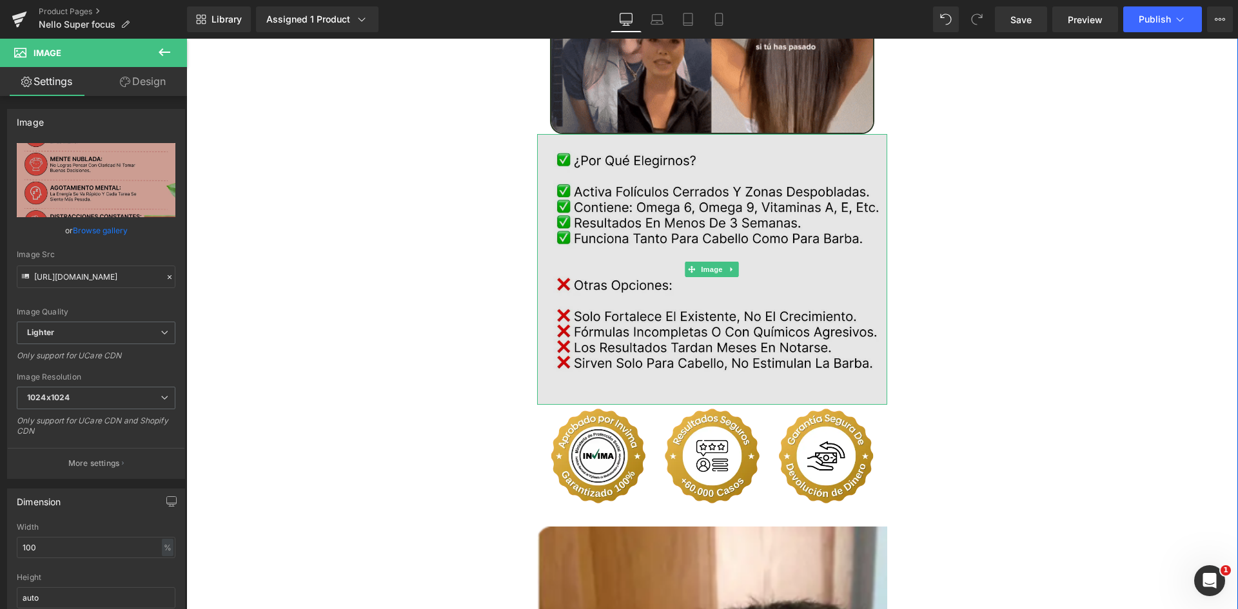
click at [605, 187] on img at bounding box center [712, 269] width 351 height 271
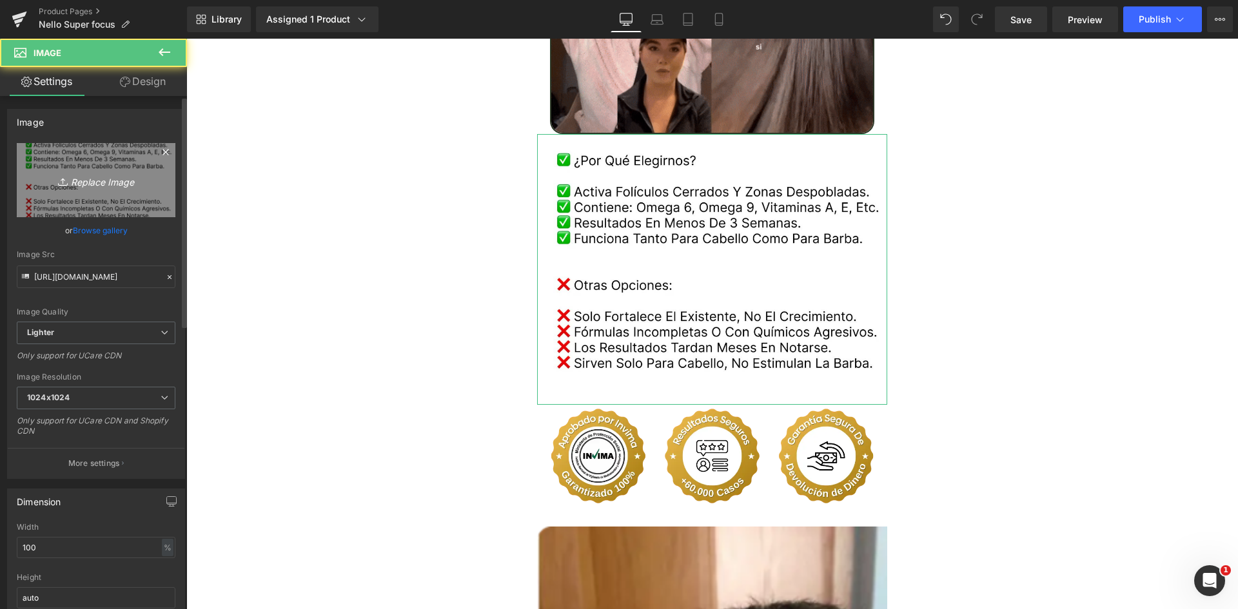
click at [84, 176] on icon "Replace Image" at bounding box center [95, 180] width 103 height 16
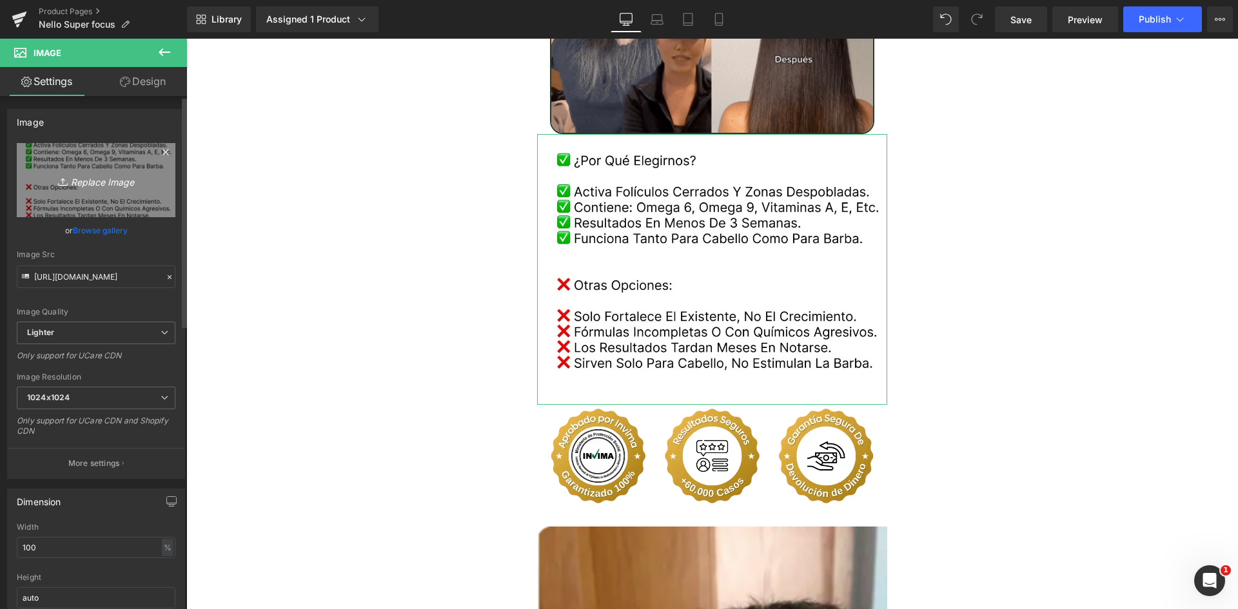
type input "C:\fakepath\Comparativa.webp"
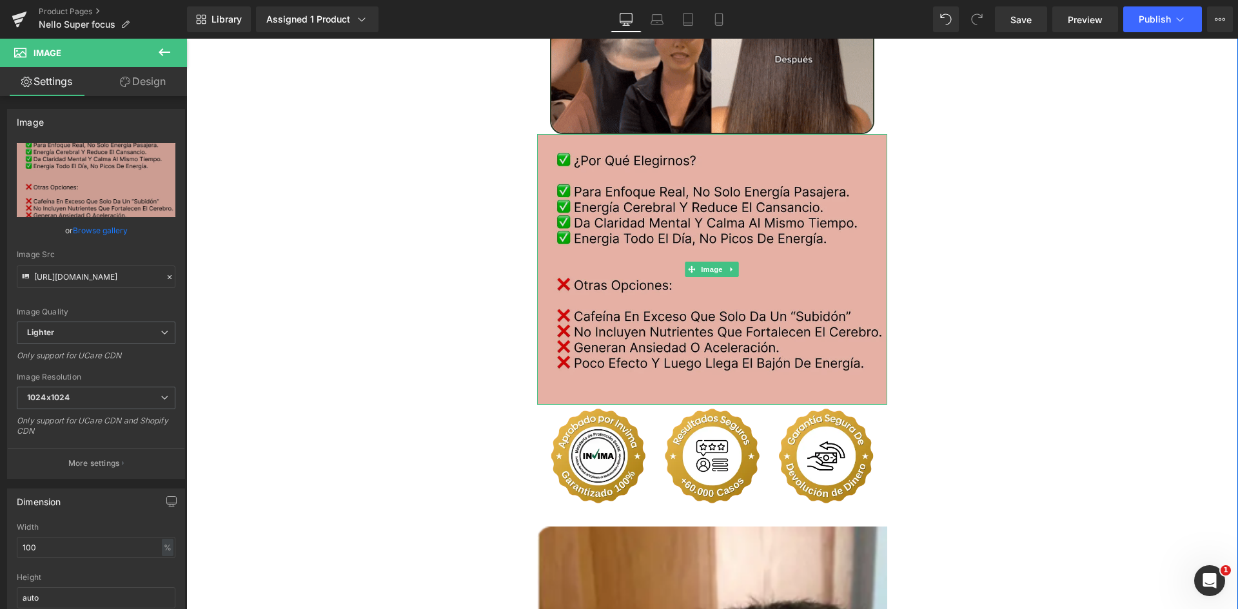
type input "https://ucarecdn.com/11e1b26d-7c21-44fc-8f50-ccb578088dc6/-/format/auto/-/previ…"
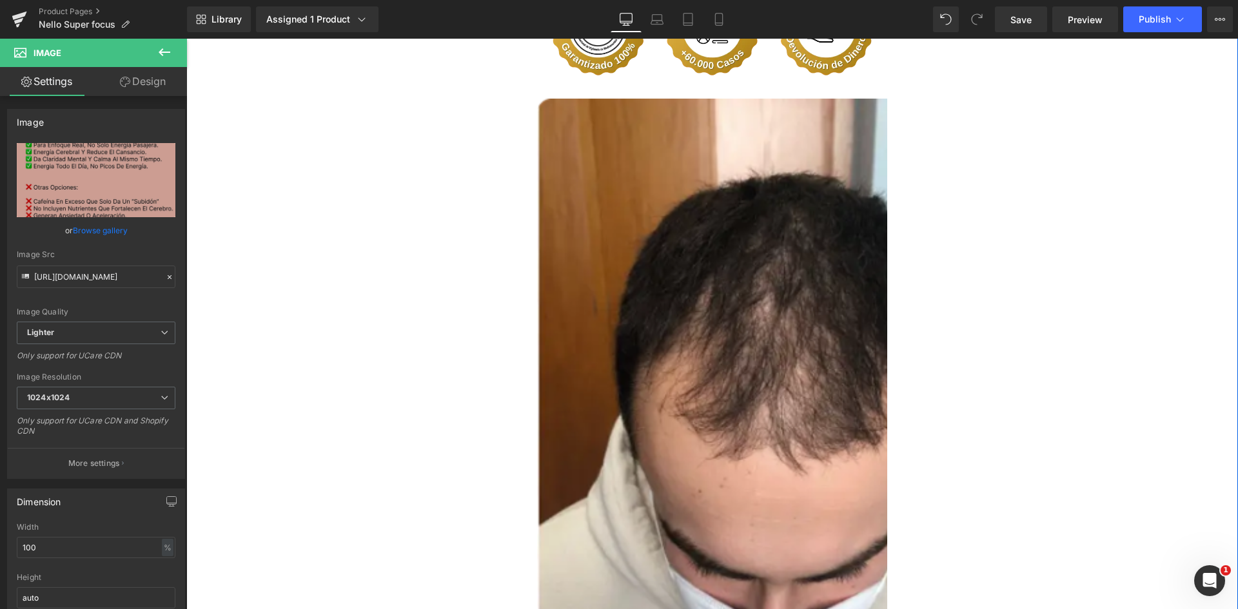
scroll to position [2644, 0]
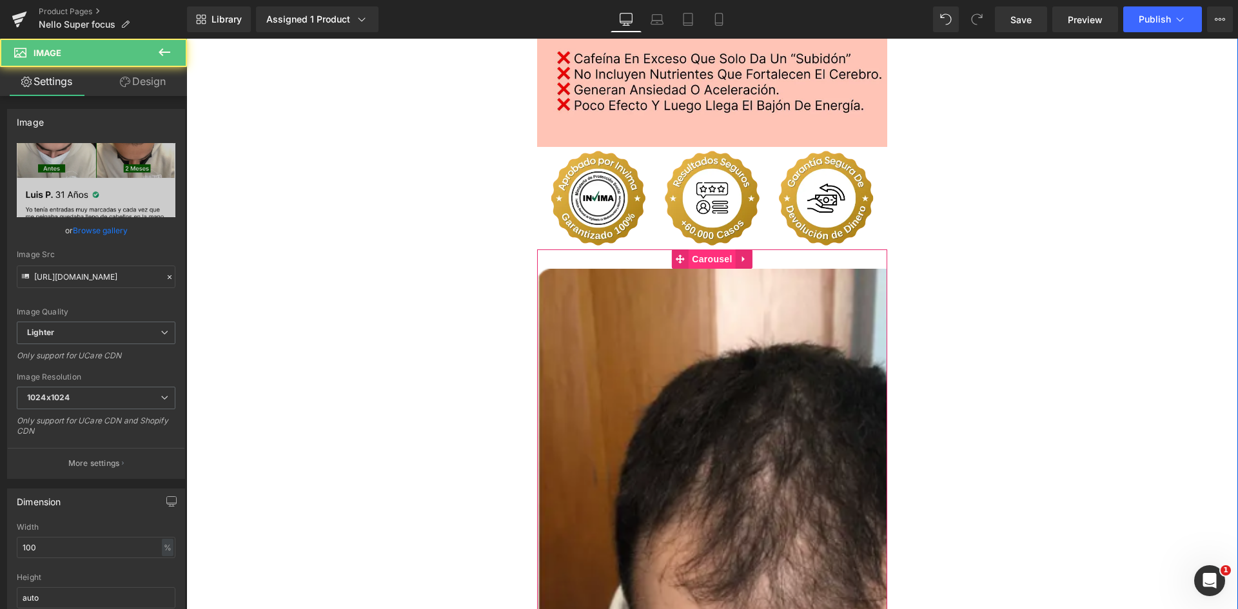
click at [706, 250] on span "Carousel" at bounding box center [712, 259] width 46 height 19
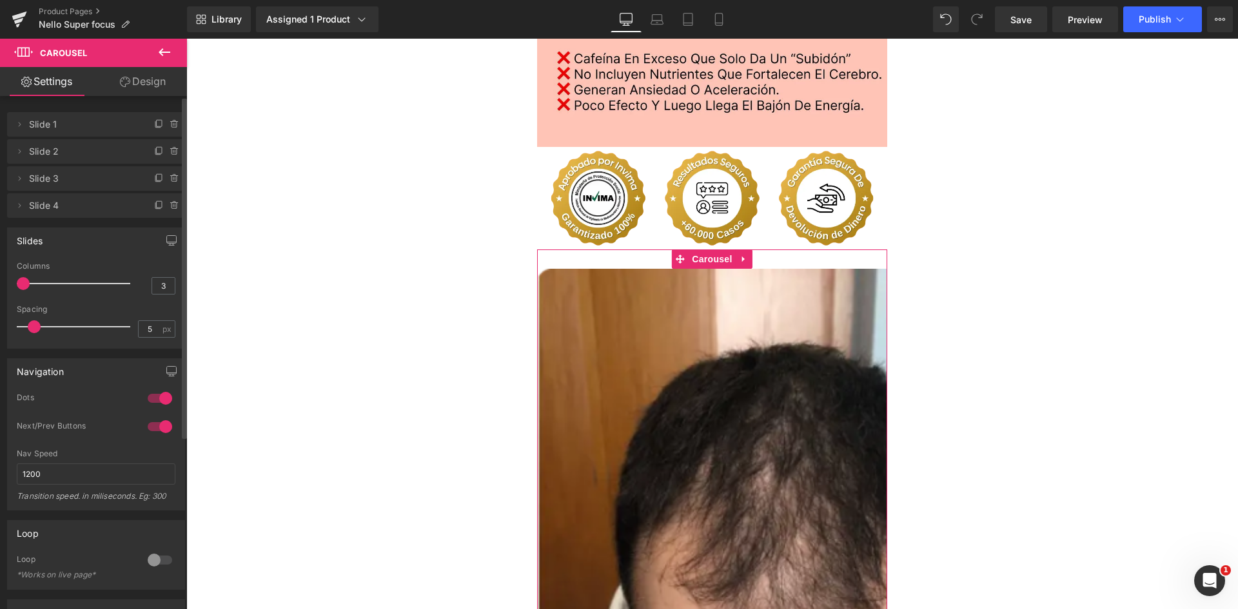
type input "4"
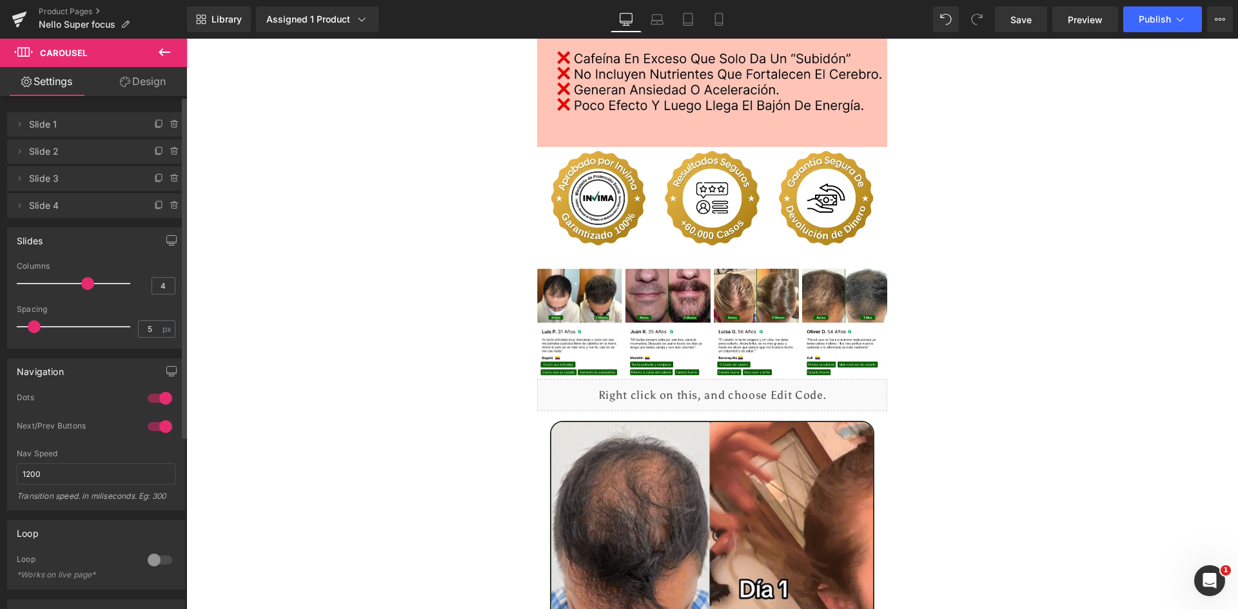
drag, startPoint x: 19, startPoint y: 284, endPoint x: 86, endPoint y: 290, distance: 66.7
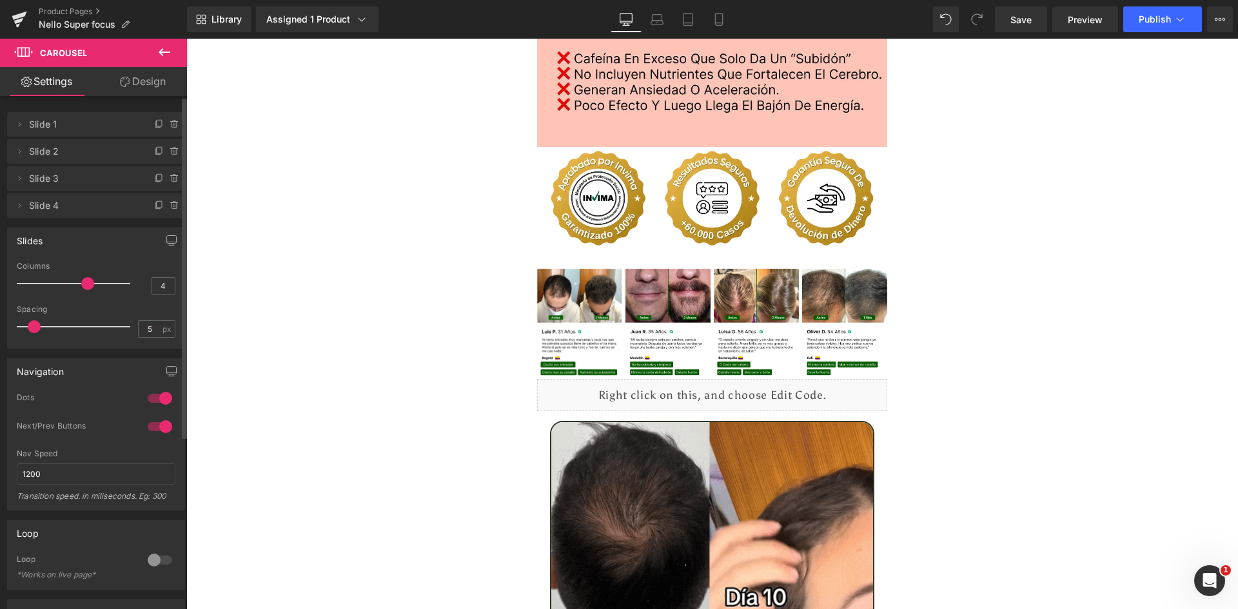
click at [86, 290] on div at bounding box center [76, 284] width 107 height 26
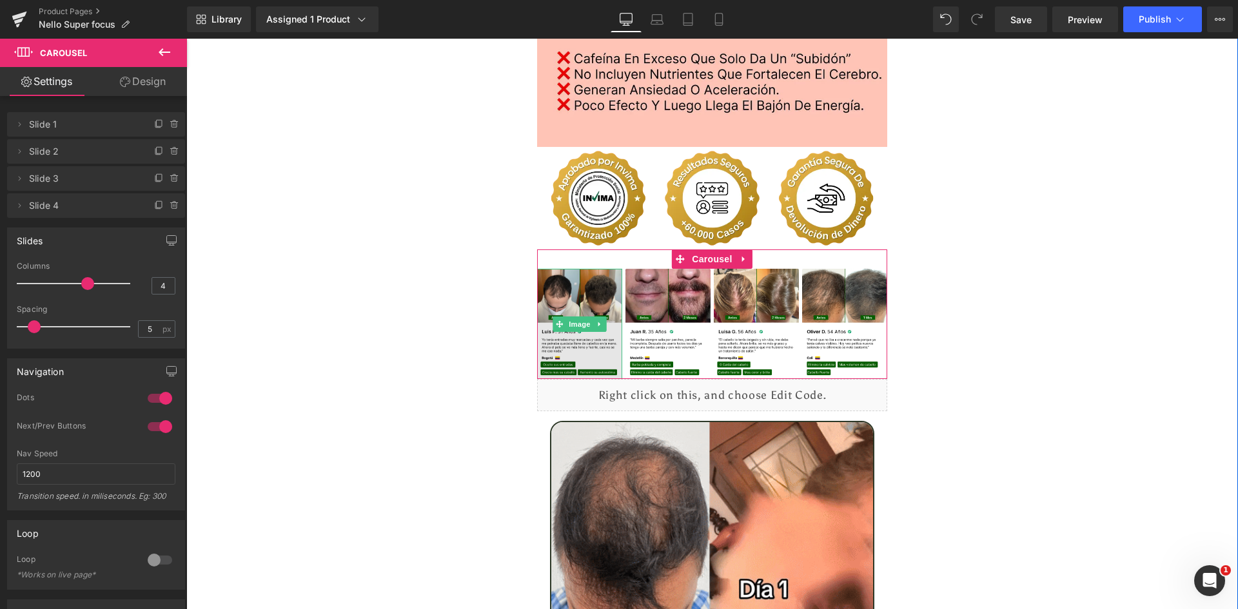
click at [552, 290] on img at bounding box center [579, 324] width 85 height 110
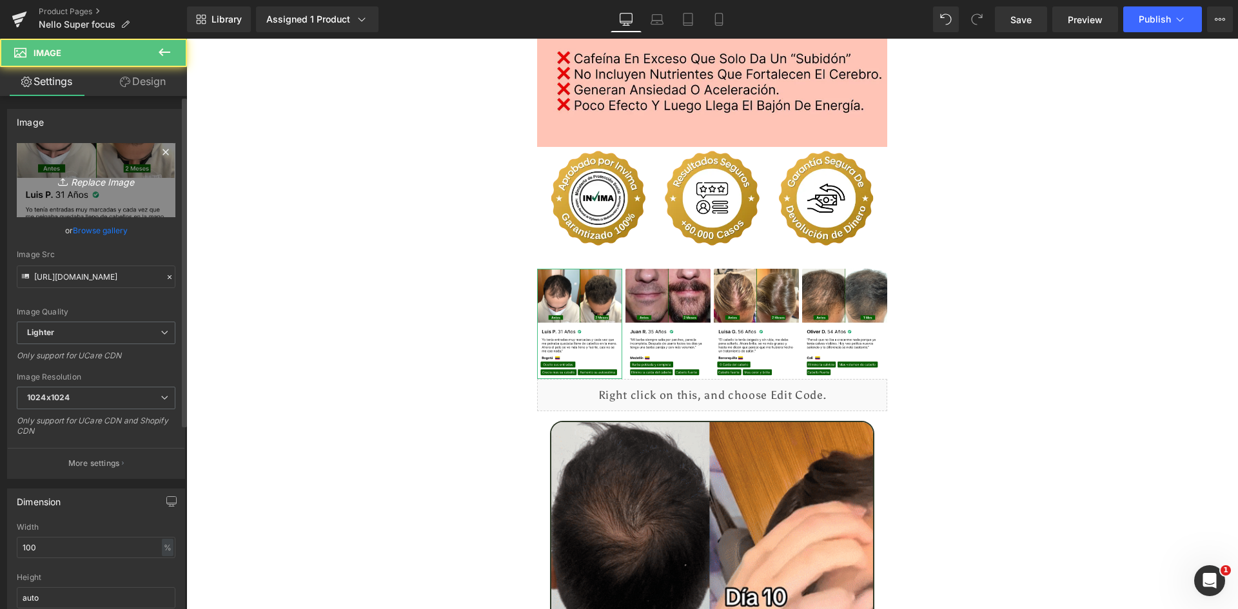
click at [116, 168] on link "Replace Image" at bounding box center [96, 180] width 159 height 74
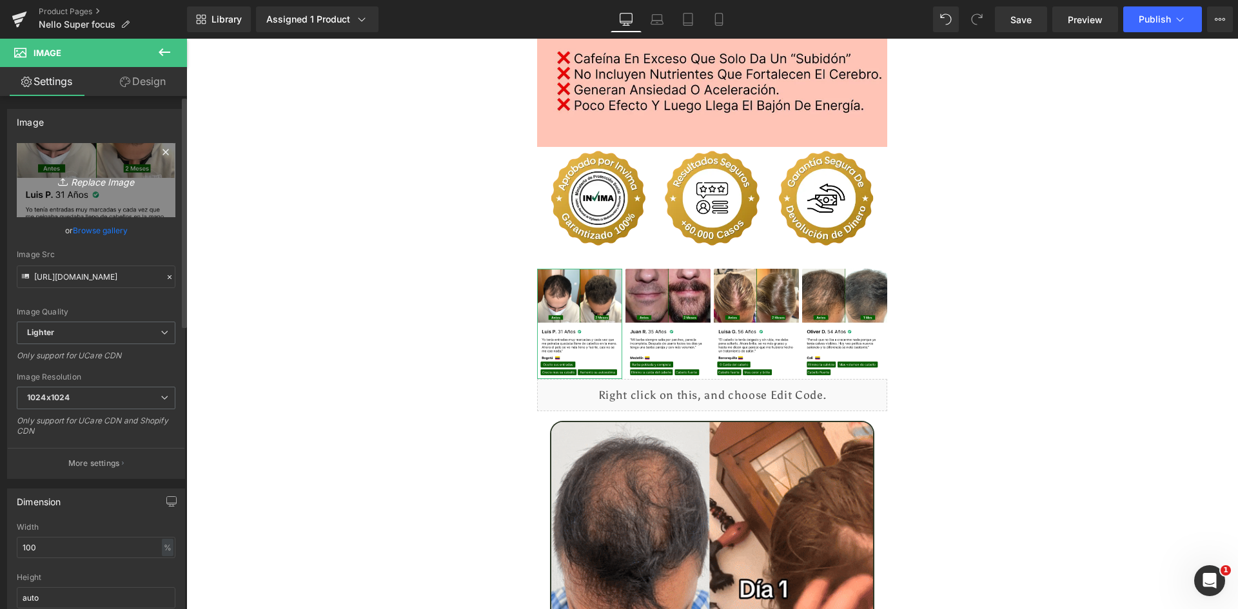
type input "C:\fakepath\Reseña 1.webp"
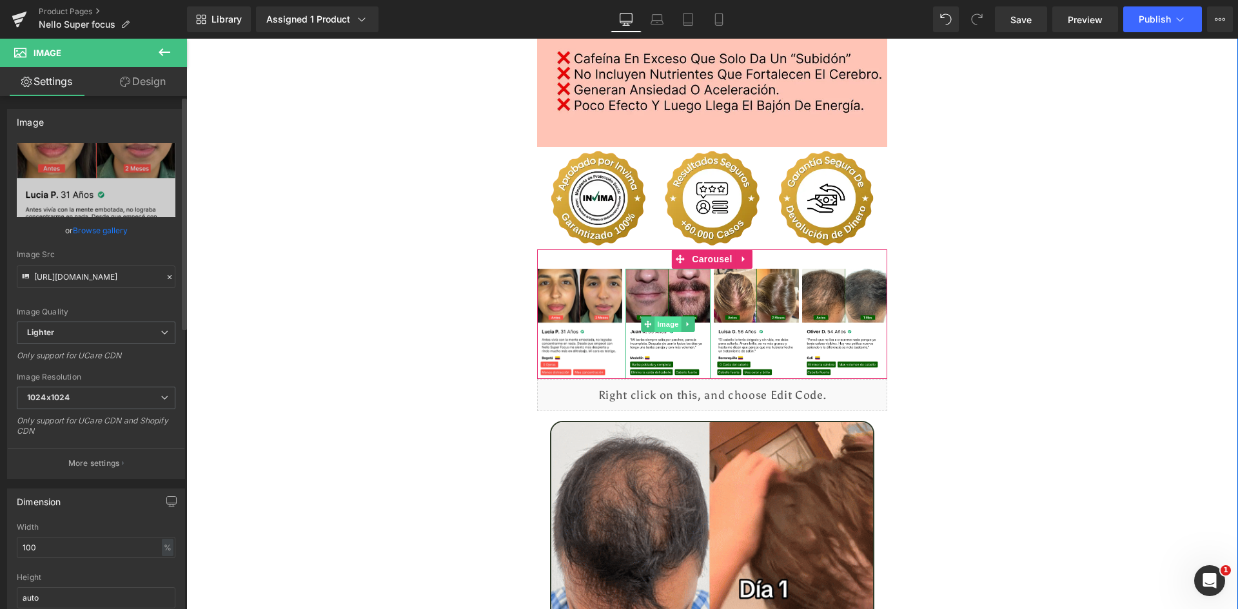
type input "[URL][DOMAIN_NAME]"
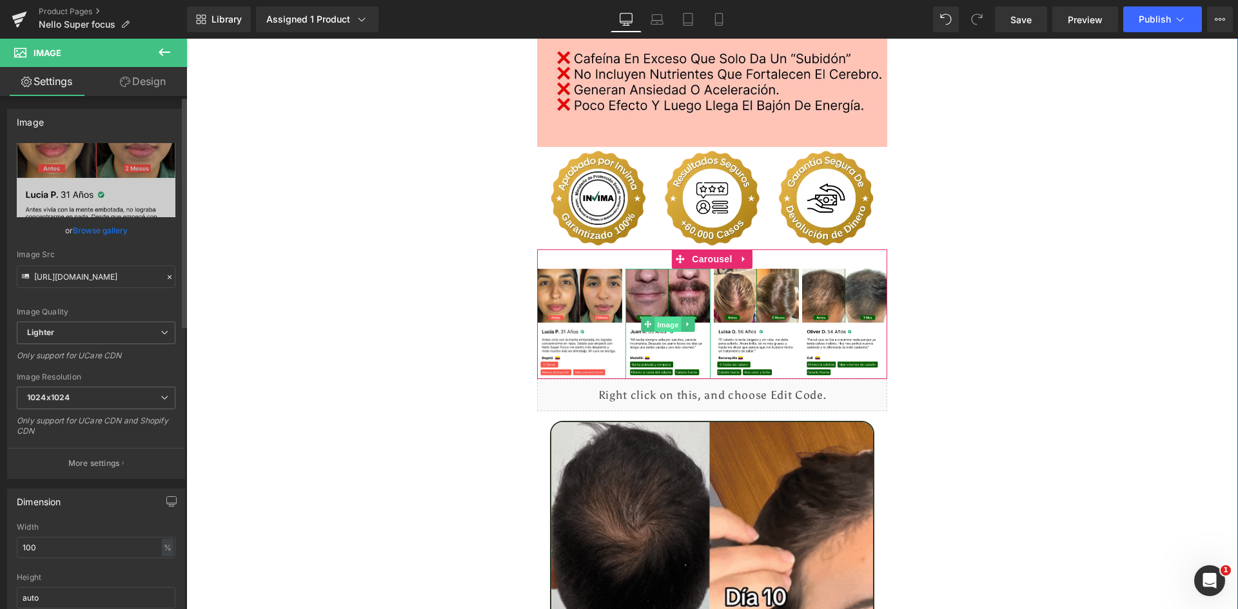
click at [659, 317] on span "Image" at bounding box center [667, 324] width 27 height 15
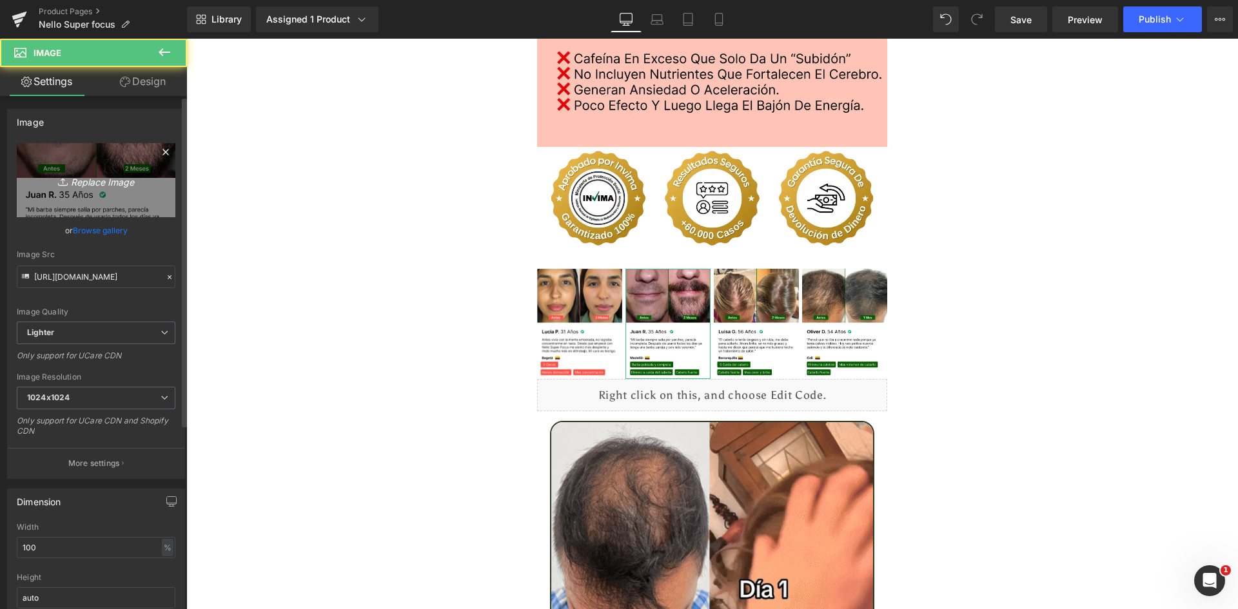
click at [90, 173] on icon "Replace Image" at bounding box center [95, 180] width 103 height 16
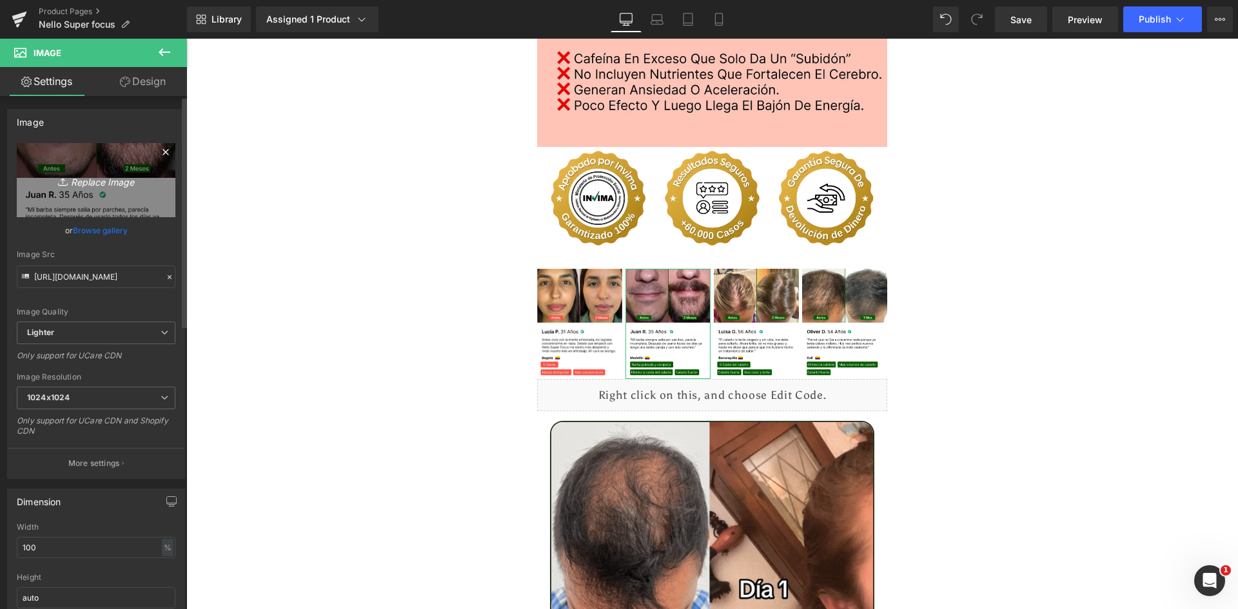
type input "C:\fakepath\Reseñas 2.webp"
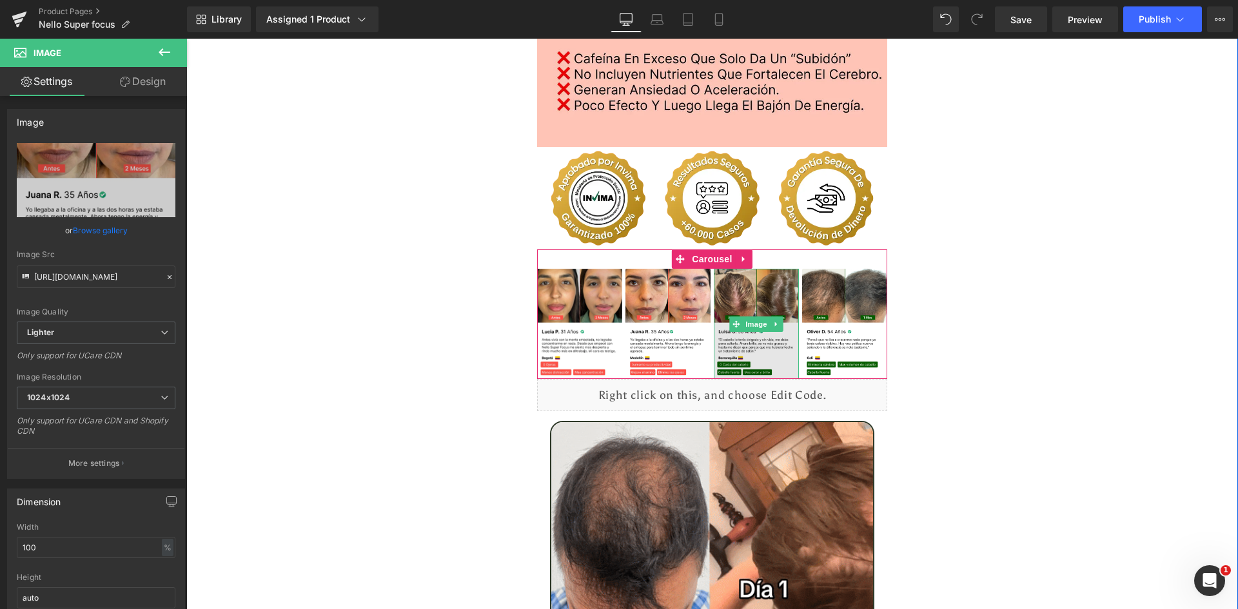
type input "https://ucarecdn.com/1980f46e-ea27-4ca2-b7aa-bdb3aabdfb06/-/format/auto/-/previ…"
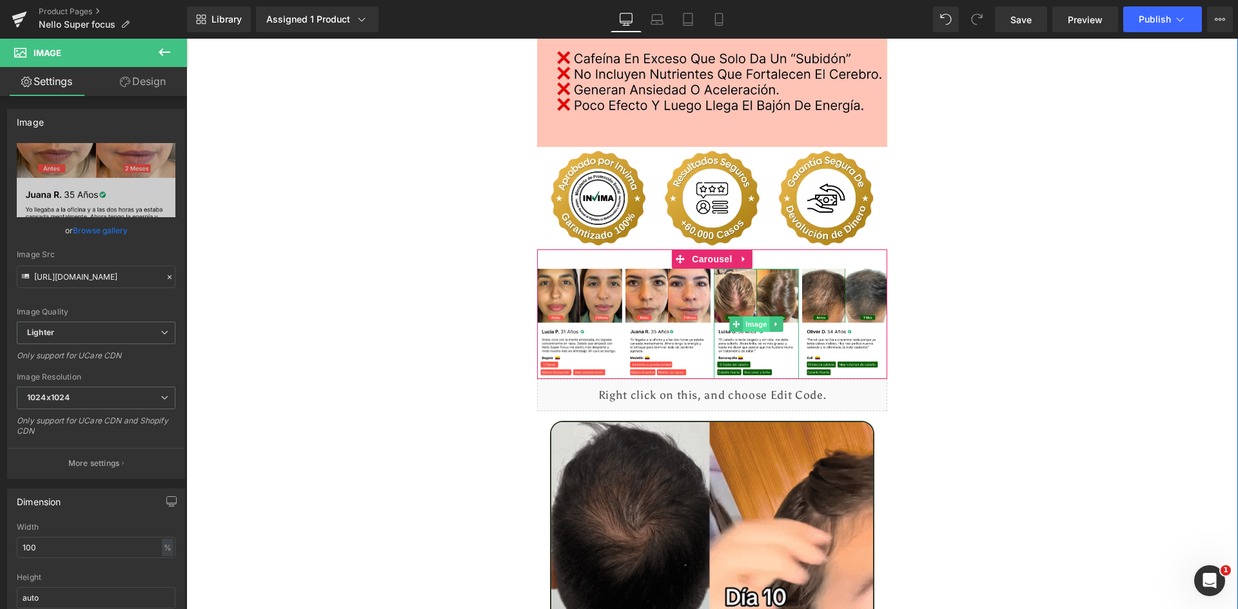
click at [754, 317] on span "Image" at bounding box center [756, 324] width 27 height 15
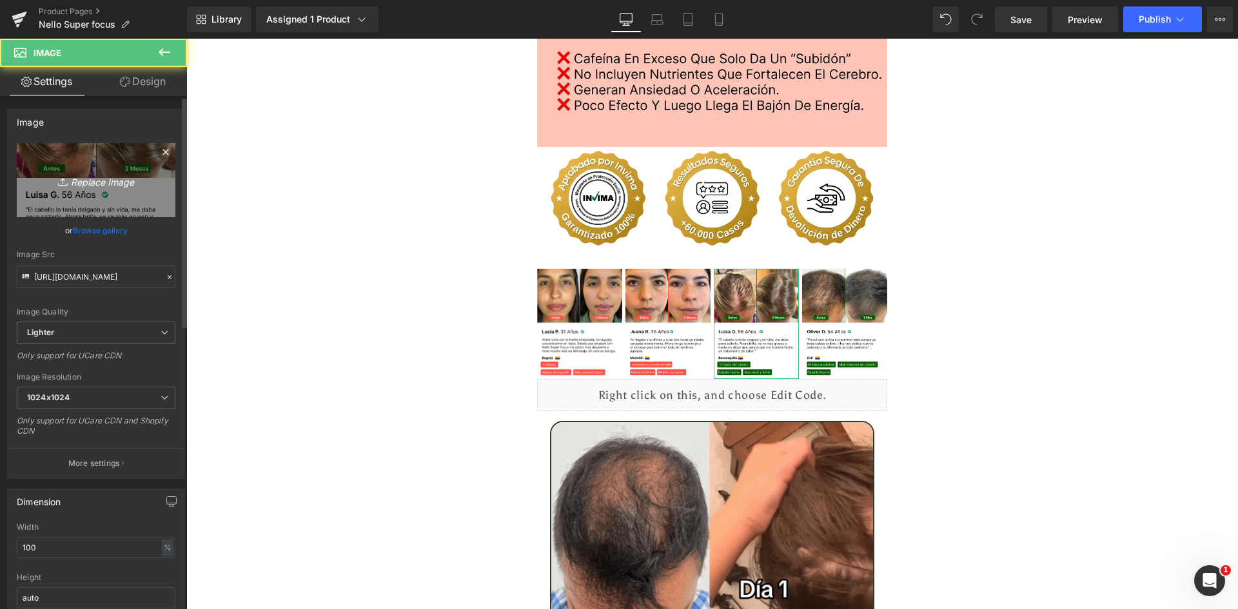
click at [101, 176] on icon "Replace Image" at bounding box center [95, 180] width 103 height 16
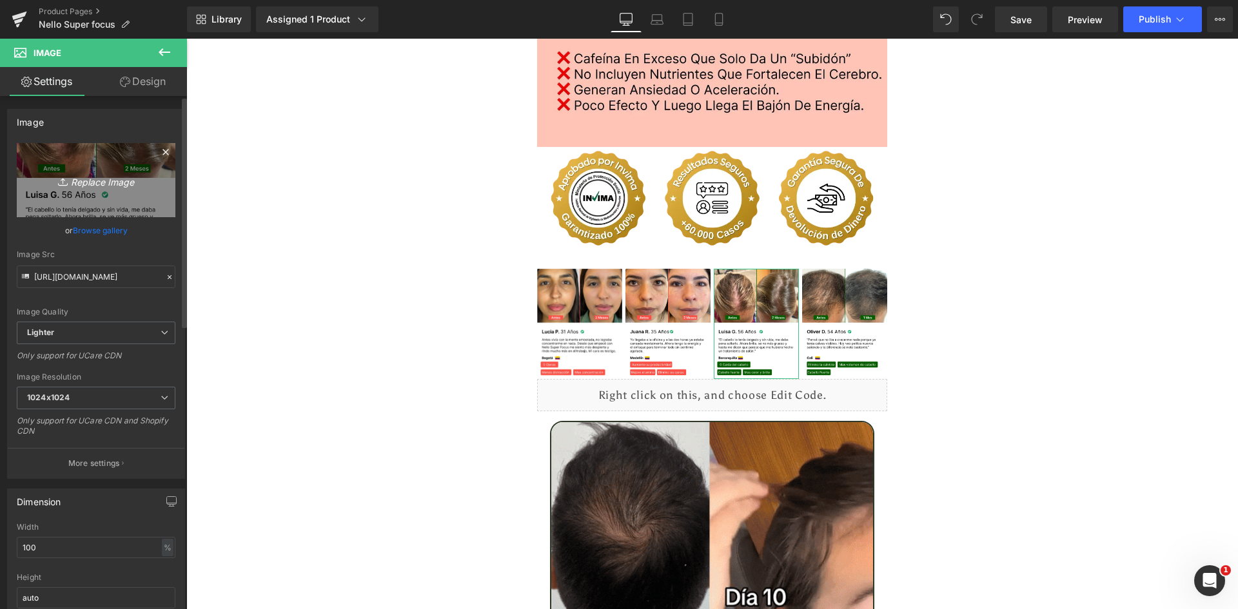
type input "C:\fakepath\Reseñas 3.webp"
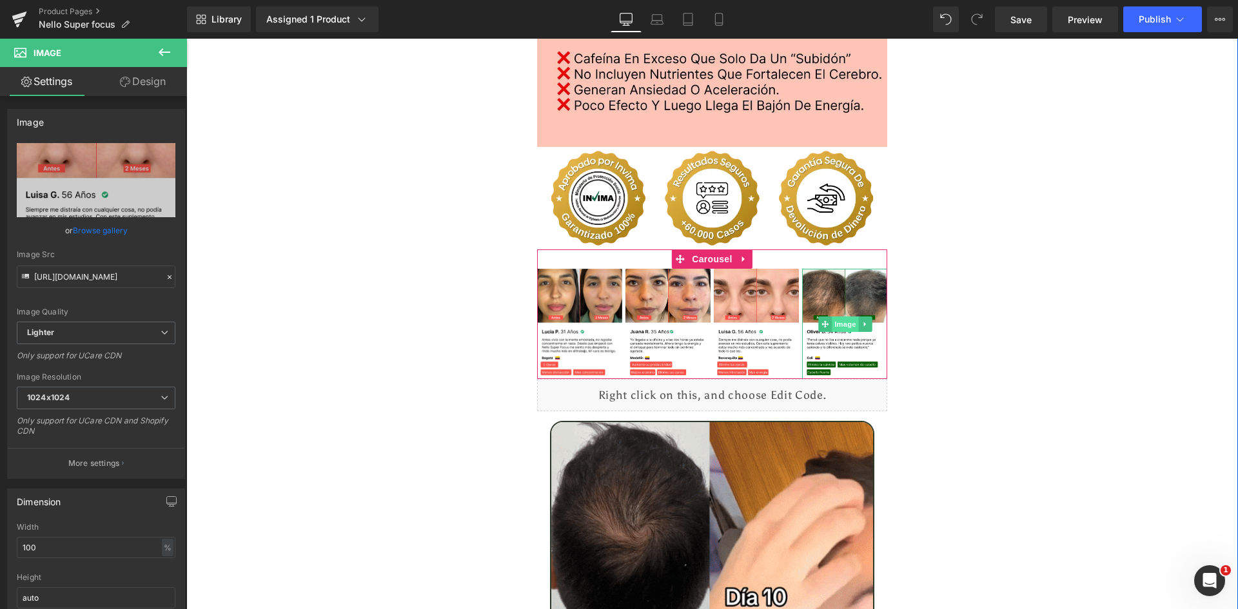
type input "https://ucarecdn.com/de5aa3bf-f96c-4e63-8ff5-6c9659551b08/-/format/auto/-/previ…"
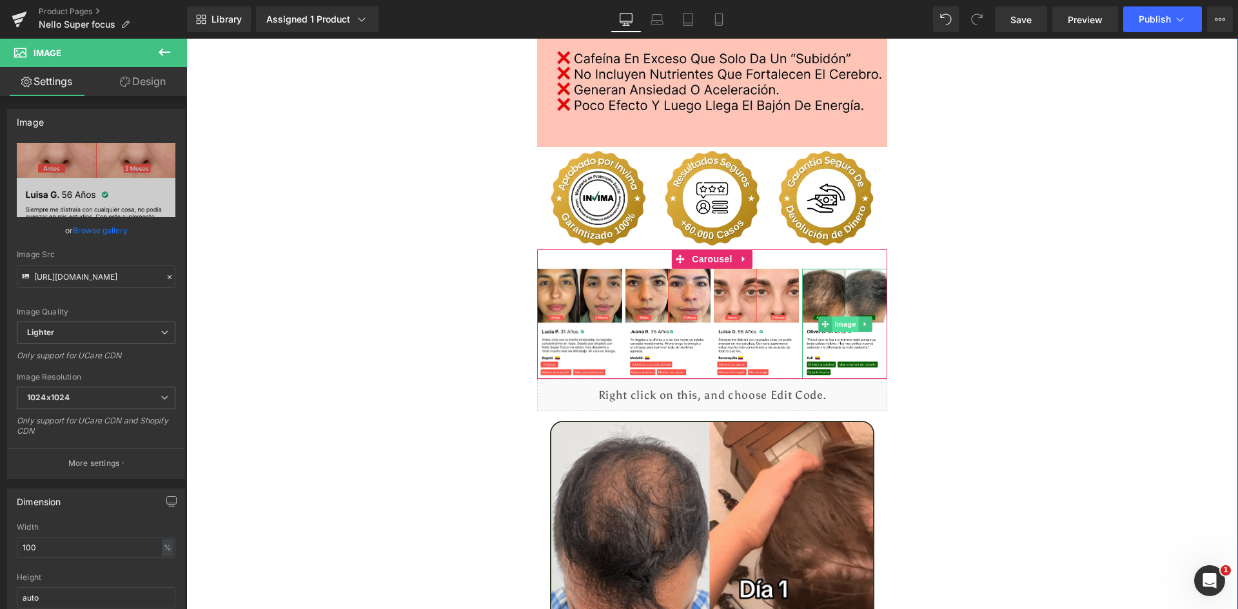
click at [836, 317] on span "Image" at bounding box center [845, 324] width 27 height 15
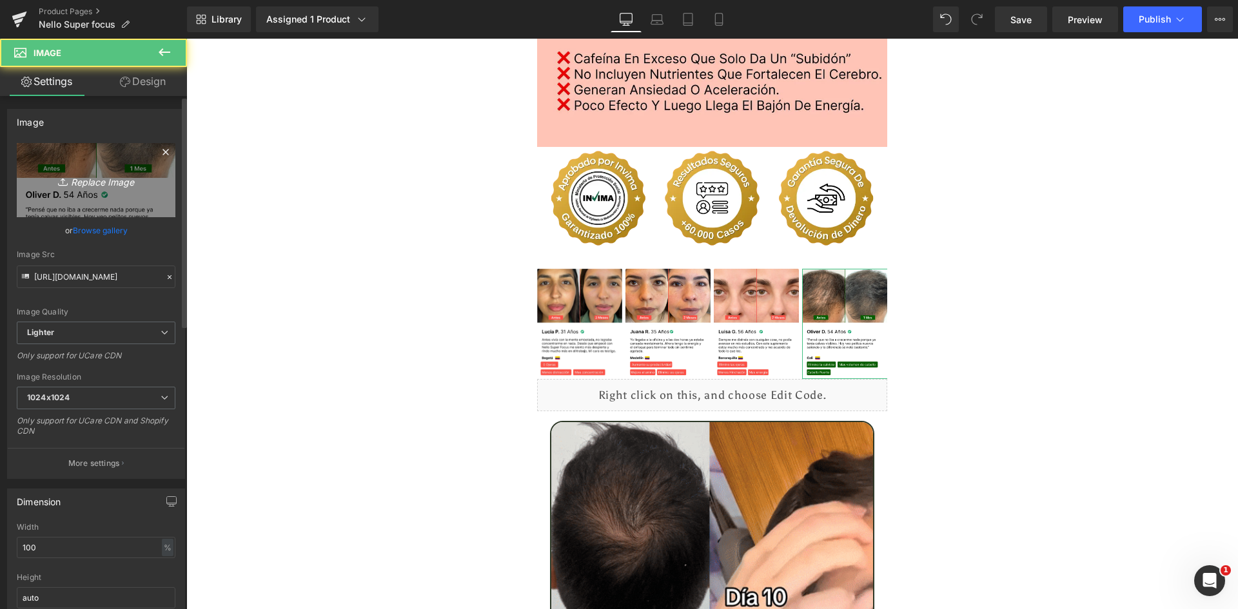
click at [103, 175] on icon "Replace Image" at bounding box center [95, 180] width 103 height 16
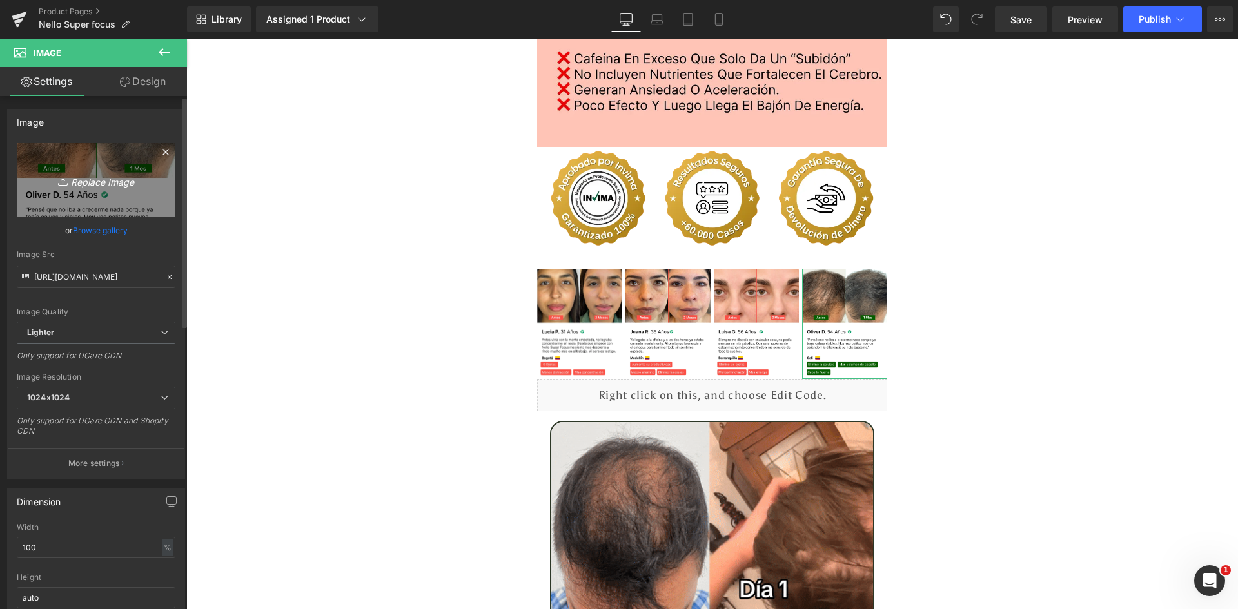
type input "C:\fakepath\Reseñas 4.webp"
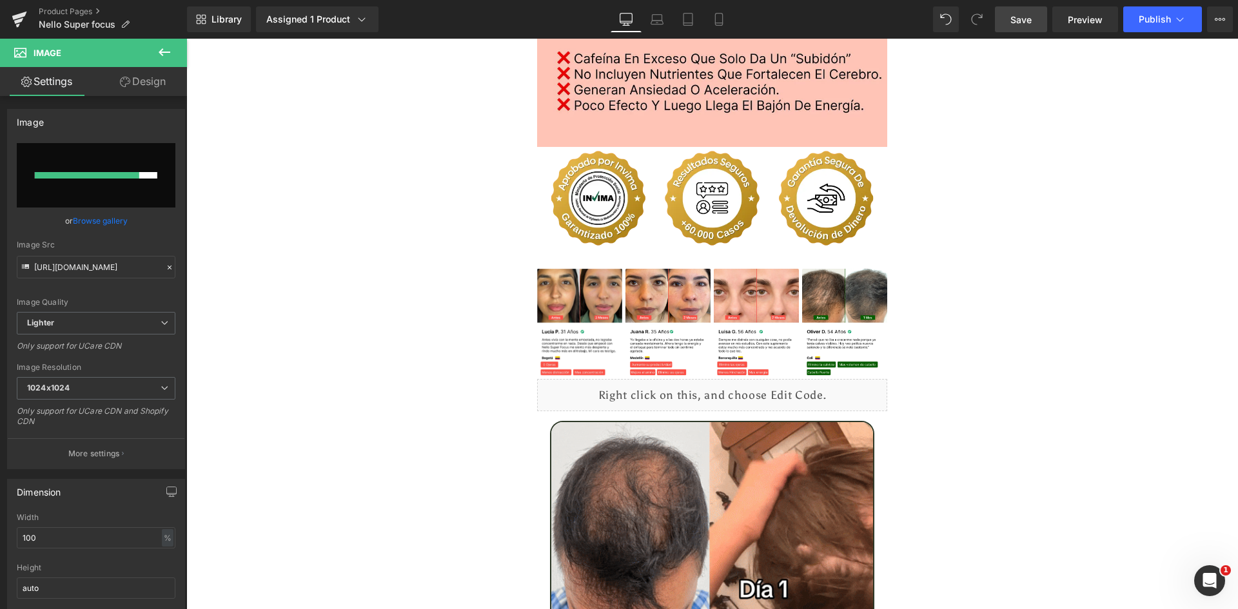
click at [1030, 24] on span "Save" at bounding box center [1020, 20] width 21 height 14
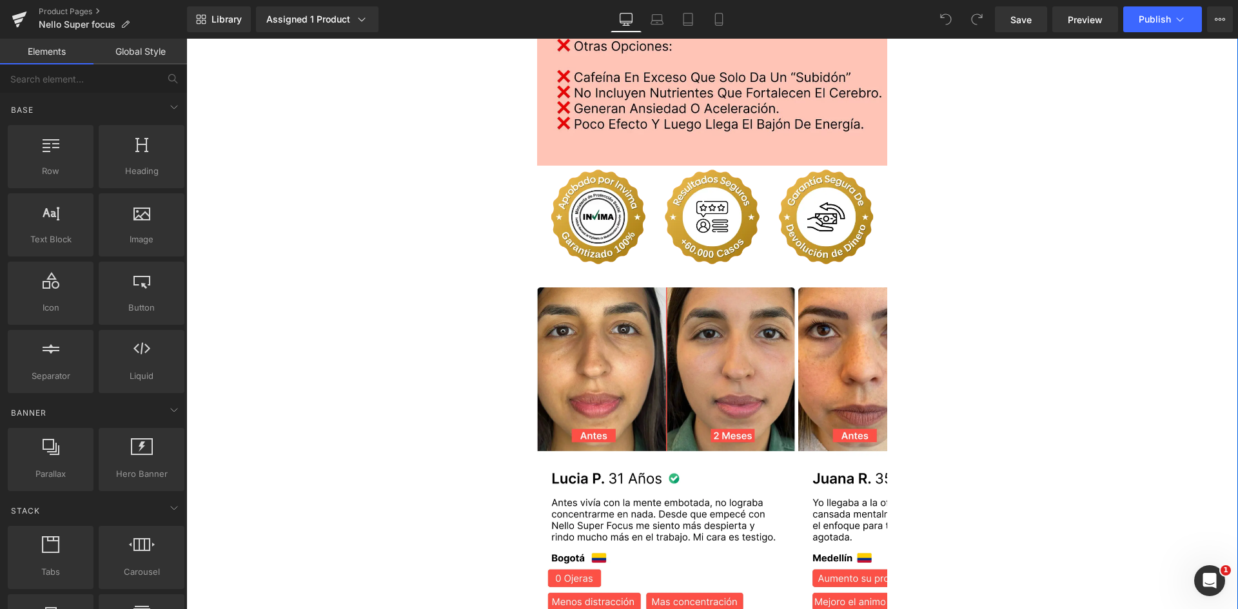
scroll to position [2644, 0]
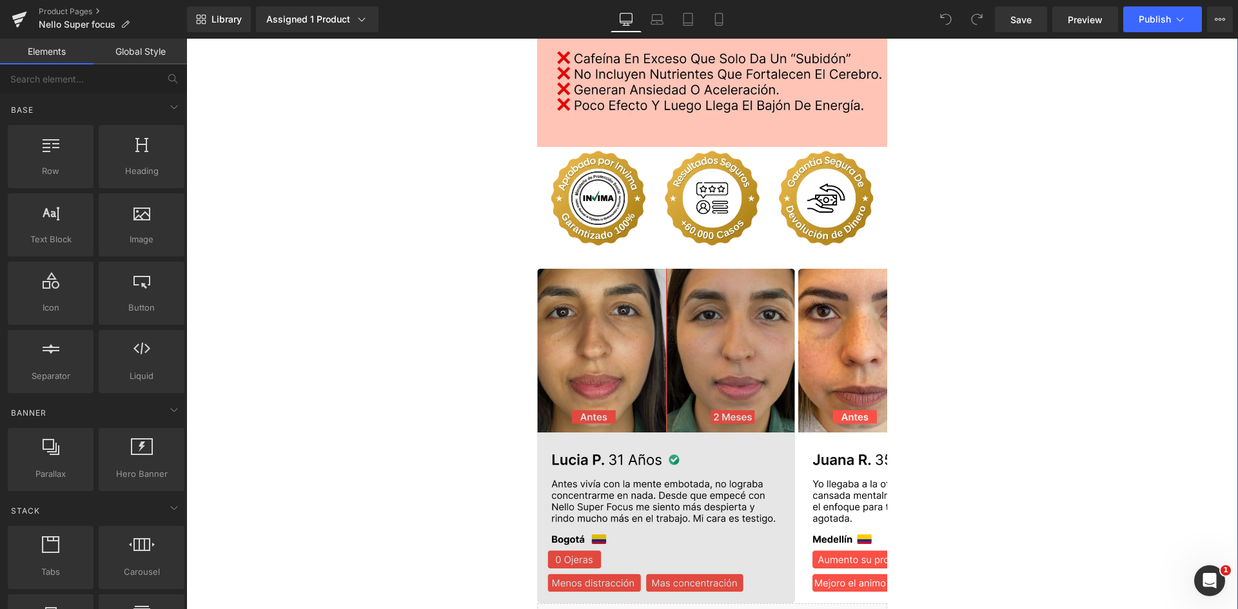
click at [682, 276] on img at bounding box center [666, 436] width 258 height 335
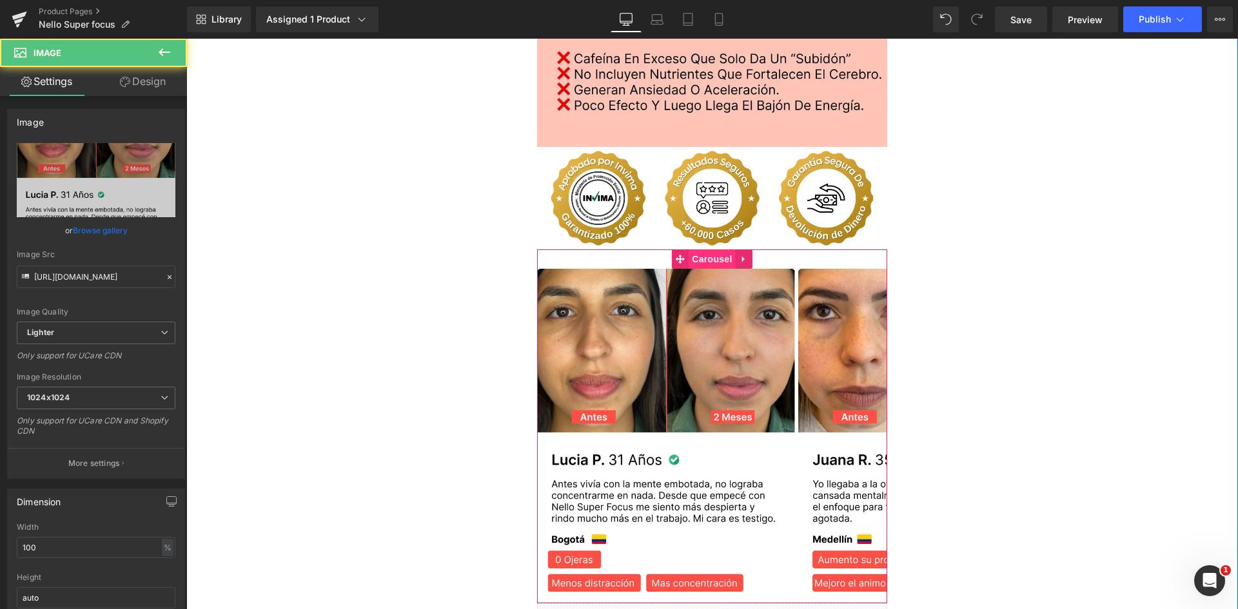
click at [705, 250] on span "Carousel" at bounding box center [712, 259] width 46 height 19
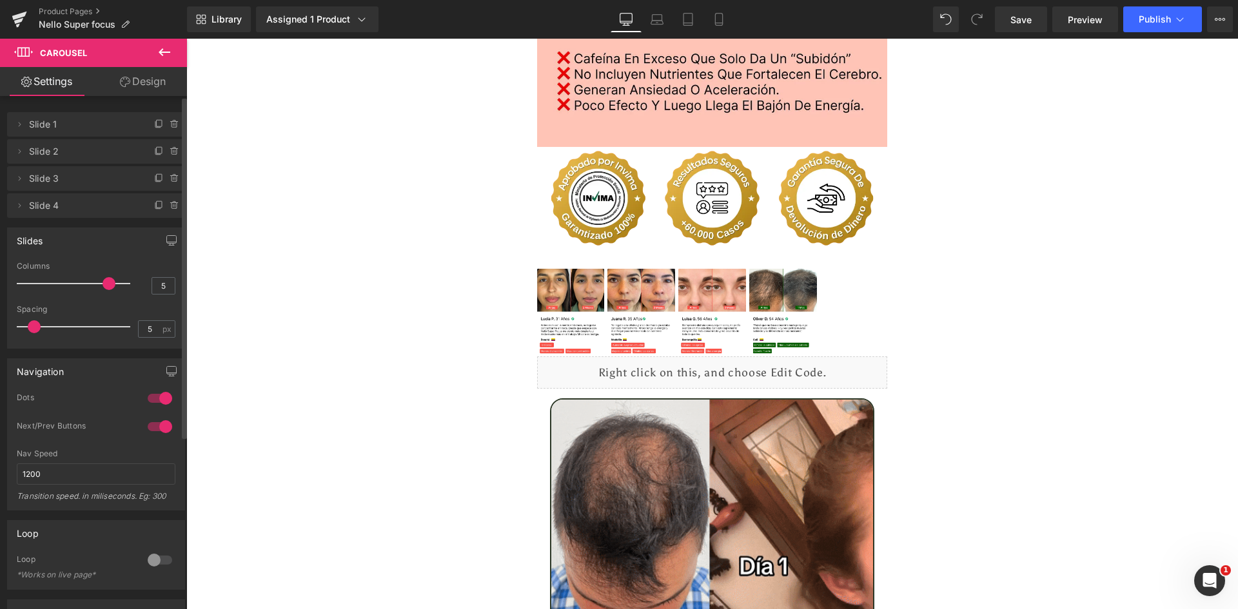
type input "4"
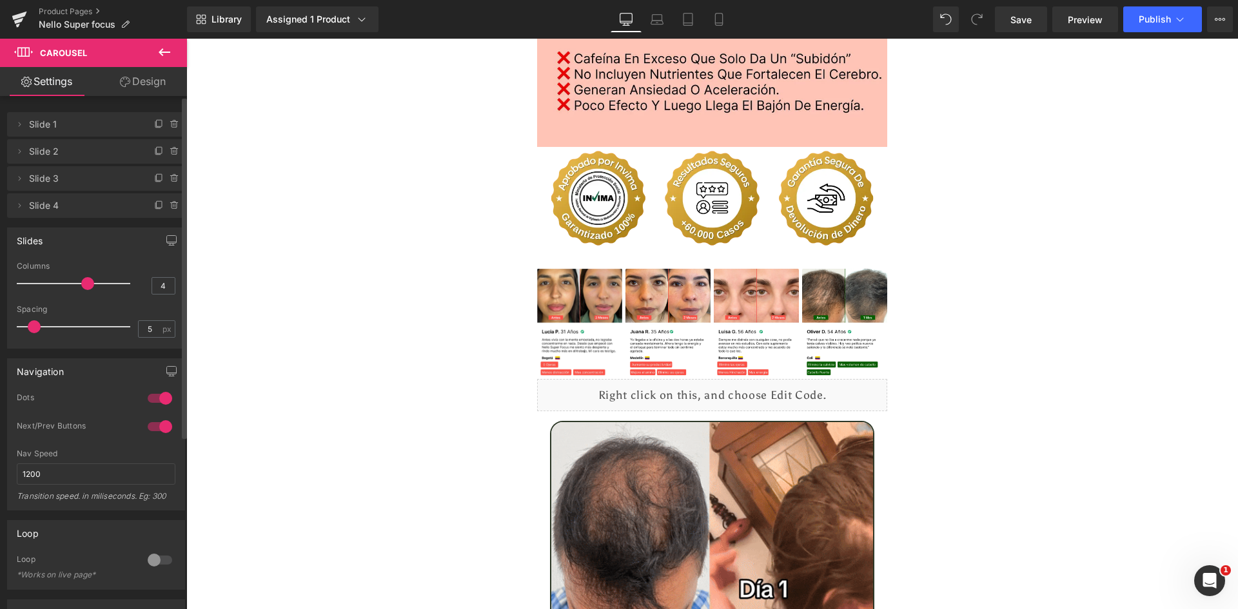
click at [88, 280] on span at bounding box center [87, 283] width 13 height 13
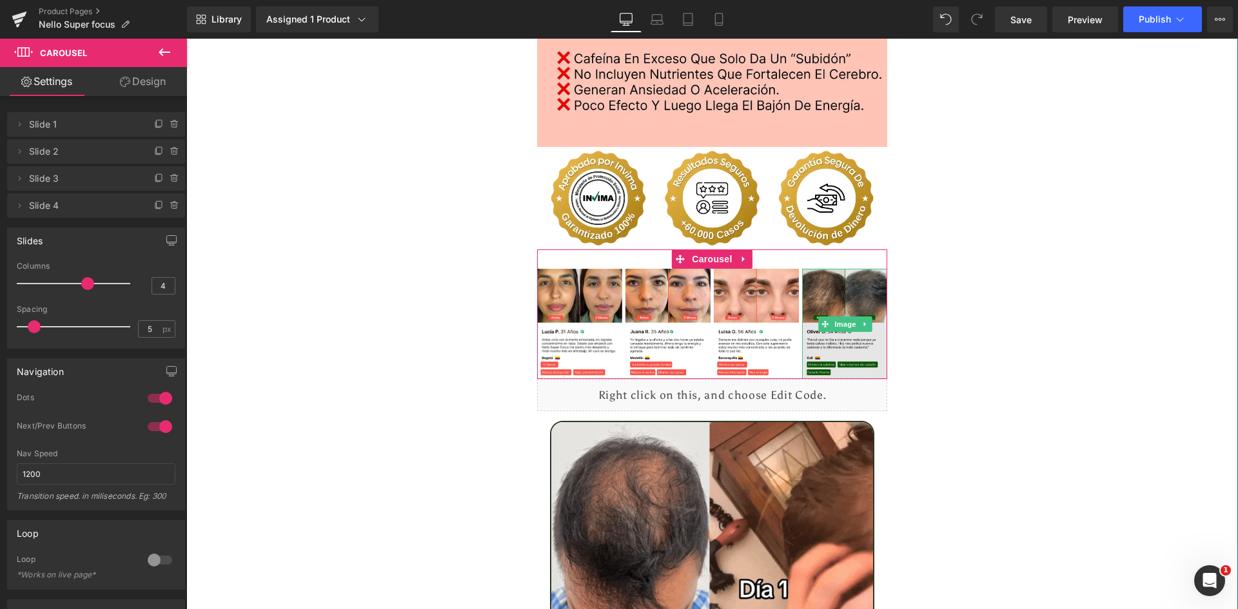
click at [838, 269] on img at bounding box center [844, 324] width 85 height 110
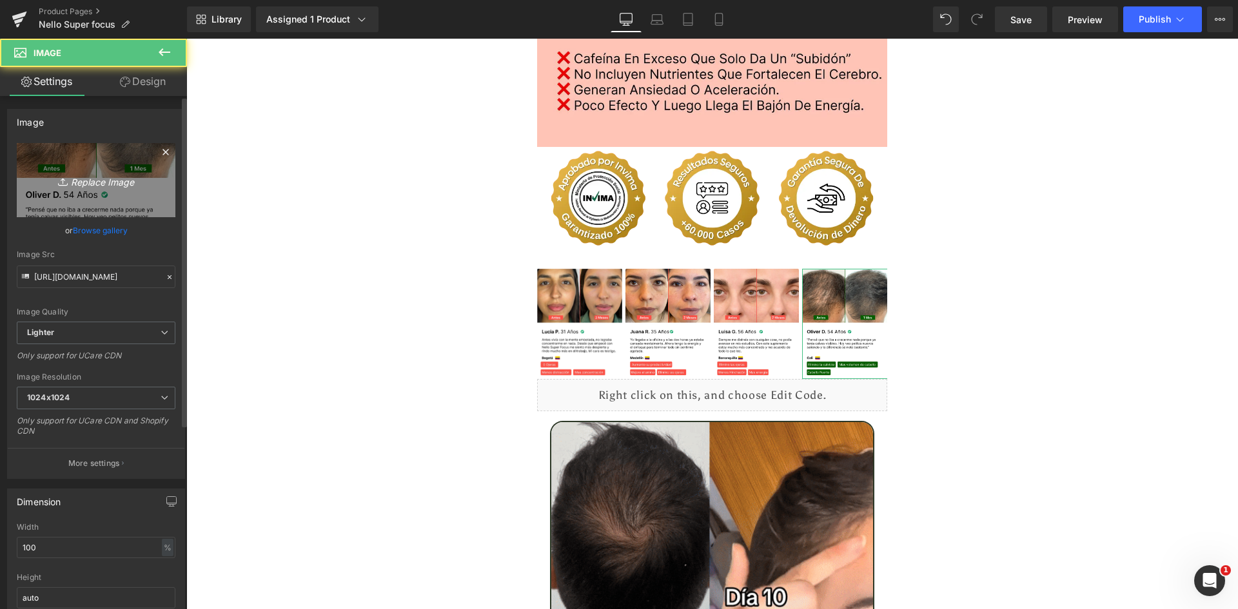
click at [103, 191] on link "Replace Image" at bounding box center [96, 180] width 159 height 74
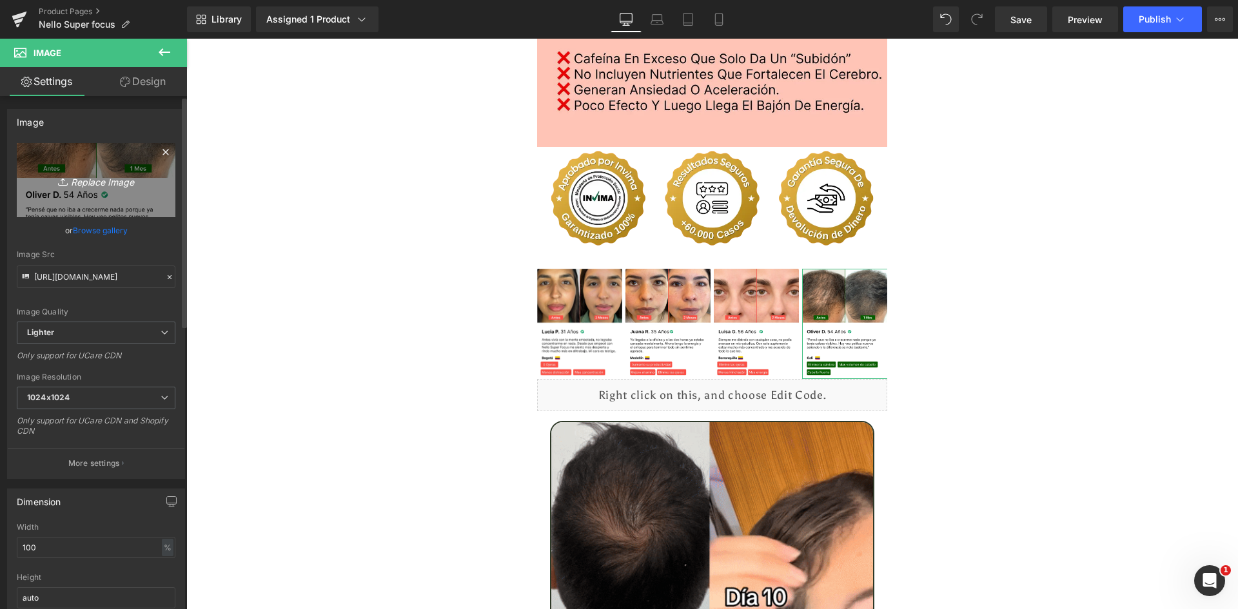
type input "C:\fakepath\Reseñas 4.webp"
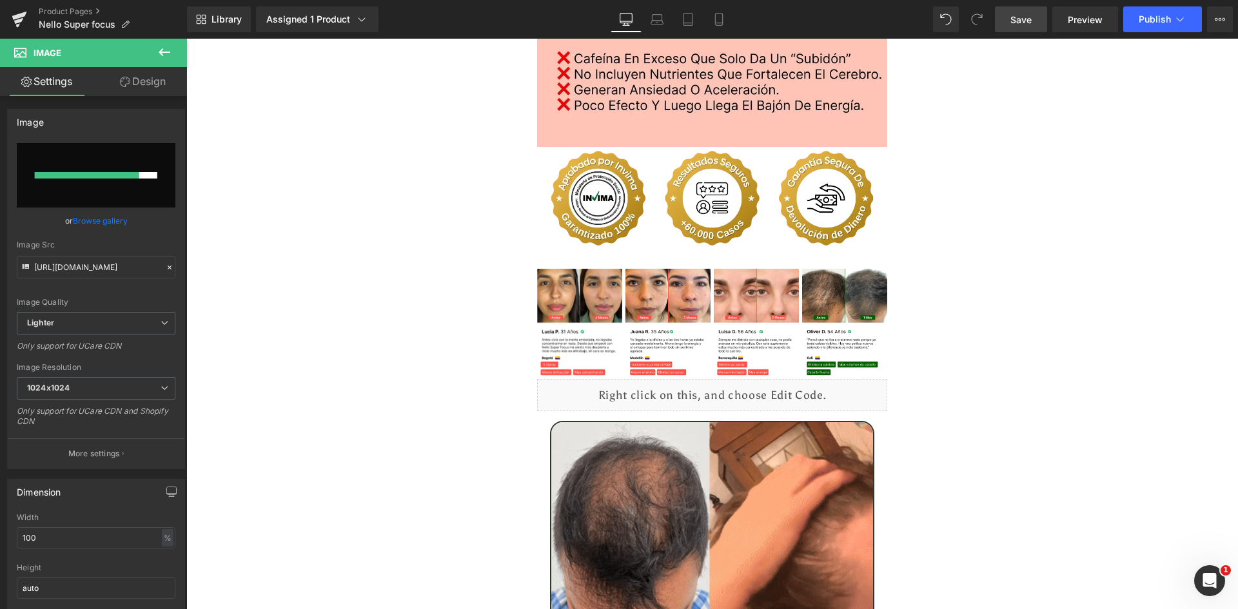
click at [1020, 24] on span "Save" at bounding box center [1020, 20] width 21 height 14
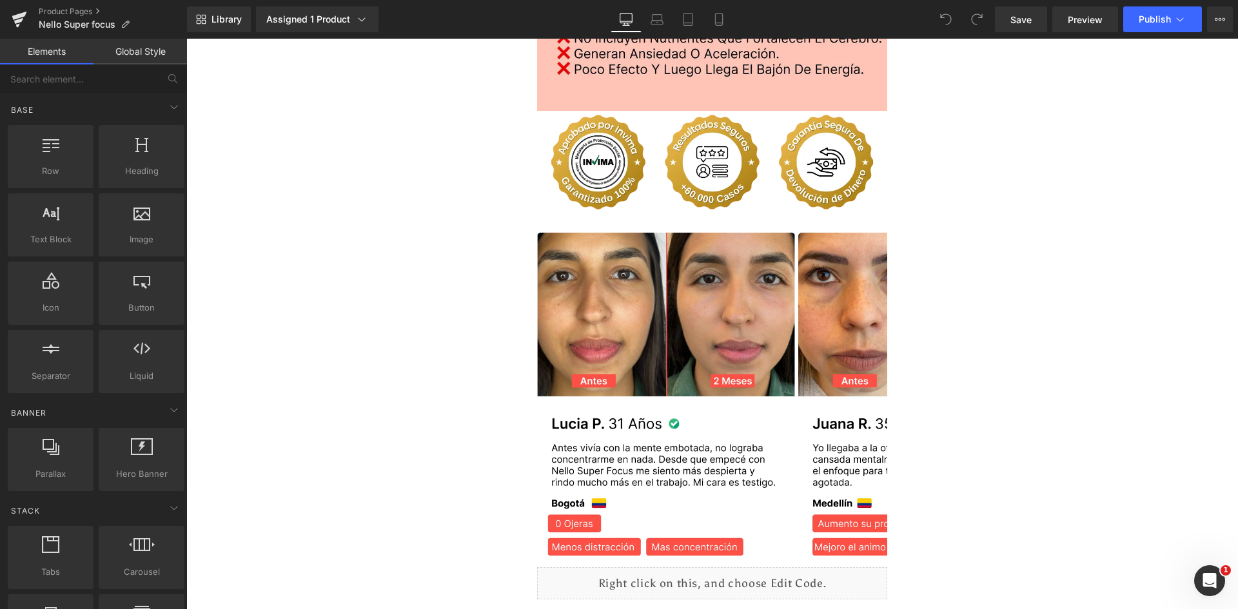
scroll to position [2644, 0]
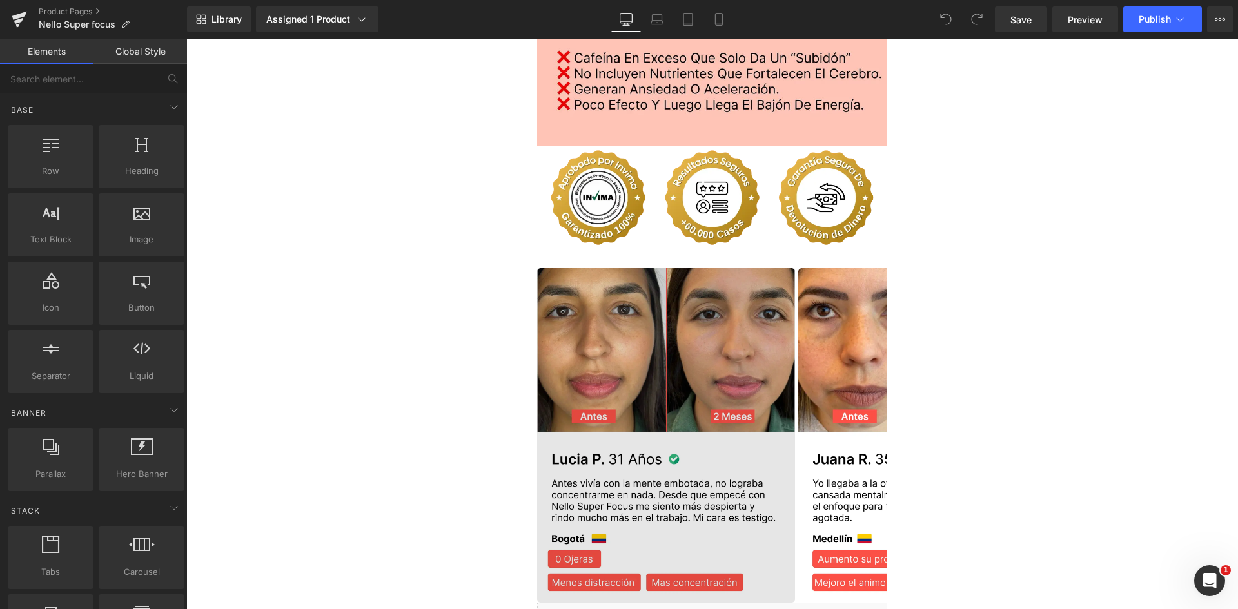
click at [692, 298] on img at bounding box center [666, 435] width 258 height 335
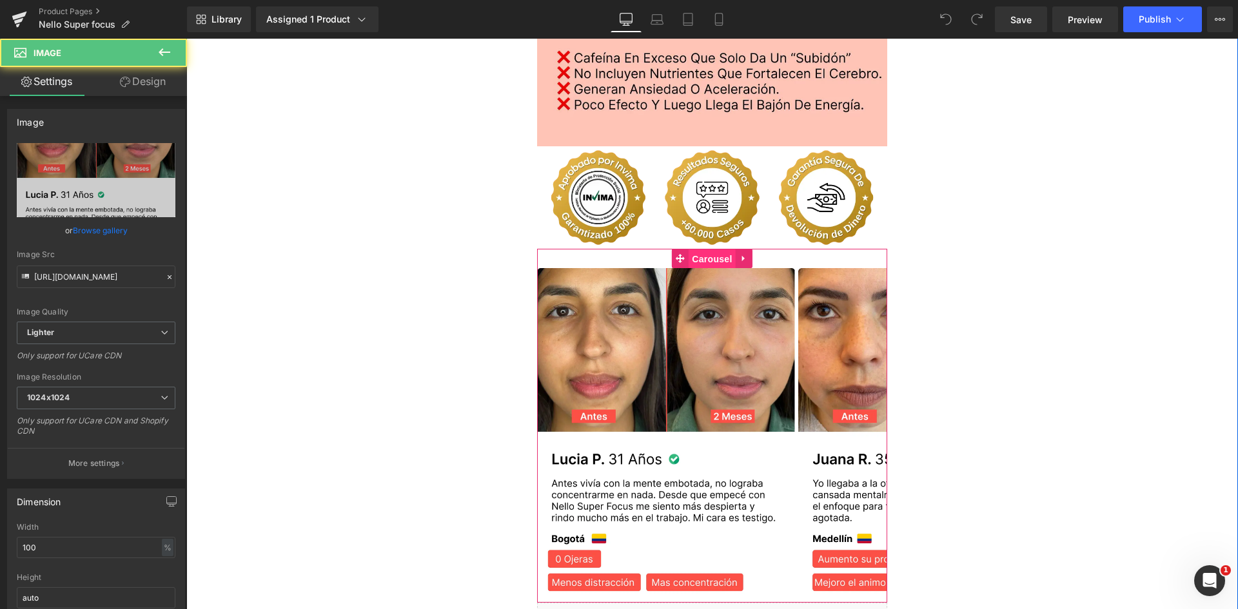
click at [694, 250] on span "Carousel" at bounding box center [712, 259] width 46 height 19
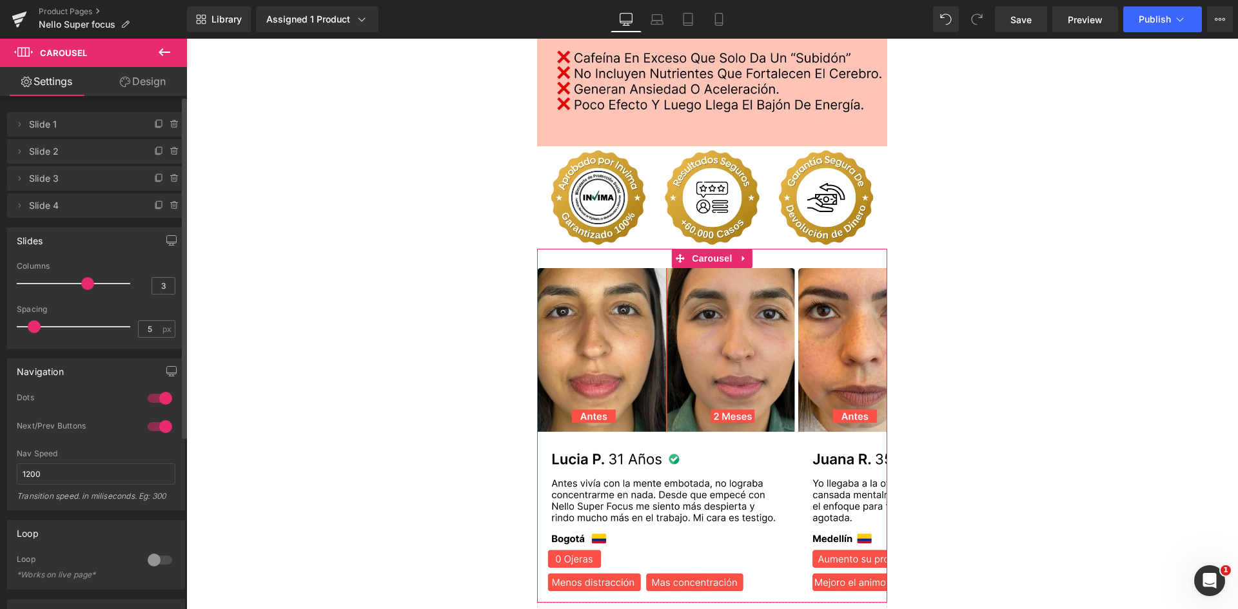
type input "4"
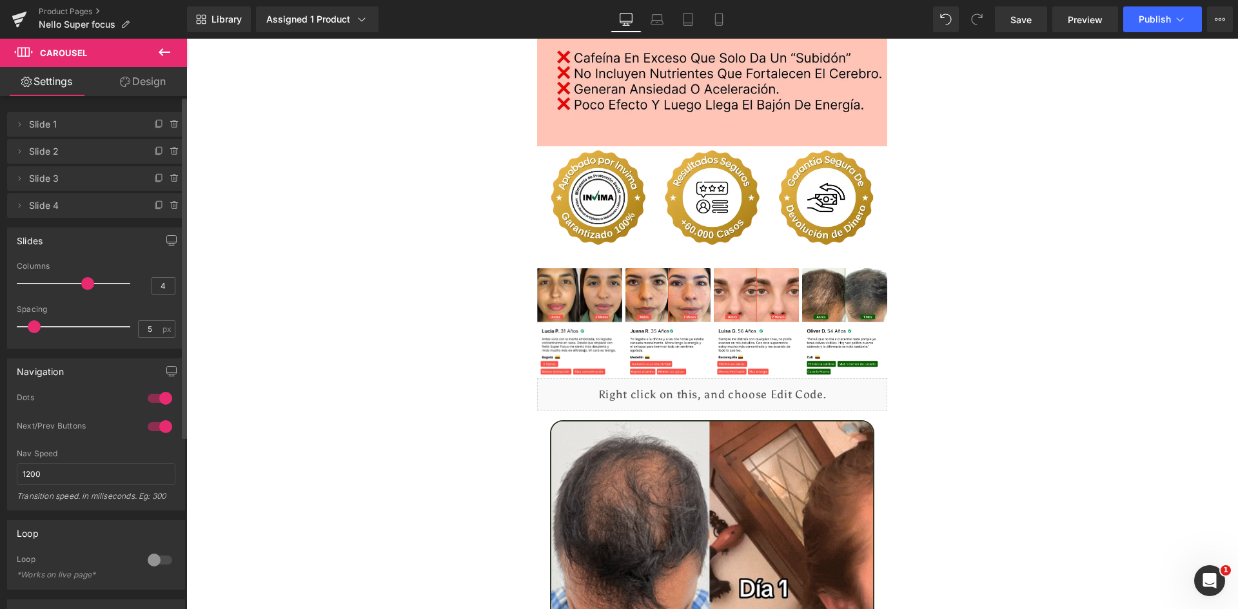
drag, startPoint x: 83, startPoint y: 281, endPoint x: 93, endPoint y: 286, distance: 10.7
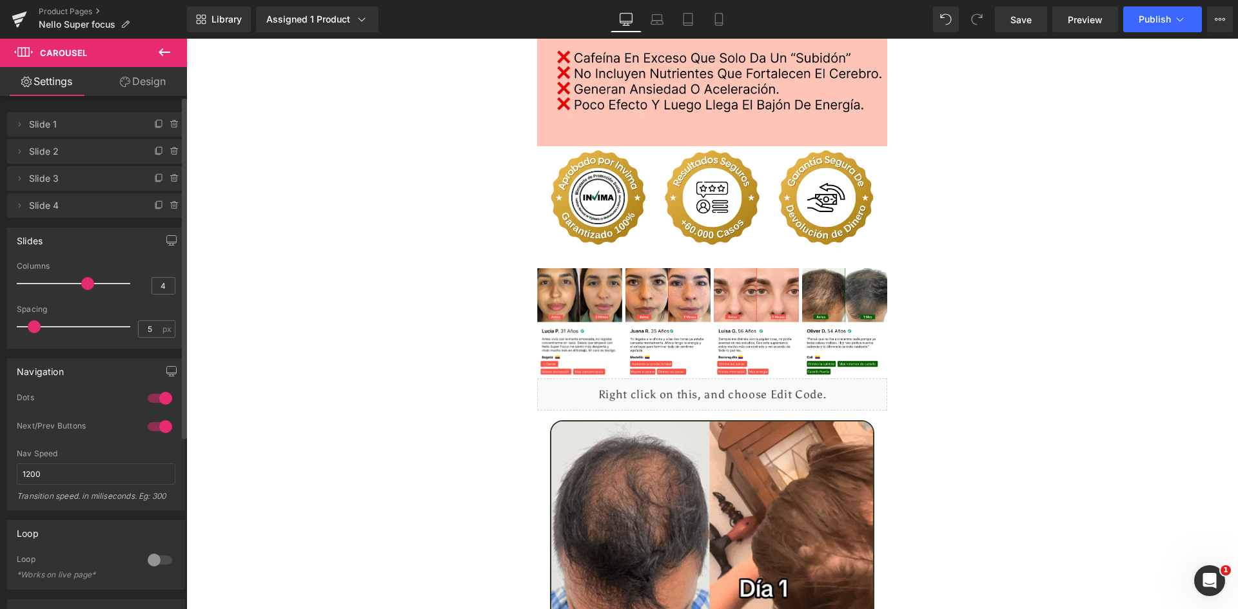
click at [93, 286] on div at bounding box center [76, 284] width 107 height 26
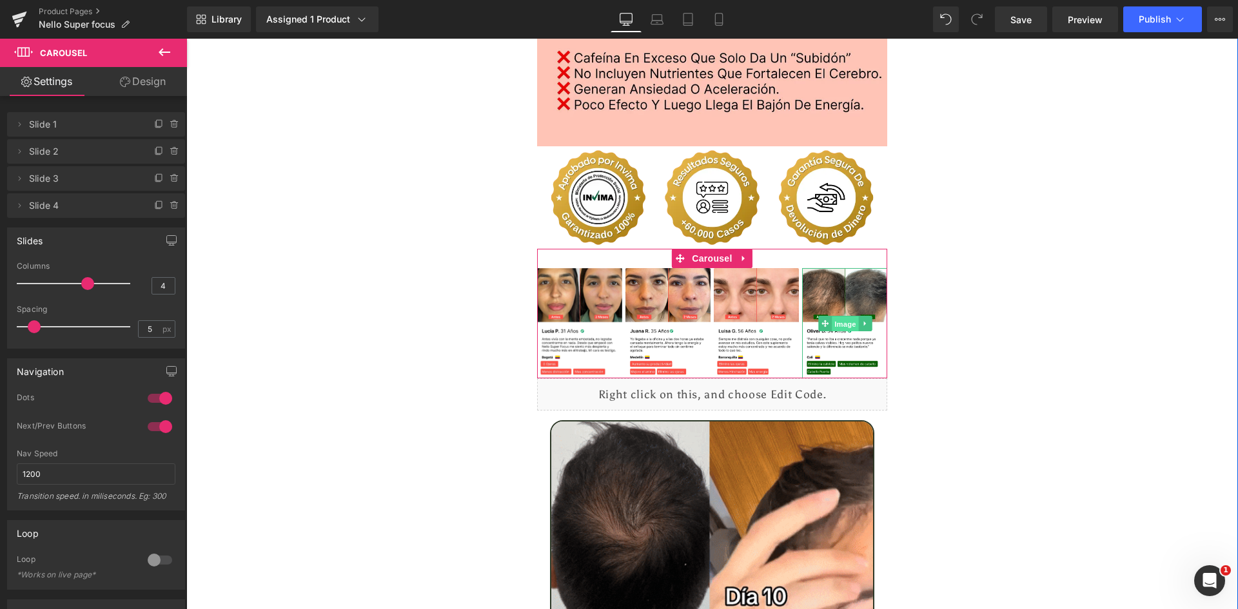
click at [838, 316] on span "Image" at bounding box center [845, 323] width 27 height 15
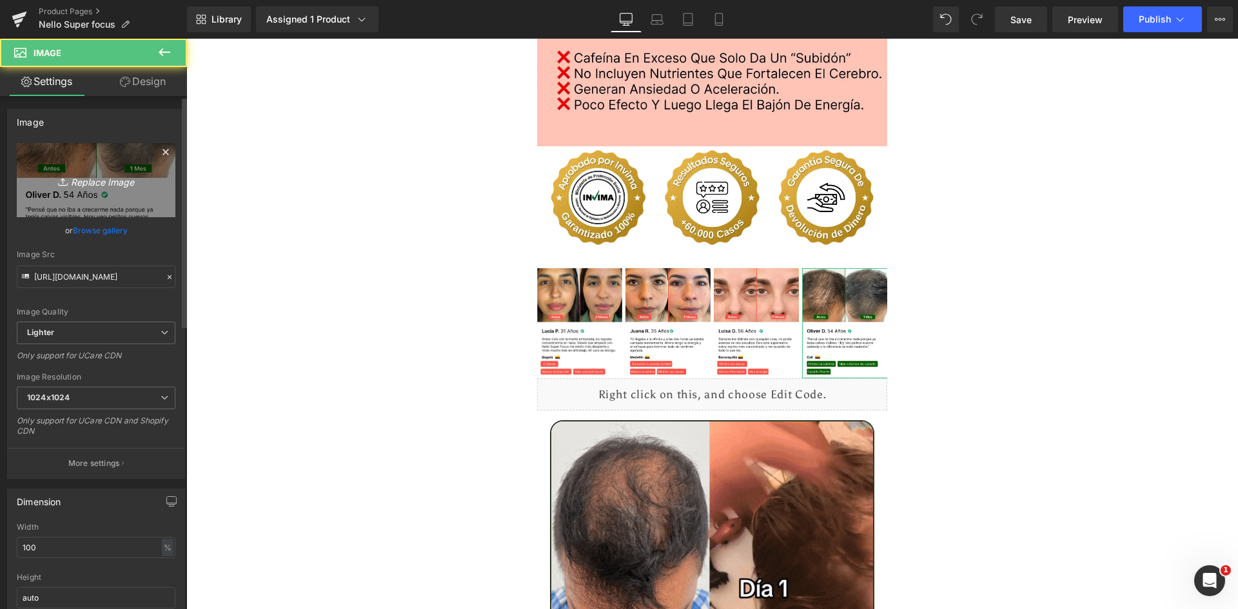
click at [99, 201] on link "Replace Image" at bounding box center [96, 180] width 159 height 74
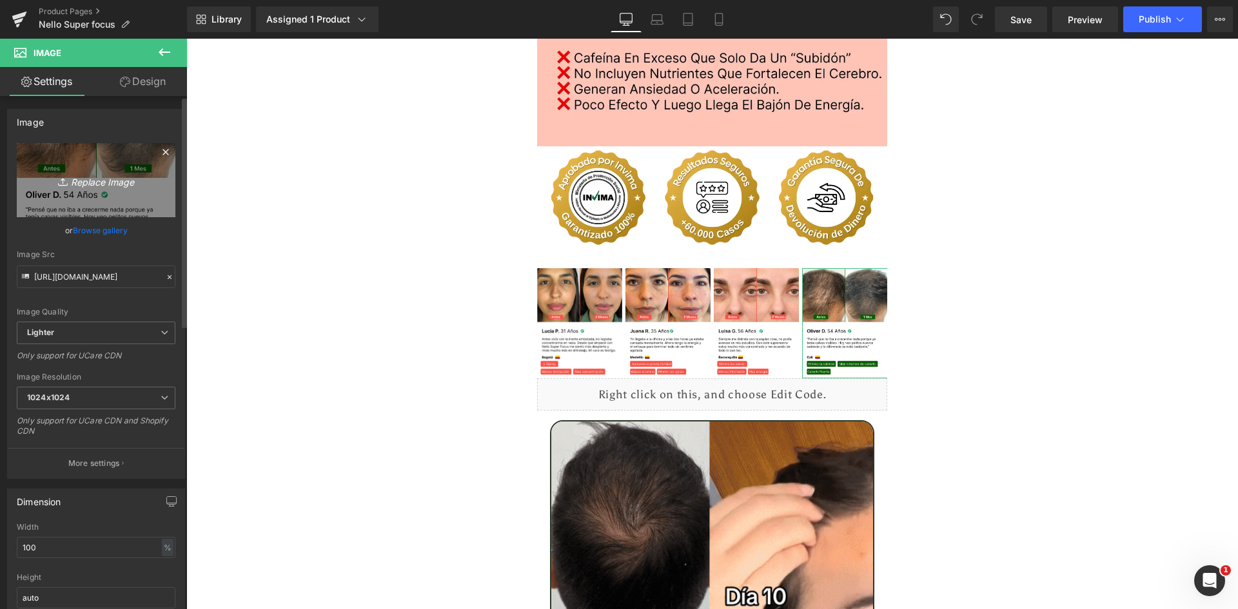
type input "C:\fakepath\Reseñas 4.webp"
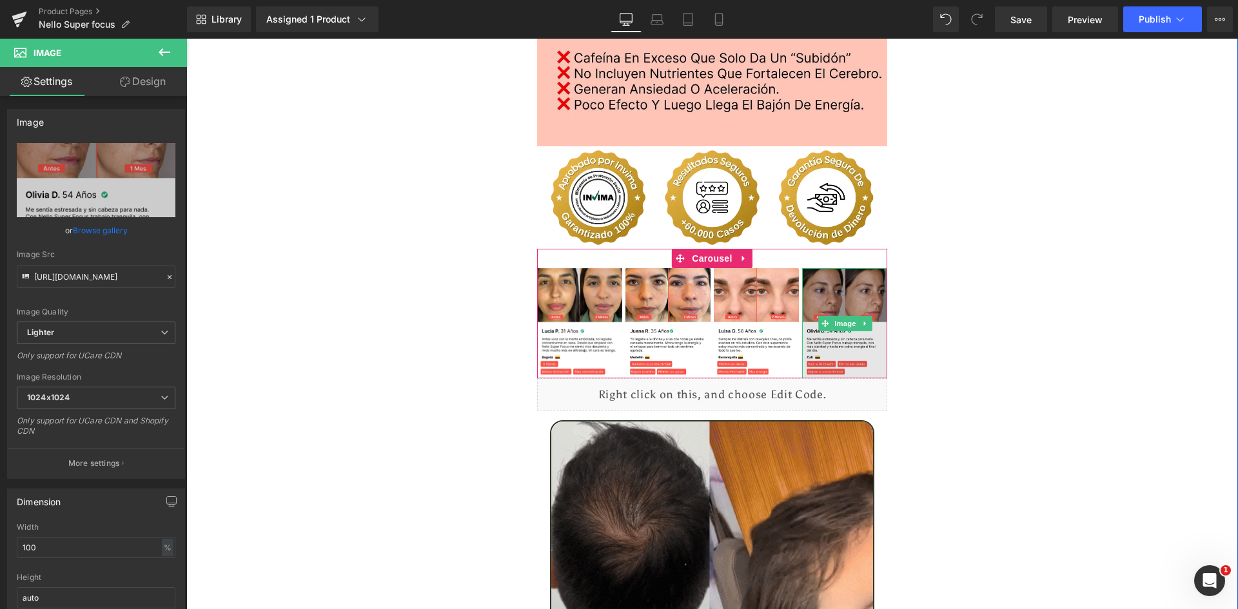
type input "https://ucarecdn.com/d4991001-97ba-498f-8615-062dedbdbcf4/-/format/auto/-/previ…"
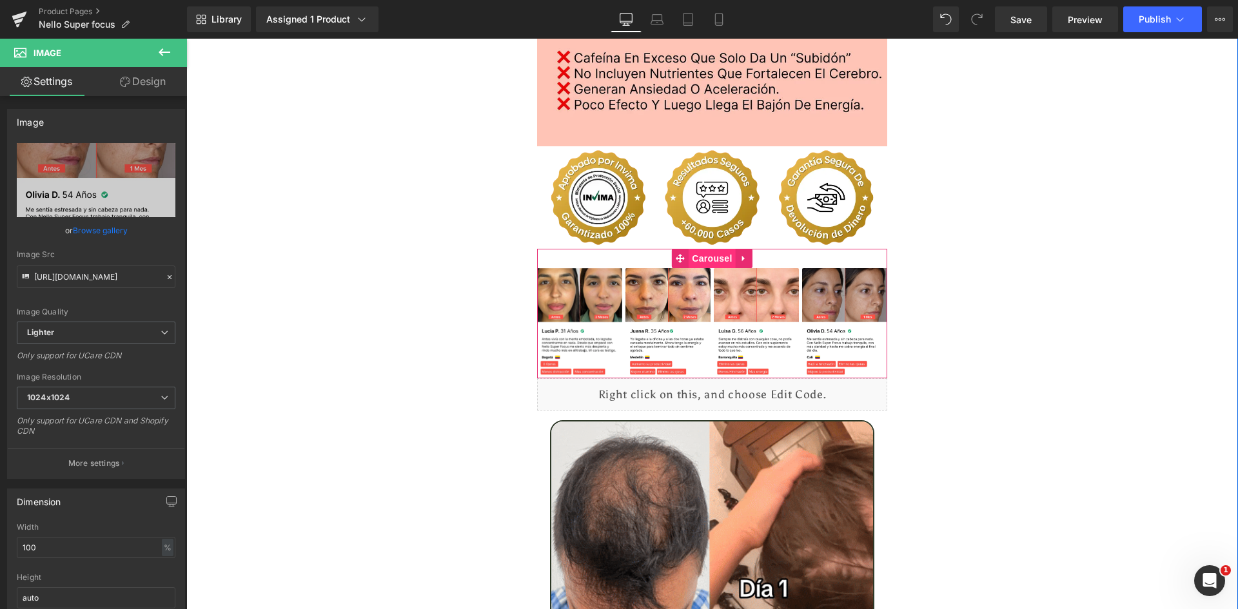
click at [703, 249] on span "Carousel" at bounding box center [712, 258] width 46 height 19
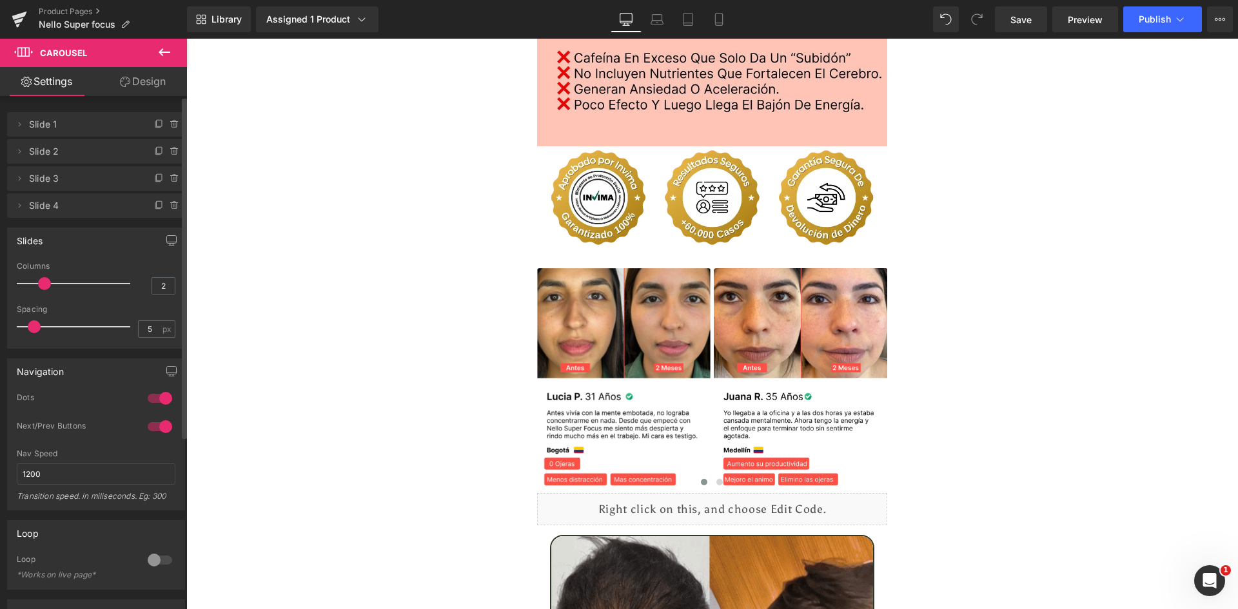
type input "1"
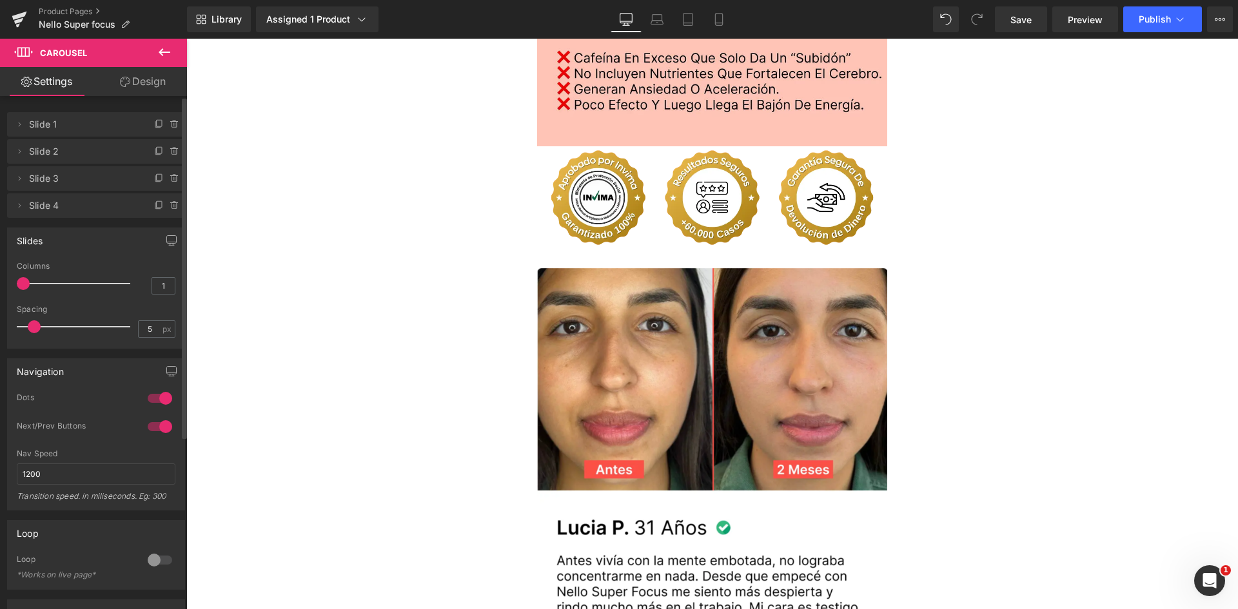
drag, startPoint x: 86, startPoint y: 285, endPoint x: 23, endPoint y: 287, distance: 63.2
click at [23, 287] on span at bounding box center [23, 283] width 13 height 13
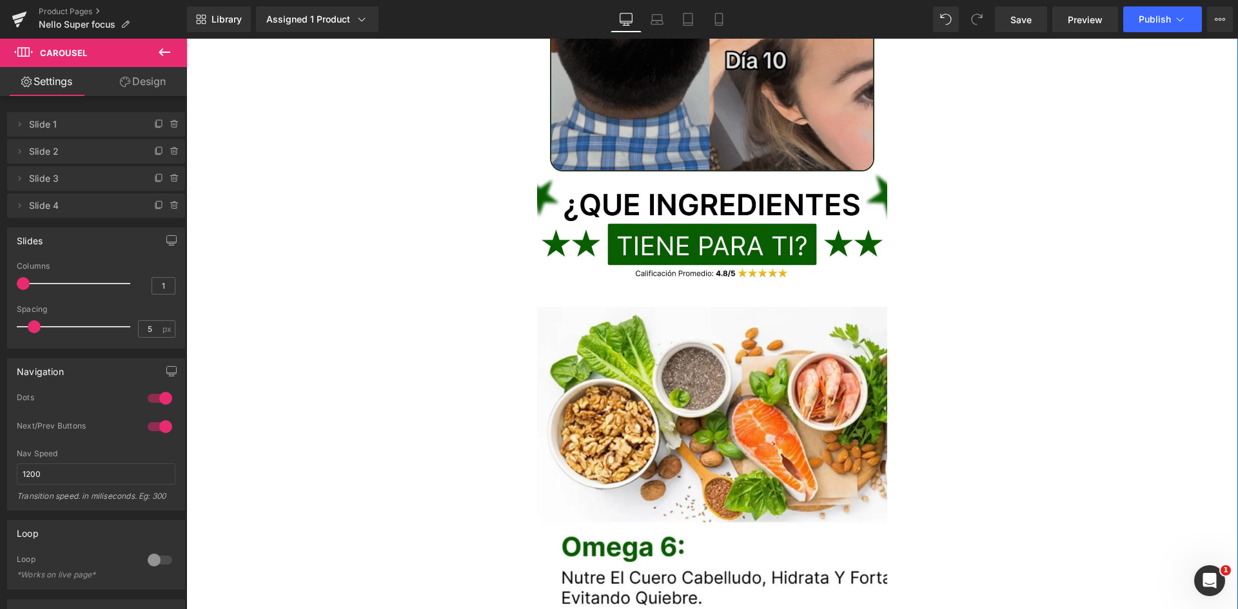
scroll to position [3547, 0]
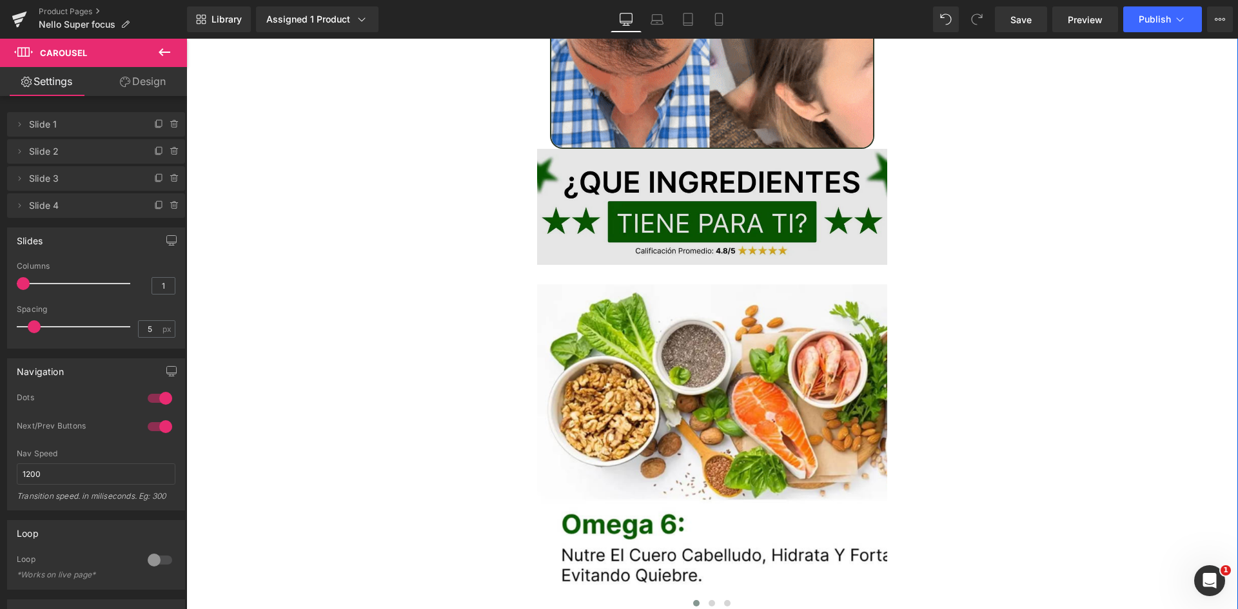
click at [635, 213] on img at bounding box center [712, 206] width 351 height 115
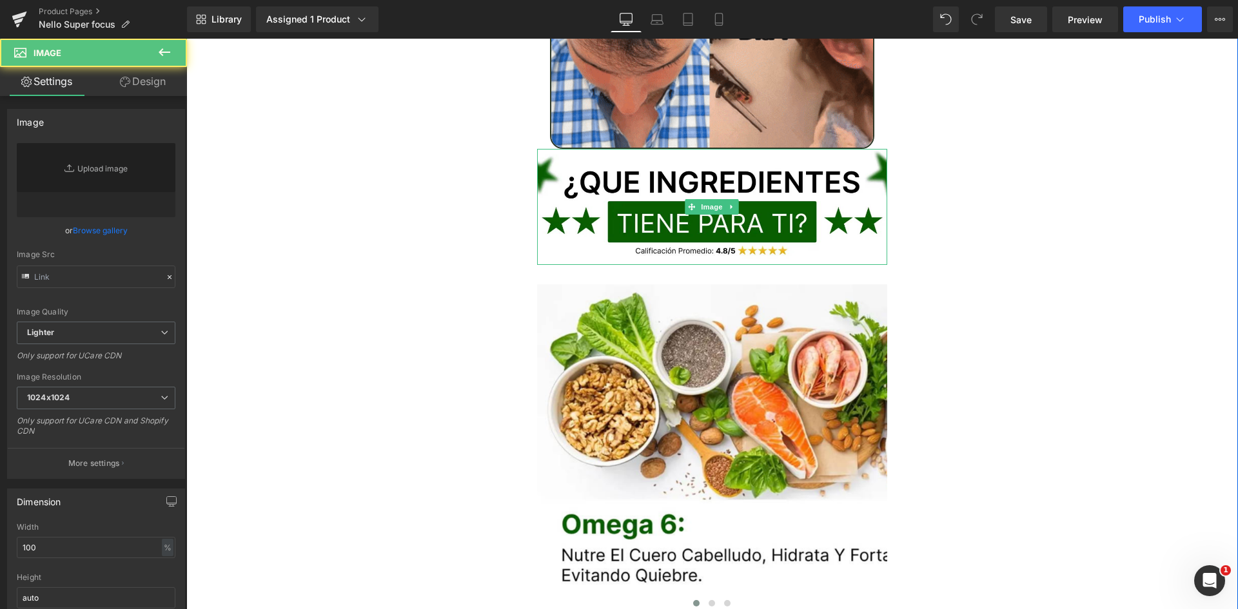
type input "https://ucarecdn.com/65068598-06ce-4d37-bbcb-2a9407f1517e/-/format/auto/-/previ…"
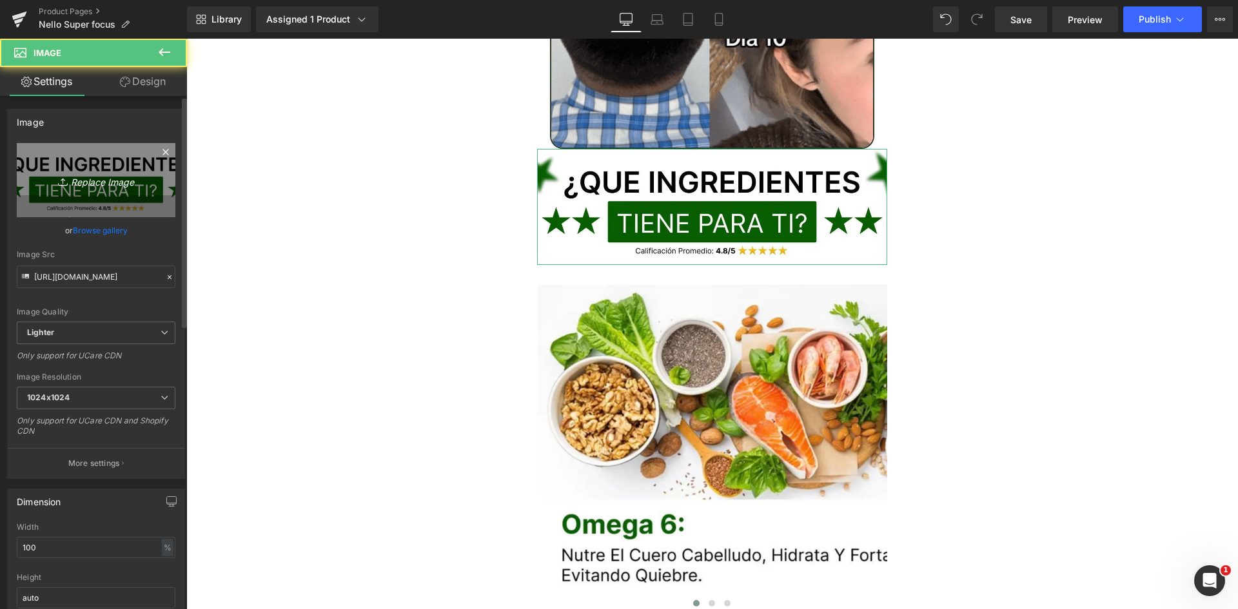
click at [96, 184] on icon "Replace Image" at bounding box center [95, 180] width 103 height 16
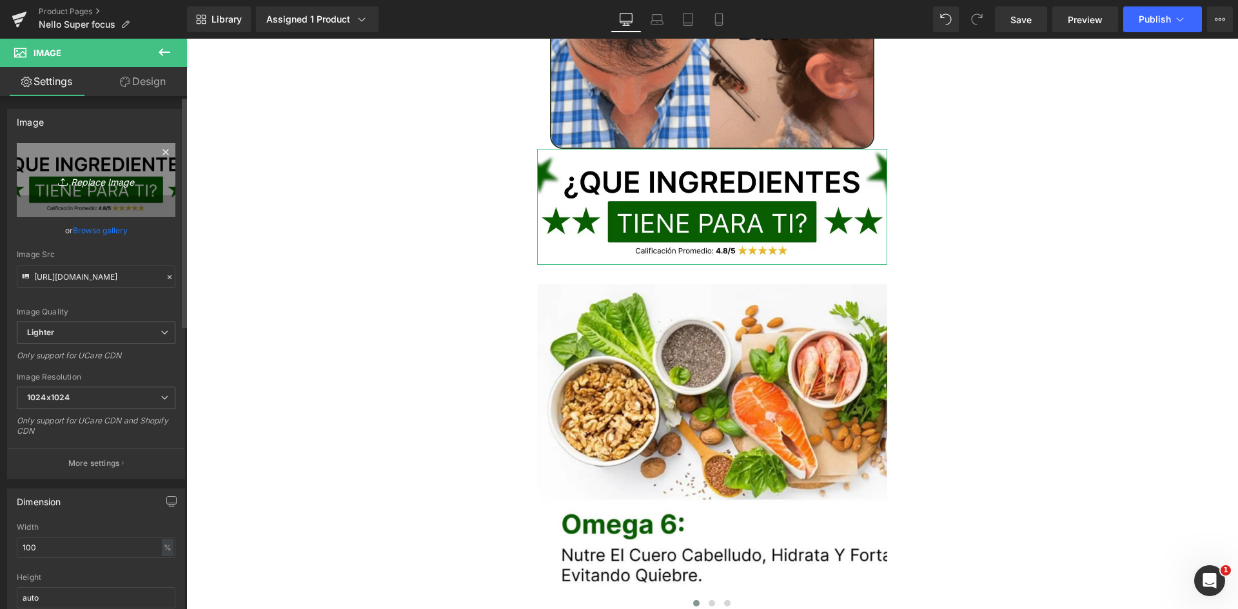
type input "C:\fakepath\Titulo reseñas.webp"
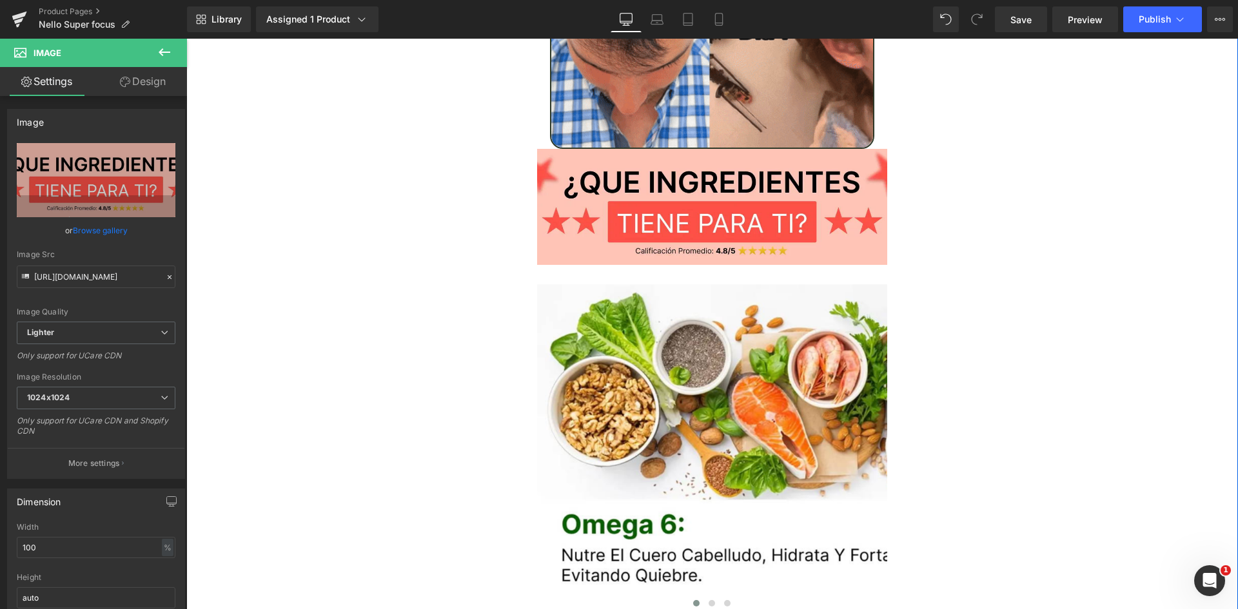
type input "https://ucarecdn.com/3058e113-65fd-492e-97e6-d0fc579a52cb/-/format/auto/-/previ…"
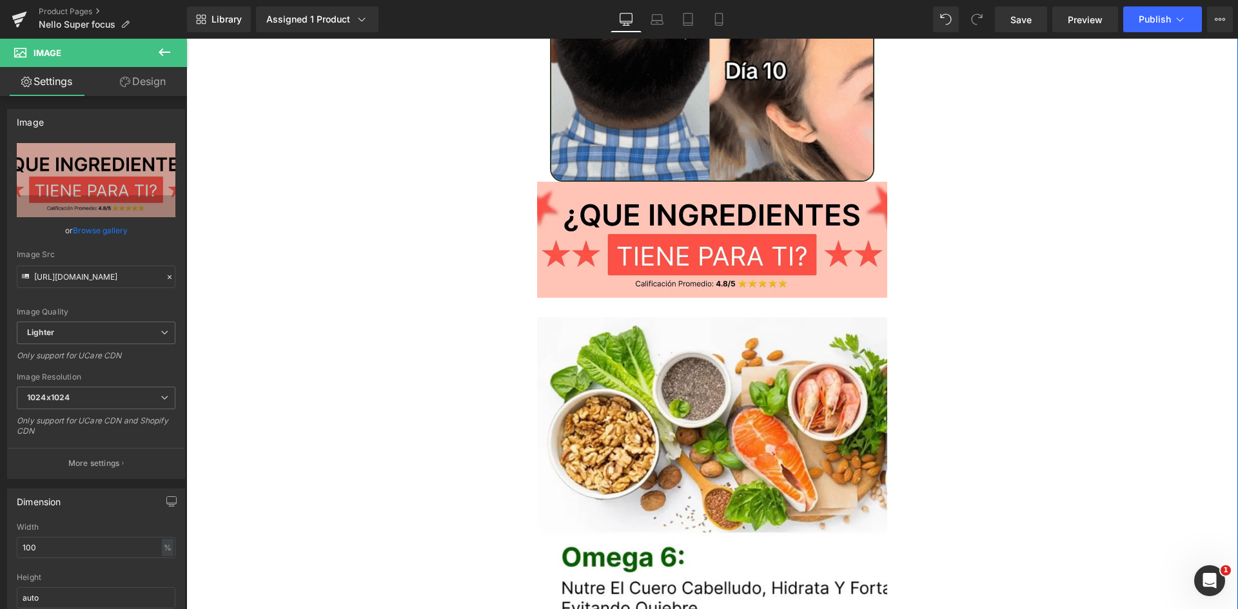
scroll to position [3676, 0]
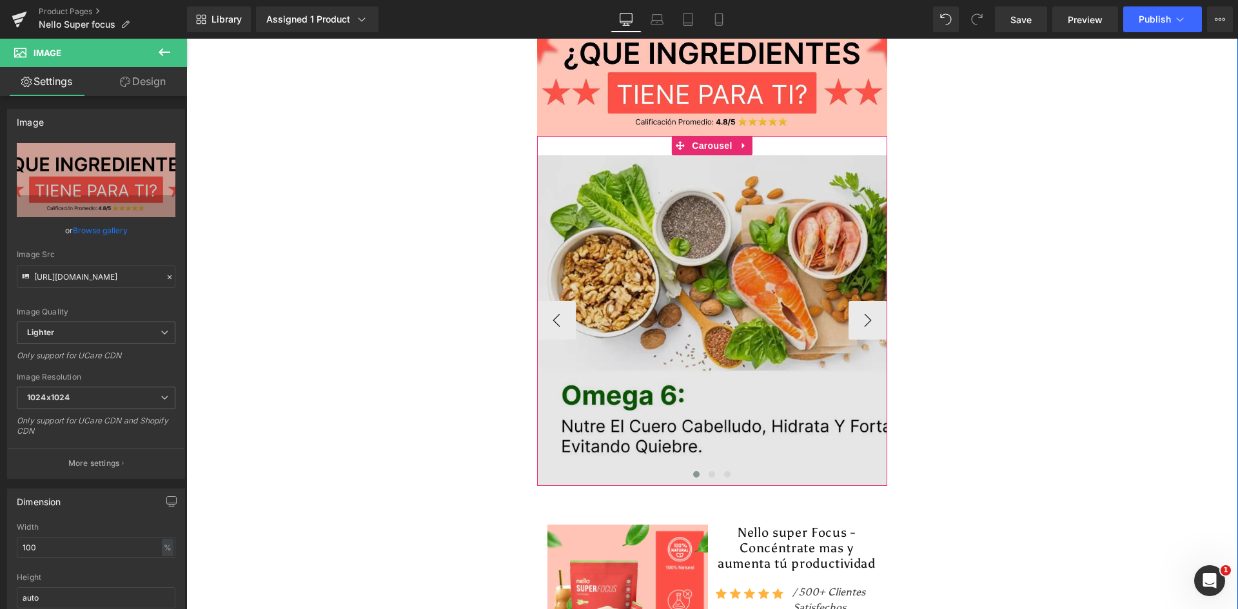
click at [715, 136] on span "Carousel" at bounding box center [712, 145] width 46 height 19
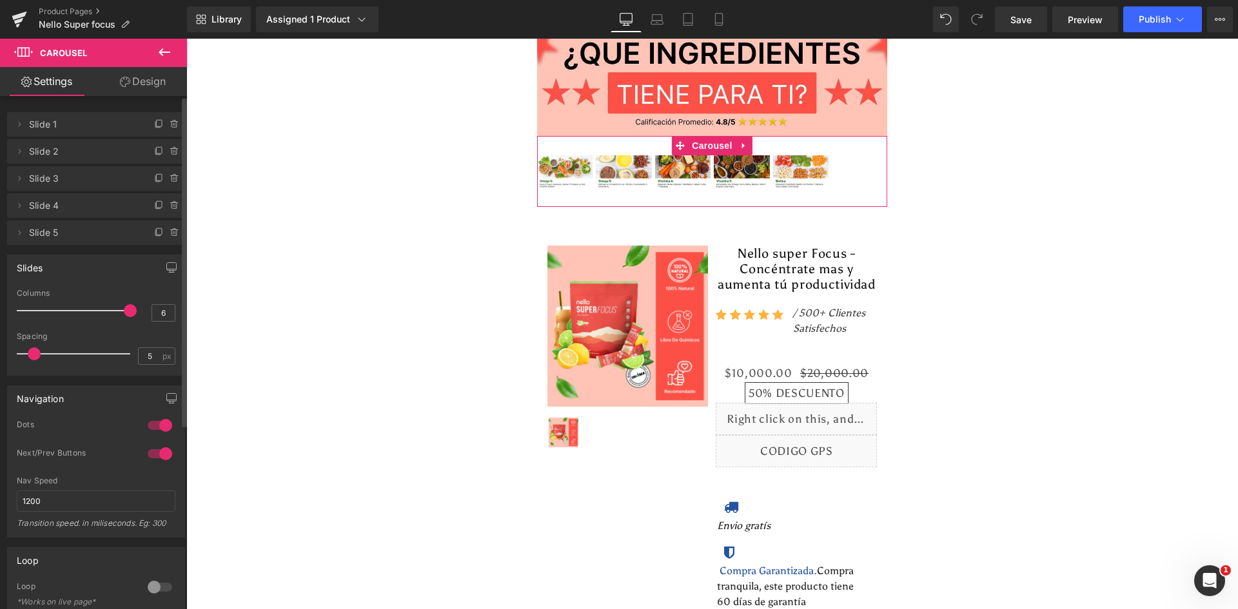
type input "5"
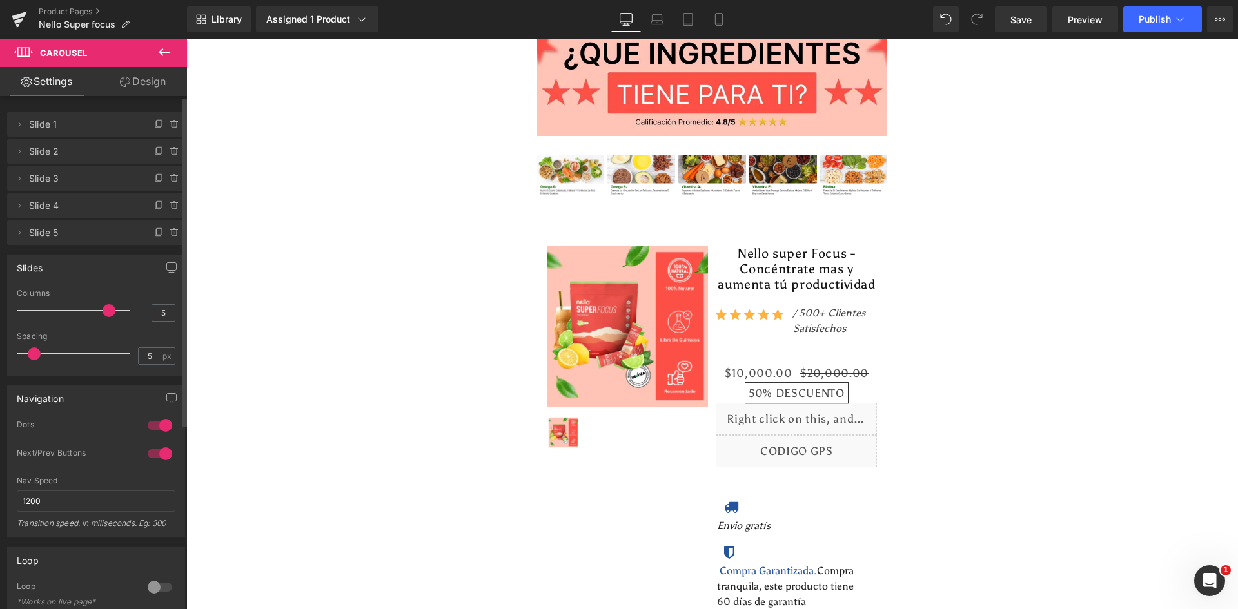
drag, startPoint x: 54, startPoint y: 311, endPoint x: 105, endPoint y: 333, distance: 55.5
click at [105, 333] on div "5 Columns 5 3 Columns 3 3 Columns 3 1 Columns 1 5px Spacing 5 px 5px Spacing 5 …" at bounding box center [96, 332] width 177 height 86
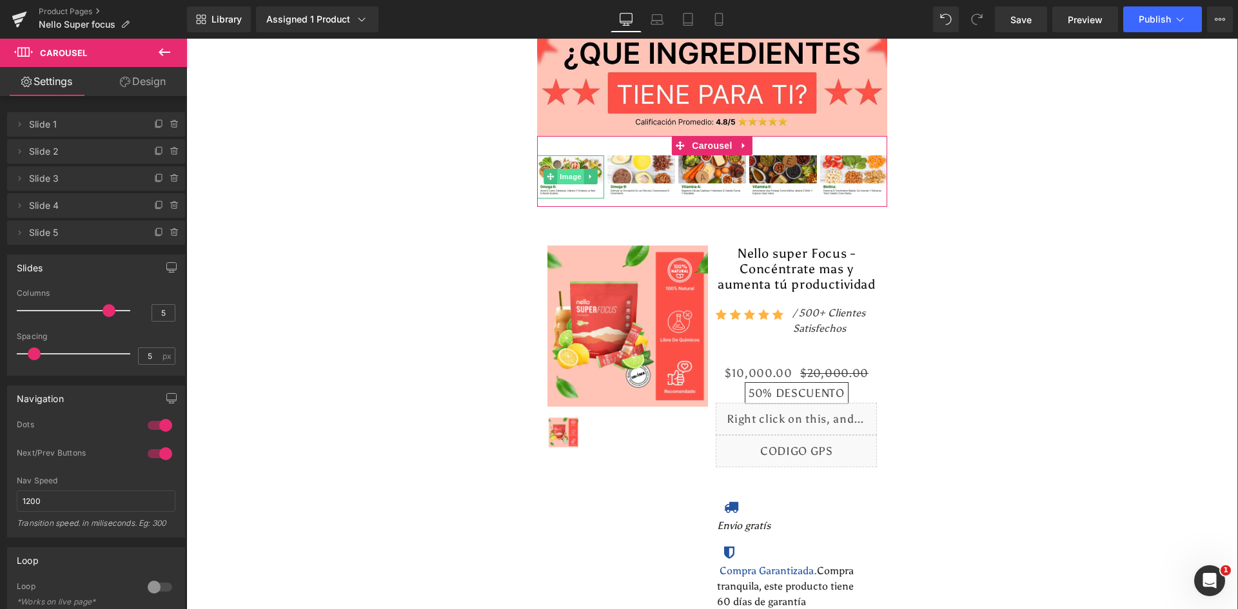
click at [558, 169] on span "Image" at bounding box center [570, 176] width 27 height 15
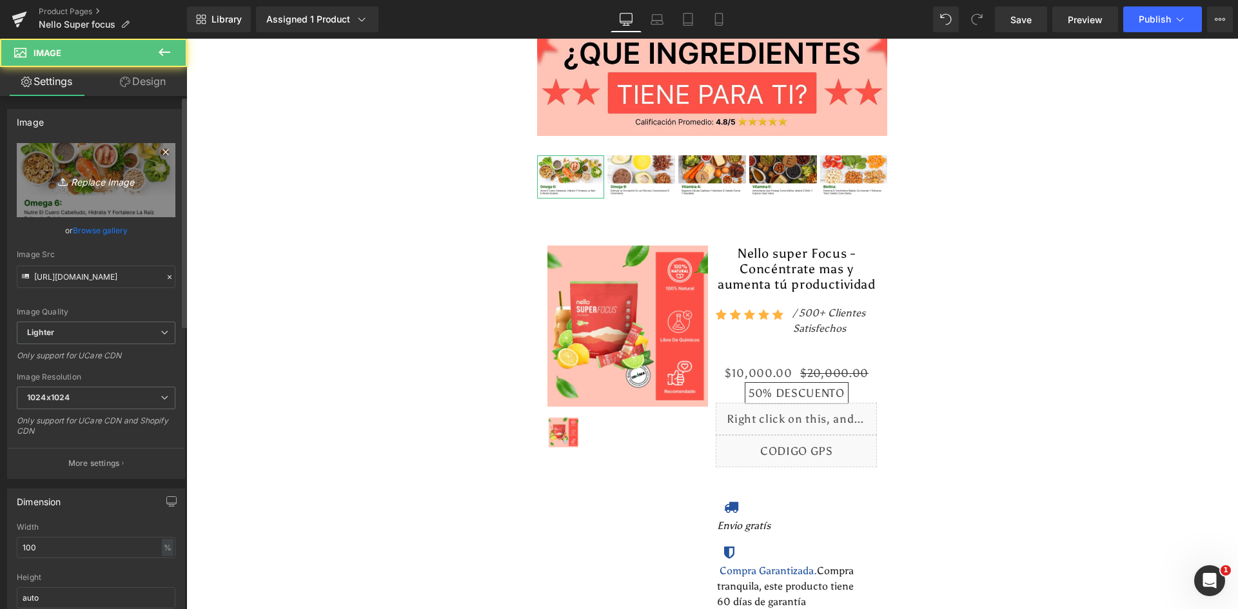
click at [88, 177] on icon "Replace Image" at bounding box center [95, 180] width 103 height 16
type input "C:\fakepath\Ingrediente 1.webp"
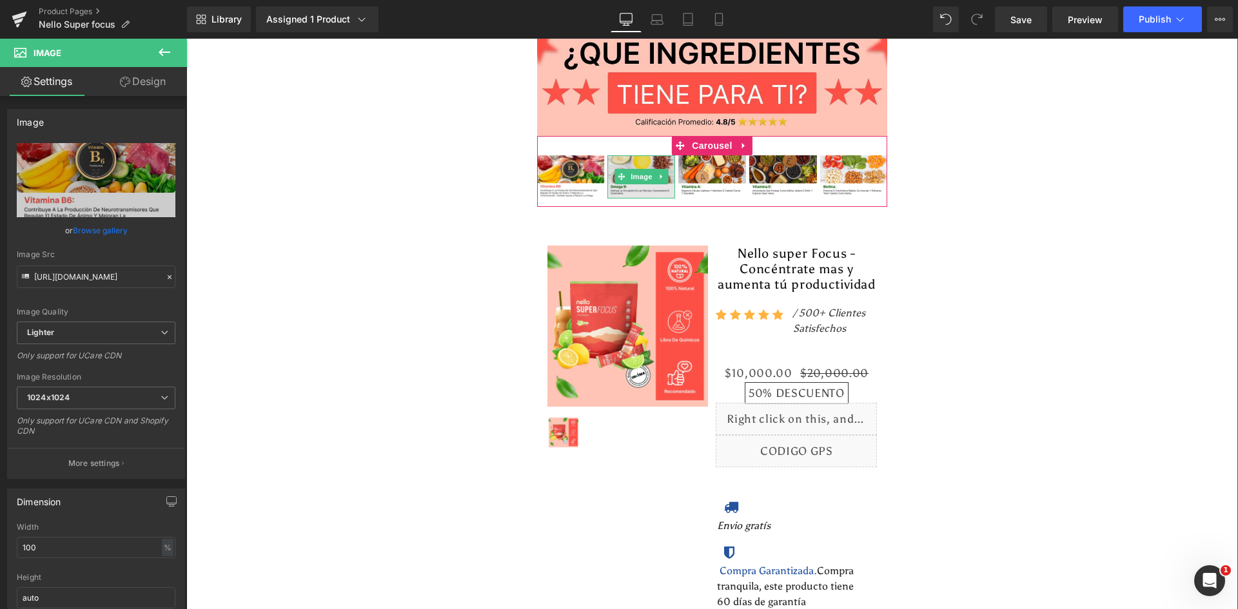
type input "https://ucarecdn.com/d7e660e0-8051-42c3-be3a-c8c8f490c80a/-/format/auto/-/previ…"
click at [630, 170] on span "Image" at bounding box center [641, 177] width 27 height 15
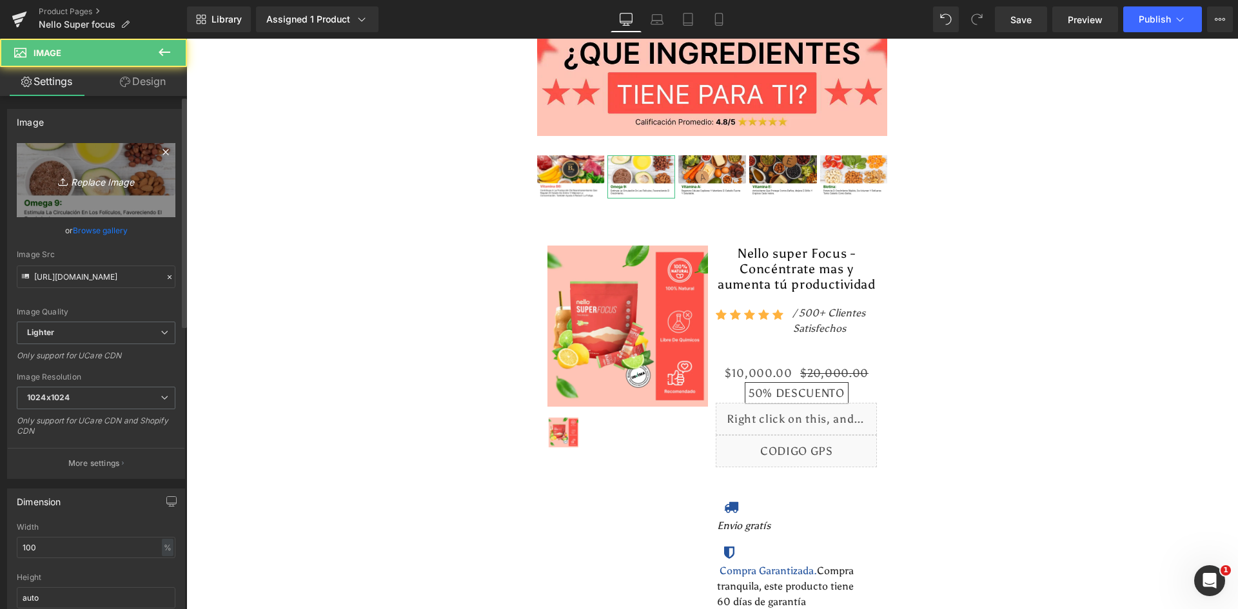
click at [82, 181] on icon "Replace Image" at bounding box center [95, 180] width 103 height 16
type input "C:\fakepath\Ingrediente 2.webp"
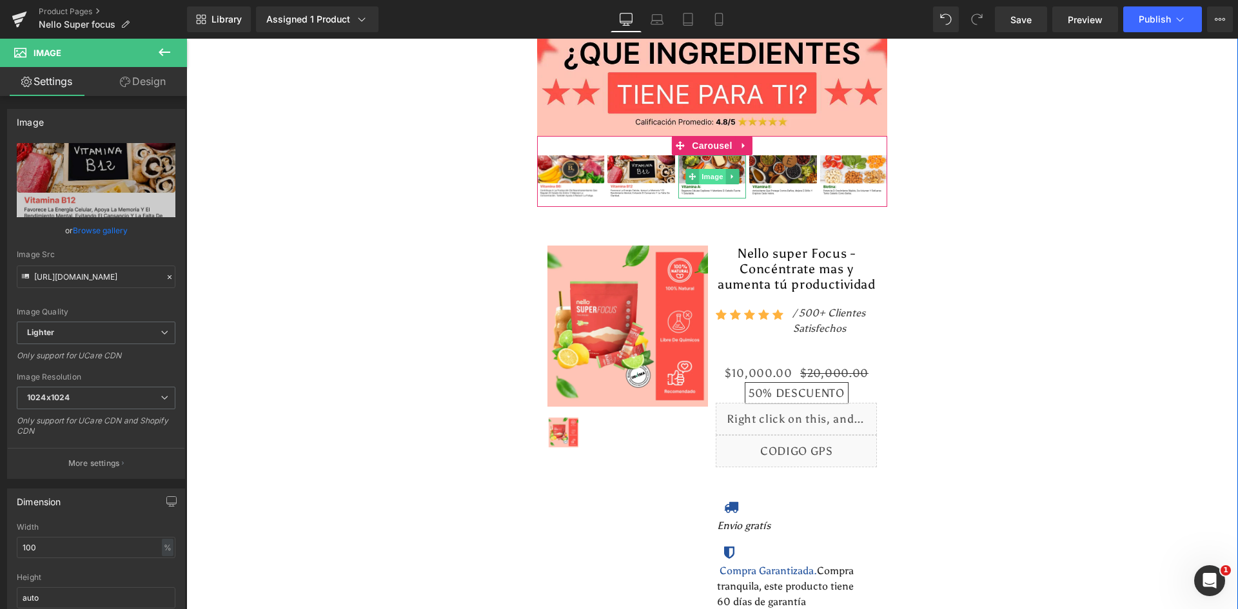
type input "https://ucarecdn.com/d7c56e4a-b8e2-4aef-9d07-788a7efde394/-/format/auto/-/previ…"
click at [715, 170] on span "Image" at bounding box center [712, 177] width 27 height 15
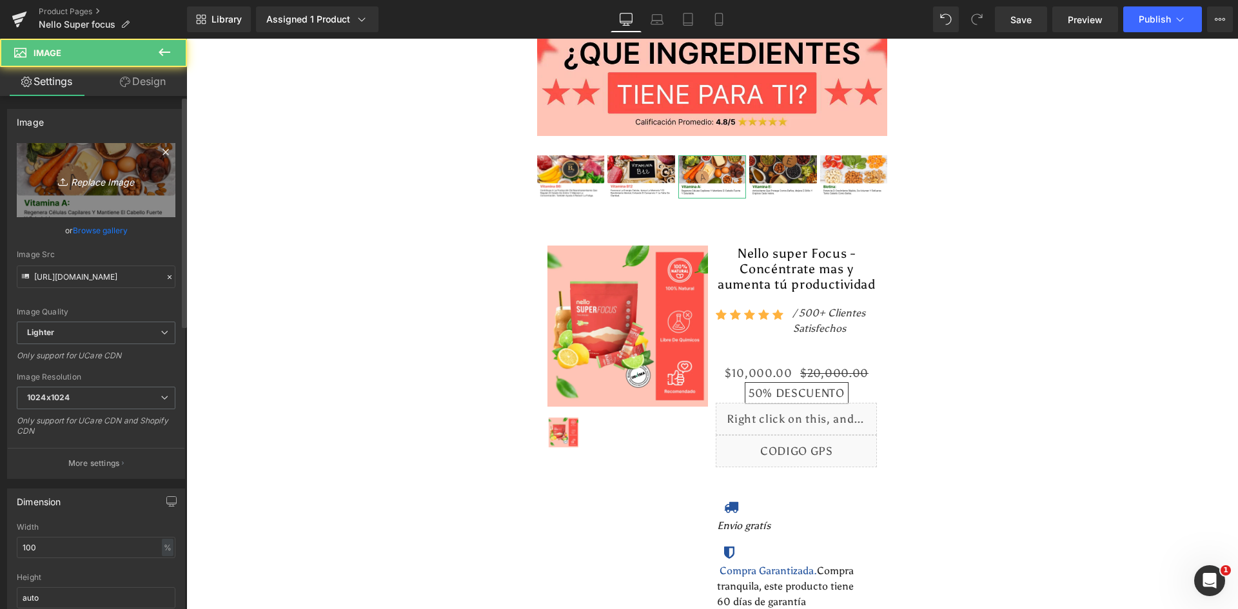
click at [108, 190] on link "Replace Image" at bounding box center [96, 180] width 159 height 74
type input "C:\fakepath\Ingrediente 3.webp"
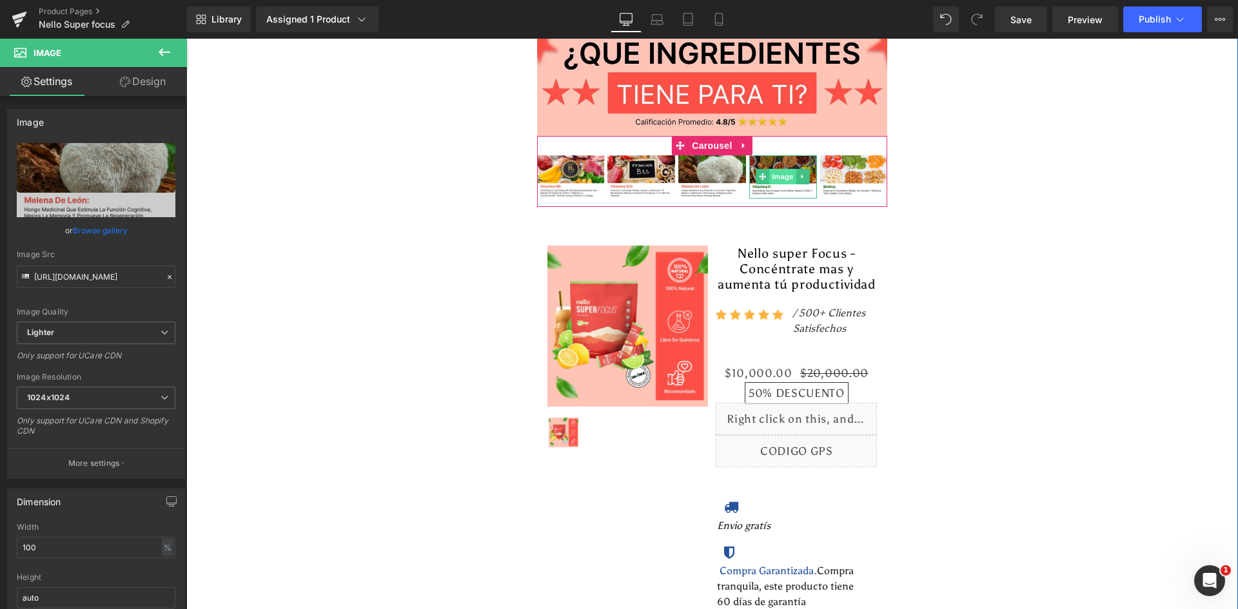
type input "https://ucarecdn.com/2756e220-5c13-4aef-b8e3-7118f0fc4282/-/format/auto/-/previ…"
click at [776, 169] on span "Image" at bounding box center [783, 176] width 27 height 15
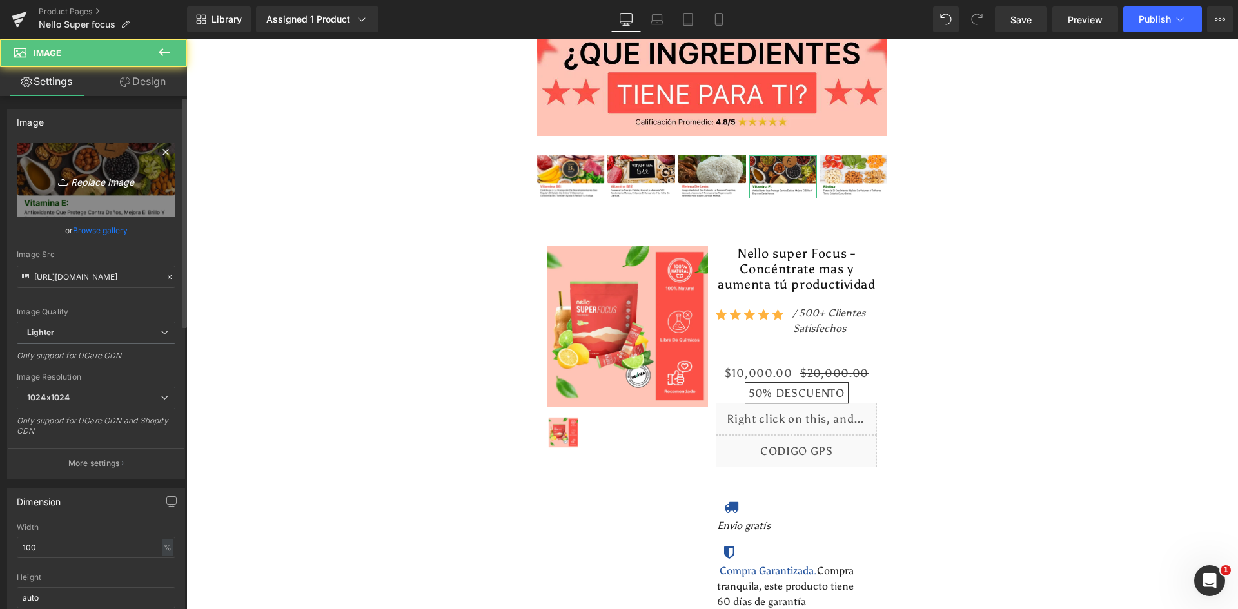
click at [75, 172] on link "Replace Image" at bounding box center [96, 180] width 159 height 74
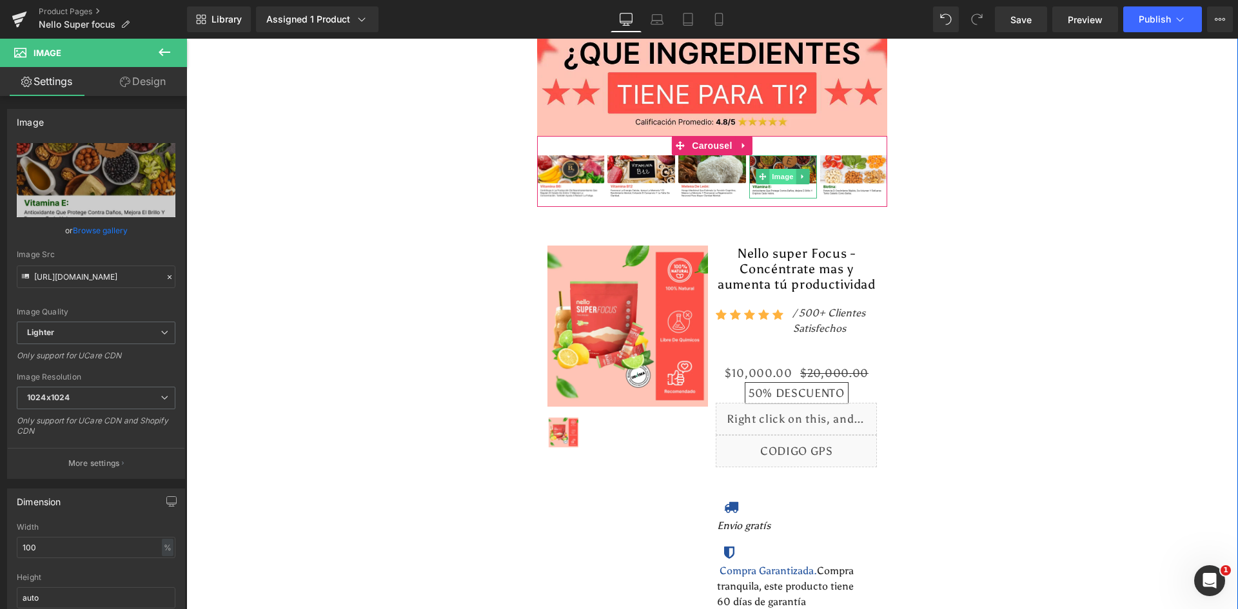
click at [780, 169] on span "Image" at bounding box center [783, 176] width 27 height 15
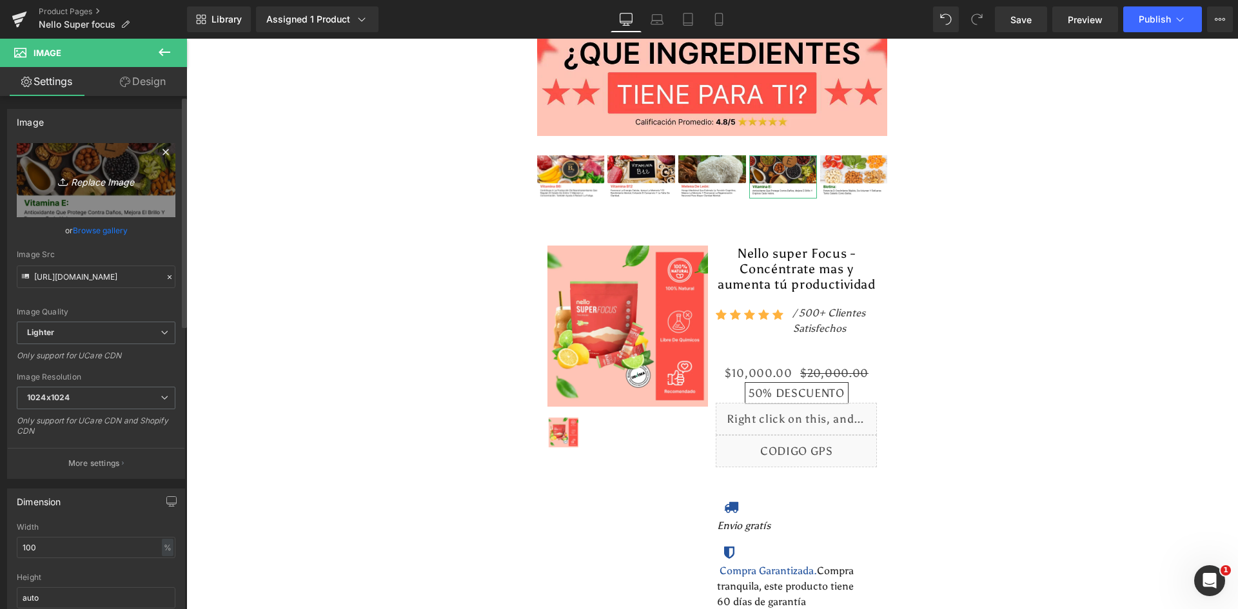
click at [116, 182] on icon "Replace Image" at bounding box center [95, 180] width 103 height 16
type input "C:\fakepath\Ingrediente 4.webp"
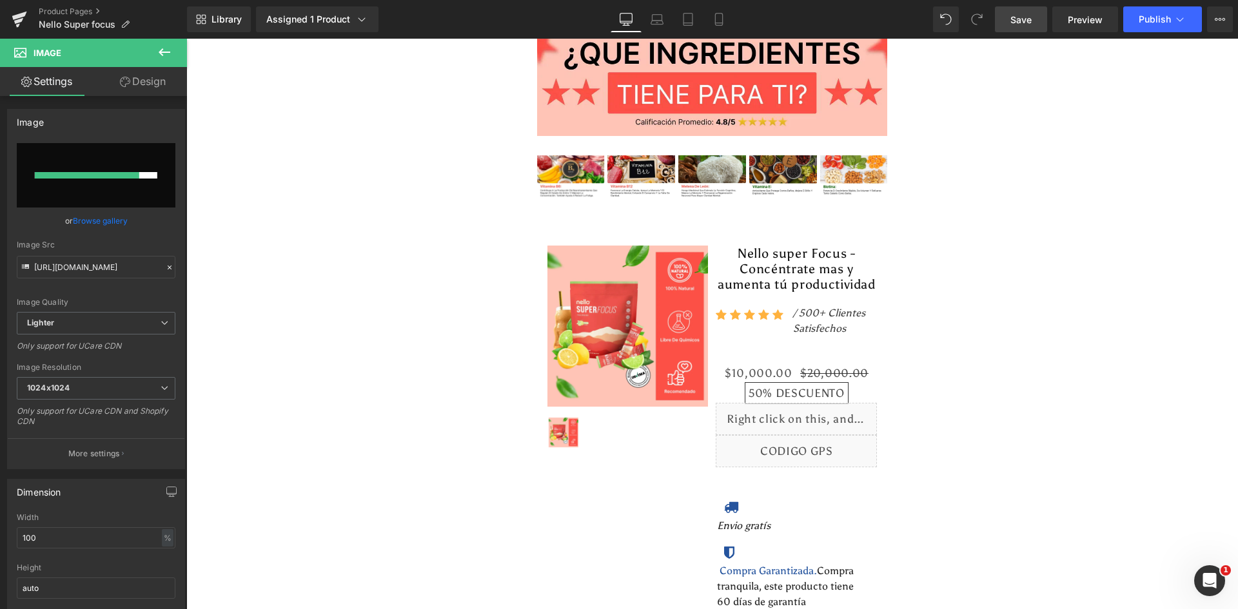
click at [1032, 25] on span "Save" at bounding box center [1020, 20] width 21 height 14
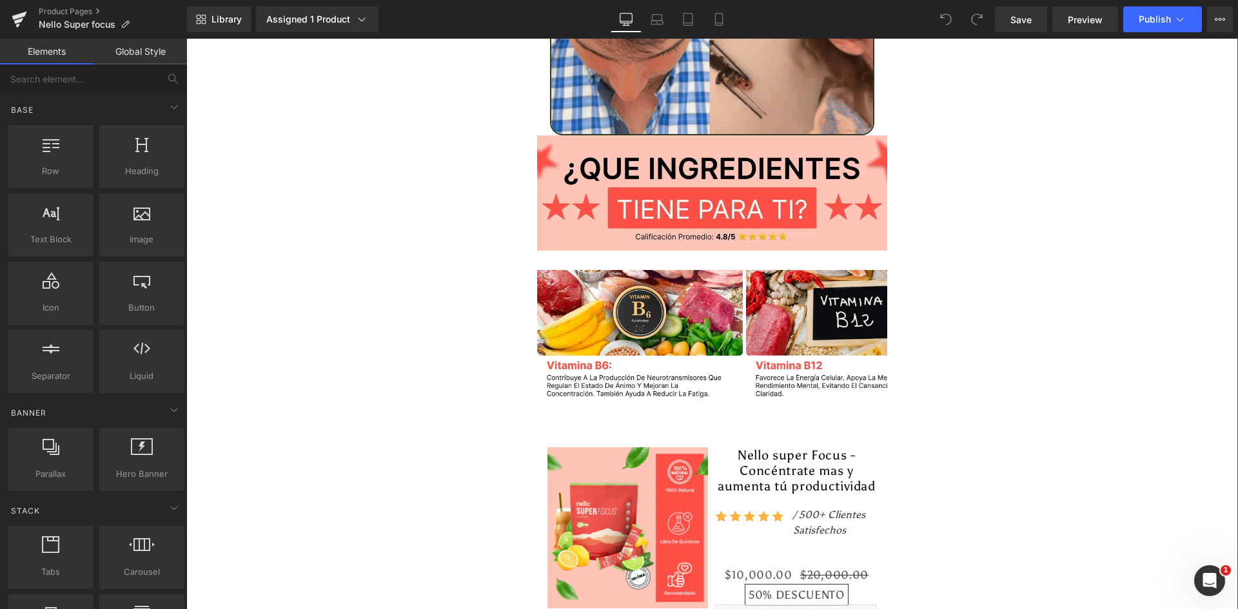
scroll to position [4412, 0]
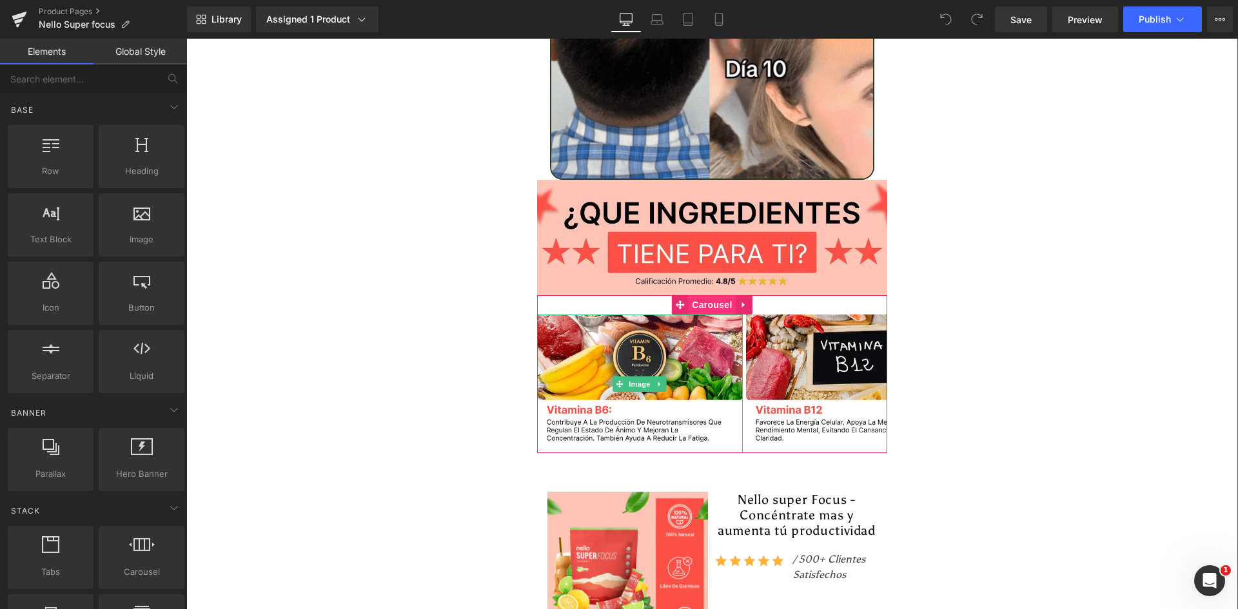
click at [711, 295] on span "Carousel" at bounding box center [712, 304] width 46 height 19
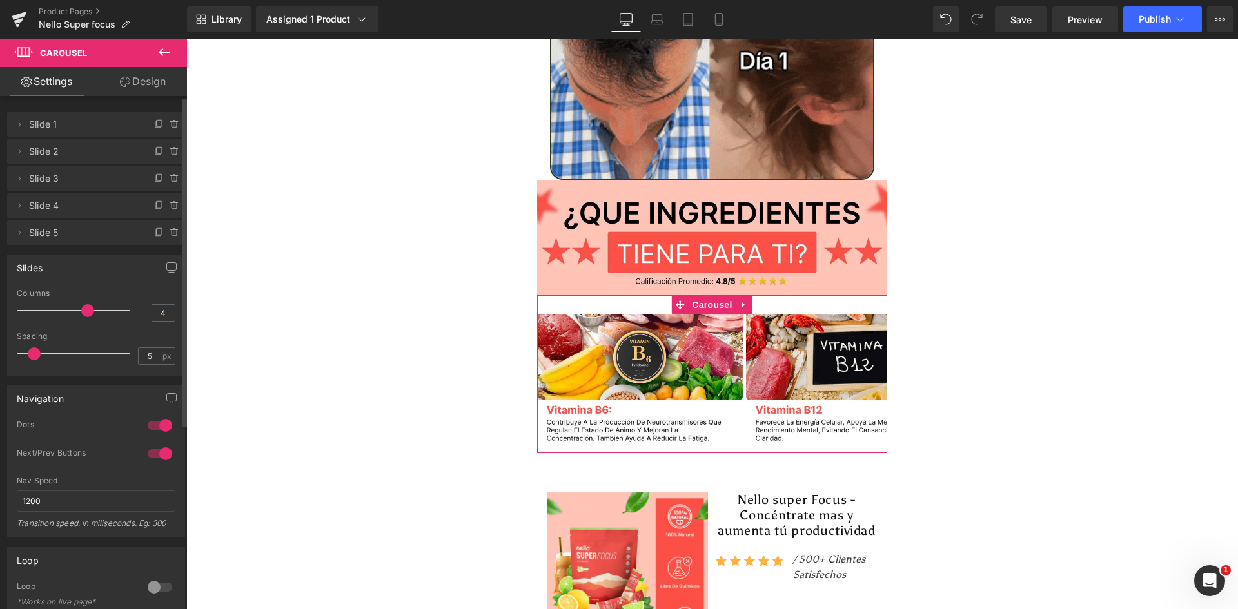
type input "5"
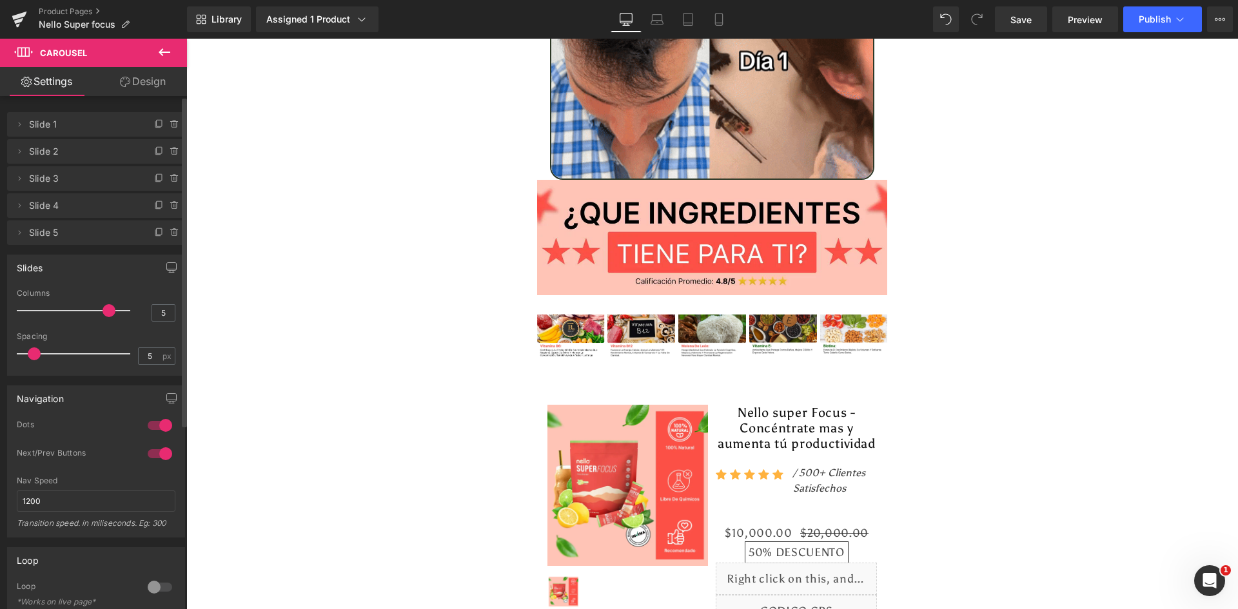
drag, startPoint x: 86, startPoint y: 308, endPoint x: 98, endPoint y: 311, distance: 12.8
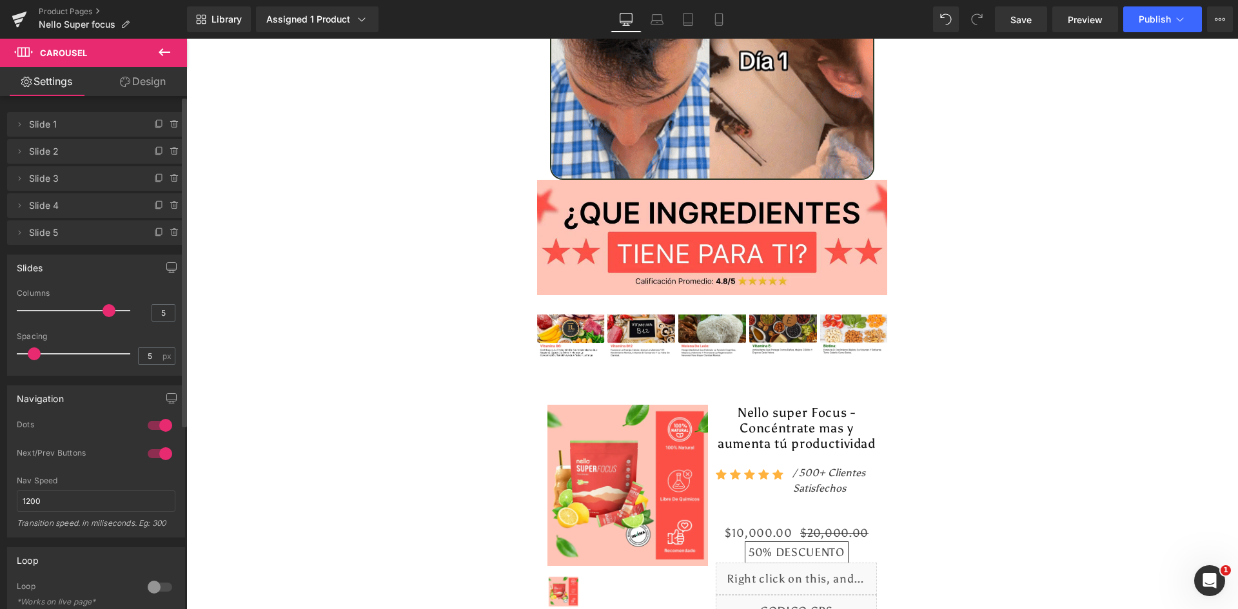
click at [103, 311] on span at bounding box center [109, 310] width 13 height 13
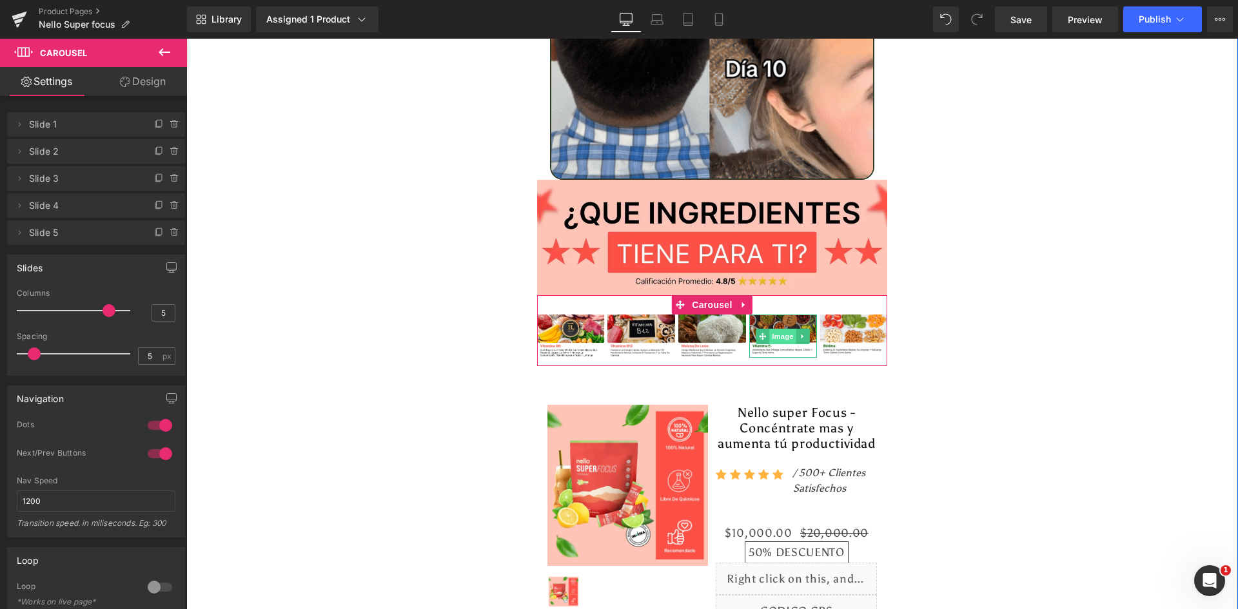
click at [774, 329] on span "Image" at bounding box center [783, 336] width 27 height 15
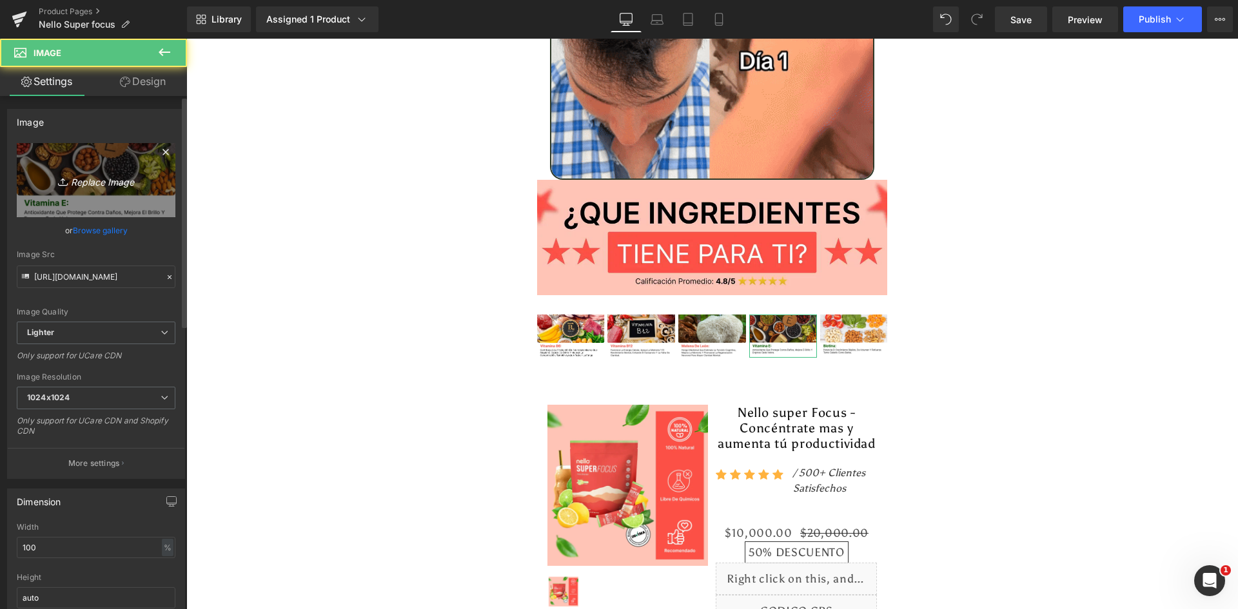
click at [79, 178] on icon "Replace Image" at bounding box center [95, 180] width 103 height 16
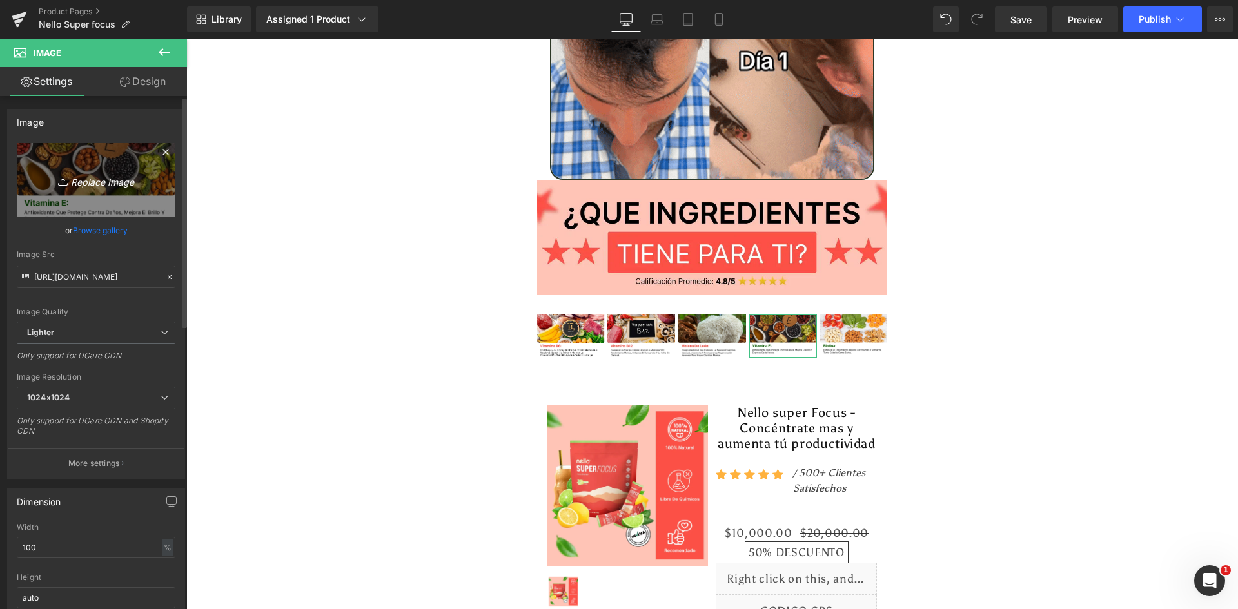
type input "C:\fakepath\Ingrediente 4.webp"
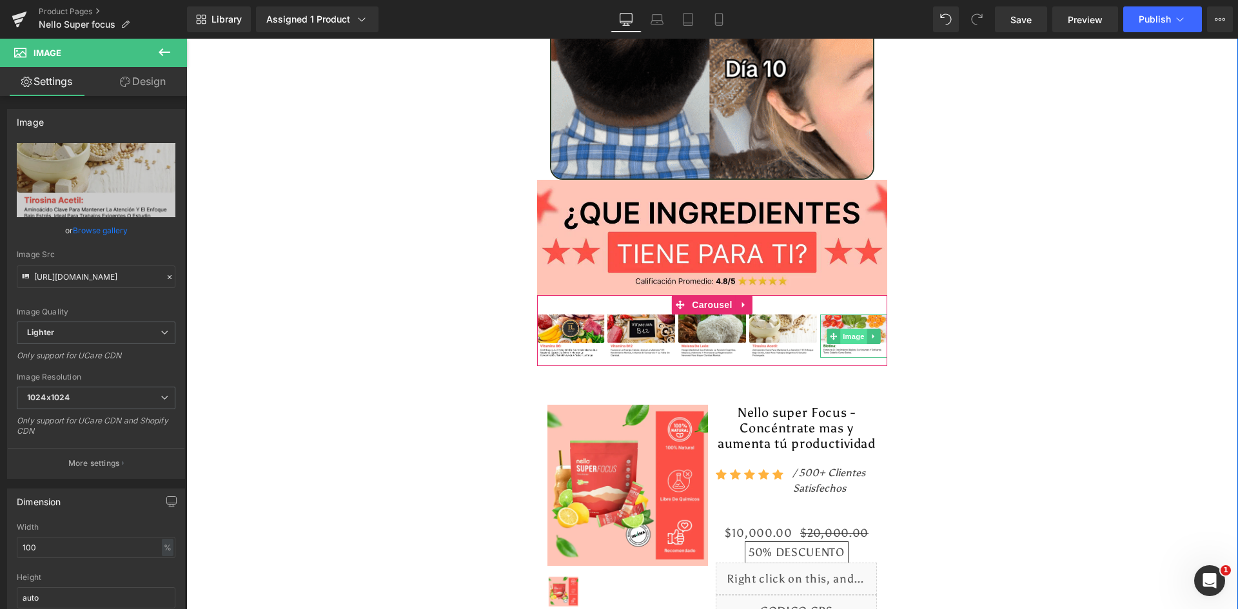
type input "https://ucarecdn.com/2e89d932-248d-4937-b5e2-3382684046bc/-/format/auto/-/previ…"
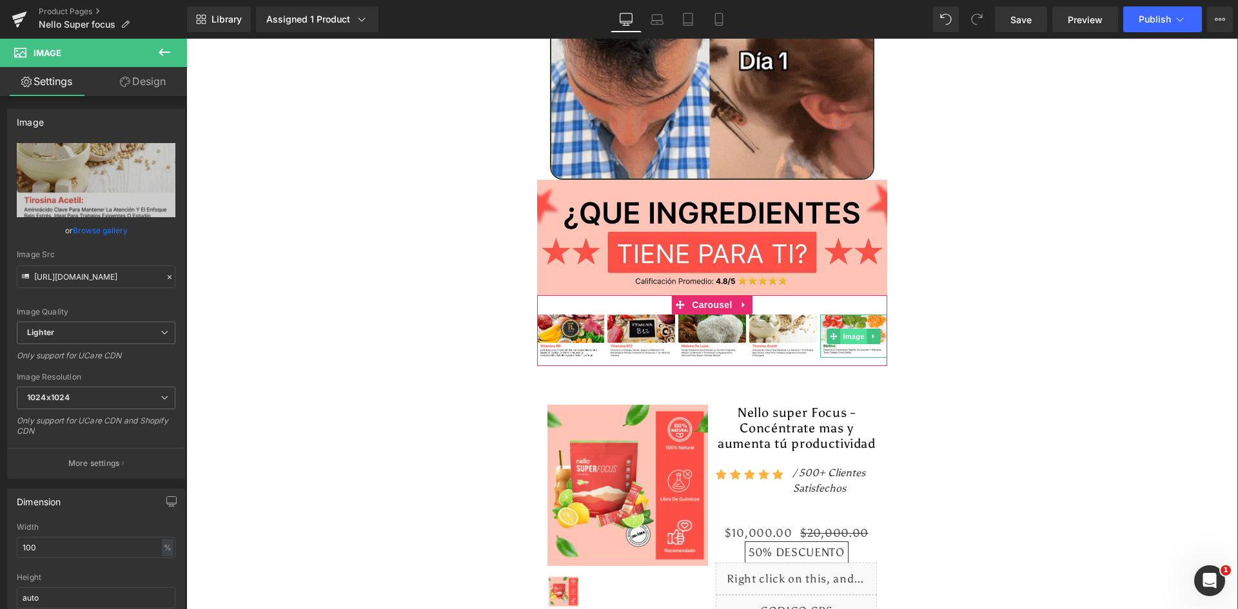
click at [846, 329] on span "Image" at bounding box center [853, 336] width 27 height 15
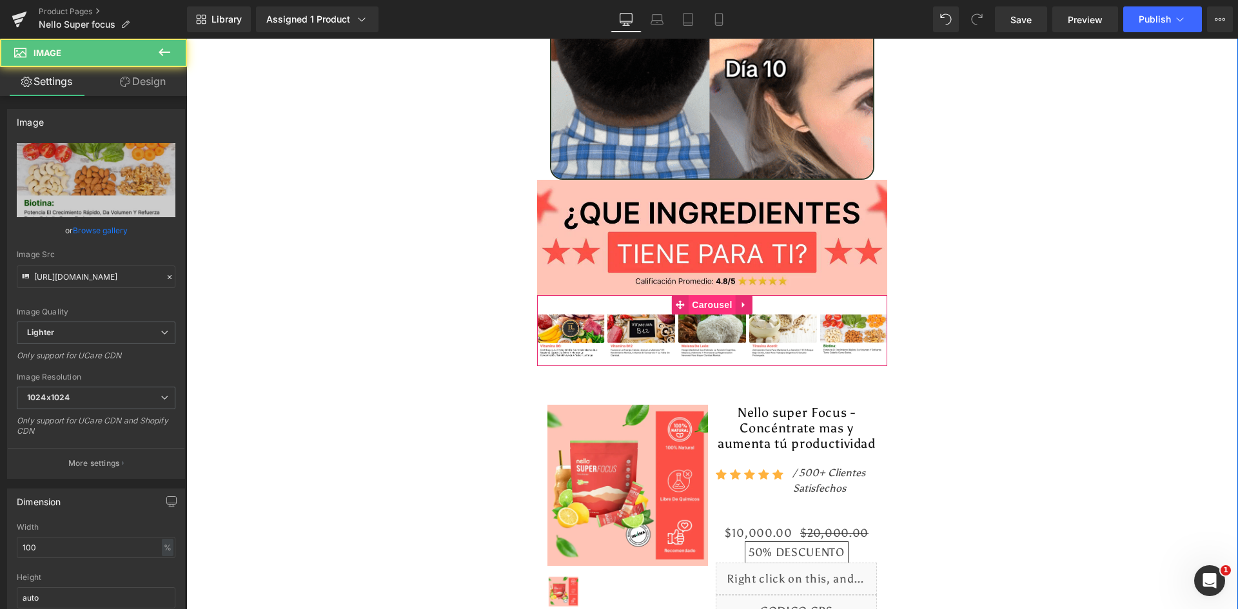
click at [698, 295] on span "Carousel" at bounding box center [712, 304] width 46 height 19
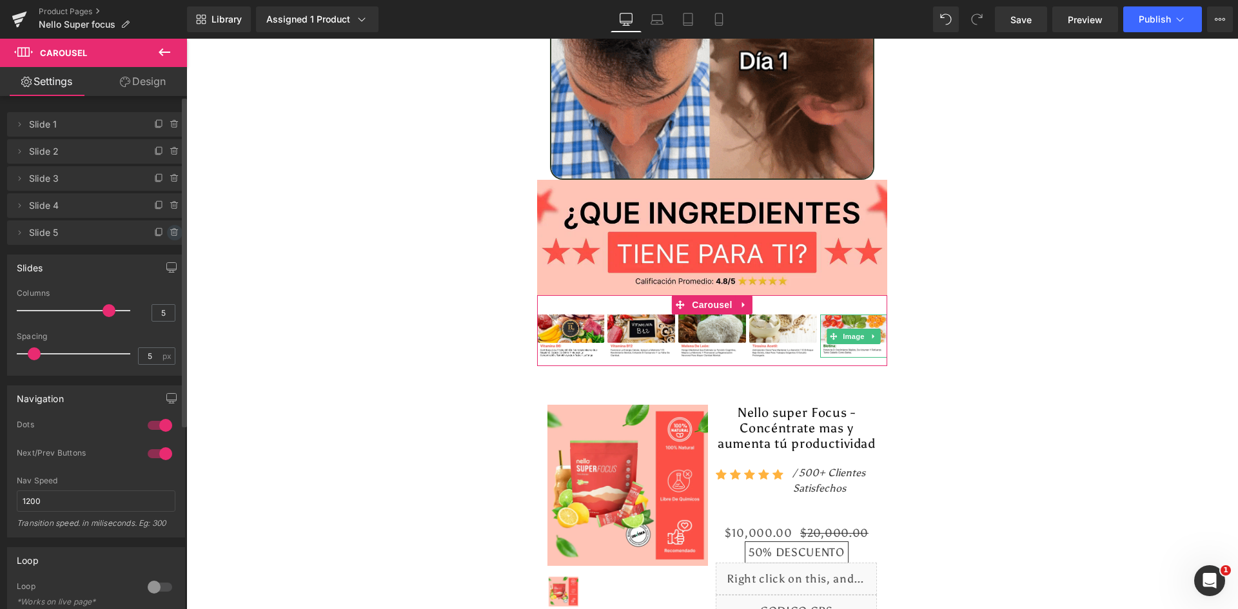
click at [170, 228] on icon at bounding box center [175, 233] width 10 height 10
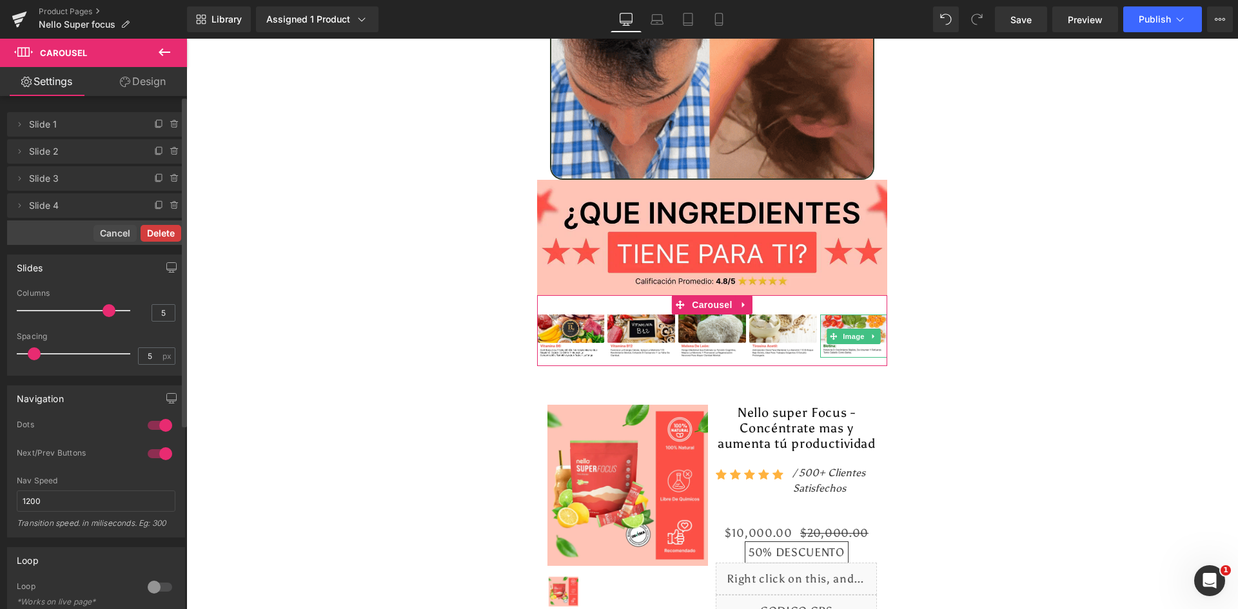
click at [164, 233] on button "Delete" at bounding box center [161, 233] width 41 height 17
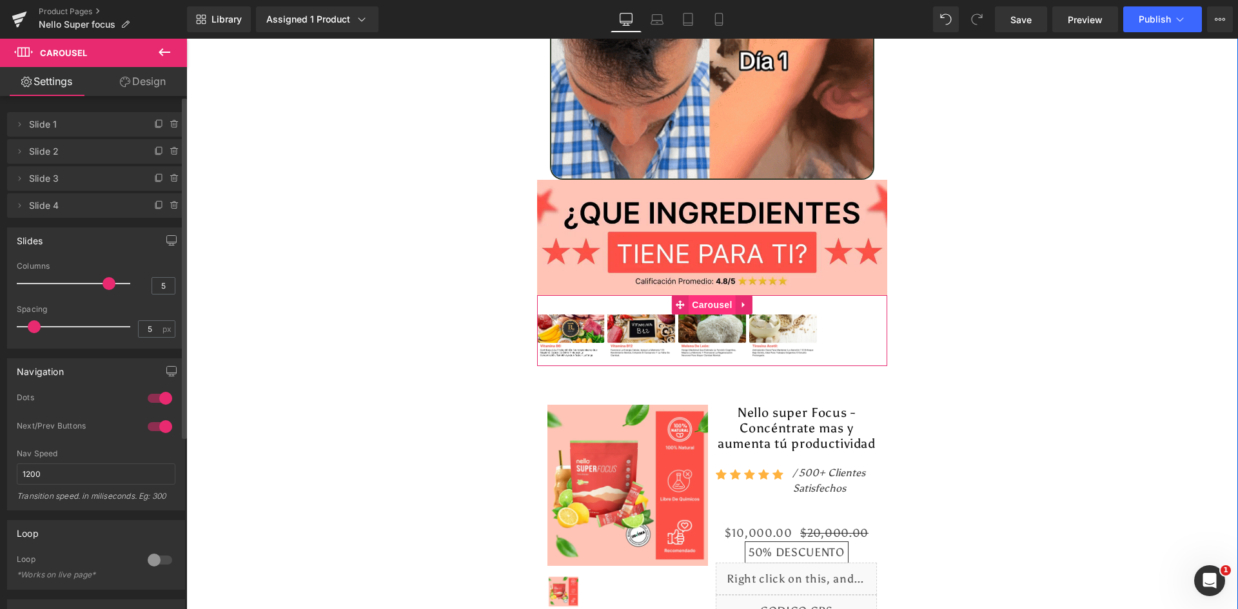
click at [697, 295] on span "Carousel" at bounding box center [712, 304] width 46 height 19
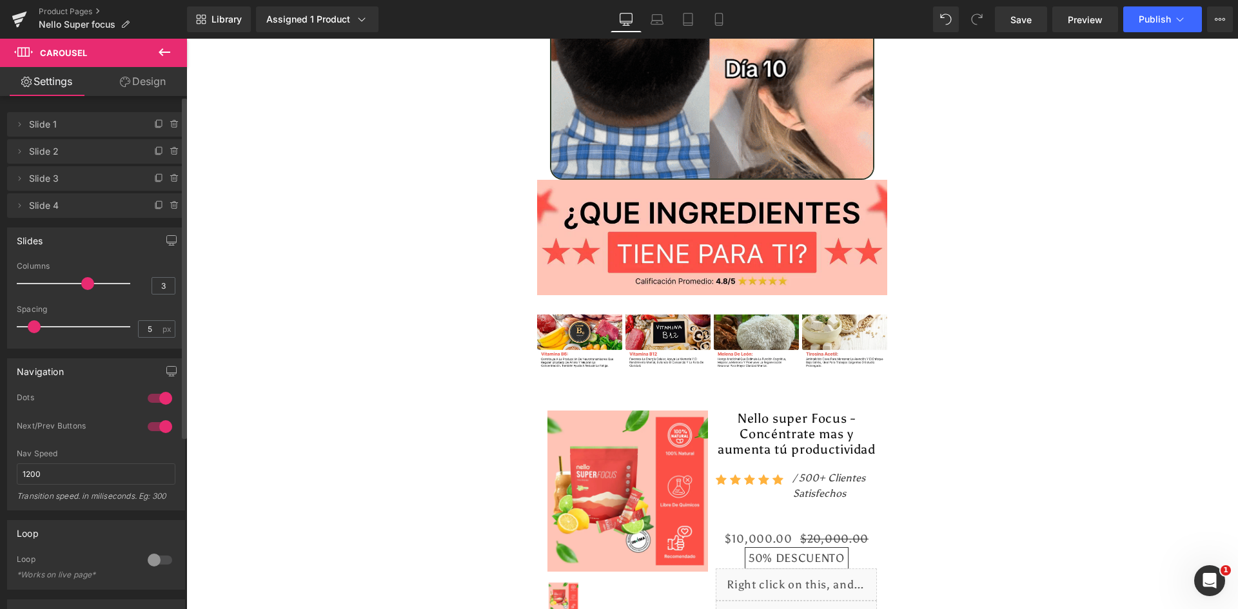
type input "2"
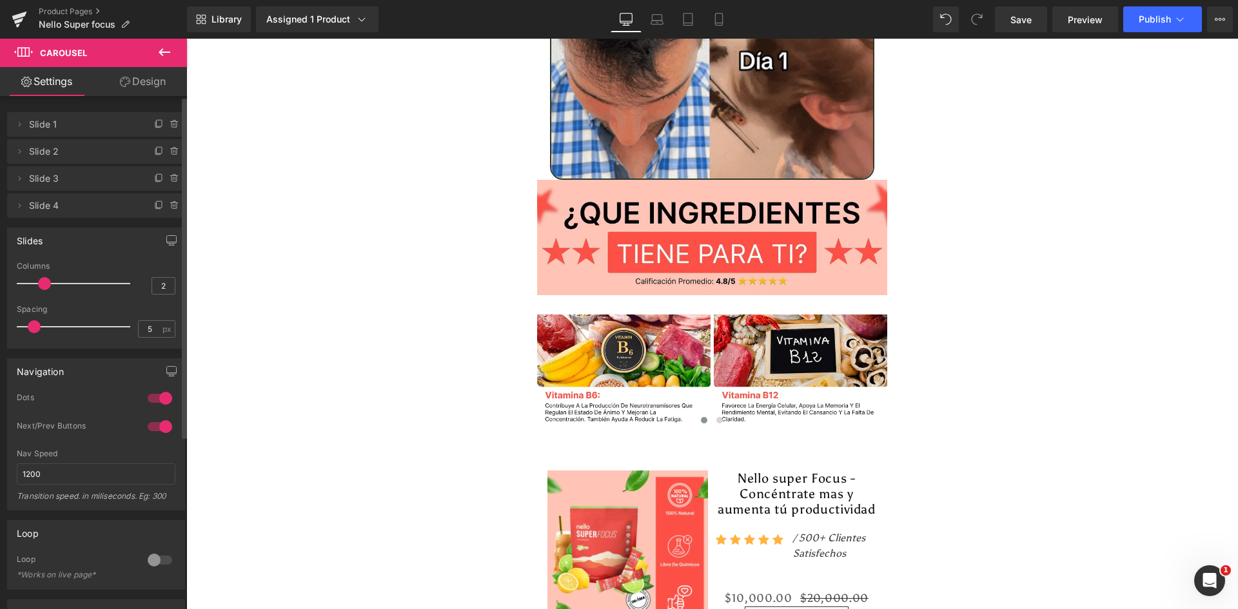
drag, startPoint x: 103, startPoint y: 280, endPoint x: 35, endPoint y: 282, distance: 67.1
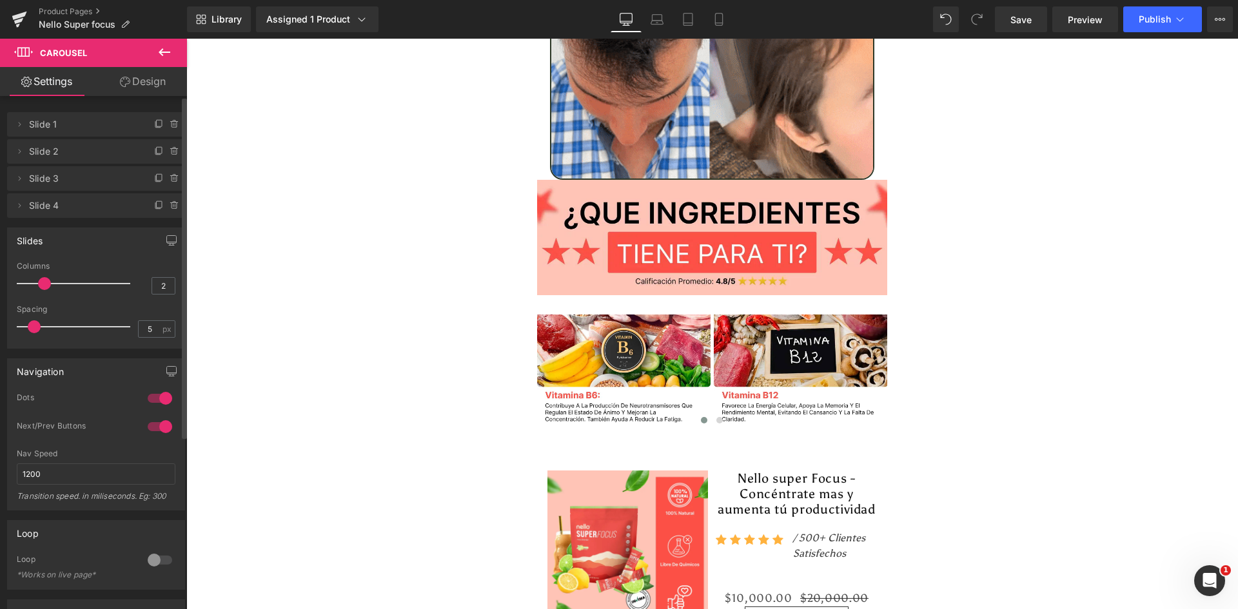
click at [35, 282] on div at bounding box center [76, 284] width 107 height 26
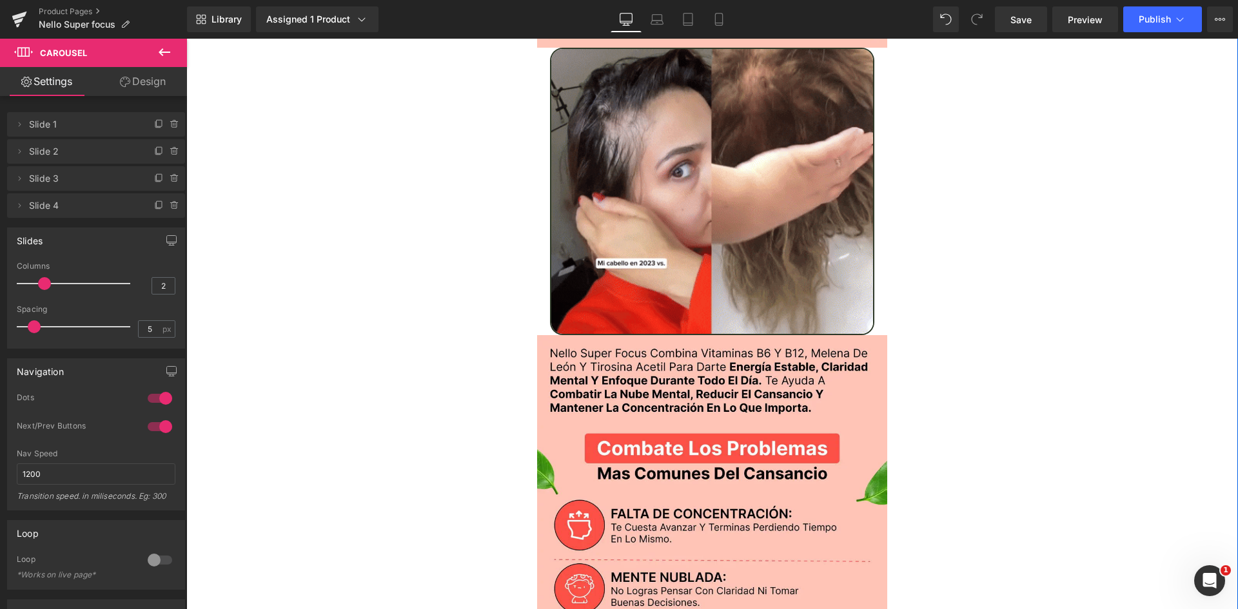
scroll to position [1161, 0]
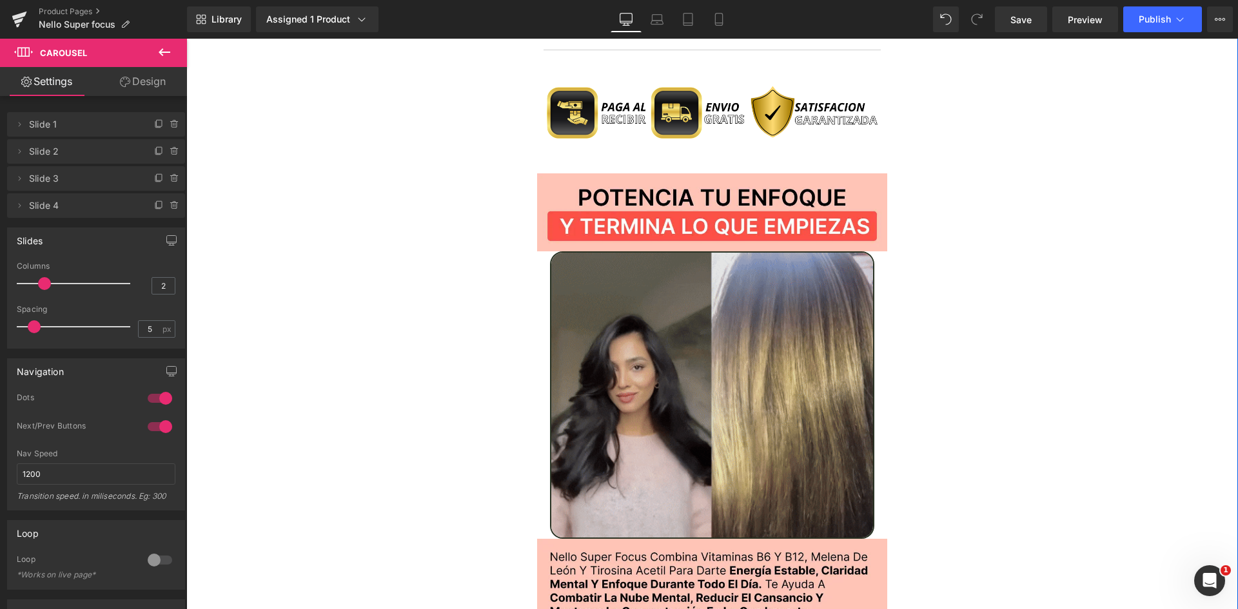
click at [715, 294] on img at bounding box center [712, 394] width 325 height 287
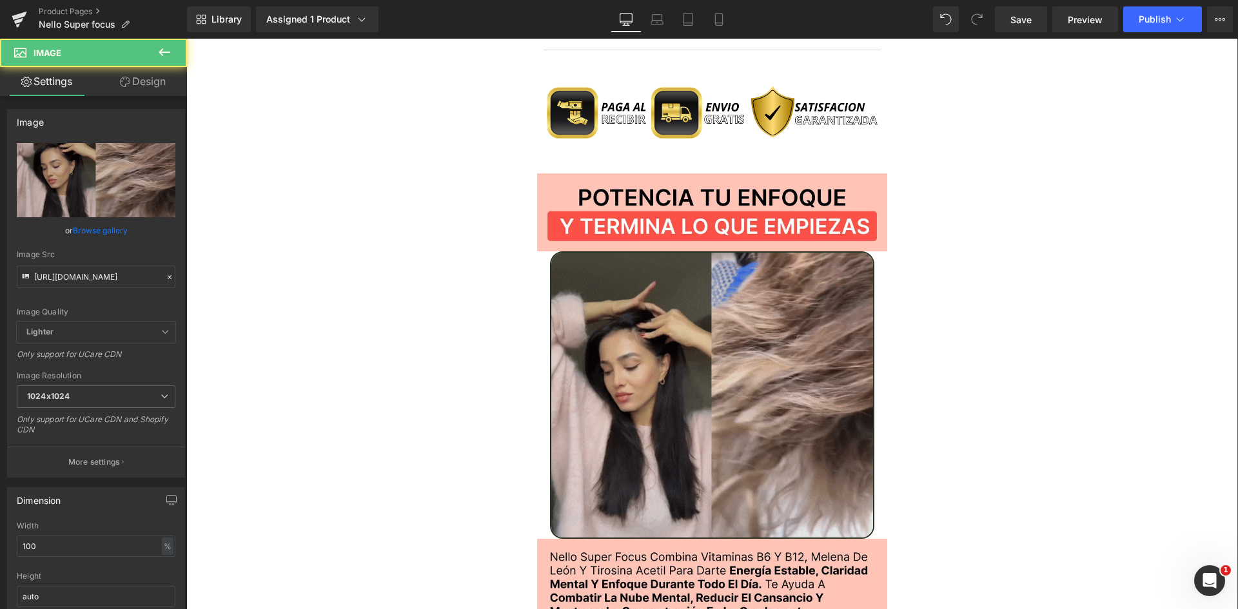
click at [653, 289] on img at bounding box center [712, 394] width 325 height 287
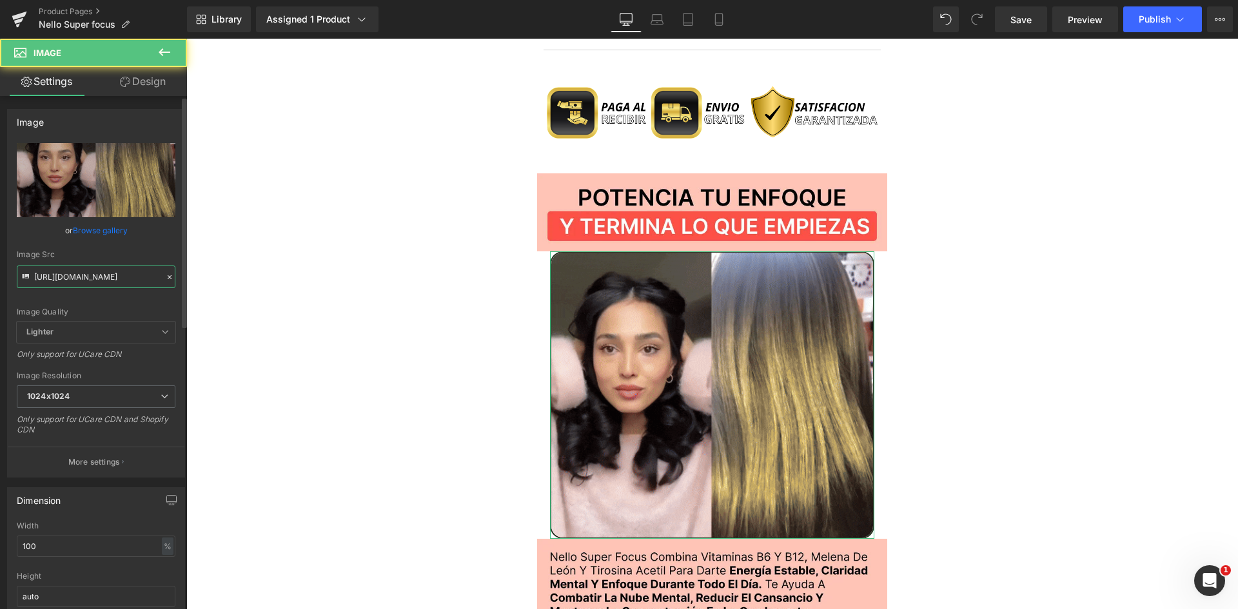
click at [109, 273] on input "https://media.giphy.com/media/H9T3UOlLdVcnhVXSV2/giphy.gif" at bounding box center [96, 277] width 159 height 23
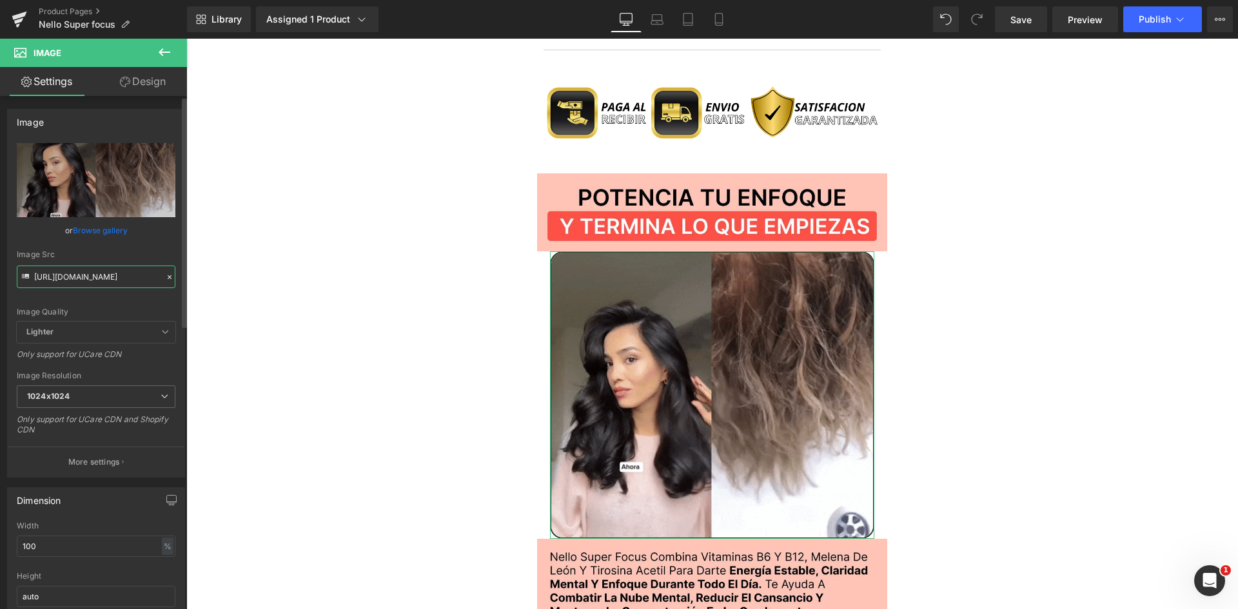
click at [109, 273] on input "https://media.giphy.com/media/H9T3UOlLdVcnhVXSV2/giphy.gif" at bounding box center [96, 277] width 159 height 23
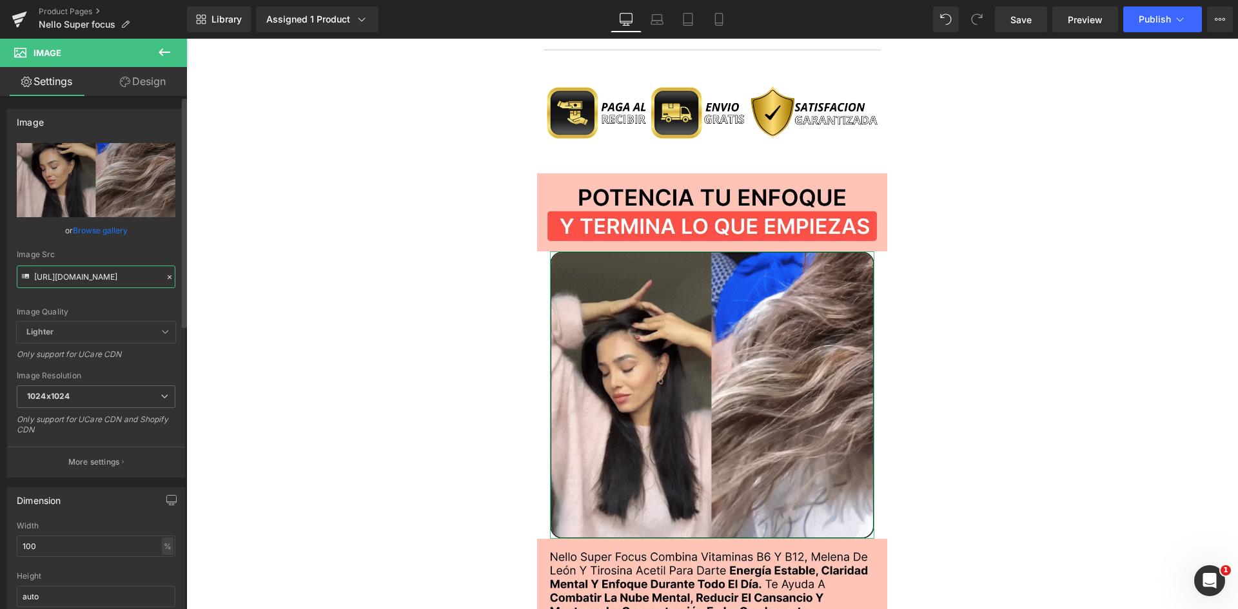
click at [109, 273] on input "https://media.giphy.com/media/H9T3UOlLdVcnhVXSV2/giphy.gif" at bounding box center [96, 277] width 159 height 23
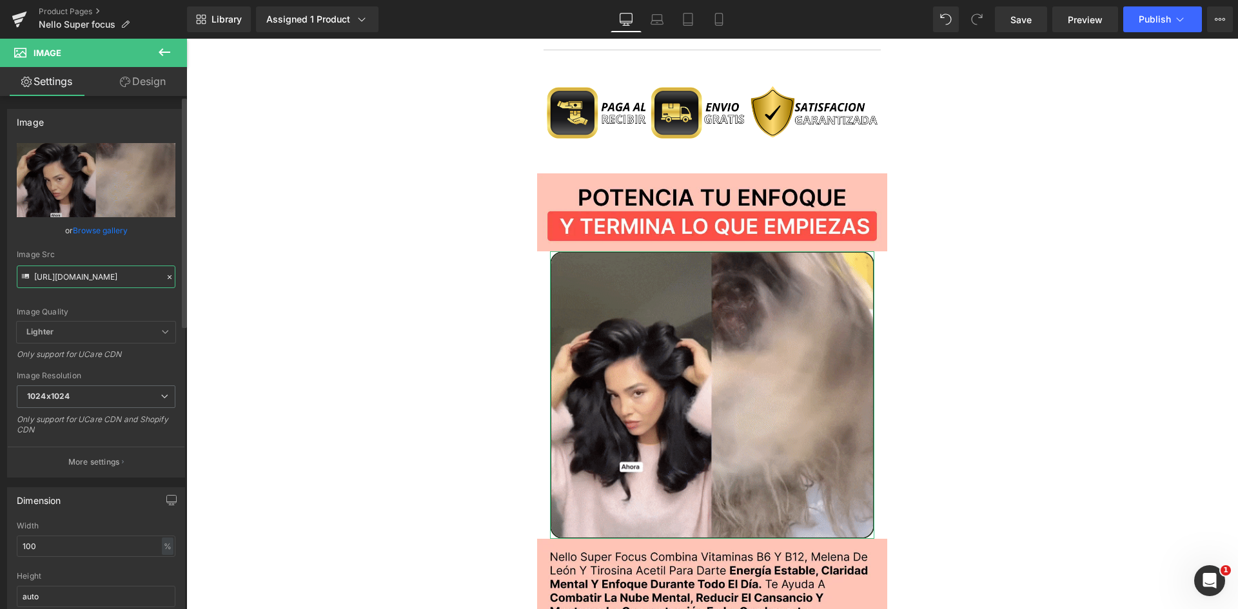
paste input "4.giphy.com/media/v1.Y2lkPTc5MGI3NjExaTQ2aG5pcmdsZzQwdnhpcXZqaGNsdGFwZDViem84eW…"
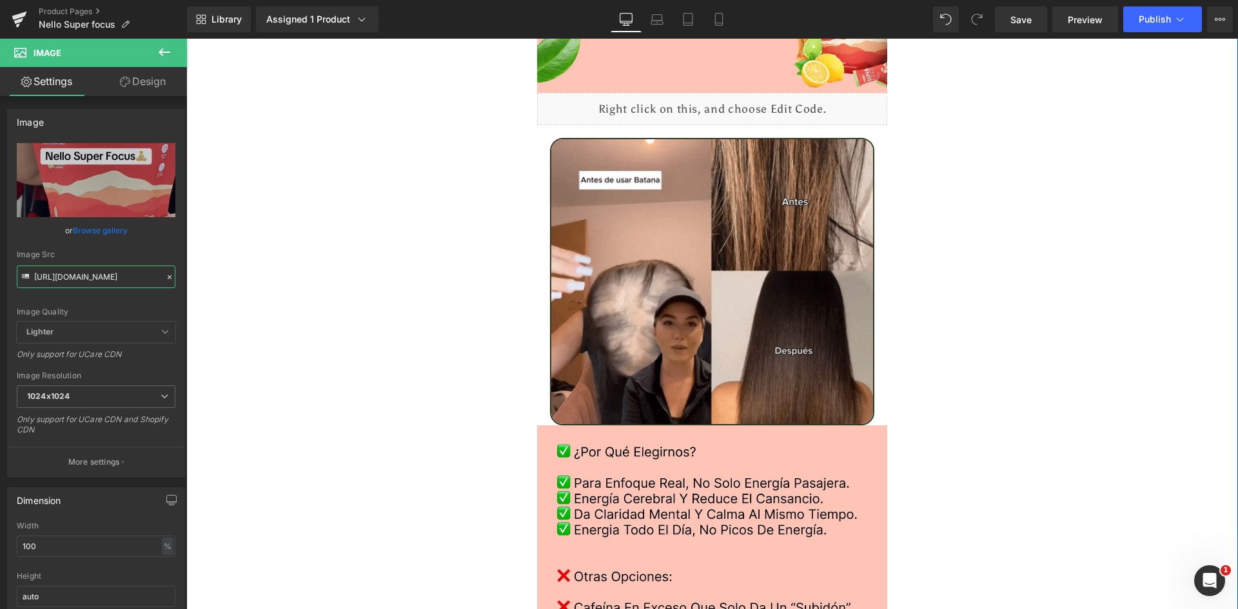
scroll to position [2257, 0]
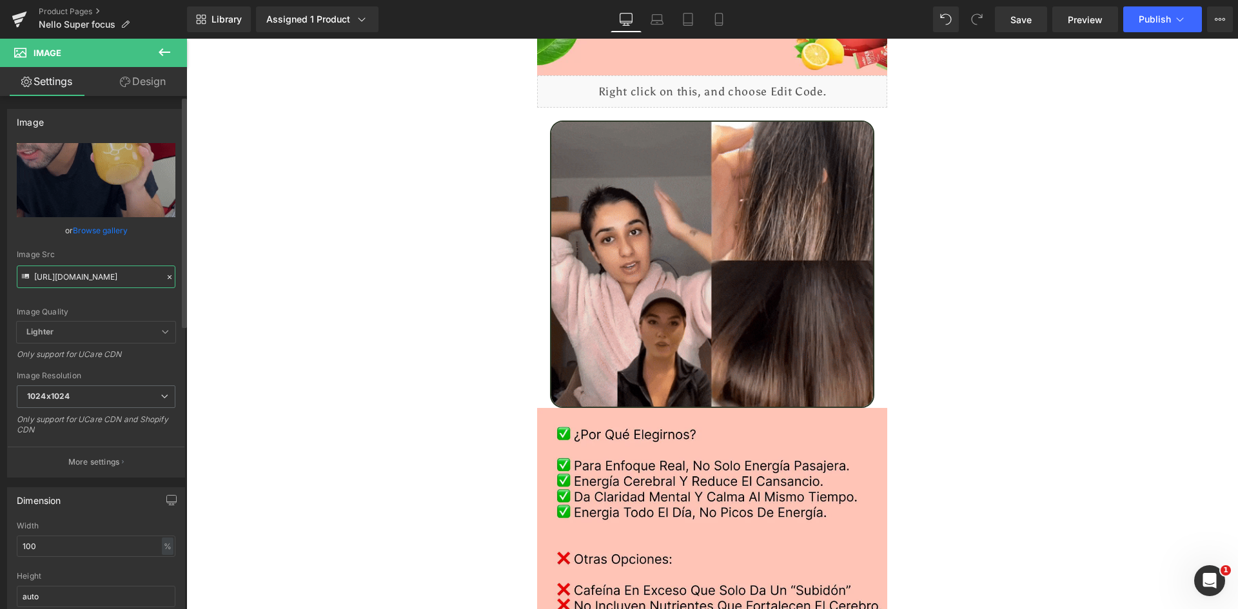
type input "https://media4.giphy.com/media/v1.Y2lkPTc5MGI3NjExaTQ2aG5pcmdsZzQwdnhpcXZqaGNsd…"
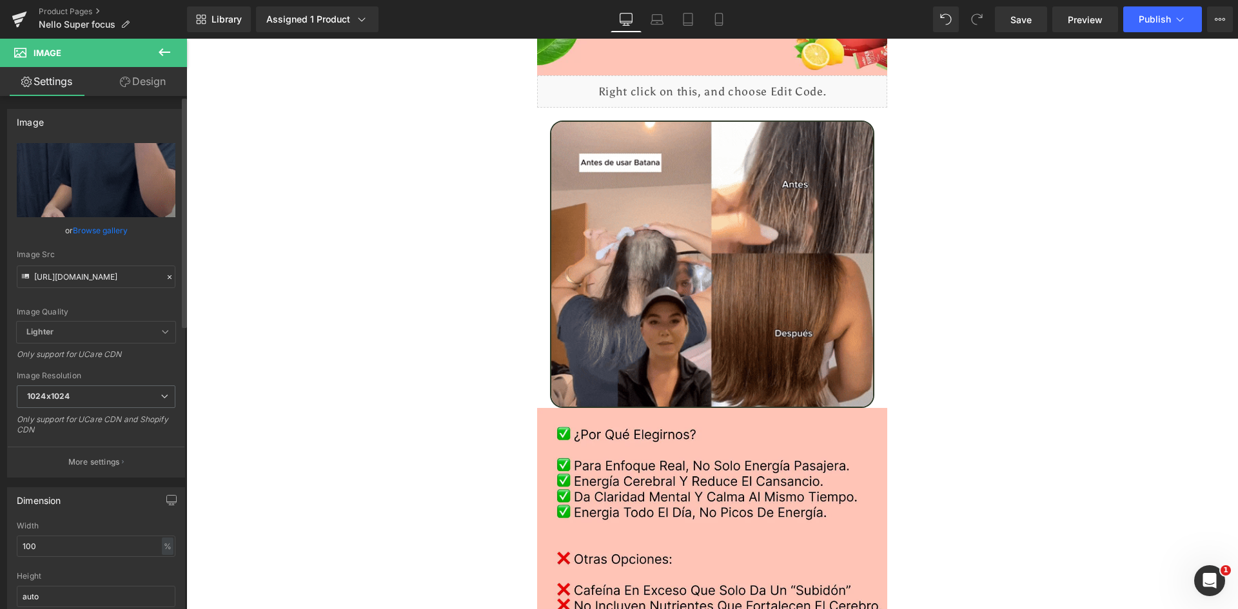
scroll to position [0, 0]
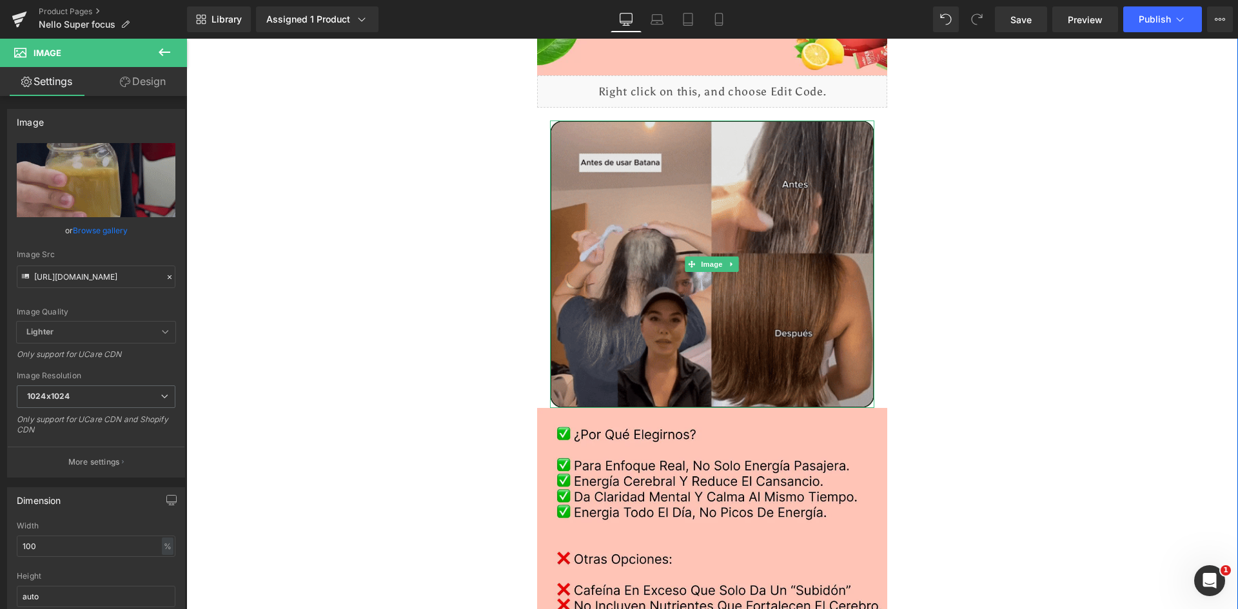
drag, startPoint x: 688, startPoint y: 296, endPoint x: 672, endPoint y: 305, distance: 17.9
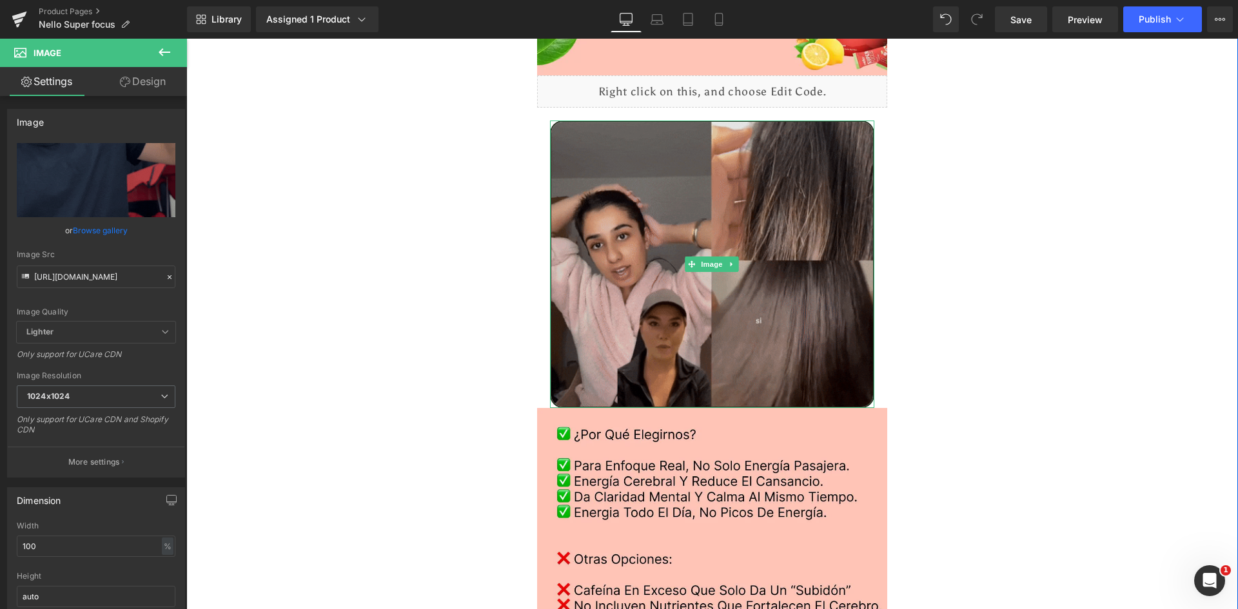
click at [688, 296] on img at bounding box center [712, 264] width 325 height 287
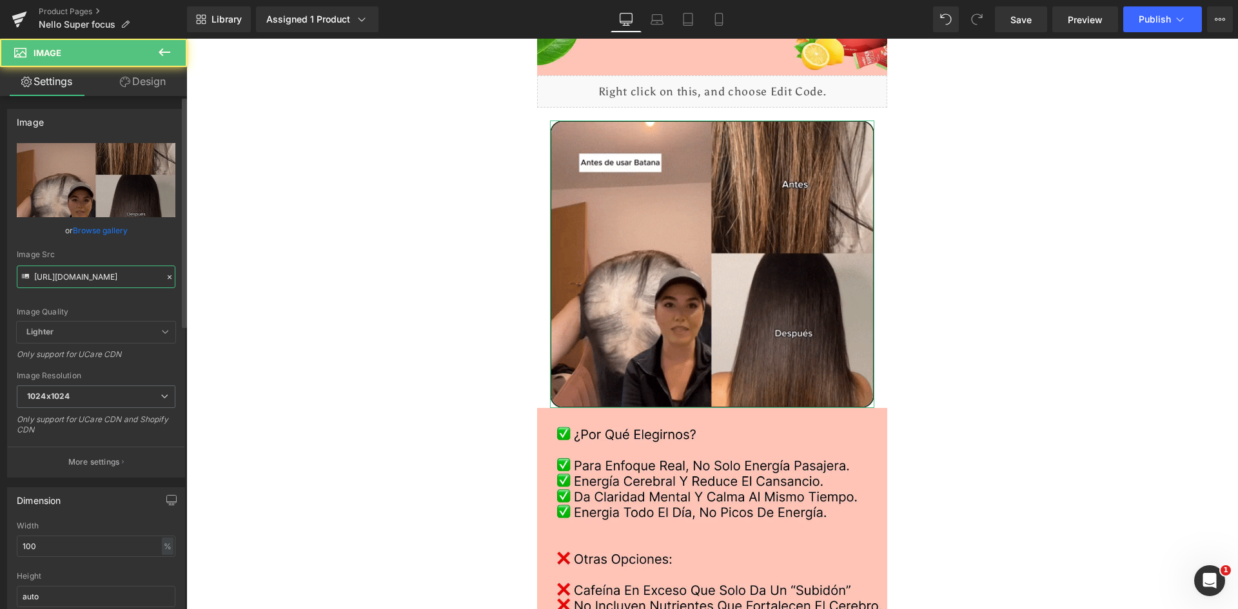
click at [92, 273] on input "https://media2.giphy.com/media/v1.Y2lkPTc5MGI3NjExbWtoODRzcHN5Y2s4eHZjZWdva2Uwc…" at bounding box center [96, 277] width 159 height 23
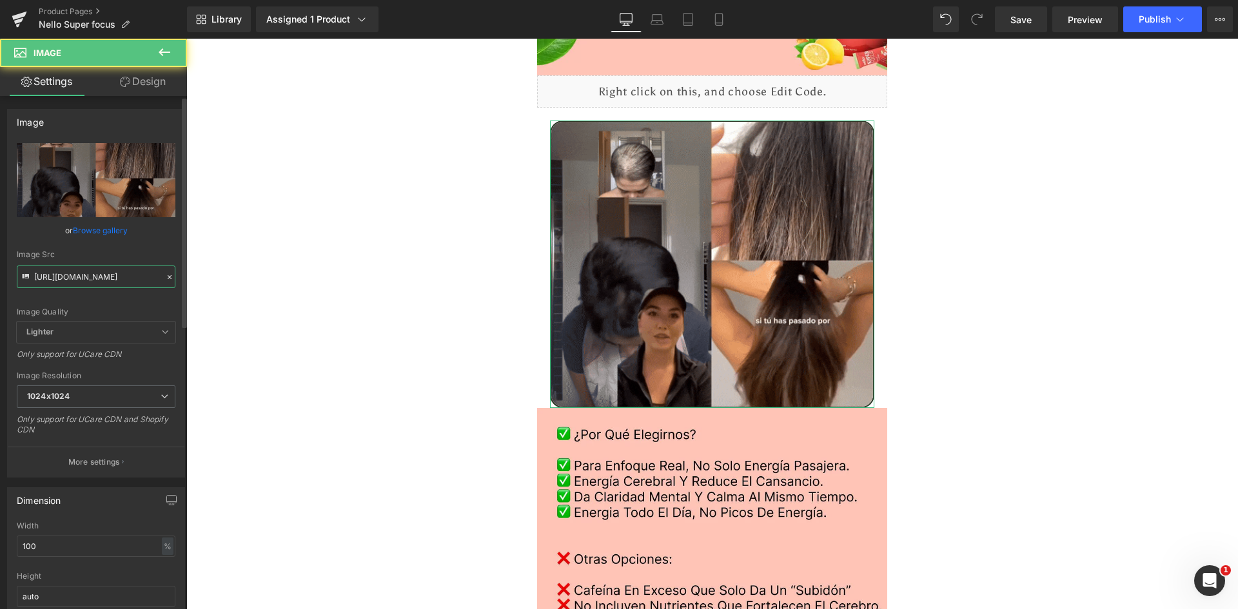
click at [92, 273] on input "https://media2.giphy.com/media/v1.Y2lkPTc5MGI3NjExbWtoODRzcHN5Y2s4eHZjZWdva2Uwc…" at bounding box center [96, 277] width 159 height 23
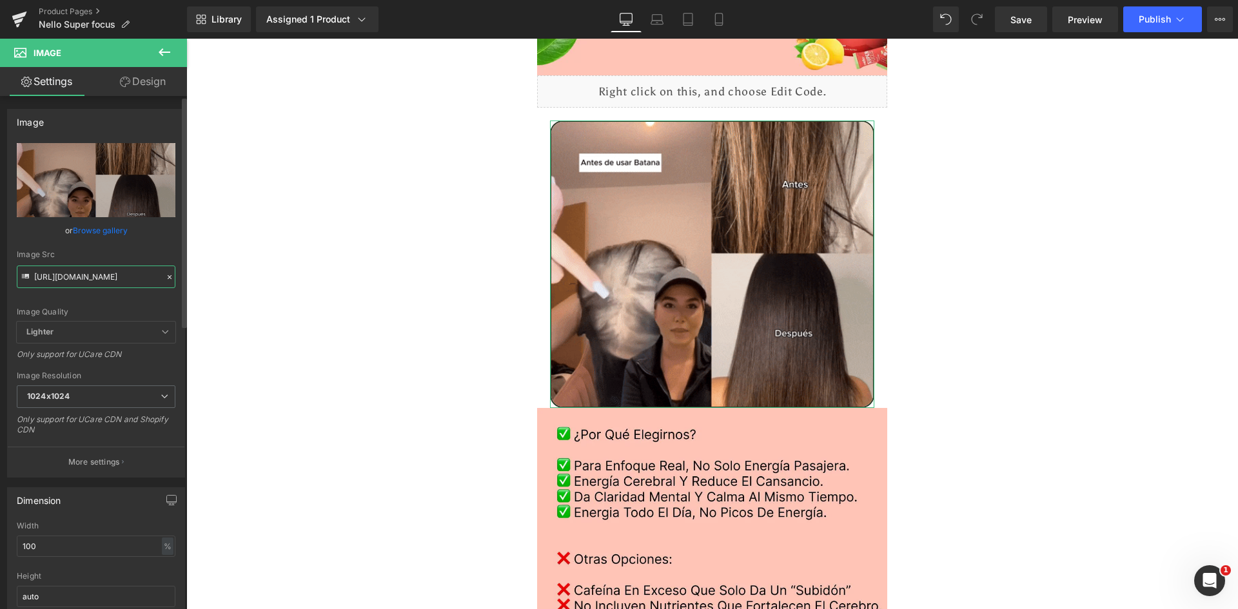
click at [92, 273] on input "https://media2.giphy.com/media/v1.Y2lkPTc5MGI3NjExbWtoODRzcHN5Y2s4eHZjZWdva2Uwc…" at bounding box center [96, 277] width 159 height 23
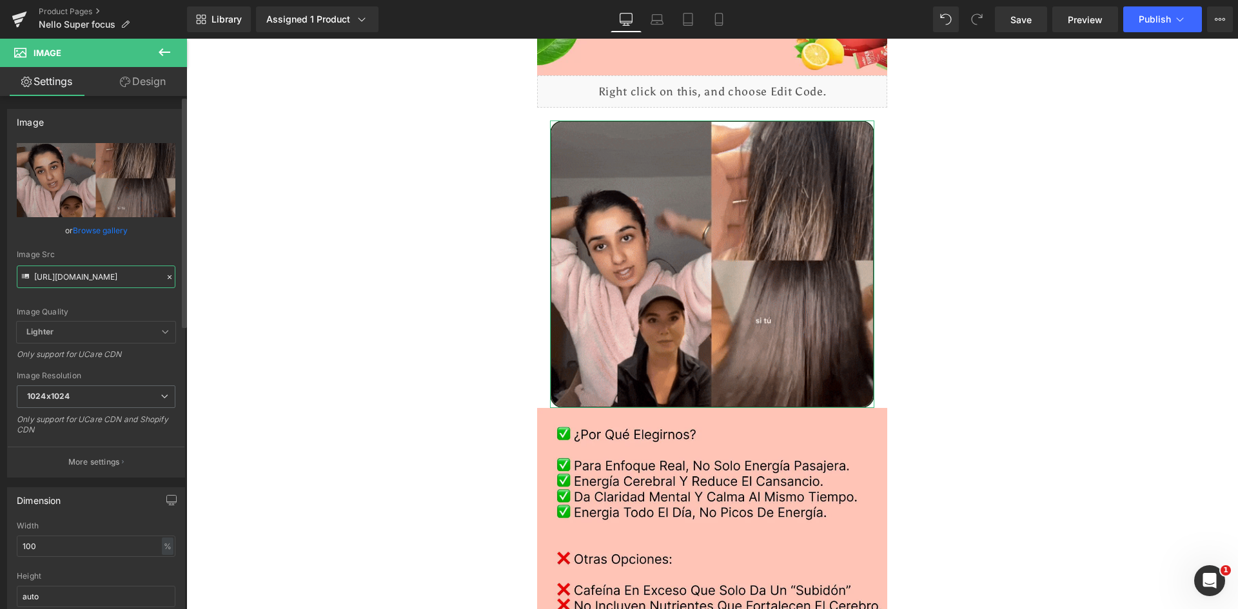
paste input "a2Fzb256YmdsYTViZ3FwNzUwYmZiZzQ5aWppN2RobzNzOWFzaDJxbiZlcD12MV9pbnRlcm5hbF9naWZ…"
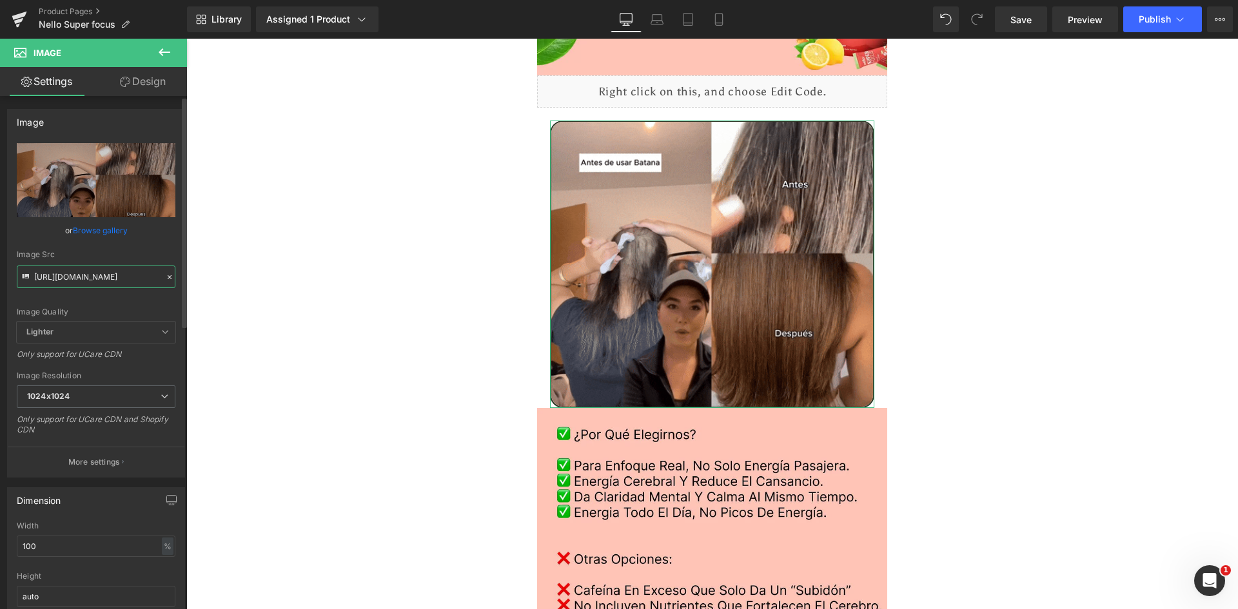
type input "https://media2.giphy.com/media/v1.Y2lkPTc5MGI3NjExa2Fzb256YmdsYTViZ3FwNzUwYmZiZ…"
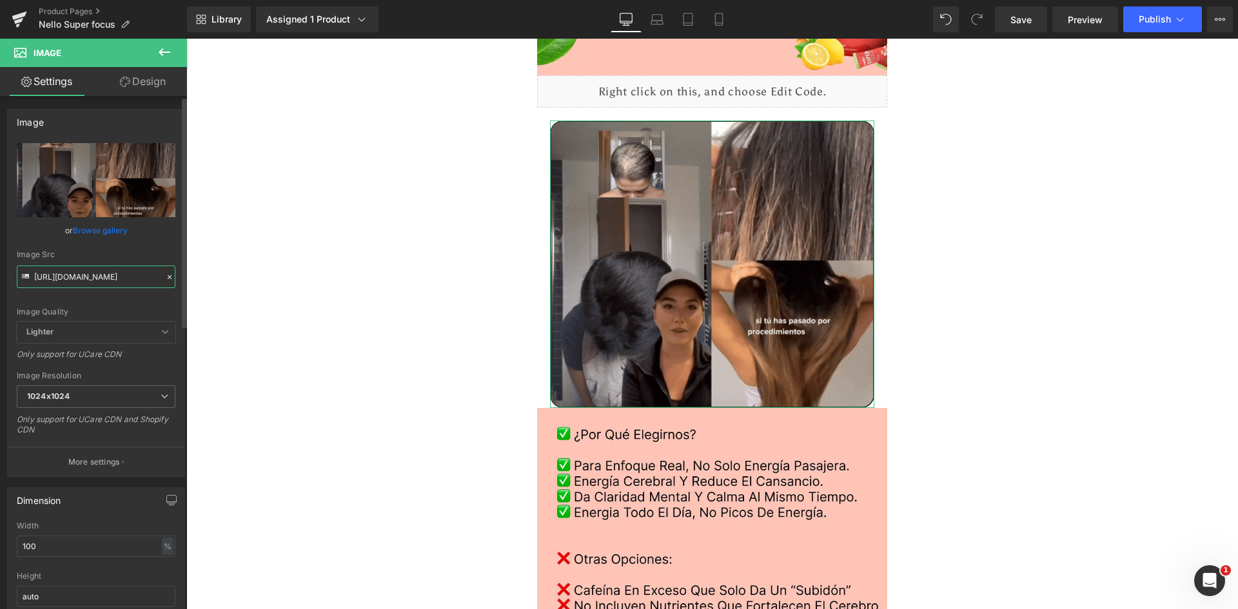
scroll to position [0, 660]
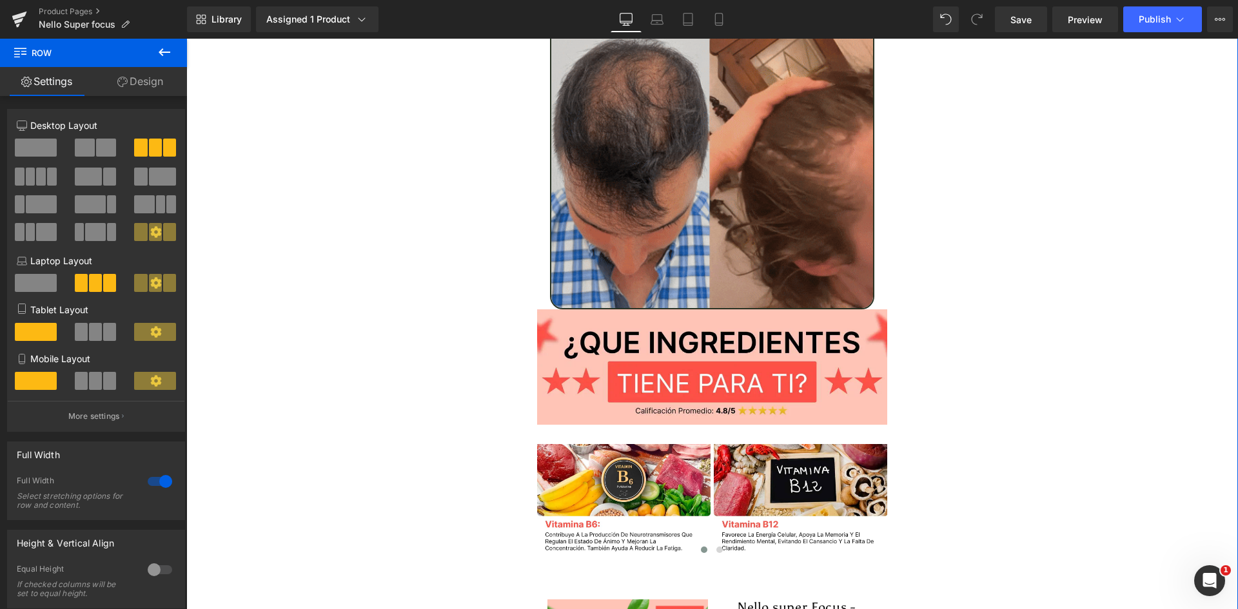
scroll to position [4578, 0]
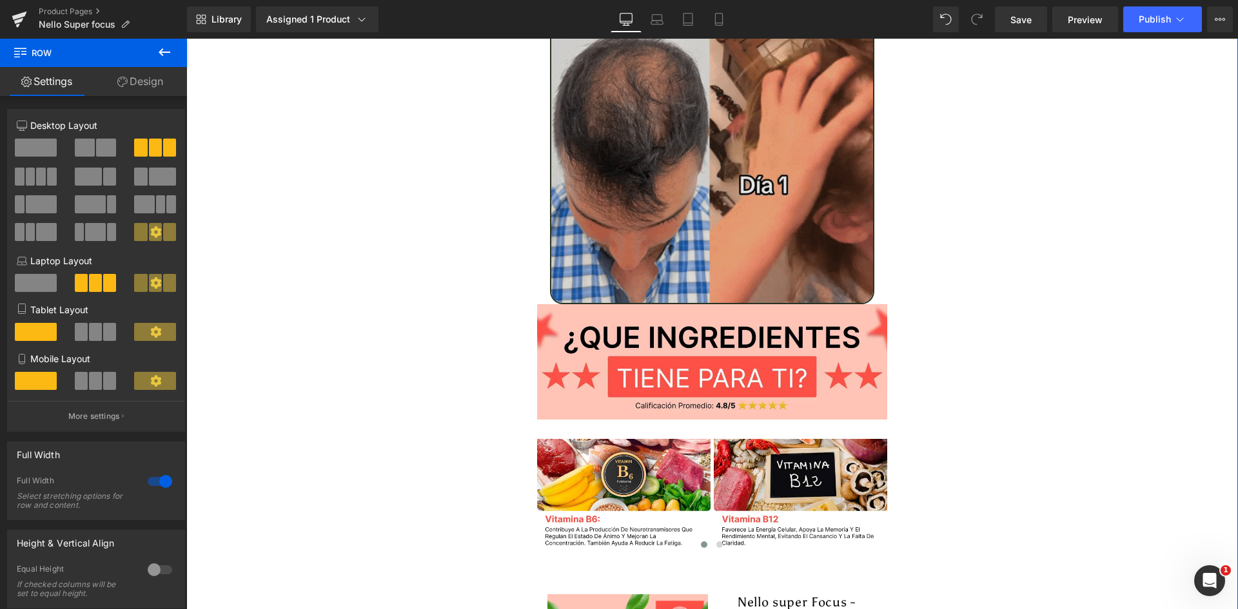
click at [742, 187] on img at bounding box center [712, 160] width 325 height 287
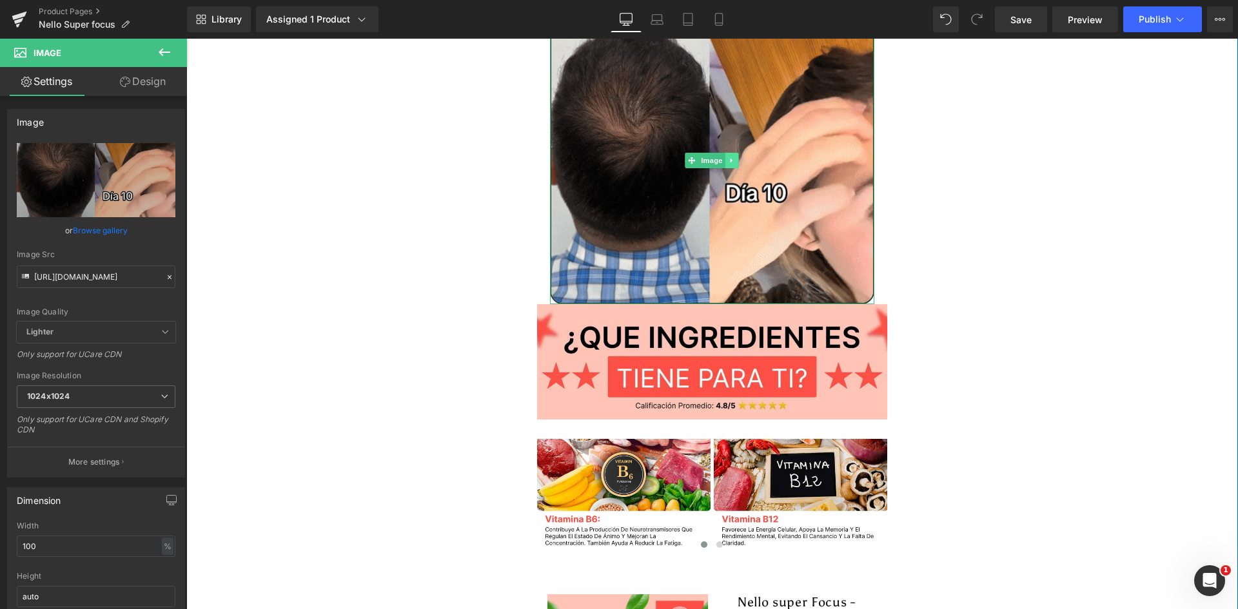
click at [729, 157] on icon at bounding box center [732, 161] width 7 height 8
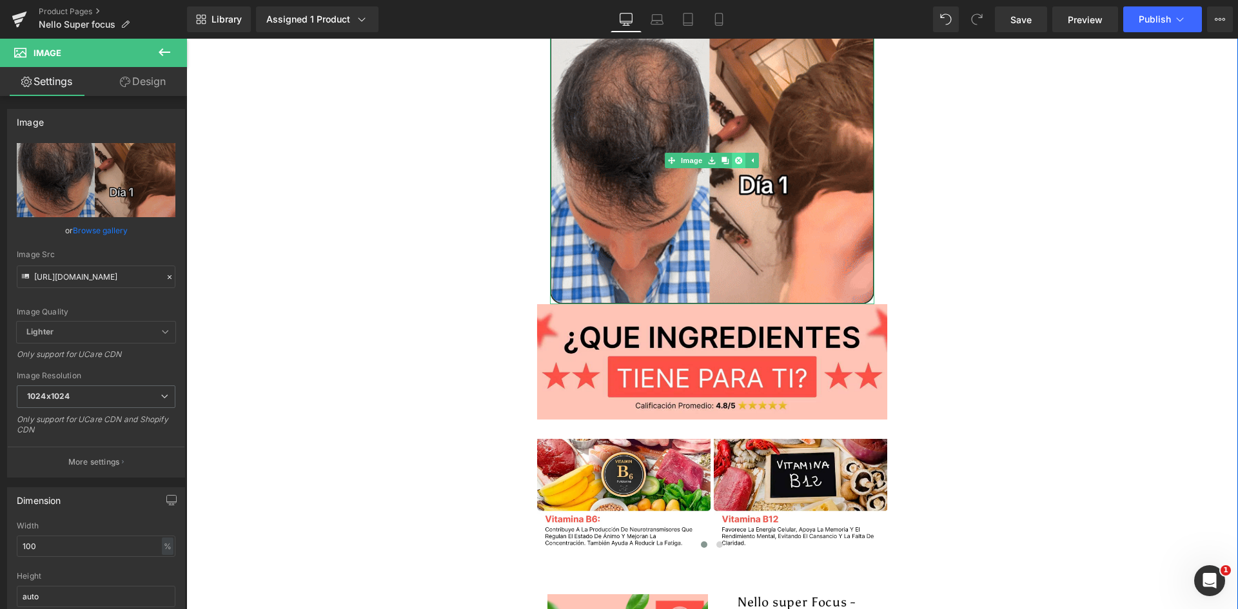
click at [732, 153] on link at bounding box center [739, 160] width 14 height 15
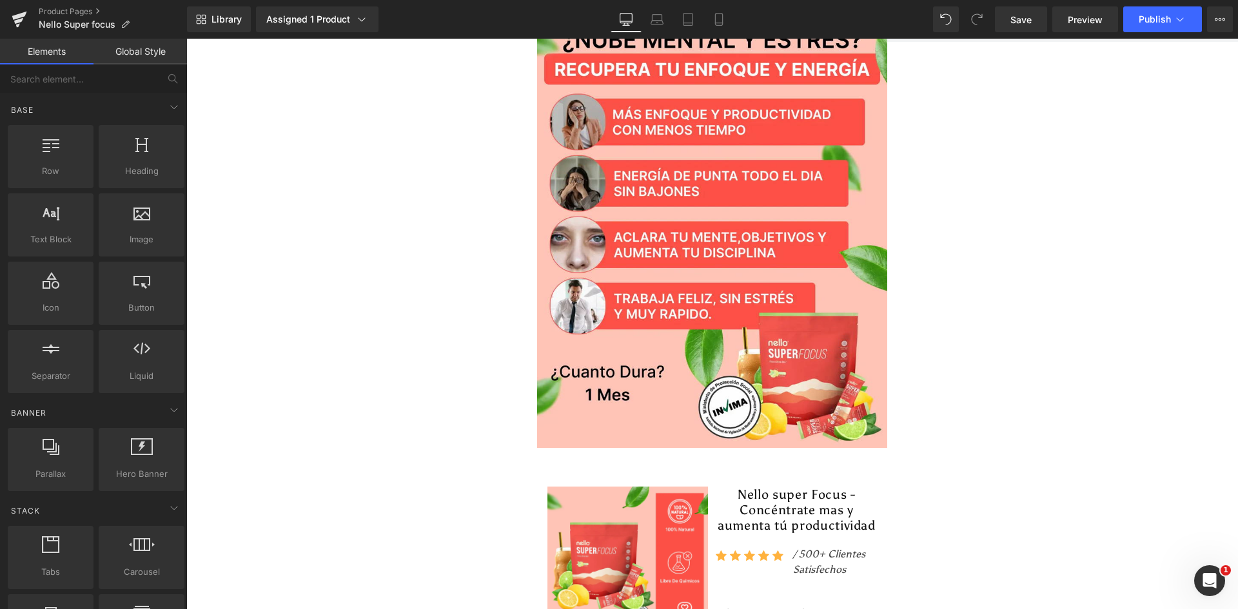
scroll to position [0, 0]
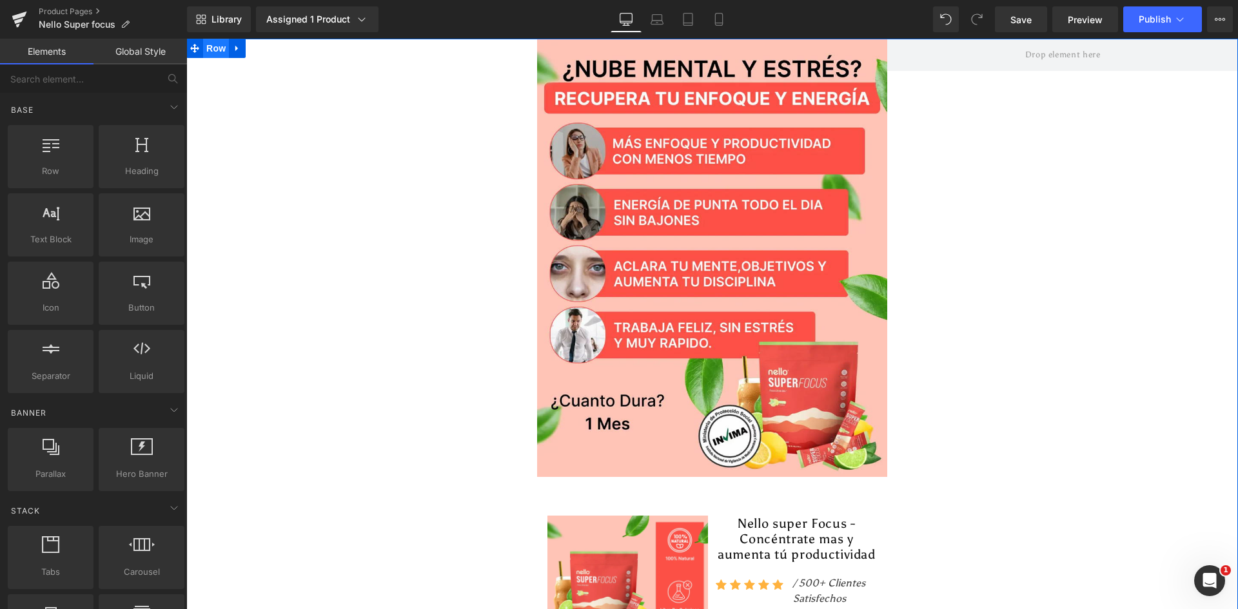
click at [204, 46] on span "Row" at bounding box center [216, 48] width 26 height 19
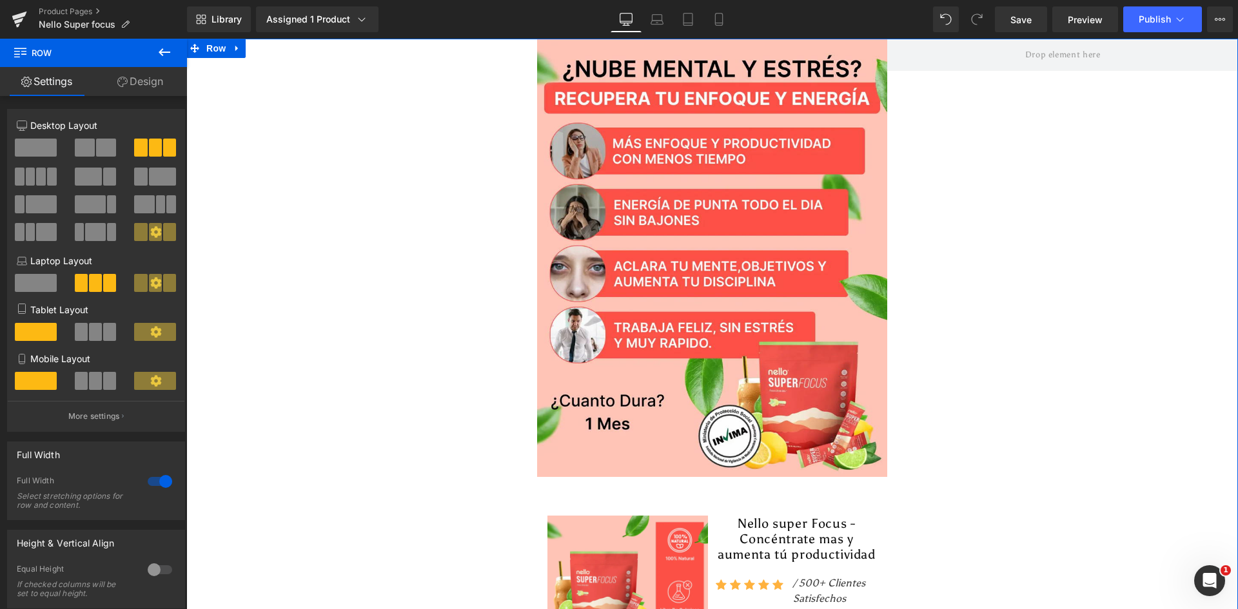
click at [141, 81] on link "Design" at bounding box center [139, 81] width 93 height 29
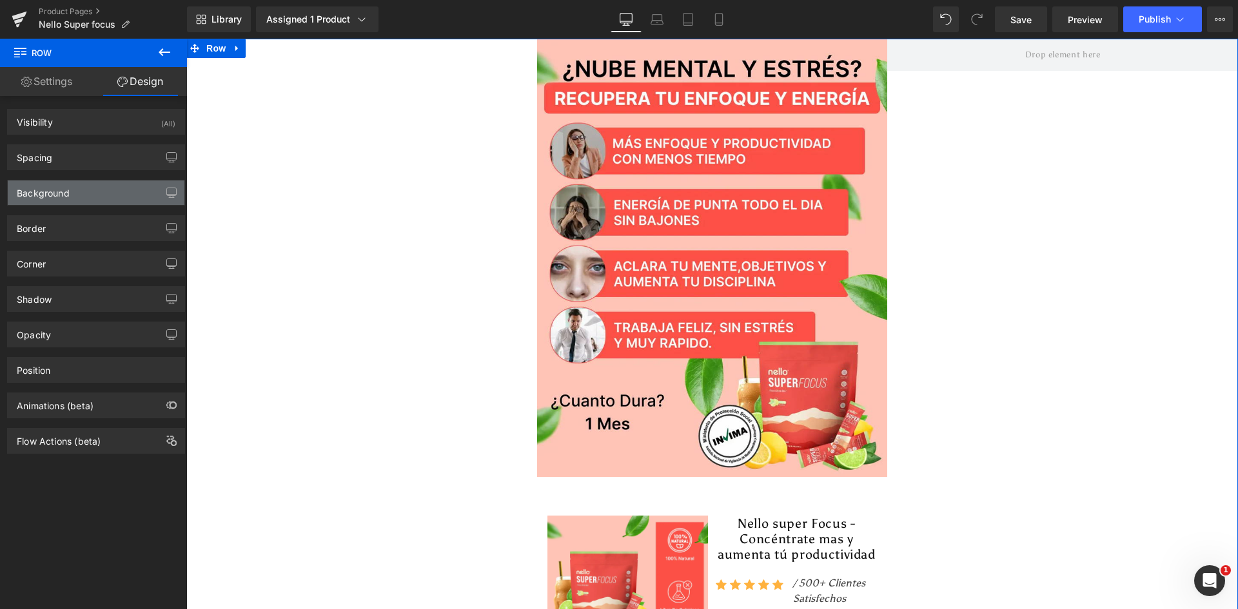
click at [66, 201] on div "Background" at bounding box center [96, 193] width 177 height 25
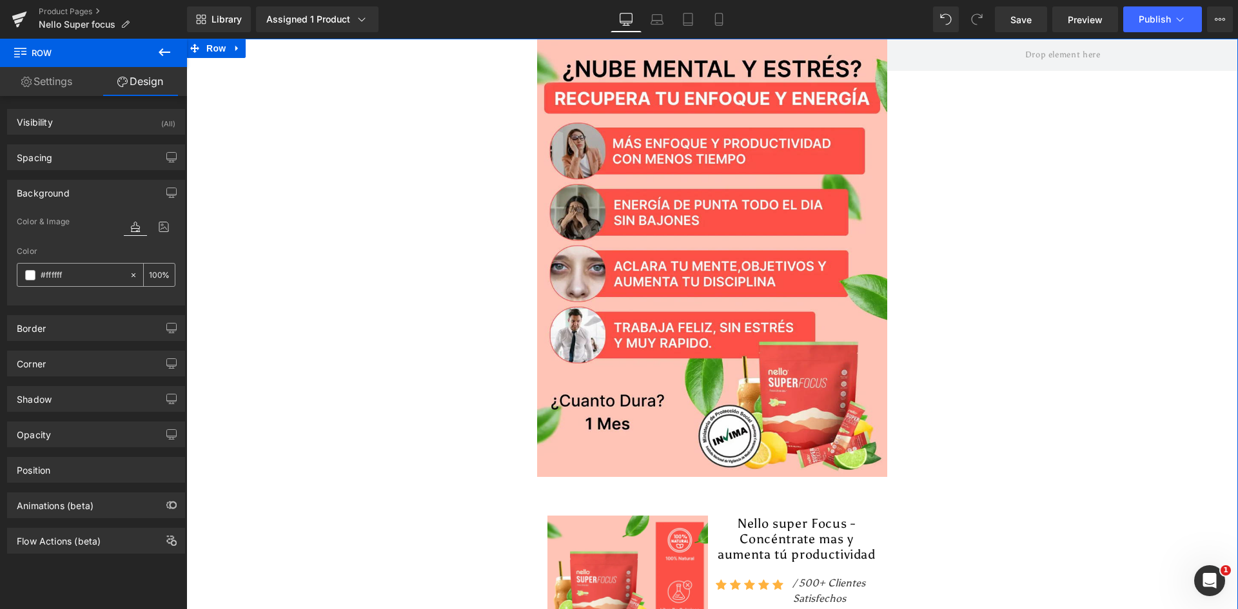
click at [71, 268] on input "#ffffff" at bounding box center [82, 275] width 83 height 14
paste input "FFC4B7"
type input "FFC4B7"
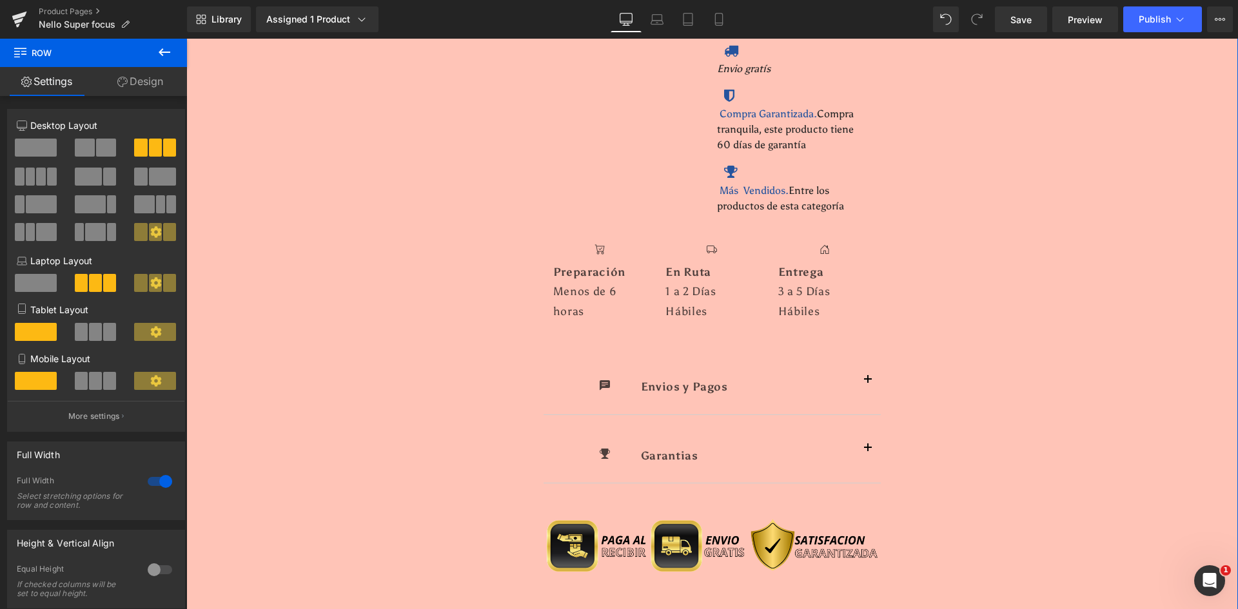
scroll to position [4391, 0]
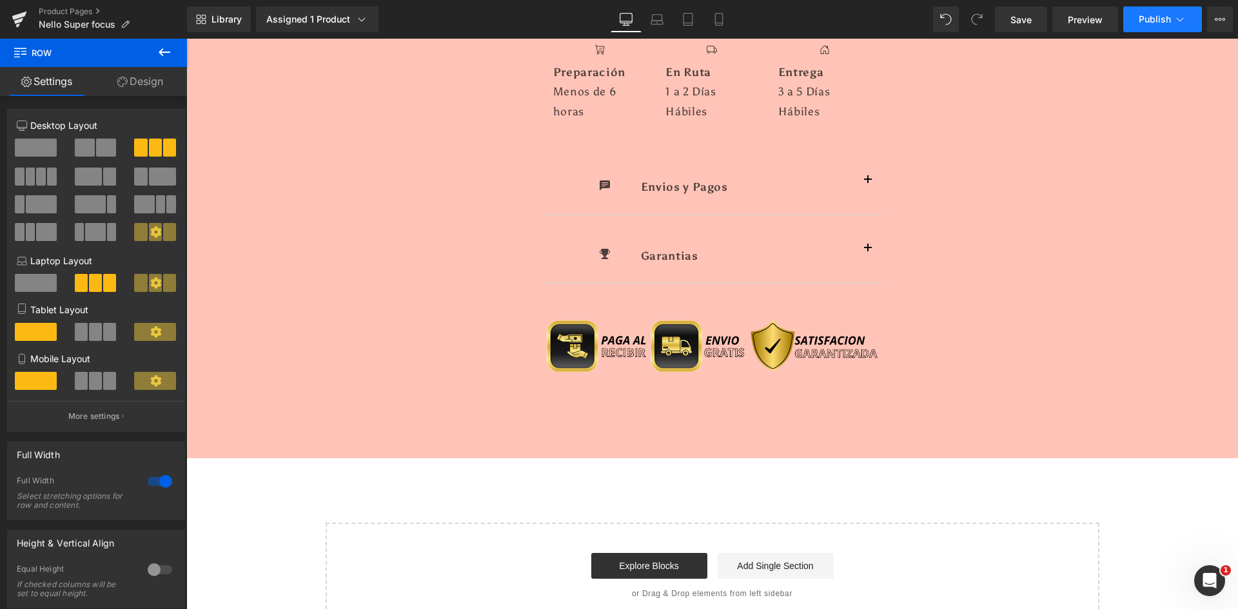
click at [1164, 12] on button "Publish" at bounding box center [1162, 19] width 79 height 26
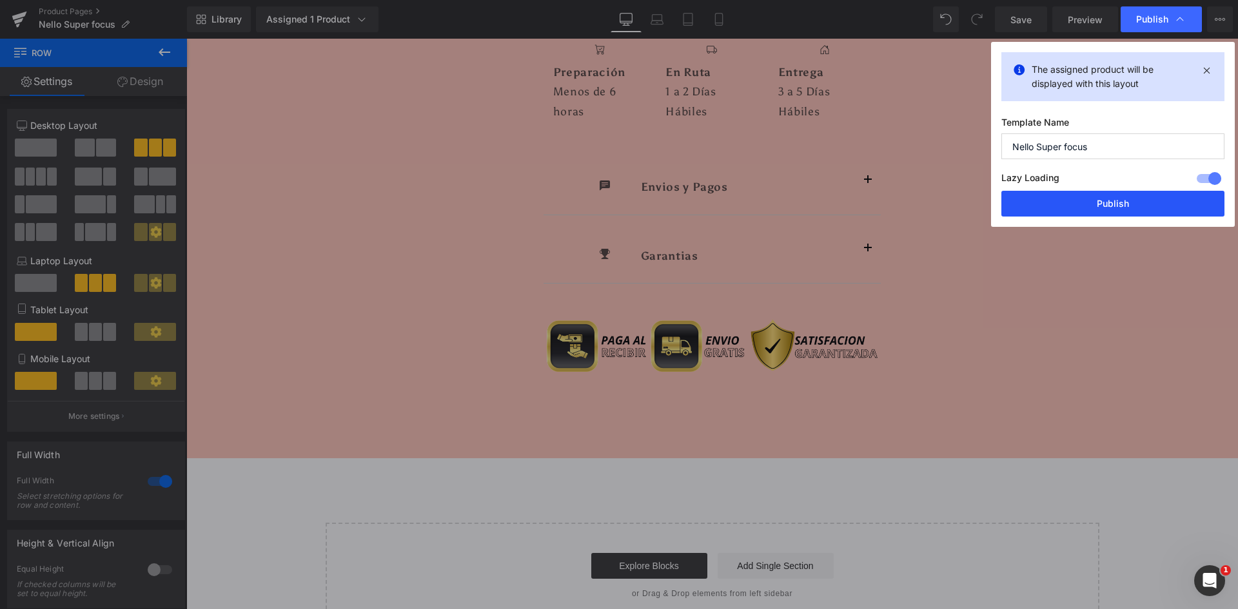
drag, startPoint x: 1084, startPoint y: 200, endPoint x: 309, endPoint y: 8, distance: 797.7
click at [1084, 200] on button "Publish" at bounding box center [1112, 204] width 223 height 26
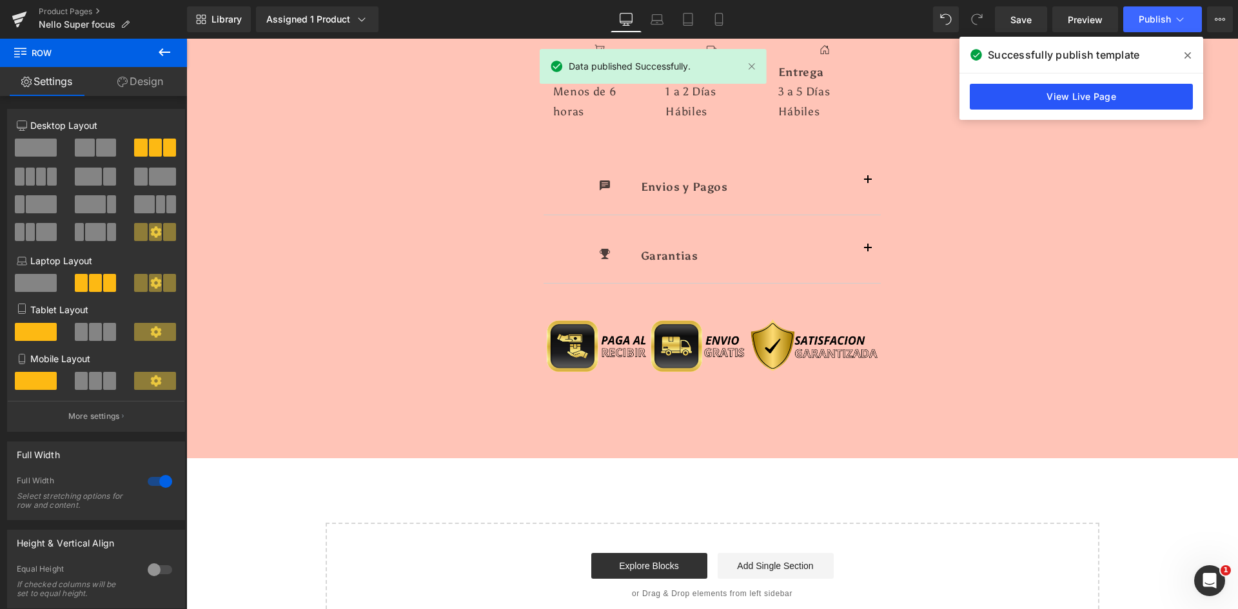
click at [1089, 94] on link "View Live Page" at bounding box center [1081, 97] width 223 height 26
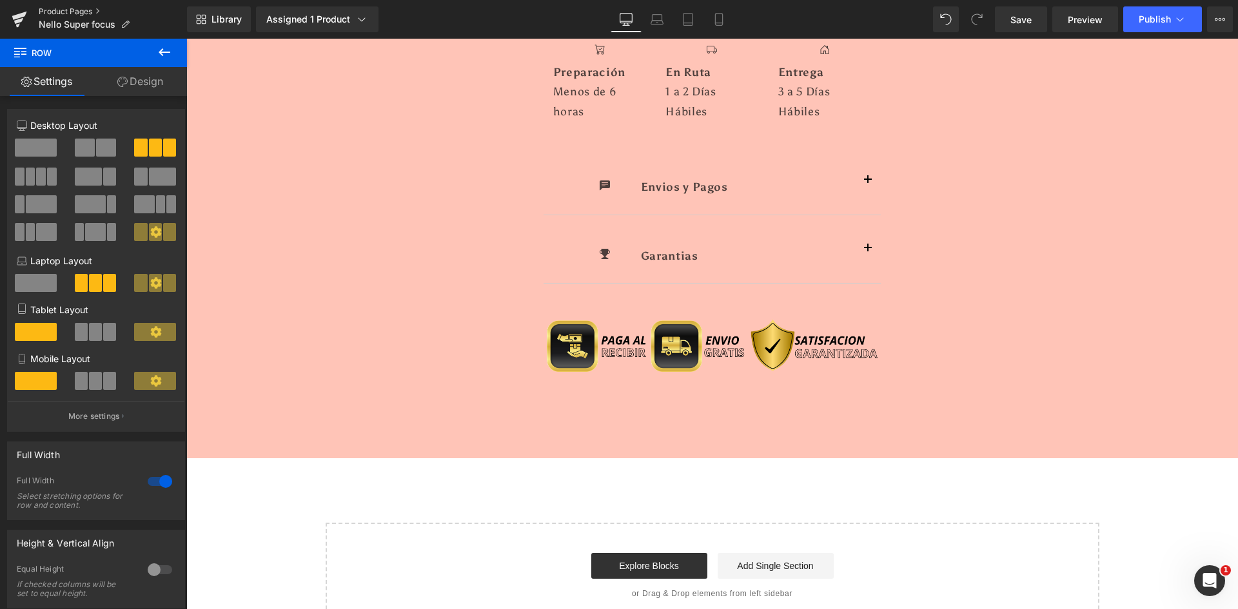
click at [57, 8] on link "Product Pages" at bounding box center [113, 11] width 148 height 10
